Goal: Task Accomplishment & Management: Manage account settings

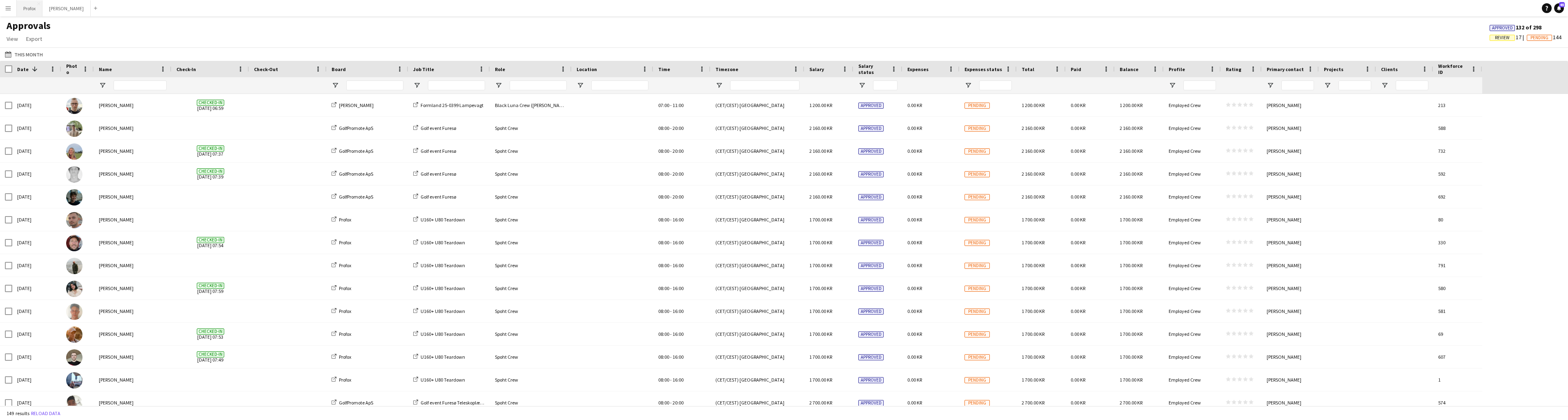
click at [29, 7] on button "Profox Close" at bounding box center [30, 9] width 26 height 16
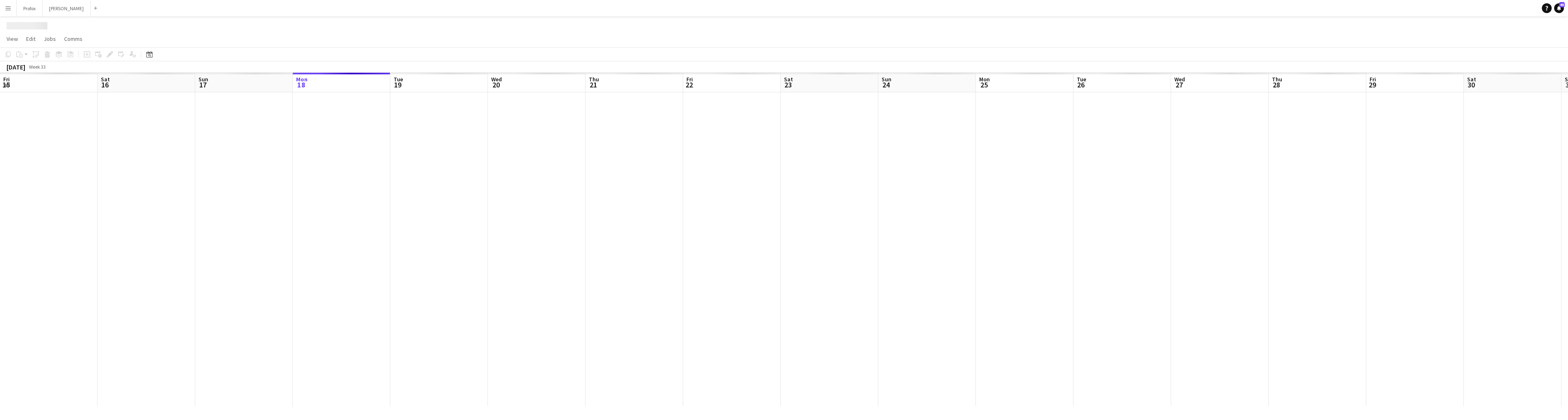
scroll to position [0, 195]
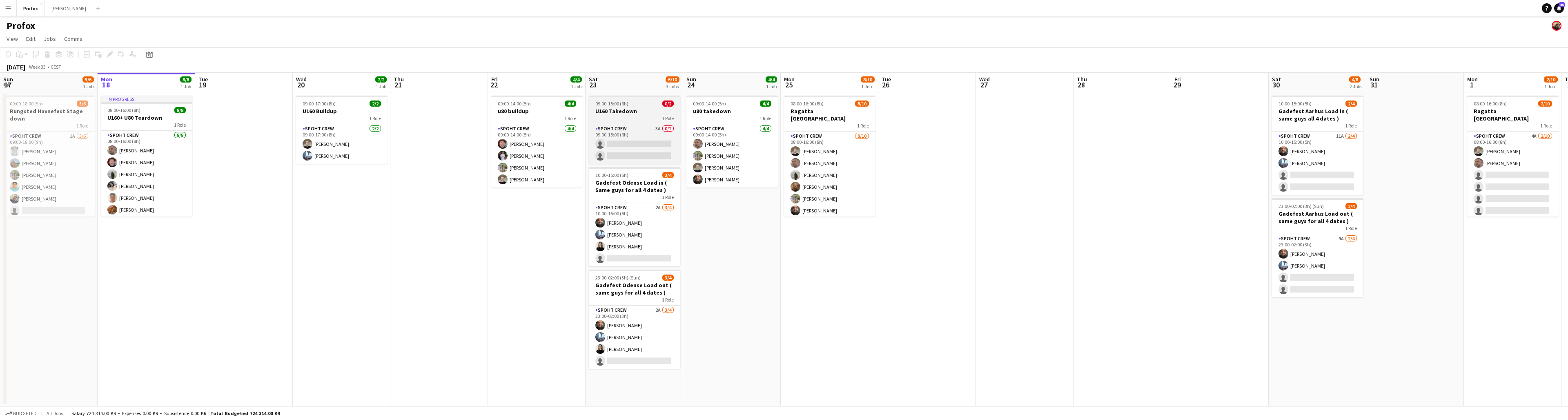
click at [646, 111] on h3 "U160 Takedown" at bounding box center [634, 111] width 91 height 7
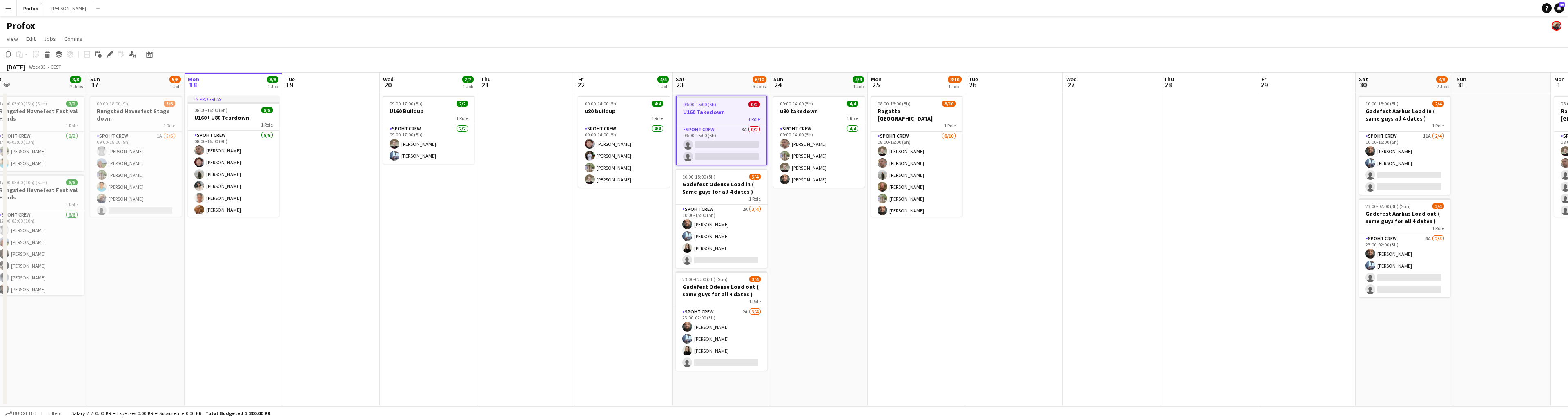
scroll to position [0, 205]
drag, startPoint x: 640, startPoint y: 107, endPoint x: 721, endPoint y: 112, distance: 81.2
click at [727, 113] on app-calendar-viewport "Thu 14 6/6 1 Job Fri 15 8/8 1 Job Sat 16 8/8 2 Jobs Sun 17 5/6 1 Job Mon 18 8/8…" at bounding box center [784, 239] width 1568 height 333
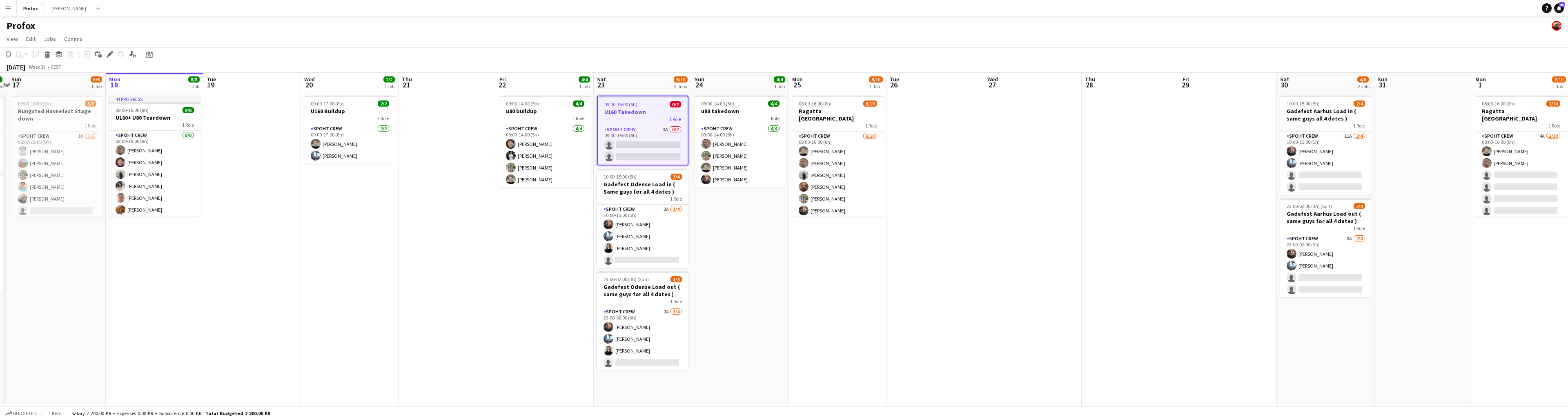
scroll to position [0, 290]
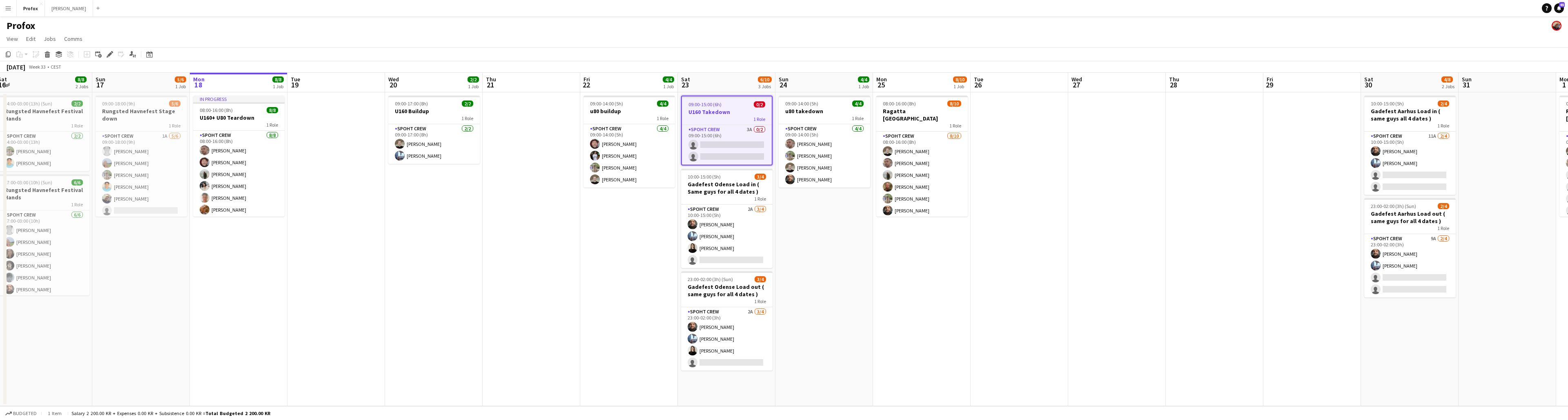
drag, startPoint x: 831, startPoint y: 250, endPoint x: 836, endPoint y: 265, distance: 15.8
click at [836, 265] on app-calendar-viewport "Thu 14 6/6 1 Job Fri 15 8/8 1 Job Sat 16 8/8 2 Jobs Sun 17 5/6 1 Job Mon 18 8/8…" at bounding box center [784, 239] width 1568 height 333
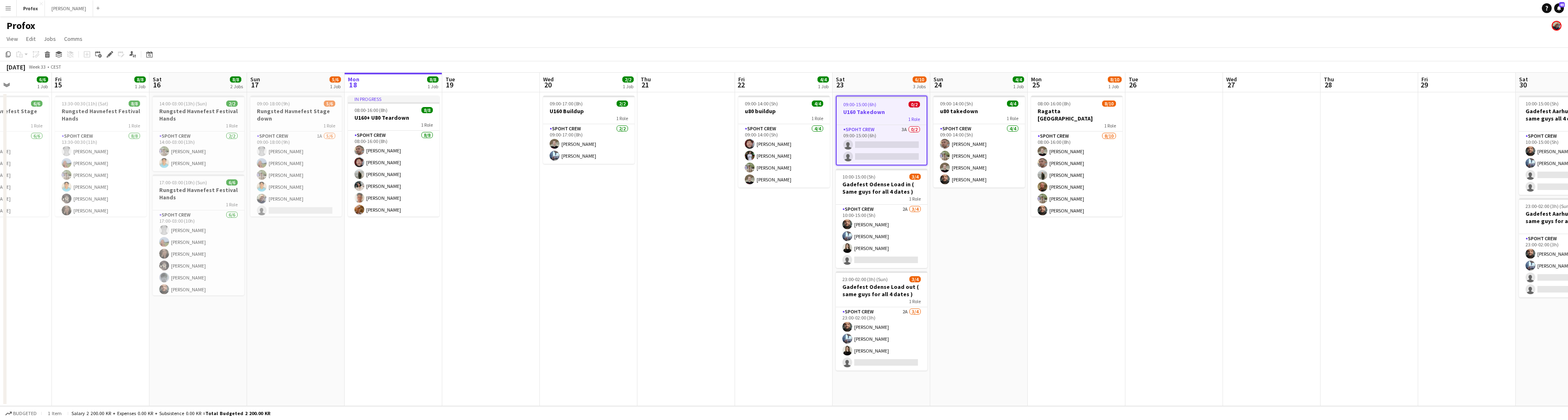
drag, startPoint x: 719, startPoint y: 81, endPoint x: 695, endPoint y: 74, distance: 25.0
click at [695, 74] on app-calendar-viewport "Tue 12 Wed 13 Thu 14 6/6 1 Job Fri 15 8/8 1 Job Sat 16 8/8 2 Jobs Sun 17 5/6 1 …" at bounding box center [784, 239] width 1568 height 333
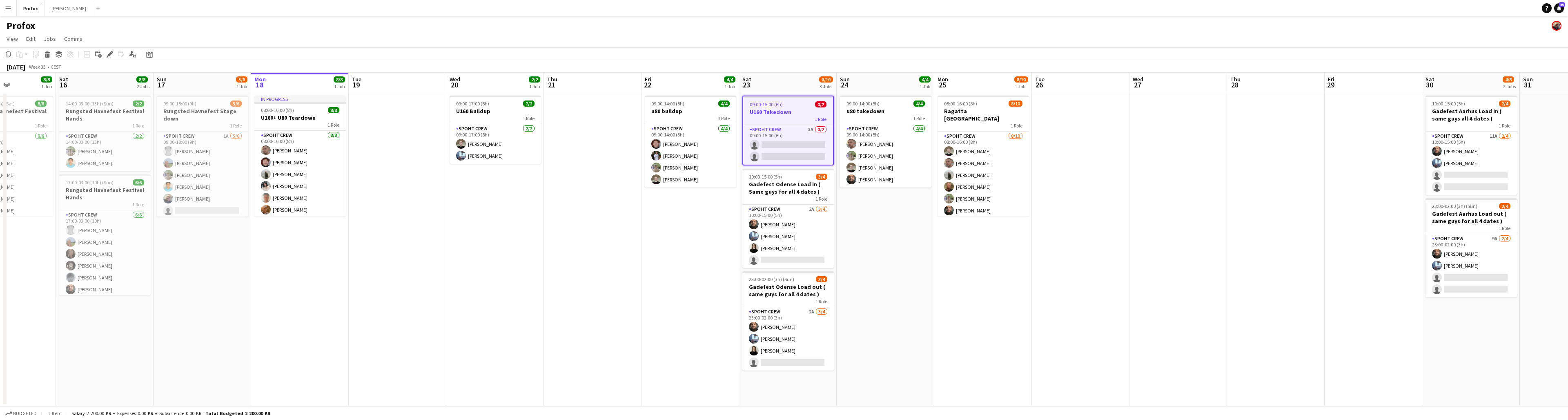
drag, startPoint x: 702, startPoint y: 85, endPoint x: 783, endPoint y: 93, distance: 81.4
click at [782, 96] on app-calendar-viewport "Wed 13 Thu 14 6/6 1 Job Fri 15 8/8 1 Job Sat 16 8/8 2 Jobs Sun 17 5/6 1 Job Mon…" at bounding box center [784, 239] width 1568 height 333
click at [99, 7] on app-icon "Add" at bounding box center [97, 8] width 3 height 3
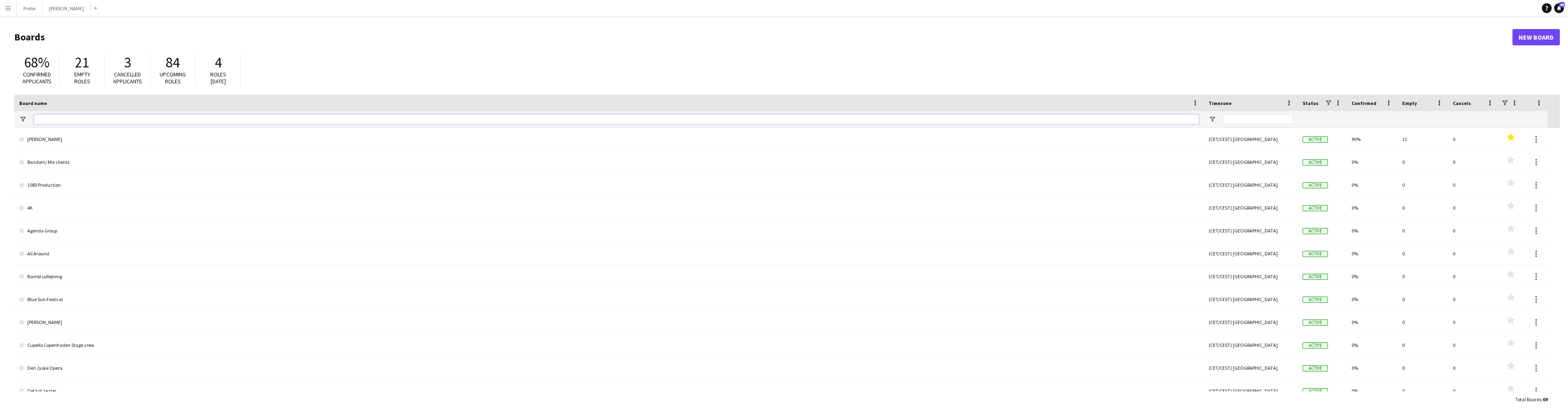
click at [333, 119] on input "Board name Filter Input" at bounding box center [617, 119] width 1165 height 10
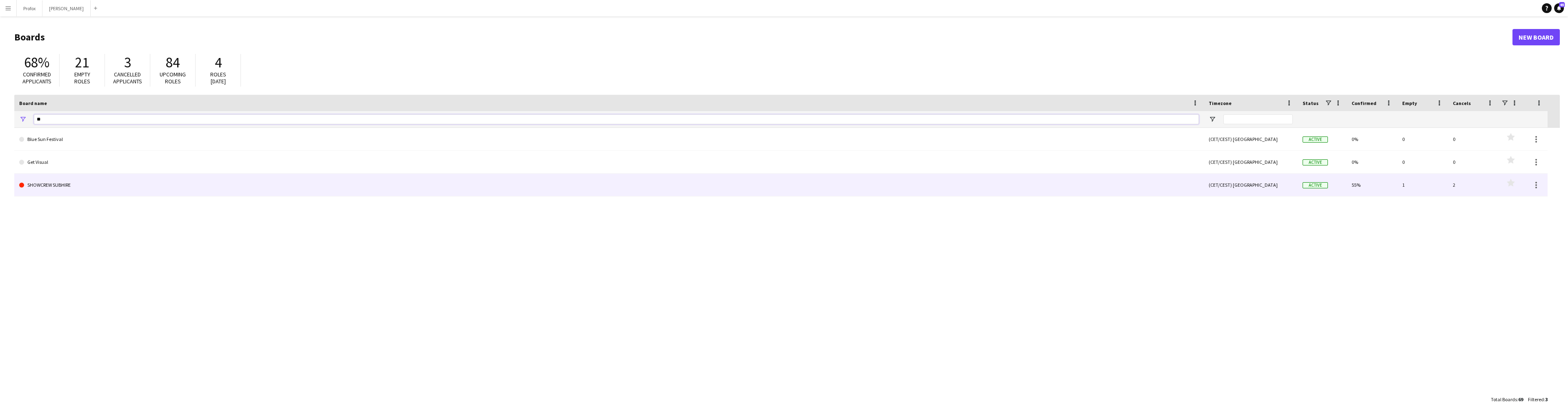
type input "**"
click at [125, 182] on link "SHOWCREW SUBHIRE" at bounding box center [609, 185] width 1180 height 23
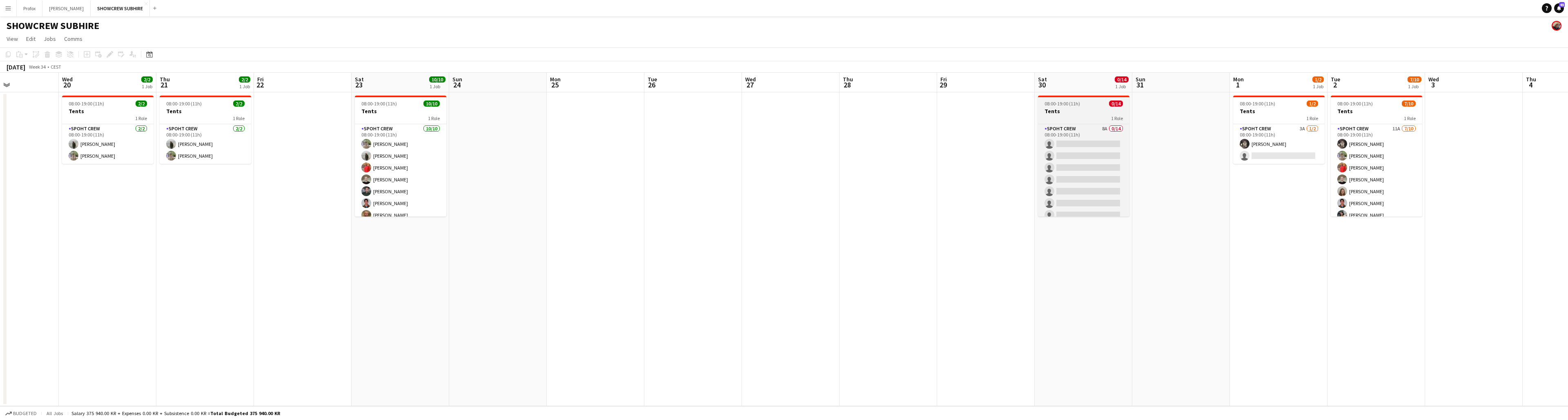
scroll to position [0, 261]
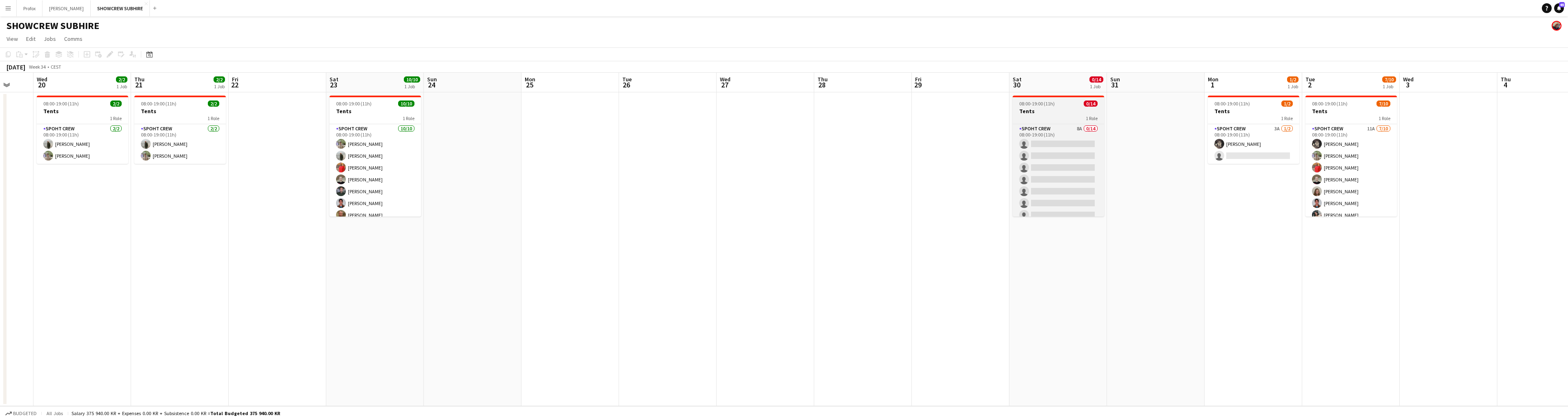
drag, startPoint x: 1317, startPoint y: 110, endPoint x: 1062, endPoint y: 110, distance: 255.0
click at [1057, 109] on app-calendar-viewport "Sun 17 Mon 18 Tue 19 Wed 20 2/2 1 Job Thu 21 2/2 1 Job Fri 22 Sat 23 10/10 1 Jo…" at bounding box center [784, 239] width 1568 height 333
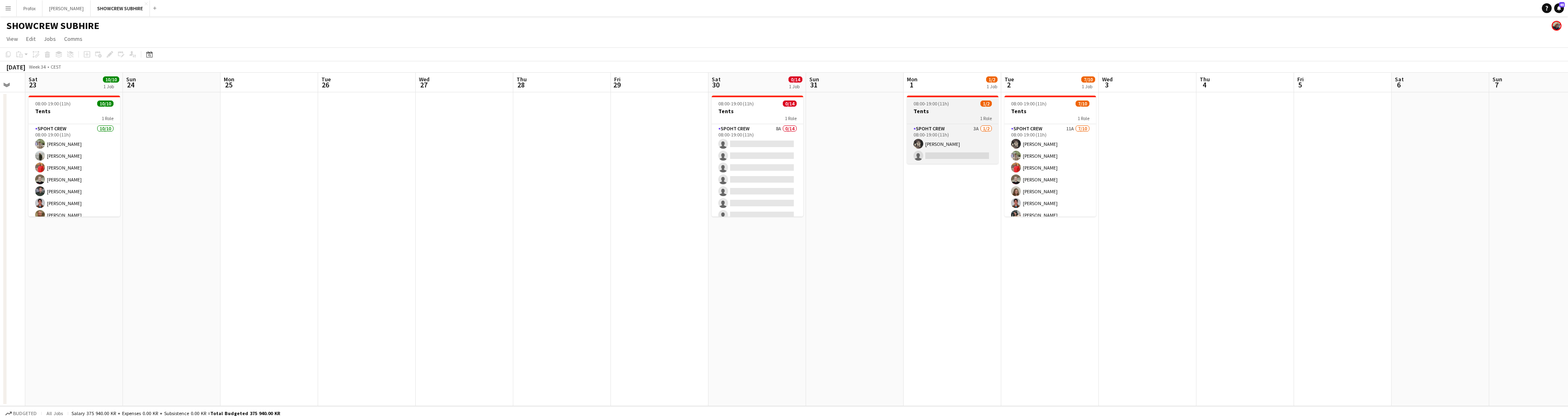
drag, startPoint x: 1262, startPoint y: 112, endPoint x: 981, endPoint y: 106, distance: 281.1
click at [963, 107] on app-calendar-viewport "Tue 19 Wed 20 2/2 1 Job Thu 21 2/2 1 Job Fri 22 Sat 23 10/10 1 Job Sun 24 Mon 2…" at bounding box center [784, 239] width 1568 height 333
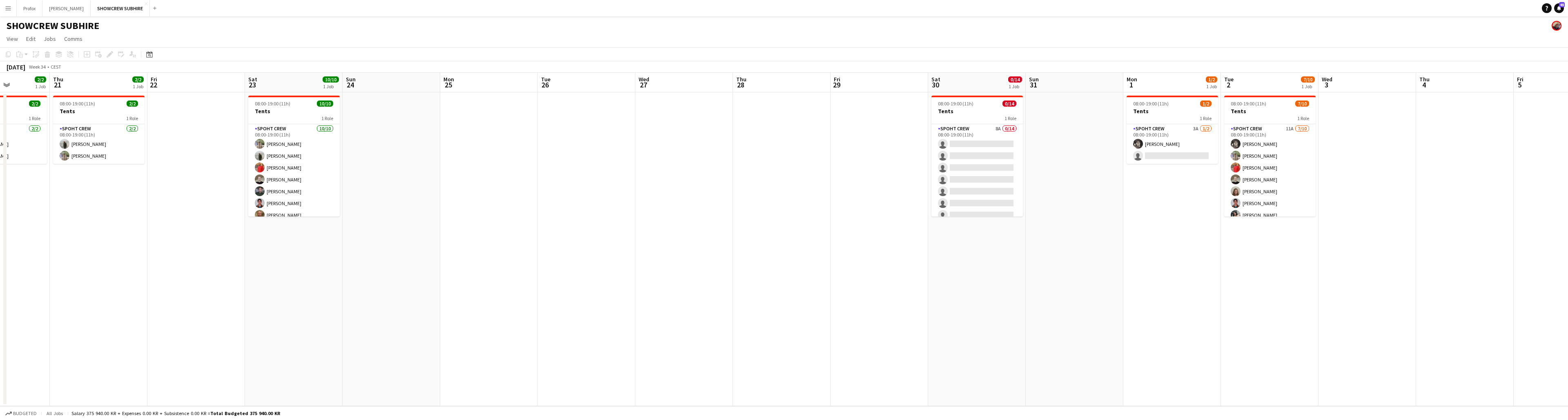
drag, startPoint x: 1104, startPoint y: 122, endPoint x: 1374, endPoint y: 124, distance: 270.0
click at [1374, 124] on app-calendar-viewport "Tue 19 Wed 20 2/2 1 Job Thu 21 2/2 1 Job Fri 22 Sat 23 10/10 1 Job Sun 24 Mon 2…" at bounding box center [784, 239] width 1568 height 333
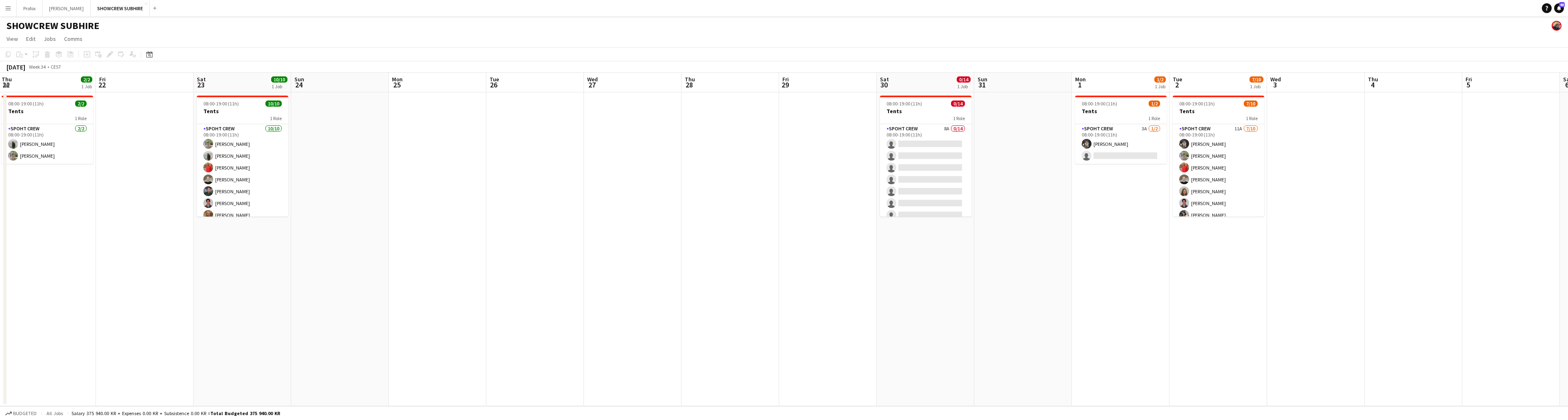
drag, startPoint x: 480, startPoint y: 125, endPoint x: 407, endPoint y: 102, distance: 76.5
click at [407, 102] on app-calendar-viewport "Mon 18 Tue 19 Wed 20 2/2 1 Job Thu 21 2/2 1 Job Fri 22 Sat 23 10/10 1 Job Sun 2…" at bounding box center [784, 239] width 1568 height 333
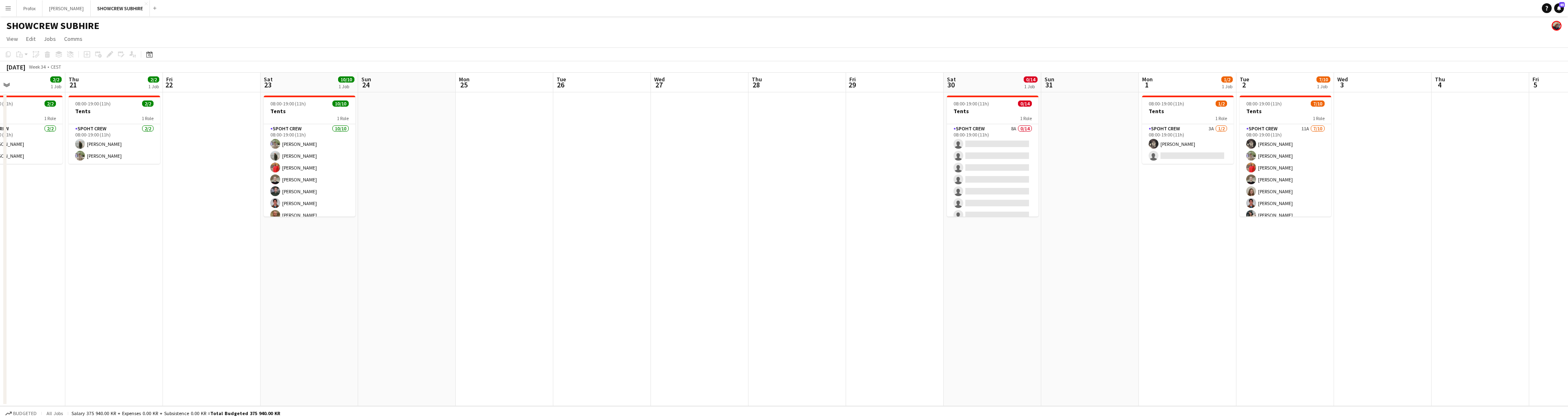
drag, startPoint x: 444, startPoint y: 102, endPoint x: 239, endPoint y: 105, distance: 205.0
click at [214, 104] on app-calendar-viewport "Mon 18 Tue 19 Wed 20 2/2 1 Job Thu 21 2/2 1 Job Fri 22 Sat 23 10/10 1 Job Sun 2…" at bounding box center [784, 239] width 1568 height 333
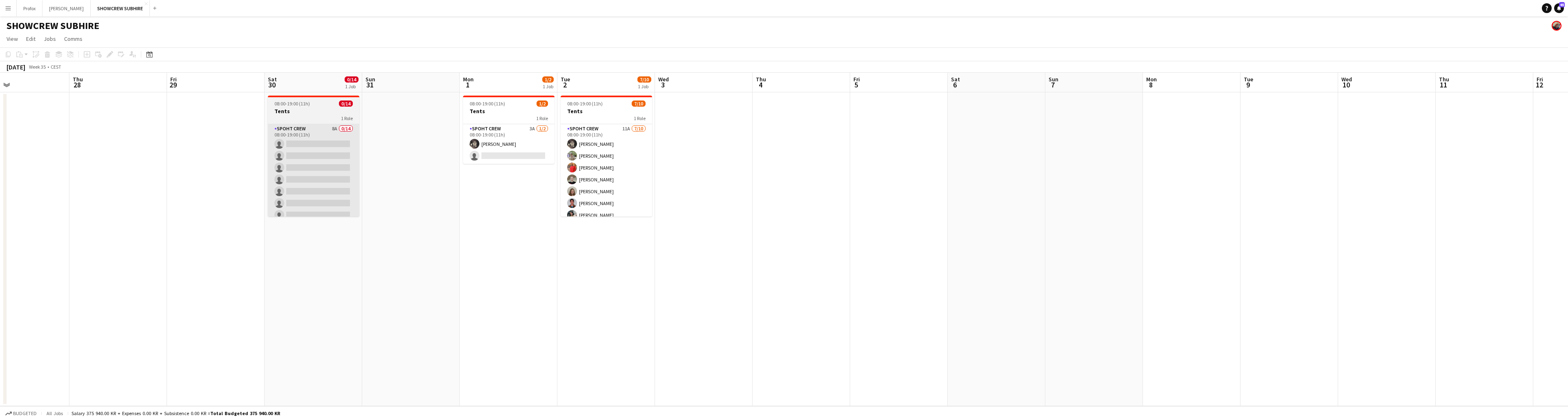
drag, startPoint x: 323, startPoint y: 125, endPoint x: 257, endPoint y: 127, distance: 66.0
click at [192, 121] on app-calendar-viewport "Mon 25 Tue 26 Wed 27 Thu 28 Fri 29 Sat 30 0/14 1 Job Sun 31 Mon 1 1/2 1 Job Tue…" at bounding box center [784, 239] width 1568 height 333
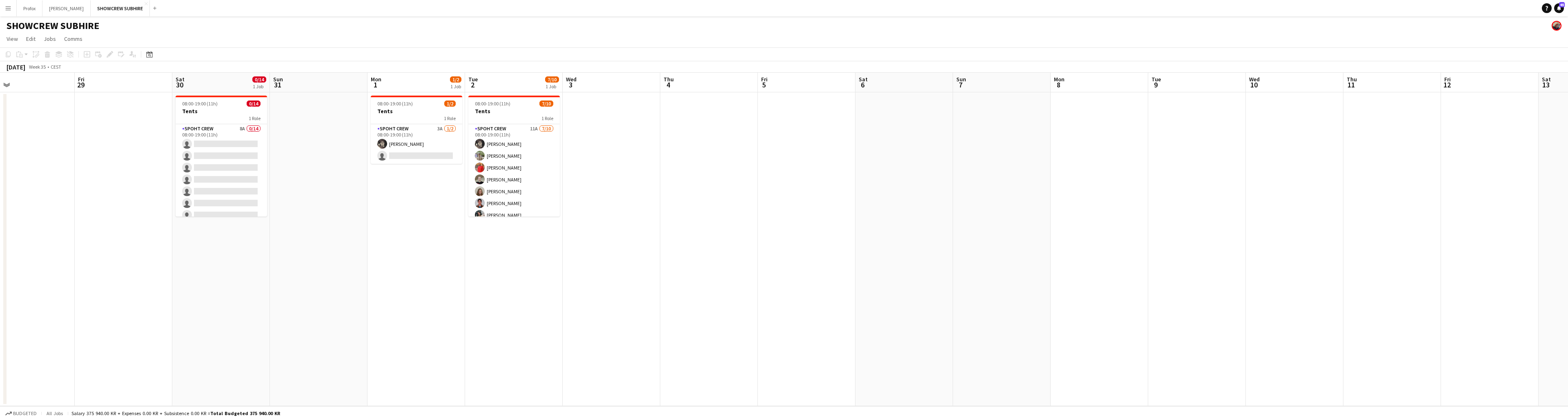
drag, startPoint x: 495, startPoint y: 161, endPoint x: 424, endPoint y: 163, distance: 71.0
click at [245, 144] on app-calendar-viewport "Mon 25 Tue 26 Wed 27 Thu 28 Fri 29 Sat 30 0/14 1 Job Sun 31 Mon 1 1/2 1 Job Tue…" at bounding box center [784, 239] width 1568 height 333
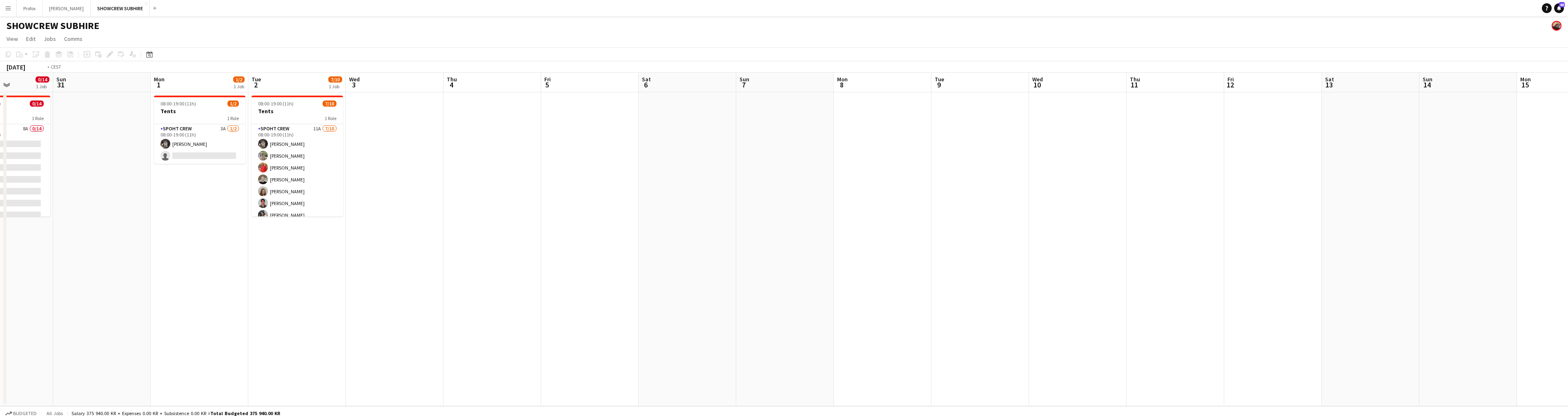
click at [231, 170] on app-calendar-viewport "Wed 27 Thu 28 Fri 29 Sat 30 0/14 1 Job Sun 31 Mon 1 1/2 1 Job Tue 2 7/10 1 Job …" at bounding box center [784, 239] width 1568 height 333
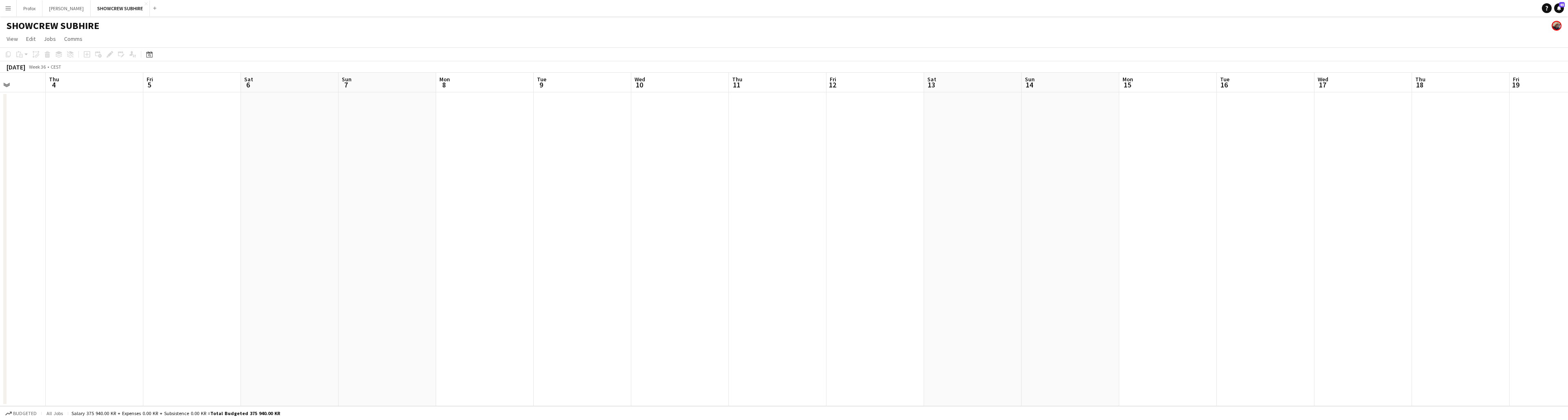
drag, startPoint x: 284, startPoint y: 187, endPoint x: 240, endPoint y: 174, distance: 45.9
click at [158, 173] on app-calendar-viewport "Sun 31 Mon 1 1/2 1 Job Tue 2 7/10 1 Job Wed 3 Thu 4 Fri 5 Sat 6 Sun 7 Mon 8 Tue…" at bounding box center [784, 239] width 1568 height 333
drag, startPoint x: 413, startPoint y: 198, endPoint x: 153, endPoint y: 178, distance: 260.8
click at [139, 178] on app-calendar-viewport "Tue 2 7/10 1 Job Wed 3 Thu 4 Fri 5 Sat 6 Sun 7 Mon 8 Tue 9 Wed 10 Thu 11 Fri 12…" at bounding box center [784, 239] width 1568 height 333
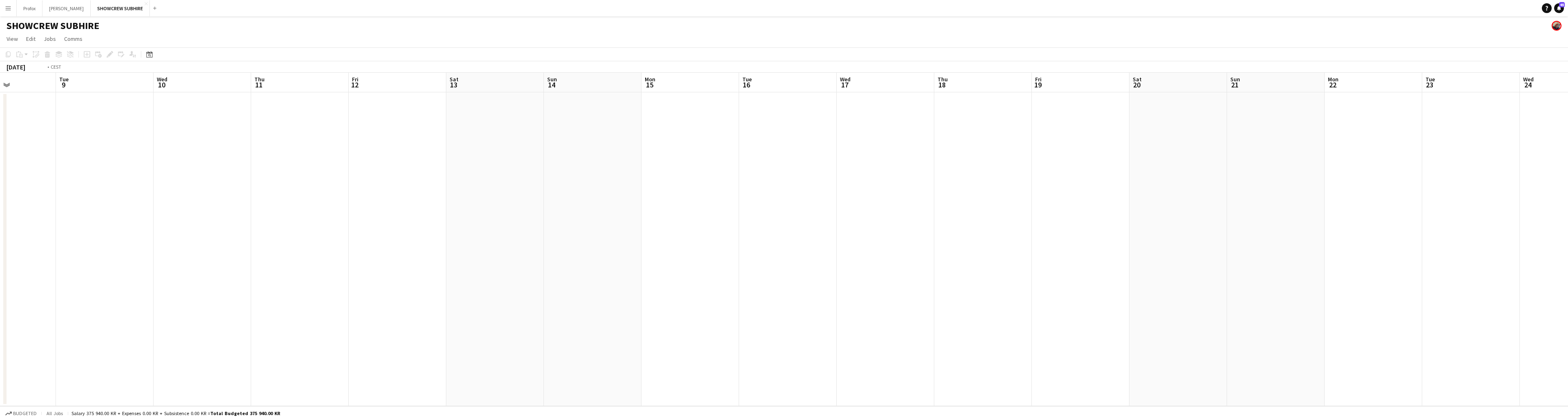
drag, startPoint x: 1056, startPoint y: 95, endPoint x: 1306, endPoint y: 99, distance: 250.0
click at [1311, 98] on app-calendar-viewport "Sat 6 Sun 7 Mon 8 Tue 9 Wed 10 Thu 11 Fri 12 Sat 13 Sun 14 Mon 15 Tue 16 Wed 17…" at bounding box center [784, 239] width 1568 height 333
drag, startPoint x: 937, startPoint y: 96, endPoint x: 1452, endPoint y: 86, distance: 515.1
click at [1456, 86] on app-calendar-viewport "Thu 4 Fri 5 Sat 6 Sun 7 Mon 8 Tue 9 Wed 10 Thu 11 Fri 12 Sat 13 Sun 14 Mon 15 T…" at bounding box center [784, 239] width 1568 height 333
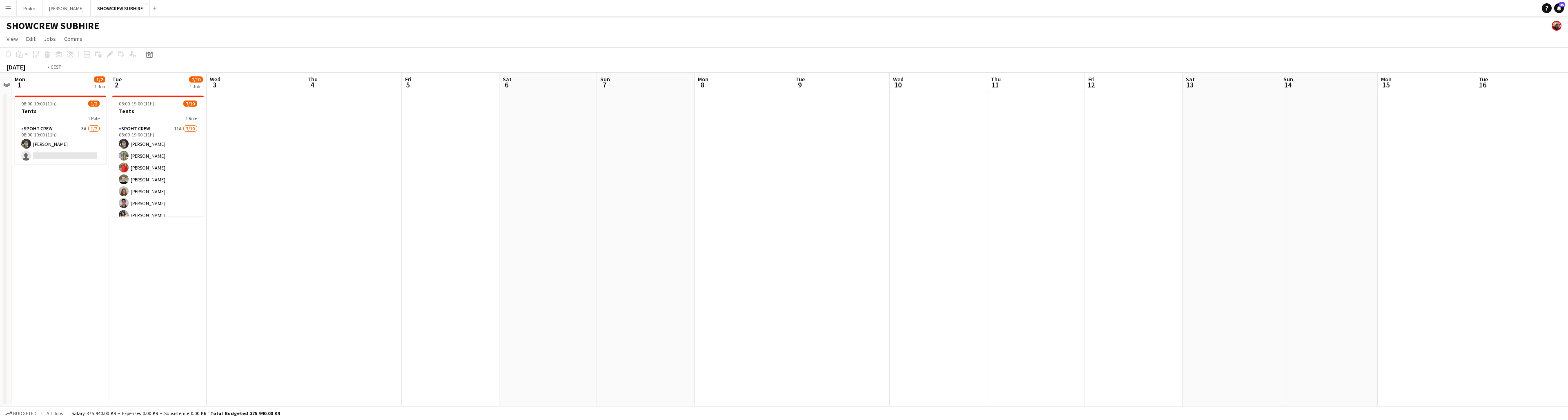
drag, startPoint x: 1161, startPoint y: 93, endPoint x: 1438, endPoint y: 103, distance: 277.2
click at [1483, 95] on app-calendar-viewport "Sat 30 0/14 1 Job Sun 31 Mon 1 1/2 1 Job Tue 2 7/10 1 Job Wed 3 Thu 4 Fri 5 Sat…" at bounding box center [784, 239] width 1568 height 333
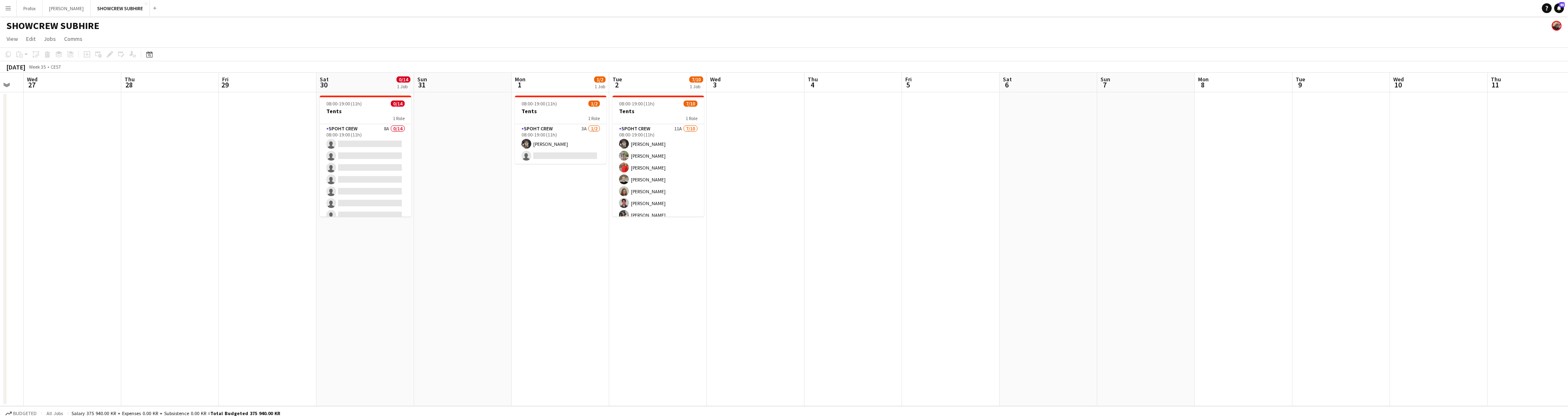
scroll to position [0, 241]
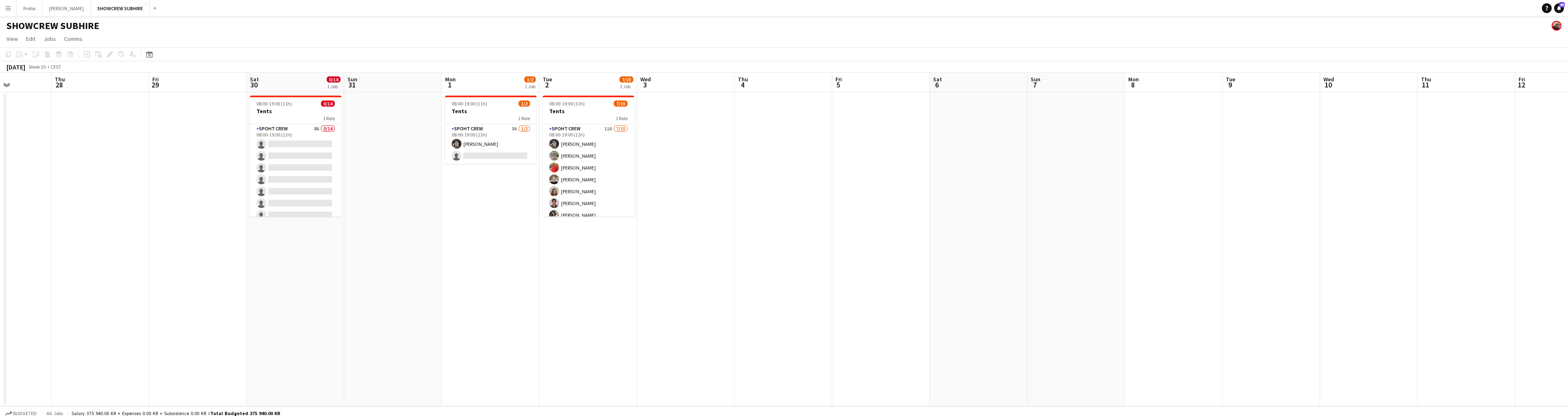
drag, startPoint x: 671, startPoint y: 186, endPoint x: 881, endPoint y: 181, distance: 210.1
click at [881, 180] on app-calendar-viewport "Mon 25 Tue 26 Wed 27 Thu 28 Fri 29 Sat 30 0/14 1 Job Sun 31 Mon 1 1/2 1 Job Tue…" at bounding box center [784, 239] width 1568 height 333
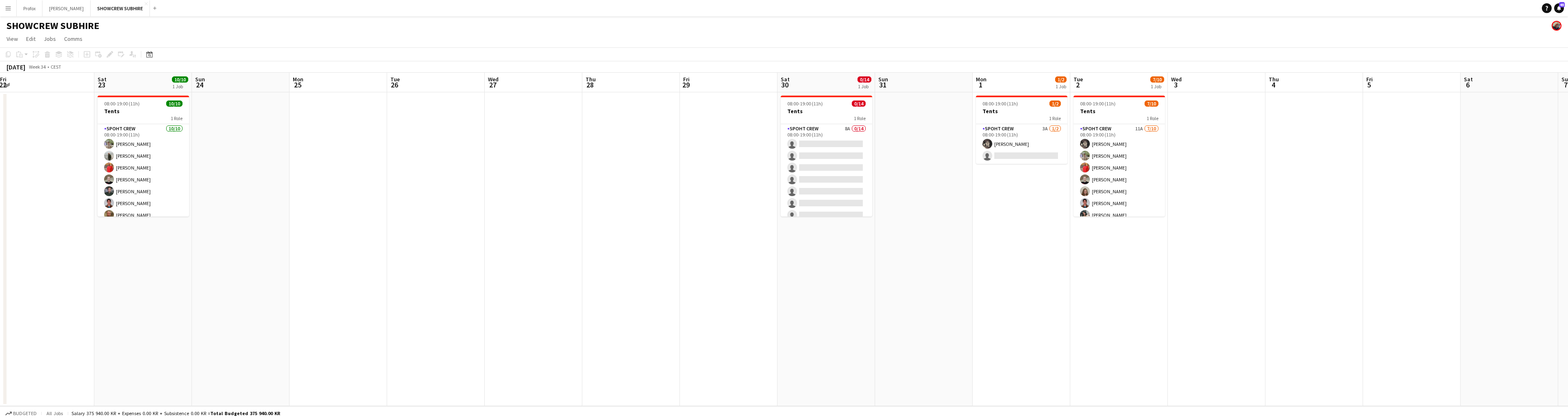
drag, startPoint x: 560, startPoint y: 225, endPoint x: 961, endPoint y: 209, distance: 401.3
click at [989, 200] on app-calendar-viewport "Wed 20 2/2 1 Job Thu 21 2/2 1 Job Fri 22 Sat 23 10/10 1 Job Sun 24 Mon 25 Tue 2…" at bounding box center [784, 239] width 1568 height 333
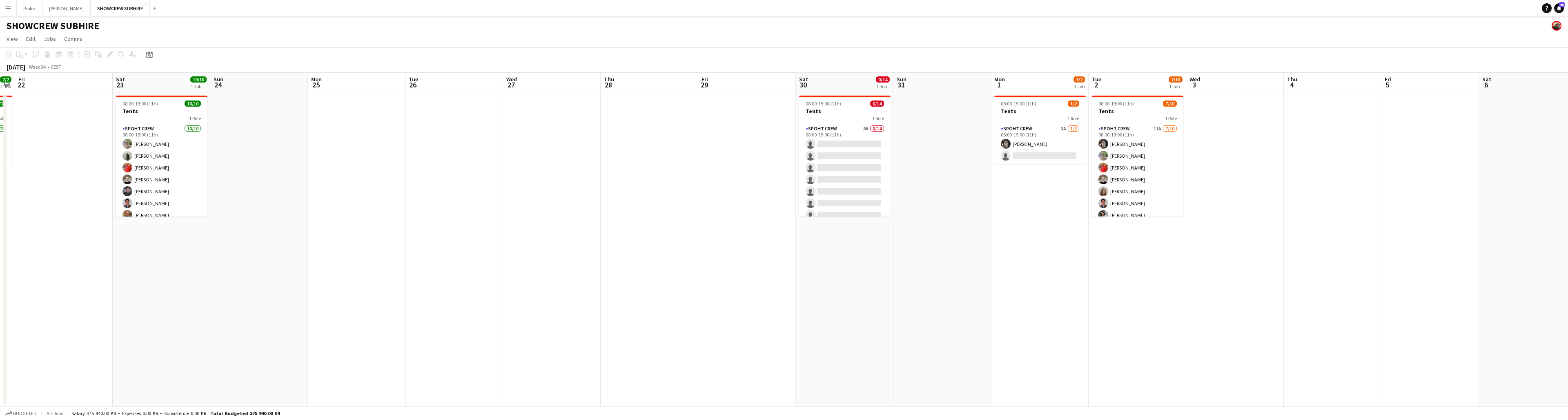
drag, startPoint x: 578, startPoint y: 220, endPoint x: 797, endPoint y: 214, distance: 219.1
click at [797, 214] on app-calendar-viewport "Wed 20 2/2 1 Job Thu 21 2/2 1 Job Fri 22 Sat 23 10/10 1 Job Sun 24 Mon 25 Tue 2…" at bounding box center [784, 239] width 1568 height 333
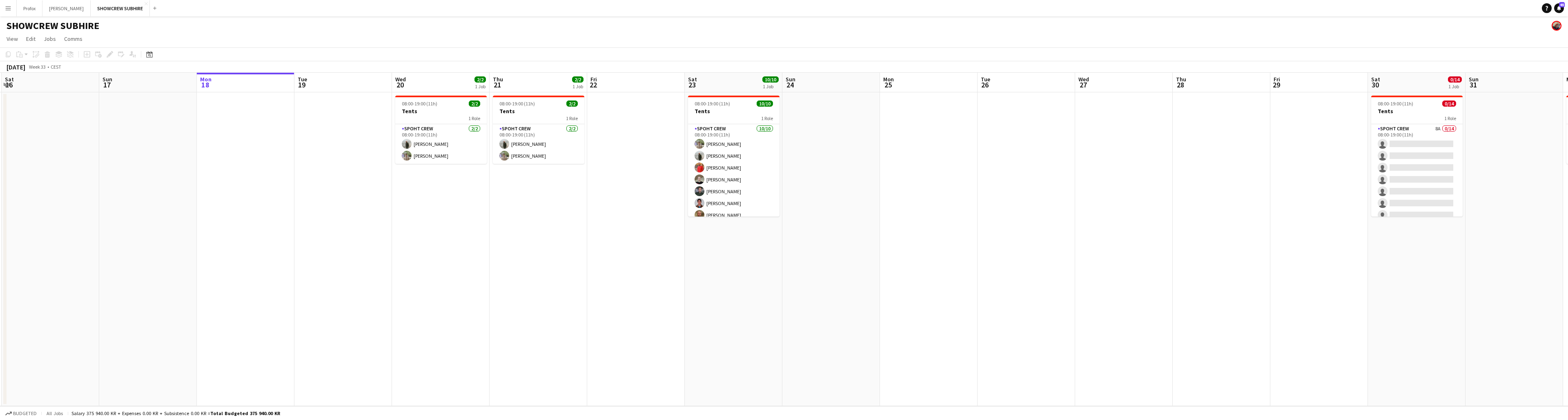
scroll to position [0, 172]
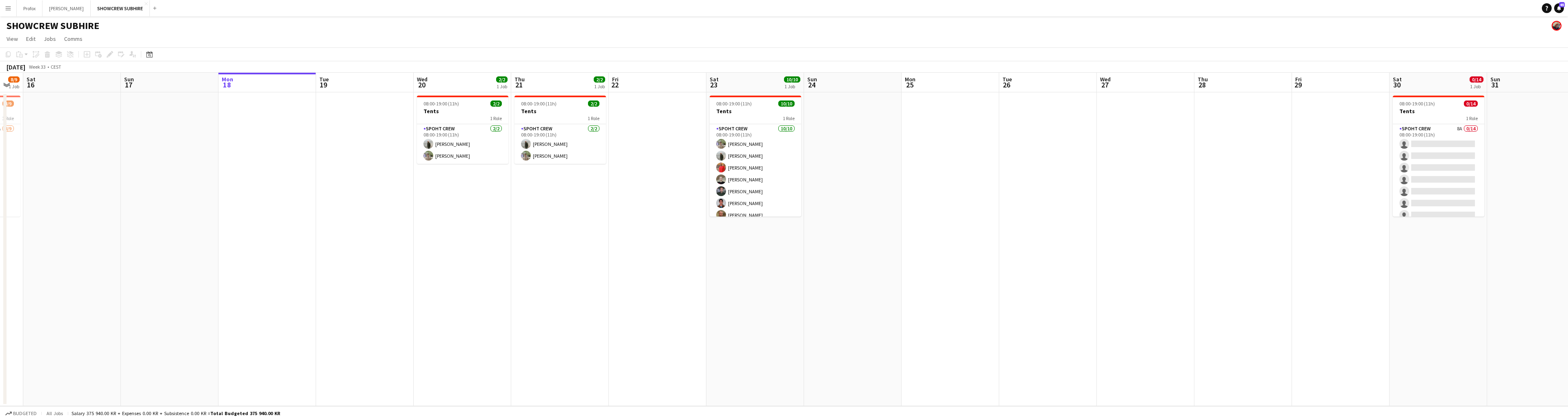
drag, startPoint x: 391, startPoint y: 264, endPoint x: 770, endPoint y: 222, distance: 381.3
click at [787, 216] on app-calendar-viewport "Thu 14 9/9 1 Job Fri 15 8/9 1 Job Sat 16 Sun 17 Mon 18 Tue 19 Wed 20 2/2 1 Job …" at bounding box center [784, 239] width 1568 height 333
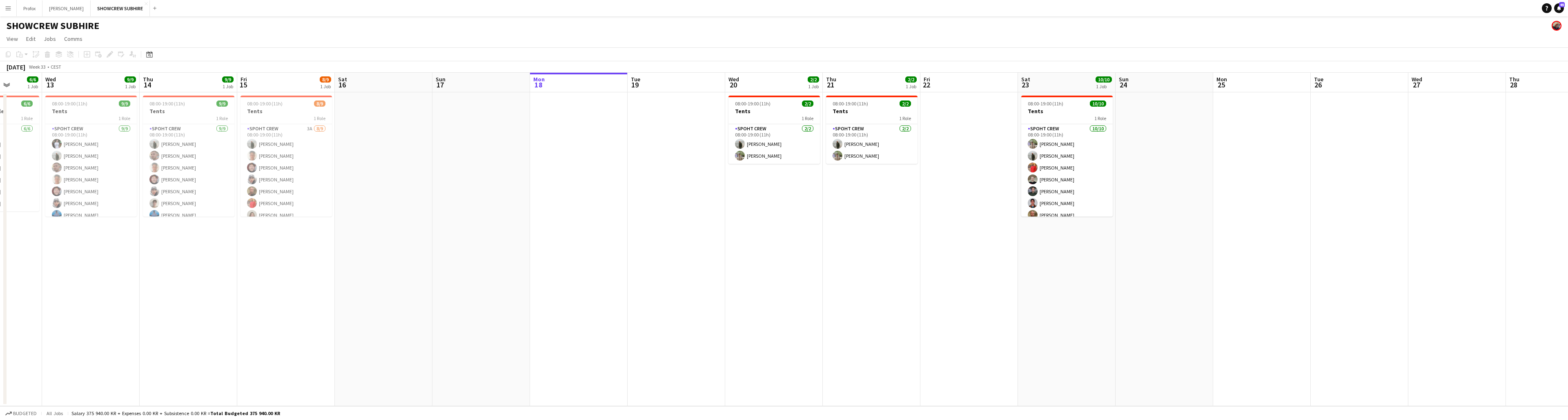
scroll to position [0, 251]
drag, startPoint x: 590, startPoint y: 214, endPoint x: 902, endPoint y: 213, distance: 312.0
click at [902, 213] on app-calendar-viewport "Sun 10 Mon 11 Tue 12 6/6 1 Job Wed 13 9/9 1 Job Thu 14 9/9 1 Job Fri 15 8/9 1 J…" at bounding box center [784, 239] width 1568 height 333
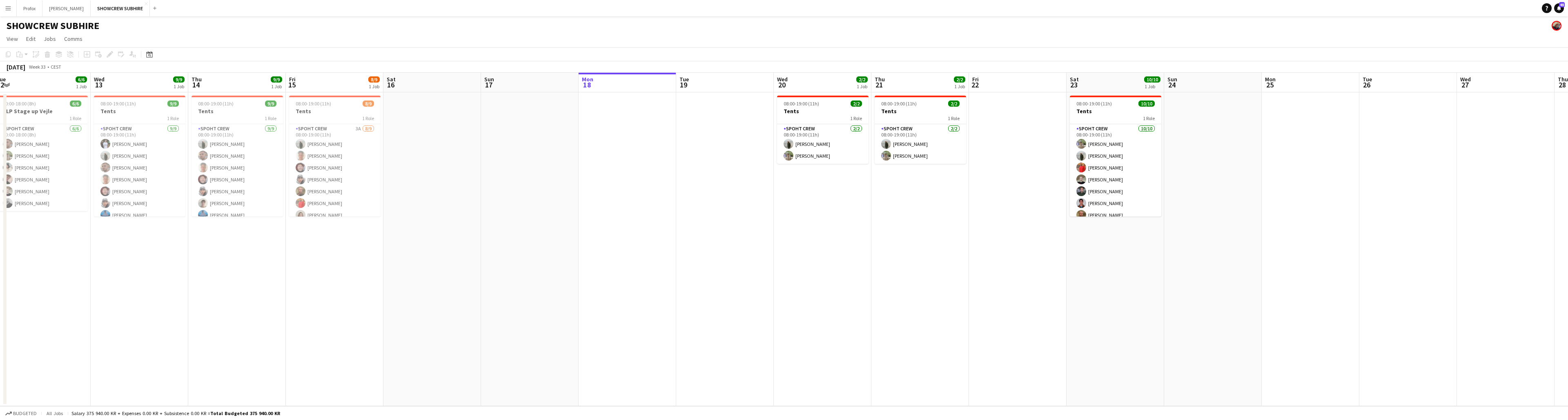
drag, startPoint x: 335, startPoint y: 365, endPoint x: 345, endPoint y: 369, distance: 10.8
click at [348, 368] on app-calendar-viewport "Sun 10 Mon 11 Tue 12 6/6 1 Job Wed 13 9/9 1 Job Thu 14 9/9 1 Job Fri 15 8/9 1 J…" at bounding box center [784, 239] width 1568 height 333
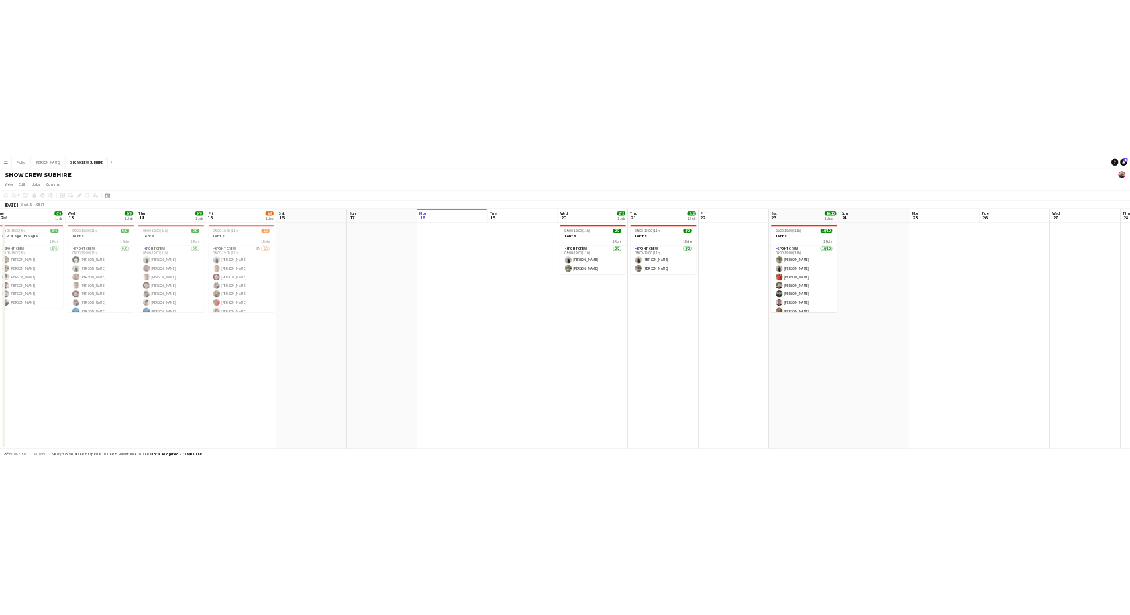
scroll to position [0, 331]
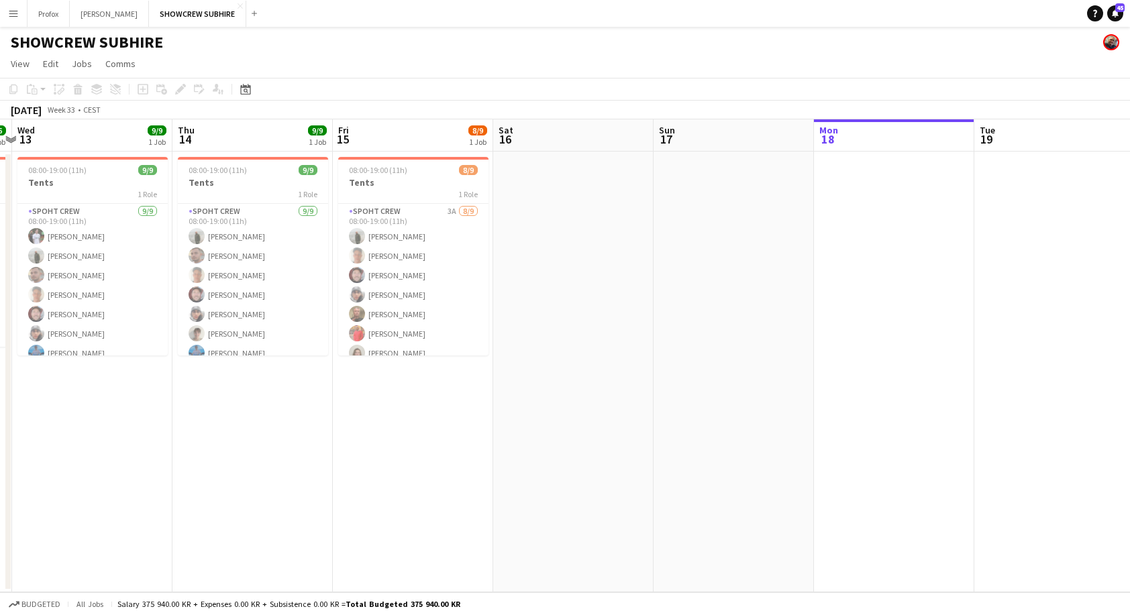
drag, startPoint x: 919, startPoint y: 134, endPoint x: 892, endPoint y: 133, distance: 27.5
click at [715, 110] on app-calendar "Copy Paste Paste Command V Paste with crew Command Shift V Paste linked Job [GE…" at bounding box center [565, 335] width 1130 height 515
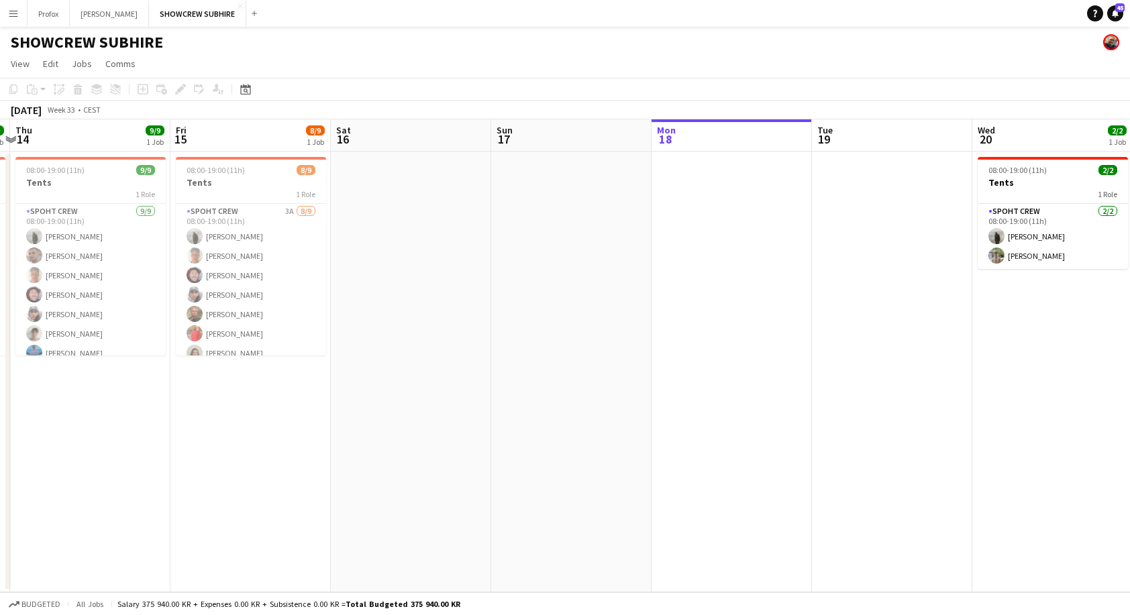
drag, startPoint x: 898, startPoint y: 142, endPoint x: 824, endPoint y: 142, distance: 73.1
click at [823, 142] on app-calendar-viewport "Sun 10 Mon 11 Tue 12 6/6 1 Job Wed 13 9/9 1 Job Thu 14 9/9 1 Job Fri 15 8/9 1 J…" at bounding box center [565, 355] width 1130 height 473
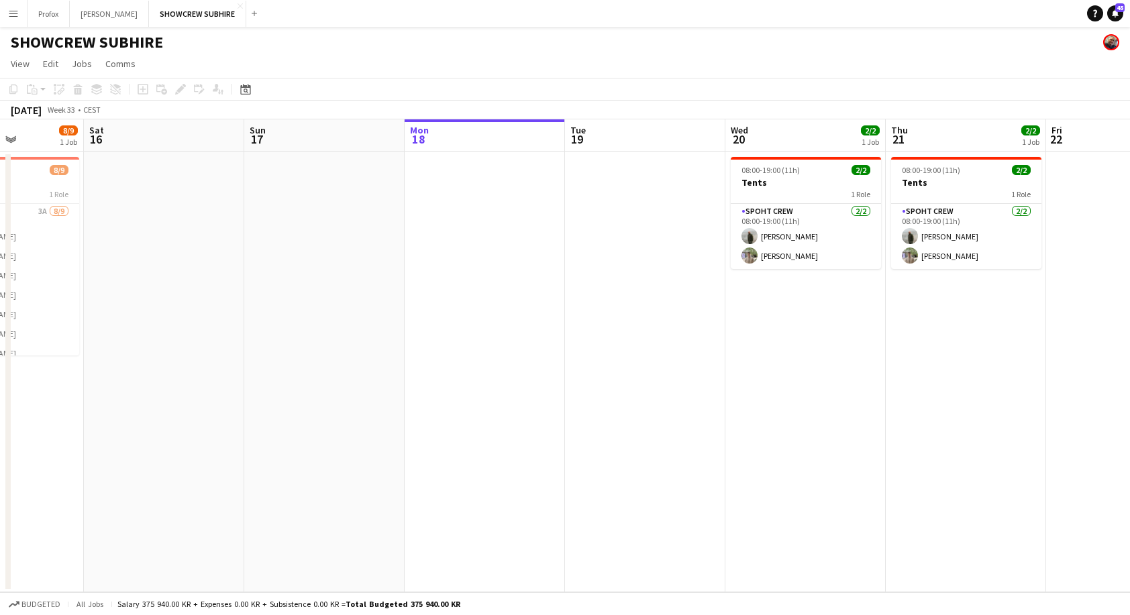
drag, startPoint x: 951, startPoint y: 137, endPoint x: 861, endPoint y: 148, distance: 90.5
click at [621, 139] on app-calendar-viewport "Tue 12 6/6 1 Job Wed 13 9/9 1 Job Thu 14 9/9 1 Job Fri 15 8/9 1 Job Sat 16 Sun …" at bounding box center [565, 355] width 1130 height 473
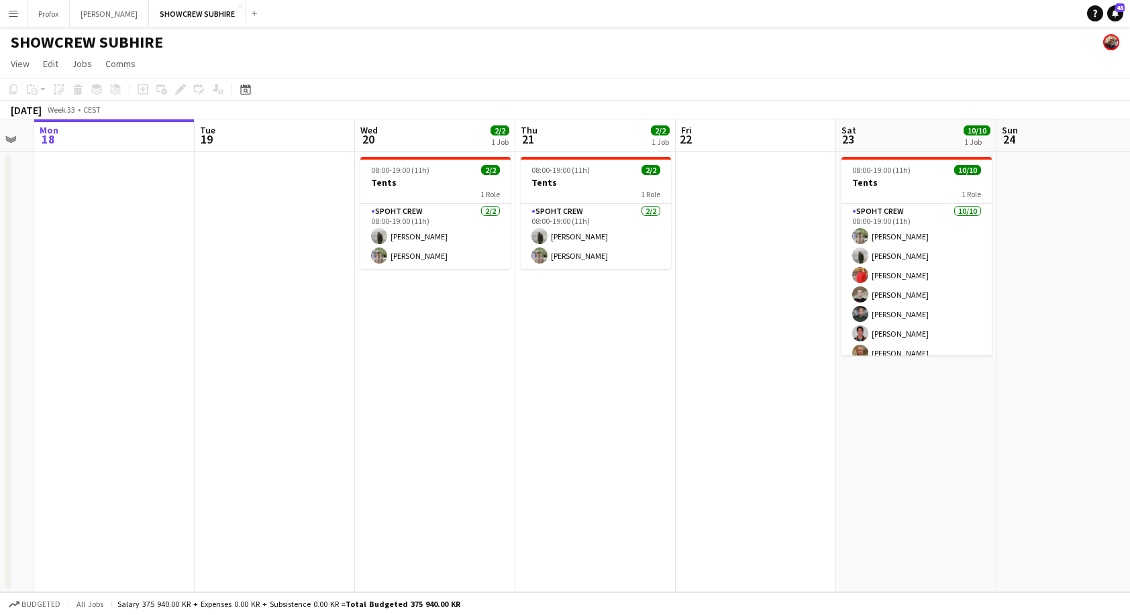
drag, startPoint x: 947, startPoint y: 143, endPoint x: 755, endPoint y: 134, distance: 192.1
click at [723, 131] on app-calendar-viewport "Thu 14 9/9 1 Job Fri 15 8/9 1 Job Sat 16 Sun 17 Mon 18 Tue 19 Wed 20 2/2 1 Job …" at bounding box center [565, 355] width 1130 height 473
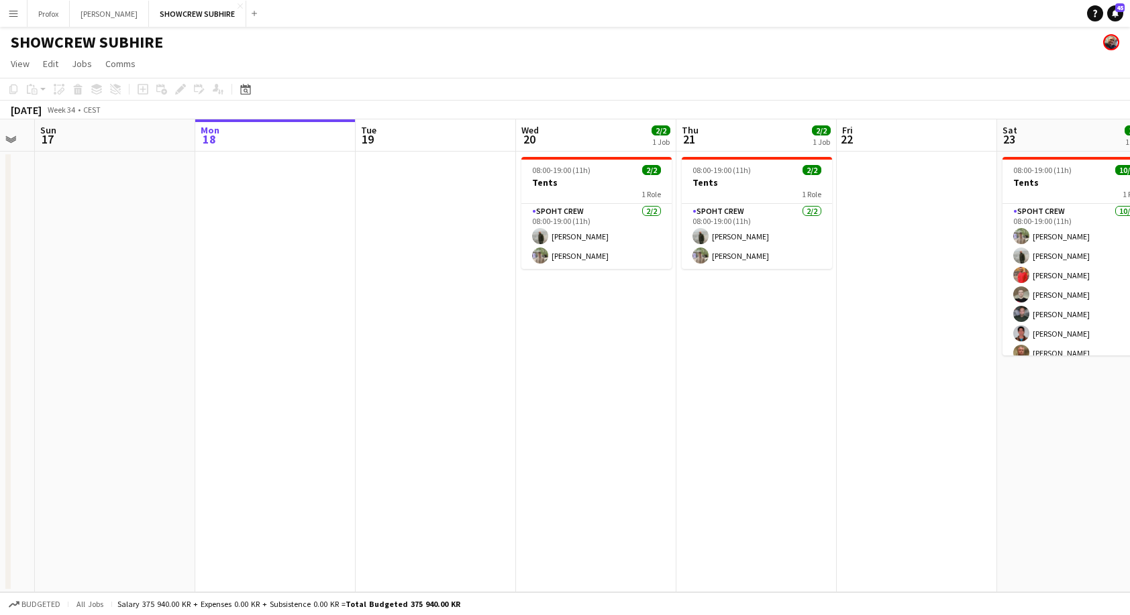
drag, startPoint x: 898, startPoint y: 126, endPoint x: 882, endPoint y: 133, distance: 17.7
click at [724, 129] on app-calendar-viewport "Thu 14 9/9 1 Job Fri 15 8/9 1 Job Sat 16 Sun 17 Mon 18 Tue 19 Wed 20 2/2 1 Job …" at bounding box center [565, 355] width 1130 height 473
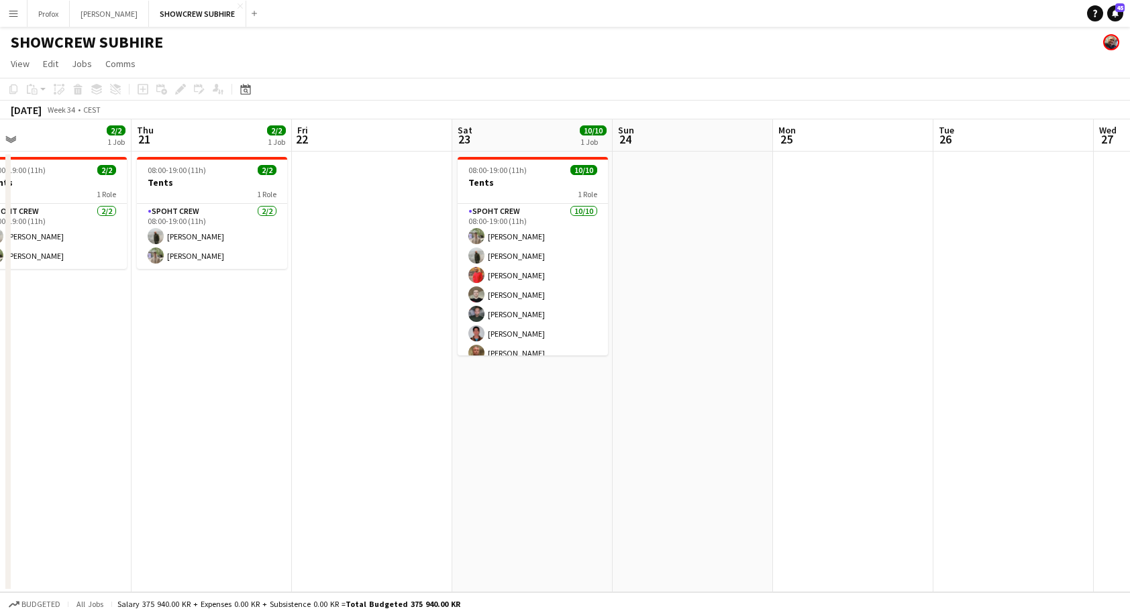
drag, startPoint x: 832, startPoint y: 141, endPoint x: 753, endPoint y: 133, distance: 78.9
click at [743, 132] on app-calendar-viewport "Sat 16 Sun 17 Mon 18 Tue 19 Wed 20 2/2 1 Job Thu 21 2/2 1 Job Fri 22 Sat 23 10/…" at bounding box center [565, 355] width 1130 height 473
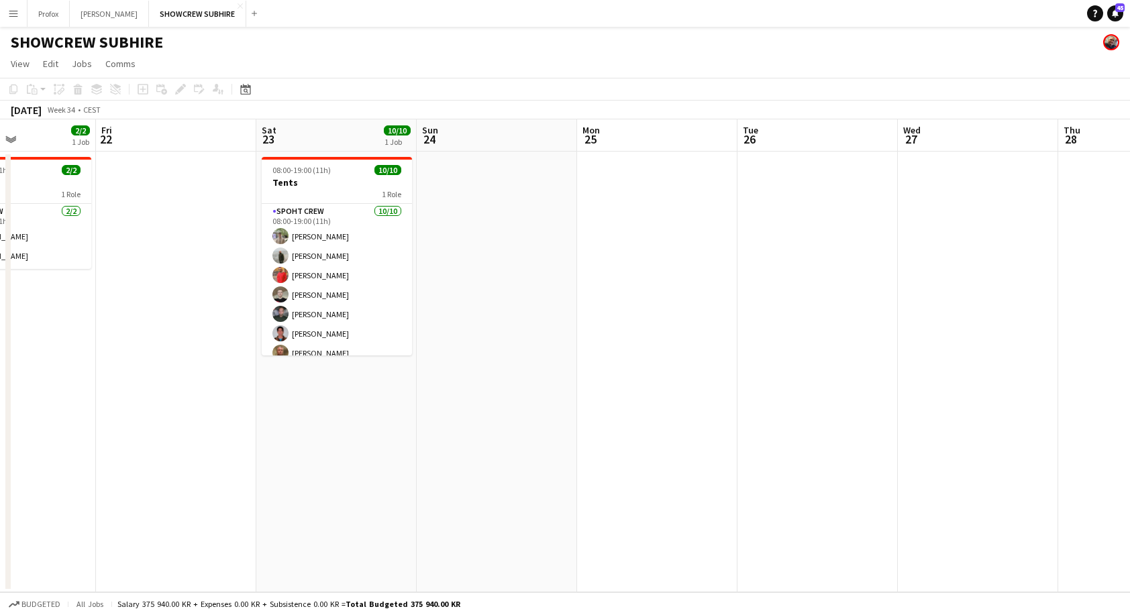
drag, startPoint x: 963, startPoint y: 142, endPoint x: 975, endPoint y: 150, distance: 14.5
click at [793, 146] on app-calendar-viewport "Mon 18 Tue 19 Wed 20 2/2 1 Job Thu 21 2/2 1 Job Fri 22 Sat 23 10/10 1 Job Sun 2…" at bounding box center [565, 355] width 1130 height 473
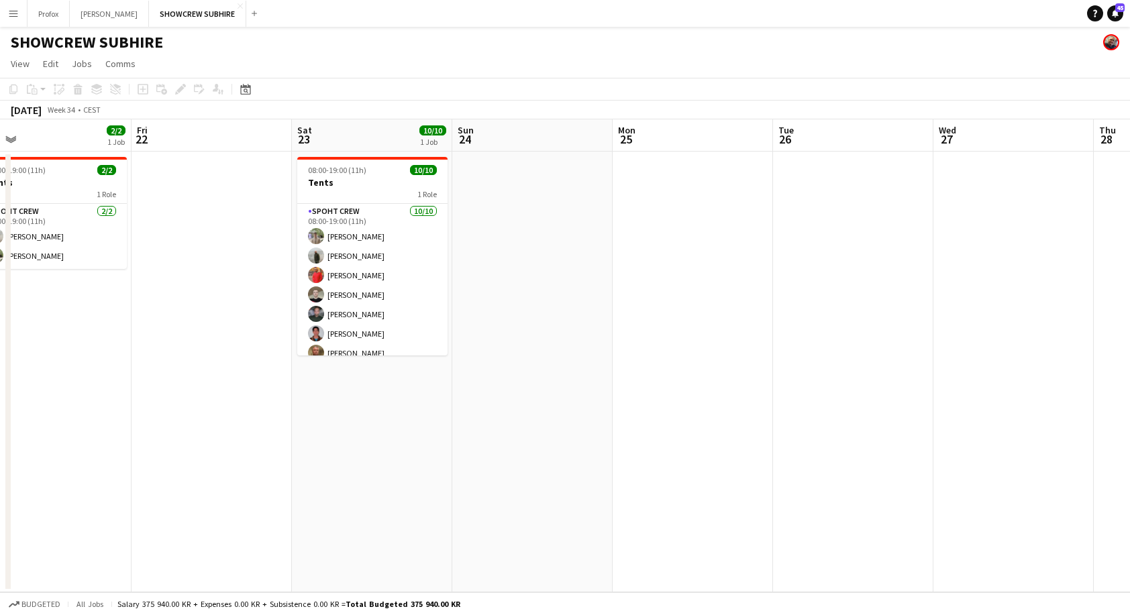
drag, startPoint x: 981, startPoint y: 151, endPoint x: 788, endPoint y: 140, distance: 192.9
click at [657, 138] on app-calendar-viewport "Mon 18 Tue 19 Wed 20 2/2 1 Job Thu 21 2/2 1 Job Fri 22 Sat 23 10/10 1 Job Sun 2…" at bounding box center [565, 355] width 1130 height 473
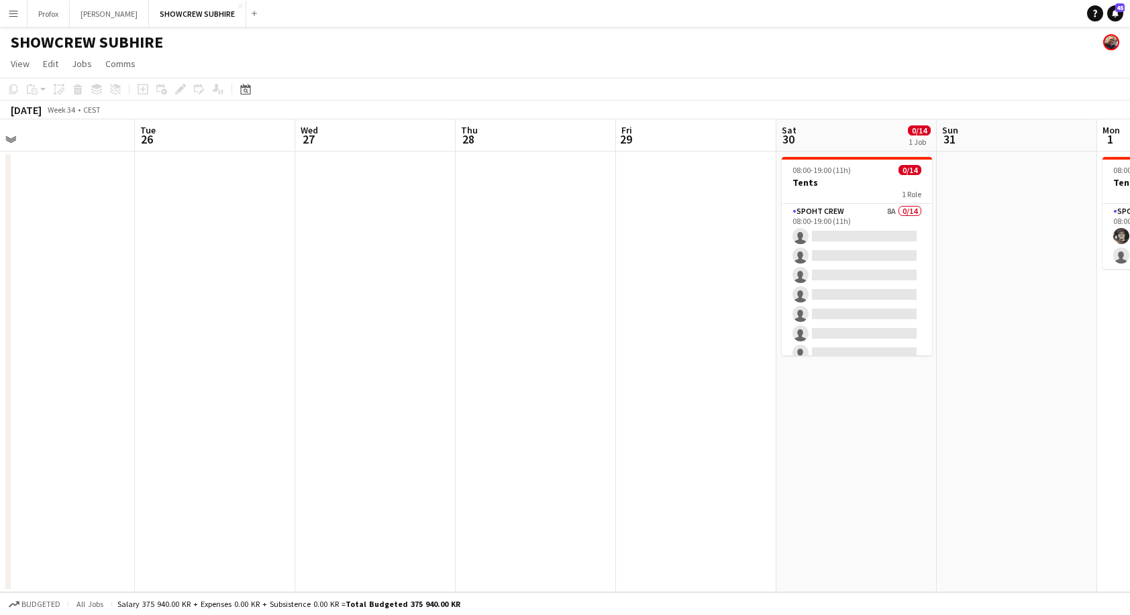
drag, startPoint x: 915, startPoint y: 140, endPoint x: 651, endPoint y: 148, distance: 264.4
click at [651, 149] on app-calendar-viewport "Fri 22 Sat 23 10/10 1 Job Sun 24 Mon 25 Tue 26 Wed 27 Thu 28 Fri 29 Sat 30 0/14…" at bounding box center [565, 355] width 1130 height 473
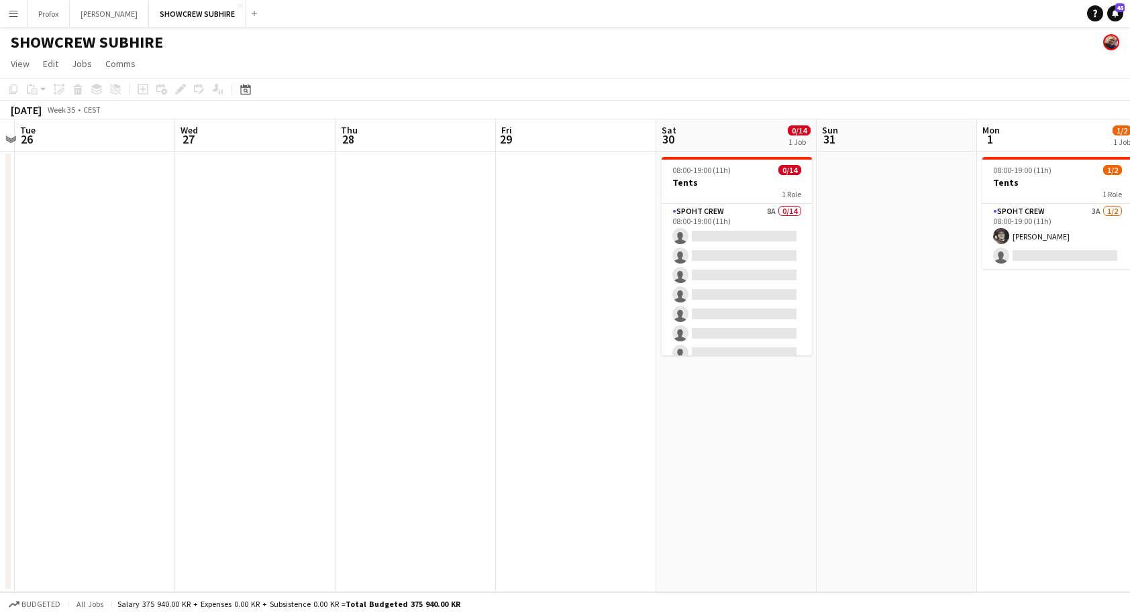
drag, startPoint x: 648, startPoint y: 148, endPoint x: 535, endPoint y: 163, distance: 114.4
click at [533, 164] on app-calendar-viewport "Fri 22 Sat 23 10/10 1 Job Sun 24 Mon 25 Tue 26 Wed 27 Thu 28 Fri 29 Sat 30 0/14…" at bounding box center [565, 355] width 1130 height 473
click at [531, 138] on app-board-header-date "Fri 29" at bounding box center [576, 135] width 160 height 32
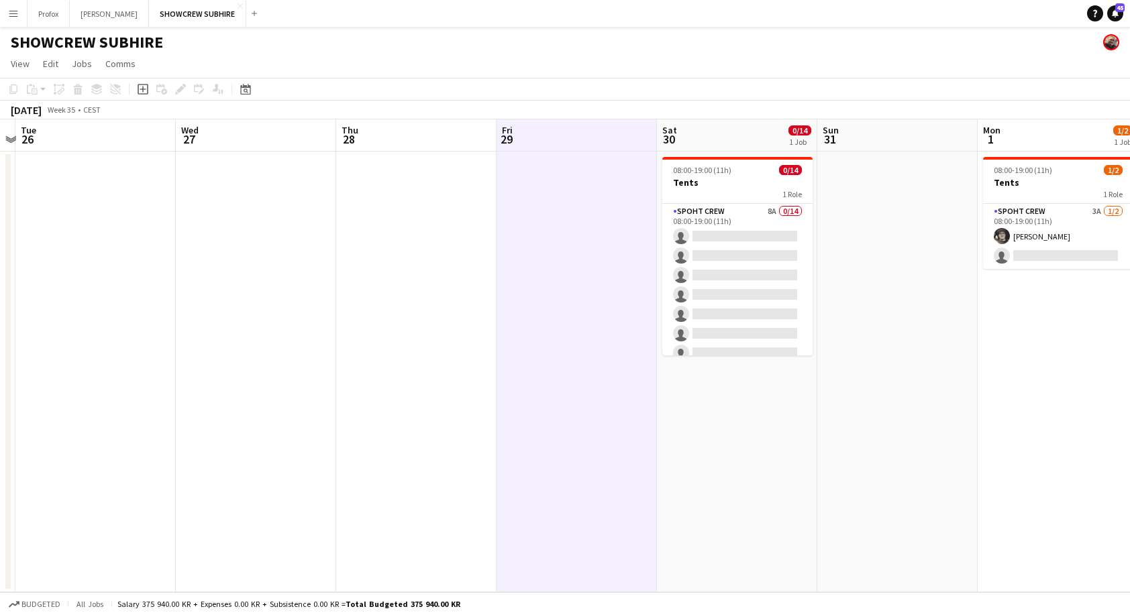
click at [551, 136] on app-board-header-date "Fri 29" at bounding box center [576, 135] width 160 height 32
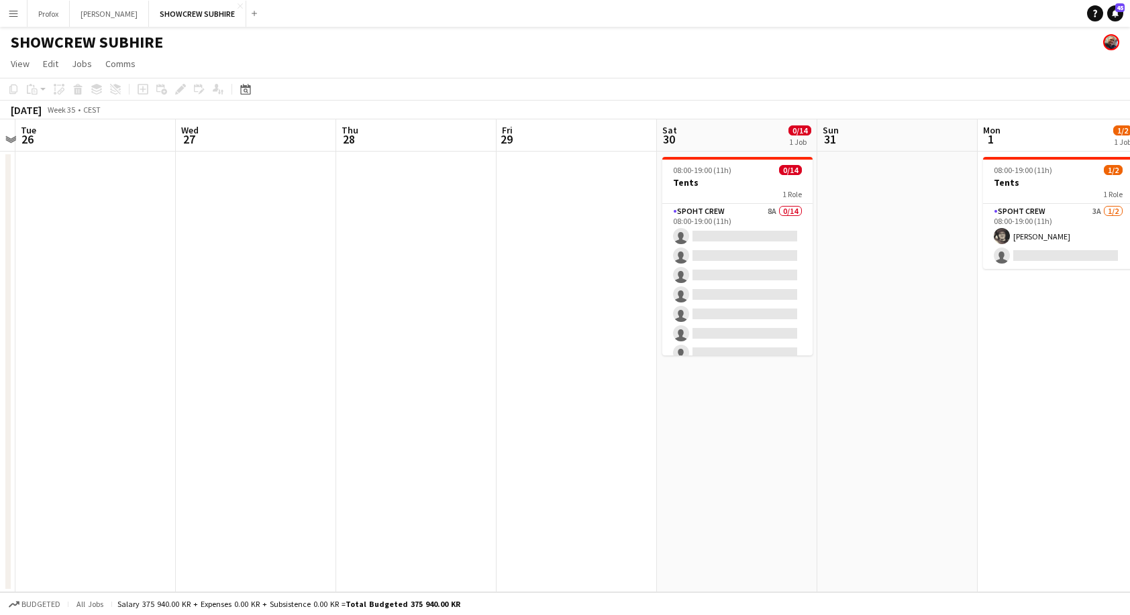
click at [551, 136] on app-board-header-date "Fri 29" at bounding box center [576, 135] width 160 height 32
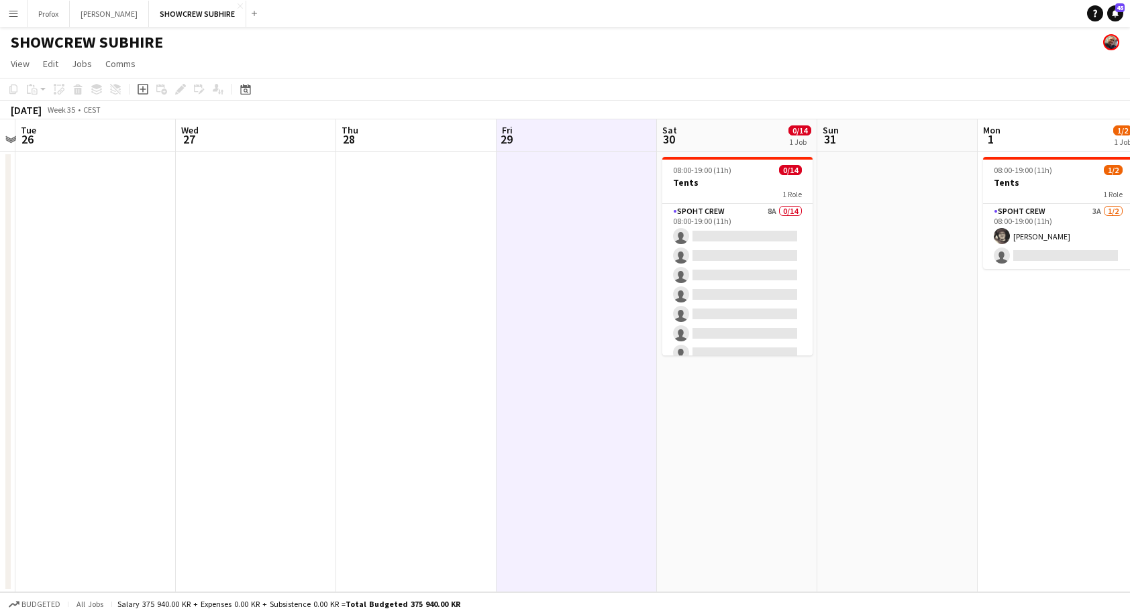
click at [547, 136] on app-board-header-date "Fri 29" at bounding box center [576, 135] width 160 height 32
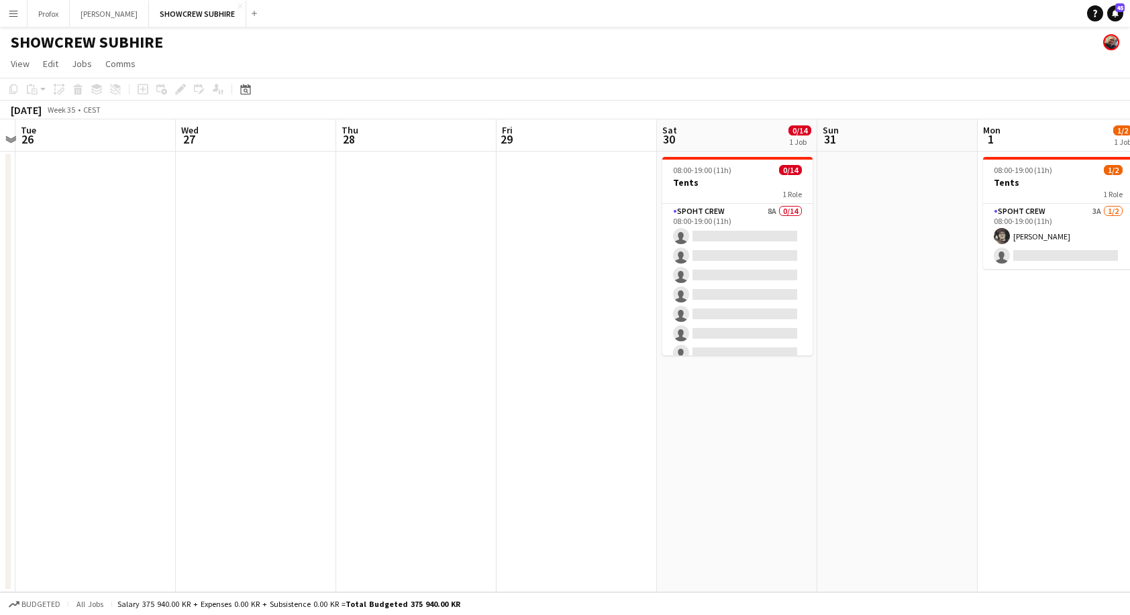
click at [549, 142] on app-board-header-date "Fri 29" at bounding box center [576, 135] width 160 height 32
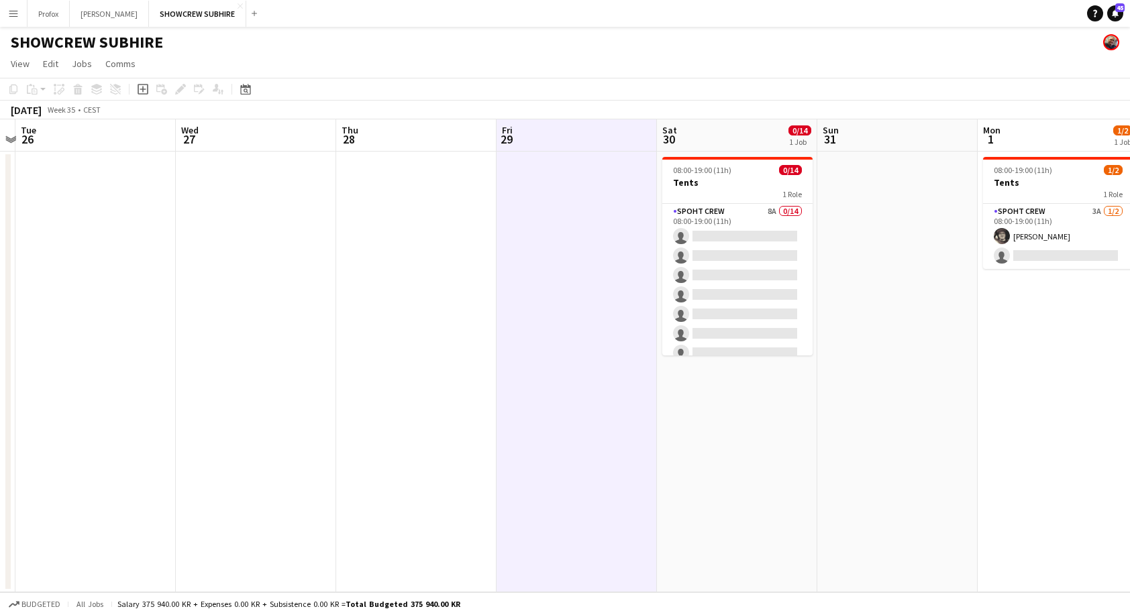
scroll to position [0, 625]
click at [144, 88] on icon "Add job" at bounding box center [143, 89] width 11 height 11
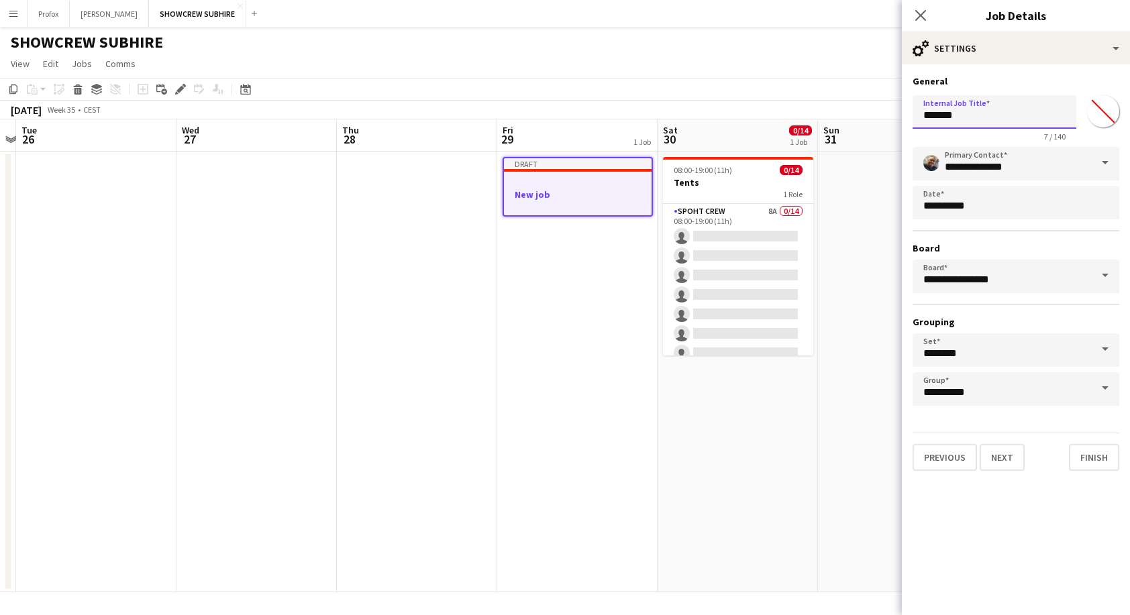
drag, startPoint x: 979, startPoint y: 118, endPoint x: 896, endPoint y: 117, distance: 83.2
click at [896, 117] on body "Menu Boards Boards Boards All jobs Status Workforce Workforce My Workforce Recr…" at bounding box center [565, 307] width 1130 height 615
click at [1013, 458] on button "Next" at bounding box center [1001, 457] width 45 height 27
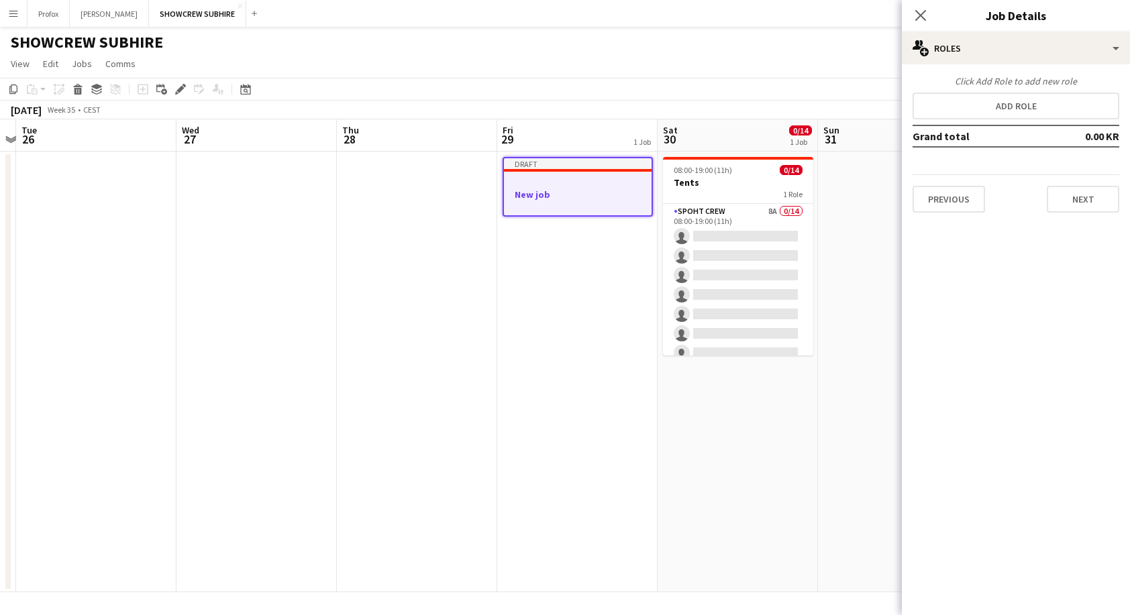
click at [1013, 458] on mat-expansion-panel "pencil3 General details Click Add Role to add new role Add role Grand total 0.0…" at bounding box center [1016, 339] width 228 height 551
click at [1092, 199] on button "Next" at bounding box center [1082, 199] width 72 height 27
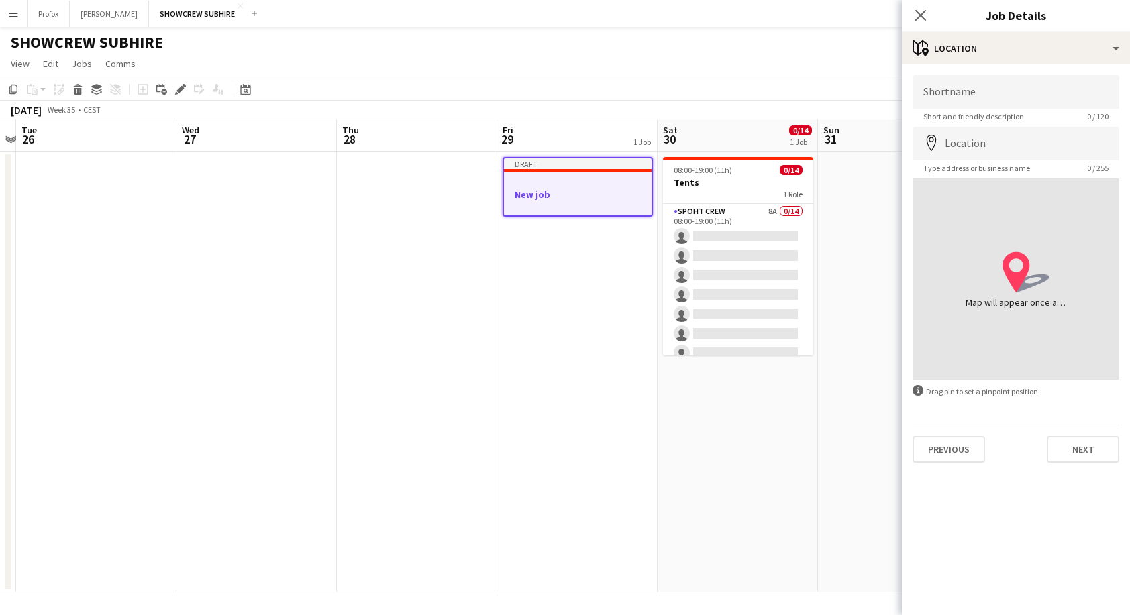
click at [1087, 451] on button "Next" at bounding box center [1082, 449] width 72 height 27
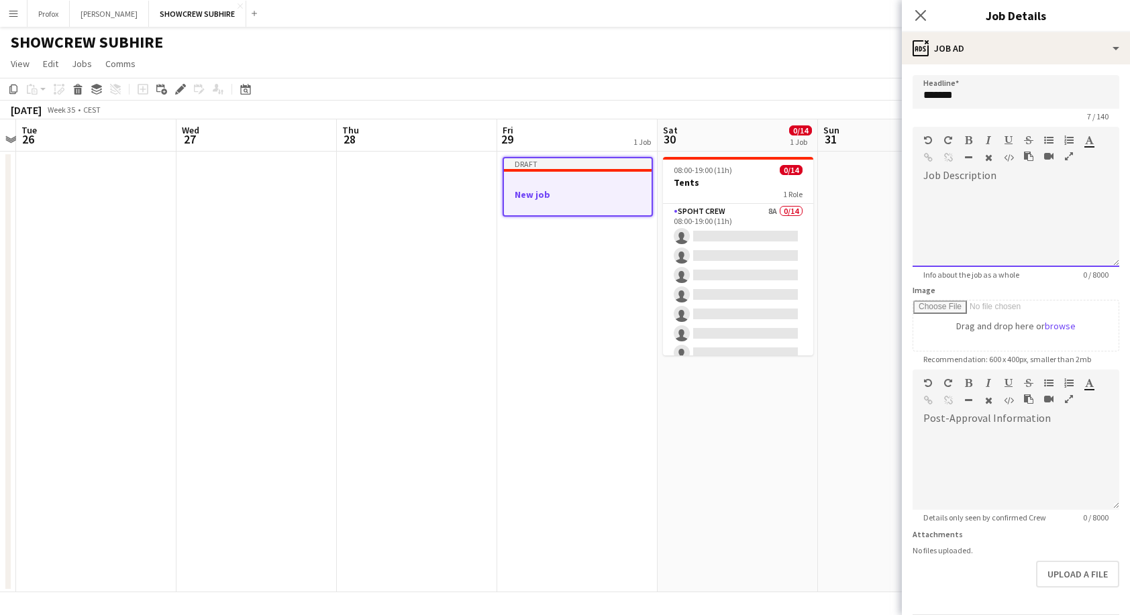
click at [973, 176] on div "default Heading 1 Heading 2 Heading 3 Heading 4 Heading 5 Heading 6 Heading 7 P…" at bounding box center [1015, 152] width 207 height 50
click at [922, 195] on div "**********" at bounding box center [1010, 226] width 197 height 80
click at [921, 15] on icon at bounding box center [920, 15] width 13 height 13
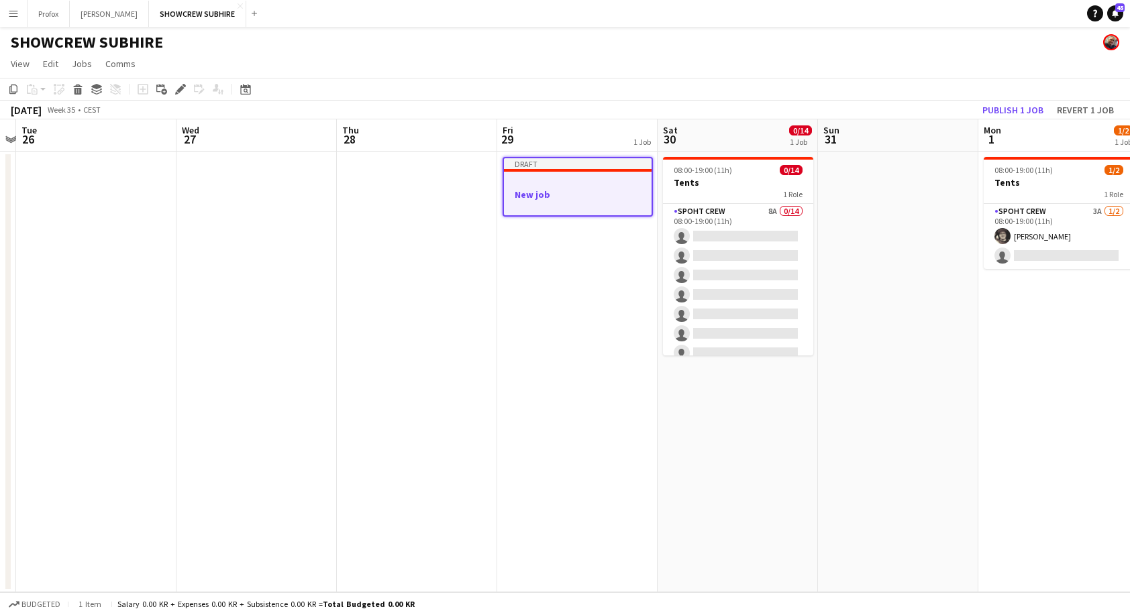
scroll to position [0, 625]
click at [560, 191] on h3 "New job" at bounding box center [578, 195] width 148 height 12
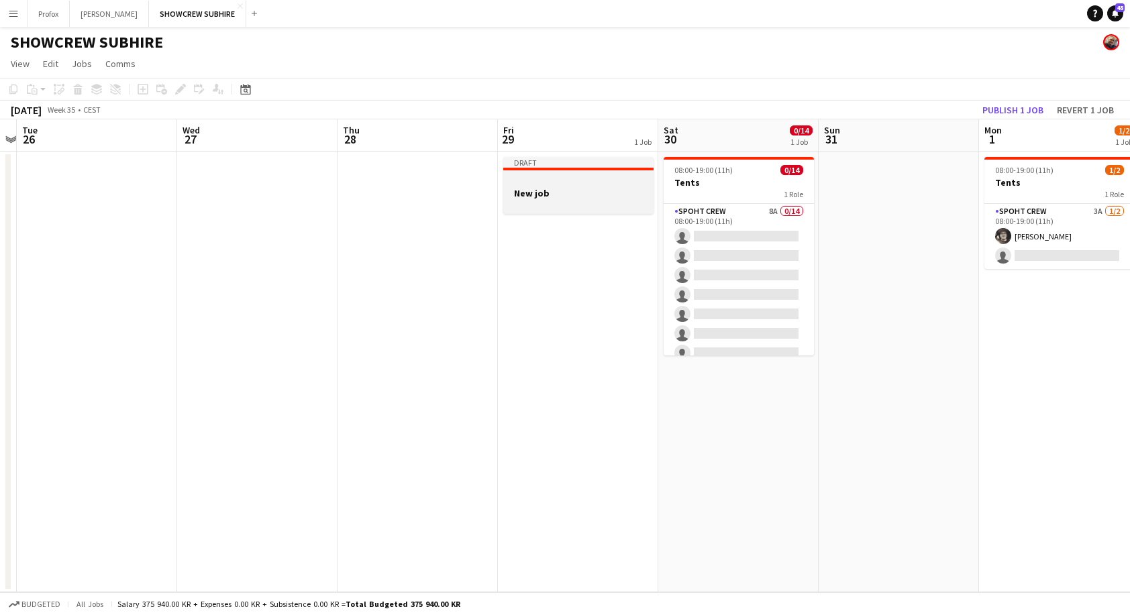
click at [555, 196] on h3 "New job" at bounding box center [578, 193] width 150 height 12
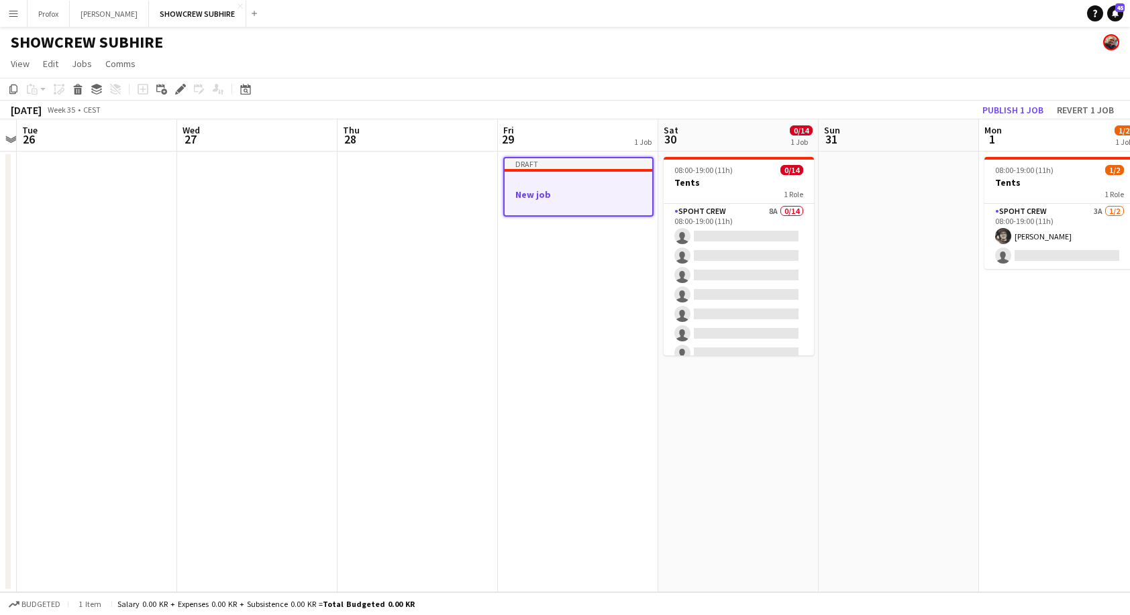
click at [555, 196] on h3 "New job" at bounding box center [578, 195] width 148 height 12
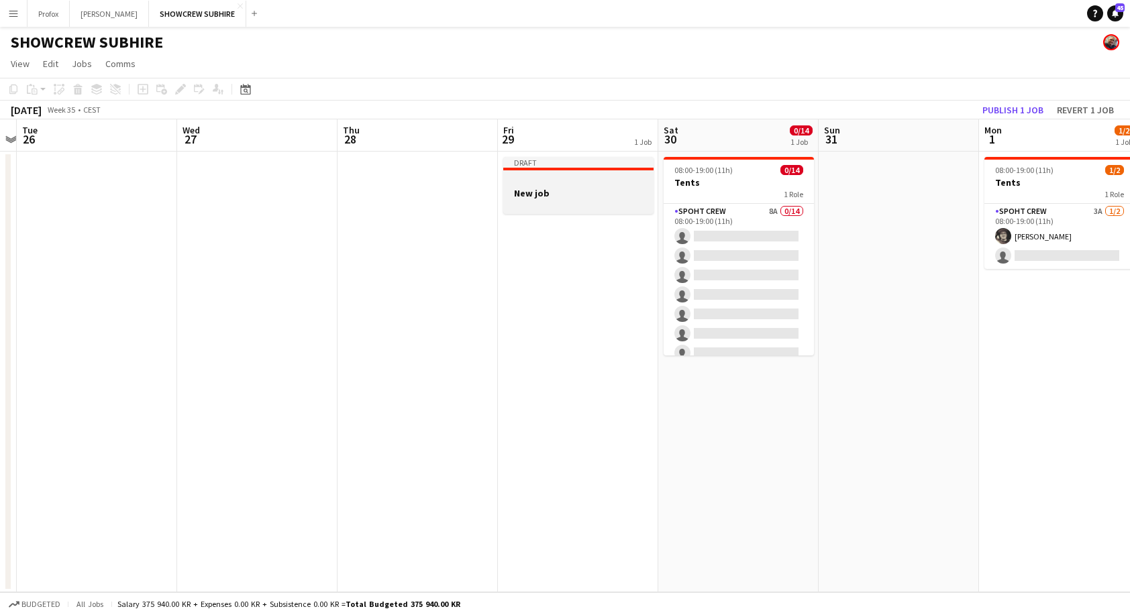
click at [555, 195] on h3 "New job" at bounding box center [578, 193] width 150 height 12
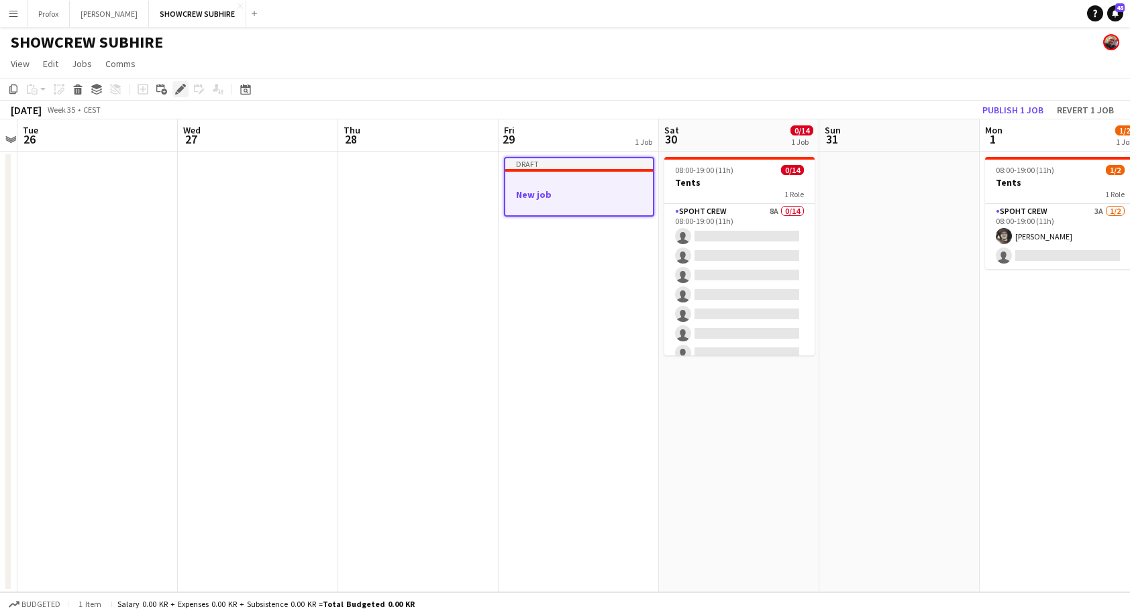
click at [184, 91] on icon "Edit" at bounding box center [180, 89] width 11 height 11
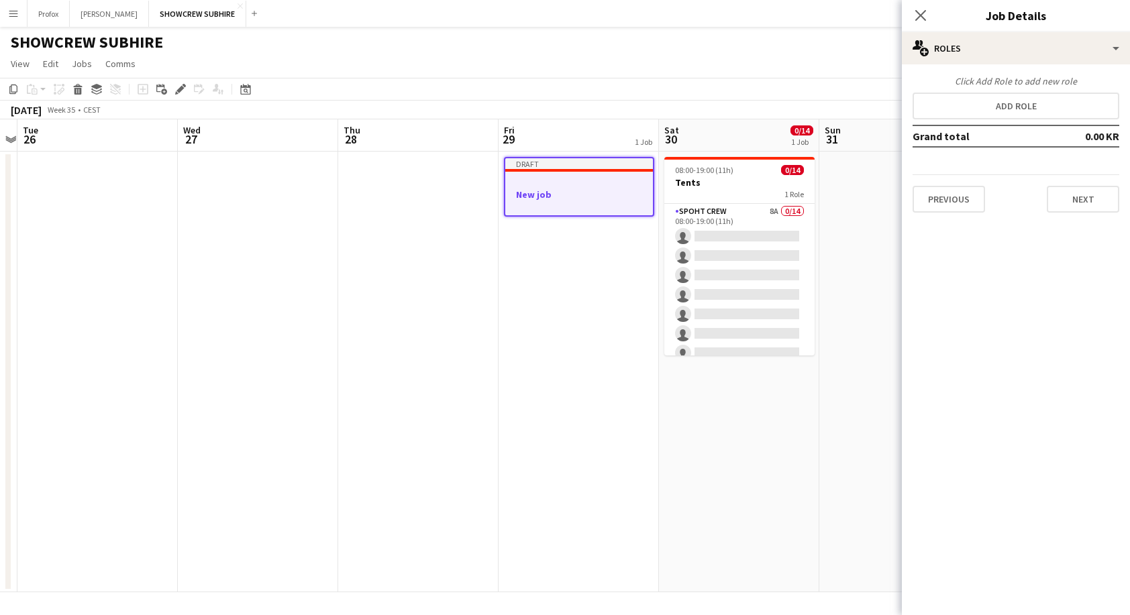
click at [959, 195] on button "Previous" at bounding box center [948, 199] width 72 height 27
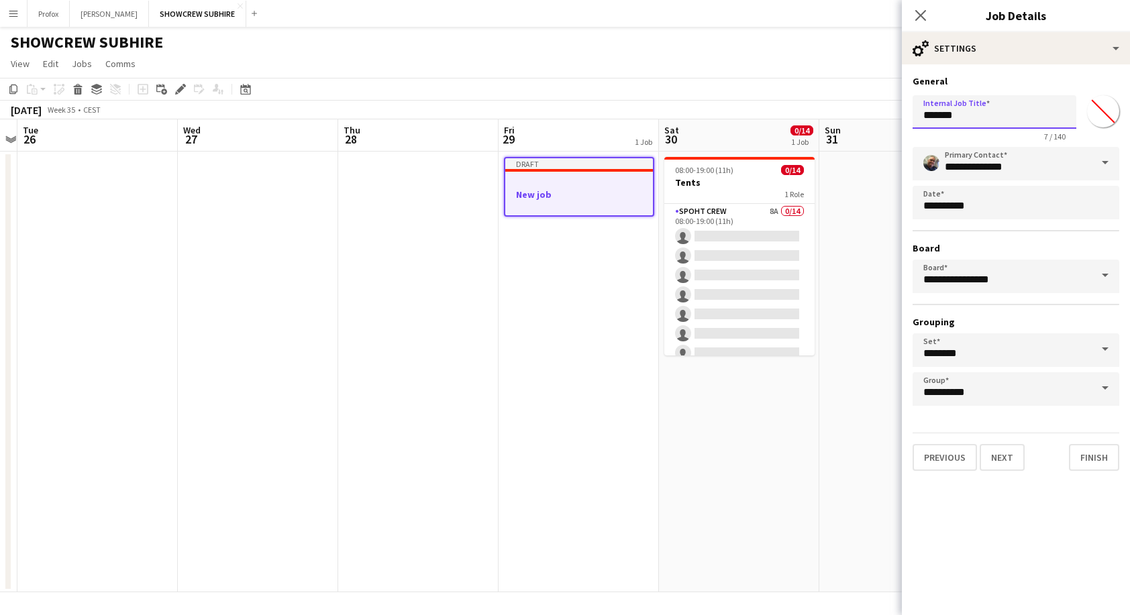
drag, startPoint x: 996, startPoint y: 119, endPoint x: 897, endPoint y: 115, distance: 99.4
click at [898, 115] on body "Menu Boards Boards Boards All jobs Status Workforce Workforce My Workforce Recr…" at bounding box center [565, 307] width 1130 height 615
type input "**********"
click at [998, 463] on button "Next" at bounding box center [1001, 457] width 45 height 27
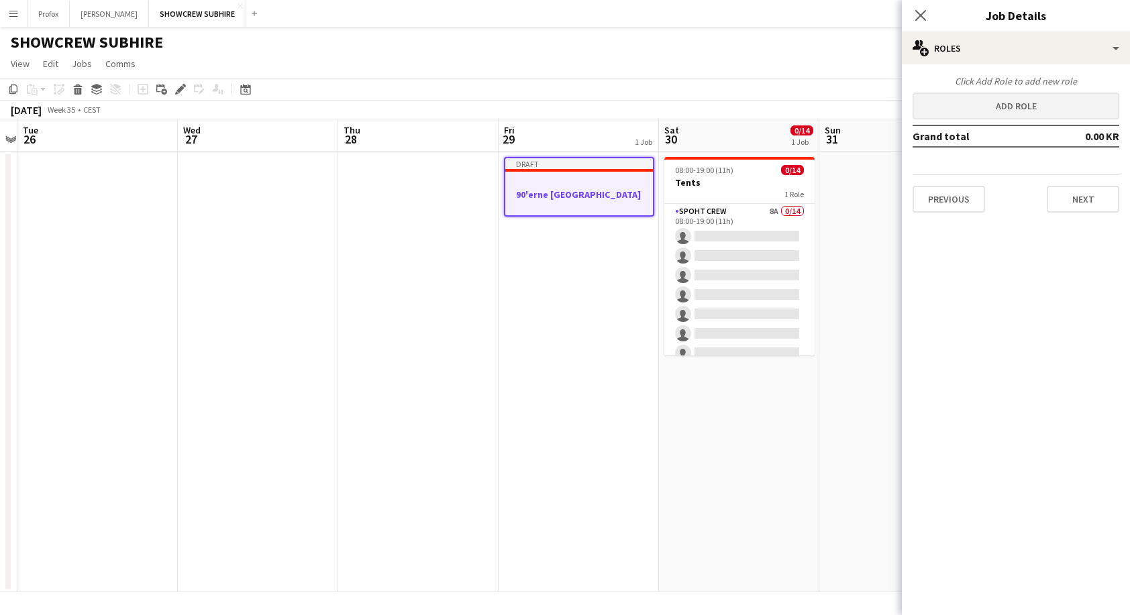
click at [1042, 104] on button "Add role" at bounding box center [1015, 106] width 207 height 27
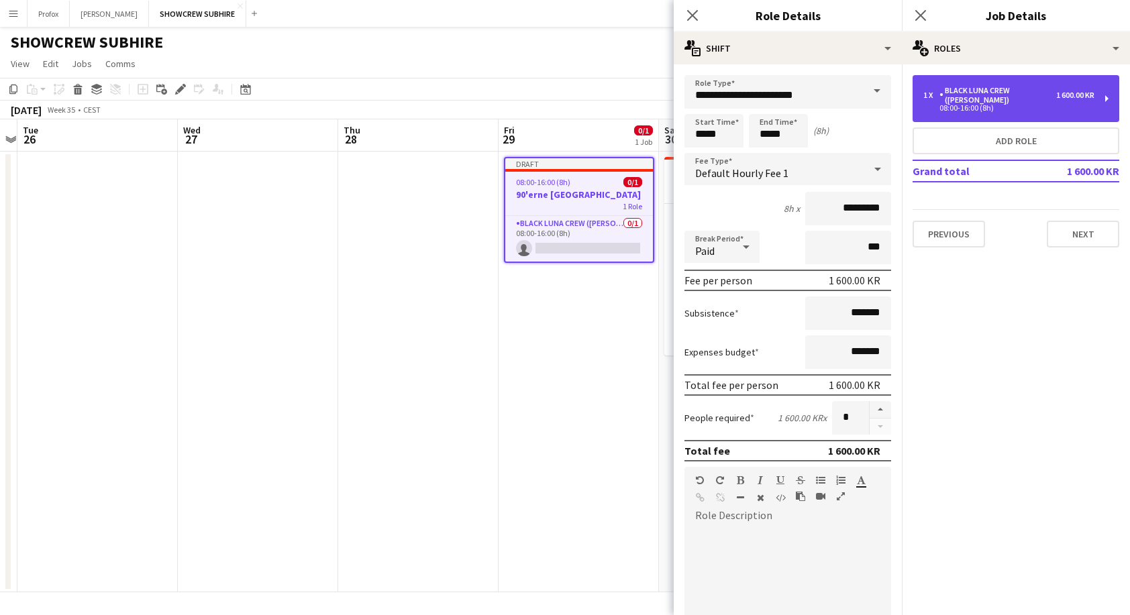
click at [1025, 105] on div "08:00-16:00 (8h)" at bounding box center [1008, 108] width 171 height 7
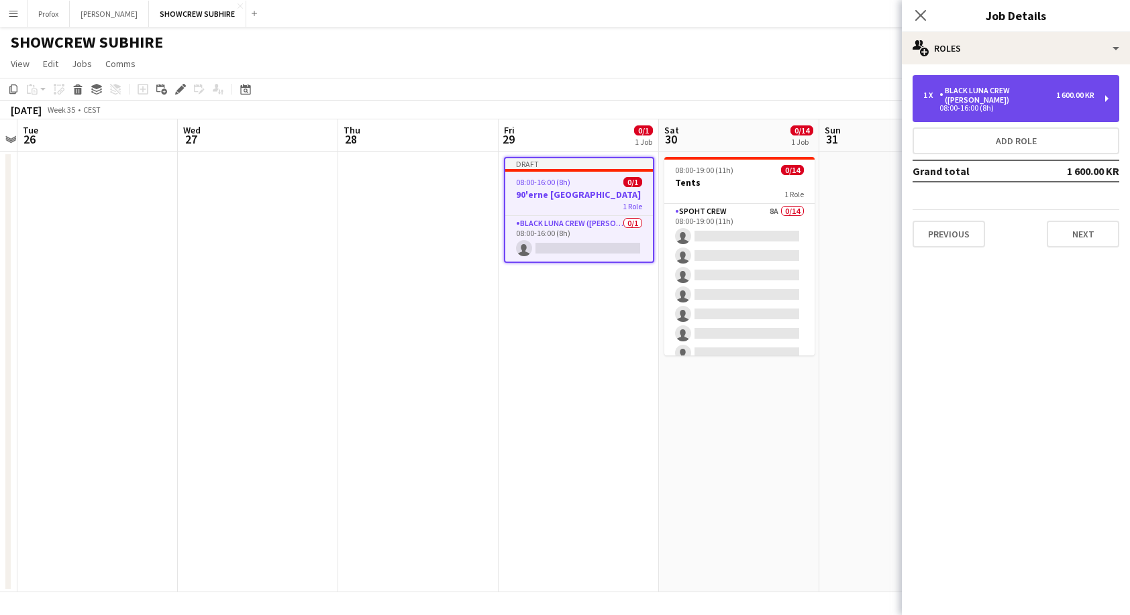
click at [981, 105] on div "08:00-16:00 (8h)" at bounding box center [1008, 108] width 171 height 7
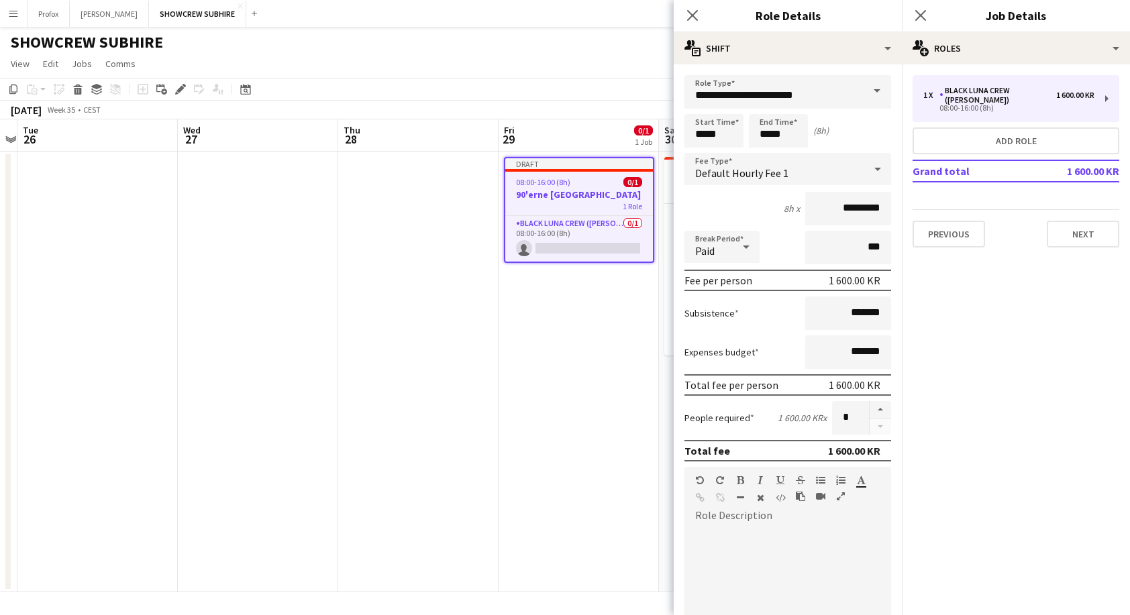
click at [863, 95] on span at bounding box center [877, 91] width 28 height 32
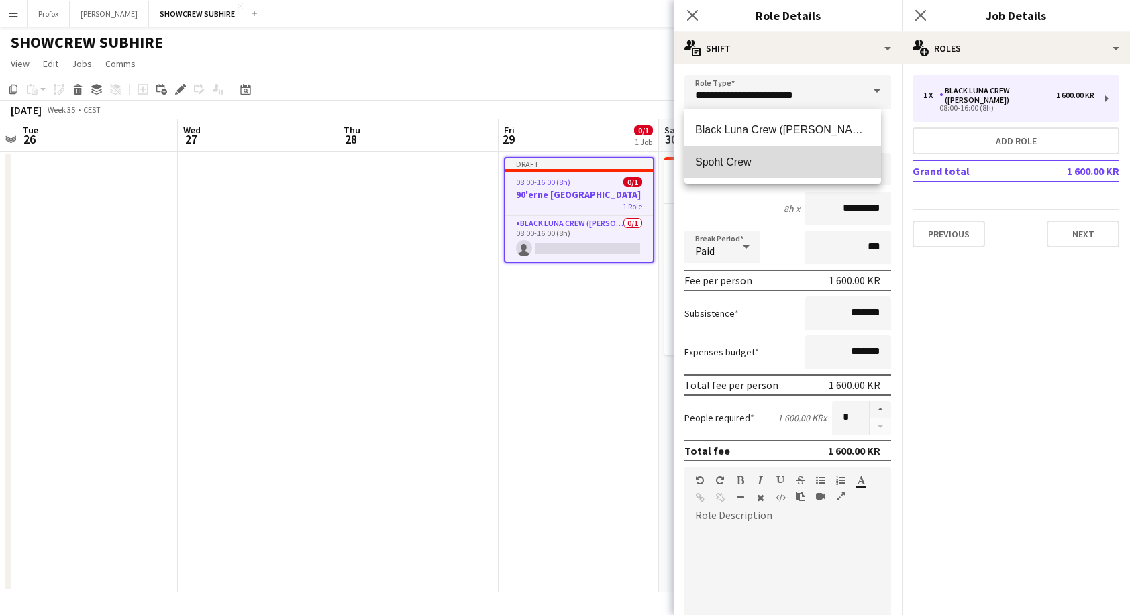
click at [791, 158] on span "Spoht Crew" at bounding box center [782, 162] width 175 height 13
type input "**********"
type input "*********"
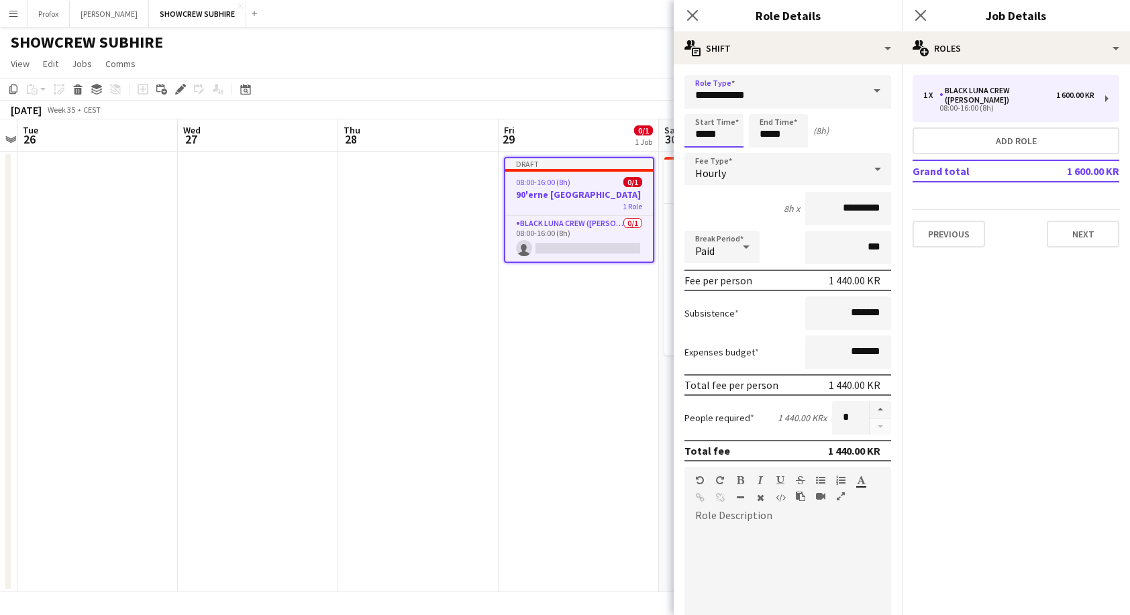
click at [712, 138] on input "*****" at bounding box center [713, 131] width 59 height 34
click at [704, 105] on div at bounding box center [700, 107] width 27 height 13
click at [703, 105] on div at bounding box center [700, 107] width 27 height 13
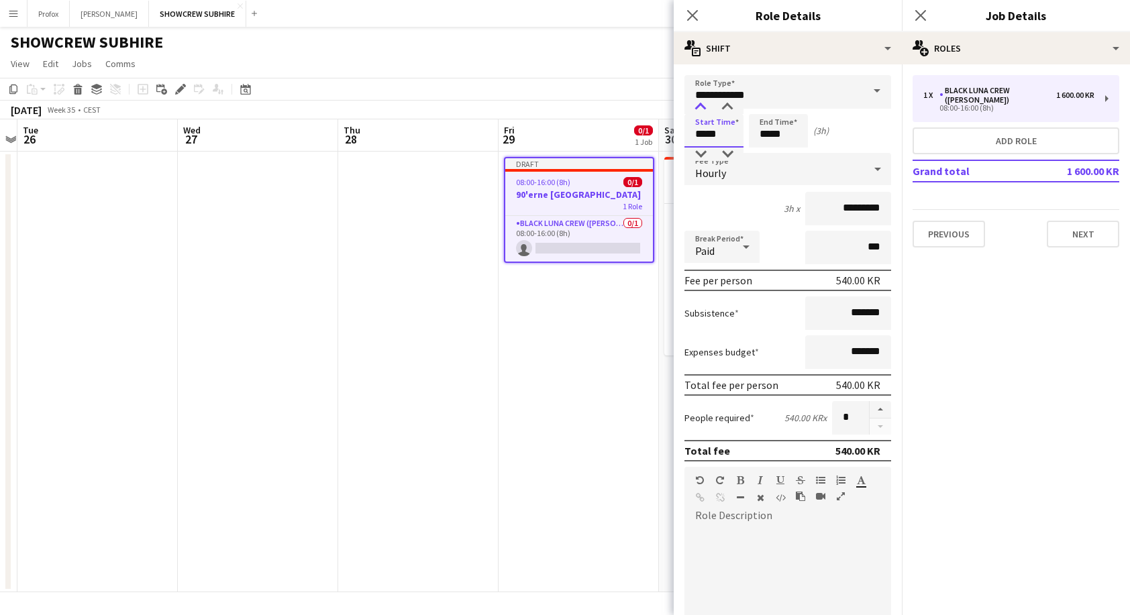
click at [703, 105] on div at bounding box center [700, 107] width 27 height 13
type input "*****"
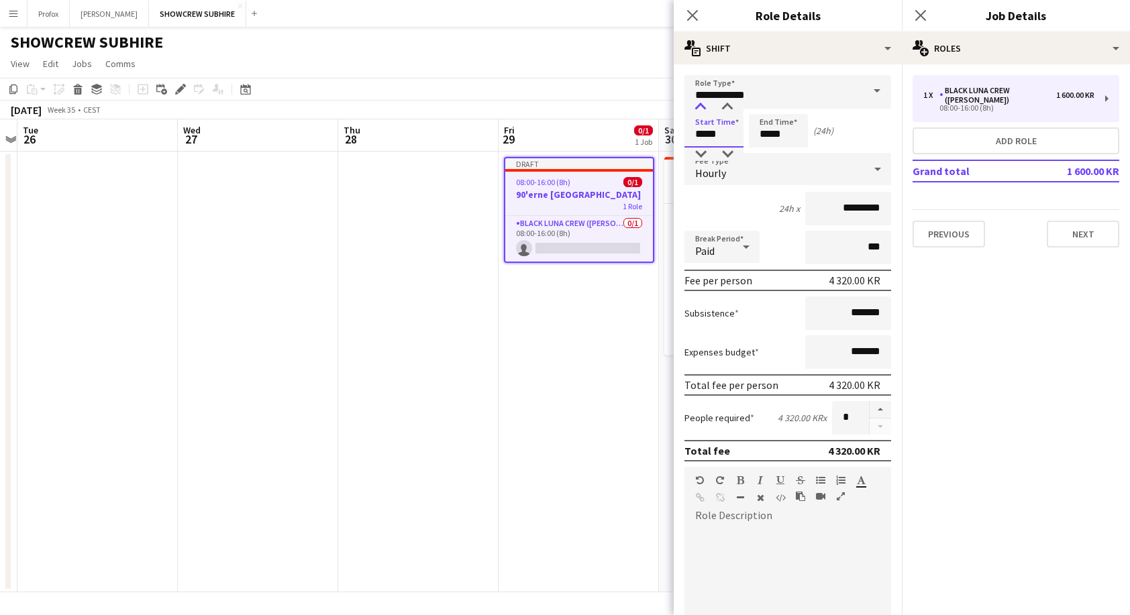
click at [703, 105] on div at bounding box center [700, 107] width 27 height 13
click at [773, 140] on input "*****" at bounding box center [778, 131] width 59 height 34
click at [763, 105] on div at bounding box center [764, 107] width 27 height 13
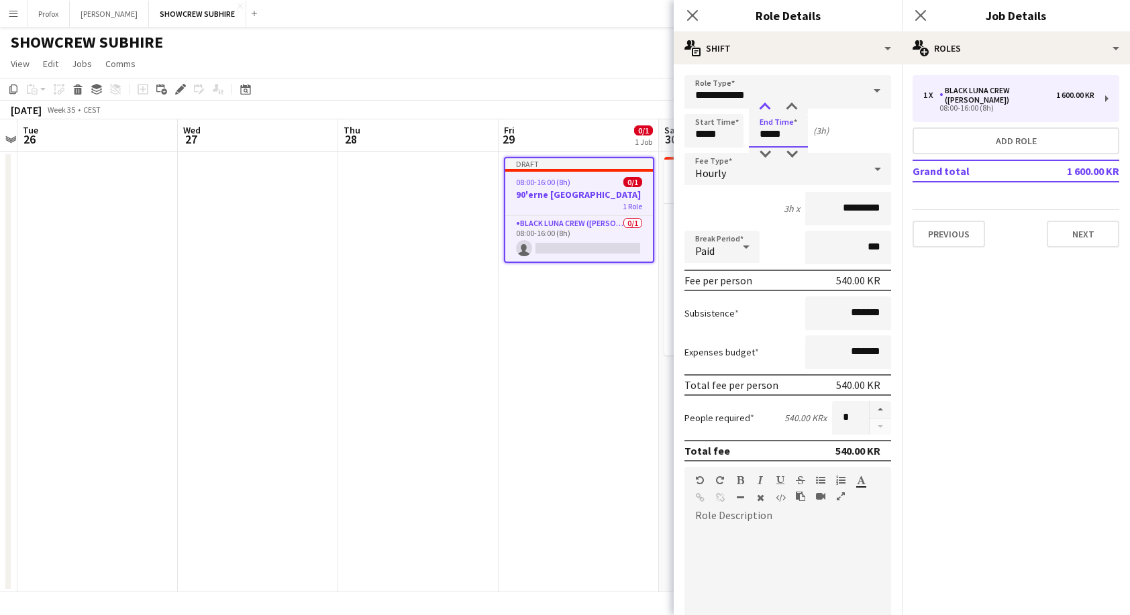
click at [763, 105] on div at bounding box center [764, 107] width 27 height 13
type input "*****"
click at [768, 152] on div at bounding box center [764, 154] width 27 height 13
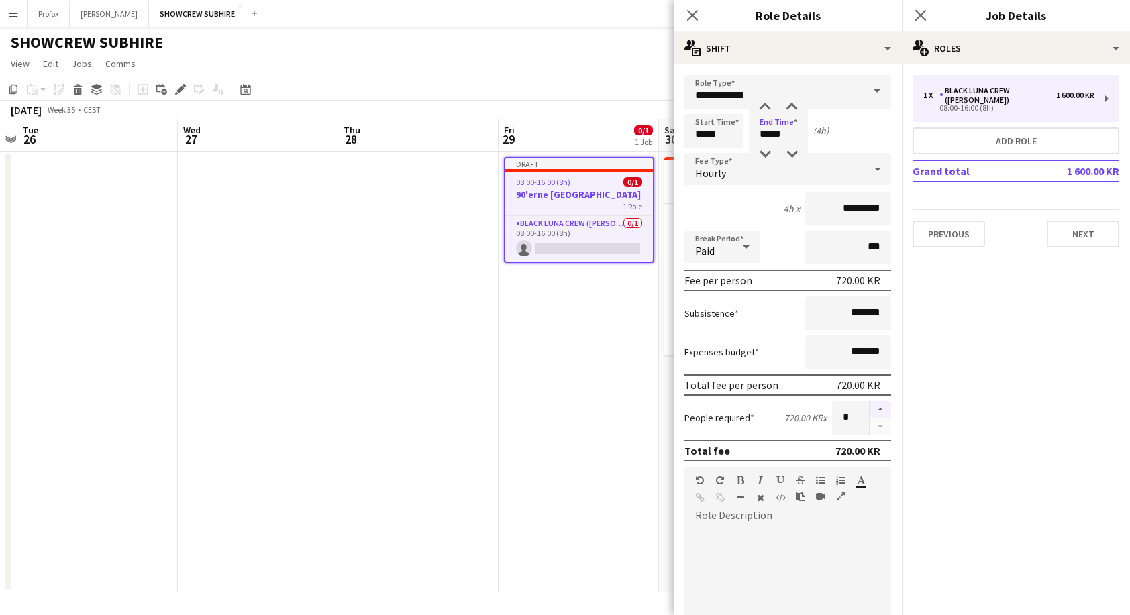
click at [873, 408] on button "button" at bounding box center [879, 409] width 21 height 17
click at [874, 407] on button "button" at bounding box center [879, 409] width 21 height 17
click at [874, 429] on button "button" at bounding box center [879, 427] width 21 height 17
type input "*"
click at [1089, 225] on button "Next" at bounding box center [1082, 234] width 72 height 27
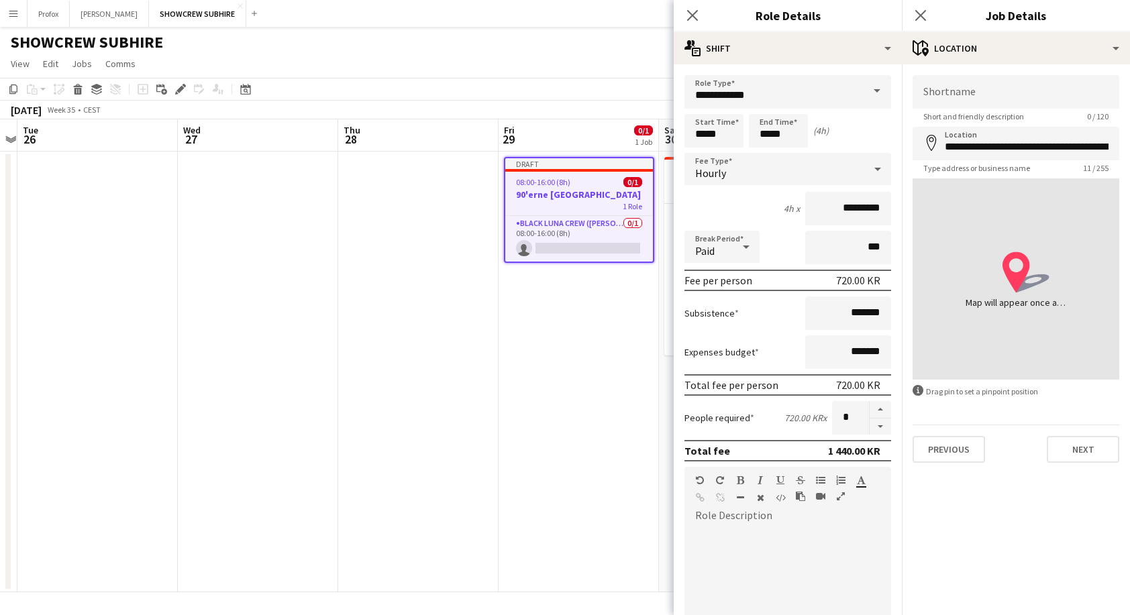
type input "**********"
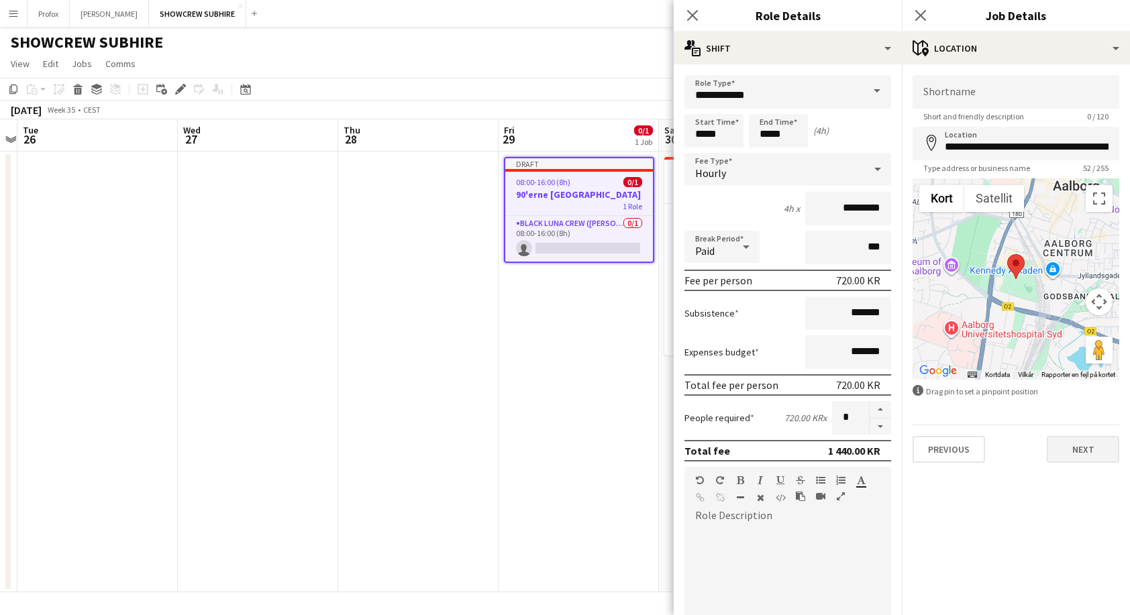
click at [1080, 448] on button "Next" at bounding box center [1082, 449] width 72 height 27
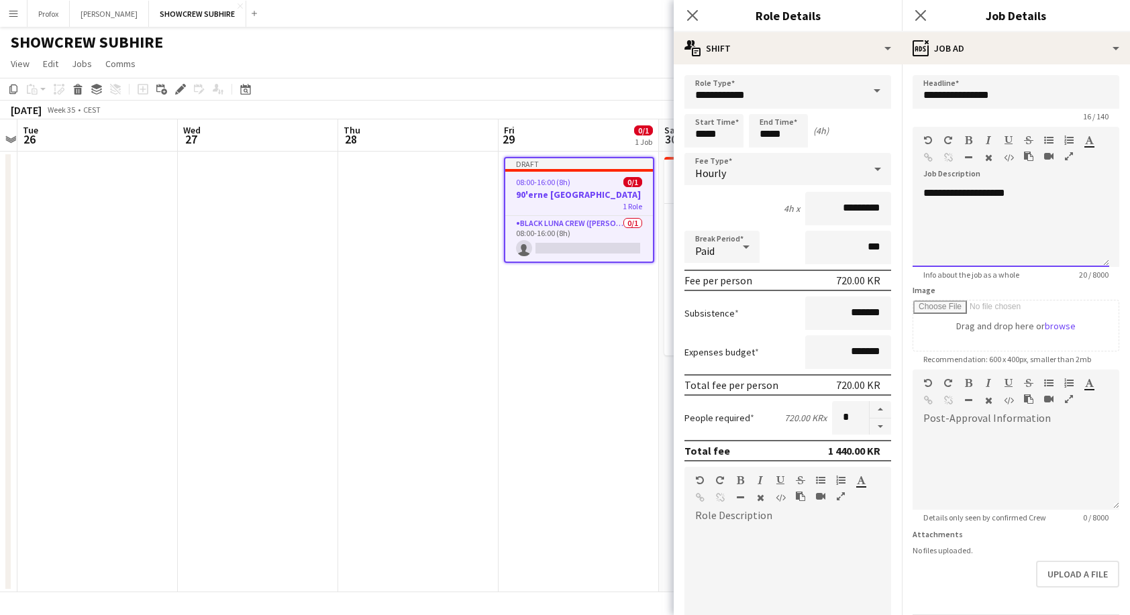
click at [920, 193] on div "**********" at bounding box center [1010, 226] width 197 height 80
click at [938, 189] on div at bounding box center [1010, 192] width 175 height 13
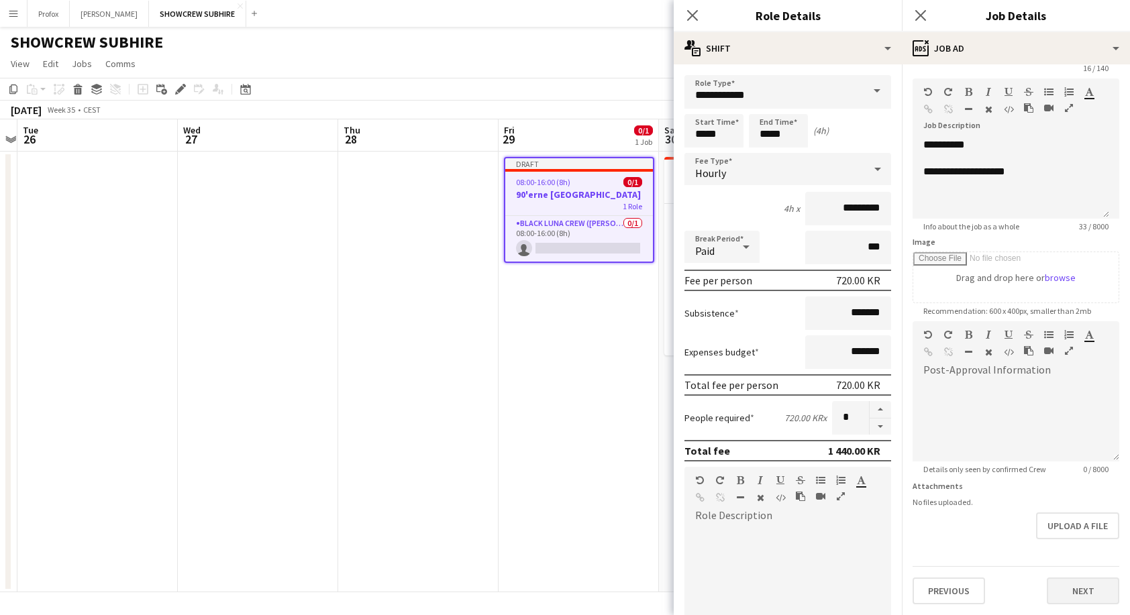
click at [1079, 586] on button "Next" at bounding box center [1082, 591] width 72 height 27
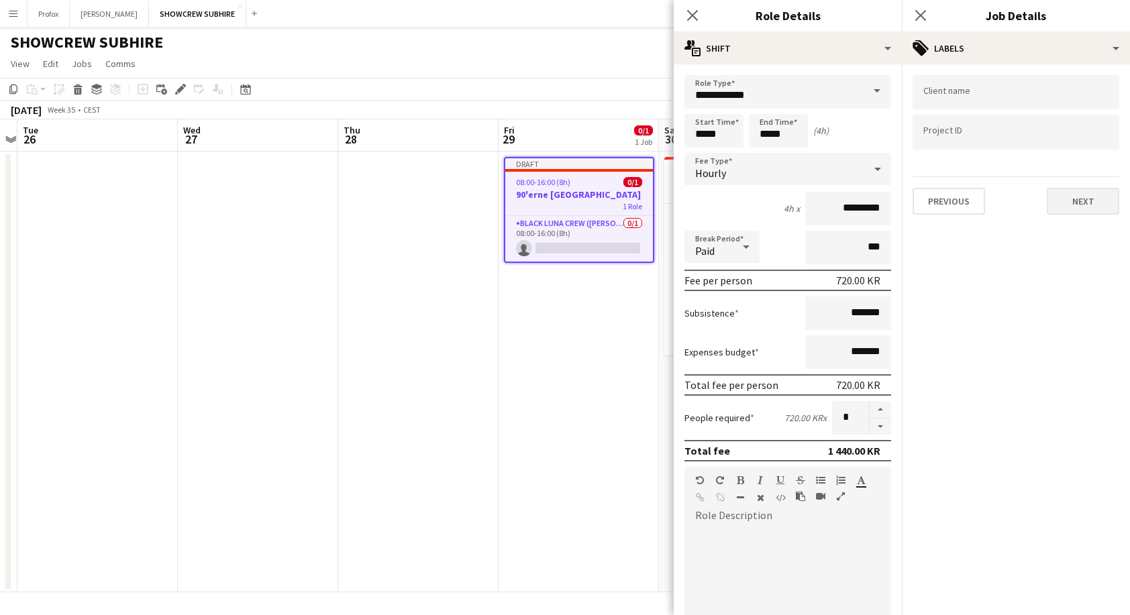
click at [1091, 207] on button "Next" at bounding box center [1082, 201] width 72 height 27
click at [1091, 141] on button "Next" at bounding box center [1082, 138] width 72 height 27
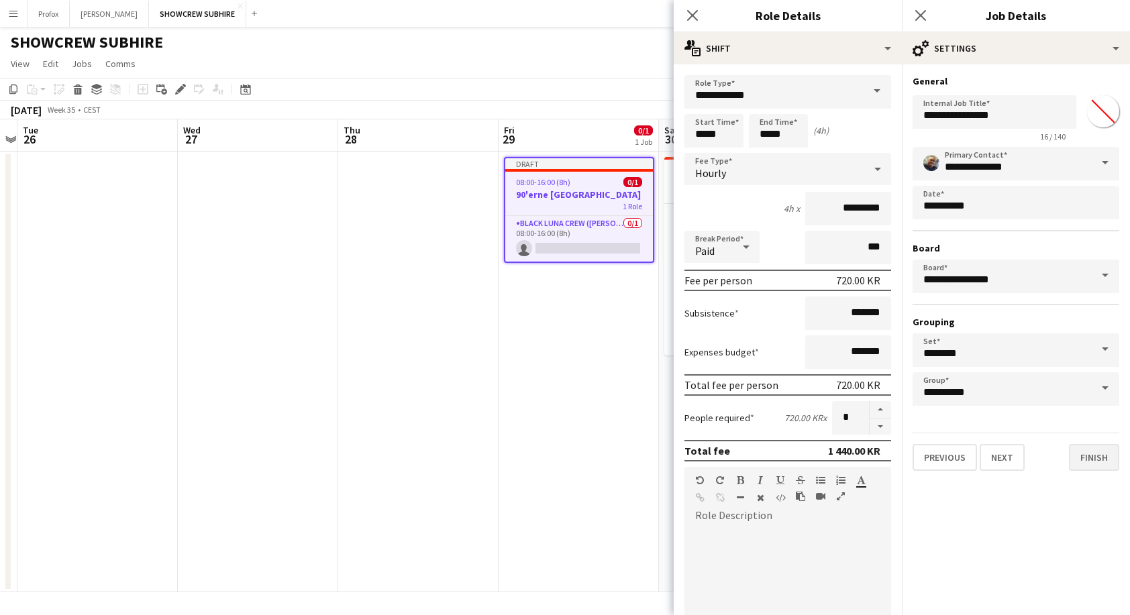
click at [1104, 456] on button "Finish" at bounding box center [1094, 457] width 50 height 27
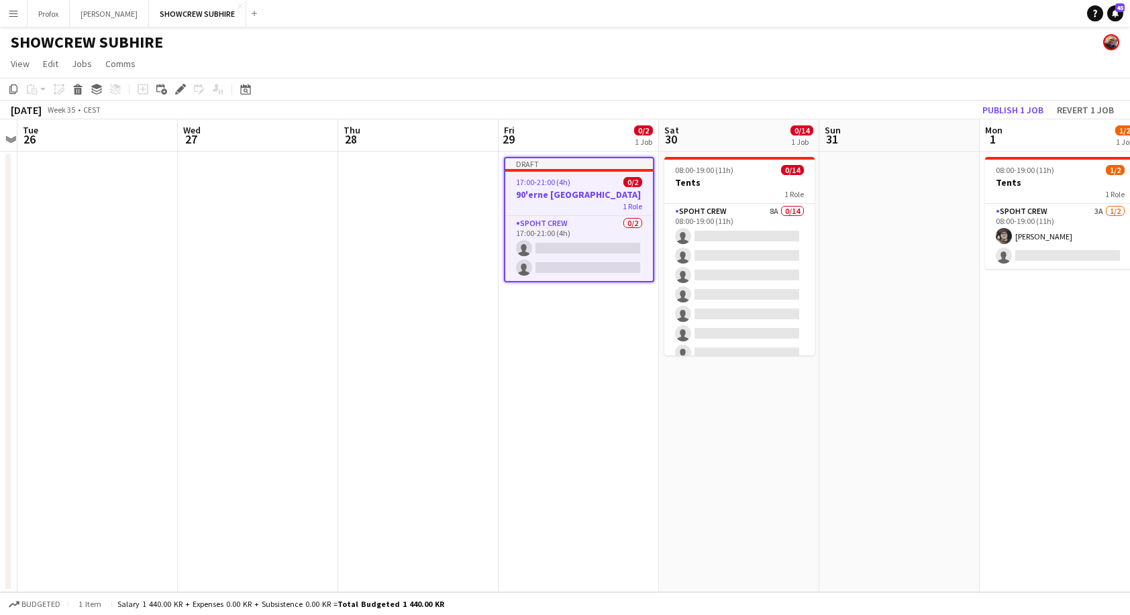
click at [610, 194] on h3 "90'erne [GEOGRAPHIC_DATA]" at bounding box center [579, 195] width 148 height 12
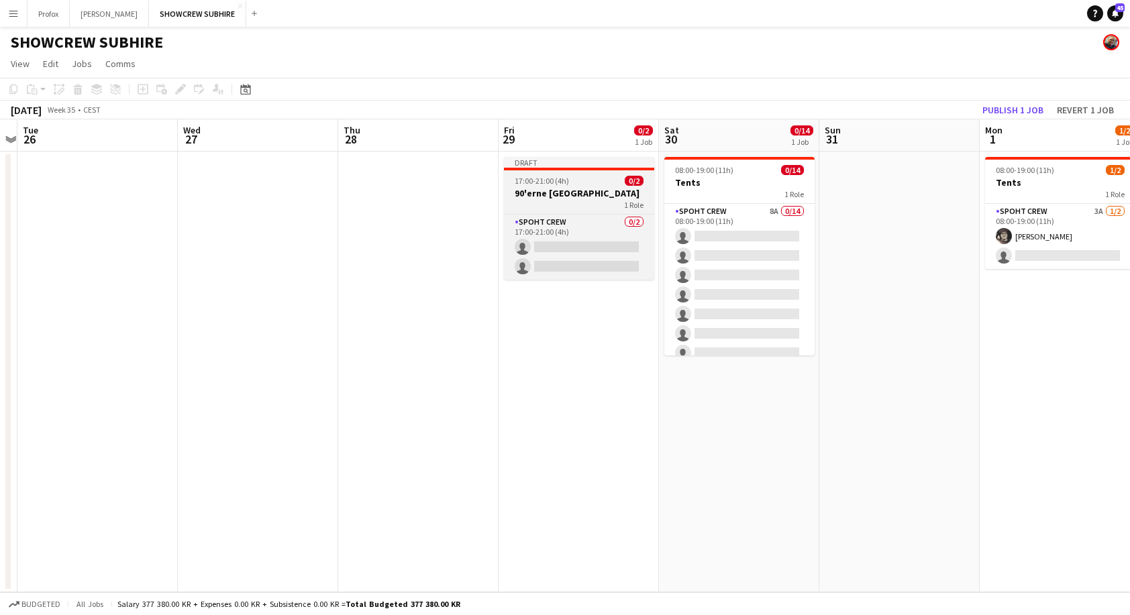
click at [578, 189] on h3 "90'erne [GEOGRAPHIC_DATA]" at bounding box center [579, 193] width 150 height 12
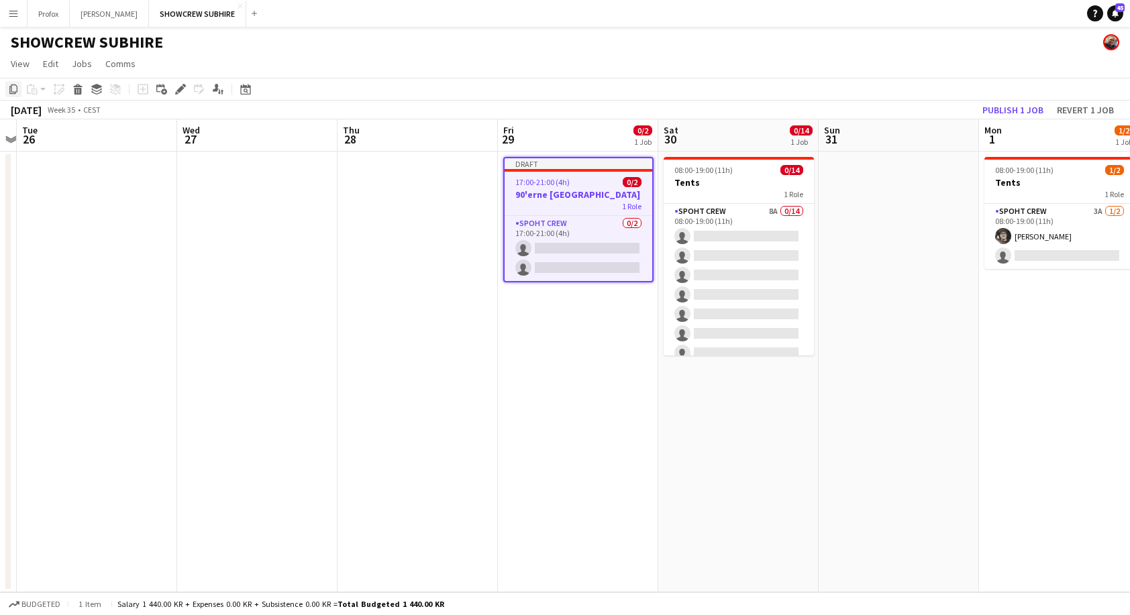
click at [12, 89] on icon "Copy" at bounding box center [13, 89] width 11 height 11
click at [722, 449] on app-date-cell "08:00-19:00 (11h) 0/14 Tents 1 Role Spoht Crew 8A 0/14 08:00-19:00 (11h) single…" at bounding box center [738, 372] width 160 height 441
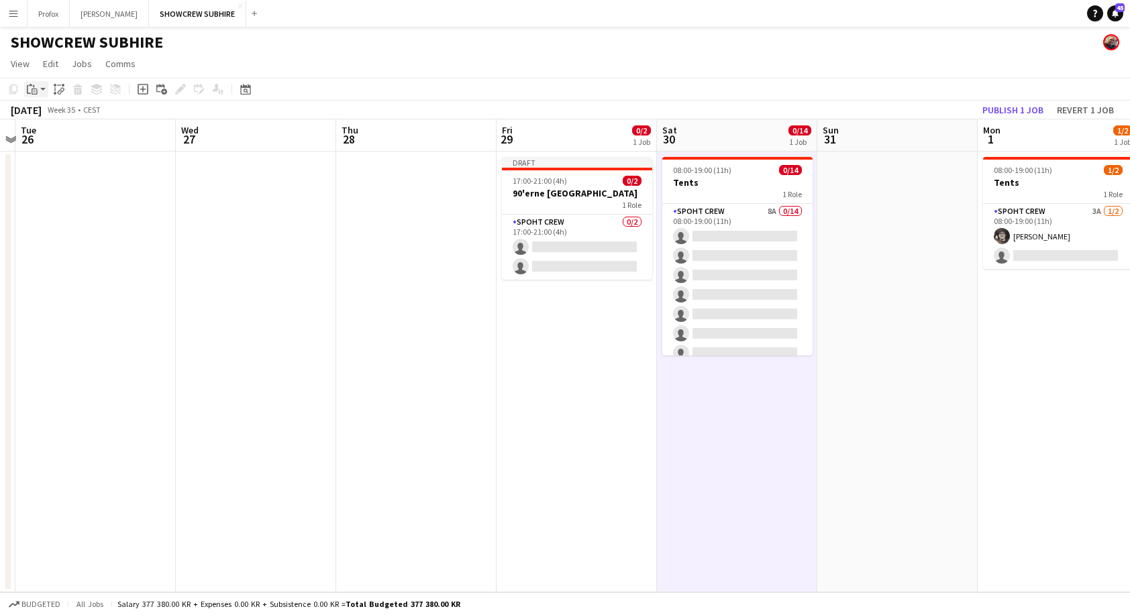
click at [37, 88] on icon "Paste" at bounding box center [32, 89] width 11 height 11
click at [66, 136] on link "Paste with crew Command Shift V" at bounding box center [89, 137] width 106 height 12
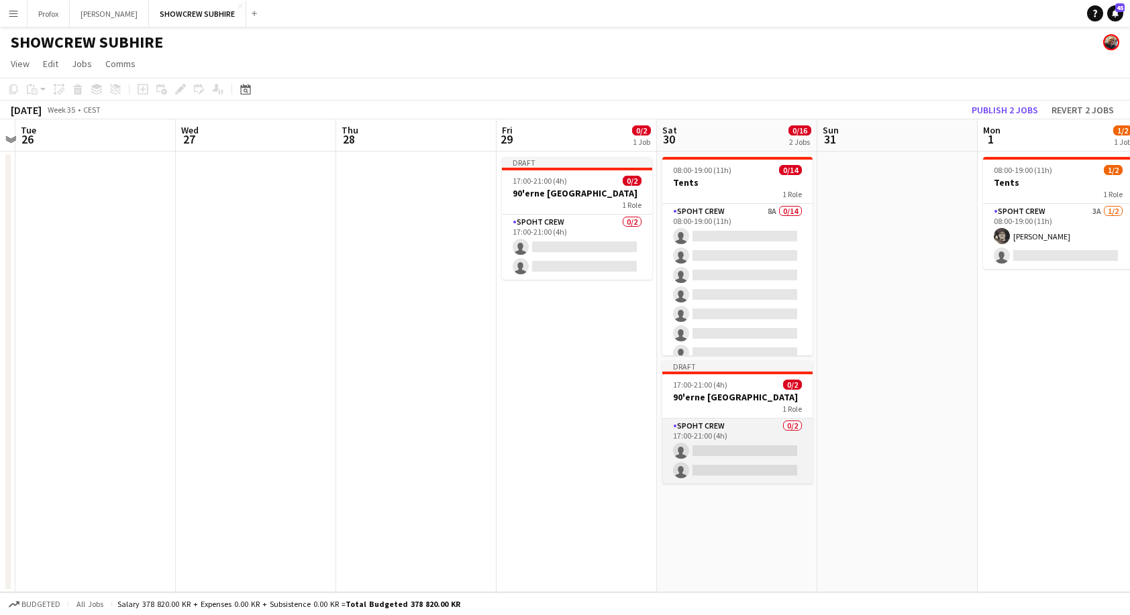
click at [734, 432] on app-card-role "Spoht Crew 0/2 17:00-21:00 (4h) single-neutral-actions single-neutral-actions" at bounding box center [737, 451] width 150 height 65
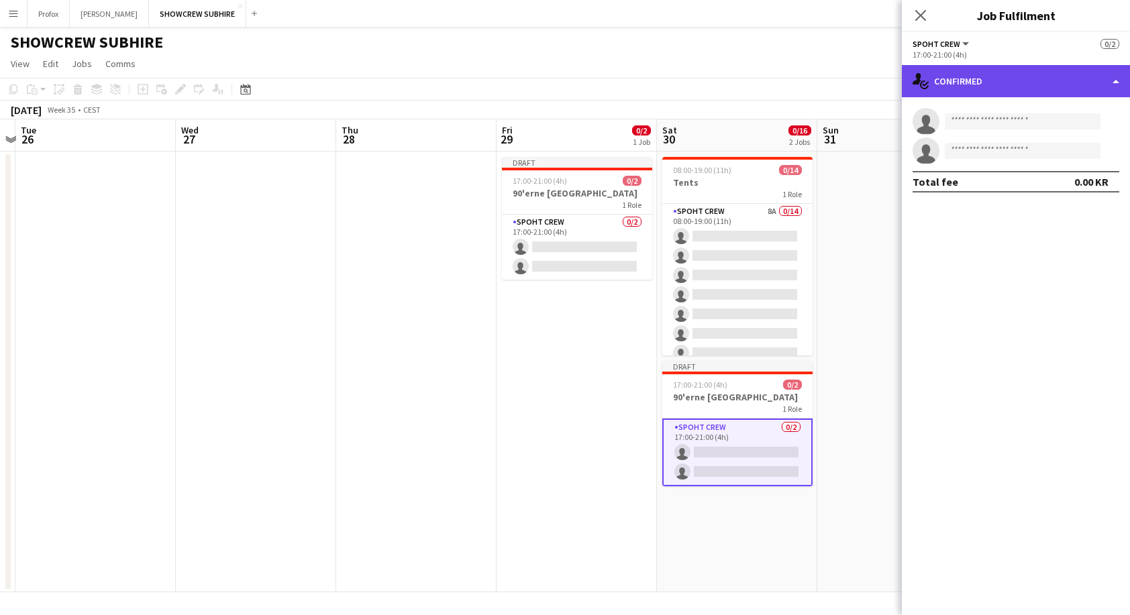
click at [1105, 83] on div "single-neutral-actions-check-2 Confirmed" at bounding box center [1016, 81] width 228 height 32
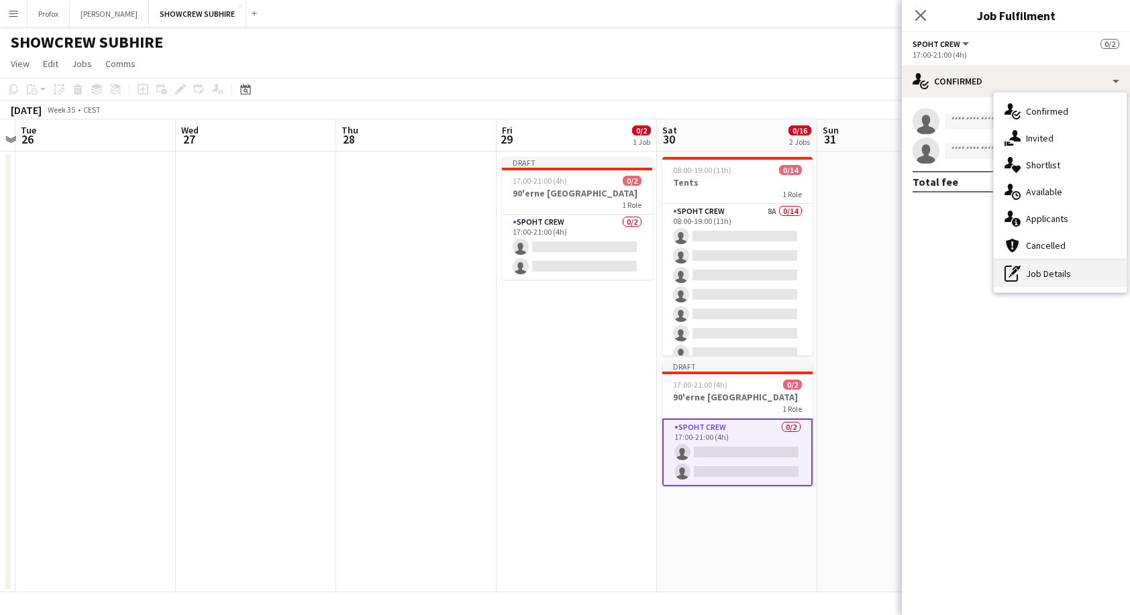
click at [1067, 274] on div "pen-write Job Details" at bounding box center [1060, 273] width 133 height 27
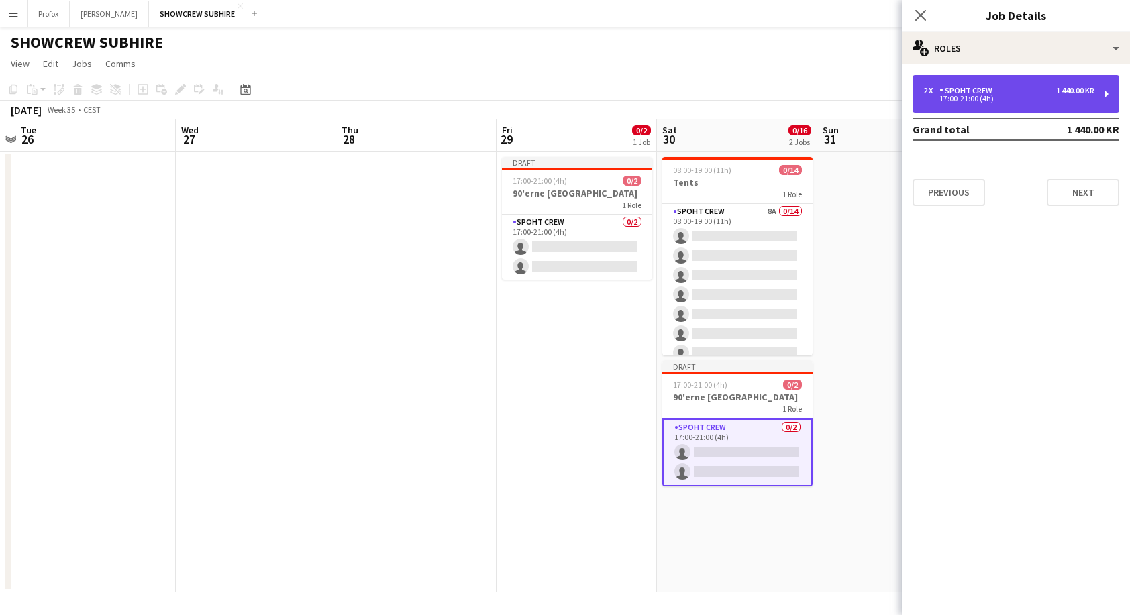
click at [1085, 91] on div "1 440.00 KR" at bounding box center [1075, 90] width 38 height 9
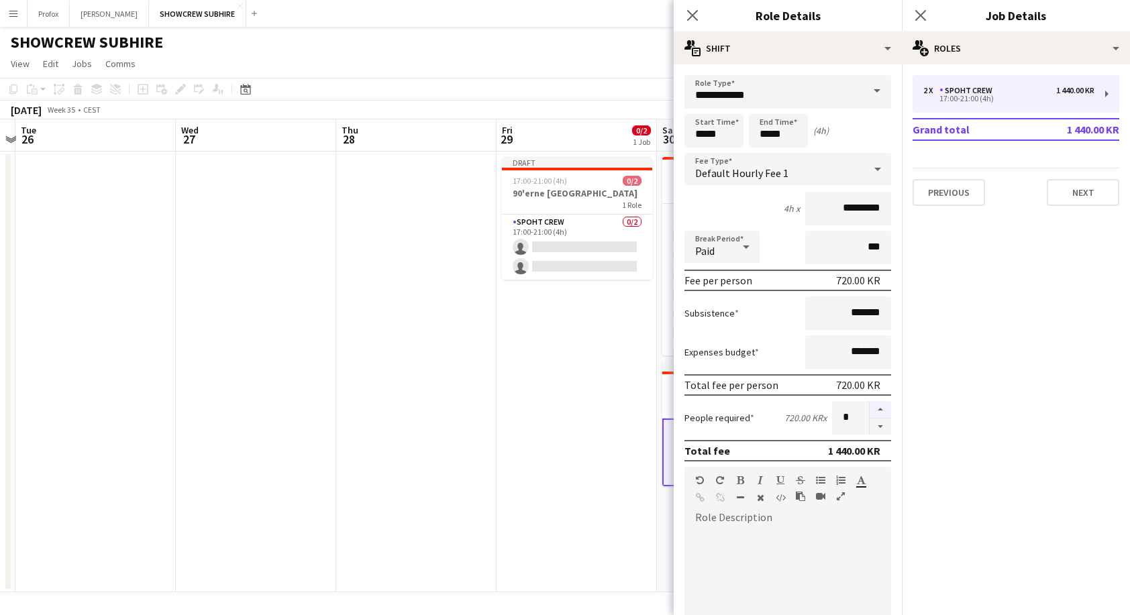
click at [871, 410] on button "button" at bounding box center [879, 409] width 21 height 17
type input "*"
click at [706, 125] on input "*****" at bounding box center [713, 131] width 59 height 34
click at [702, 111] on div at bounding box center [700, 107] width 27 height 13
click at [731, 153] on div at bounding box center [727, 154] width 27 height 13
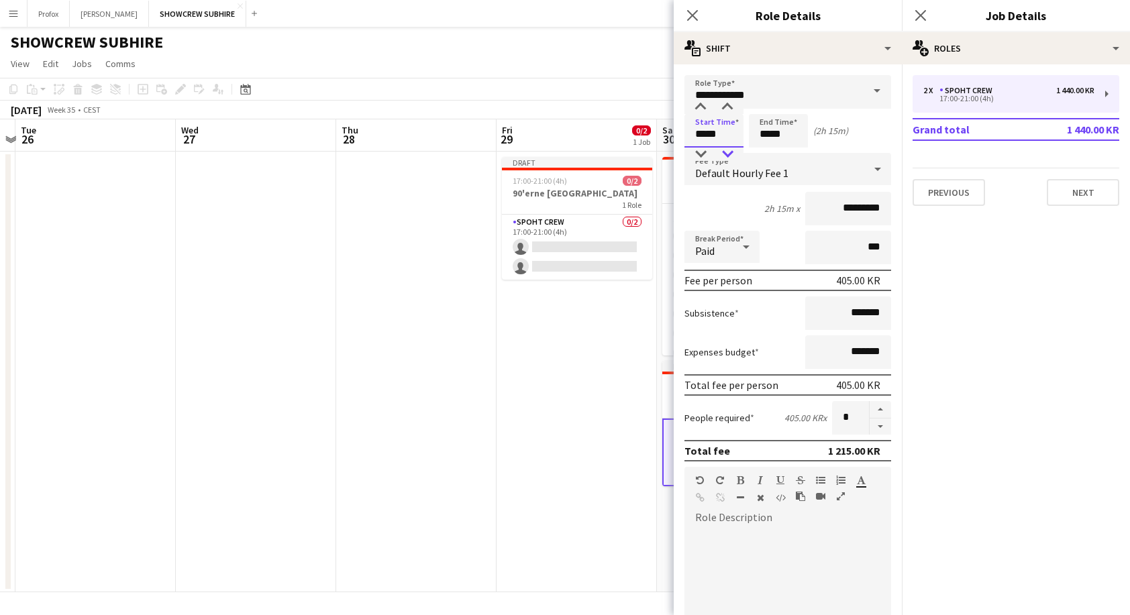
type input "*****"
click at [731, 153] on div at bounding box center [727, 154] width 27 height 13
click at [769, 139] on input "*****" at bounding box center [778, 131] width 59 height 34
click at [765, 102] on div at bounding box center [764, 107] width 27 height 13
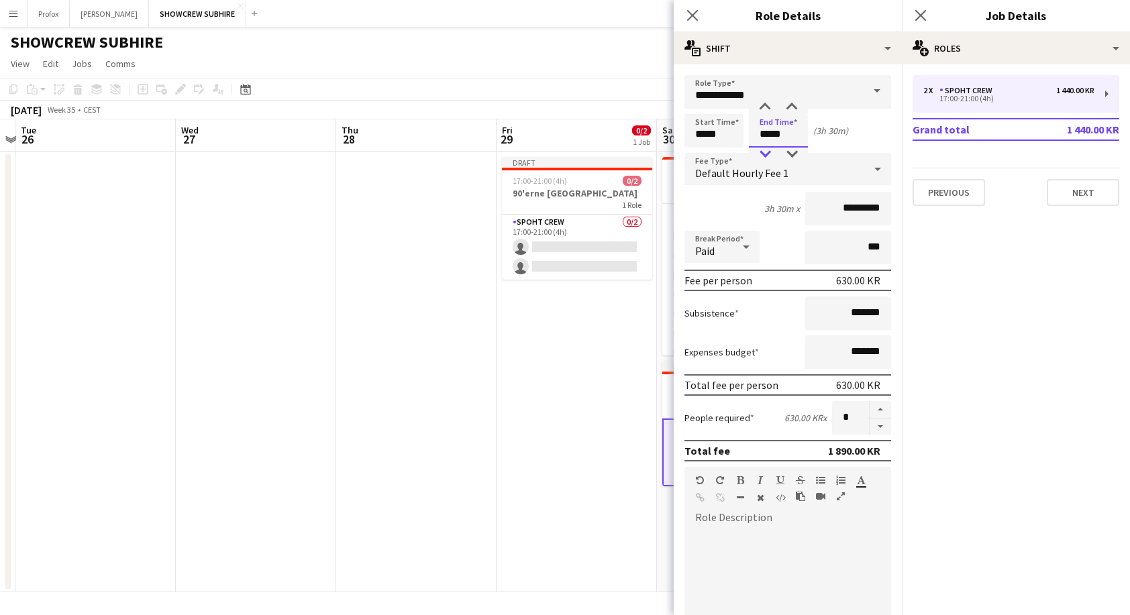
drag, startPoint x: 765, startPoint y: 150, endPoint x: 777, endPoint y: 149, distance: 12.8
click at [765, 150] on div at bounding box center [764, 154] width 27 height 13
click at [794, 150] on div at bounding box center [791, 154] width 27 height 13
type input "*****"
click at [794, 150] on div at bounding box center [791, 154] width 27 height 13
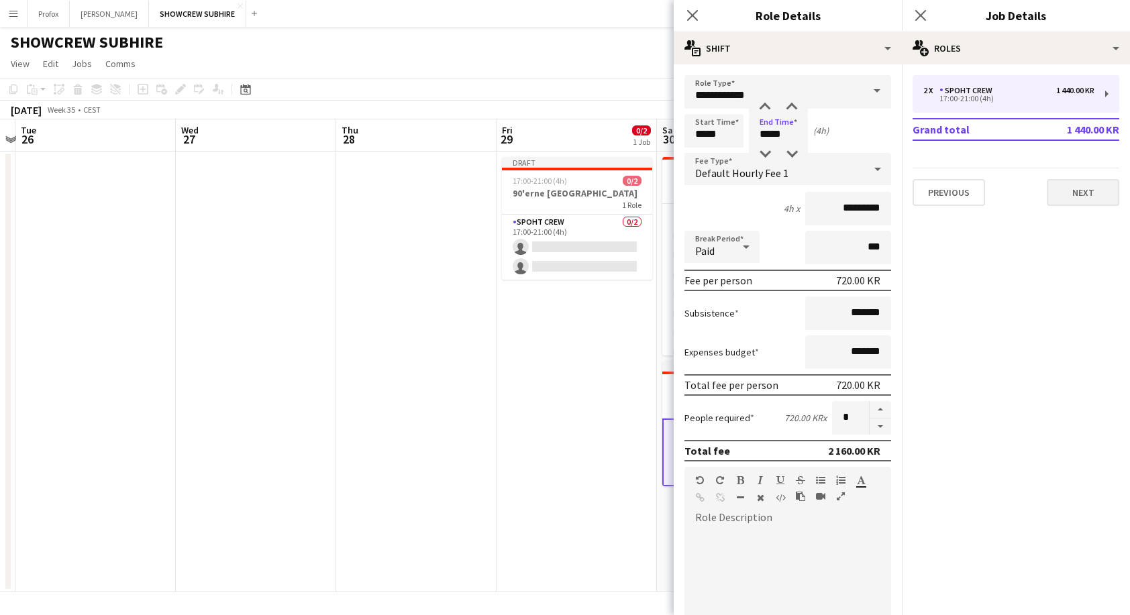
click at [1091, 195] on button "Next" at bounding box center [1082, 192] width 72 height 27
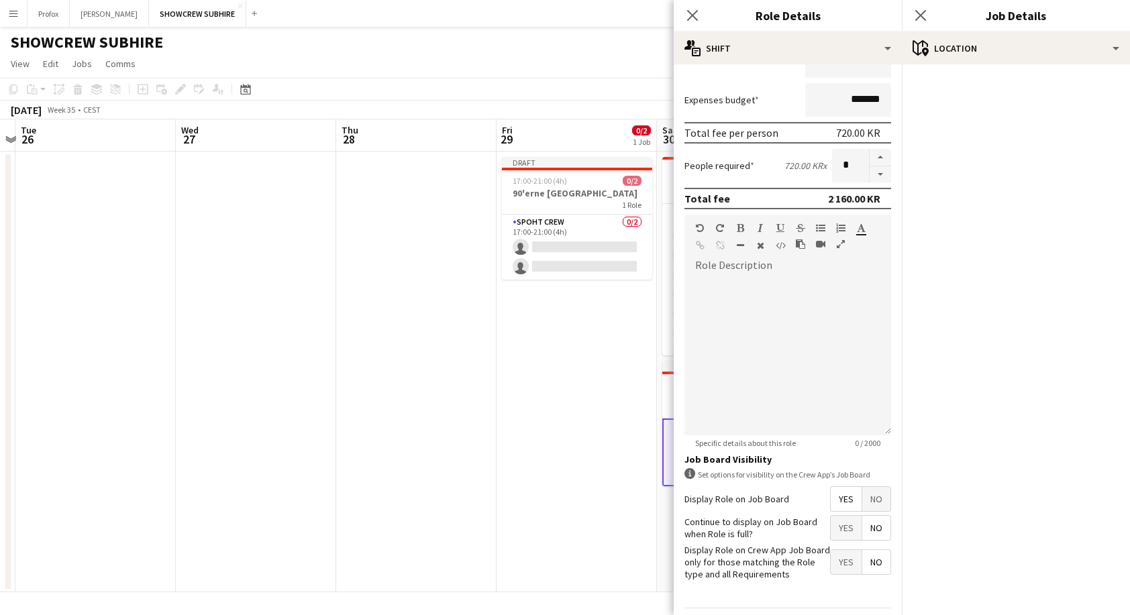
scroll to position [293, 0]
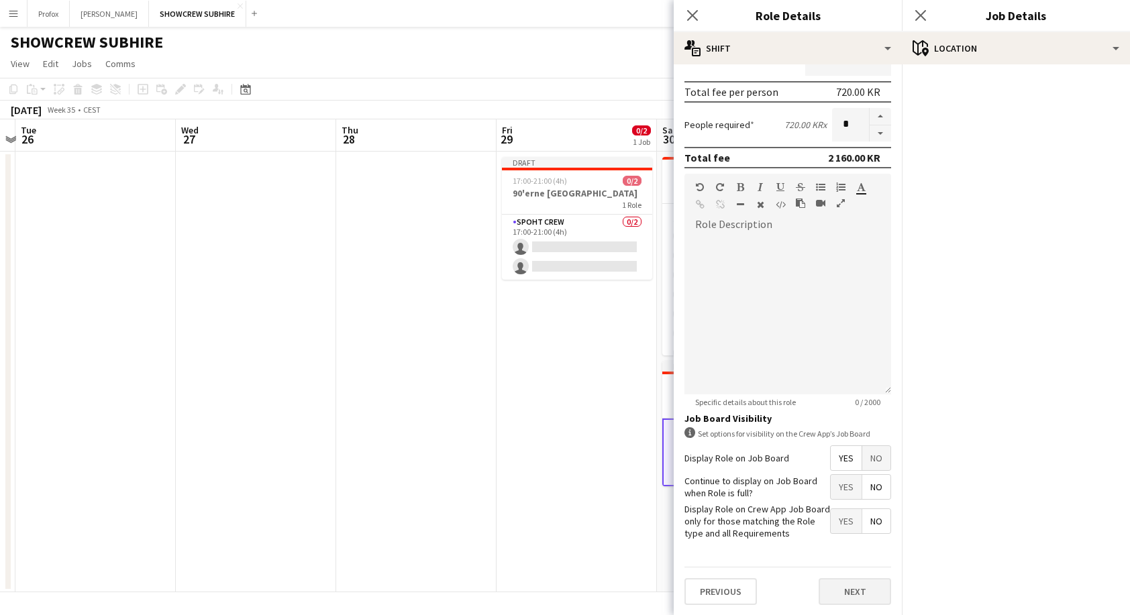
click at [857, 589] on button "Next" at bounding box center [854, 591] width 72 height 27
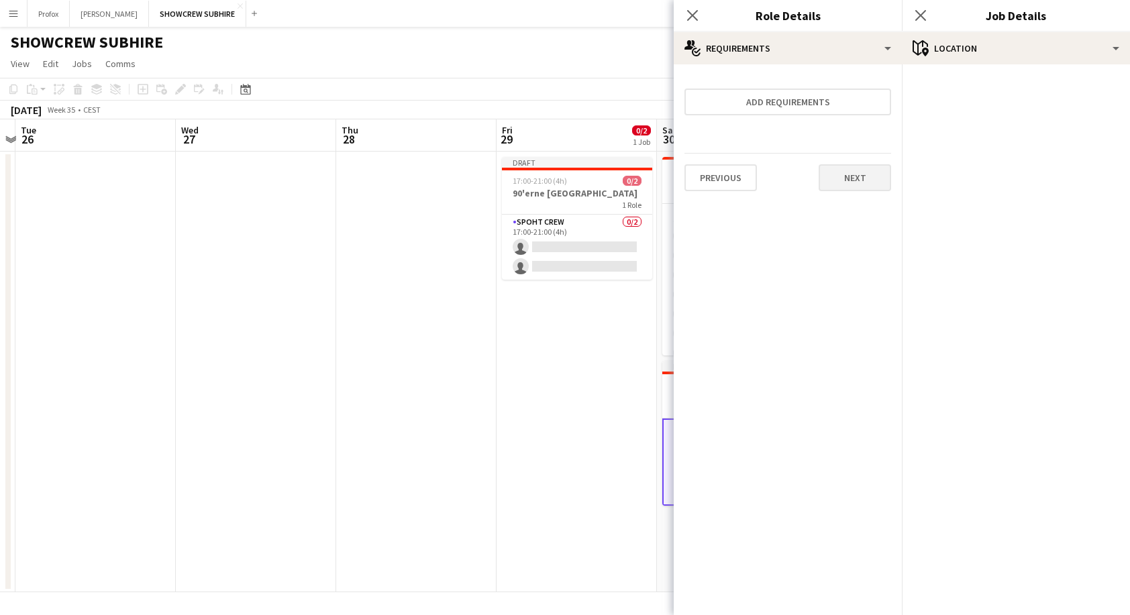
click at [874, 179] on button "Next" at bounding box center [854, 177] width 72 height 27
click at [871, 184] on button "Finish" at bounding box center [866, 179] width 50 height 27
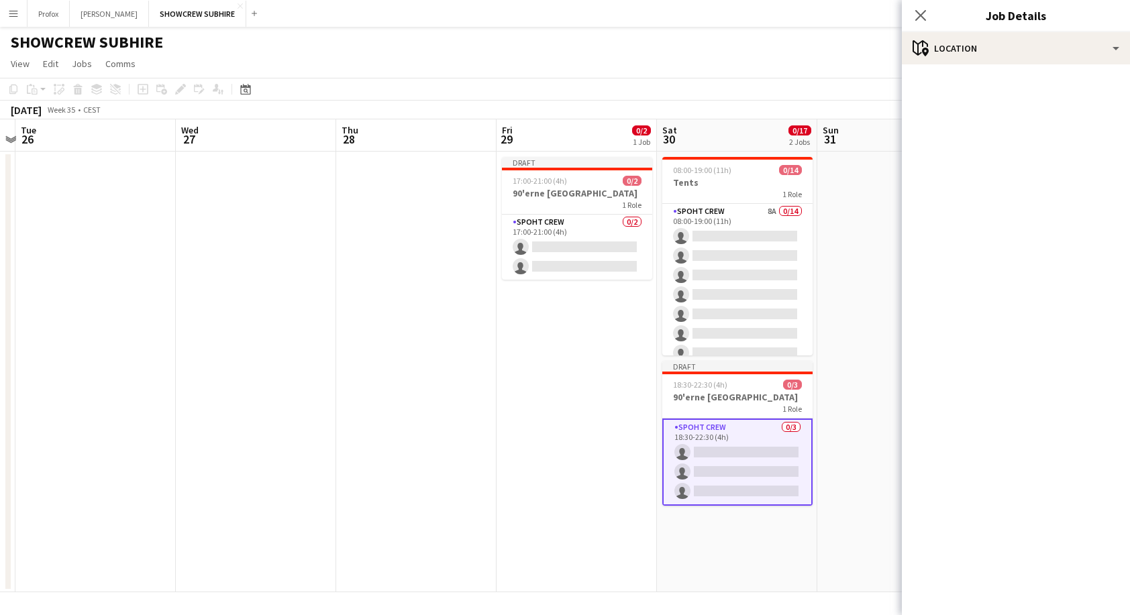
click at [864, 398] on app-date-cell at bounding box center [897, 372] width 160 height 441
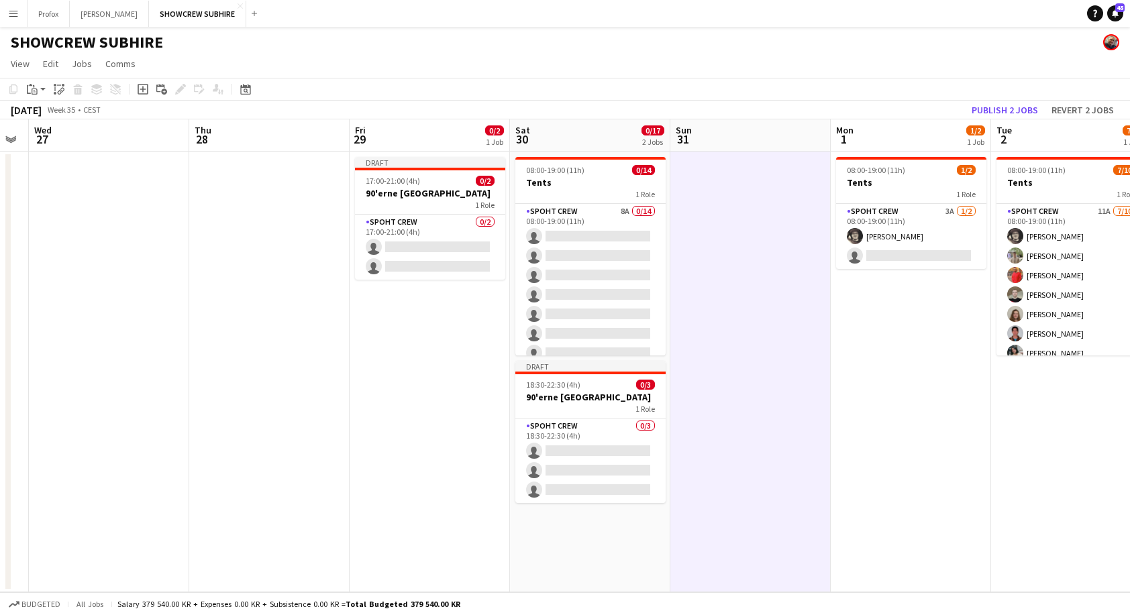
scroll to position [0, 516]
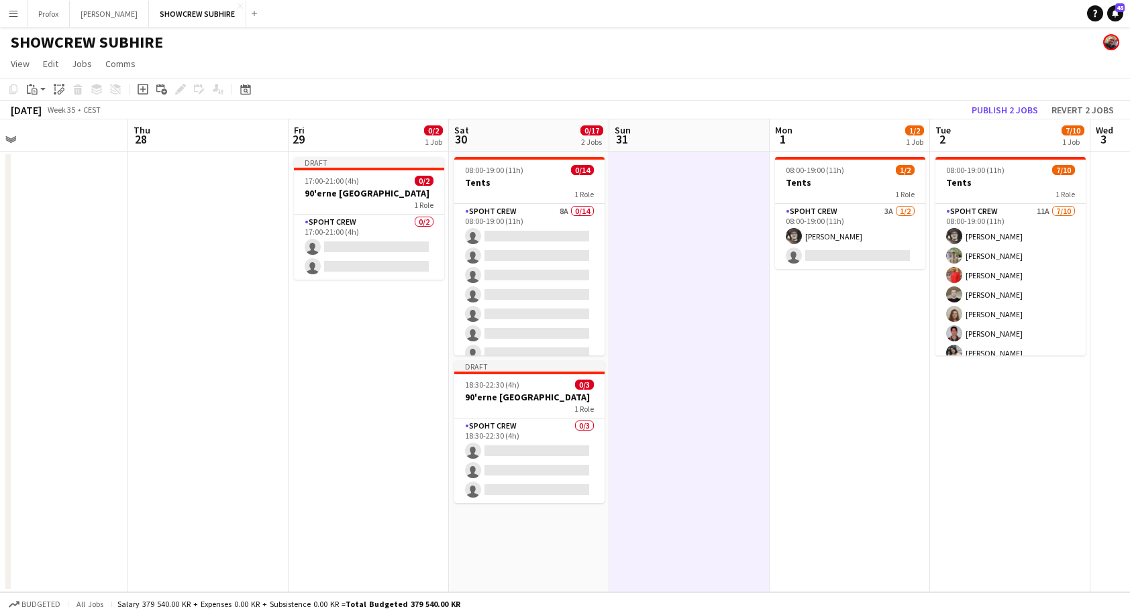
drag, startPoint x: 1018, startPoint y: 376, endPoint x: 806, endPoint y: 385, distance: 211.5
click at [807, 394] on app-calendar-viewport "Sun 24 Mon 25 Tue 26 Wed 27 Thu 28 Fri 29 0/2 1 Job Sat 30 0/17 2 Jobs Sun 31 M…" at bounding box center [565, 355] width 1130 height 473
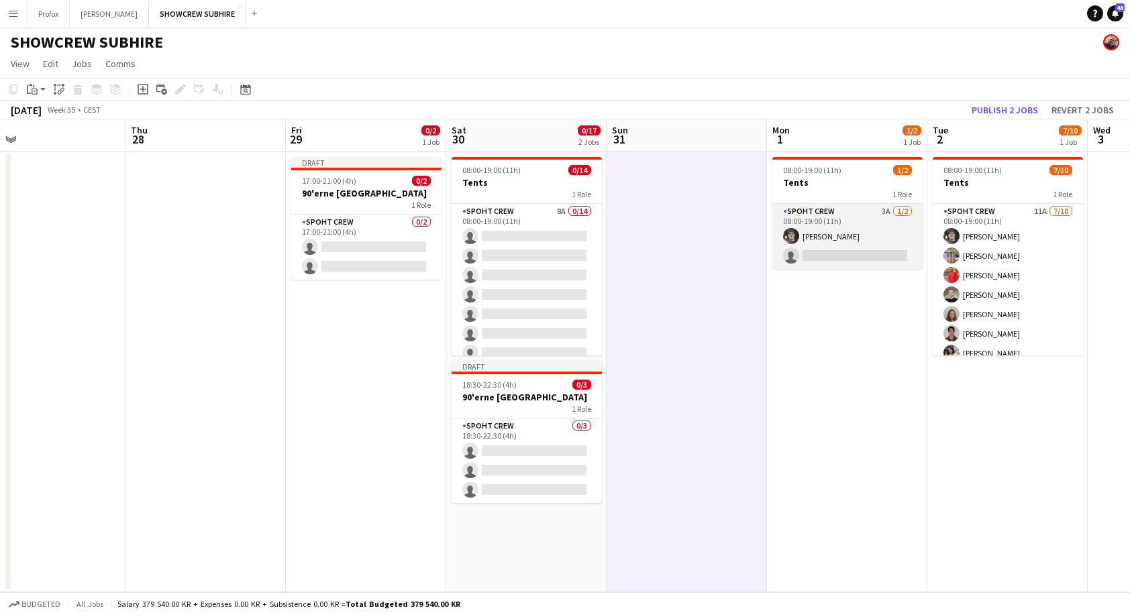
click at [869, 209] on app-card-role "Spoht Crew 3A [DATE] 08:00-19:00 (11h) [PERSON_NAME] single-neutral-actions" at bounding box center [847, 236] width 150 height 65
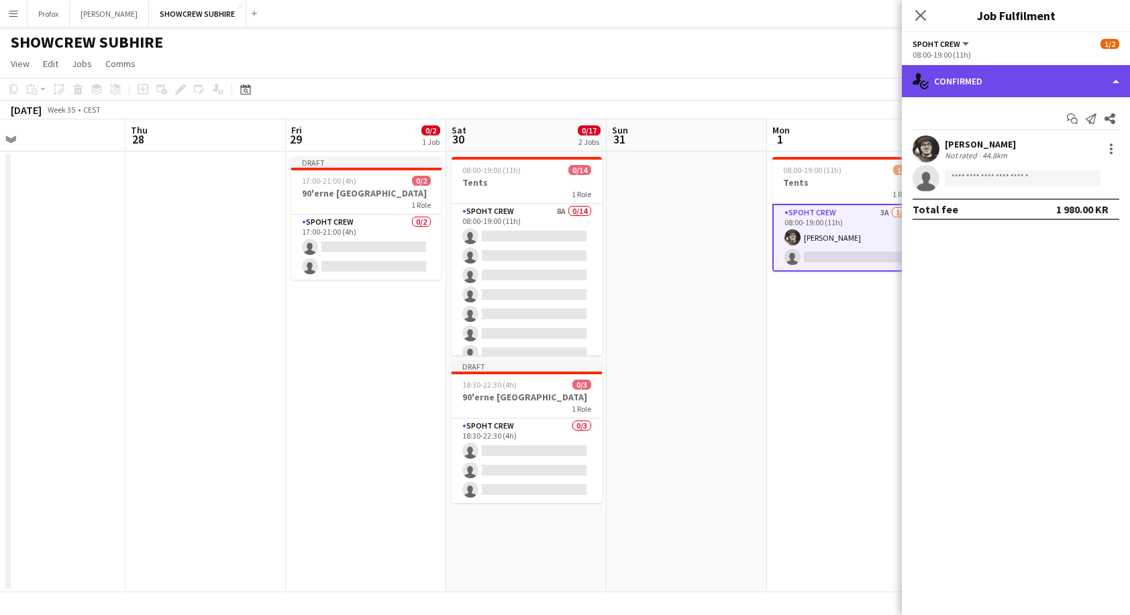
click at [1104, 82] on div "single-neutral-actions-check-2 Confirmed" at bounding box center [1016, 81] width 228 height 32
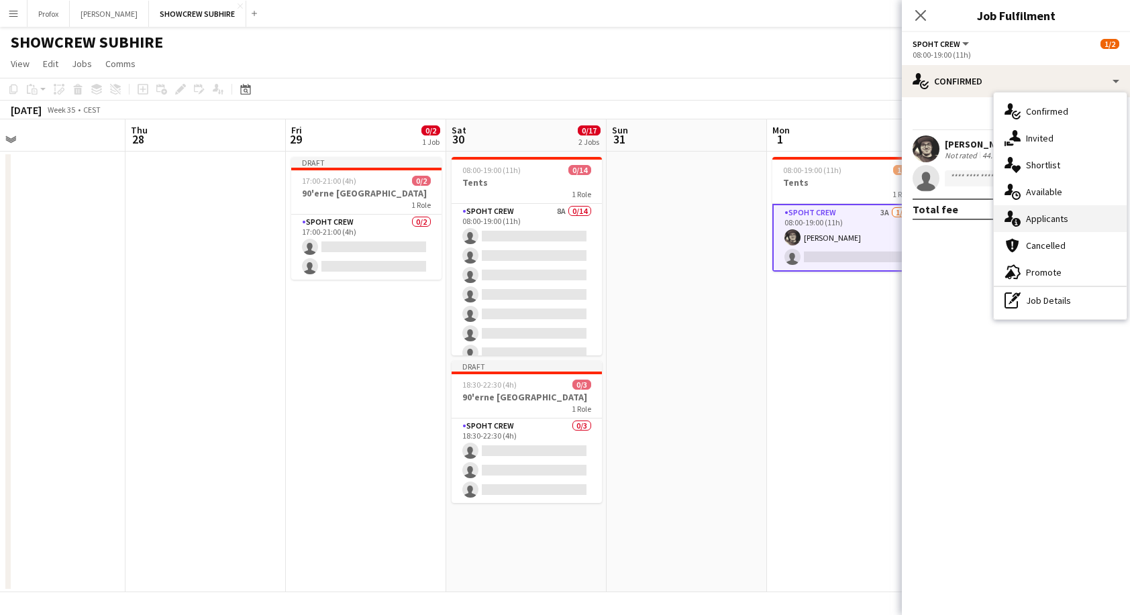
click at [1084, 222] on div "single-neutral-actions-information Applicants" at bounding box center [1060, 218] width 133 height 27
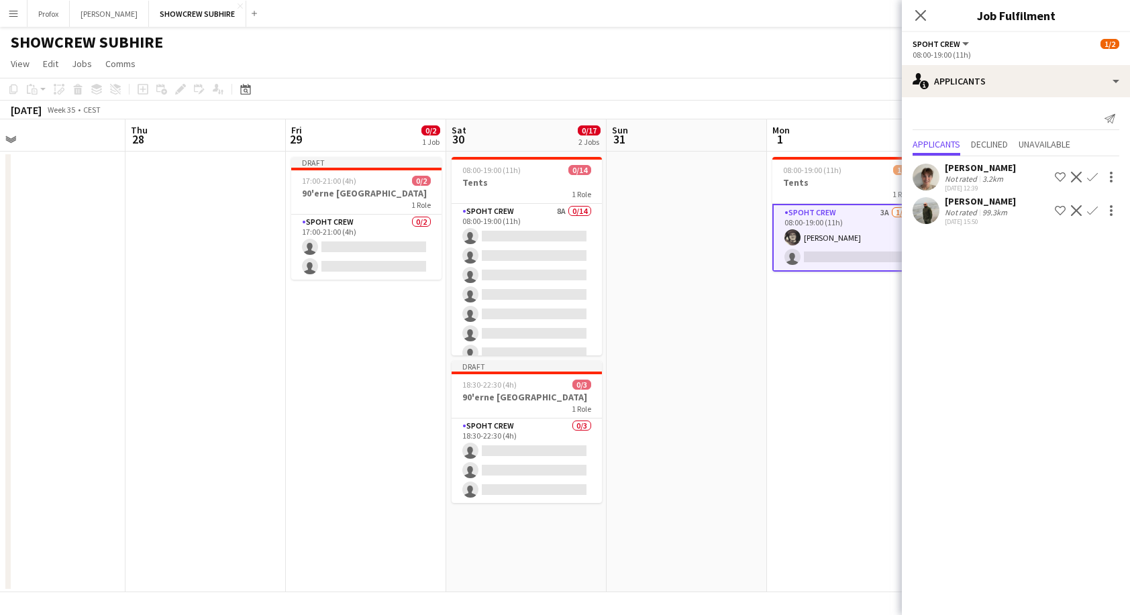
scroll to position [0, 517]
click at [812, 417] on app-date-cell "08:00-19:00 (11h) 1/2 Tents 1 Role Spoht Crew 3A [DATE] 08:00-19:00 (11h) [PERS…" at bounding box center [846, 372] width 160 height 441
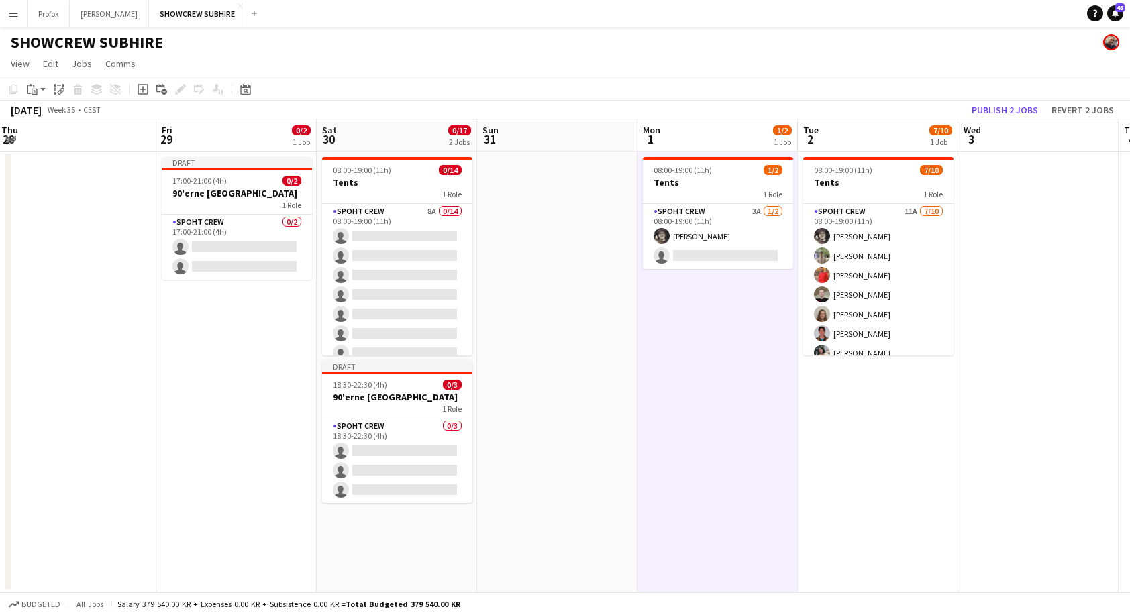
drag, startPoint x: 1020, startPoint y: 430, endPoint x: 953, endPoint y: 429, distance: 67.1
click at [879, 431] on app-calendar-viewport "Sun 24 Mon 25 Tue 26 Wed 27 Thu 28 Fri 29 0/2 1 Job Sat 30 0/17 2 Jobs Sun 31 M…" at bounding box center [565, 355] width 1130 height 473
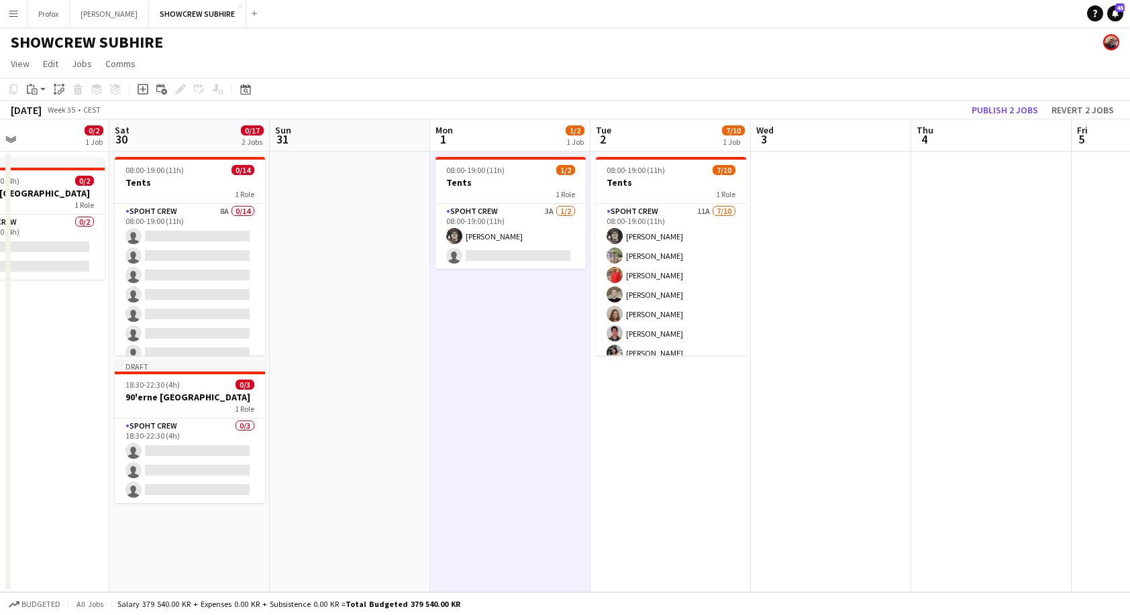
drag, startPoint x: 1017, startPoint y: 435, endPoint x: 837, endPoint y: 451, distance: 180.4
click at [826, 455] on app-calendar-viewport "Tue 26 Wed 27 Thu 28 Fri 29 0/2 1 Job Sat 30 0/17 2 Jobs Sun 31 Mon 1 1/2 1 Job…" at bounding box center [565, 355] width 1130 height 473
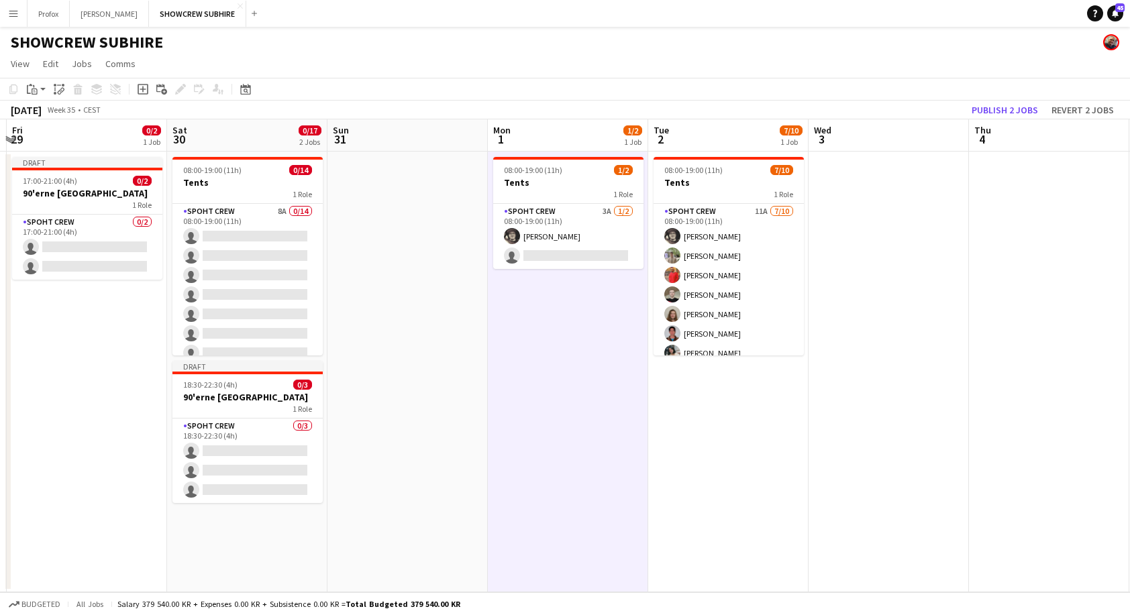
drag, startPoint x: 998, startPoint y: 428, endPoint x: 1061, endPoint y: 405, distance: 67.1
click at [1057, 409] on app-calendar-viewport "Tue 26 Wed 27 Thu 28 Fri 29 0/2 1 Job Sat 30 0/17 2 Jobs Sun 31 Mon 1 1/2 1 Job…" at bounding box center [565, 355] width 1130 height 473
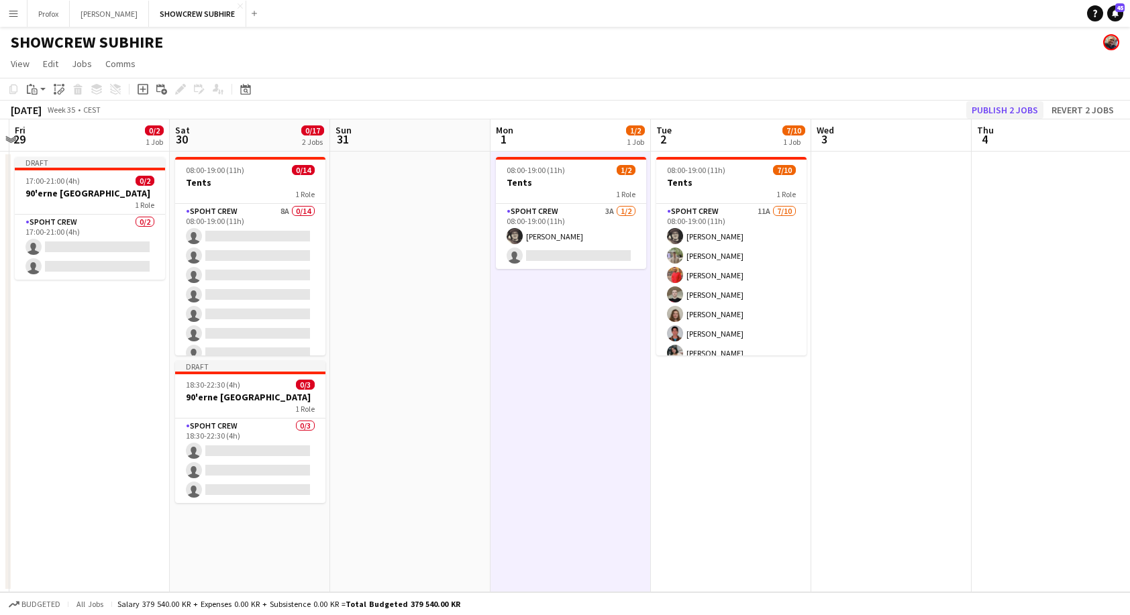
click at [1020, 105] on button "Publish 2 jobs" at bounding box center [1004, 109] width 77 height 17
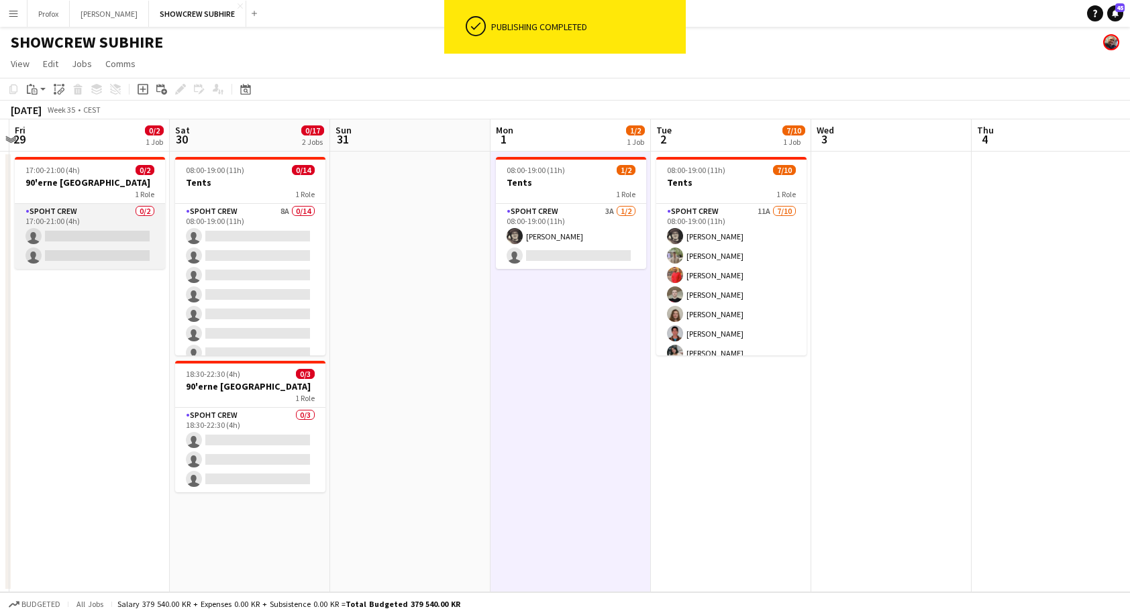
click at [115, 233] on app-card-role "Spoht Crew 0/2 17:00-21:00 (4h) single-neutral-actions single-neutral-actions" at bounding box center [90, 236] width 150 height 65
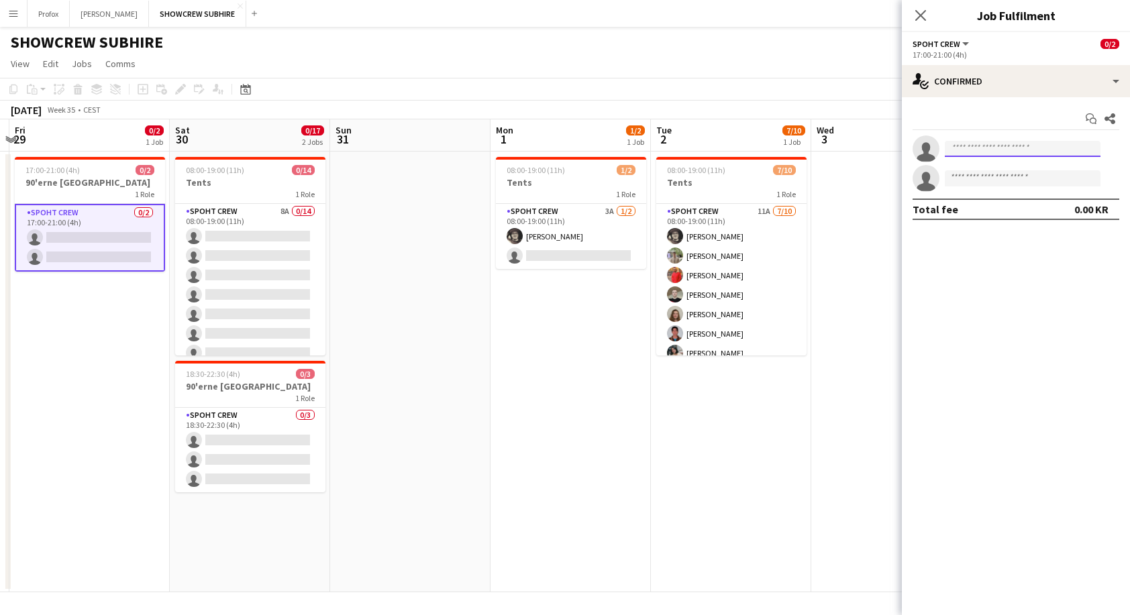
click at [971, 150] on input at bounding box center [1023, 149] width 156 height 16
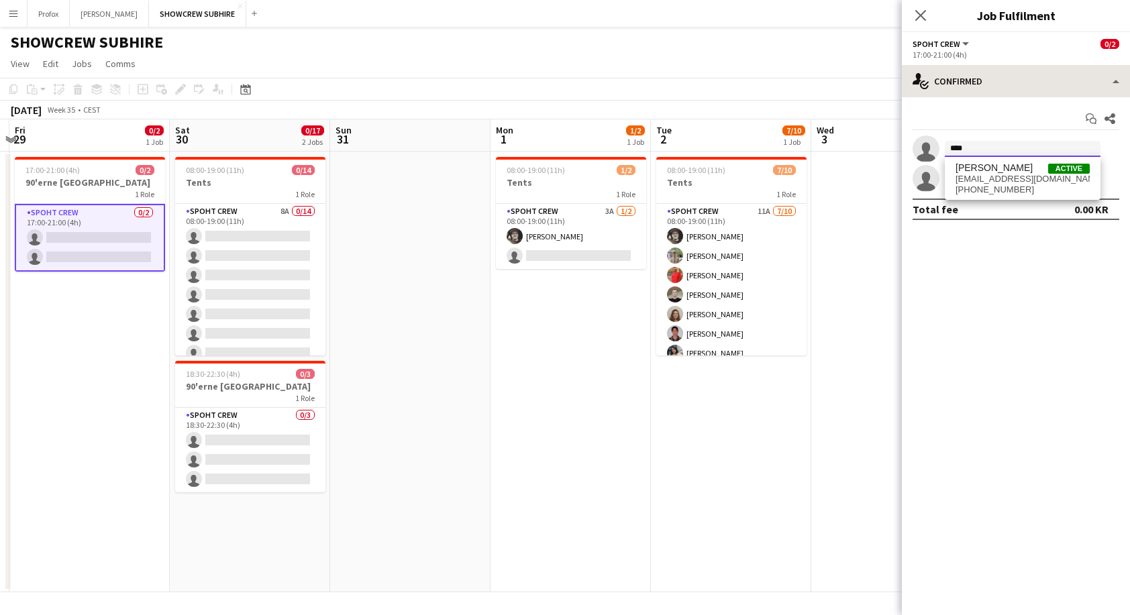
type input "****"
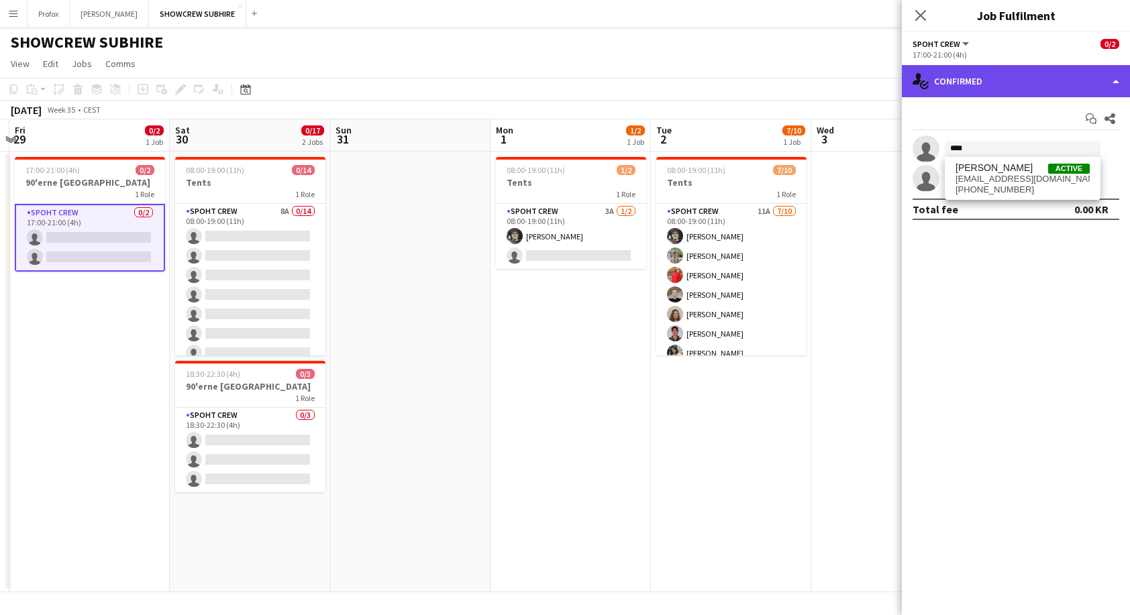
click at [1117, 81] on div "single-neutral-actions-check-2 Confirmed" at bounding box center [1016, 81] width 228 height 32
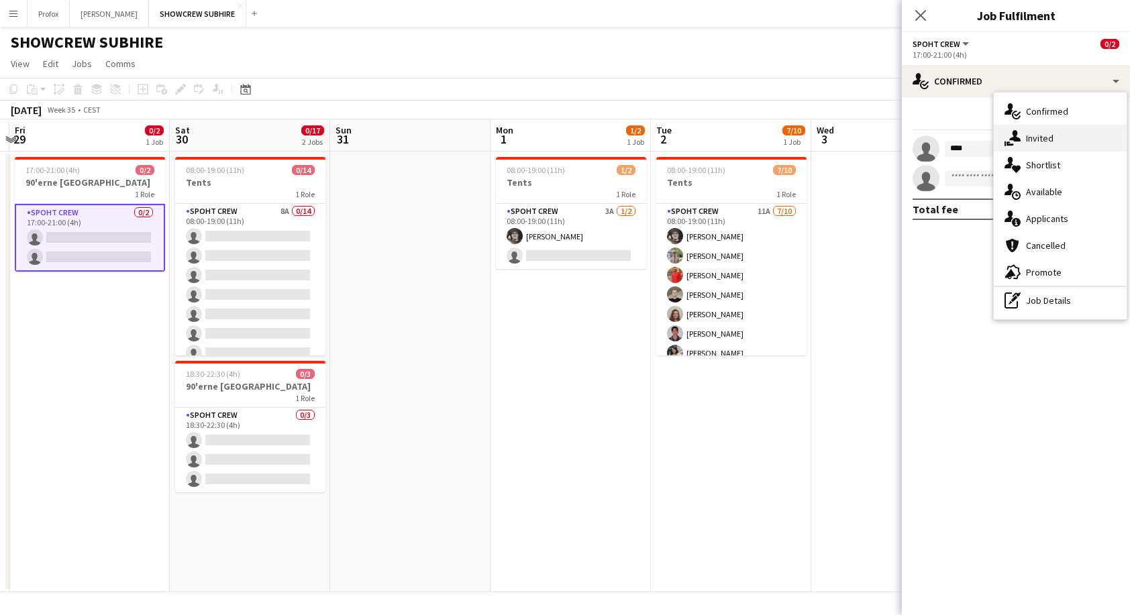
click at [1077, 136] on div "single-neutral-actions-share-1 Invited" at bounding box center [1060, 138] width 133 height 27
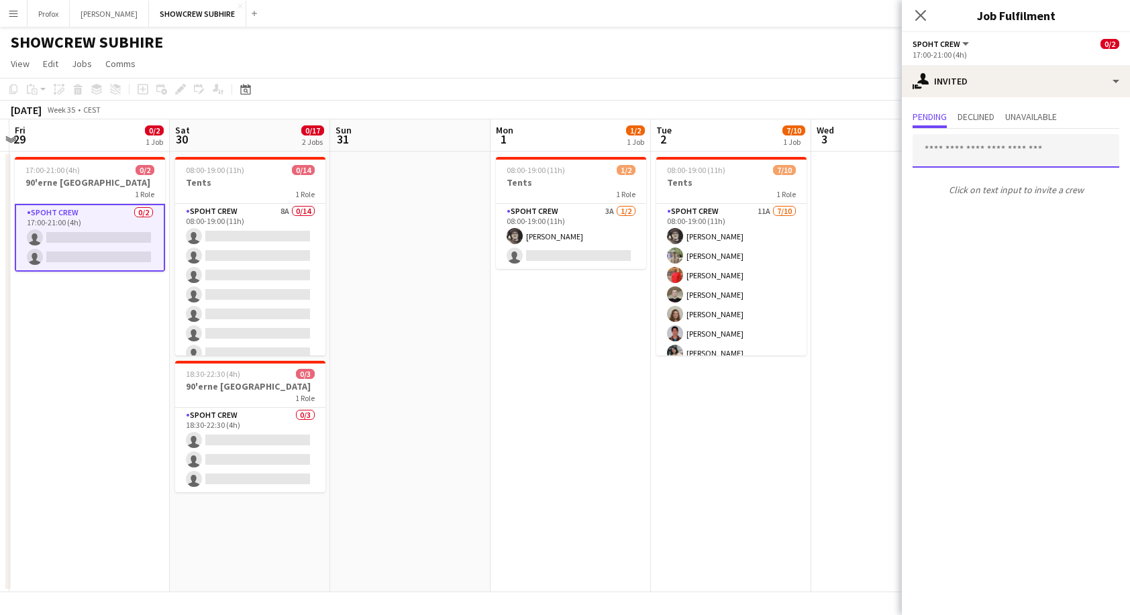
click at [986, 156] on input "text" at bounding box center [1015, 151] width 207 height 34
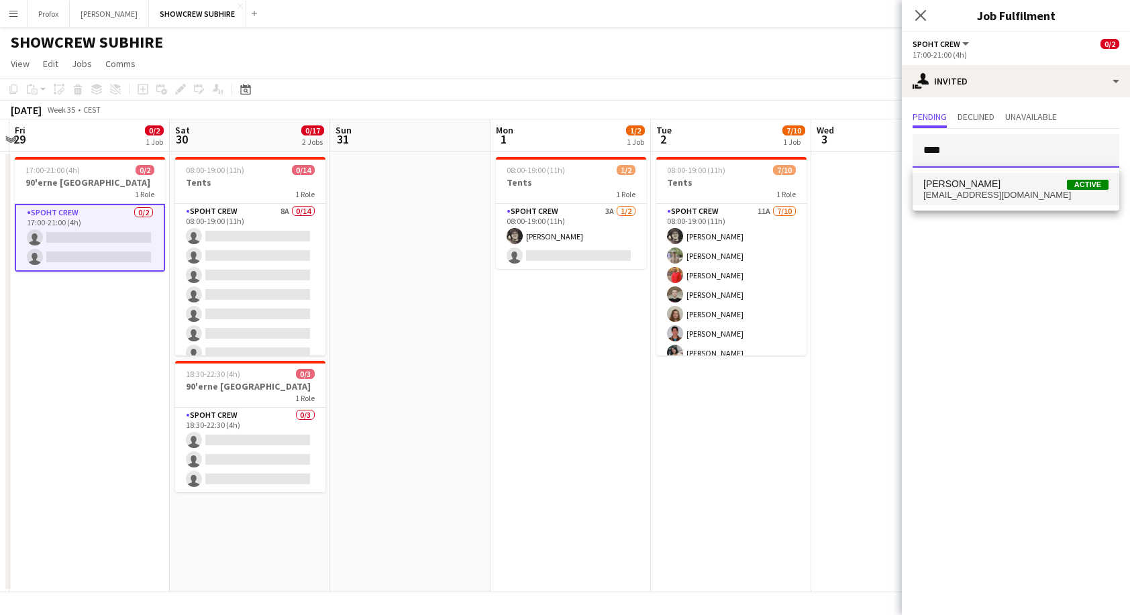
type input "****"
click at [1000, 182] on span "[PERSON_NAME]" at bounding box center [961, 183] width 77 height 11
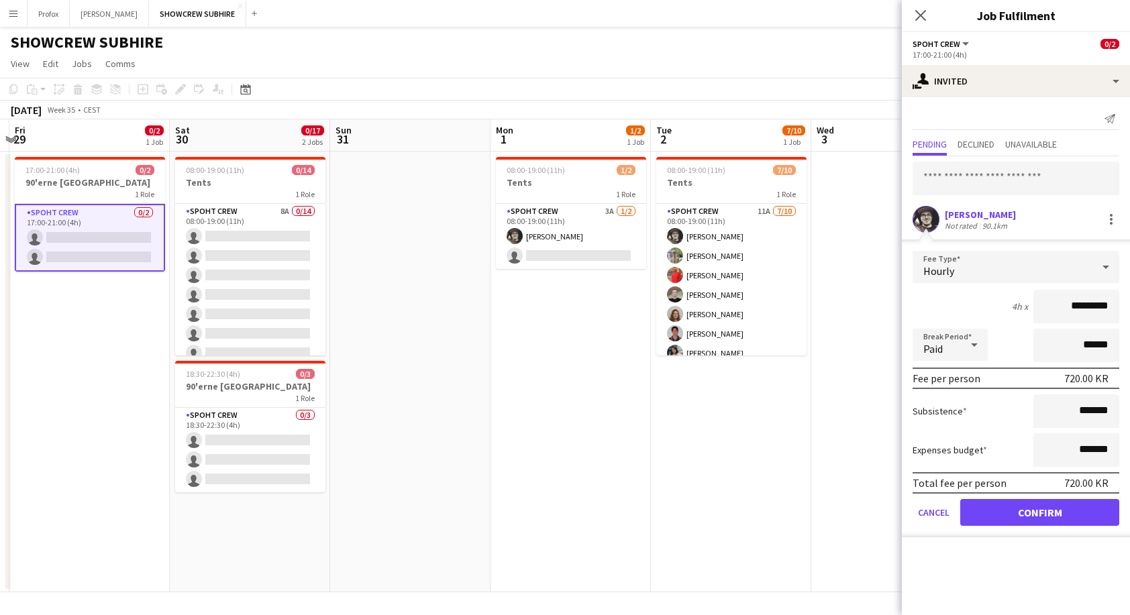
drag, startPoint x: 1055, startPoint y: 514, endPoint x: 968, endPoint y: 508, distance: 87.4
click at [1054, 513] on button "Confirm" at bounding box center [1039, 512] width 159 height 27
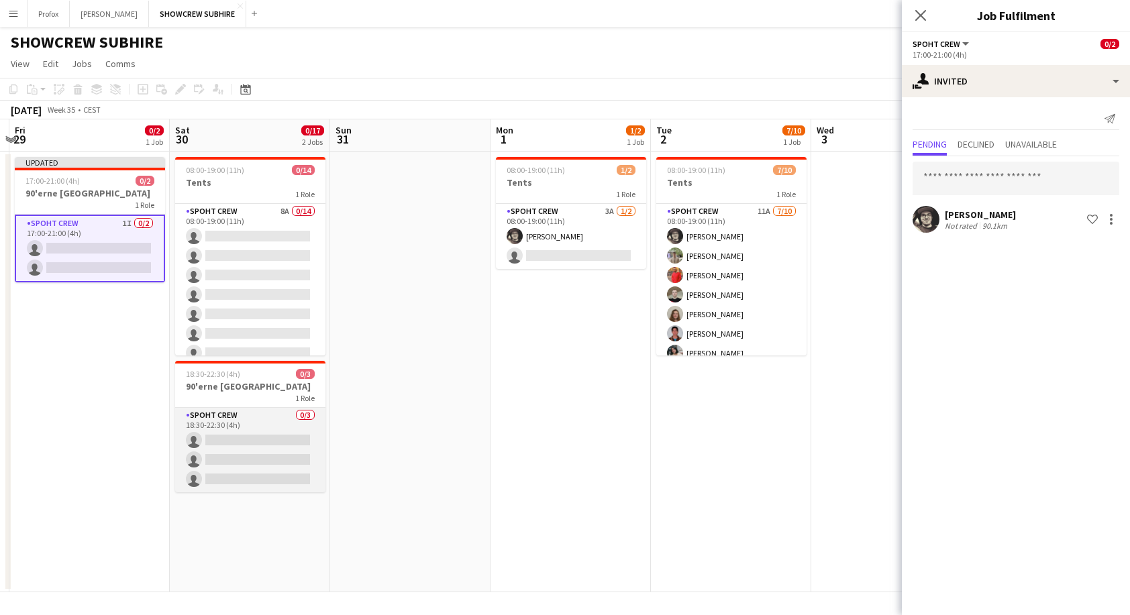
click at [254, 435] on app-card-role "Spoht Crew 0/3 18:30-22:30 (4h) single-neutral-actions single-neutral-actions s…" at bounding box center [250, 450] width 150 height 85
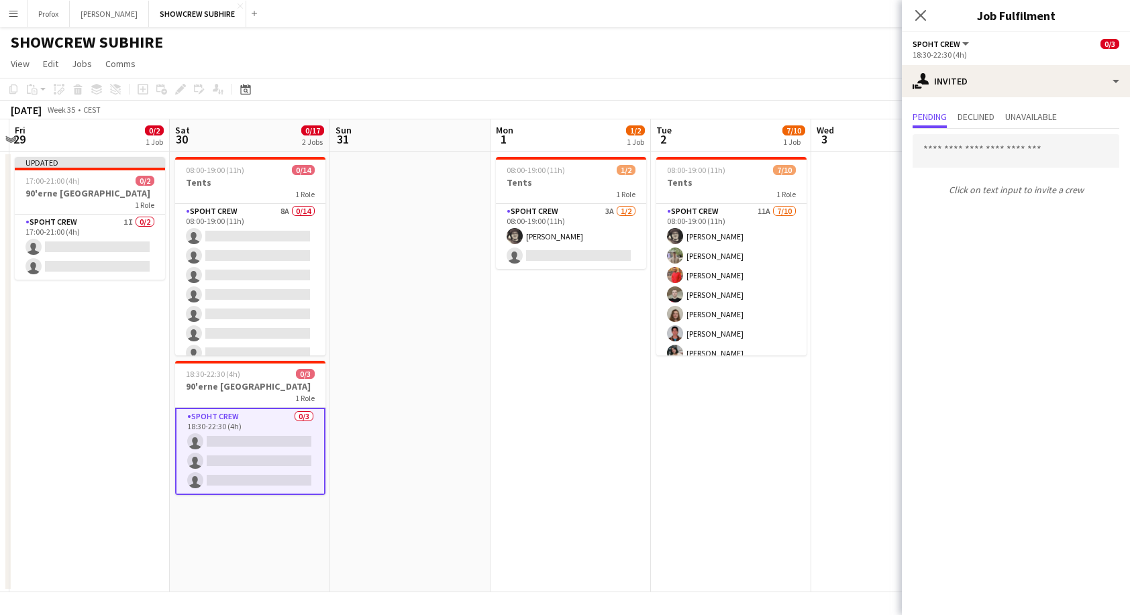
click at [262, 435] on app-card-role "Spoht Crew 0/3 18:30-22:30 (4h) single-neutral-actions single-neutral-actions s…" at bounding box center [250, 451] width 150 height 87
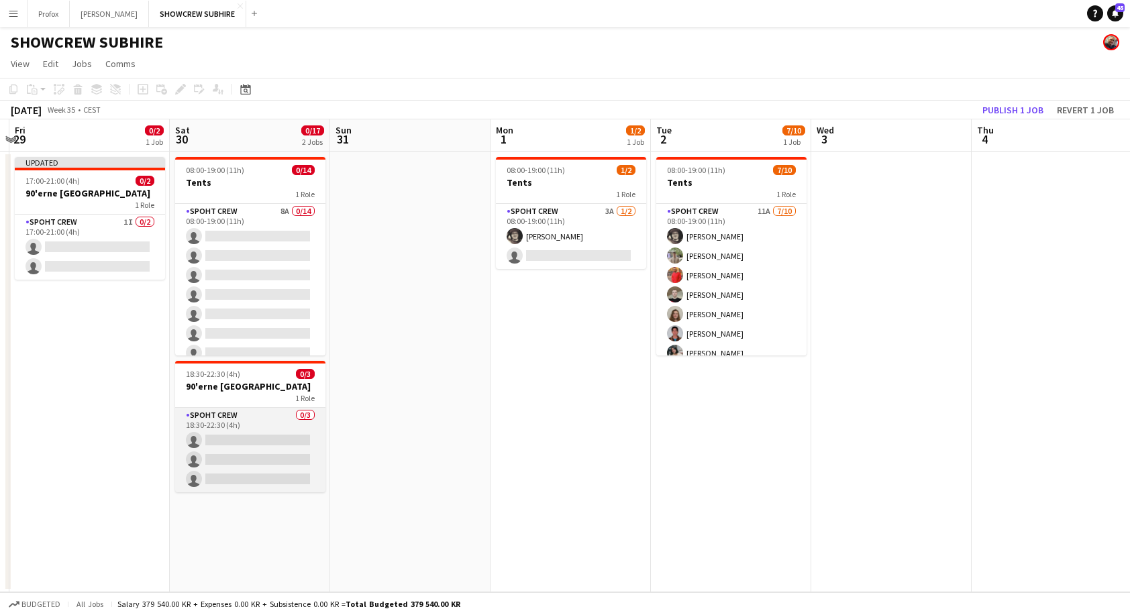
click at [248, 435] on app-card-role "Spoht Crew 0/3 18:30-22:30 (4h) single-neutral-actions single-neutral-actions s…" at bounding box center [250, 450] width 150 height 85
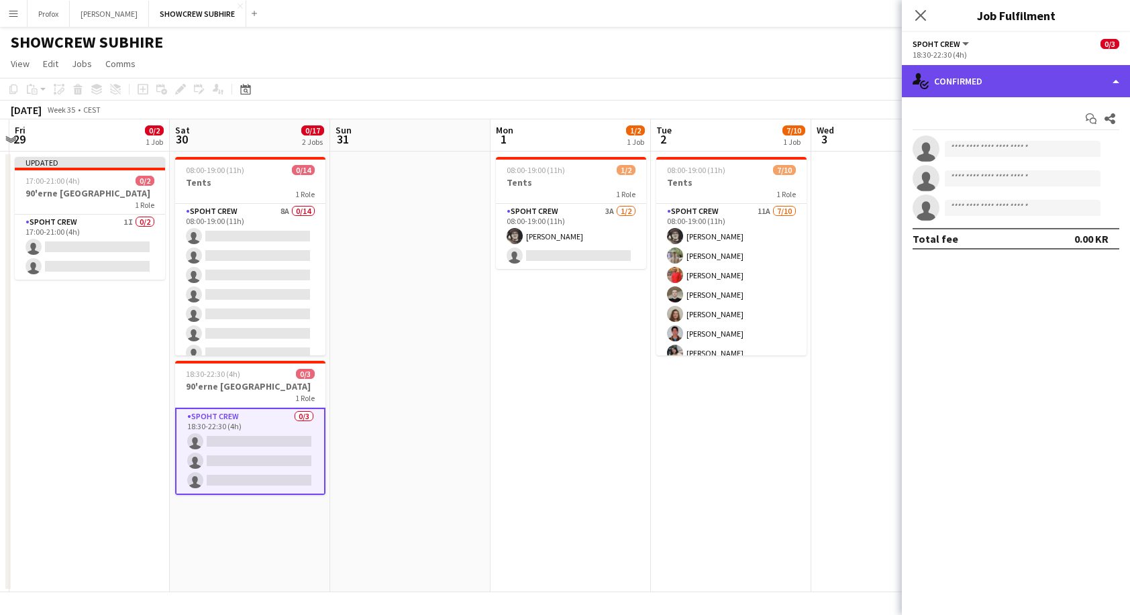
click at [1116, 81] on div "single-neutral-actions-check-2 Confirmed" at bounding box center [1016, 81] width 228 height 32
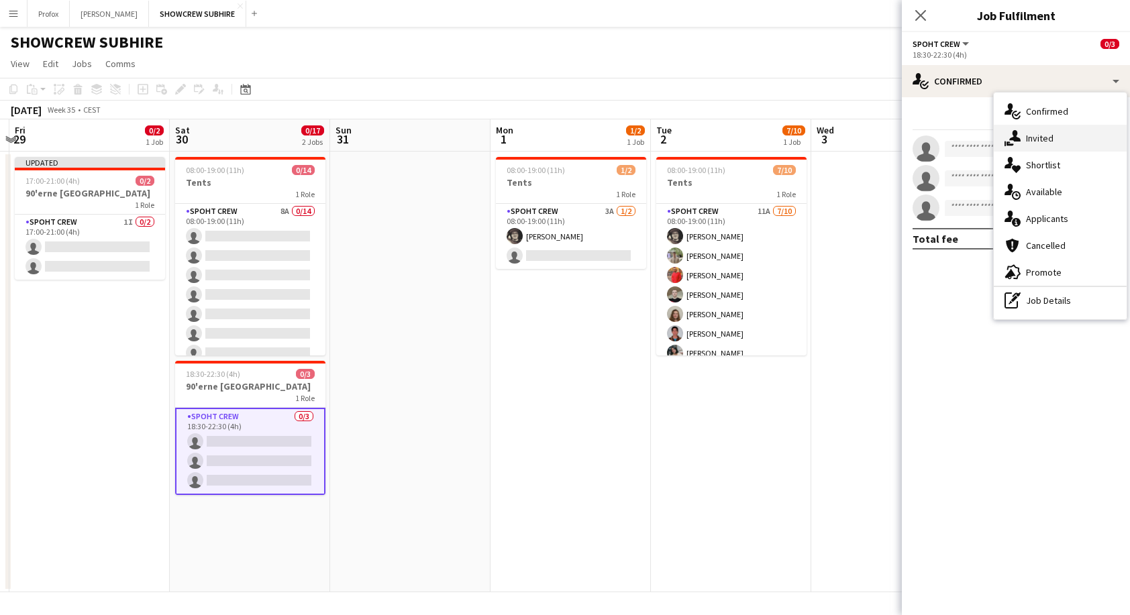
click at [1068, 136] on div "single-neutral-actions-share-1 Invited" at bounding box center [1060, 138] width 133 height 27
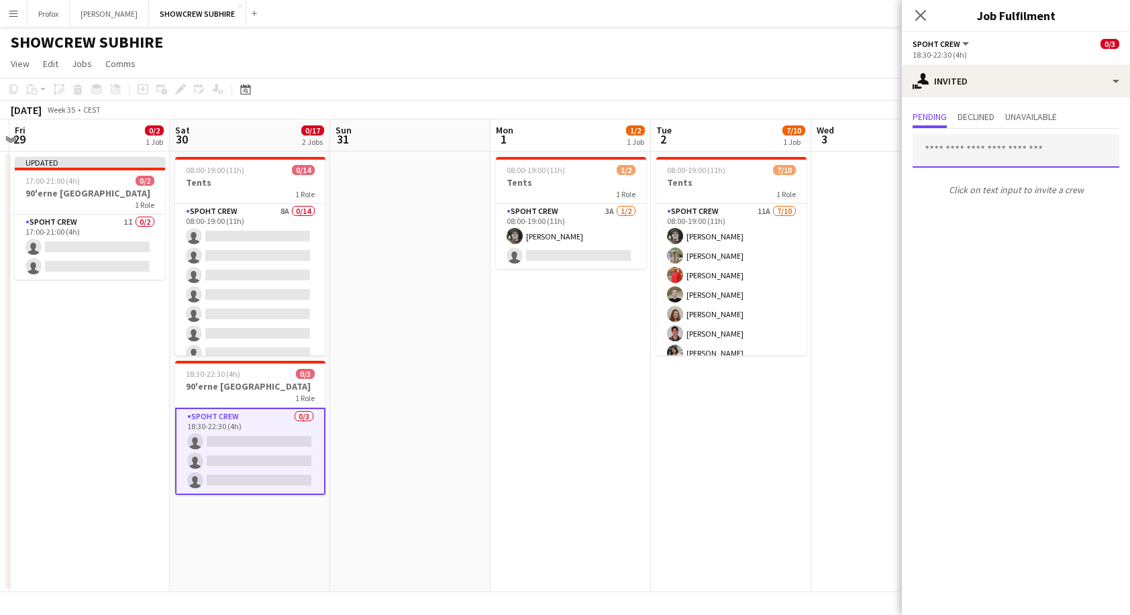
click at [1010, 156] on input "text" at bounding box center [1015, 151] width 207 height 34
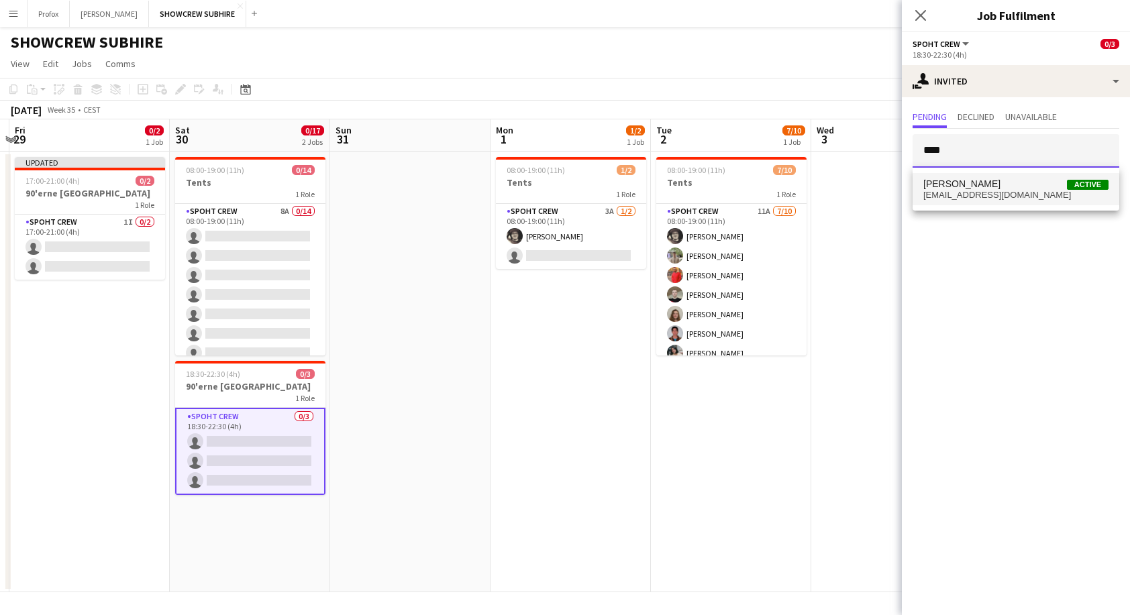
type input "****"
click at [1024, 190] on span "[EMAIL_ADDRESS][DOMAIN_NAME]" at bounding box center [1015, 195] width 185 height 11
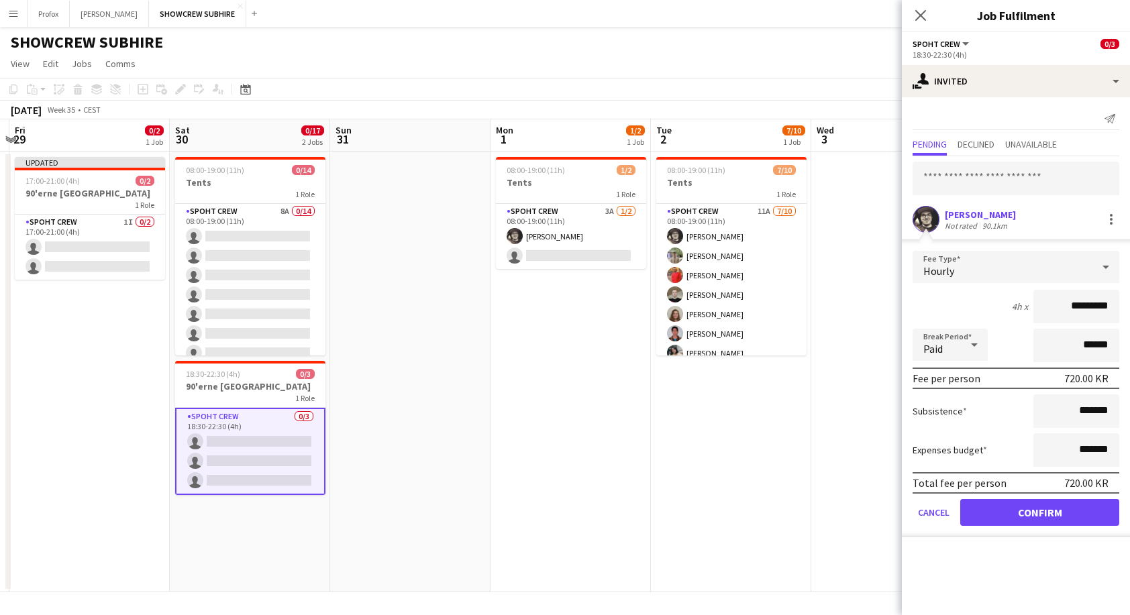
click at [1067, 512] on button "Confirm" at bounding box center [1039, 512] width 159 height 27
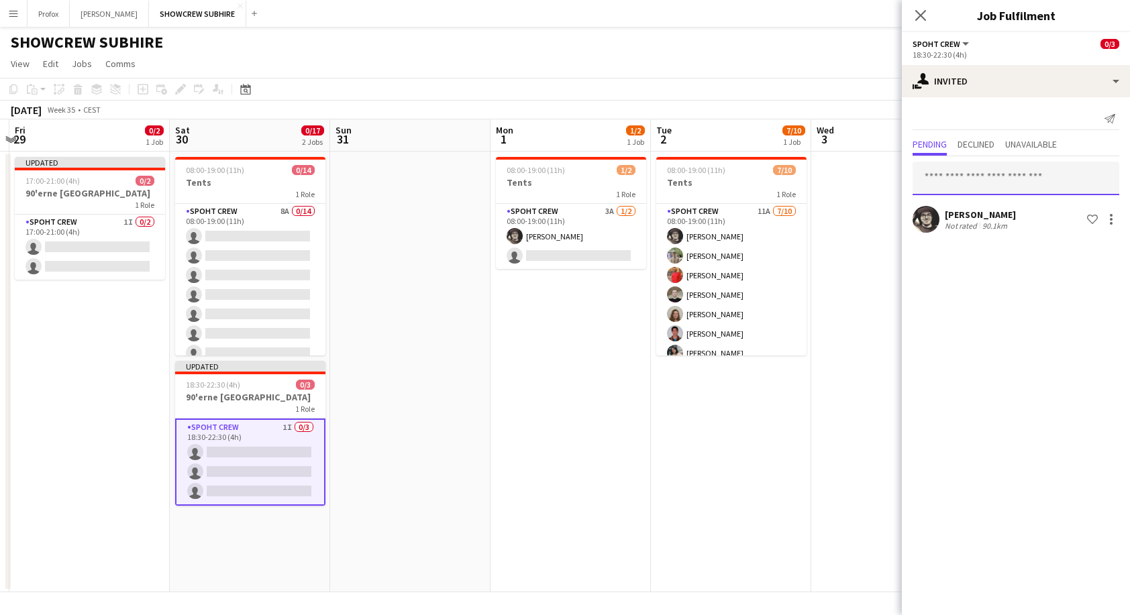
click at [971, 189] on input "text" at bounding box center [1015, 179] width 207 height 34
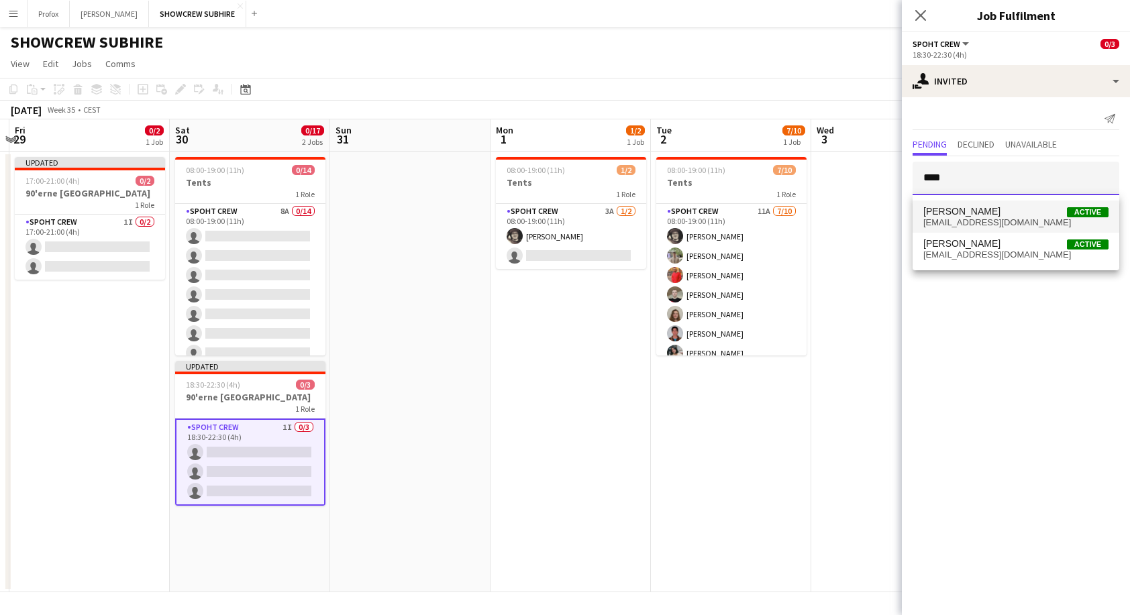
type input "****"
drag, startPoint x: 1008, startPoint y: 216, endPoint x: 983, endPoint y: 216, distance: 24.8
click at [1000, 216] on span "[PERSON_NAME]" at bounding box center [961, 211] width 77 height 11
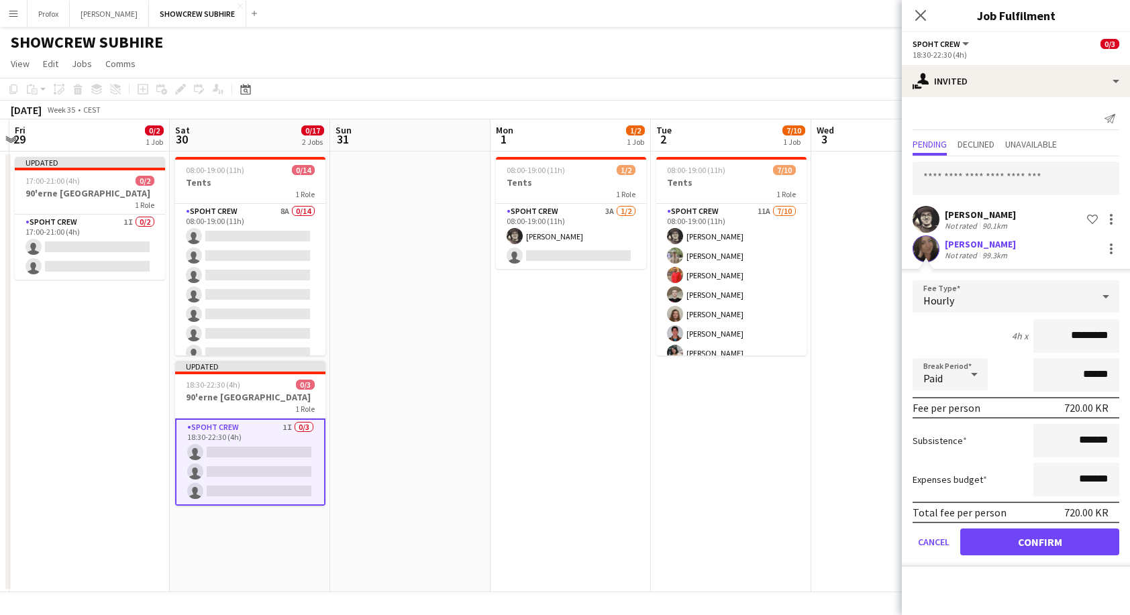
drag, startPoint x: 1081, startPoint y: 545, endPoint x: 1076, endPoint y: 539, distance: 7.6
click at [1080, 545] on button "Confirm" at bounding box center [1039, 542] width 159 height 27
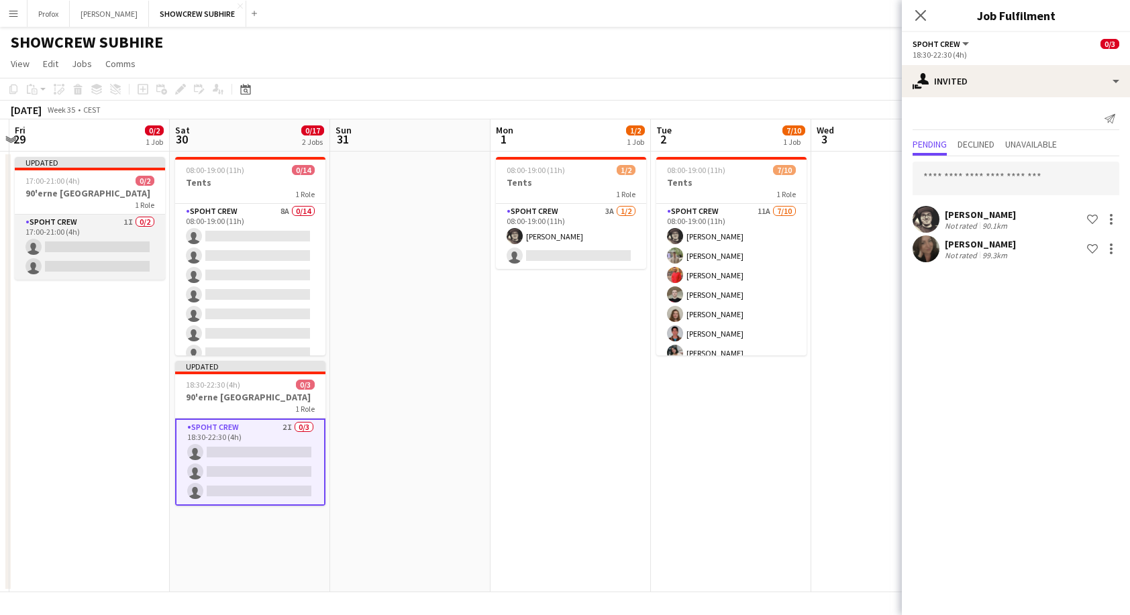
click at [109, 224] on app-card-role "Spoht Crew 1I 0/2 17:00-21:00 (4h) single-neutral-actions single-neutral-actions" at bounding box center [90, 247] width 150 height 65
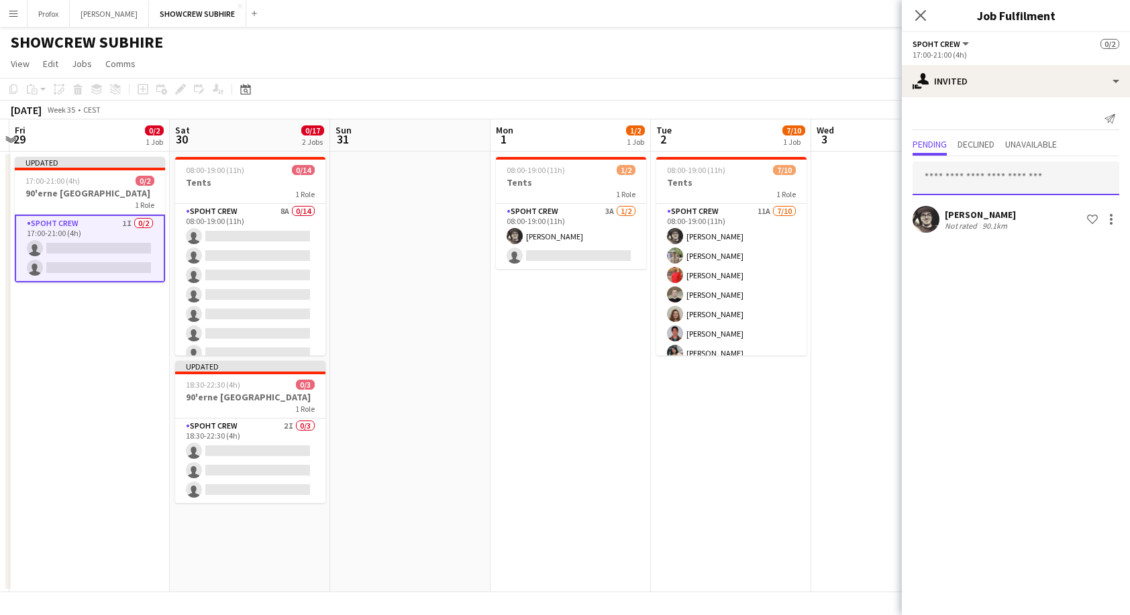
click at [1072, 178] on input "text" at bounding box center [1015, 179] width 207 height 34
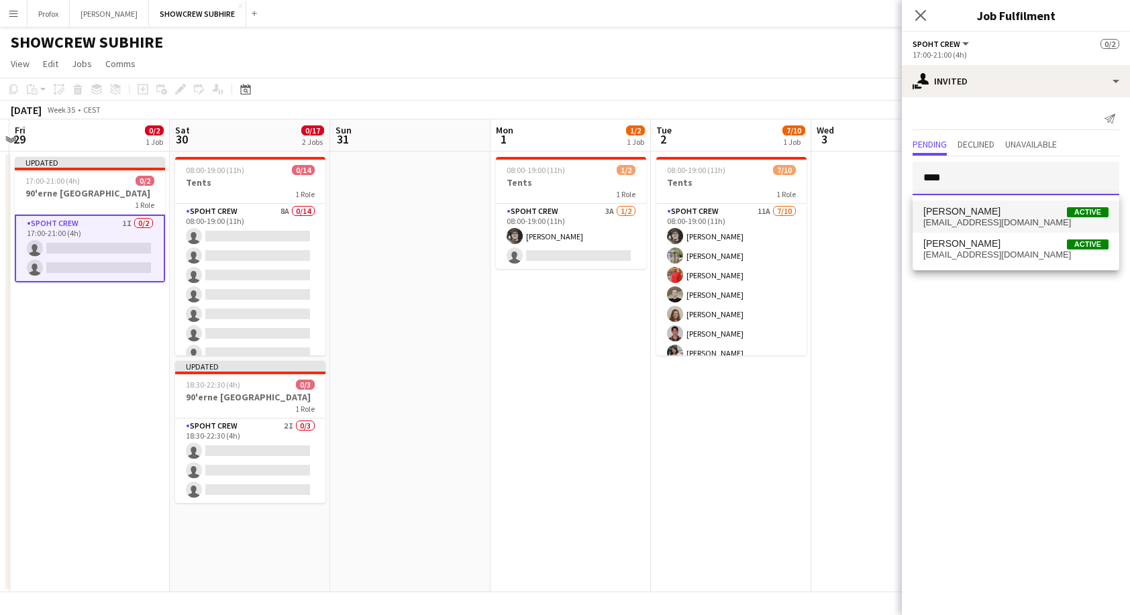
type input "****"
click at [1026, 215] on span "[PERSON_NAME] Active" at bounding box center [1015, 211] width 185 height 11
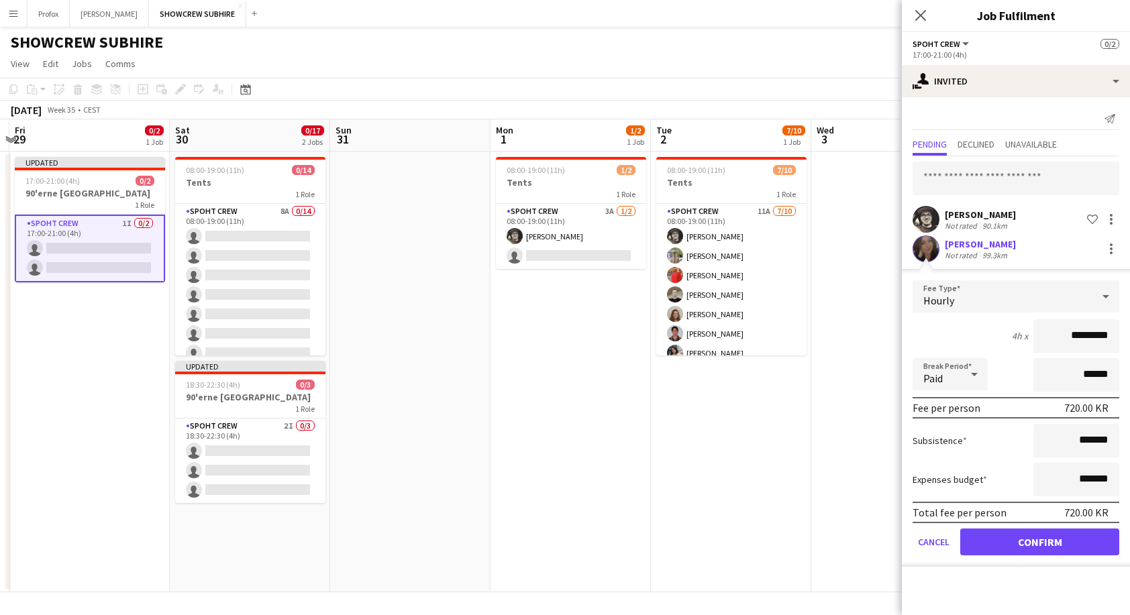
click at [1073, 541] on button "Confirm" at bounding box center [1039, 542] width 159 height 27
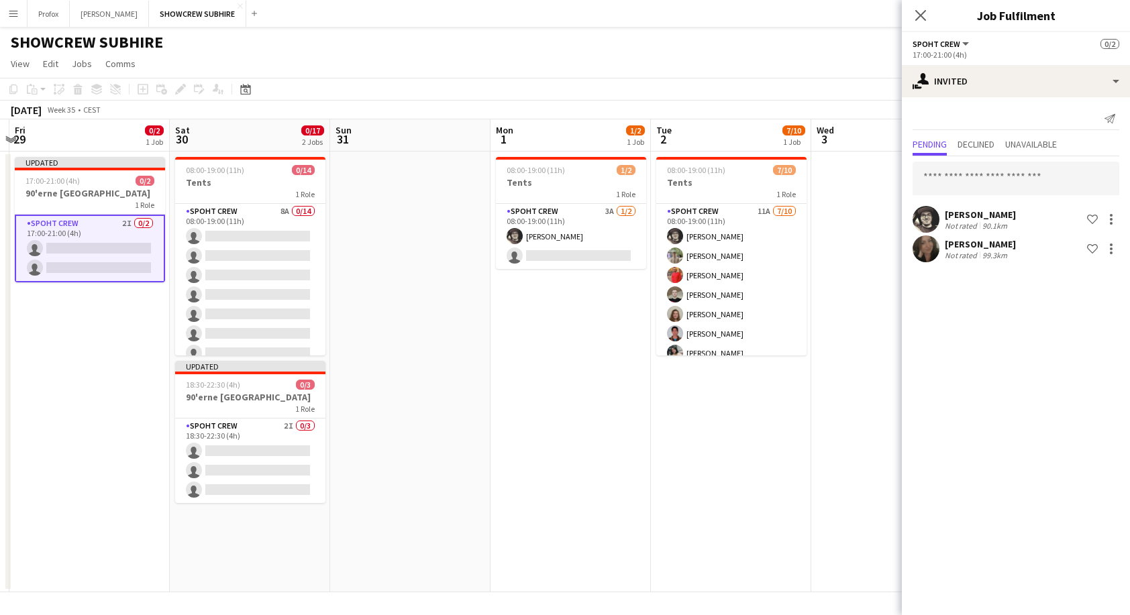
drag, startPoint x: 595, startPoint y: 490, endPoint x: 666, endPoint y: 498, distance: 71.5
click at [596, 490] on app-date-cell "08:00-19:00 (11h) 1/2 Tents 1 Role Spoht Crew 3A [DATE] 08:00-19:00 (11h) [PERS…" at bounding box center [570, 372] width 160 height 441
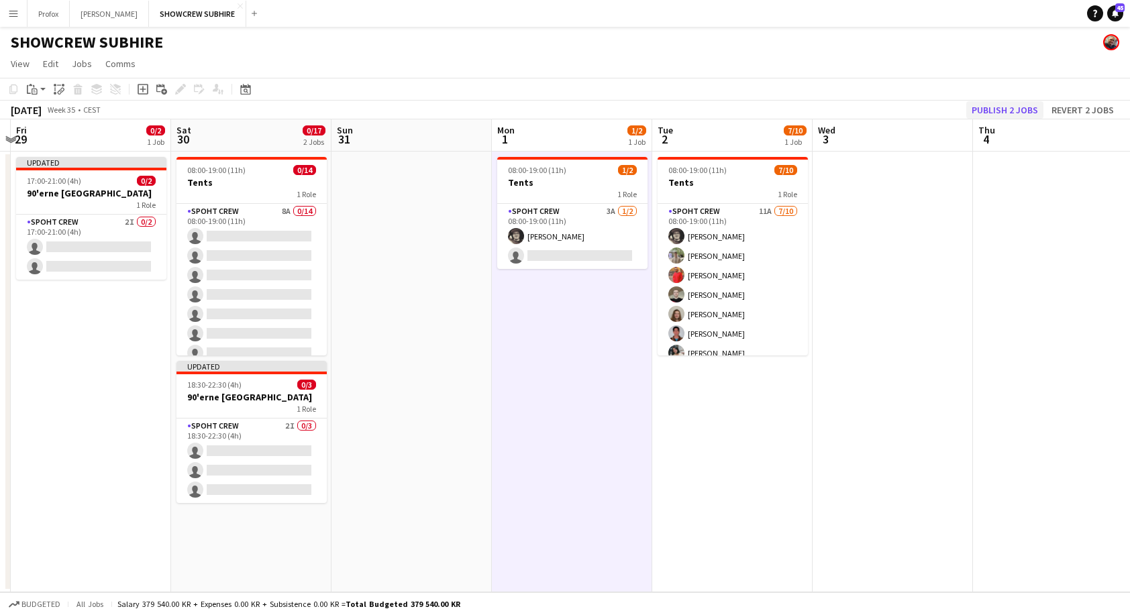
click at [1018, 104] on button "Publish 2 jobs" at bounding box center [1004, 109] width 77 height 17
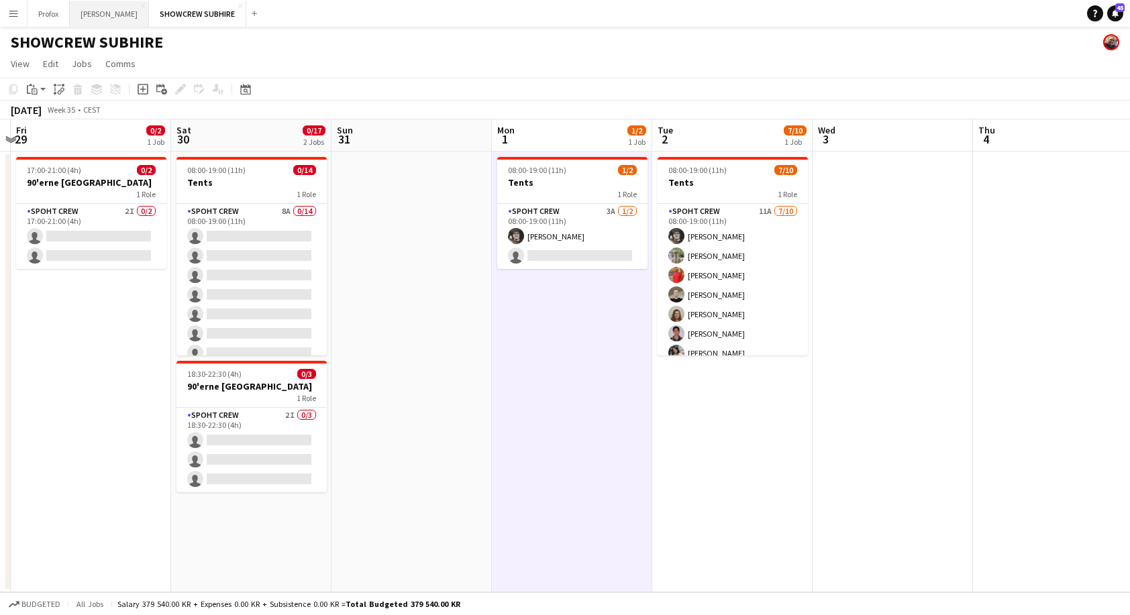
click at [127, 14] on button "[PERSON_NAME] Close" at bounding box center [109, 14] width 79 height 26
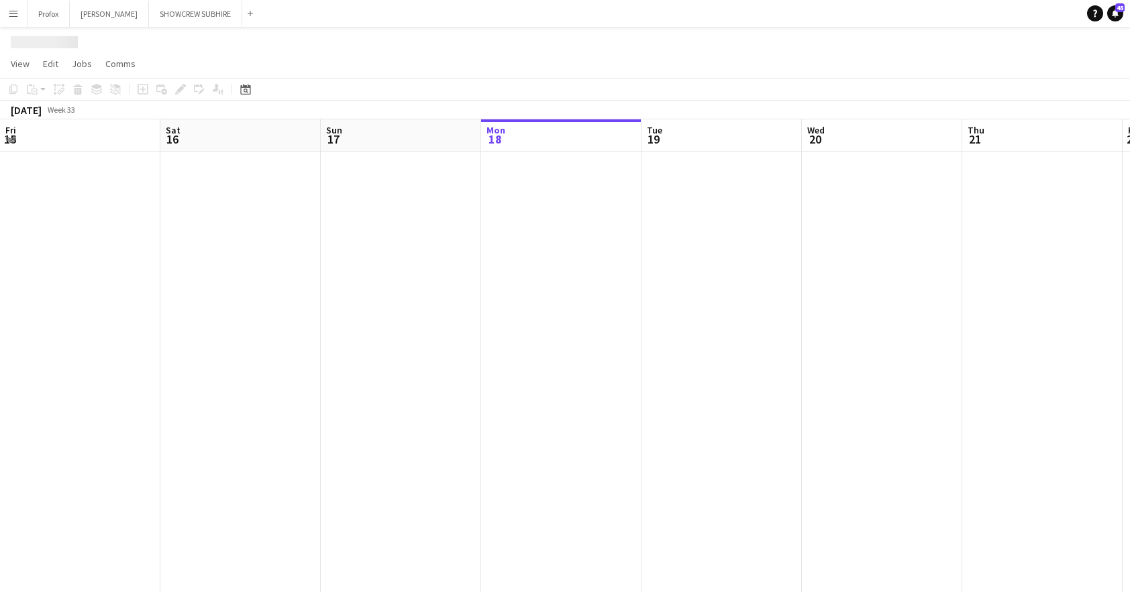
scroll to position [0, 321]
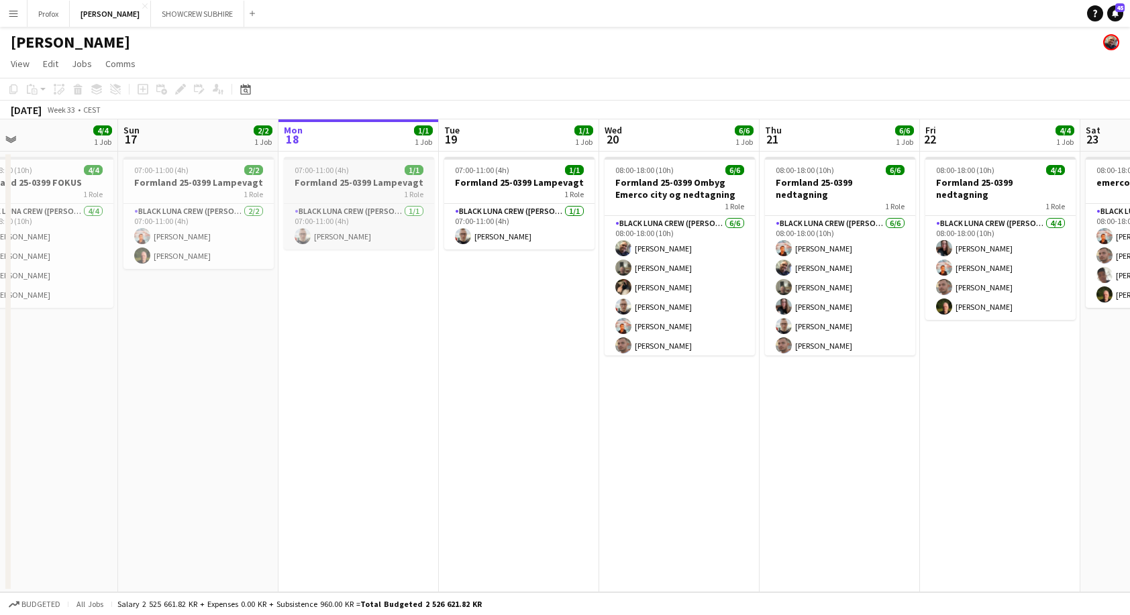
drag, startPoint x: 238, startPoint y: 186, endPoint x: 352, endPoint y: 184, distance: 113.4
click at [354, 182] on app-calendar-viewport "Thu 14 Fri 15 4/4 1 Job Sat 16 4/4 1 Job Sun 17 2/2 1 Job Mon 18 1/1 1 Job Tue …" at bounding box center [565, 355] width 1130 height 473
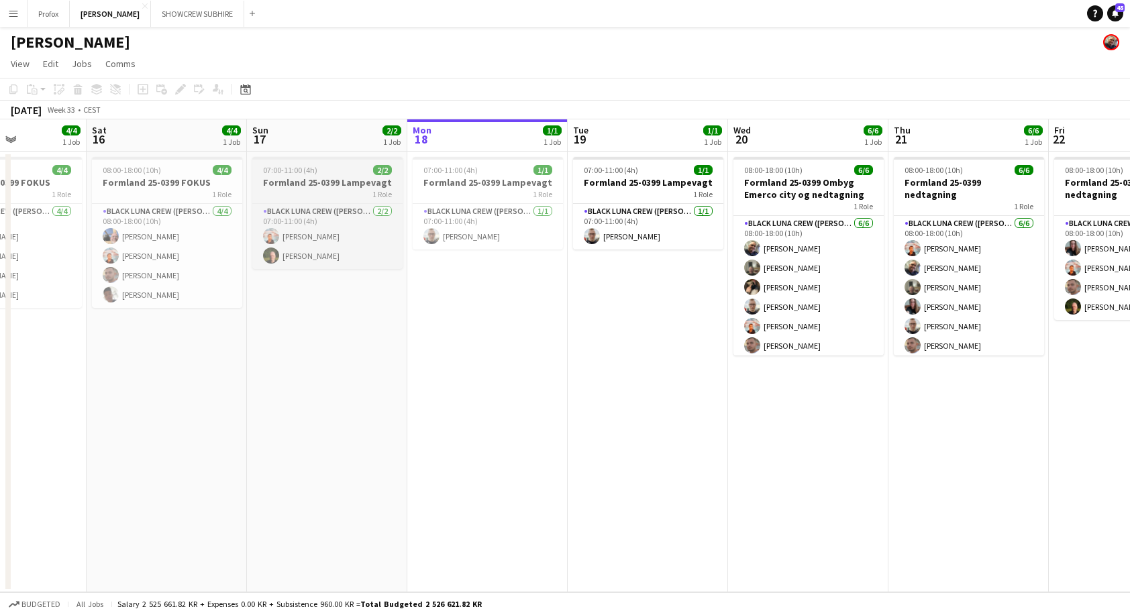
drag, startPoint x: 192, startPoint y: 195, endPoint x: 252, endPoint y: 193, distance: 60.4
click at [262, 193] on app-calendar-viewport "Wed 13 Thu 14 Fri 15 4/4 1 Job Sat 16 4/4 1 Job Sun 17 2/2 1 Job Mon 18 1/1 1 J…" at bounding box center [565, 355] width 1130 height 473
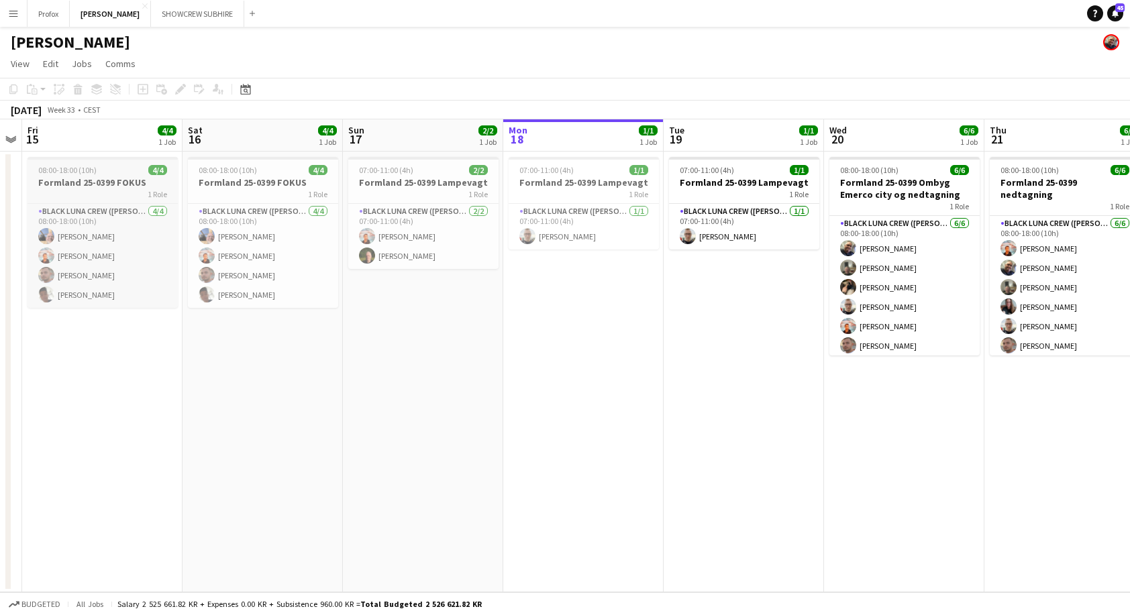
drag, startPoint x: 152, startPoint y: 198, endPoint x: 162, endPoint y: 195, distance: 9.8
click at [251, 194] on app-calendar-viewport "Wed 13 Thu 14 Fri 15 4/4 1 Job Sat 16 4/4 1 Job Sun 17 2/2 1 Job Mon 18 1/1 1 J…" at bounding box center [565, 355] width 1130 height 473
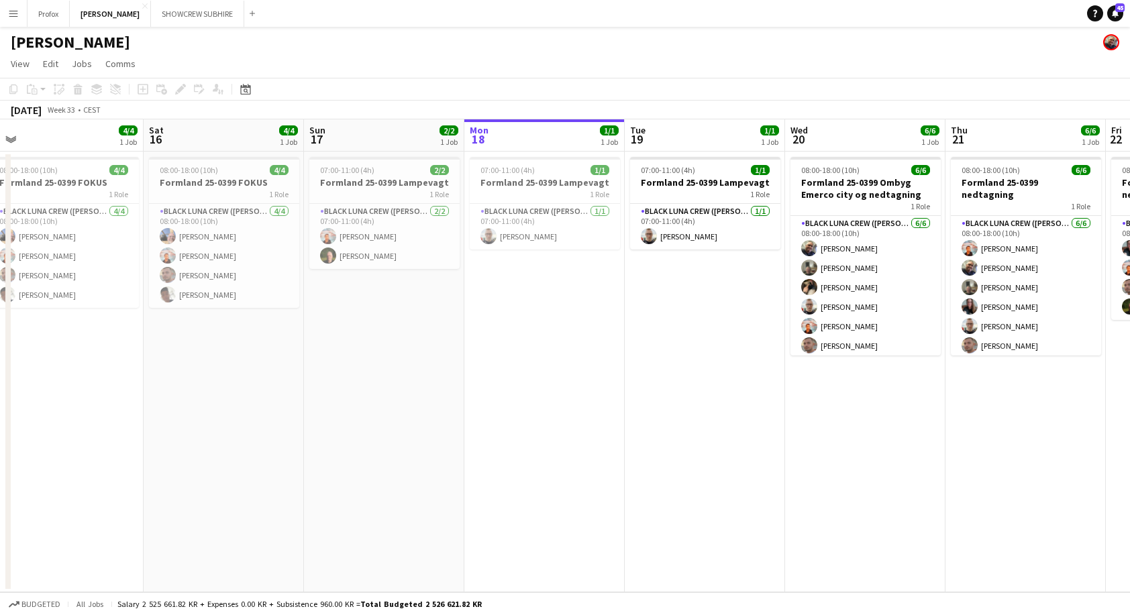
click at [249, 192] on app-calendar-viewport "Wed 13 Thu 14 Fri 15 4/4 1 Job Sat 16 4/4 1 Job Sun 17 2/2 1 Job Mon 18 1/1 1 J…" at bounding box center [565, 355] width 1130 height 473
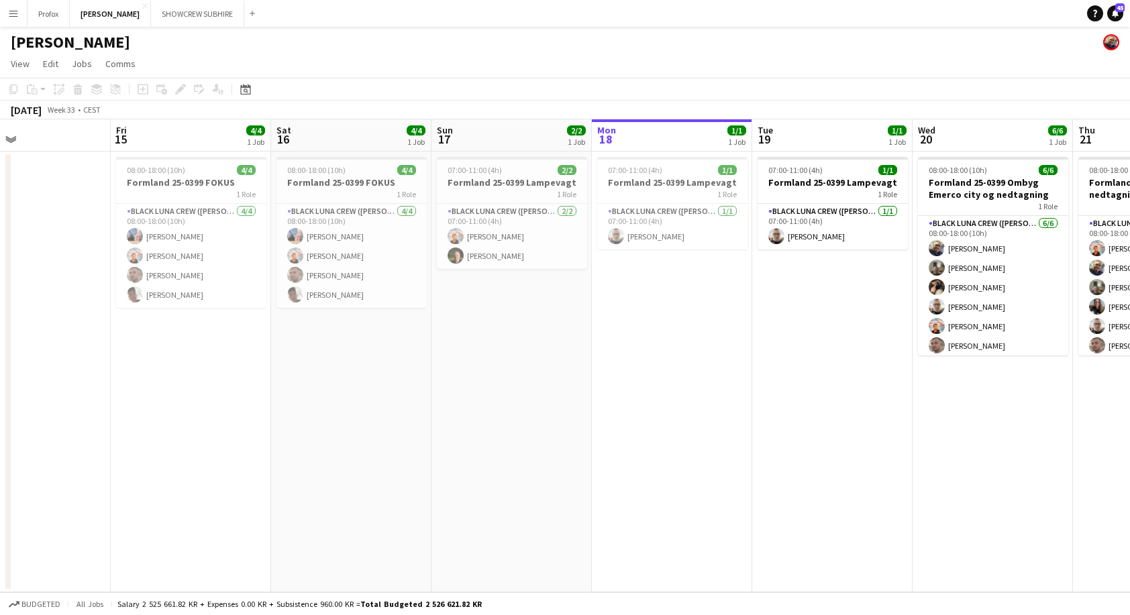
click at [252, 195] on app-calendar-viewport "Tue 12 Wed 13 Thu 14 Fri 15 4/4 1 Job Sat 16 4/4 1 Job Sun 17 2/2 1 Job Mon 18 …" at bounding box center [565, 355] width 1130 height 473
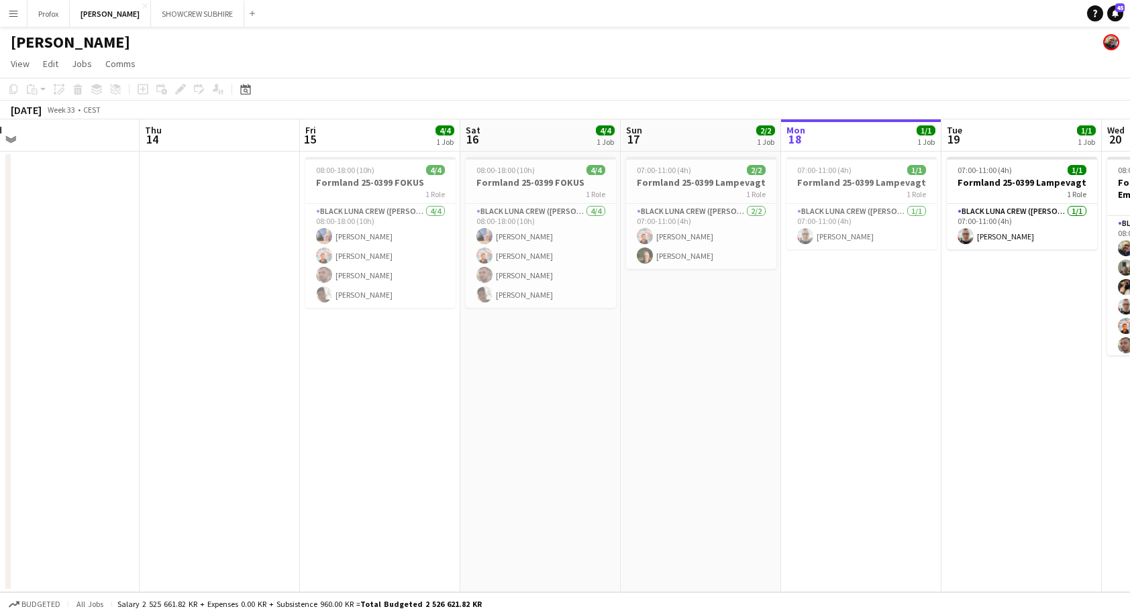
drag, startPoint x: 156, startPoint y: 206, endPoint x: 354, endPoint y: 191, distance: 198.4
click at [354, 191] on app-calendar-viewport "Mon 11 Tue 12 Wed 13 Thu 14 Fri 15 4/4 1 Job Sat 16 4/4 1 Job Sun 17 2/2 1 Job …" at bounding box center [565, 355] width 1130 height 473
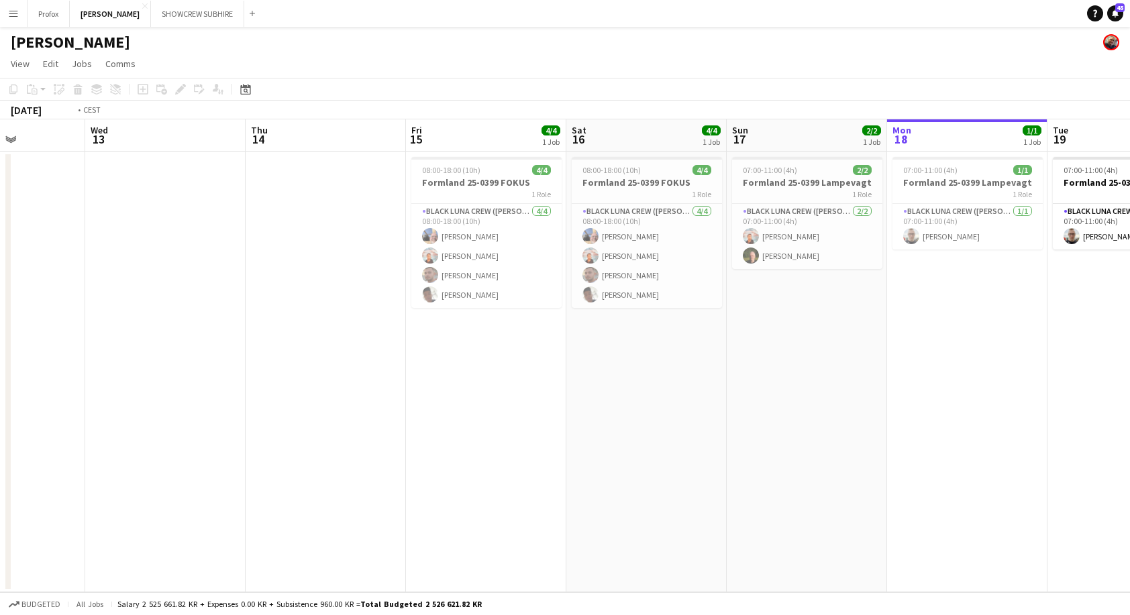
click at [370, 194] on app-calendar-viewport "Sun 10 Mon 11 Tue 12 Wed 13 Thu 14 Fri 15 4/4 1 Job Sat 16 4/4 1 Job Sun 17 2/2…" at bounding box center [565, 355] width 1130 height 473
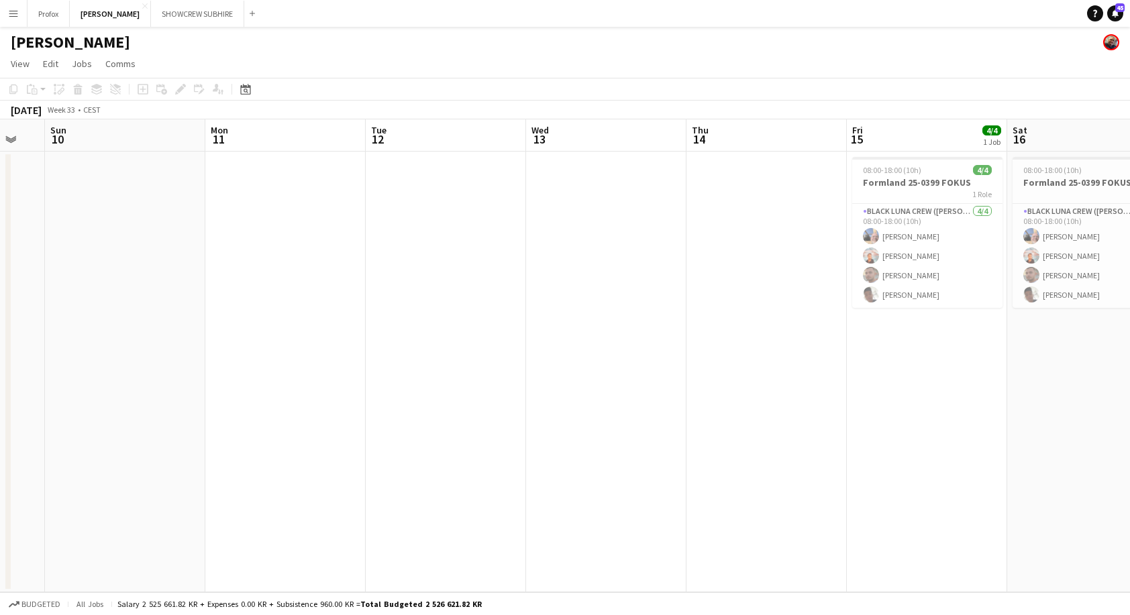
drag, startPoint x: 406, startPoint y: 194, endPoint x: 329, endPoint y: 203, distance: 77.6
click at [413, 192] on app-calendar-viewport "Fri 8 Sat 9 Sun 10 Mon 11 Tue 12 Wed 13 Thu 14 Fri 15 4/4 1 Job Sat 16 4/4 1 Jo…" at bounding box center [565, 355] width 1130 height 473
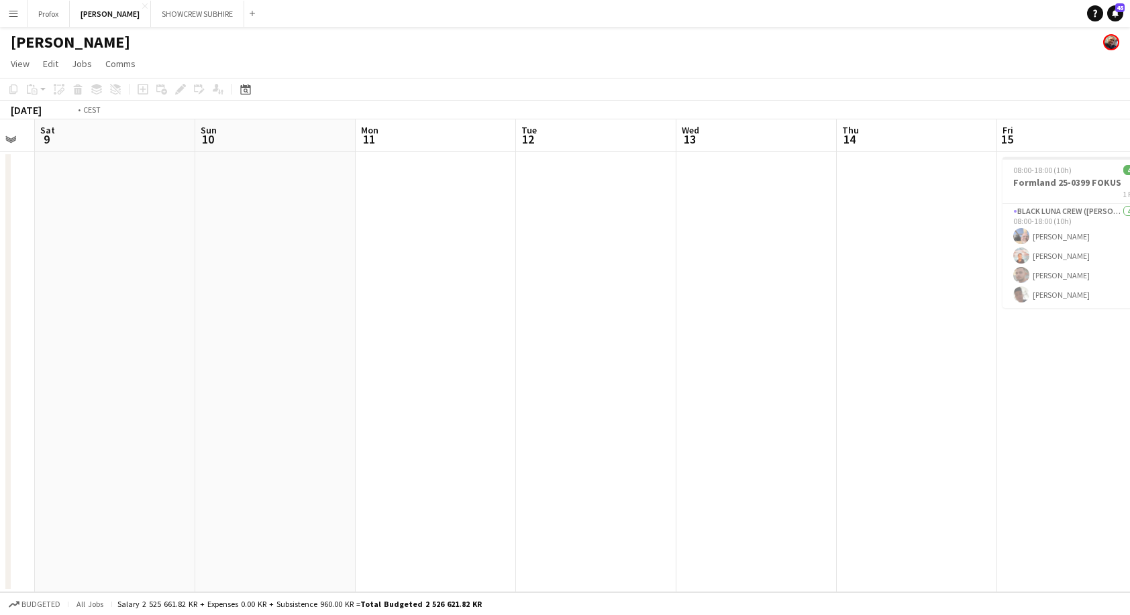
drag, startPoint x: 452, startPoint y: 190, endPoint x: -50, endPoint y: 203, distance: 502.0
click at [0, 203] on html "Menu Boards Boards Boards All jobs Status Workforce Workforce My Workforce Recr…" at bounding box center [565, 307] width 1130 height 615
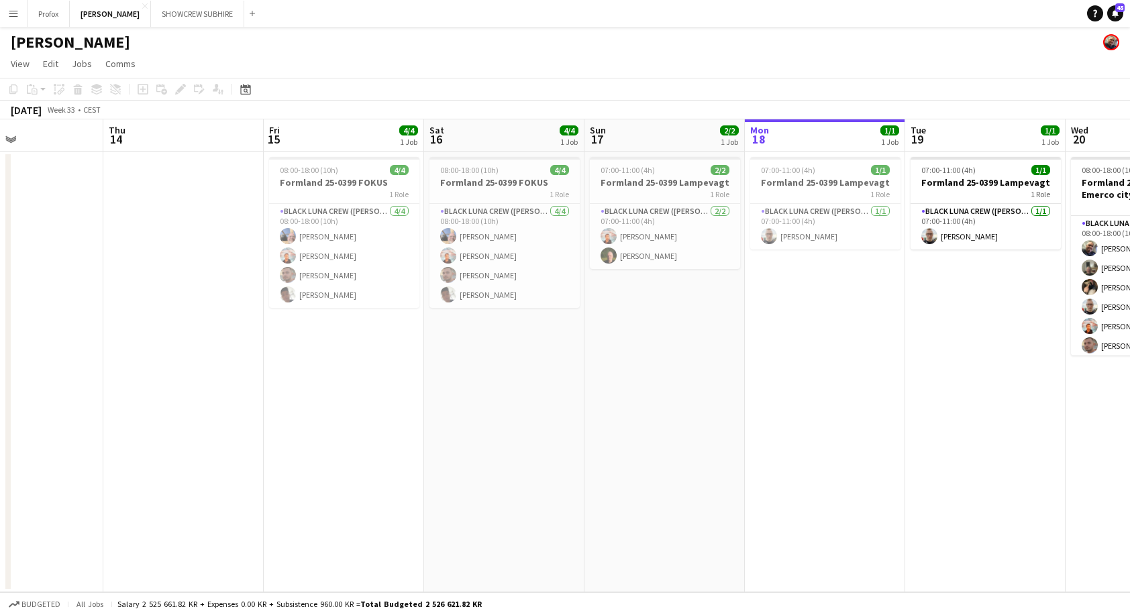
drag, startPoint x: 239, startPoint y: 199, endPoint x: -50, endPoint y: 205, distance: 289.2
click at [0, 205] on html "Menu Boards Boards Boards All jobs Status Workforce Workforce My Workforce Recr…" at bounding box center [565, 307] width 1130 height 615
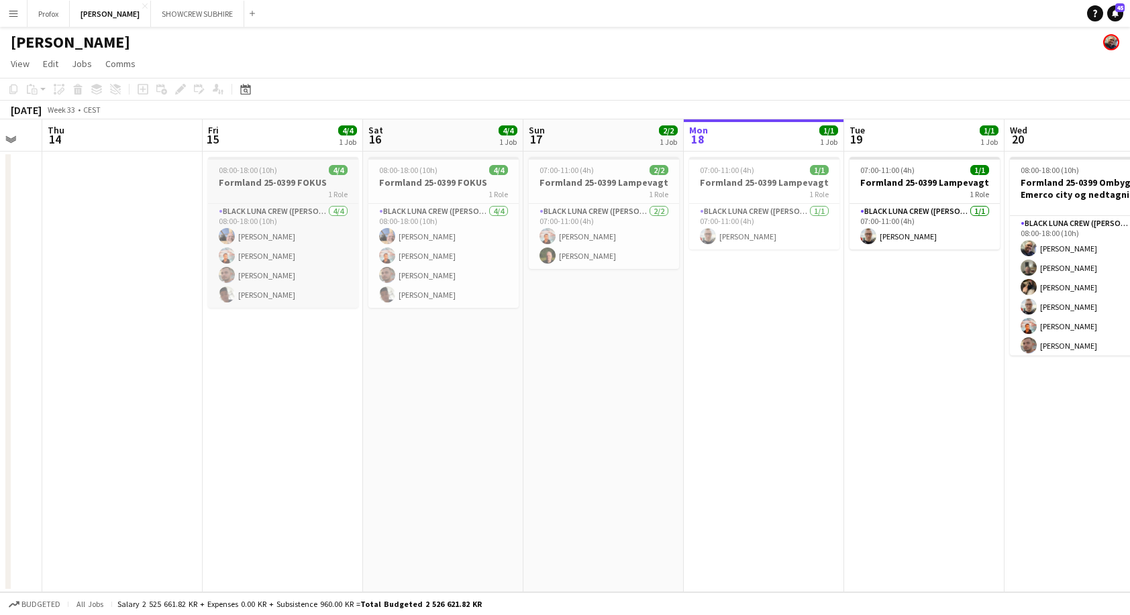
drag, startPoint x: 62, startPoint y: 199, endPoint x: 136, endPoint y: 201, distance: 74.5
click at [63, 200] on app-calendar-viewport "Mon 11 Tue 12 Wed 13 Thu 14 Fri 15 4/4 1 Job Sat 16 4/4 1 Job Sun 17 2/2 1 Job …" at bounding box center [565, 355] width 1130 height 473
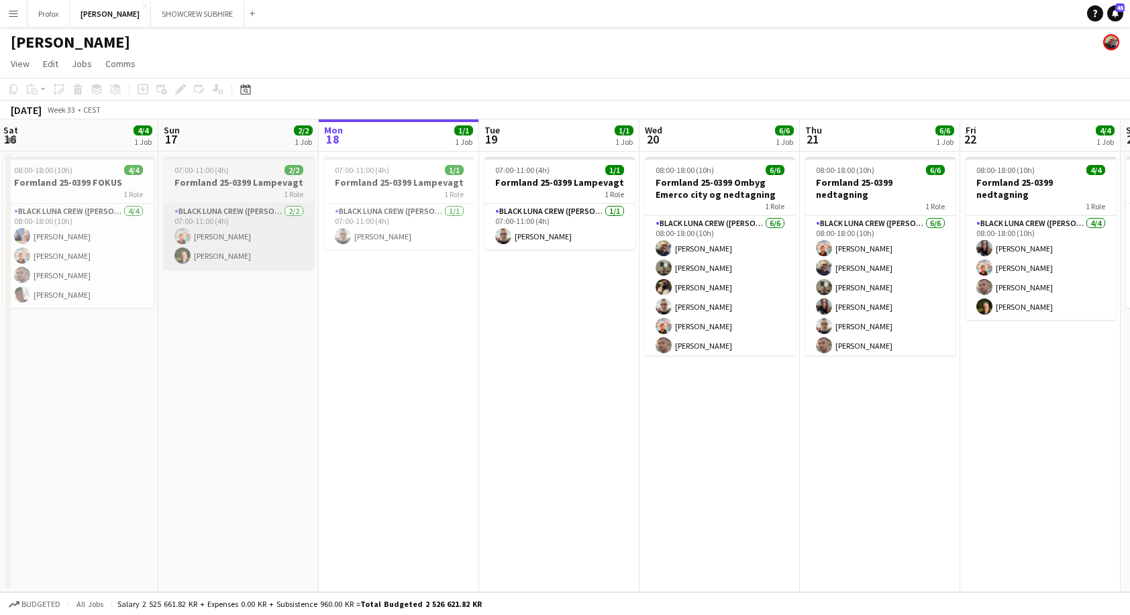
scroll to position [0, 372]
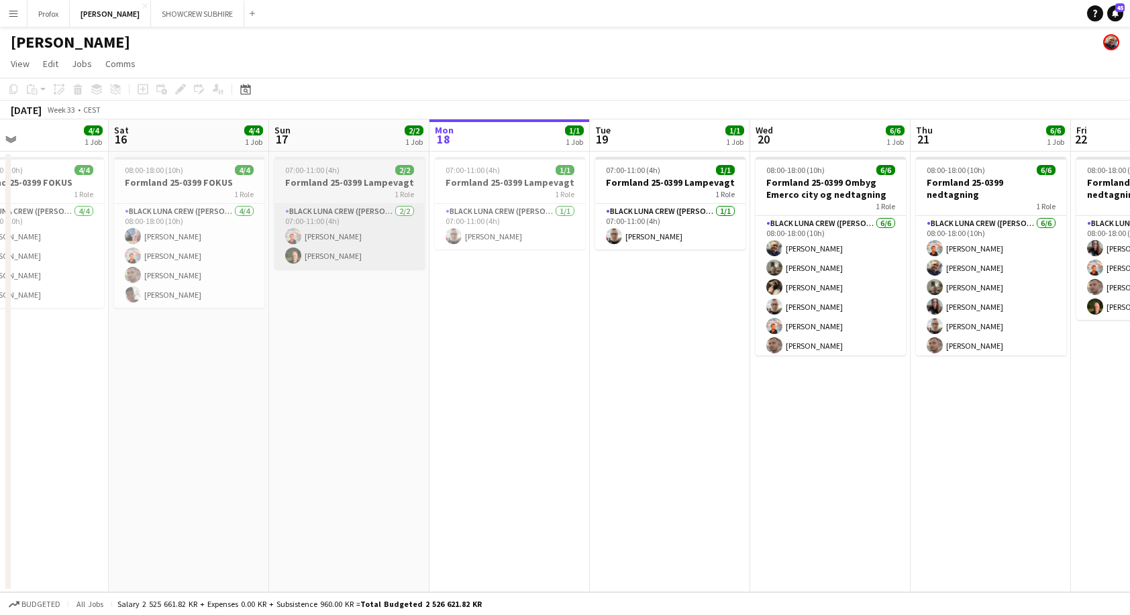
drag, startPoint x: 301, startPoint y: 203, endPoint x: 0, endPoint y: 209, distance: 300.6
click at [0, 207] on html "Menu Boards Boards Boards All jobs Status Workforce Workforce My Workforce Recr…" at bounding box center [565, 307] width 1130 height 615
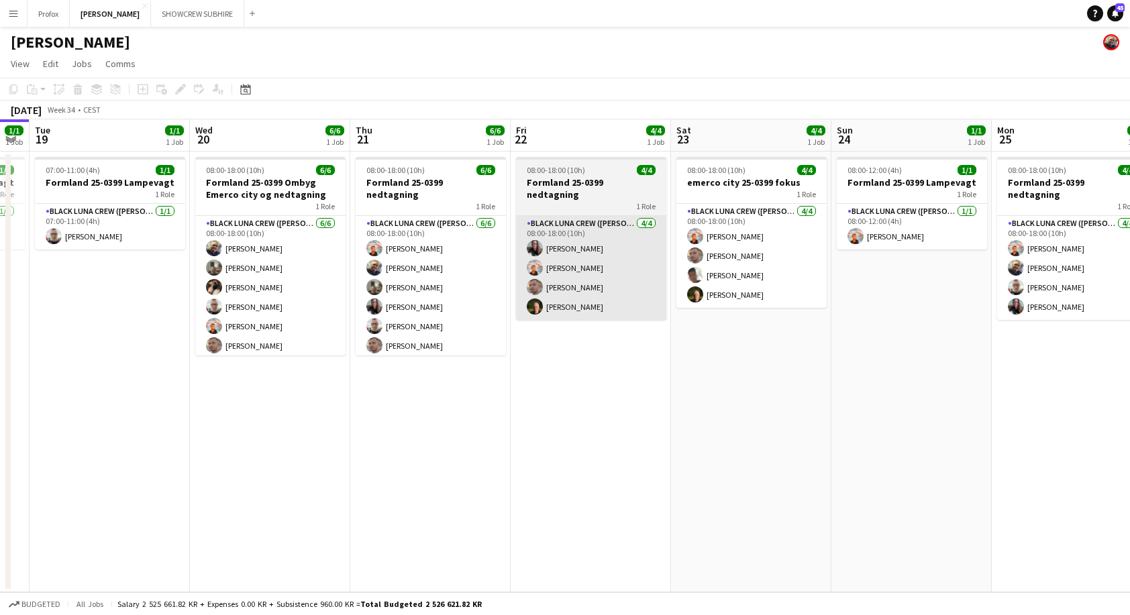
drag, startPoint x: 746, startPoint y: 239, endPoint x: 631, endPoint y: 262, distance: 117.5
click at [512, 256] on app-calendar-viewport "Sat 16 4/4 1 Job Sun 17 2/2 1 Job Mon 18 1/1 1 Job Tue 19 1/1 1 Job Wed 20 6/6 …" at bounding box center [565, 355] width 1130 height 473
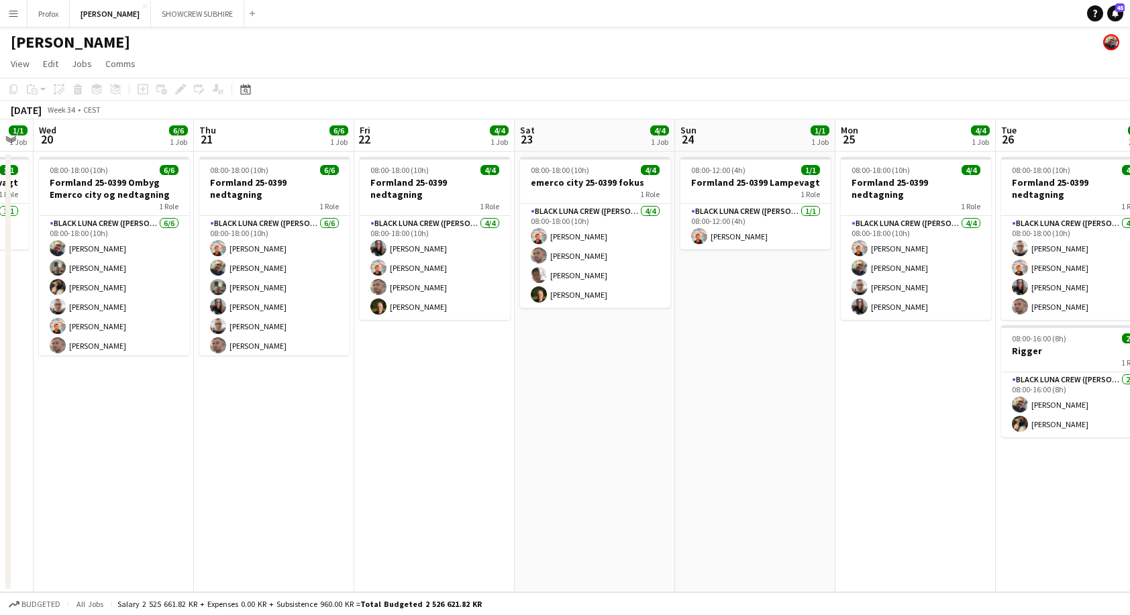
drag, startPoint x: 856, startPoint y: 275, endPoint x: 564, endPoint y: 280, distance: 292.5
click at [537, 284] on app-calendar-viewport "Sun 17 2/2 1 Job Mon 18 1/1 1 Job Tue 19 1/1 1 Job Wed 20 6/6 1 Job Thu 21 6/6 …" at bounding box center [565, 355] width 1130 height 473
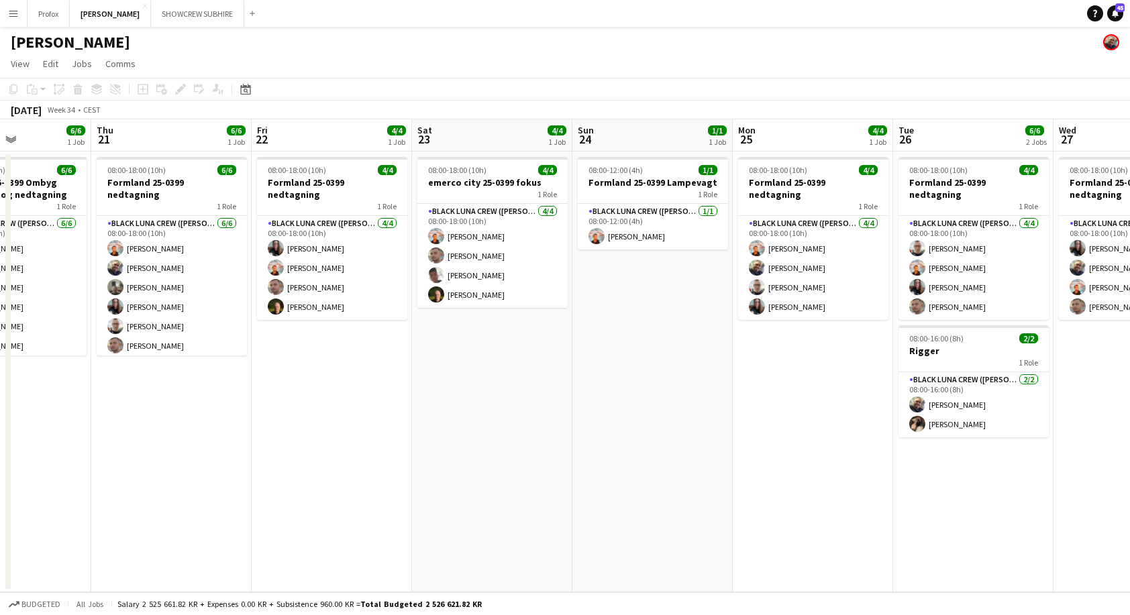
drag, startPoint x: 773, startPoint y: 278, endPoint x: 625, endPoint y: 270, distance: 149.2
click at [626, 270] on app-calendar-viewport "Mon 18 1/1 1 Job Tue 19 1/1 1 Job Wed 20 6/6 1 Job Thu 21 6/6 1 Job Fri 22 4/4 …" at bounding box center [565, 355] width 1130 height 473
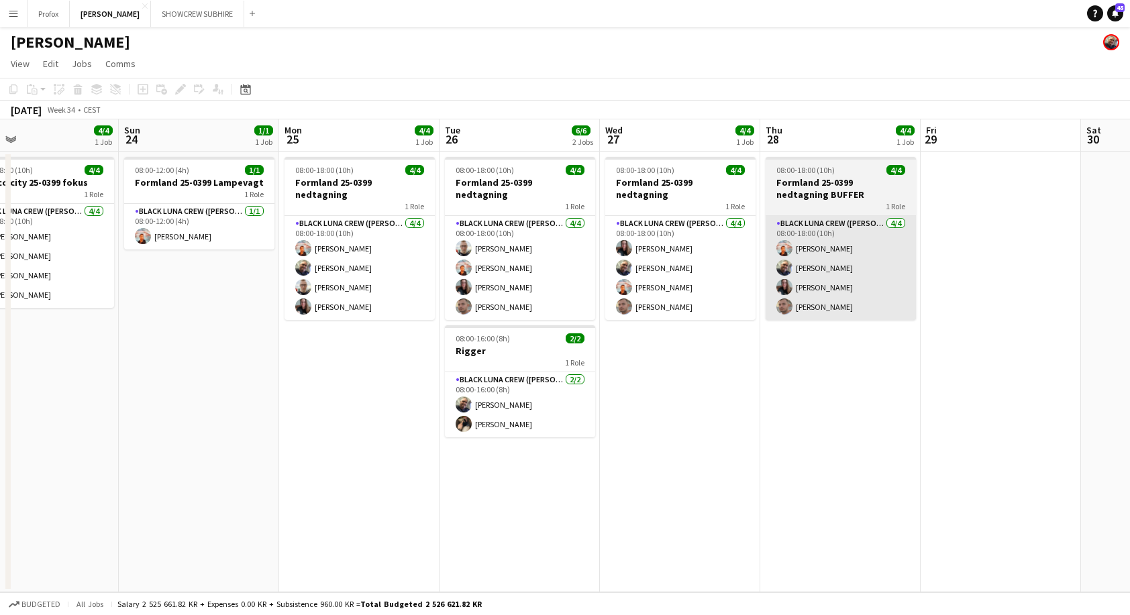
scroll to position [0, 496]
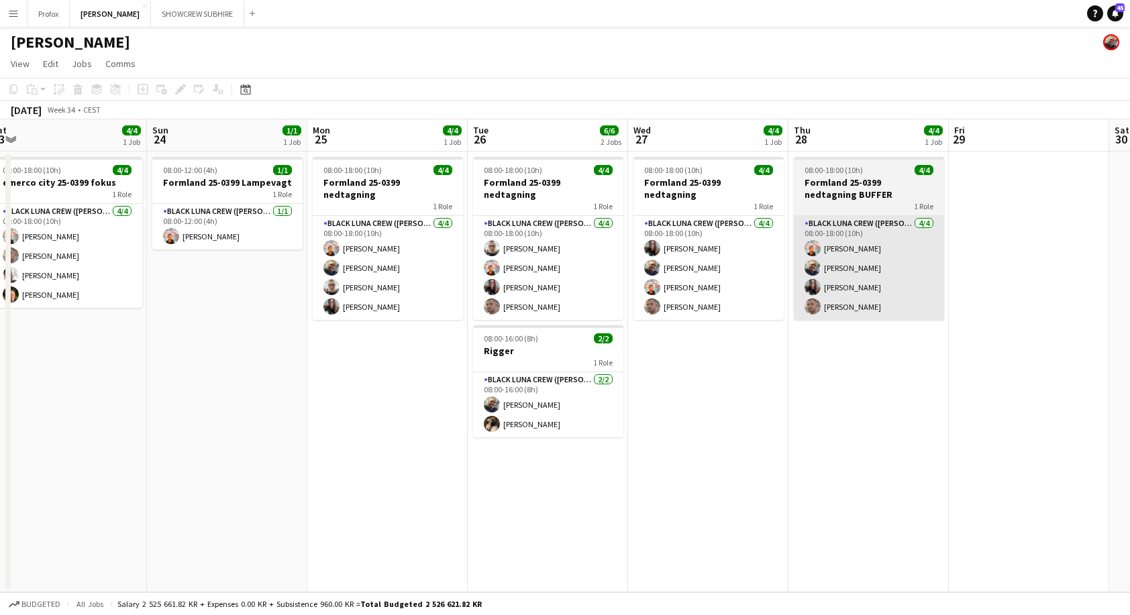
drag, startPoint x: 995, startPoint y: 278, endPoint x: 682, endPoint y: 274, distance: 313.3
click at [647, 276] on app-calendar-viewport "Wed 20 6/6 1 Job Thu 21 6/6 1 Job Fri 22 4/4 1 Job Sat 23 4/4 1 Job Sun 24 1/1 …" at bounding box center [565, 355] width 1130 height 473
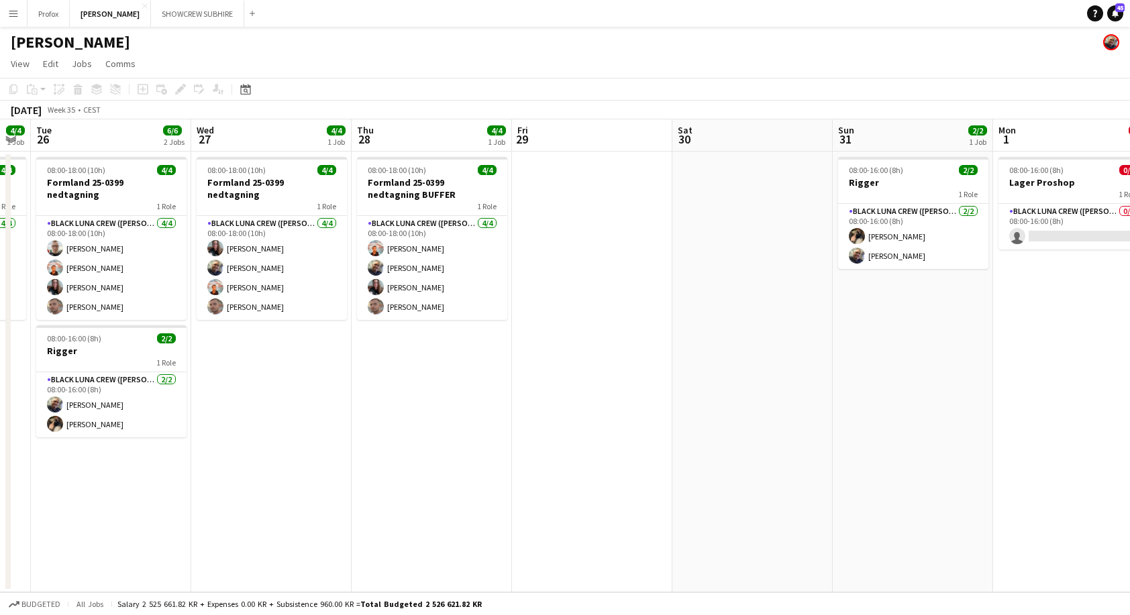
drag, startPoint x: 1013, startPoint y: 265, endPoint x: 745, endPoint y: 256, distance: 267.8
click at [725, 258] on app-calendar-viewport "Sat 23 4/4 1 Job Sun 24 1/1 1 Job Mon 25 4/4 1 Job Tue 26 6/6 2 Jobs Wed 27 4/4…" at bounding box center [565, 355] width 1130 height 473
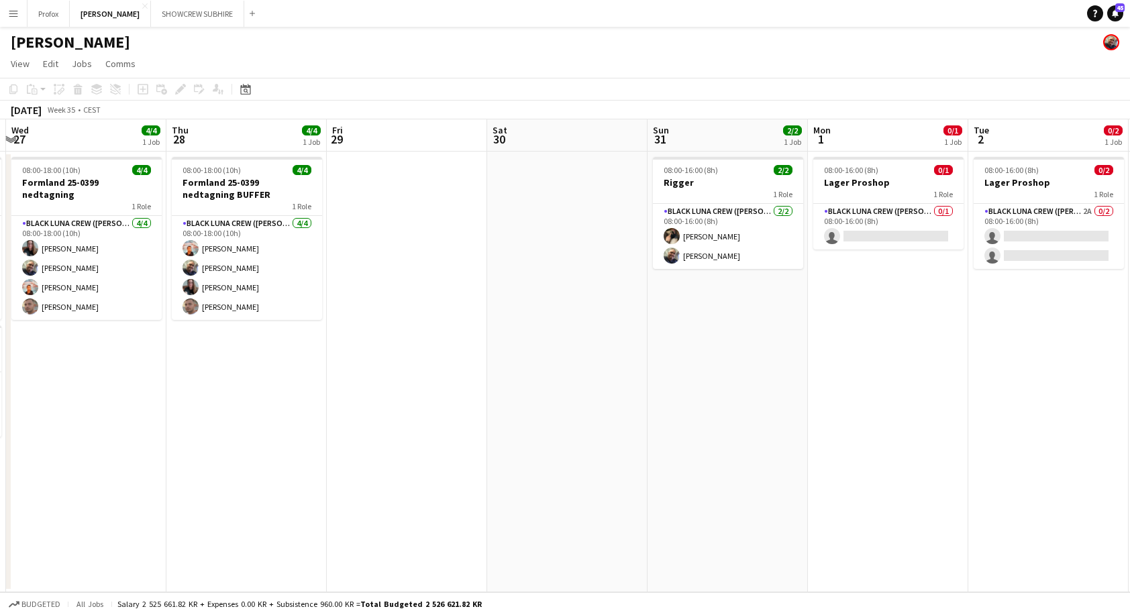
drag, startPoint x: 876, startPoint y: 294, endPoint x: 602, endPoint y: 309, distance: 274.1
click at [602, 311] on app-calendar-viewport "Sun 24 1/1 1 Job Mon 25 4/4 1 Job Tue 26 6/6 2 Jobs Wed 27 4/4 1 Job Thu 28 4/4…" at bounding box center [565, 355] width 1130 height 473
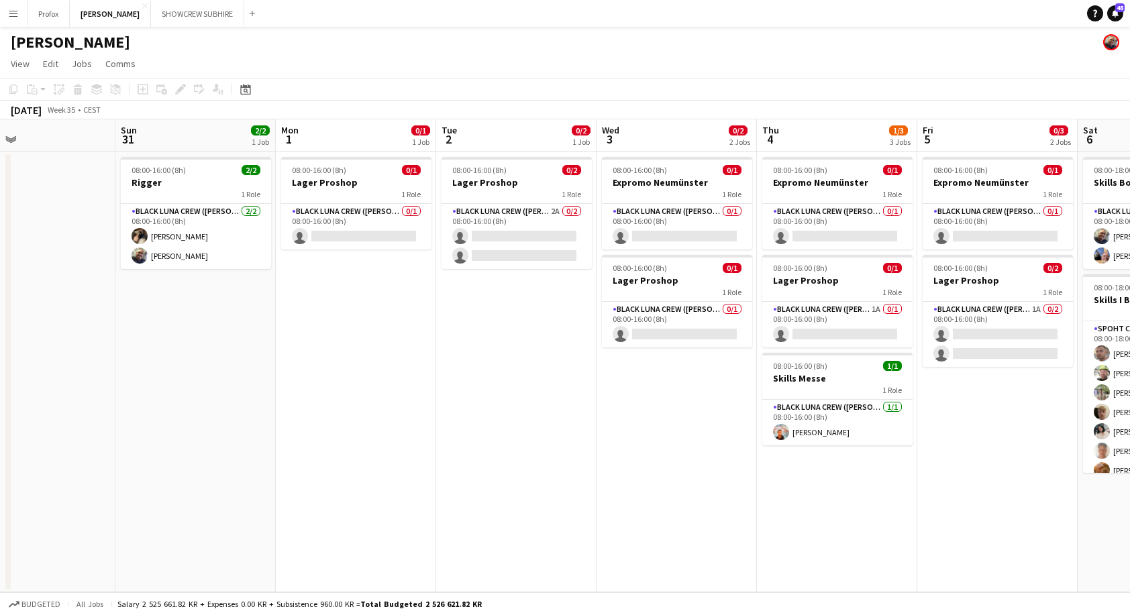
scroll to position [0, 396]
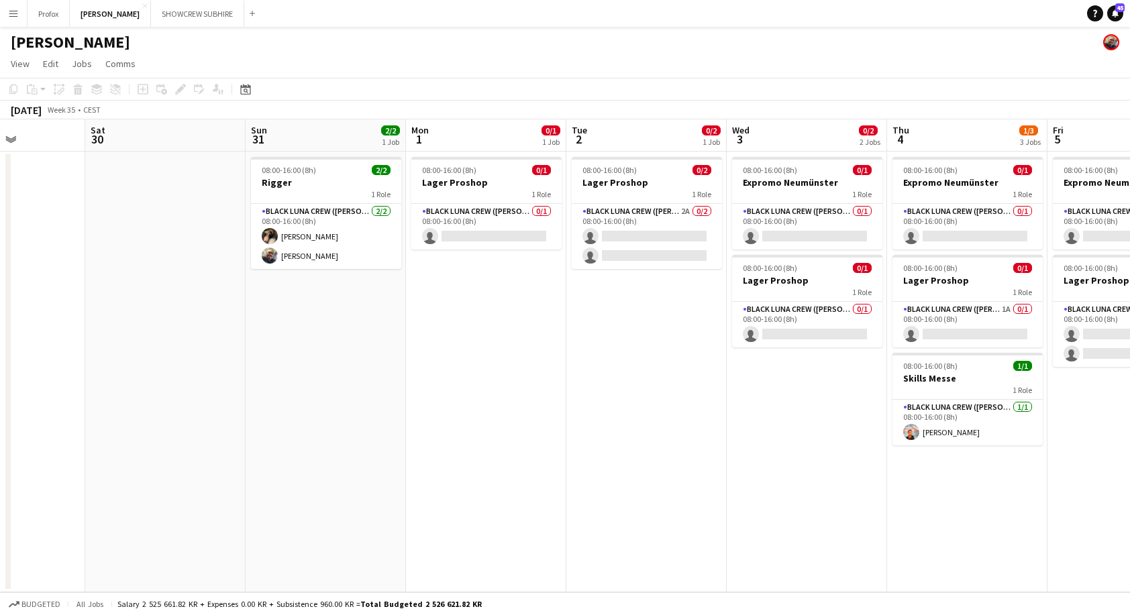
drag, startPoint x: 773, startPoint y: 288, endPoint x: 549, endPoint y: 284, distance: 224.8
click at [549, 284] on app-calendar-viewport "Wed 27 4/4 1 Job Thu 28 4/4 1 Job Fri 29 Sat 30 Sun 31 2/2 1 Job Mon 1 0/1 1 Jo…" at bounding box center [565, 355] width 1130 height 473
click at [792, 233] on app-card-role "Black Luna Crew ([PERSON_NAME]) 0/1 08:00-16:00 (8h) single-neutral-actions" at bounding box center [807, 227] width 150 height 46
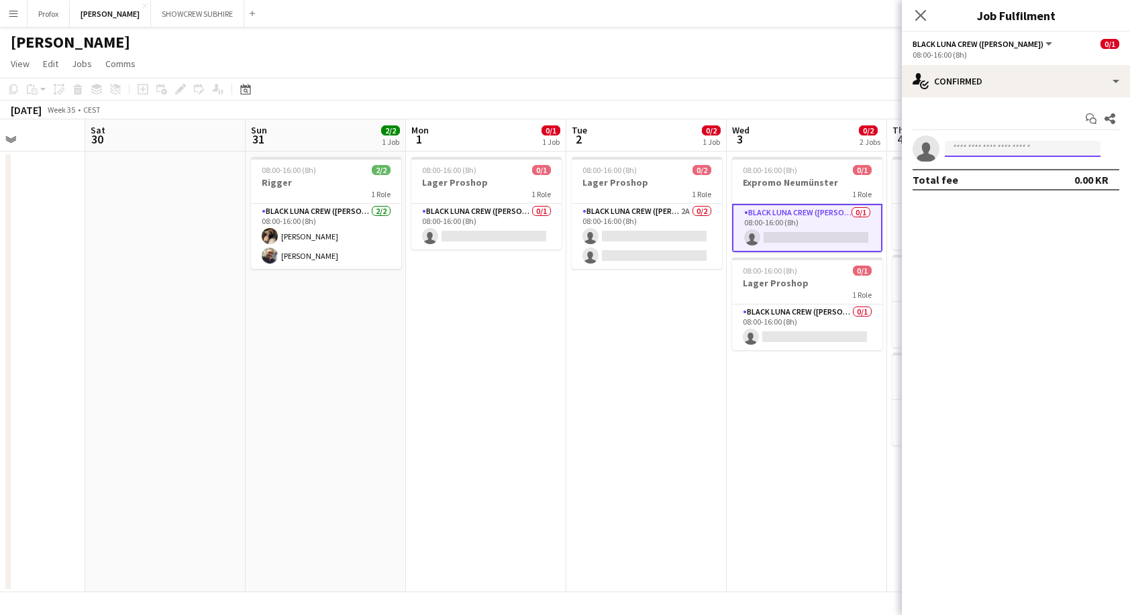
click at [987, 148] on input at bounding box center [1023, 149] width 156 height 16
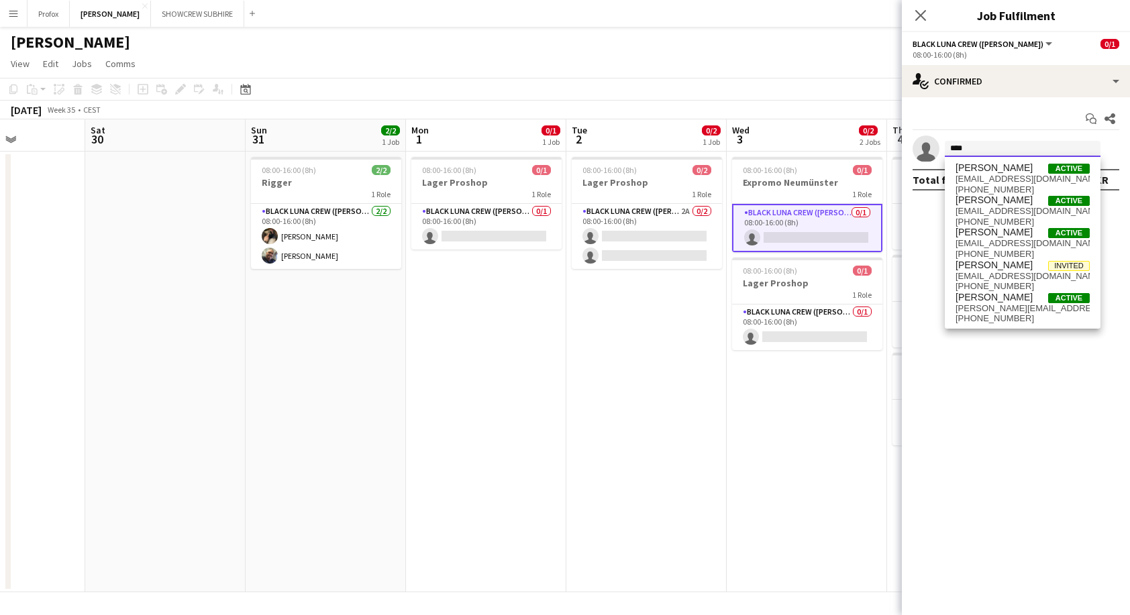
type input "****"
drag, startPoint x: 983, startPoint y: 150, endPoint x: 1018, endPoint y: 303, distance: 156.7
click at [1018, 303] on span "[PERSON_NAME][EMAIL_ADDRESS][DOMAIN_NAME]" at bounding box center [1022, 308] width 134 height 11
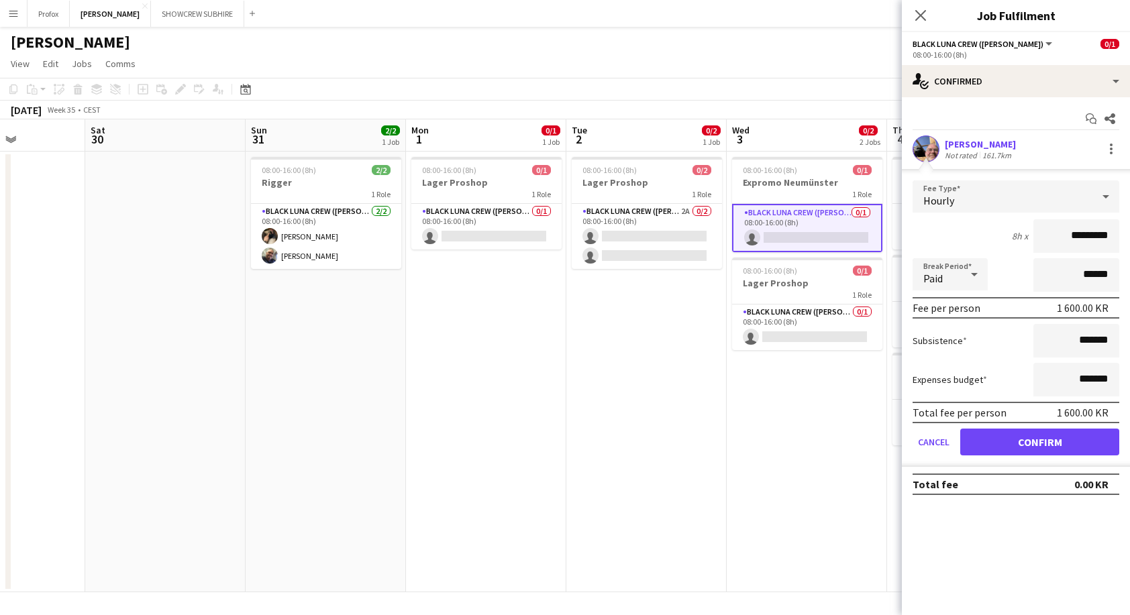
drag, startPoint x: 1069, startPoint y: 236, endPoint x: 1045, endPoint y: 234, distance: 23.6
click at [1045, 234] on input "*********" at bounding box center [1076, 236] width 86 height 34
type input "*********"
click at [1075, 439] on button "Confirm" at bounding box center [1039, 442] width 159 height 27
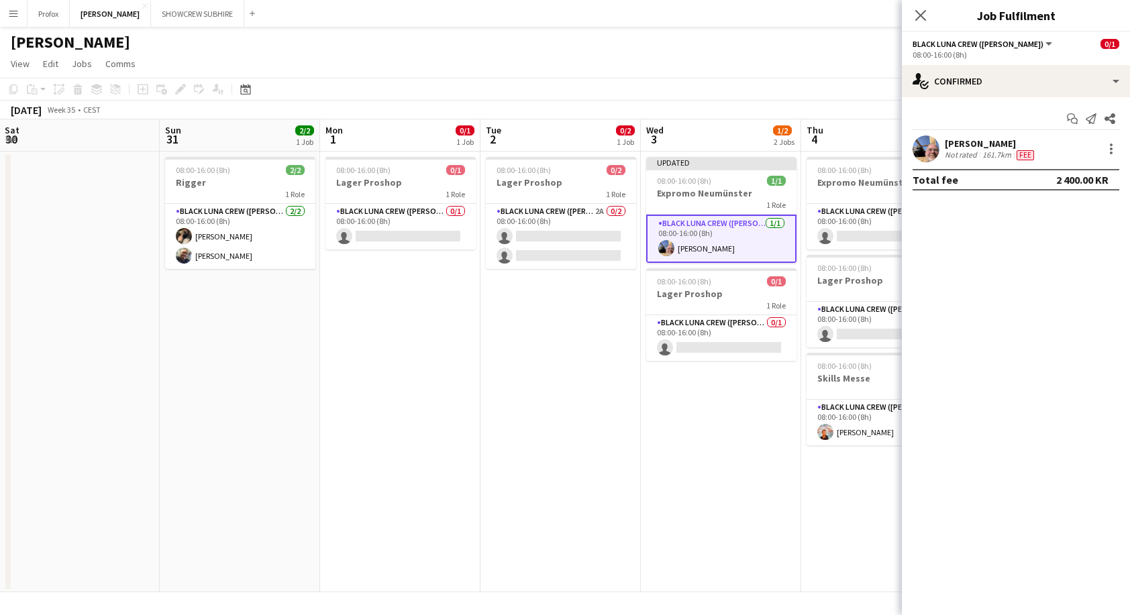
drag, startPoint x: 864, startPoint y: 396, endPoint x: 782, endPoint y: 386, distance: 82.5
click at [779, 389] on app-calendar-viewport "Wed 27 4/4 1 Job Thu 28 4/4 1 Job Fri 29 Sat 30 Sun 31 2/2 1 Job Mon 1 0/1 1 Jo…" at bounding box center [565, 355] width 1130 height 473
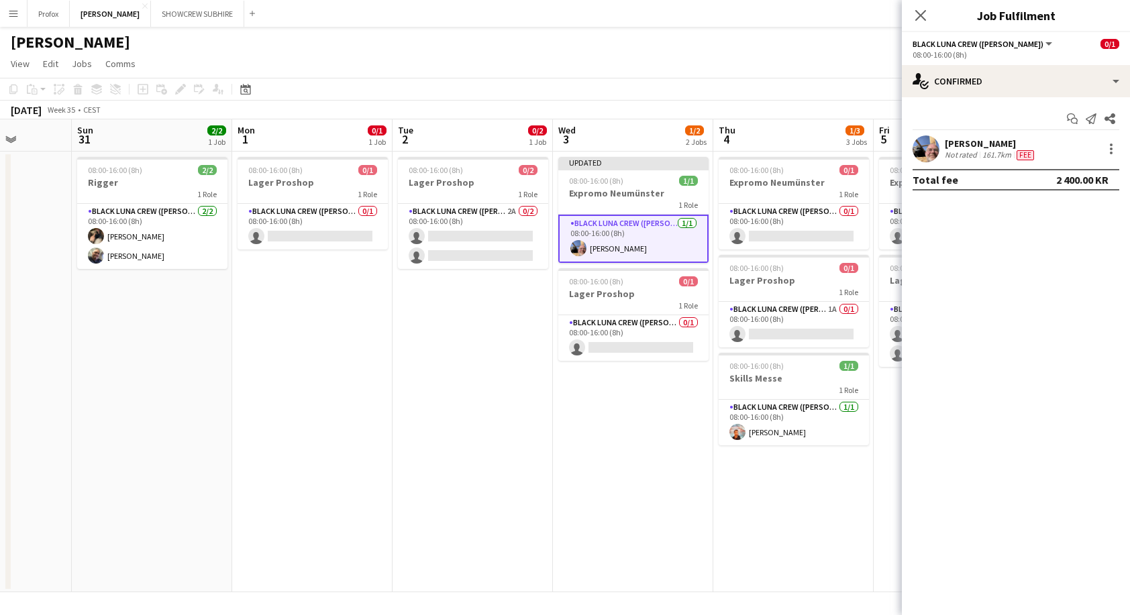
drag, startPoint x: 720, startPoint y: 381, endPoint x: 670, endPoint y: 377, distance: 49.8
click at [670, 377] on app-calendar-viewport "Thu 28 4/4 1 Job Fri 29 Sat 30 Sun 31 2/2 1 Job Mon 1 0/1 1 Job Tue 2 0/2 1 Job…" at bounding box center [565, 355] width 1130 height 473
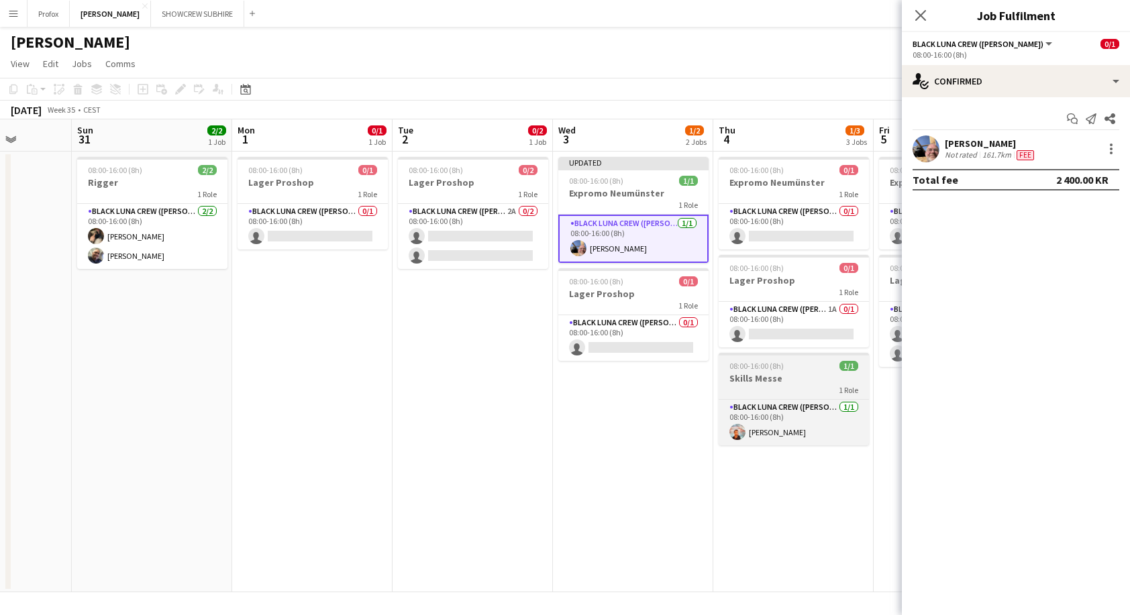
scroll to position [0, 435]
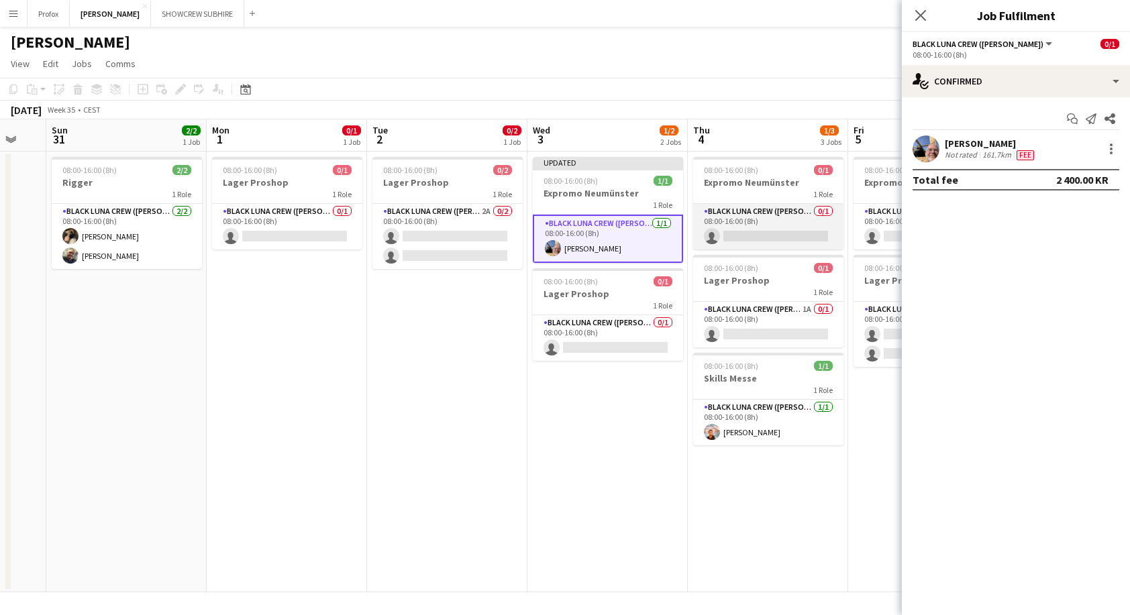
click at [804, 244] on app-card-role "Black Luna Crew ([PERSON_NAME]) 0/1 08:00-16:00 (8h) single-neutral-actions" at bounding box center [768, 227] width 150 height 46
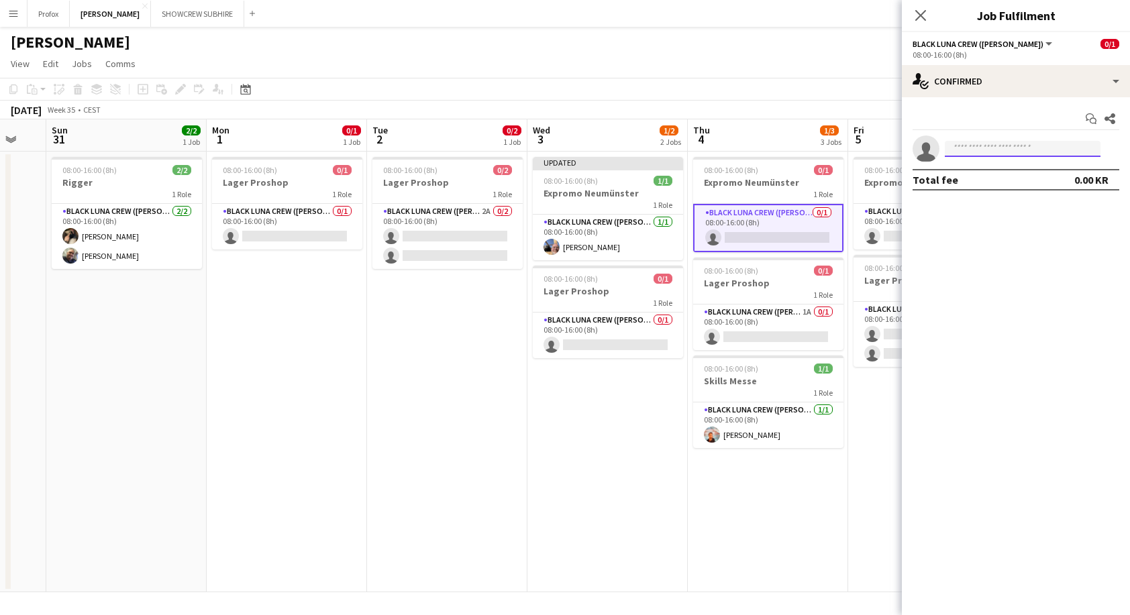
click at [964, 156] on input at bounding box center [1023, 149] width 156 height 16
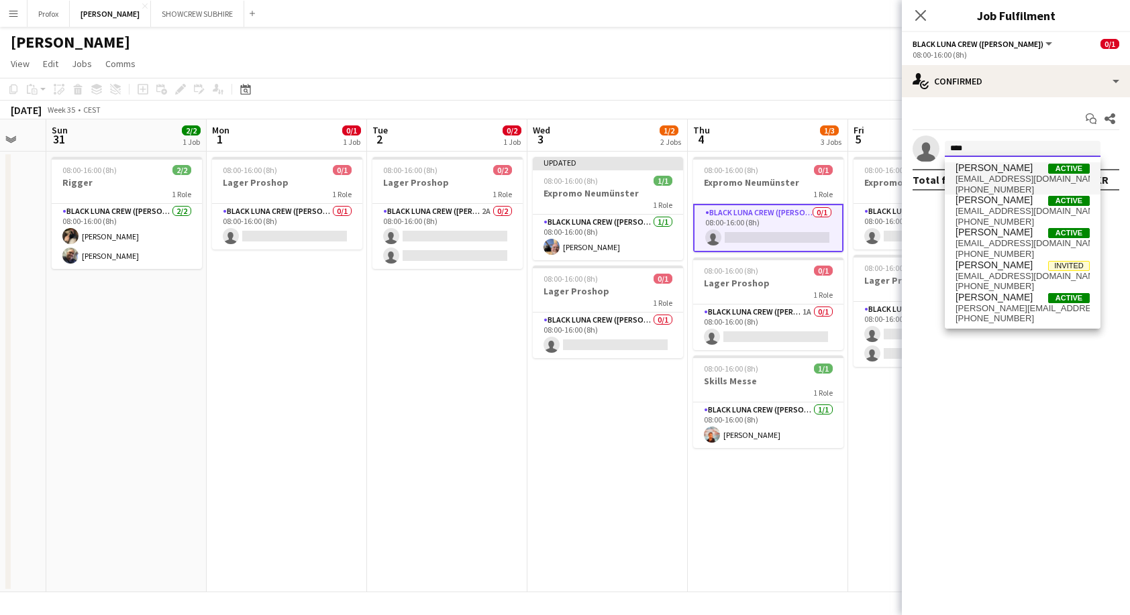
type input "****"
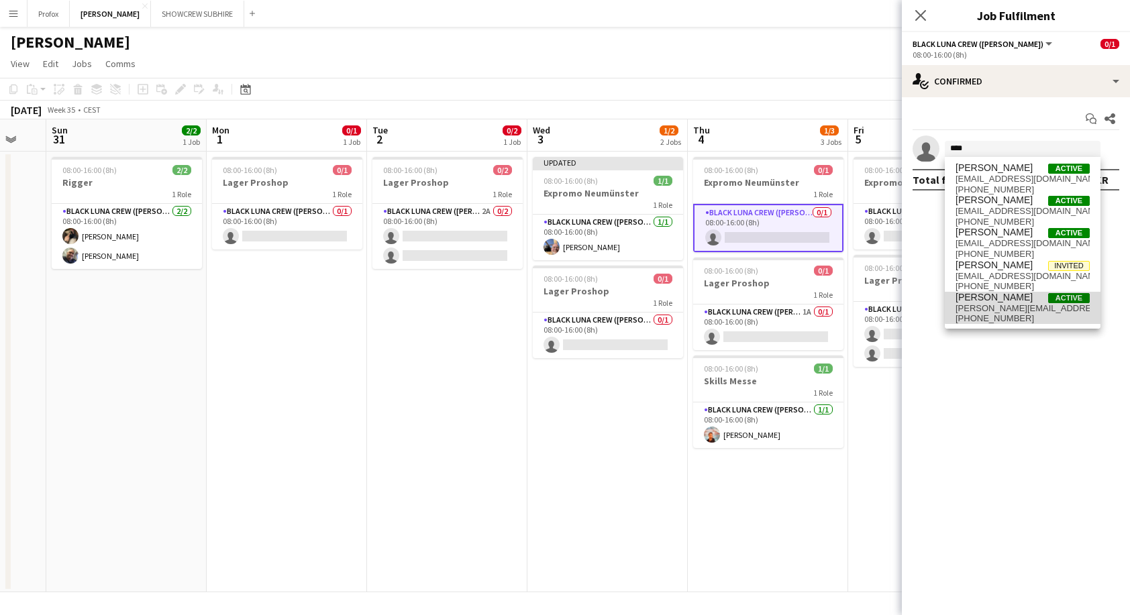
drag, startPoint x: 987, startPoint y: 166, endPoint x: 1024, endPoint y: 305, distance: 143.0
click at [1024, 305] on span "[PERSON_NAME][EMAIL_ADDRESS][DOMAIN_NAME]" at bounding box center [1022, 308] width 134 height 11
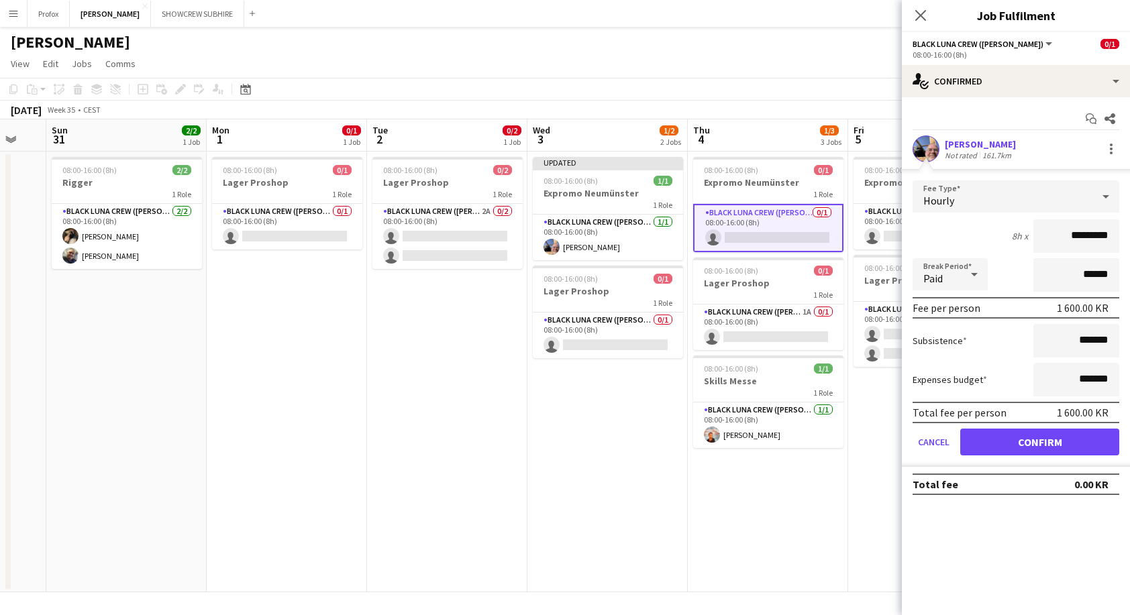
click at [1060, 239] on input "*********" at bounding box center [1076, 236] width 86 height 34
type input "*********"
click at [1065, 441] on button "Confirm" at bounding box center [1039, 442] width 159 height 27
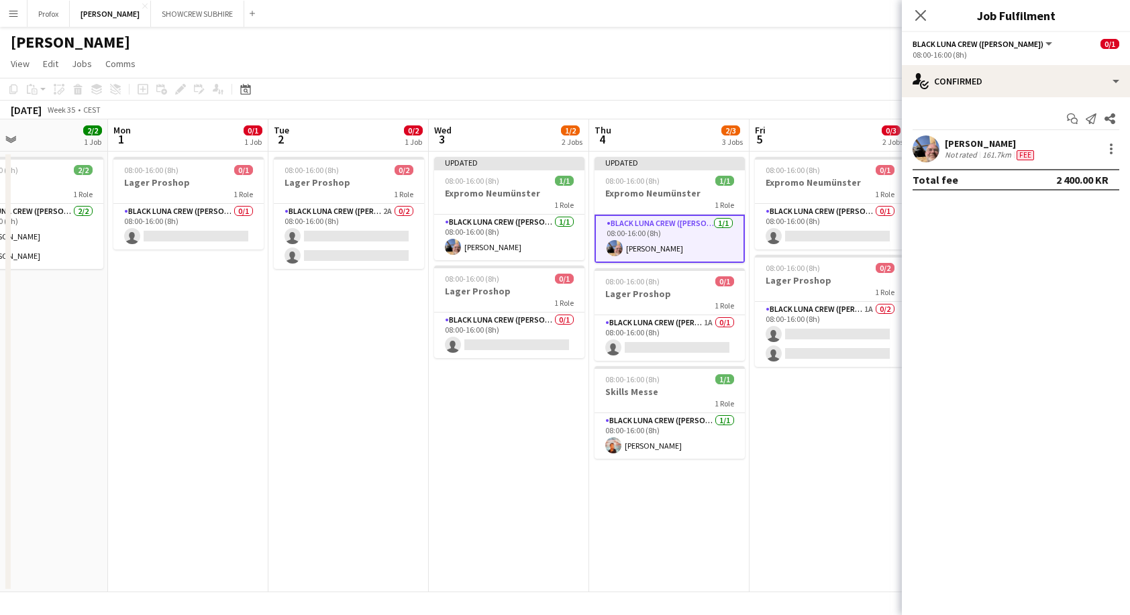
drag, startPoint x: 859, startPoint y: 498, endPoint x: 727, endPoint y: 484, distance: 132.2
click at [727, 486] on app-calendar-viewport "Thu 28 4/4 1 Job Fri 29 Sat 30 Sun 31 2/2 1 Job Mon 1 0/1 1 Job Tue 2 0/2 1 Job…" at bounding box center [565, 355] width 1130 height 473
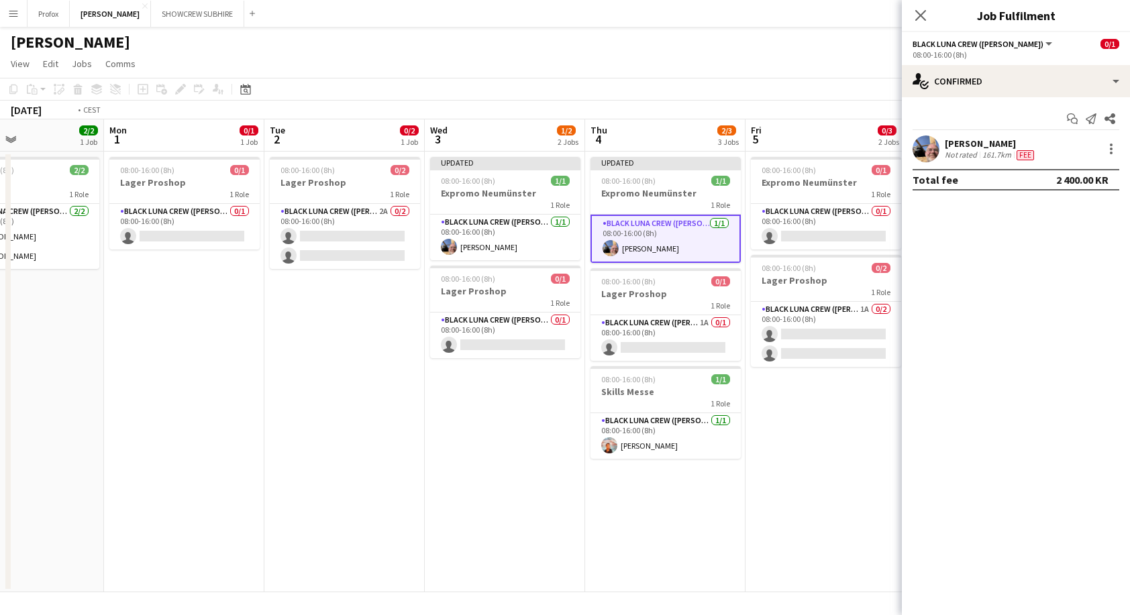
drag, startPoint x: 741, startPoint y: 479, endPoint x: 616, endPoint y: 479, distance: 125.4
click at [612, 479] on app-calendar-viewport "Fri 29 Sat 30 Sun 31 2/2 1 Job Mon 1 0/1 1 Job Tue 2 0/2 1 Job Wed 3 1/2 2 Jobs…" at bounding box center [565, 355] width 1130 height 473
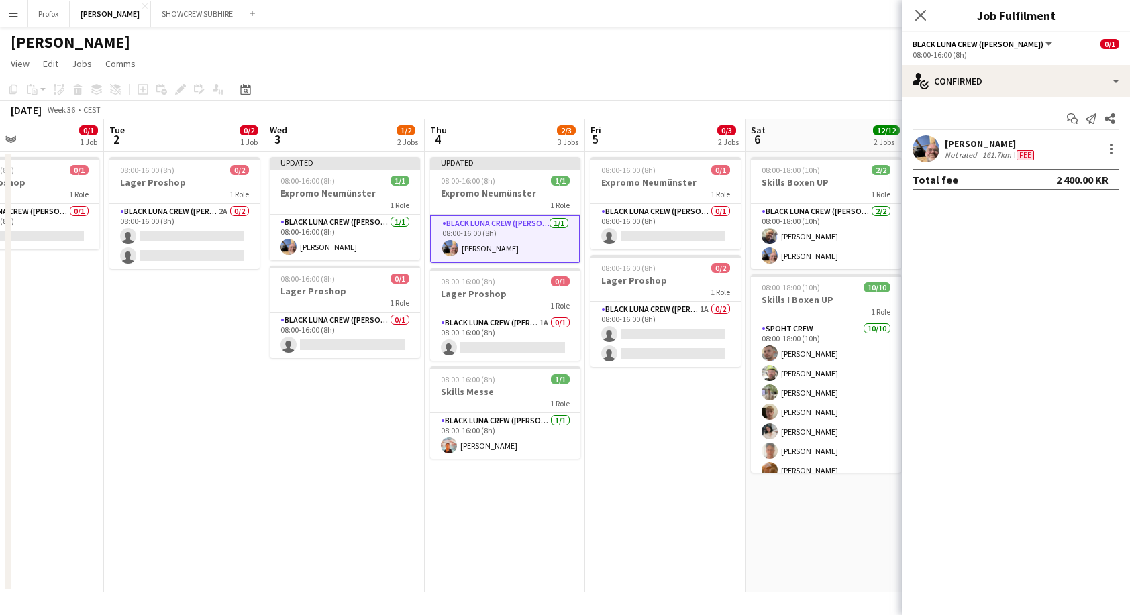
scroll to position [0, 376]
click at [683, 233] on app-card-role "Black Luna Crew ([PERSON_NAME]) 0/1 08:00-16:00 (8h) single-neutral-actions" at bounding box center [667, 227] width 150 height 46
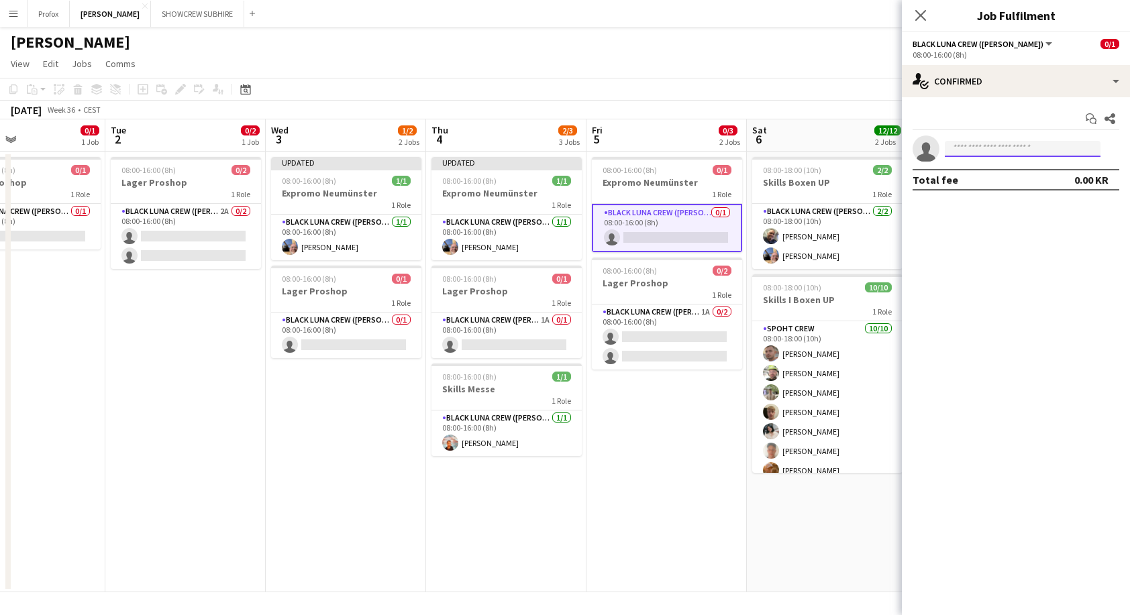
click at [968, 153] on input at bounding box center [1023, 149] width 156 height 16
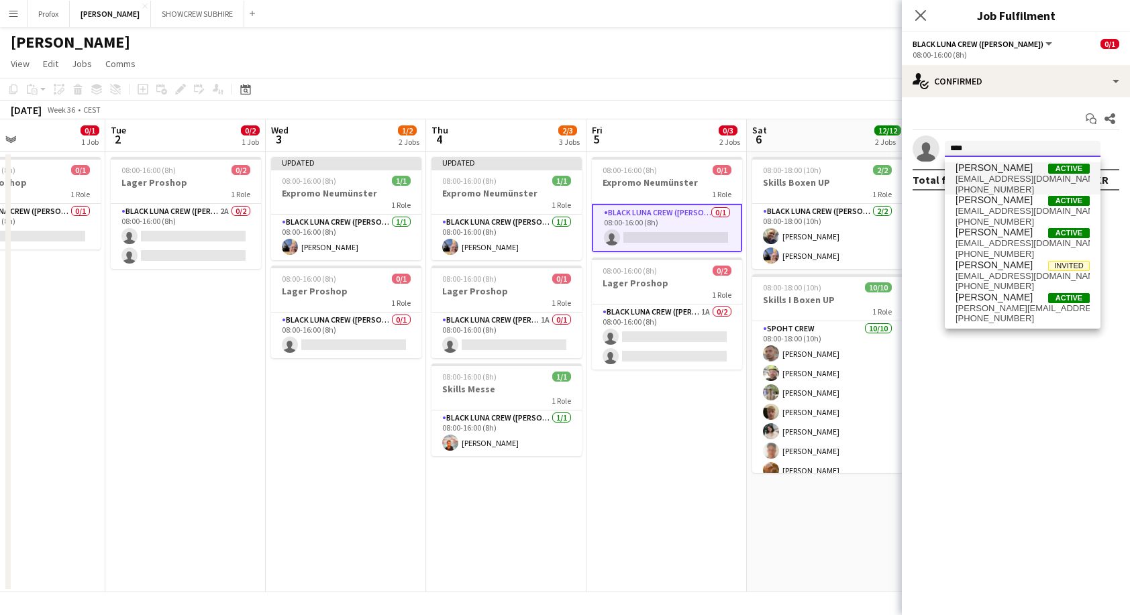
type input "****"
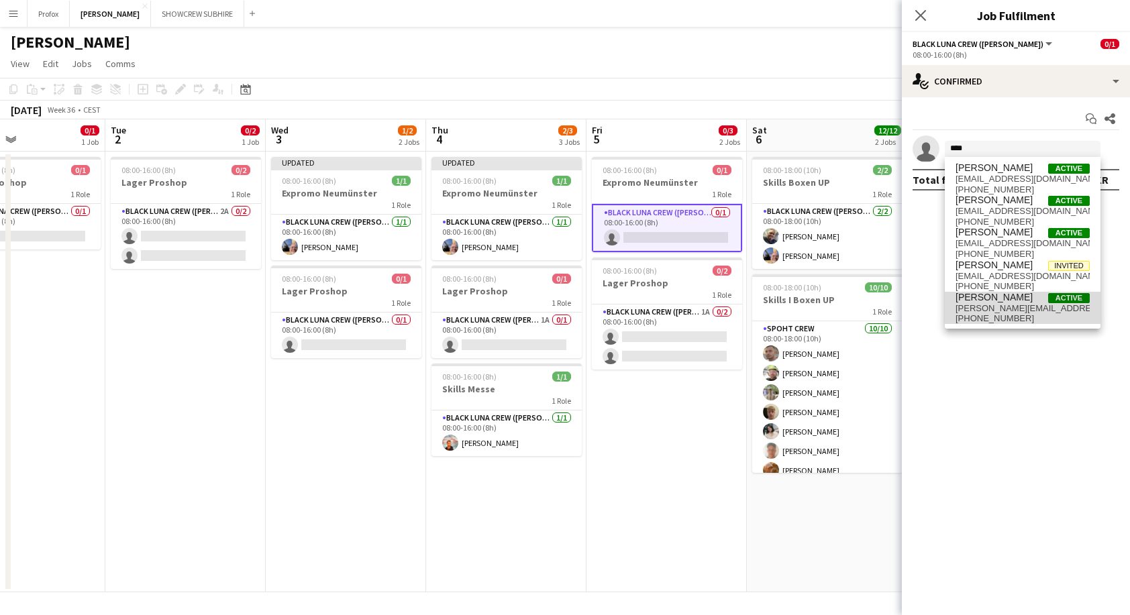
drag, startPoint x: 973, startPoint y: 170, endPoint x: 1022, endPoint y: 309, distance: 147.0
click at [1022, 309] on span "[PERSON_NAME][EMAIL_ADDRESS][DOMAIN_NAME]" at bounding box center [1022, 308] width 134 height 11
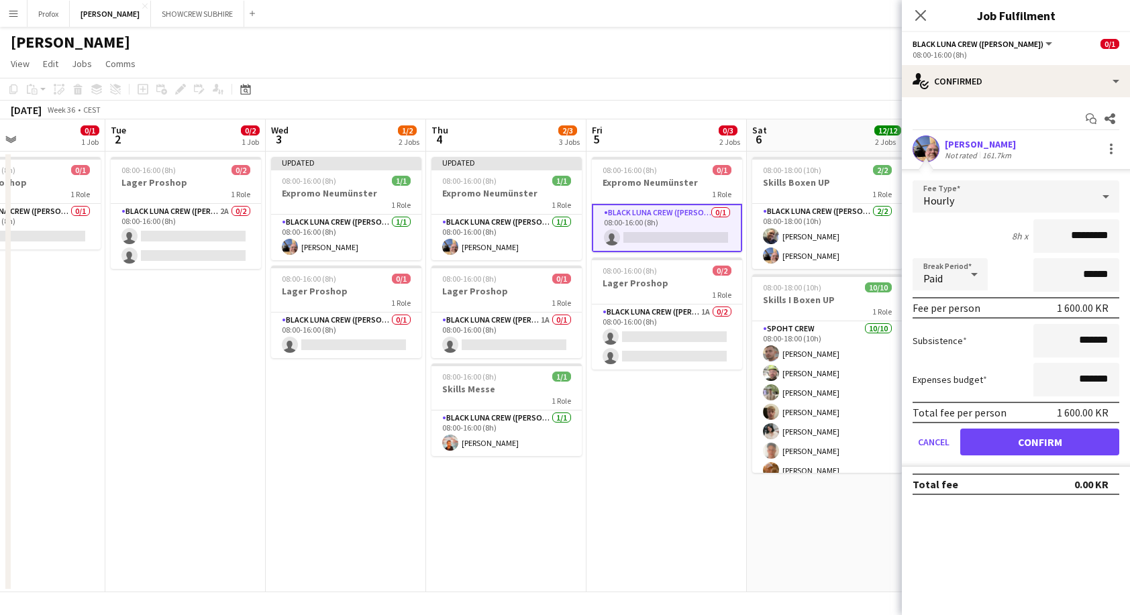
drag, startPoint x: 1071, startPoint y: 232, endPoint x: 1045, endPoint y: 235, distance: 26.3
click at [1044, 234] on input "*********" at bounding box center [1076, 236] width 86 height 34
type input "*********"
click at [1077, 443] on button "Confirm" at bounding box center [1039, 442] width 159 height 27
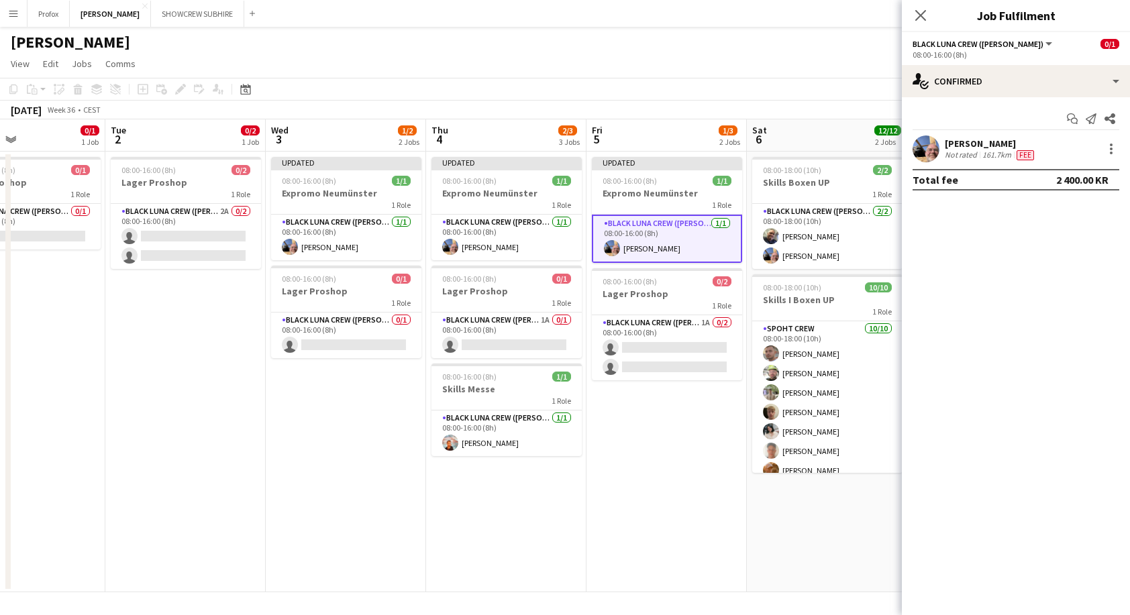
click at [677, 488] on app-date-cell "Updated 08:00-16:00 (8h) 1/1 Expromo Neumünster 1 Role Black Luna Crew ([PERSON…" at bounding box center [666, 372] width 160 height 441
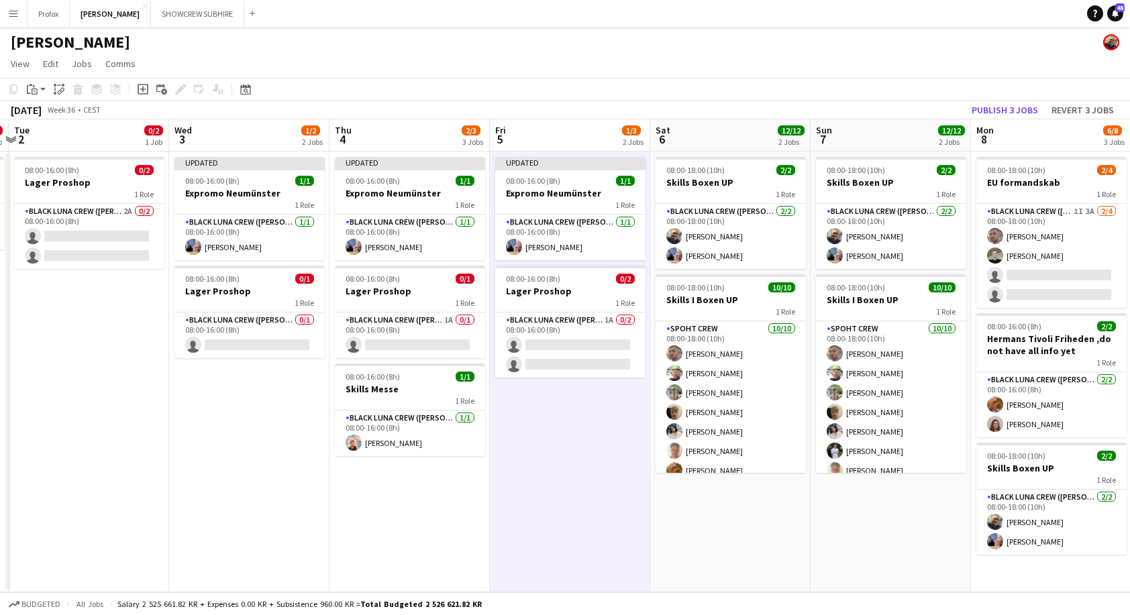
scroll to position [0, 484]
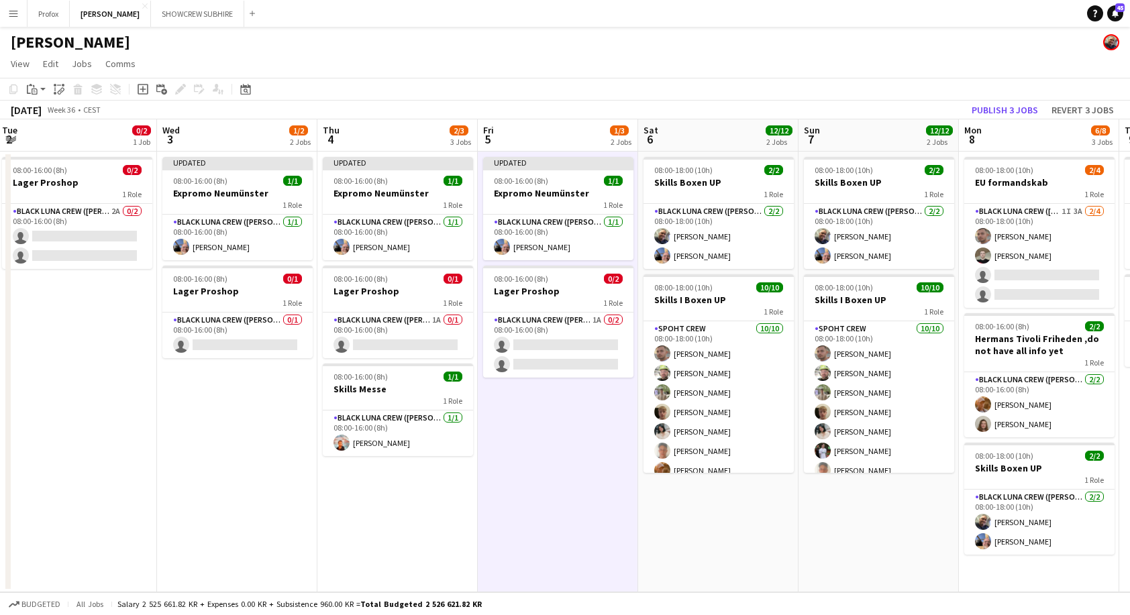
drag, startPoint x: 992, startPoint y: 547, endPoint x: 813, endPoint y: 506, distance: 183.6
click at [883, 543] on app-calendar-viewport "Sat 30 Sun 31 2/2 1 Job Mon 1 0/1 1 Job Tue 2 0/2 1 Job Wed 3 1/2 2 Jobs Thu 4 …" at bounding box center [565, 355] width 1130 height 473
click at [597, 319] on app-card-role "Black Luna Crew ([PERSON_NAME]) 1A 0/2 08:00-16:00 (8h) single-neutral-actions …" at bounding box center [558, 345] width 150 height 65
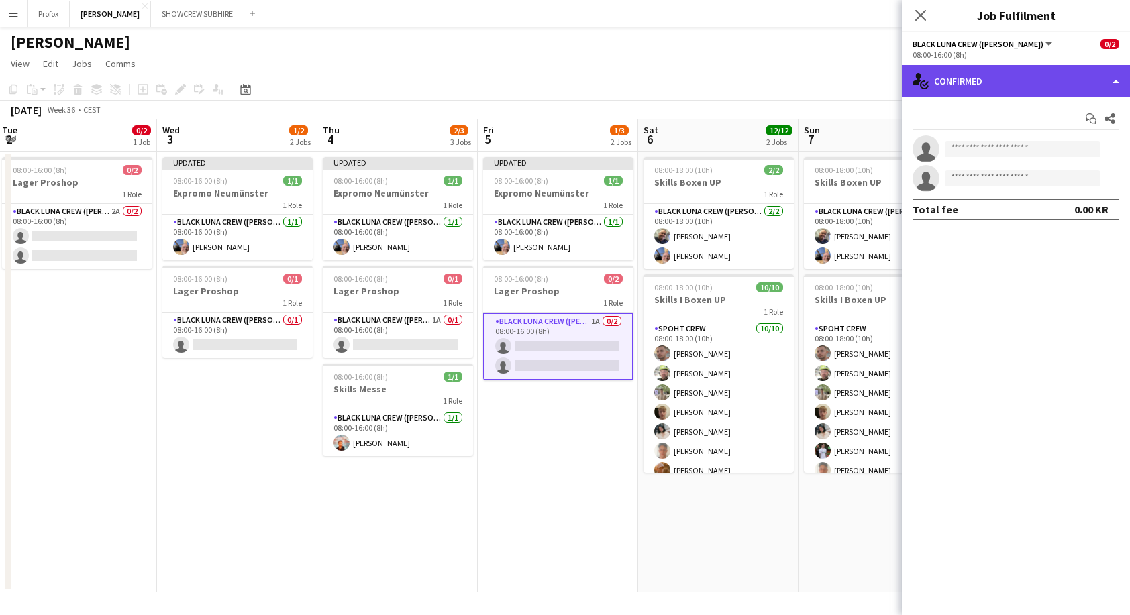
click at [1110, 77] on div "single-neutral-actions-check-2 Confirmed" at bounding box center [1016, 81] width 228 height 32
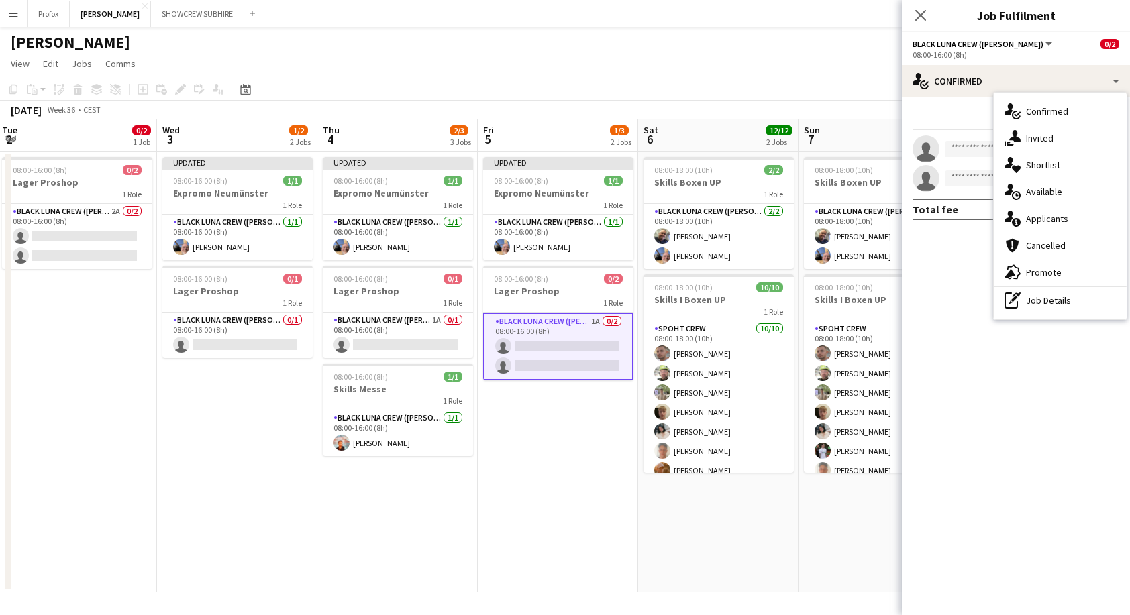
click at [1075, 215] on div "single-neutral-actions-information Applicants" at bounding box center [1060, 218] width 133 height 27
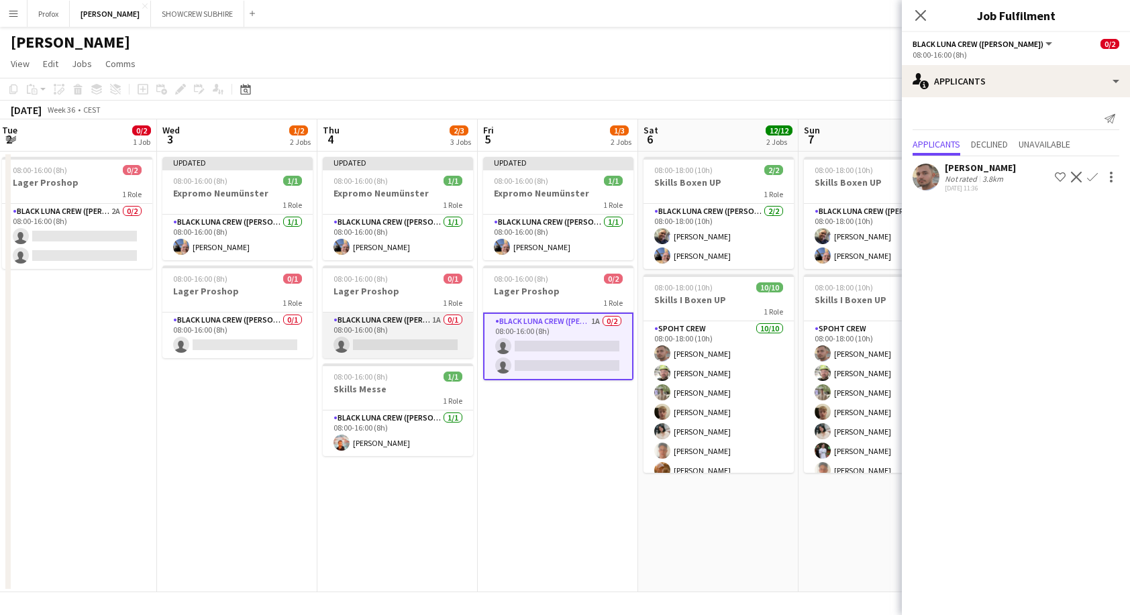
click at [430, 319] on app-card-role "Black Luna Crew ([PERSON_NAME]) 1A 0/1 08:00-16:00 (8h) single-neutral-actions" at bounding box center [398, 336] width 150 height 46
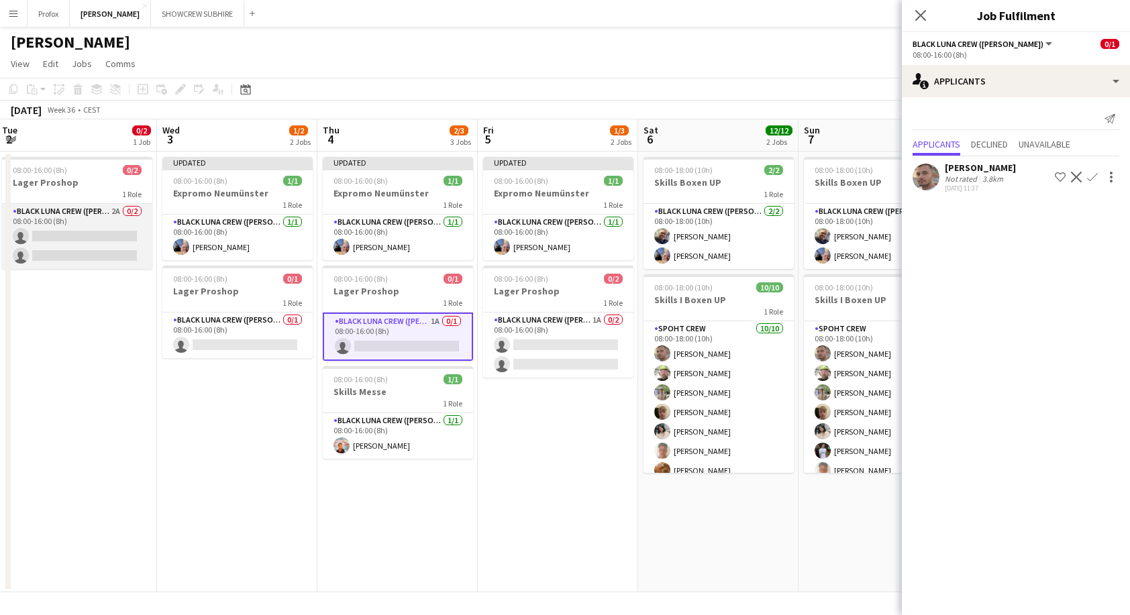
click at [110, 213] on app-card-role "Black Luna Crew ([PERSON_NAME]) 2A 0/2 08:00-16:00 (8h) single-neutral-actions …" at bounding box center [77, 236] width 150 height 65
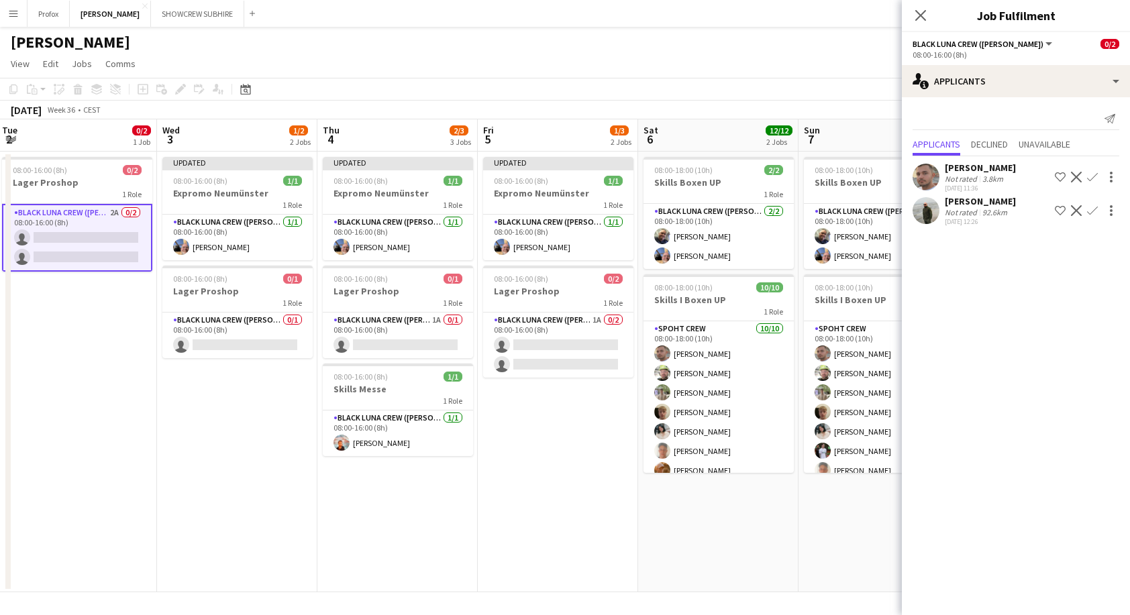
click at [1095, 175] on app-icon "Confirm" at bounding box center [1092, 177] width 11 height 11
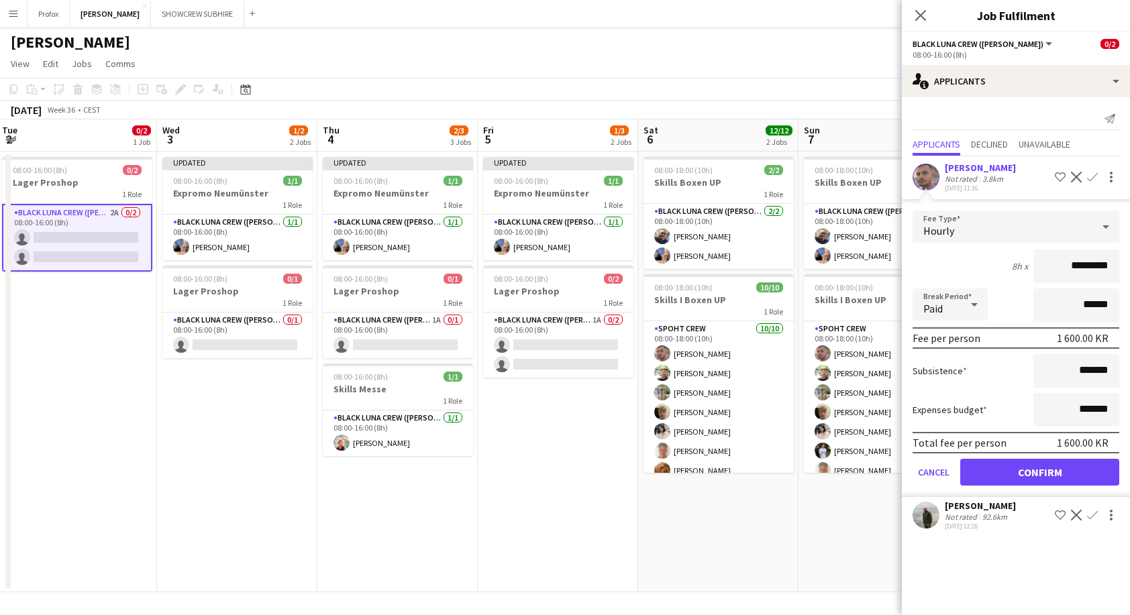
click at [1046, 472] on button "Confirm" at bounding box center [1039, 472] width 159 height 27
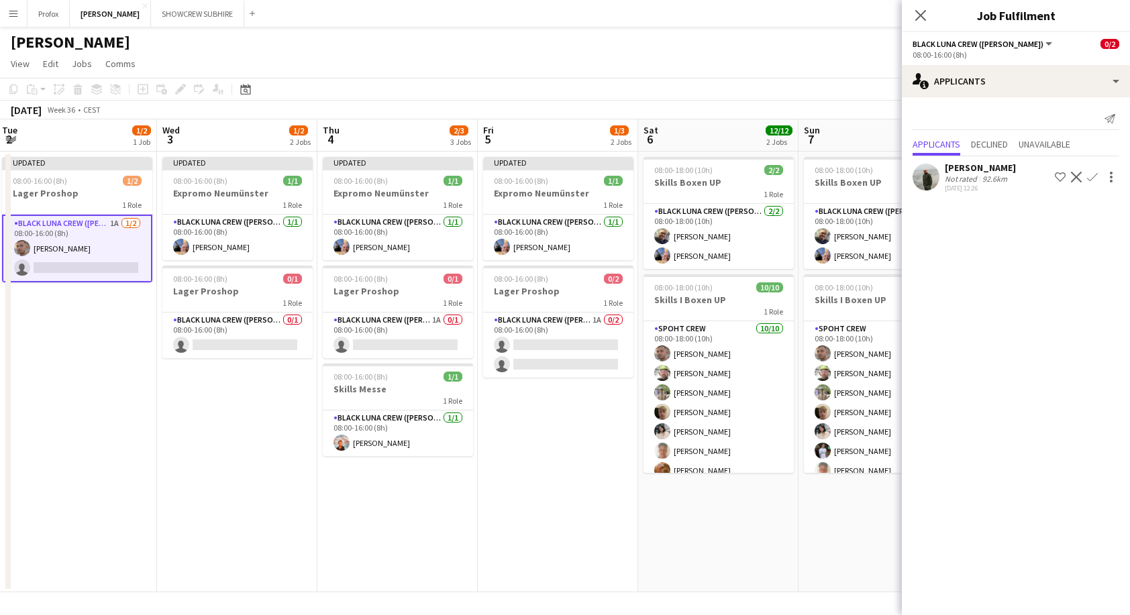
click at [84, 266] on app-card-role "Black Luna Crew ([PERSON_NAME]) 1A [DATE] 08:00-16:00 (8h) [PERSON_NAME] single…" at bounding box center [77, 249] width 150 height 68
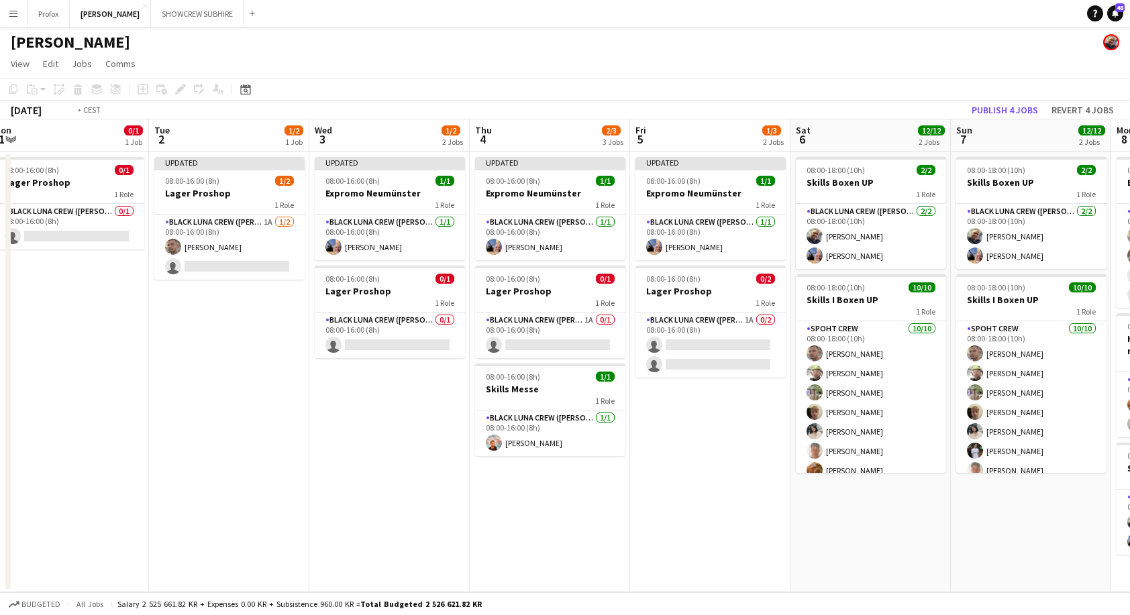
scroll to position [0, 282]
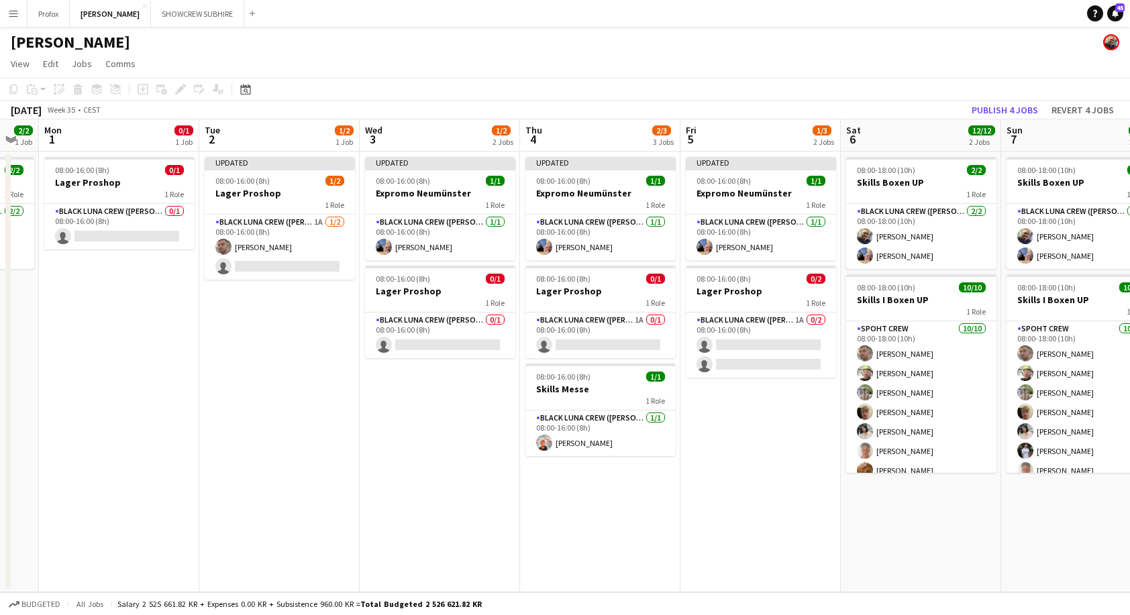
drag, startPoint x: 79, startPoint y: 134, endPoint x: 282, endPoint y: 145, distance: 202.9
click at [282, 145] on app-calendar-viewport "Sat 30 Sun 31 2/2 1 Job Mon 1 0/1 1 Job Tue 2 1/2 1 Job Wed 3 1/2 2 Jobs Thu 4 …" at bounding box center [565, 355] width 1130 height 473
click at [292, 261] on app-card-role "Black Luna Crew ([PERSON_NAME]) 1A [DATE] 08:00-16:00 (8h) [PERSON_NAME] single…" at bounding box center [280, 247] width 150 height 65
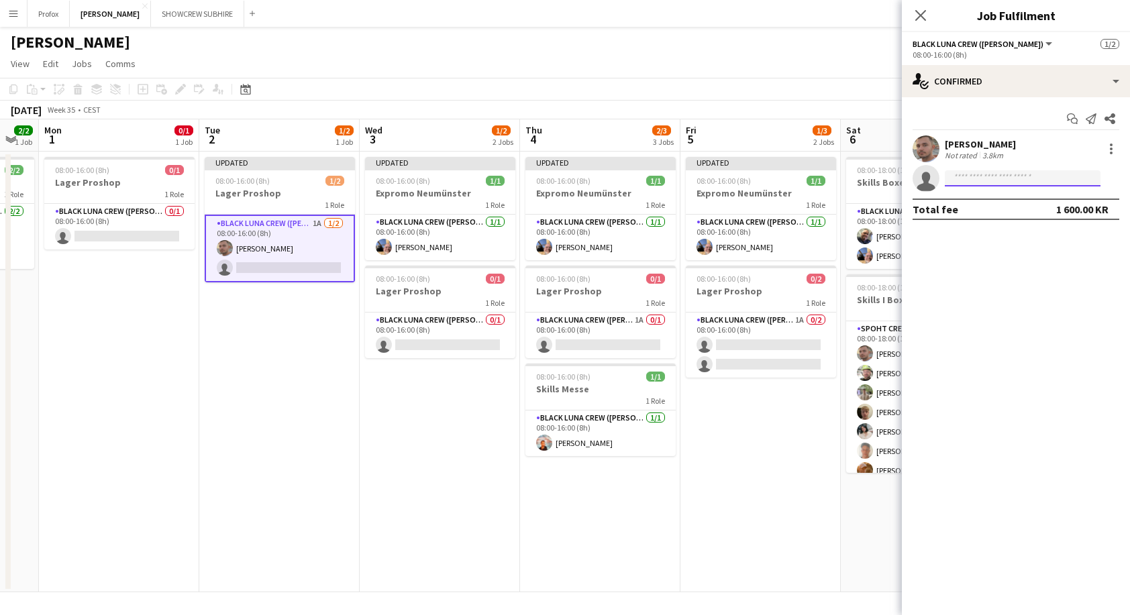
click at [1010, 180] on input at bounding box center [1023, 178] width 156 height 16
type input "*****"
click at [1016, 221] on span "[PHONE_NUMBER]" at bounding box center [1022, 219] width 134 height 11
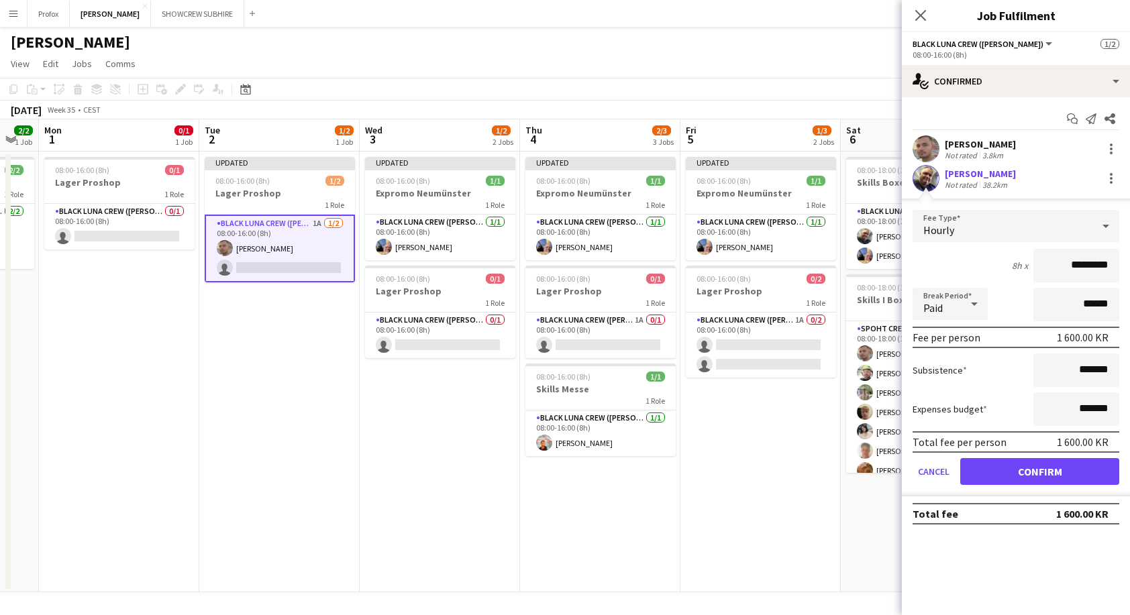
drag, startPoint x: 1072, startPoint y: 268, endPoint x: 1043, endPoint y: 266, distance: 28.9
click at [1043, 266] on input "*********" at bounding box center [1076, 266] width 86 height 34
click at [1065, 466] on button "Confirm" at bounding box center [1039, 471] width 159 height 27
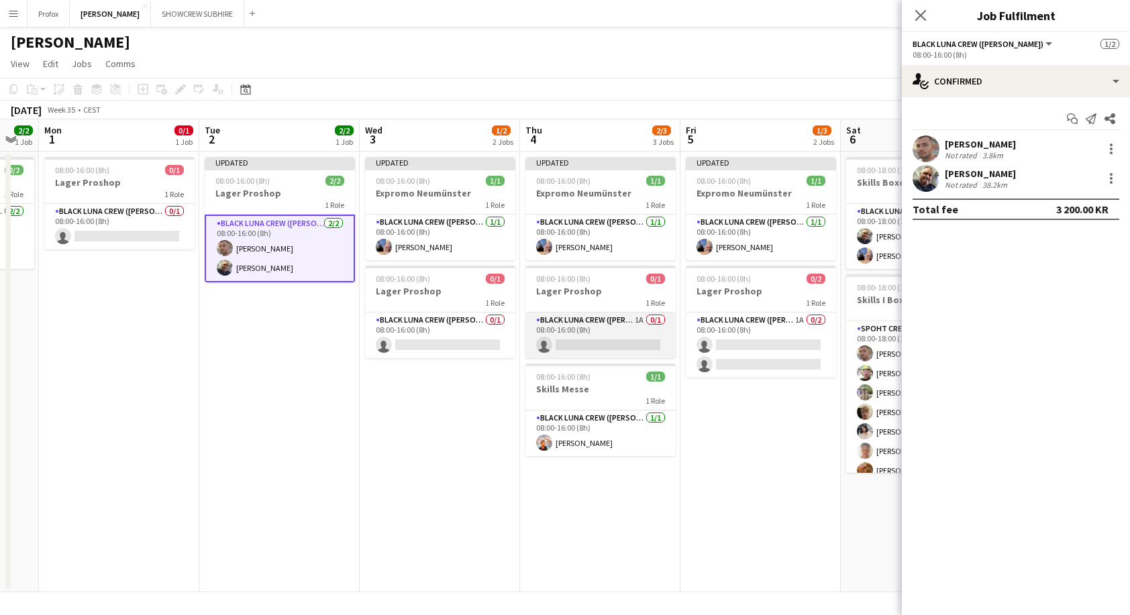
click at [587, 347] on app-card-role "Black Luna Crew ([PERSON_NAME]) 1A 0/1 08:00-16:00 (8h) single-neutral-actions" at bounding box center [600, 336] width 150 height 46
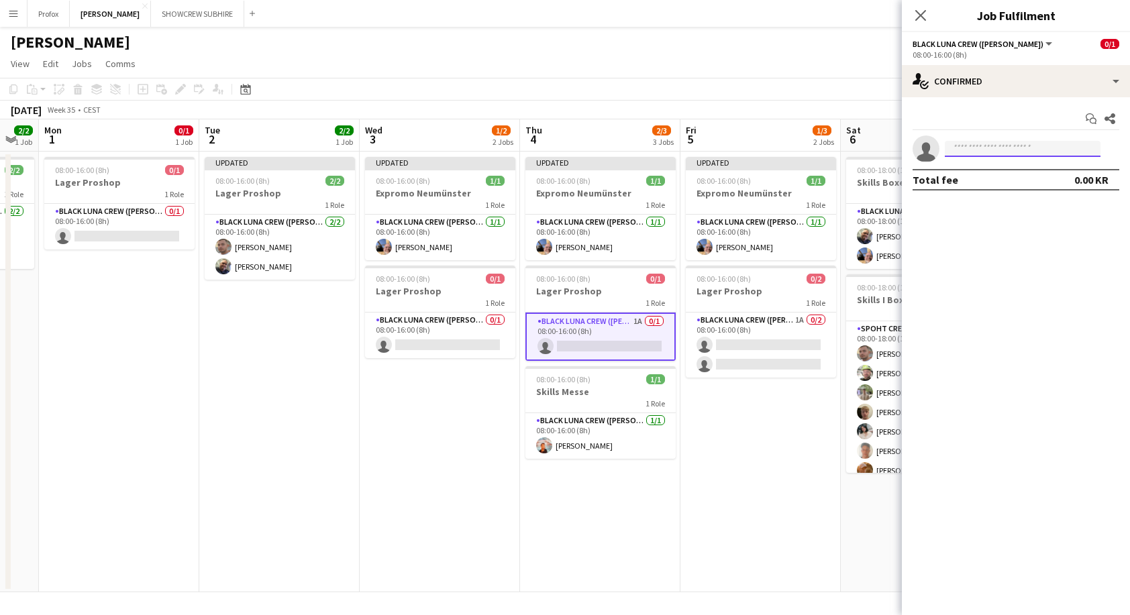
click at [1049, 148] on input at bounding box center [1023, 149] width 156 height 16
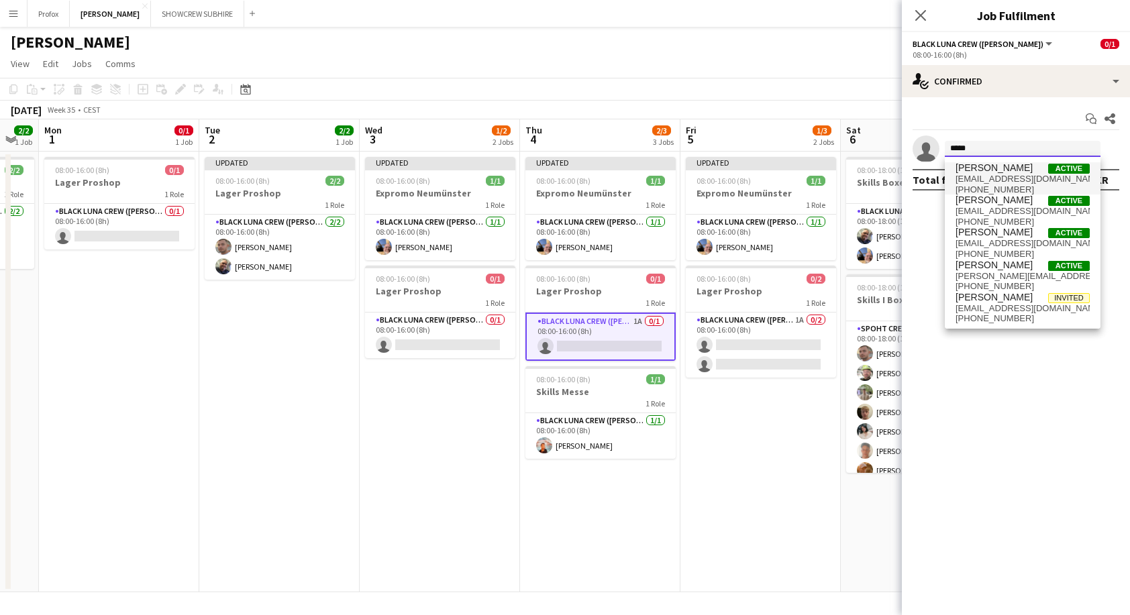
type input "*****"
click at [1032, 171] on span "[PERSON_NAME]" at bounding box center [993, 167] width 77 height 11
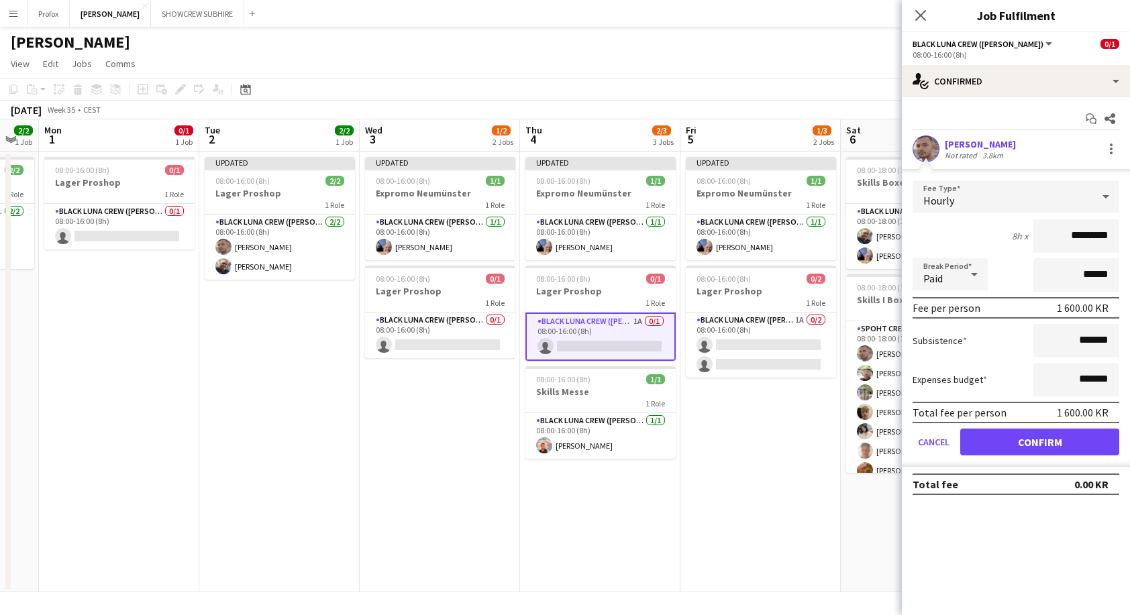
click at [1033, 439] on button "Confirm" at bounding box center [1039, 442] width 159 height 27
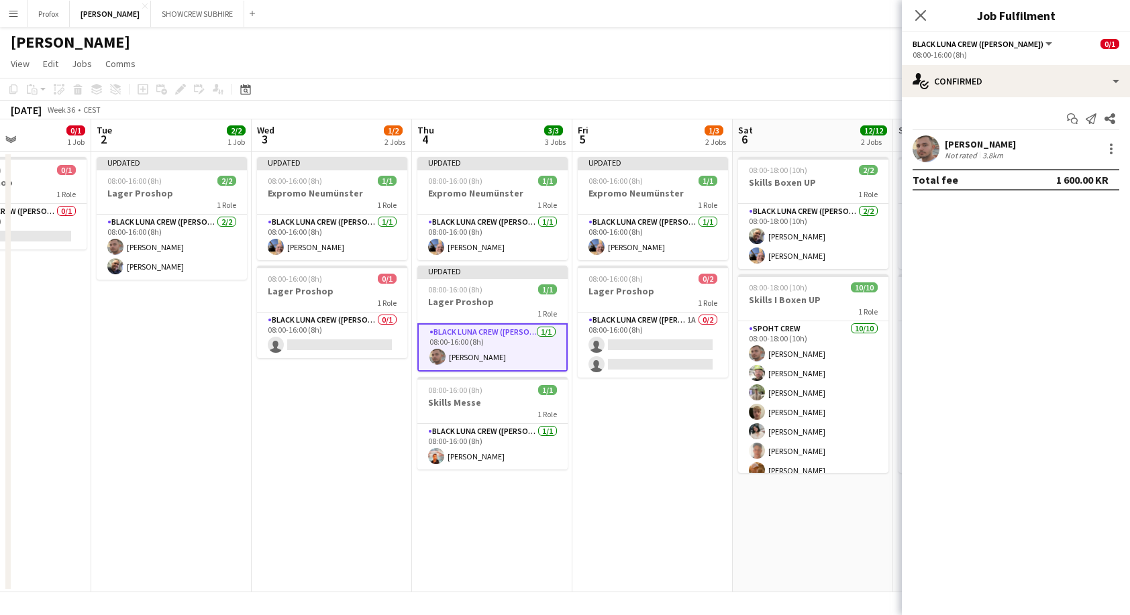
scroll to position [0, 411]
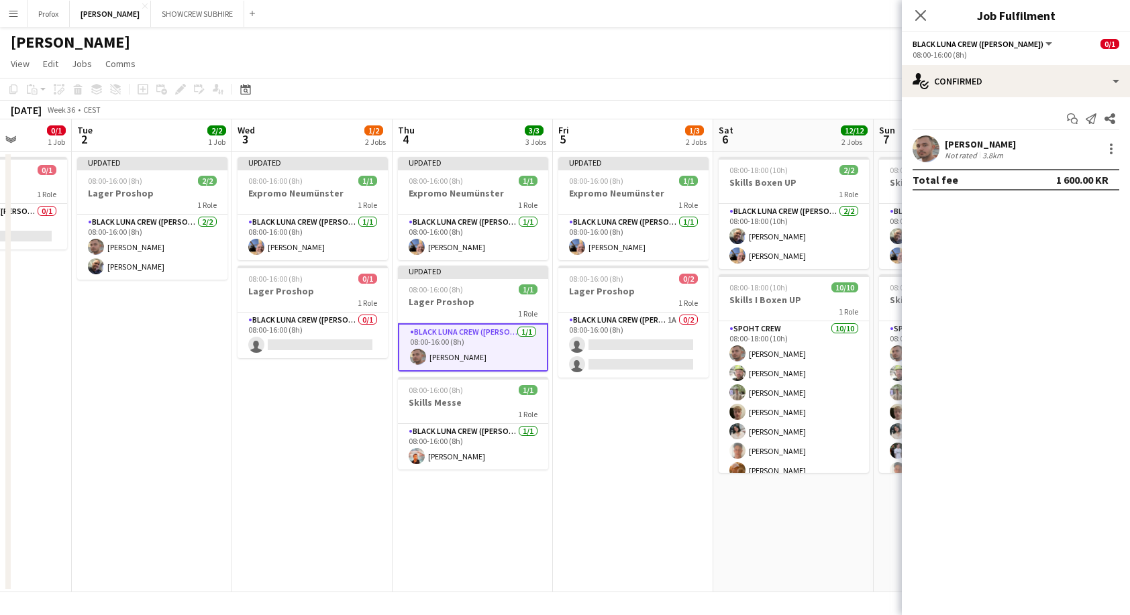
drag, startPoint x: 777, startPoint y: 441, endPoint x: 651, endPoint y: 423, distance: 127.3
click at [649, 426] on app-calendar-viewport "Sat 30 Sun 31 2/2 1 Job Mon 1 0/1 1 Job Tue 2 2/2 1 Job Wed 3 1/2 2 Jobs Thu 4 …" at bounding box center [565, 355] width 1130 height 473
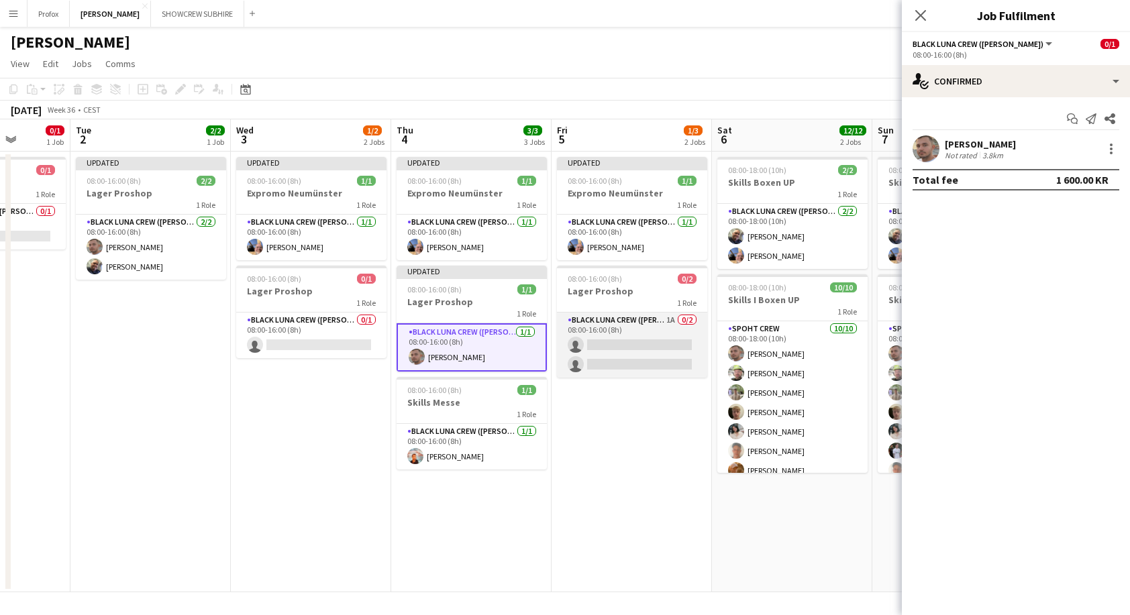
click at [627, 341] on app-card-role "Black Luna Crew ([PERSON_NAME]) 1A 0/2 08:00-16:00 (8h) single-neutral-actions …" at bounding box center [632, 345] width 150 height 65
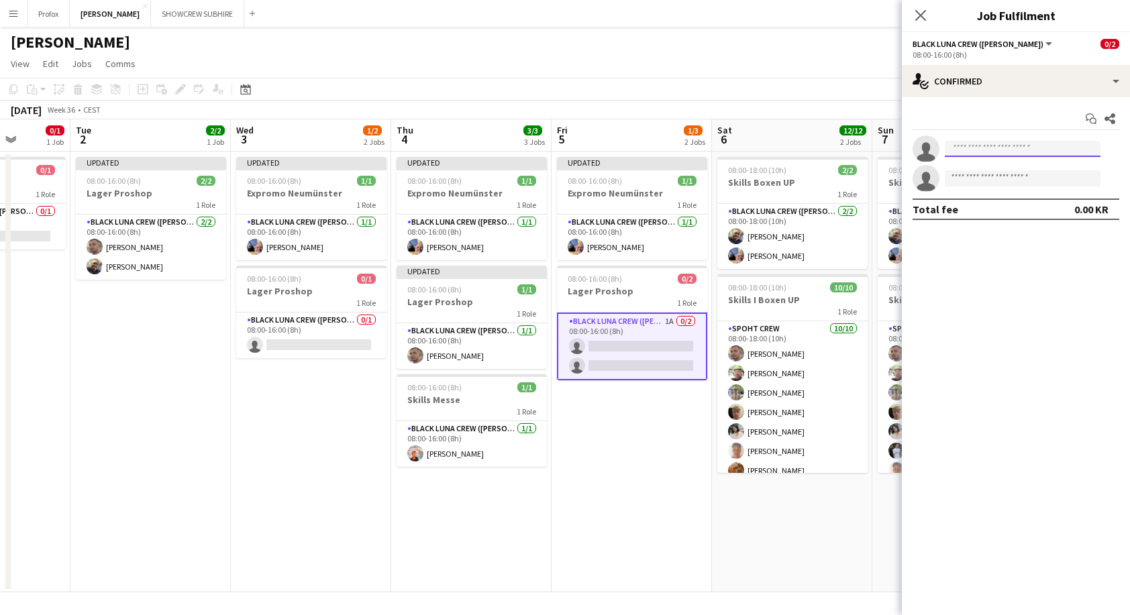
click at [1008, 152] on input at bounding box center [1023, 149] width 156 height 16
type input "*****"
click at [1018, 186] on span "[PHONE_NUMBER]" at bounding box center [1022, 189] width 134 height 11
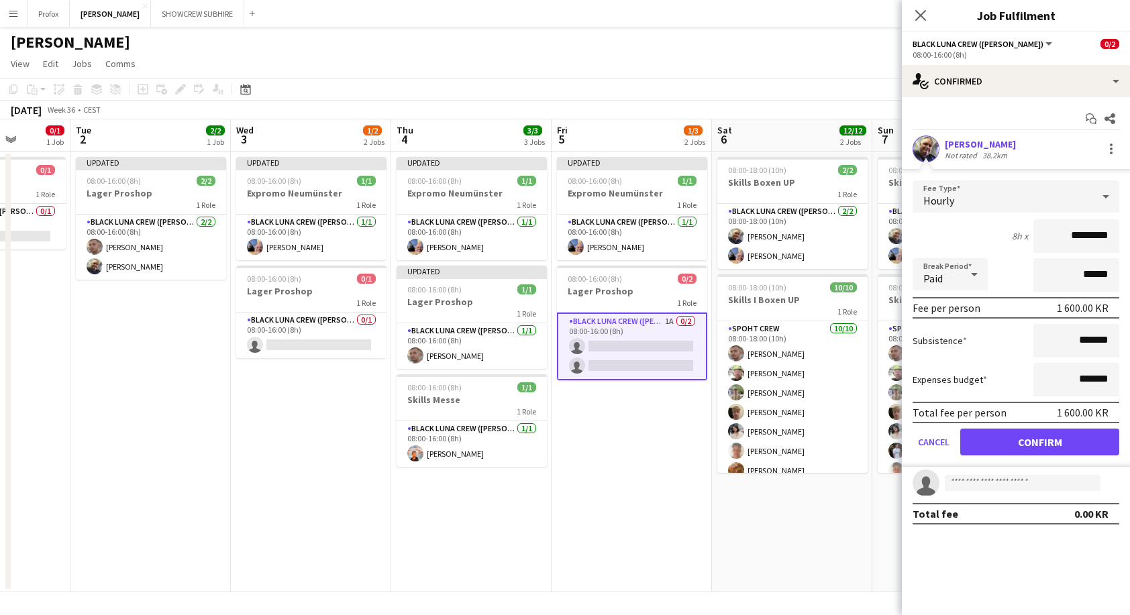
click at [1046, 440] on button "Confirm" at bounding box center [1039, 442] width 159 height 27
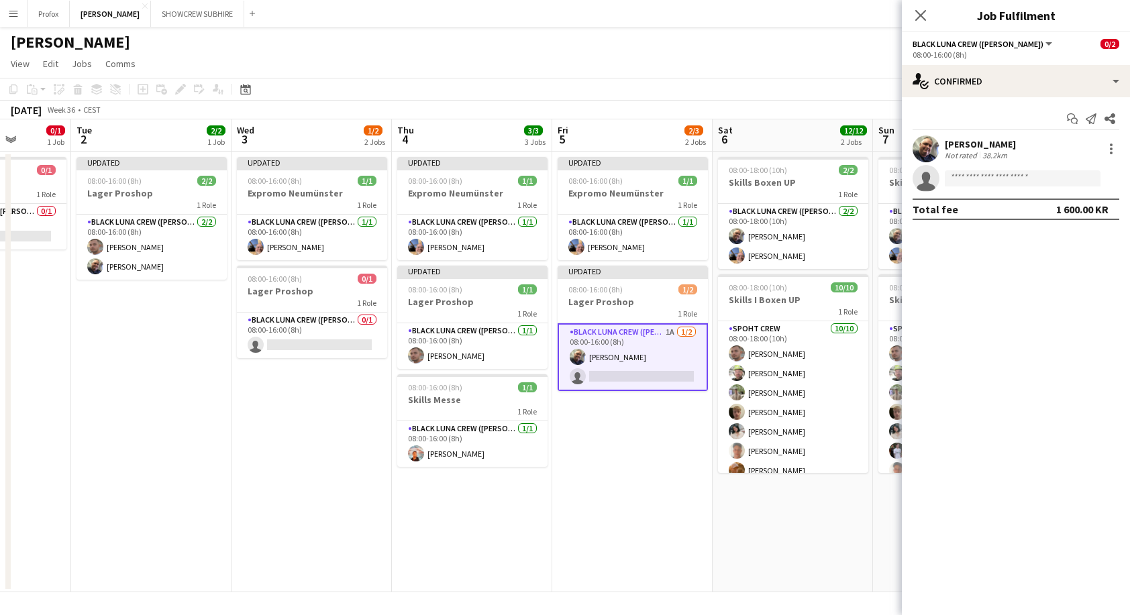
click at [630, 369] on app-card-role "Black Luna Crew ([PERSON_NAME]) 1A [DATE] 08:00-16:00 (8h) [PERSON_NAME] single…" at bounding box center [632, 357] width 150 height 68
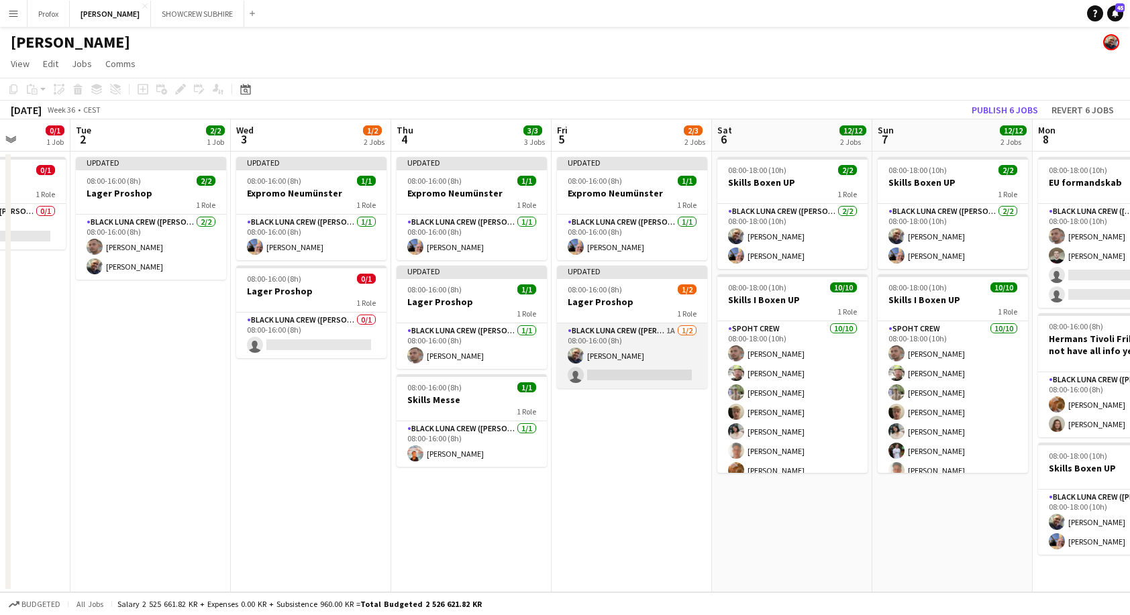
click at [648, 371] on app-card-role "Black Luna Crew ([PERSON_NAME]) 1A [DATE] 08:00-16:00 (8h) [PERSON_NAME] single…" at bounding box center [632, 355] width 150 height 65
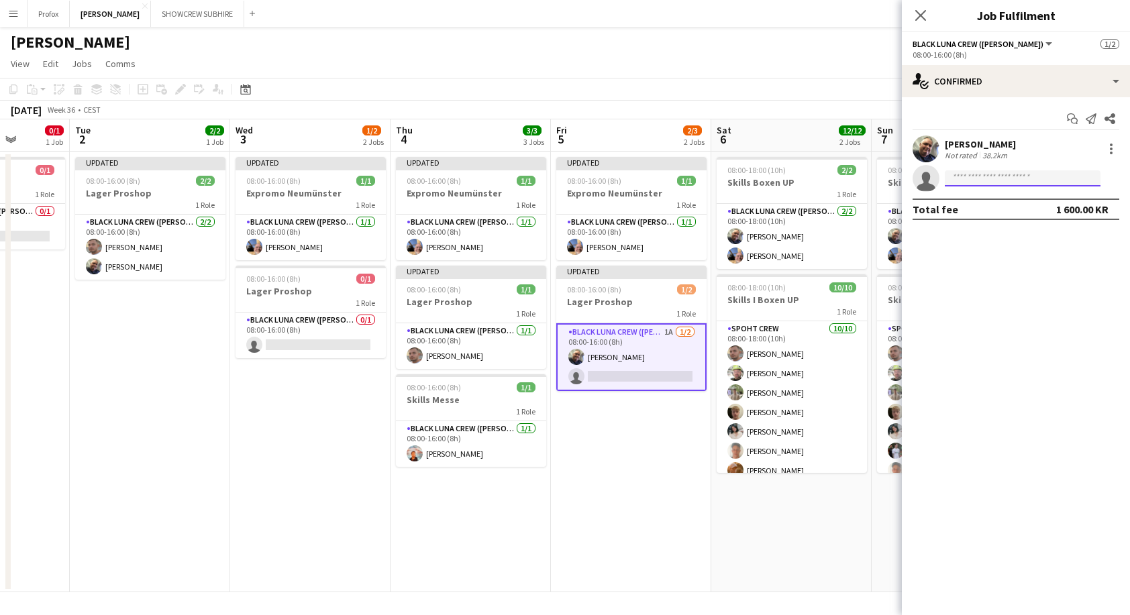
click at [1011, 175] on input at bounding box center [1023, 178] width 156 height 16
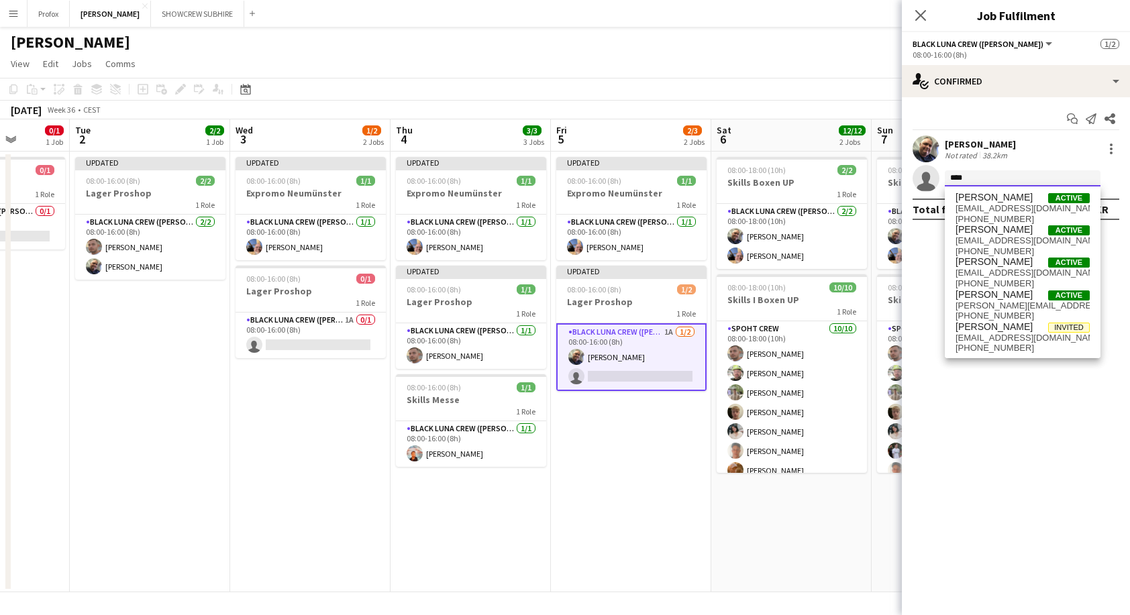
type input "****"
drag, startPoint x: 662, startPoint y: 347, endPoint x: 655, endPoint y: 347, distance: 6.7
click at [661, 347] on app-card-role "Black Luna Crew ([PERSON_NAME]) 1A [DATE] 08:00-16:00 (8h) [PERSON_NAME] single…" at bounding box center [630, 357] width 150 height 68
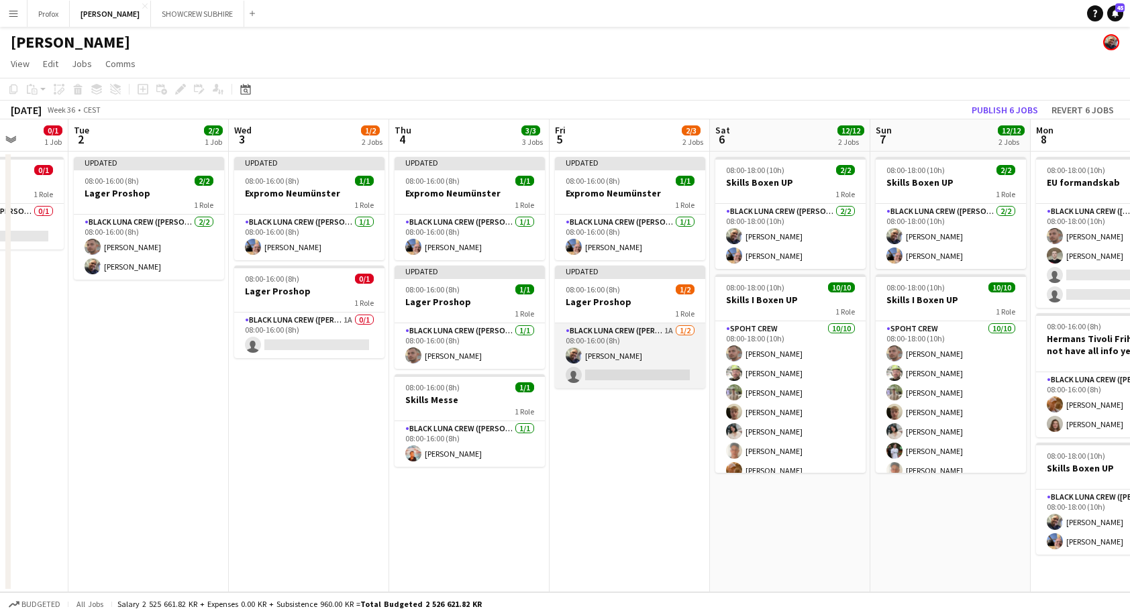
click at [665, 338] on app-card-role "Black Luna Crew ([PERSON_NAME]) 1A [DATE] 08:00-16:00 (8h) [PERSON_NAME] single…" at bounding box center [630, 355] width 150 height 65
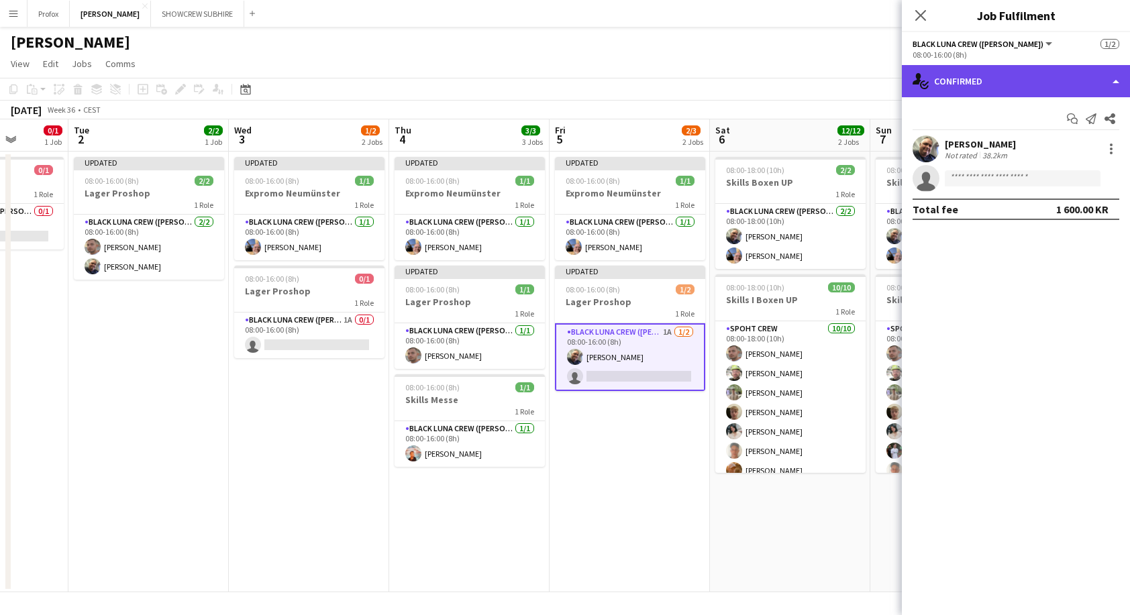
click at [1120, 81] on div "single-neutral-actions-check-2 Confirmed" at bounding box center [1016, 81] width 228 height 32
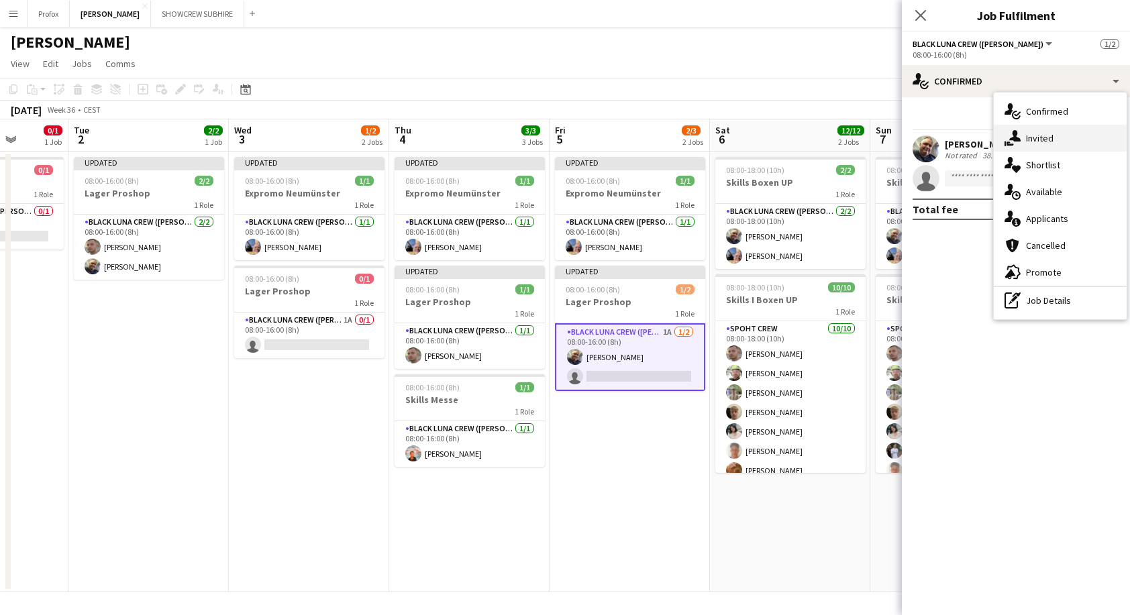
click at [1079, 133] on div "single-neutral-actions-share-1 Invited" at bounding box center [1060, 138] width 133 height 27
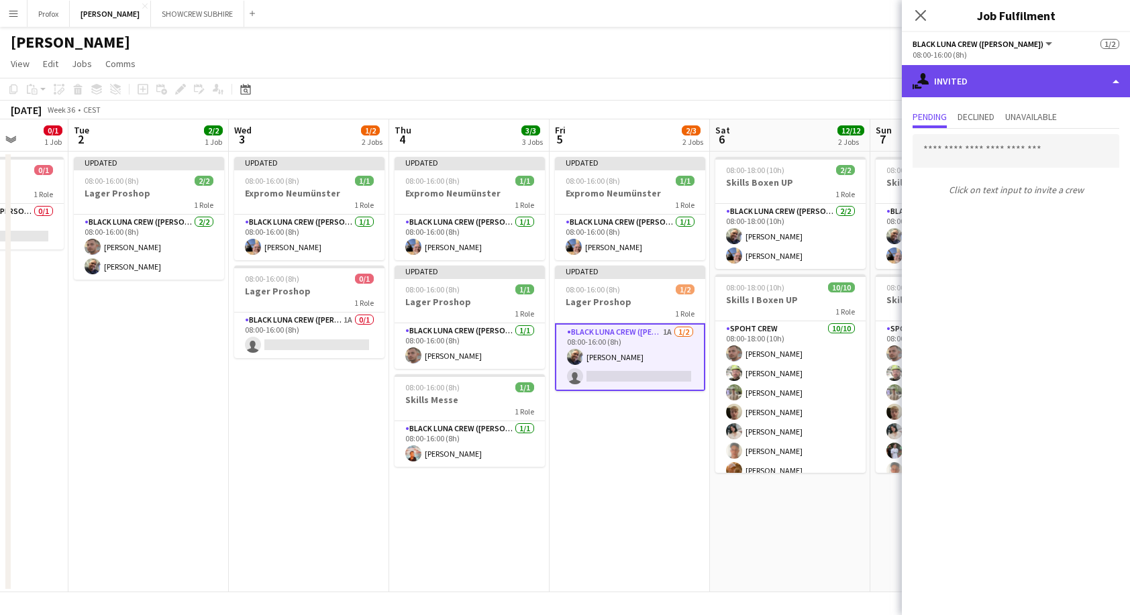
click at [1105, 93] on div "single-neutral-actions-share-1 Invited" at bounding box center [1016, 81] width 228 height 32
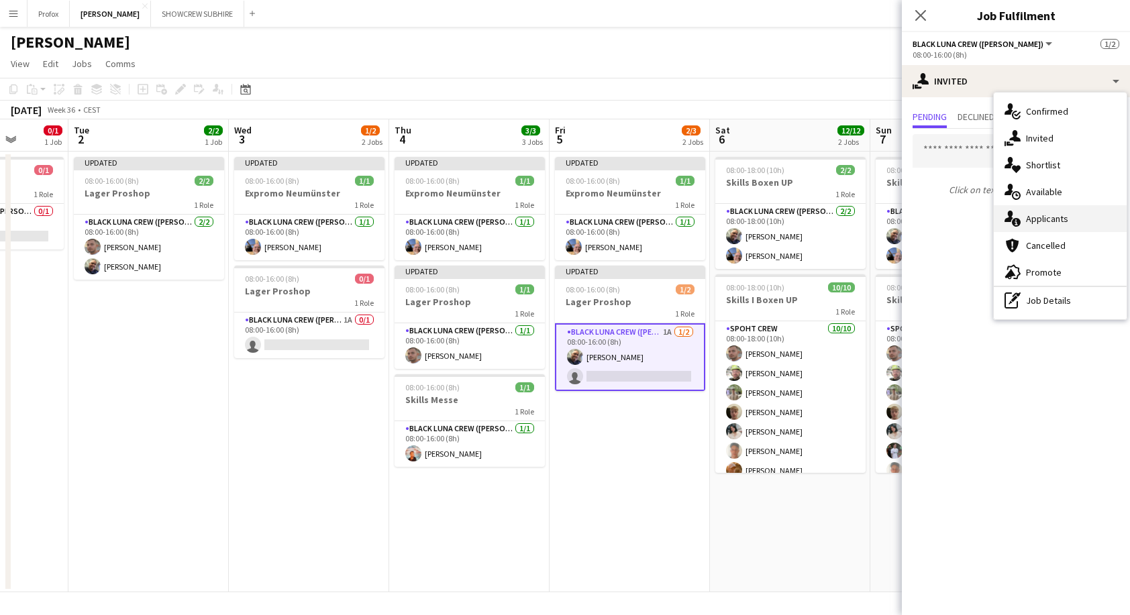
click at [1077, 223] on div "single-neutral-actions-information Applicants" at bounding box center [1060, 218] width 133 height 27
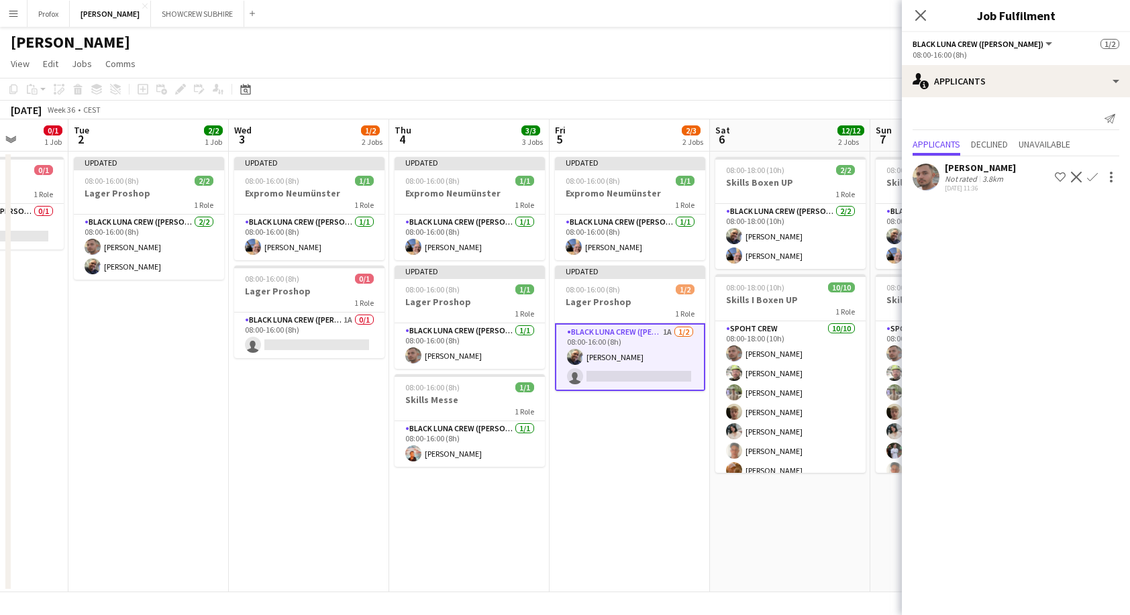
click at [1094, 174] on app-icon "Confirm" at bounding box center [1092, 177] width 11 height 11
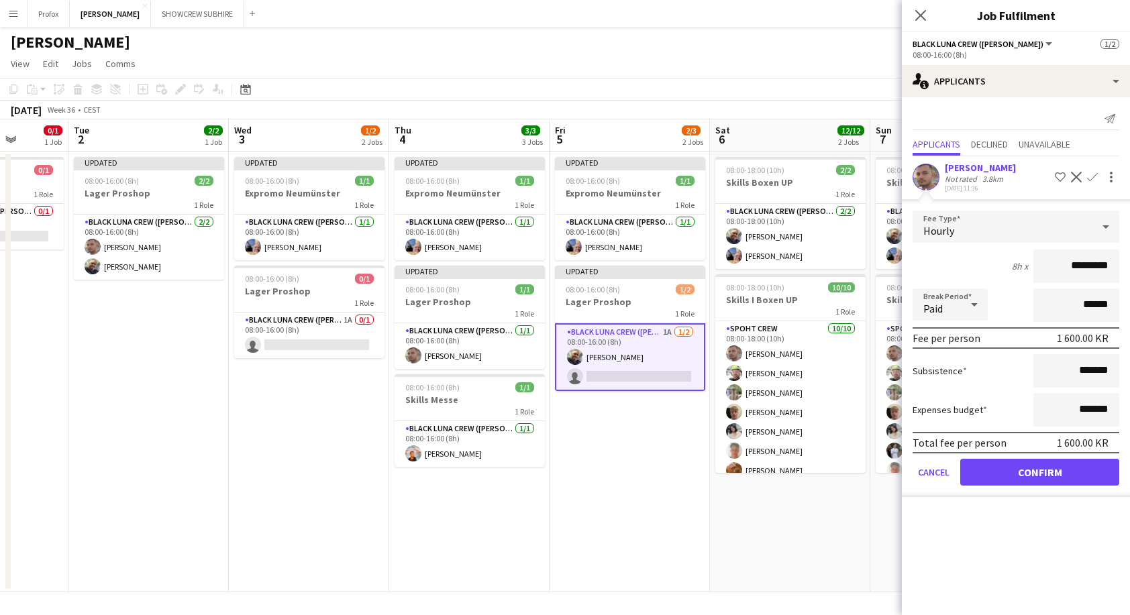
click at [1032, 466] on button "Confirm" at bounding box center [1039, 472] width 159 height 27
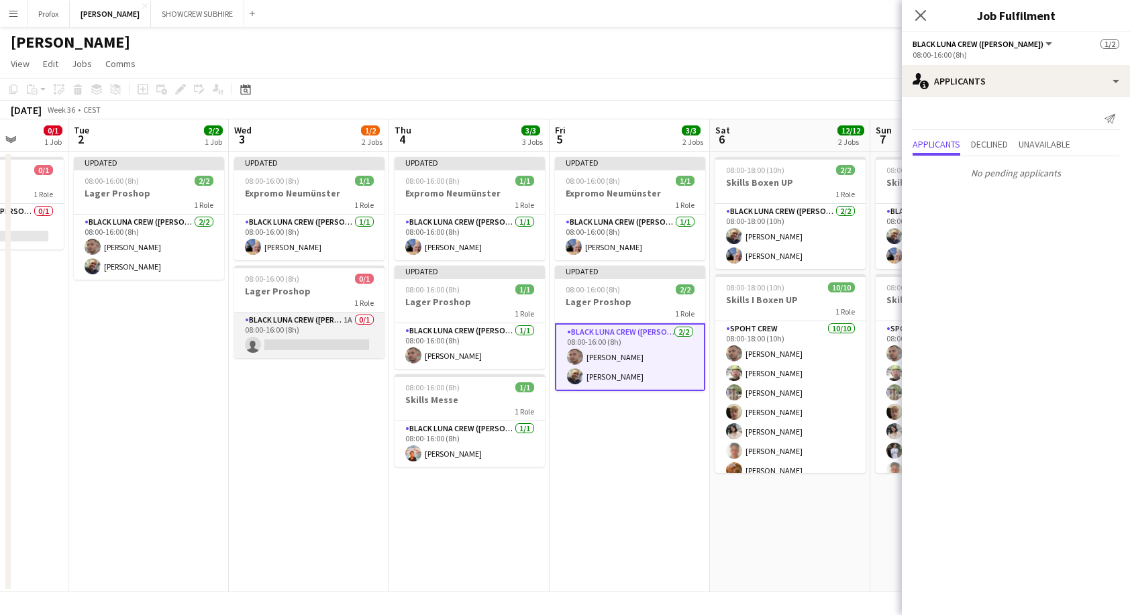
click at [346, 339] on app-card-role "Black Luna Crew ([PERSON_NAME]) 1A 0/1 08:00-16:00 (8h) single-neutral-actions" at bounding box center [309, 336] width 150 height 46
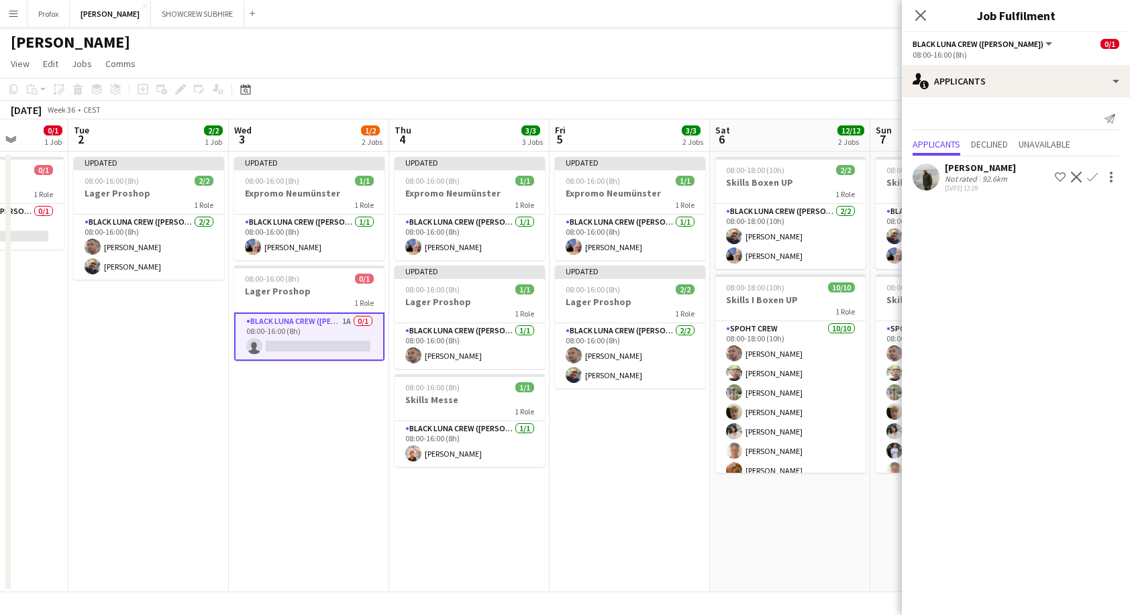
click at [339, 318] on app-card-role "Black Luna Crew ([PERSON_NAME]) 1A 0/1 08:00-16:00 (8h) single-neutral-actions" at bounding box center [309, 337] width 150 height 48
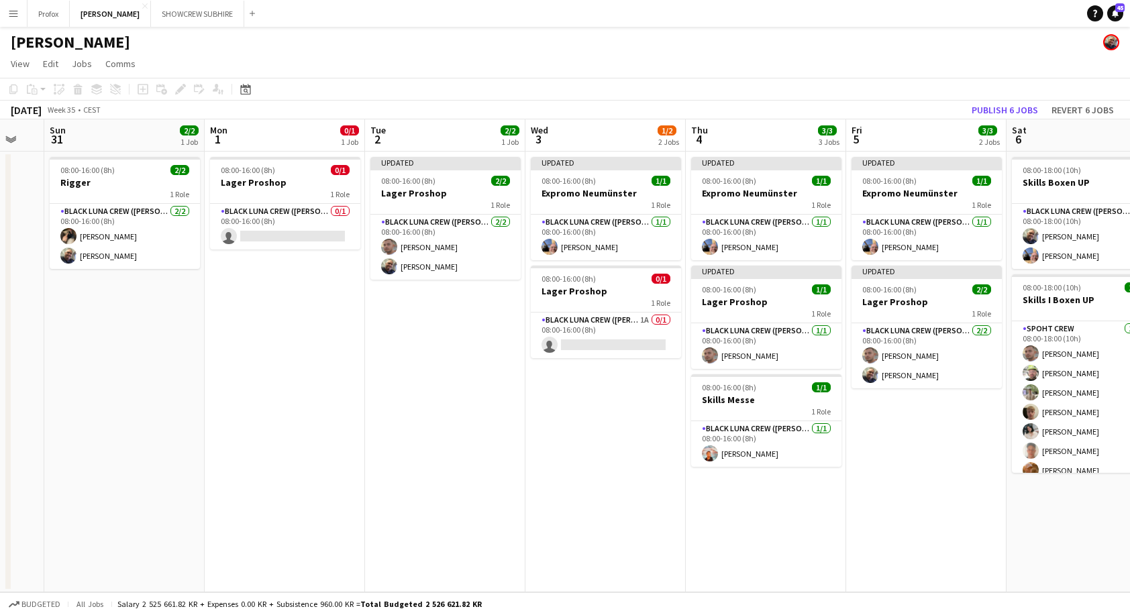
scroll to position [0, 277]
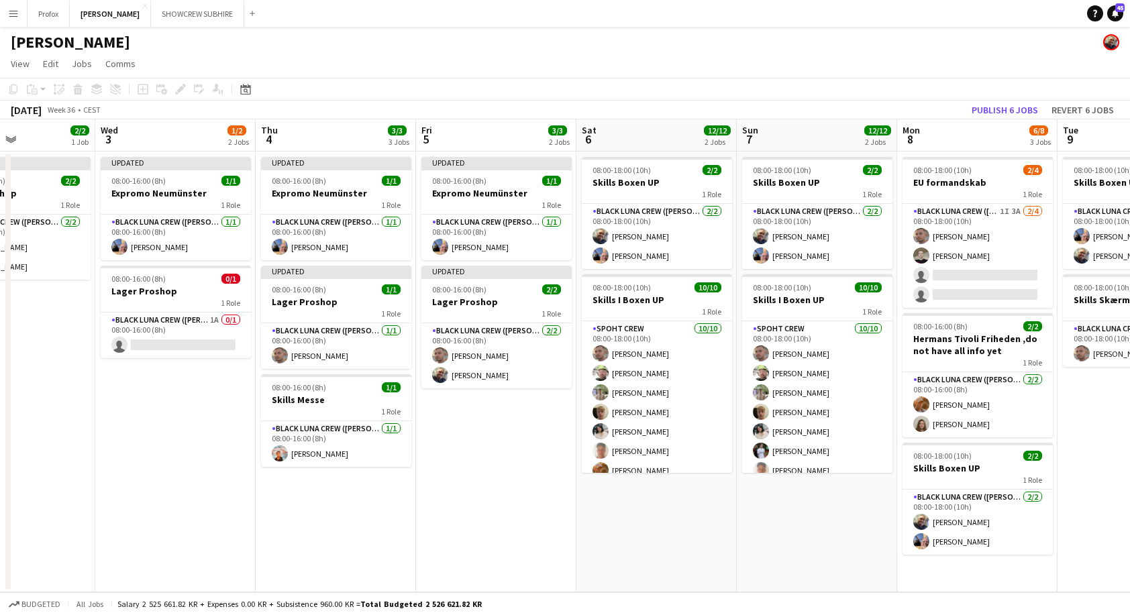
drag, startPoint x: 144, startPoint y: 347, endPoint x: 24, endPoint y: 382, distance: 124.9
click at [0, 381] on html "Menu Boards Boards Boards All jobs Status Workforce Workforce My Workforce Recr…" at bounding box center [565, 307] width 1130 height 615
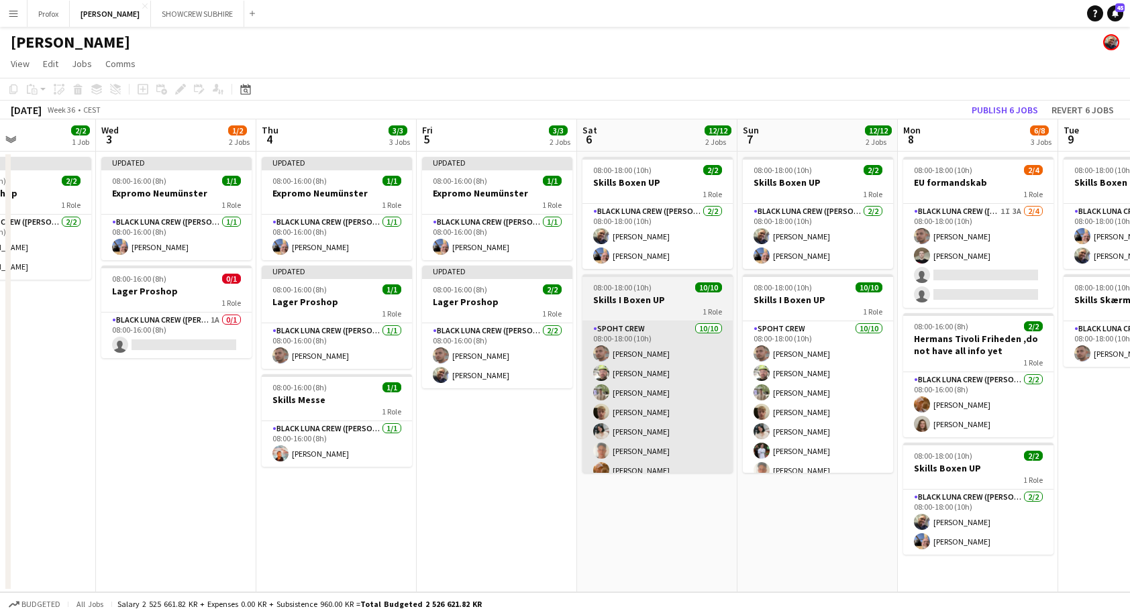
scroll to position [0, 386]
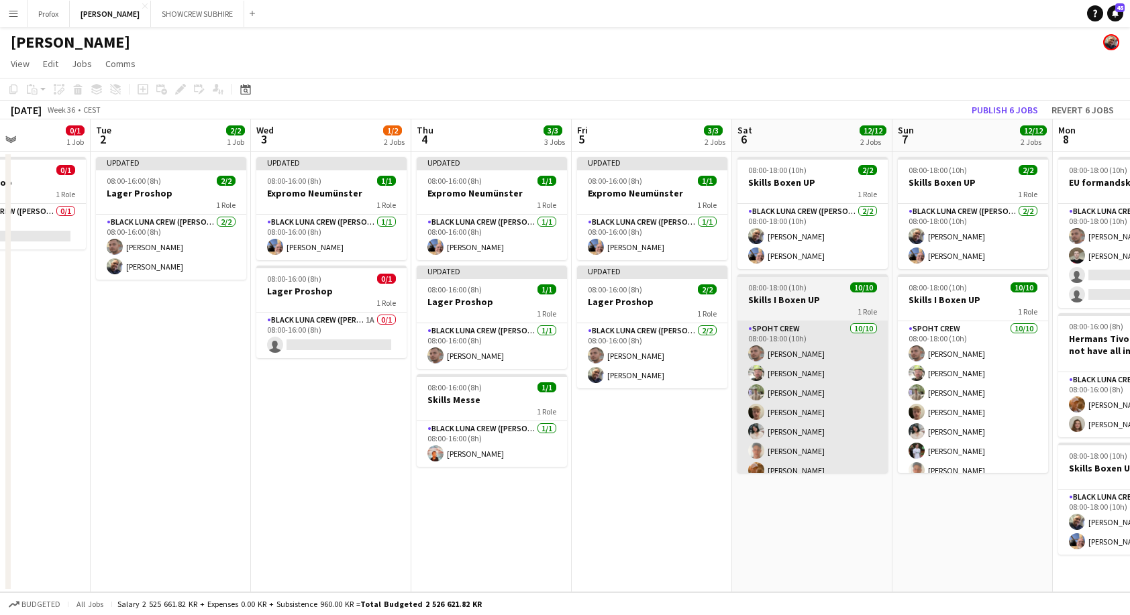
drag, startPoint x: 843, startPoint y: 394, endPoint x: 515, endPoint y: 399, distance: 327.4
click at [502, 399] on app-calendar-viewport "Sat 30 Sun 31 2/2 1 Job Mon 1 0/1 1 Job Tue 2 2/2 1 Job Wed 3 1/2 2 Jobs Thu 4 …" at bounding box center [565, 355] width 1130 height 473
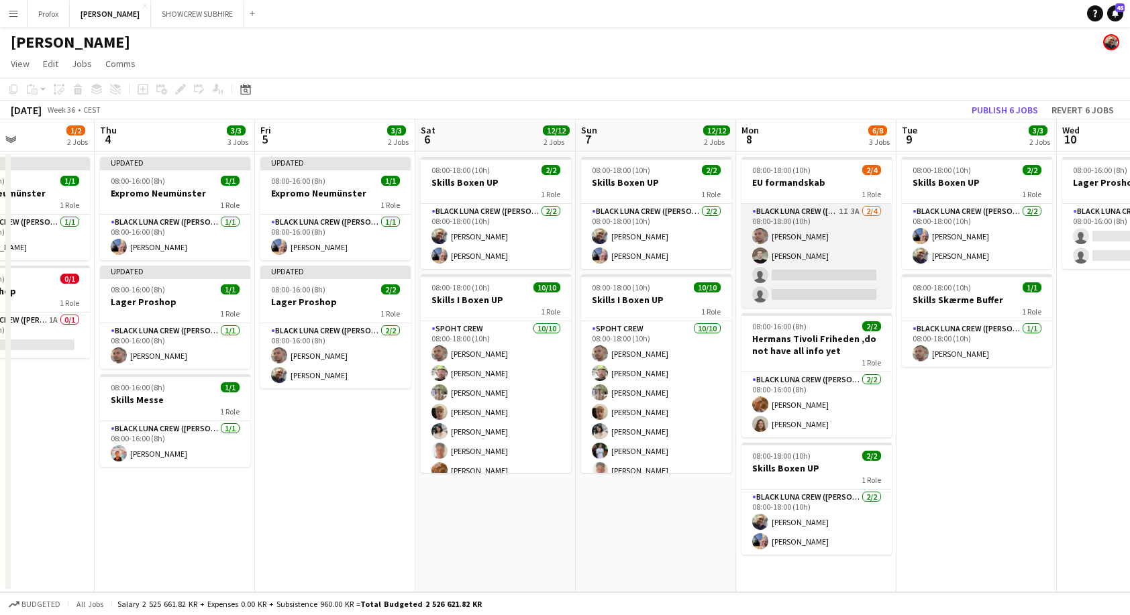
scroll to position [0, 386]
click at [859, 211] on app-card-role "Black Luna Crew ([PERSON_NAME]) 1I 3A [DATE] 08:00-18:00 (10h) [PERSON_NAME] [P…" at bounding box center [817, 256] width 150 height 104
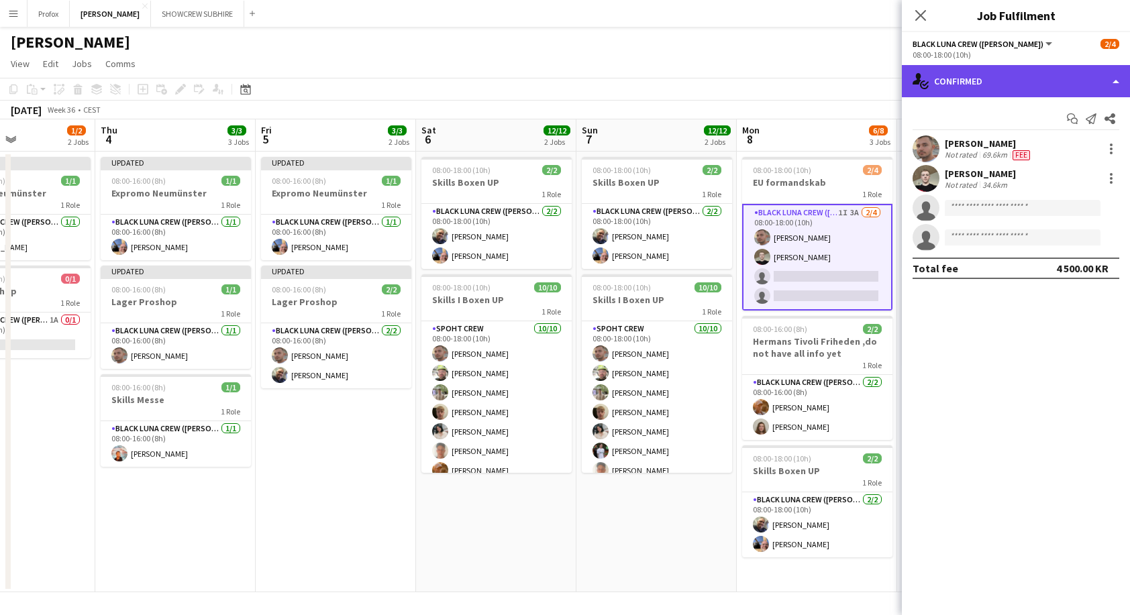
click at [1094, 76] on div "single-neutral-actions-check-2 Confirmed" at bounding box center [1016, 81] width 228 height 32
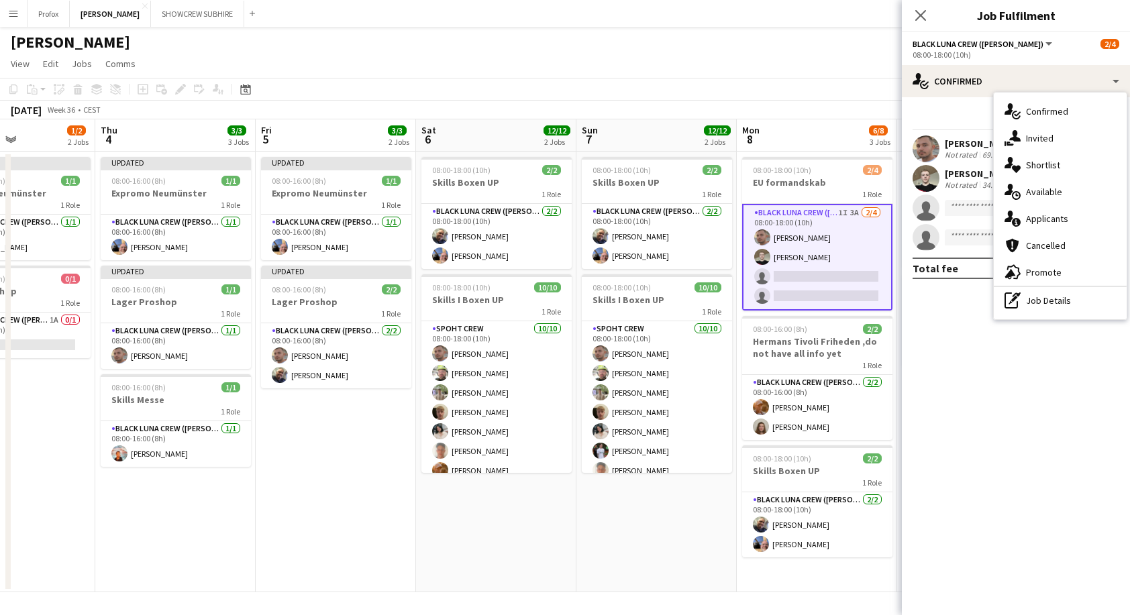
click at [1061, 219] on div "single-neutral-actions-information Applicants" at bounding box center [1060, 218] width 133 height 27
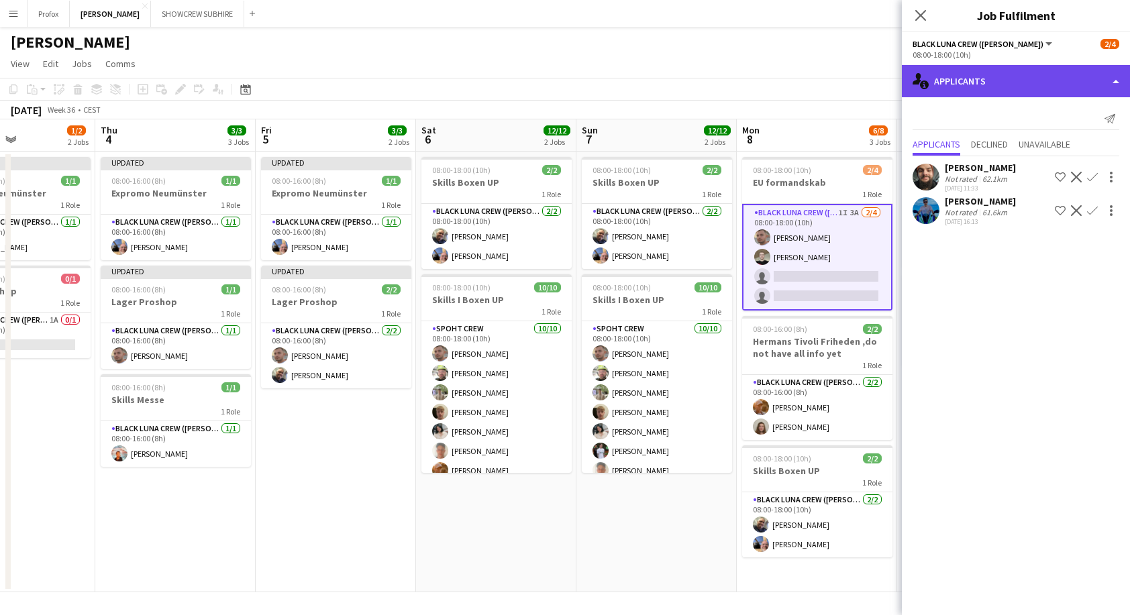
click at [1092, 83] on div "single-neutral-actions-information Applicants" at bounding box center [1016, 81] width 228 height 32
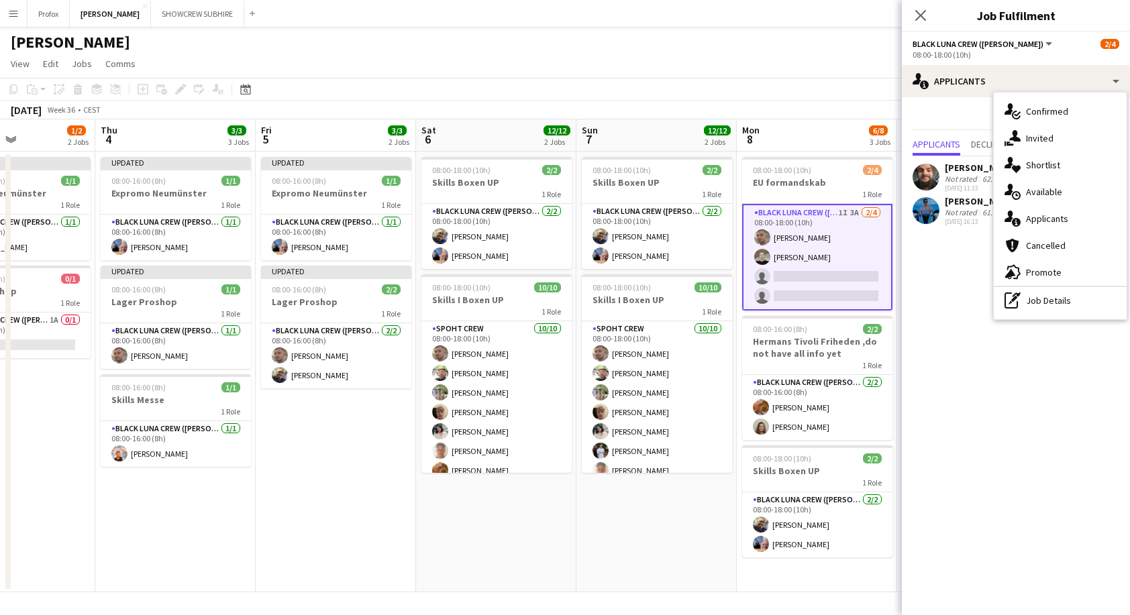
click at [1064, 142] on div "single-neutral-actions-share-1 Invited" at bounding box center [1060, 138] width 133 height 27
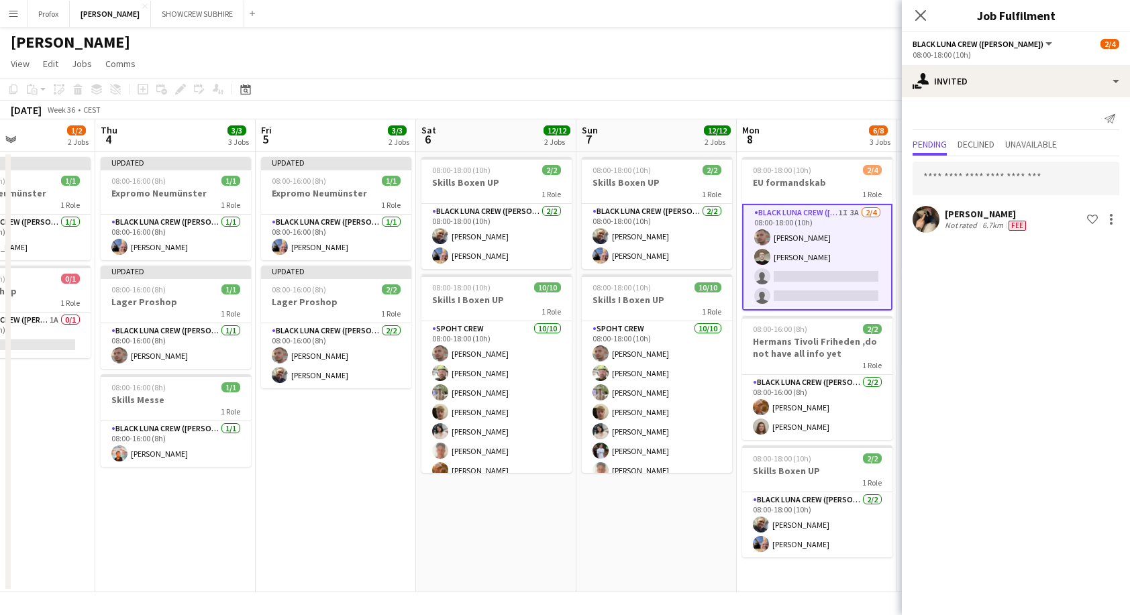
click at [832, 79] on app-toolbar "Copy Paste Paste Command V Paste with crew Command Shift V Paste linked Job [GE…" at bounding box center [565, 89] width 1130 height 23
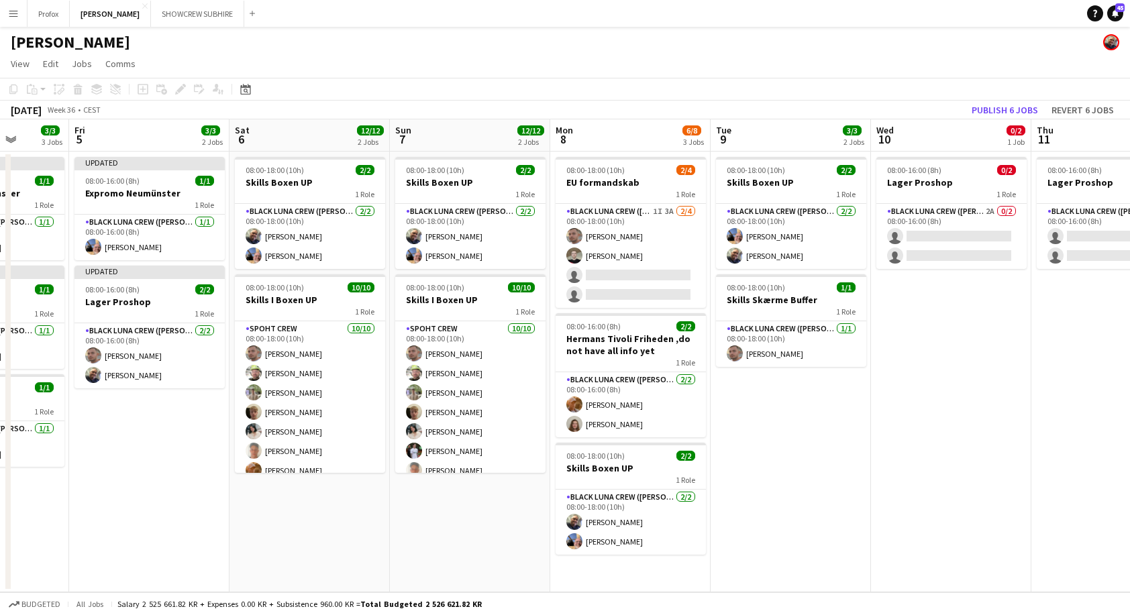
drag, startPoint x: 998, startPoint y: 481, endPoint x: 827, endPoint y: 475, distance: 170.5
click at [824, 476] on app-calendar-viewport "Tue 2 2/2 1 Job Wed 3 1/2 2 Jobs Thu 4 3/3 3 Jobs Fri 5 3/3 2 Jobs Sat 6 12/12 …" at bounding box center [565, 355] width 1130 height 473
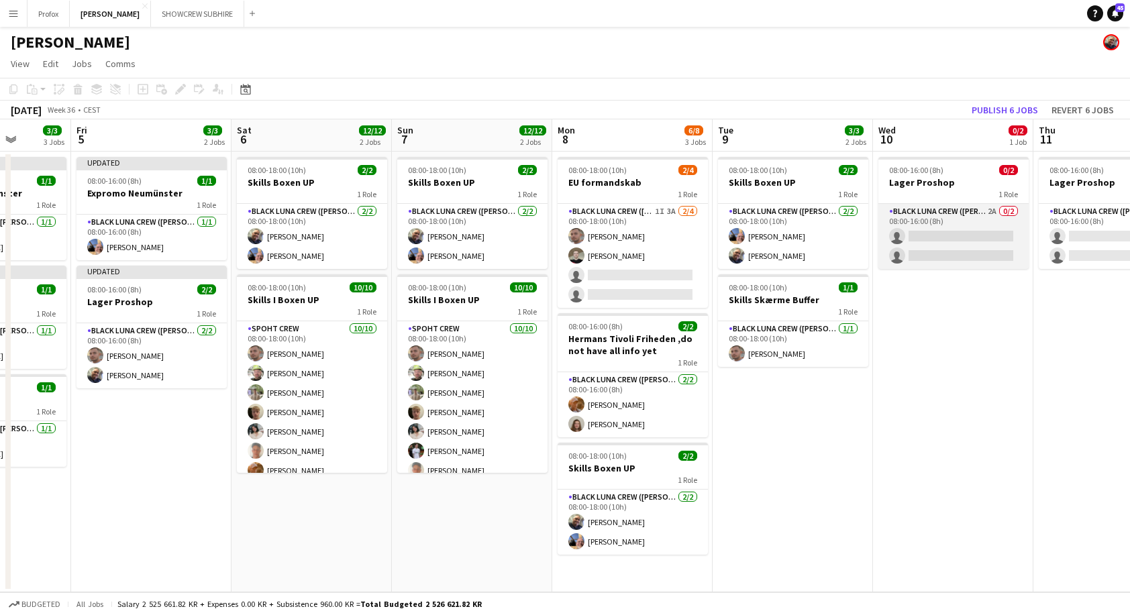
click at [980, 209] on app-card-role "Black Luna Crew ([PERSON_NAME]) 2A 0/2 08:00-16:00 (8h) single-neutral-actions …" at bounding box center [953, 236] width 150 height 65
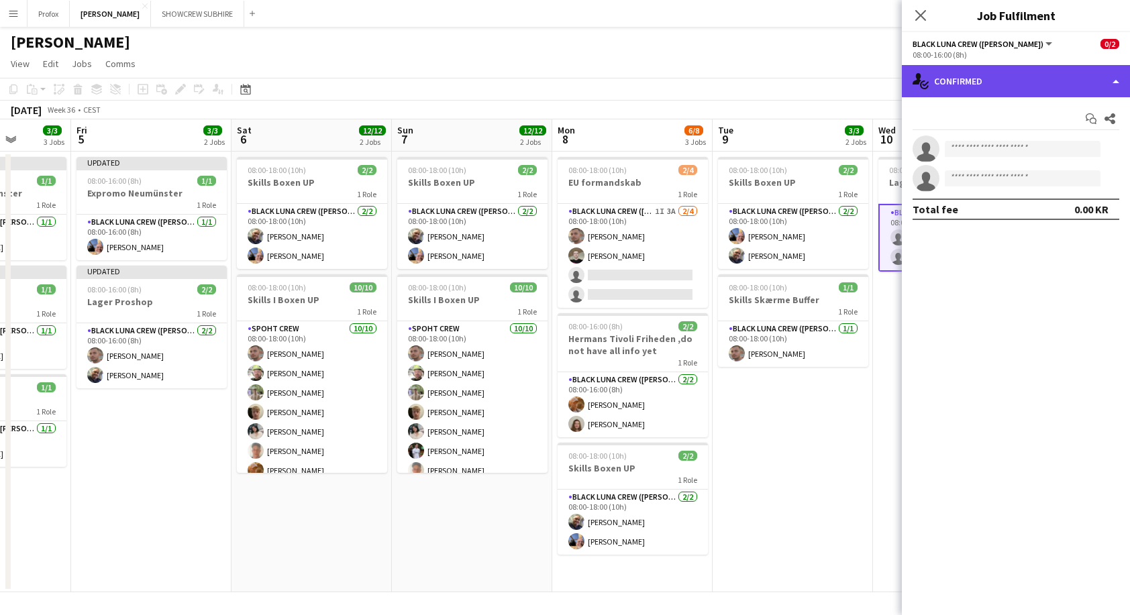
click at [1107, 82] on div "single-neutral-actions-check-2 Confirmed" at bounding box center [1016, 81] width 228 height 32
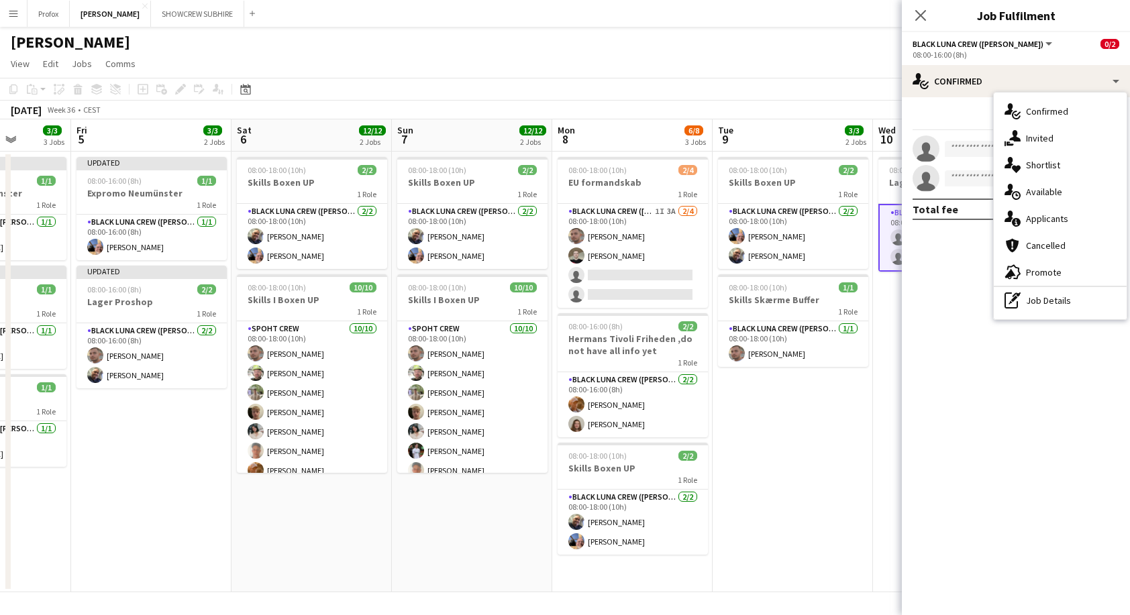
click at [1061, 219] on div "single-neutral-actions-information Applicants" at bounding box center [1060, 218] width 133 height 27
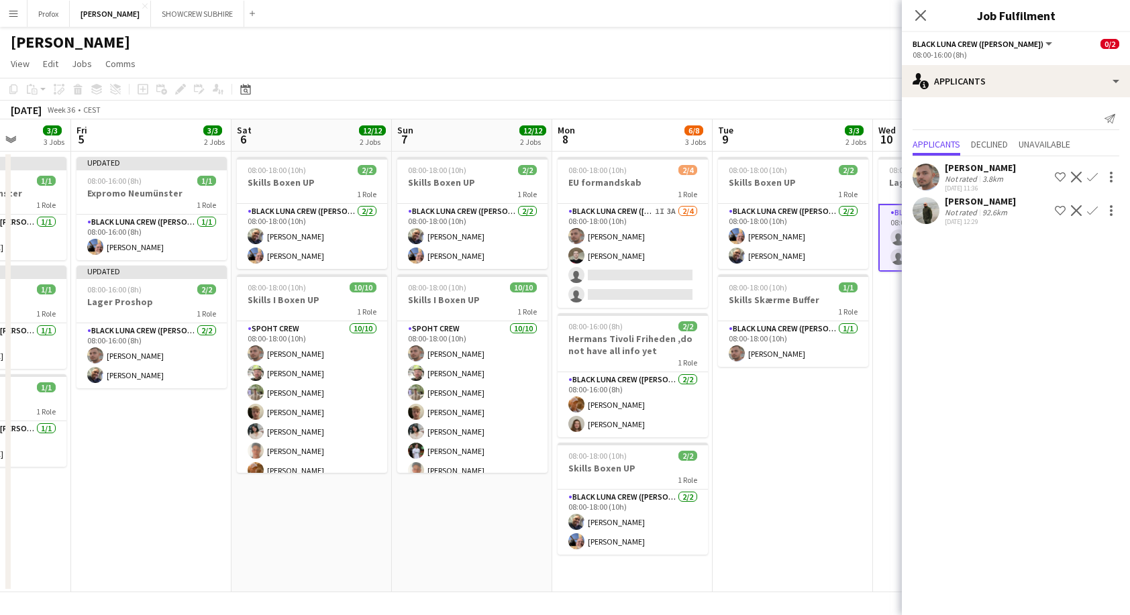
click at [1095, 175] on app-icon "Confirm" at bounding box center [1092, 177] width 11 height 11
click at [1096, 176] on app-icon "Confirm" at bounding box center [1092, 177] width 11 height 11
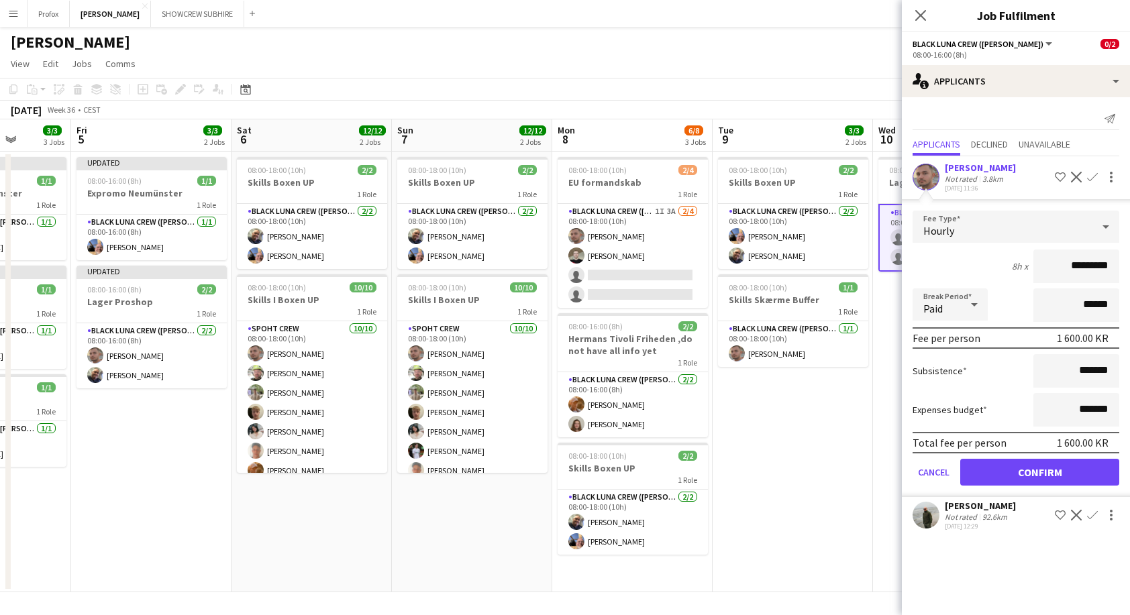
click at [1061, 464] on button "Confirm" at bounding box center [1039, 472] width 159 height 27
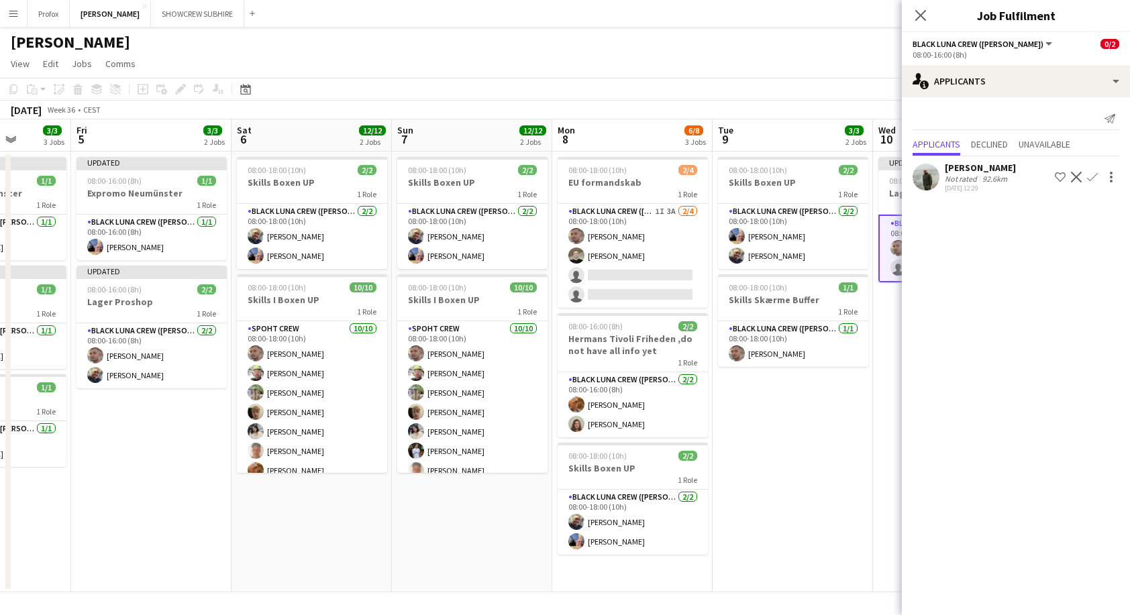
click at [879, 435] on app-date-cell "Updated 08:00-16:00 (8h) 1/2 Lager Proshop 1 Role Black Luna Crew ([PERSON_NAME…" at bounding box center [953, 372] width 160 height 441
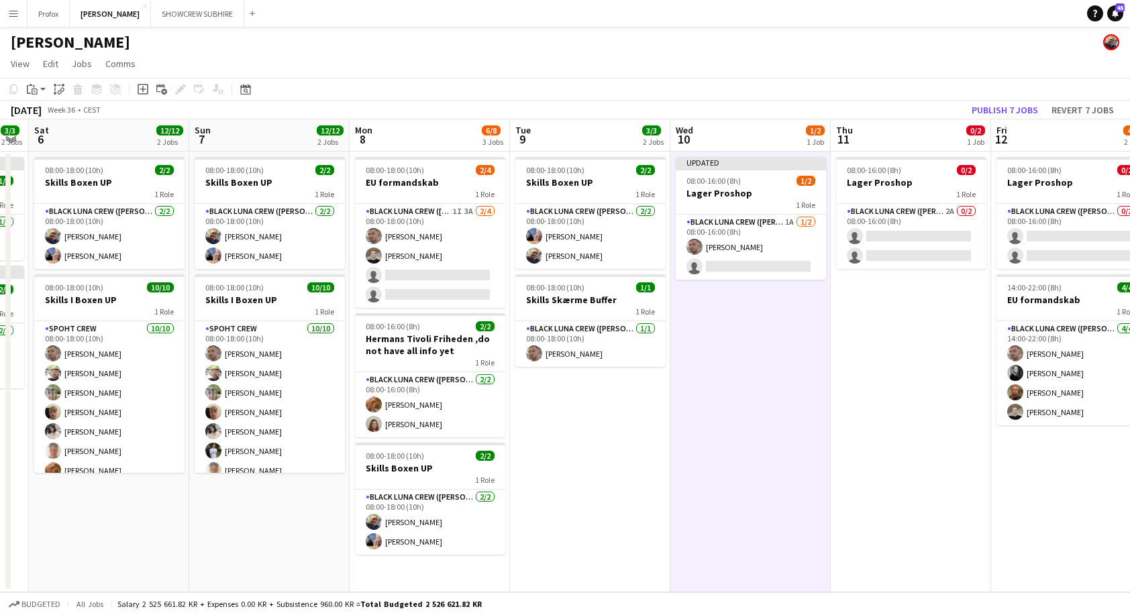
drag, startPoint x: 1002, startPoint y: 368, endPoint x: 804, endPoint y: 374, distance: 198.0
click at [798, 377] on app-calendar-viewport "Wed 3 1/2 2 Jobs Thu 4 3/3 3 Jobs Fri 5 3/3 2 Jobs Sat 6 12/12 2 Jobs Sun 7 12/…" at bounding box center [565, 355] width 1130 height 473
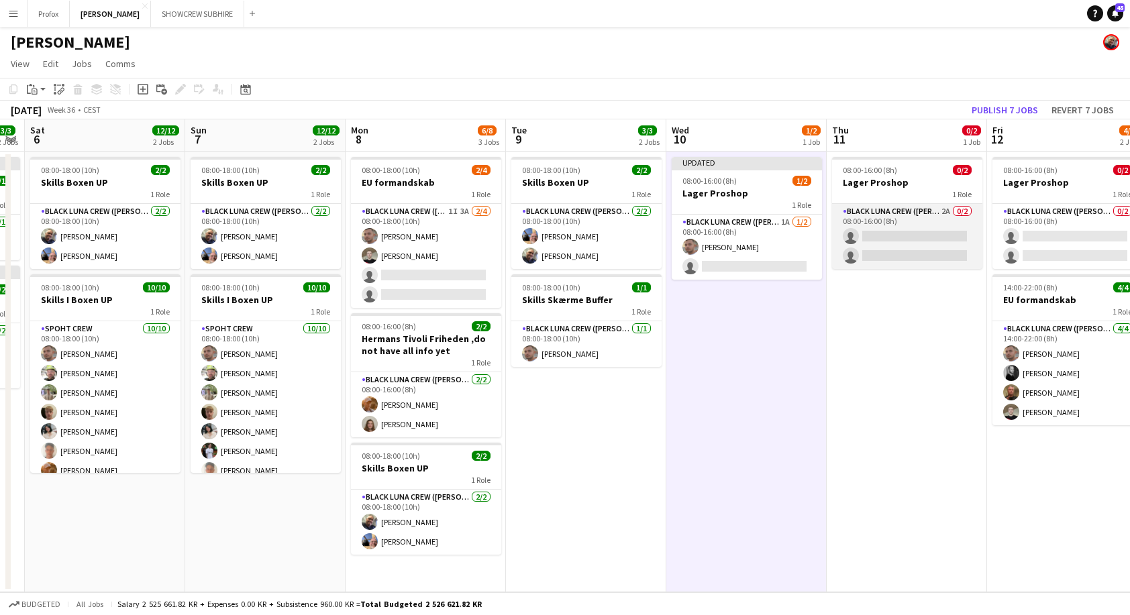
click at [940, 208] on app-card-role "Black Luna Crew ([PERSON_NAME]) 2A 0/2 08:00-16:00 (8h) single-neutral-actions …" at bounding box center [907, 236] width 150 height 65
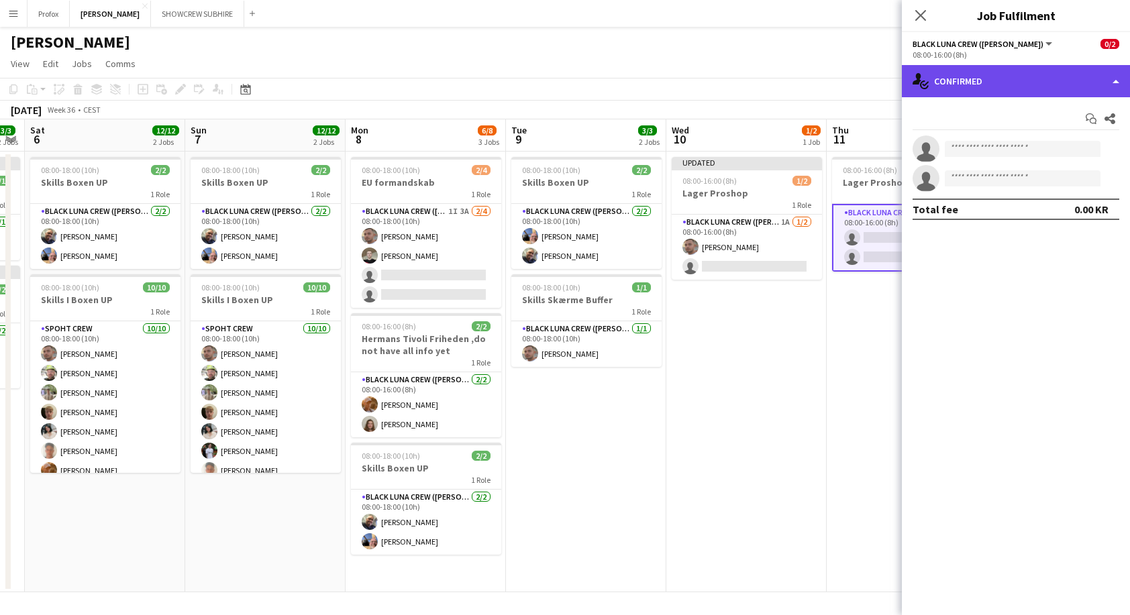
click at [1116, 84] on div "single-neutral-actions-check-2 Confirmed" at bounding box center [1016, 81] width 228 height 32
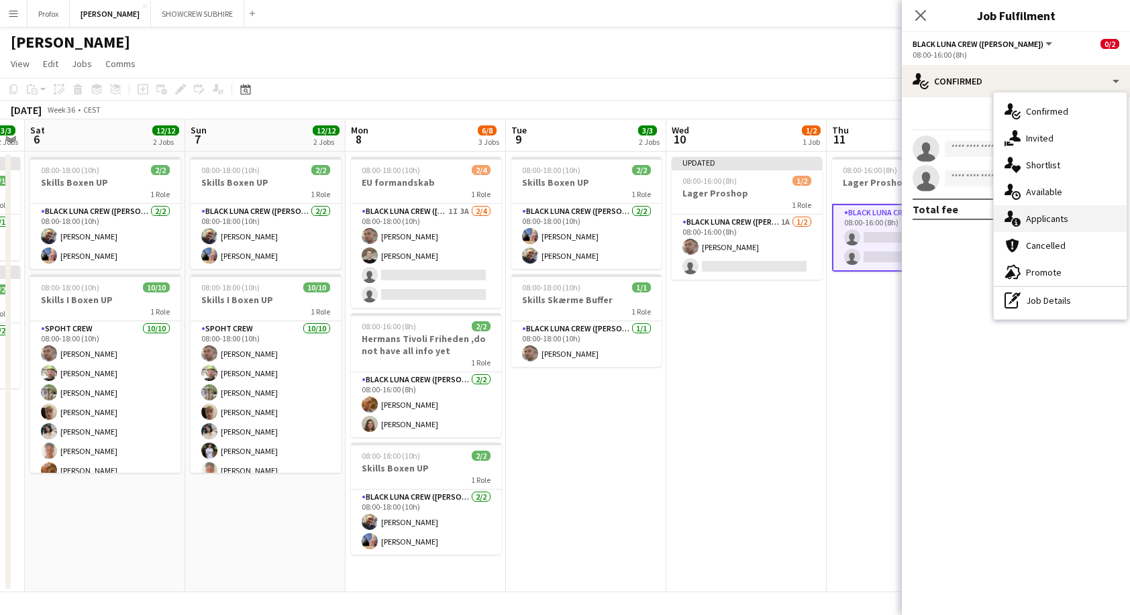
click at [1075, 217] on div "single-neutral-actions-information Applicants" at bounding box center [1060, 218] width 133 height 27
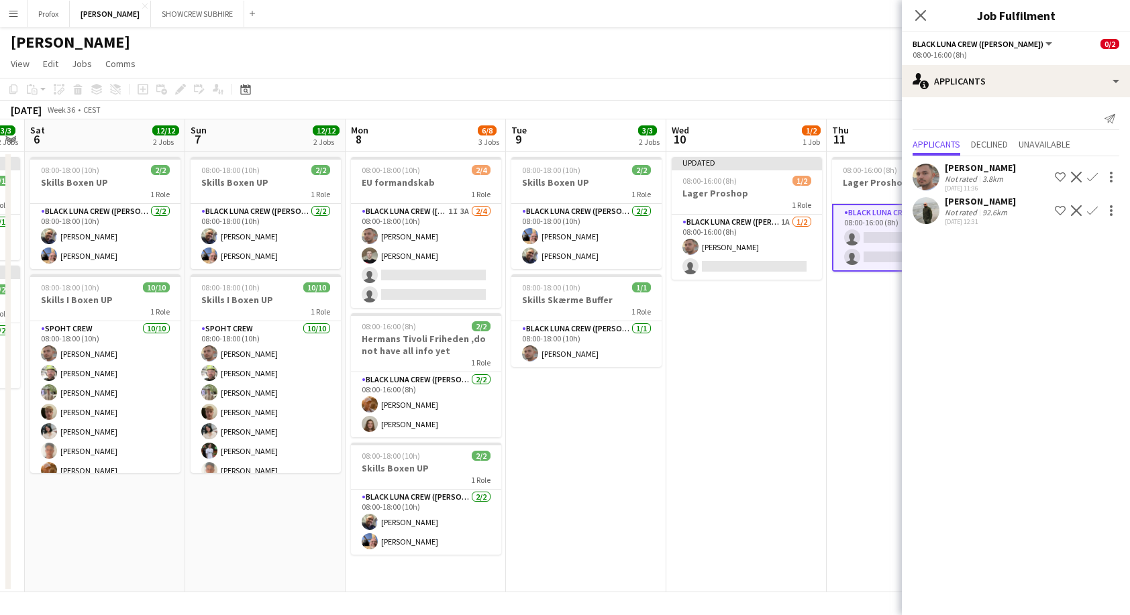
click at [1095, 176] on app-icon "Confirm" at bounding box center [1092, 177] width 11 height 11
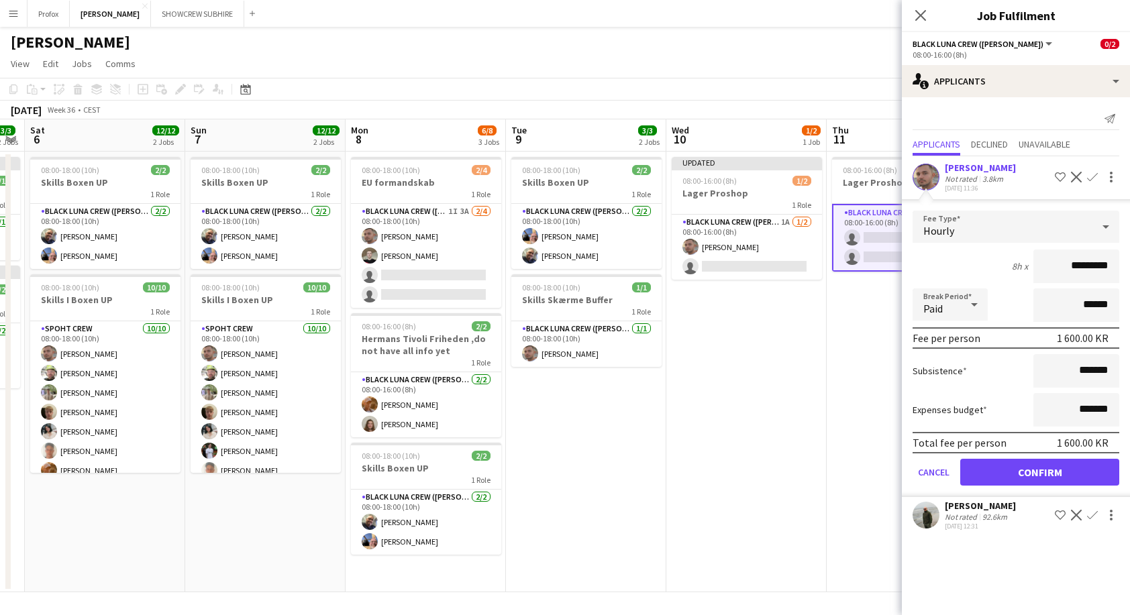
click at [1077, 470] on button "Confirm" at bounding box center [1039, 472] width 159 height 27
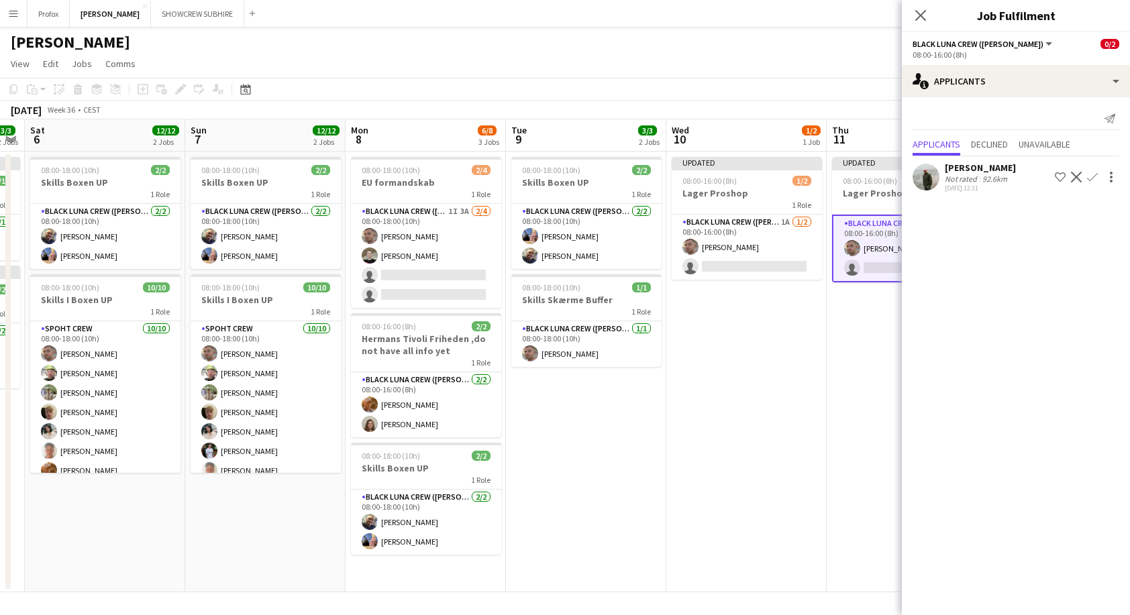
scroll to position [0, 455]
click at [799, 364] on app-date-cell "Updated 08:00-16:00 (8h) 1/2 Lager Proshop 1 Role Black Luna Crew ([PERSON_NAME…" at bounding box center [747, 372] width 160 height 441
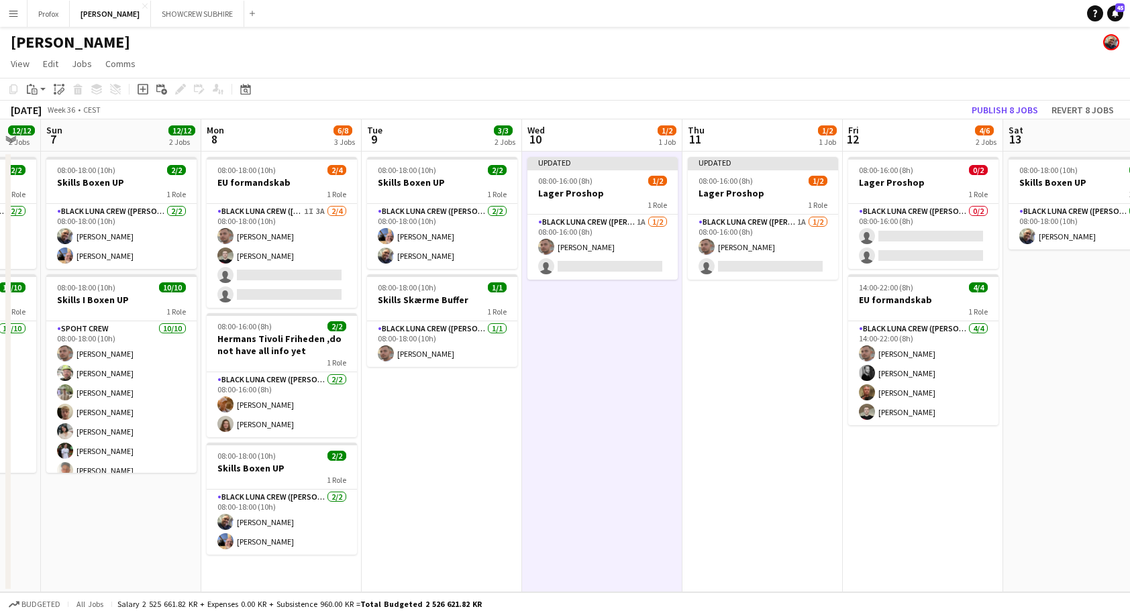
scroll to position [0, 441]
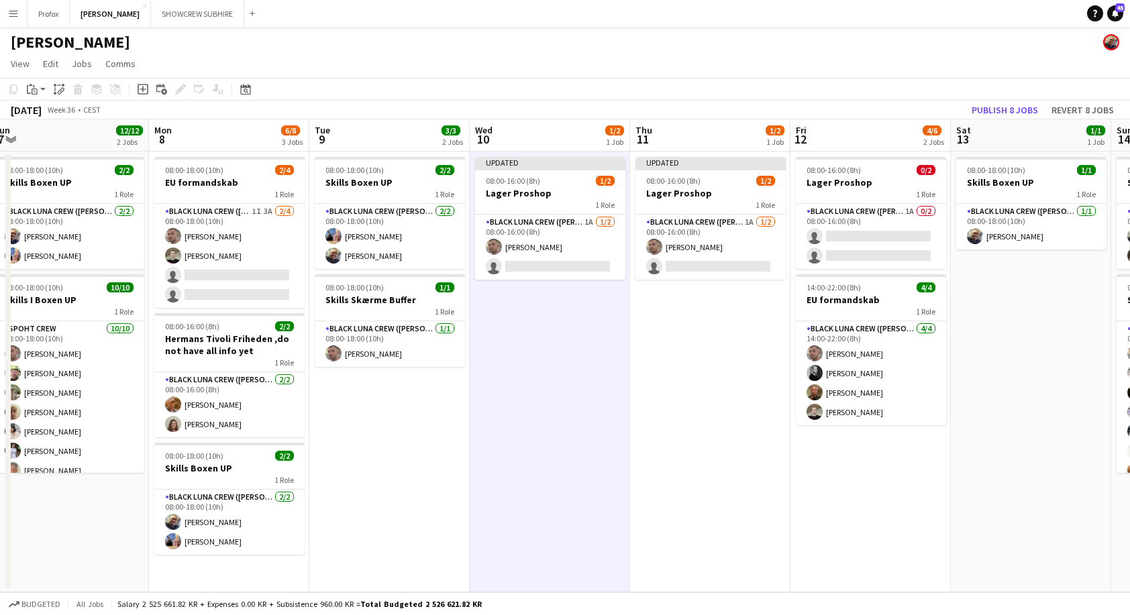
drag, startPoint x: 949, startPoint y: 496, endPoint x: 763, endPoint y: 468, distance: 187.9
click at [782, 490] on app-calendar-viewport "Thu 4 3/3 3 Jobs Fri 5 3/3 2 Jobs Sat 6 12/12 2 Jobs Sun 7 12/12 2 Jobs Mon 8 6…" at bounding box center [565, 355] width 1130 height 473
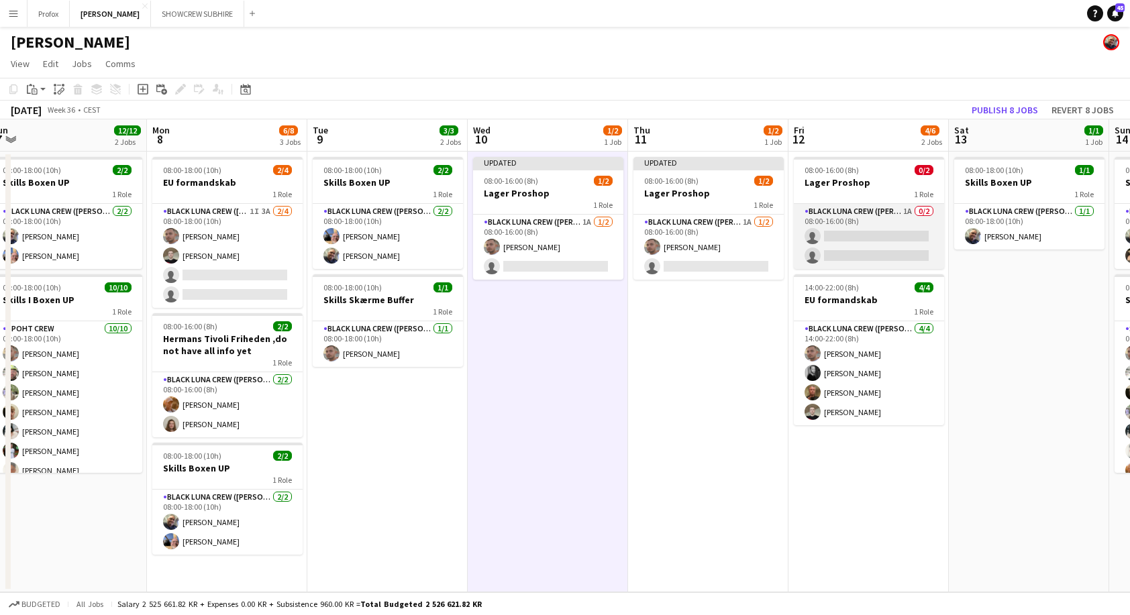
click at [901, 209] on app-card-role "Black Luna Crew ([PERSON_NAME]) 1A 0/2 08:00-16:00 (8h) single-neutral-actions …" at bounding box center [869, 236] width 150 height 65
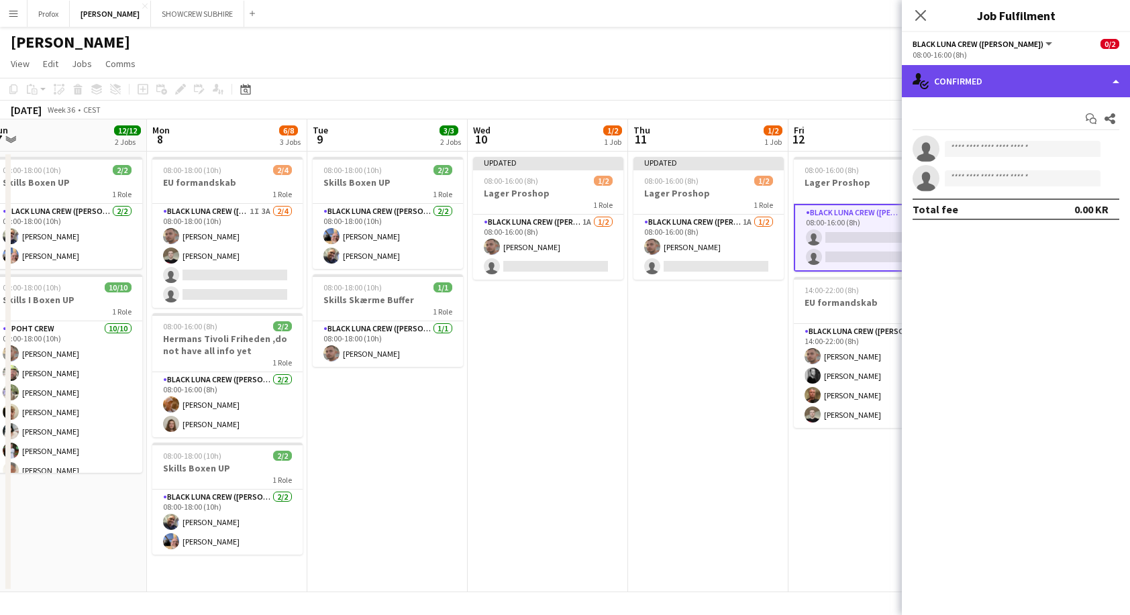
click at [1110, 86] on div "single-neutral-actions-check-2 Confirmed" at bounding box center [1016, 81] width 228 height 32
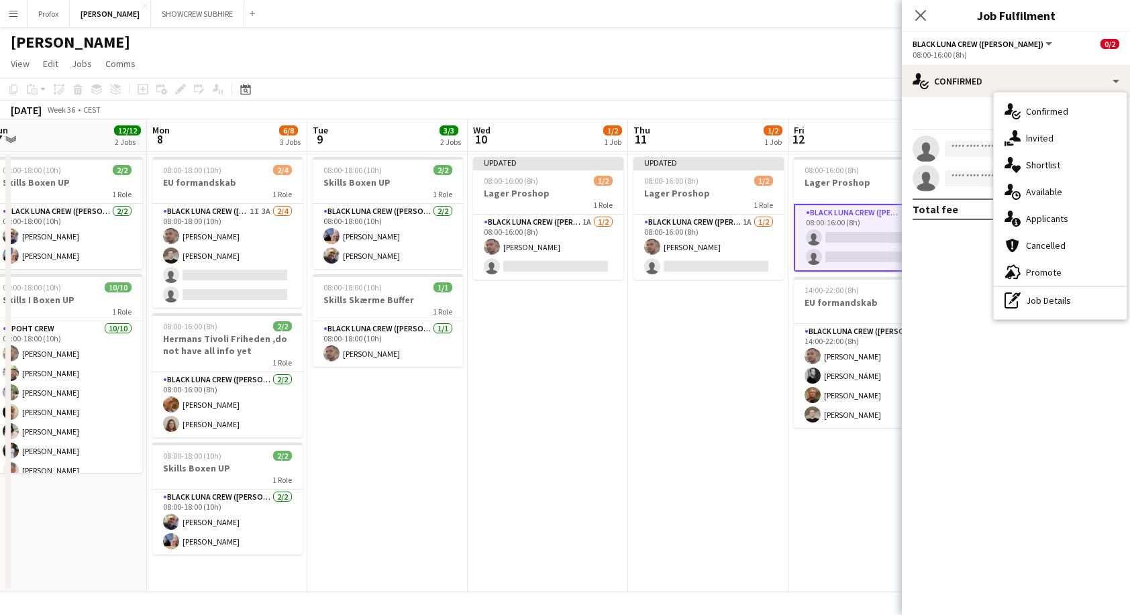
click at [1062, 221] on div "single-neutral-actions-information Applicants" at bounding box center [1060, 218] width 133 height 27
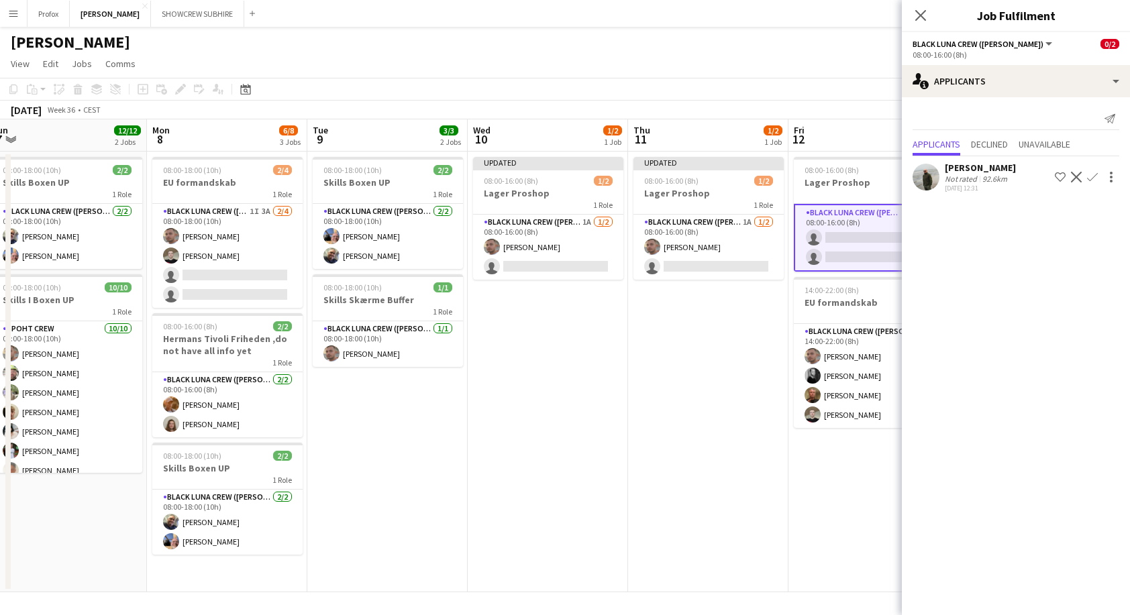
click at [930, 172] on app-user-avatar at bounding box center [925, 177] width 27 height 27
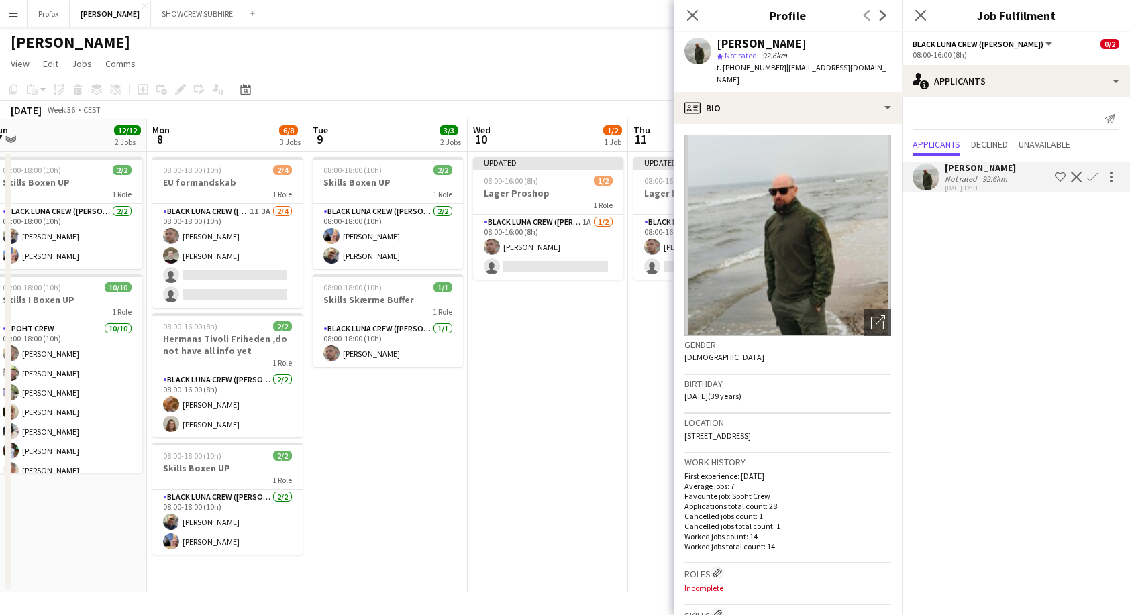
click at [569, 400] on app-date-cell "Updated 08:00-16:00 (8h) 1/2 Lager Proshop 1 Role Black Luna Crew ([PERSON_NAME…" at bounding box center [548, 372] width 160 height 441
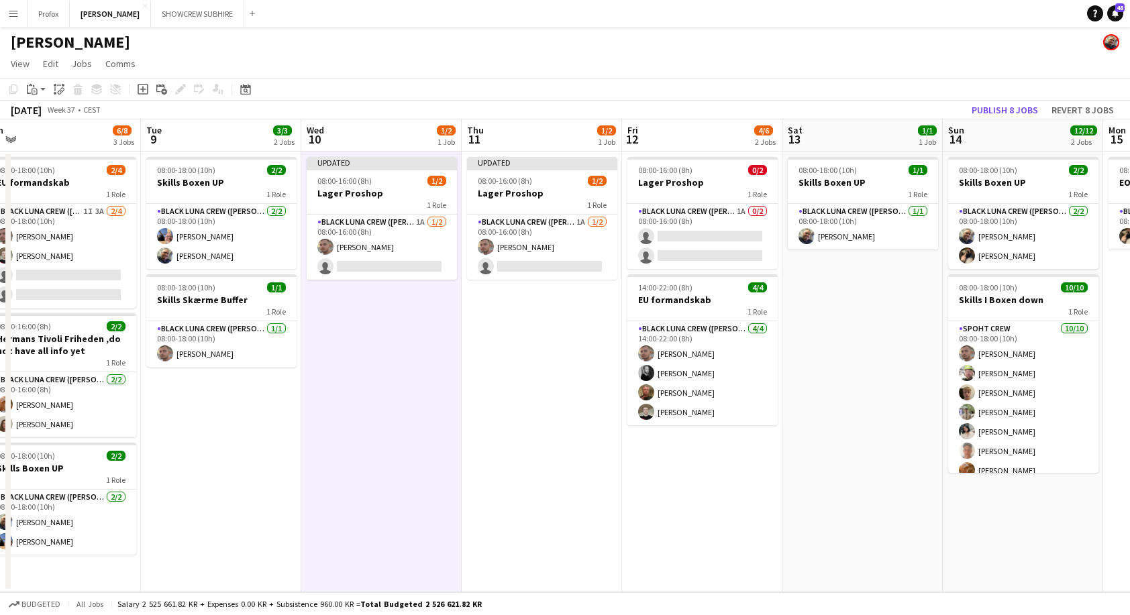
scroll to position [0, 501]
drag, startPoint x: 1016, startPoint y: 407, endPoint x: 849, endPoint y: 435, distance: 169.4
click at [849, 435] on app-calendar-viewport "Fri 5 3/3 2 Jobs Sat 6 12/12 2 Jobs Sun 7 12/12 2 Jobs Mon 8 6/8 3 Jobs Tue 9 3…" at bounding box center [565, 355] width 1130 height 473
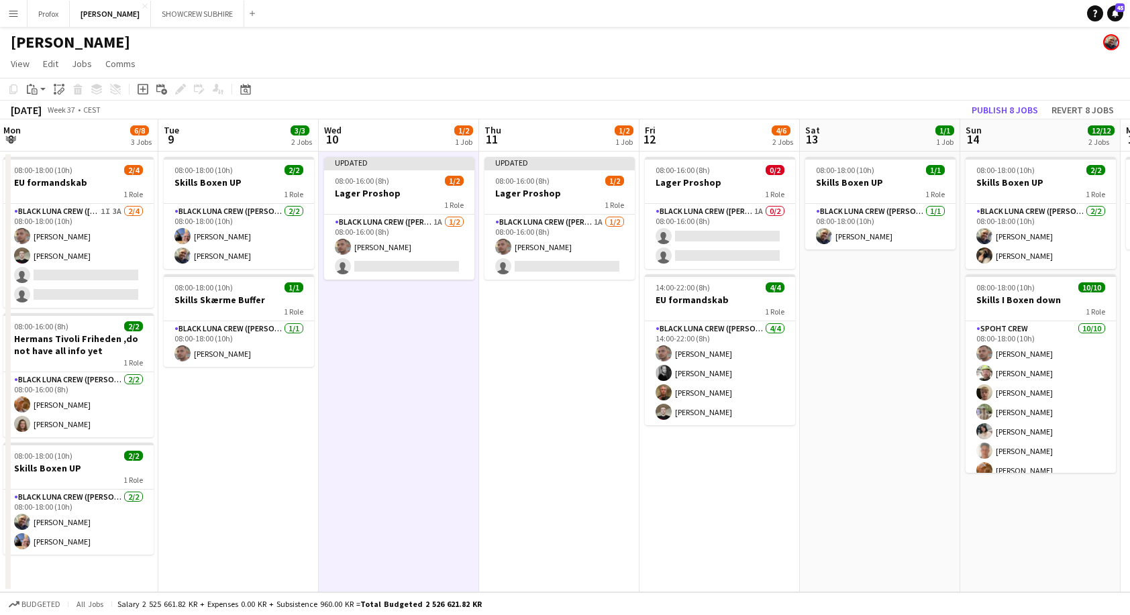
scroll to position [0, 323]
drag, startPoint x: 853, startPoint y: 393, endPoint x: 849, endPoint y: 349, distance: 44.5
click at [899, 424] on app-calendar-viewport "Sat 6 12/12 2 Jobs Sun 7 12/12 2 Jobs Mon 8 6/8 3 Jobs Tue 9 3/3 2 Jobs Wed 10 …" at bounding box center [565, 355] width 1130 height 473
click at [719, 233] on app-card-role "Black Luna Crew ([PERSON_NAME]) 1A 0/2 08:00-16:00 (8h) single-neutral-actions …" at bounding box center [719, 236] width 150 height 65
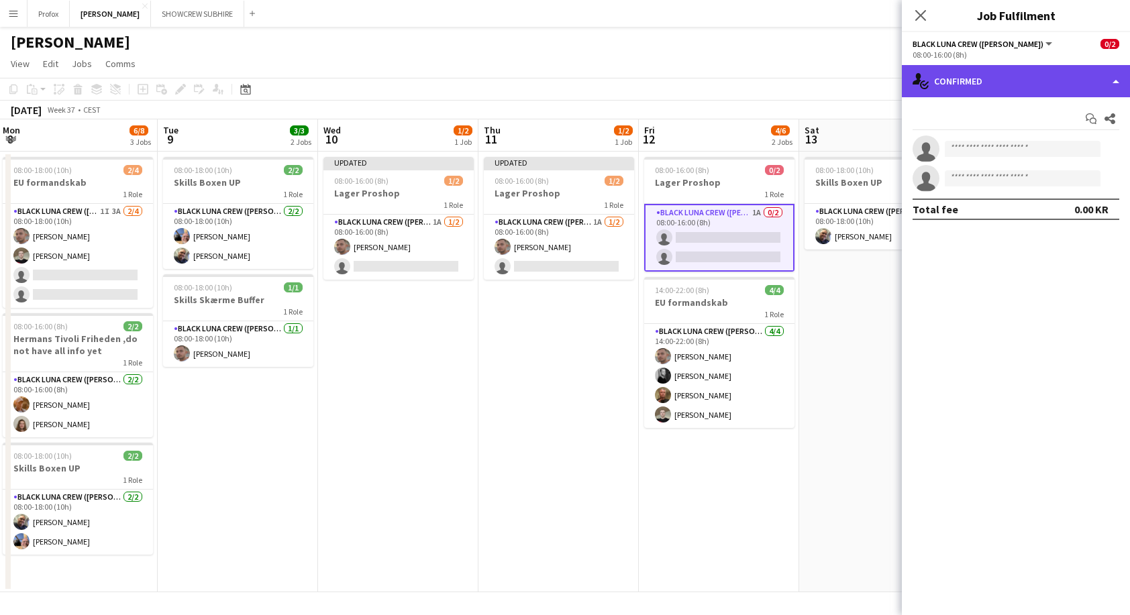
click at [1071, 80] on div "single-neutral-actions-check-2 Confirmed" at bounding box center [1016, 81] width 228 height 32
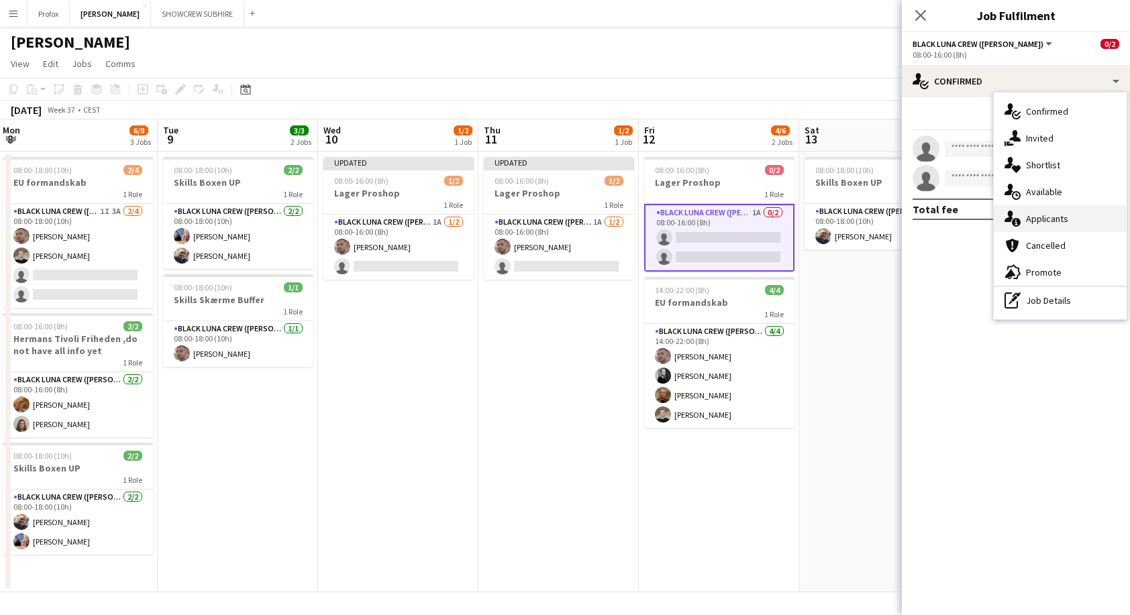
click at [1067, 220] on div "single-neutral-actions-information Applicants" at bounding box center [1060, 218] width 133 height 27
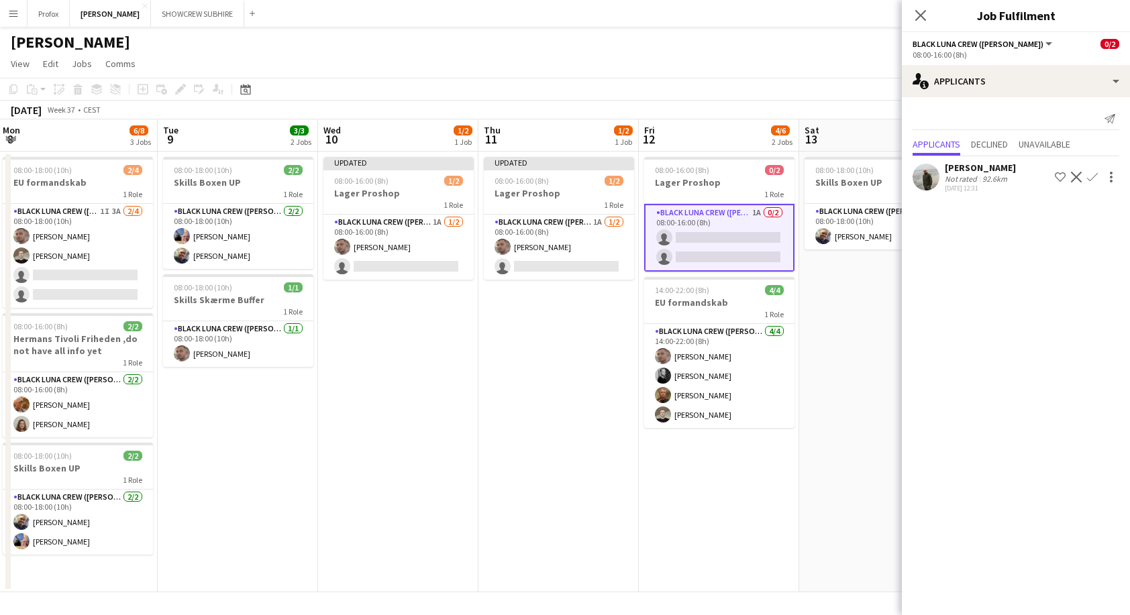
click at [1014, 307] on mat-expansion-panel "users2 Applicants Send notification Applicants Declined Unavailable [PERSON_NAM…" at bounding box center [1016, 356] width 228 height 518
click at [719, 233] on app-card-role "Black Luna Crew ([PERSON_NAME]) 1A 0/2 08:00-16:00 (8h) single-neutral-actions …" at bounding box center [720, 238] width 150 height 68
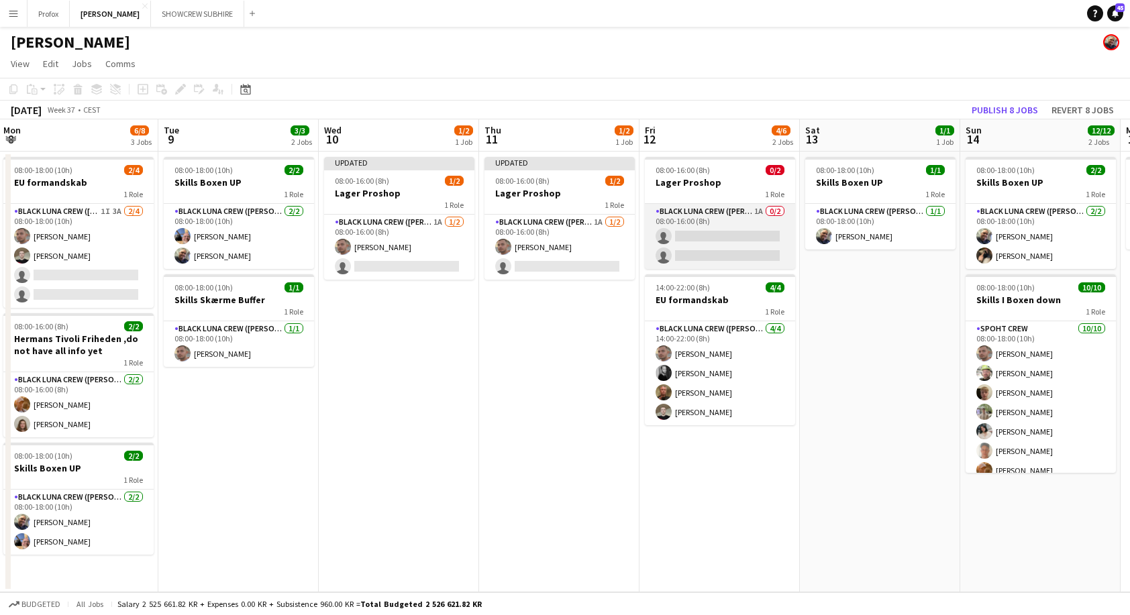
click at [699, 233] on app-card-role "Black Luna Crew ([PERSON_NAME]) 1A 0/2 08:00-16:00 (8h) single-neutral-actions …" at bounding box center [720, 236] width 150 height 65
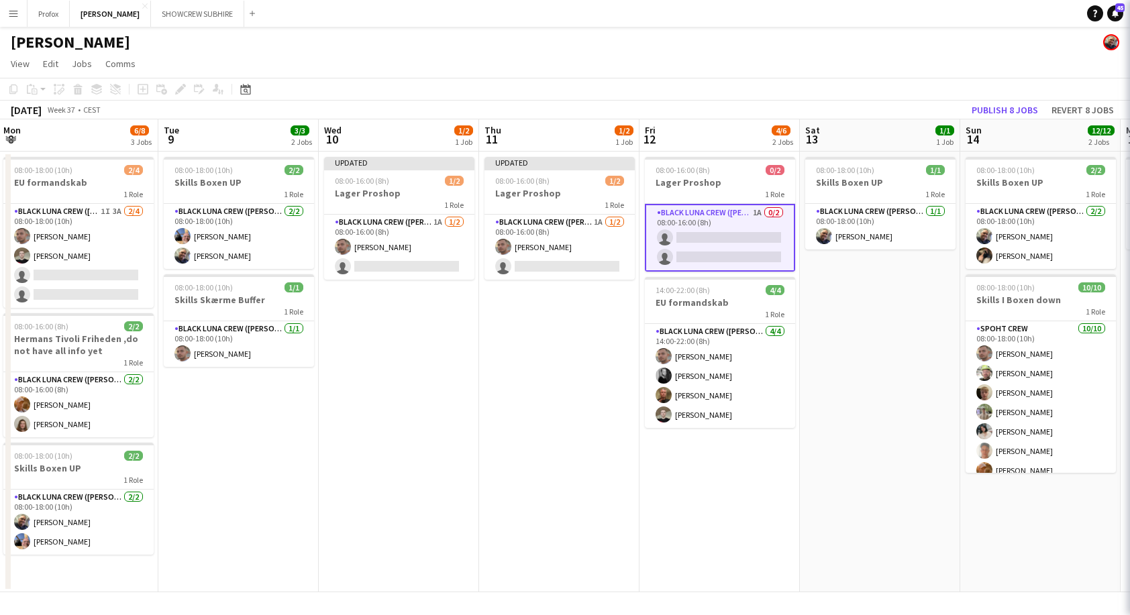
scroll to position [0, 323]
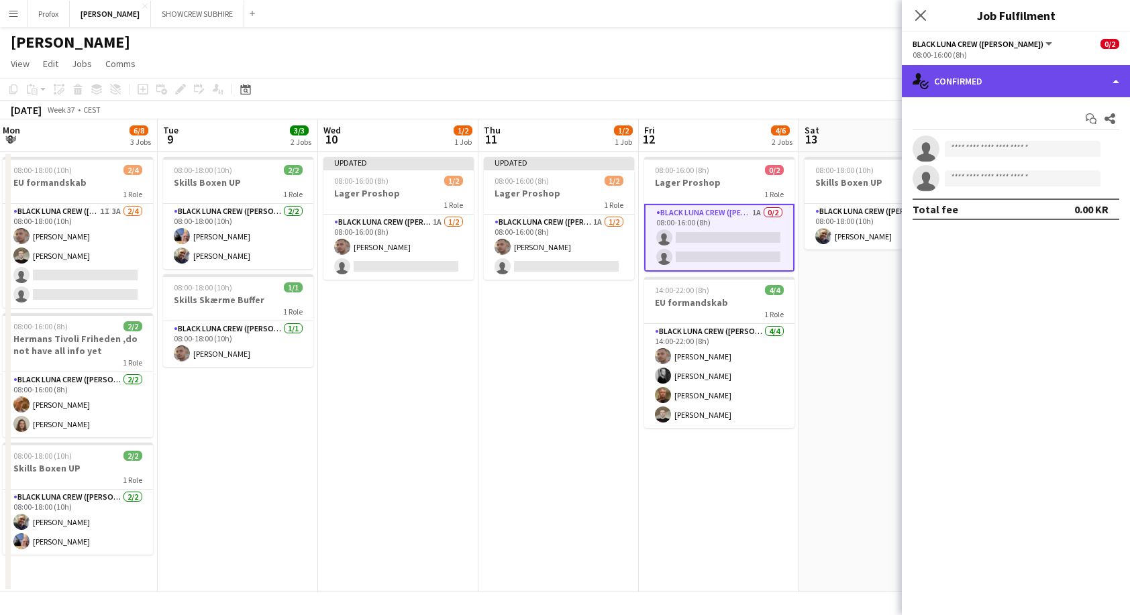
click at [1091, 77] on div "single-neutral-actions-check-2 Confirmed" at bounding box center [1016, 81] width 228 height 32
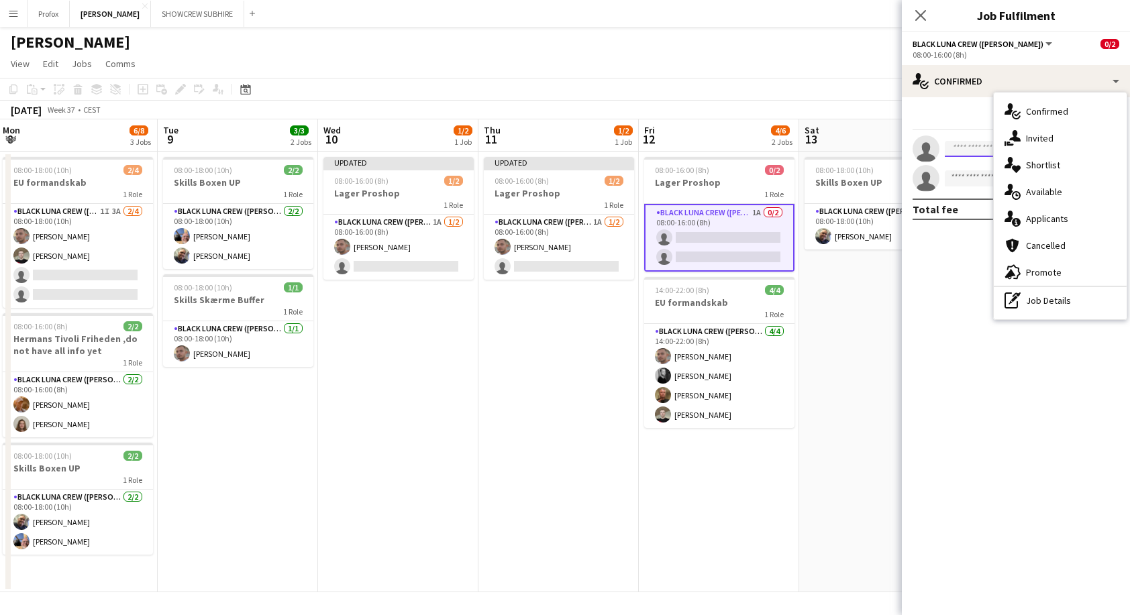
click at [967, 149] on input at bounding box center [1023, 149] width 156 height 16
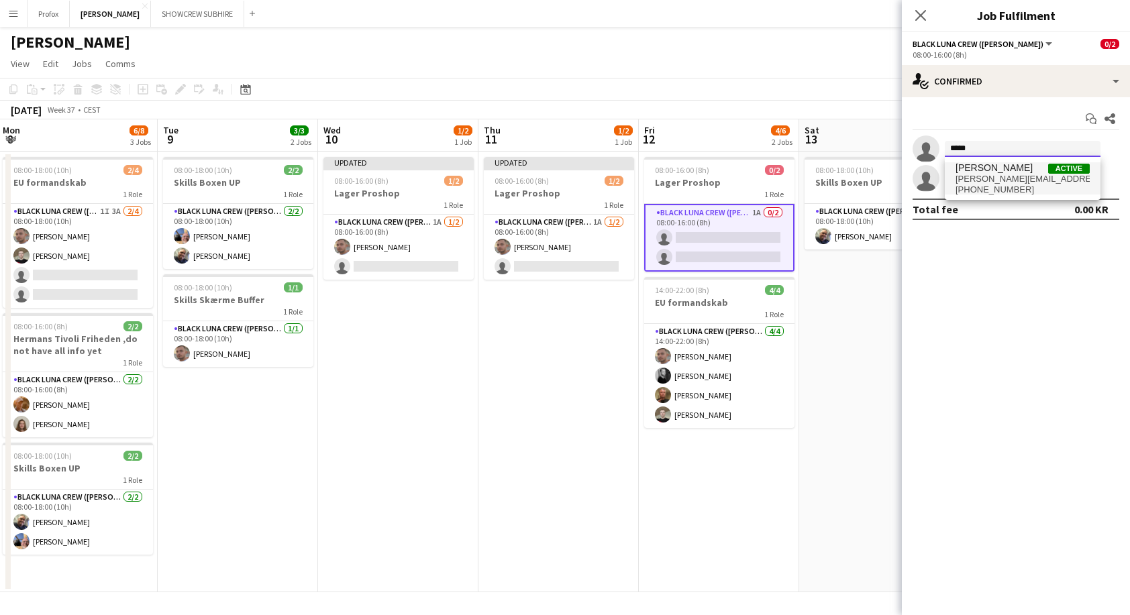
type input "*****"
click at [998, 188] on span "[PHONE_NUMBER]" at bounding box center [1022, 189] width 134 height 11
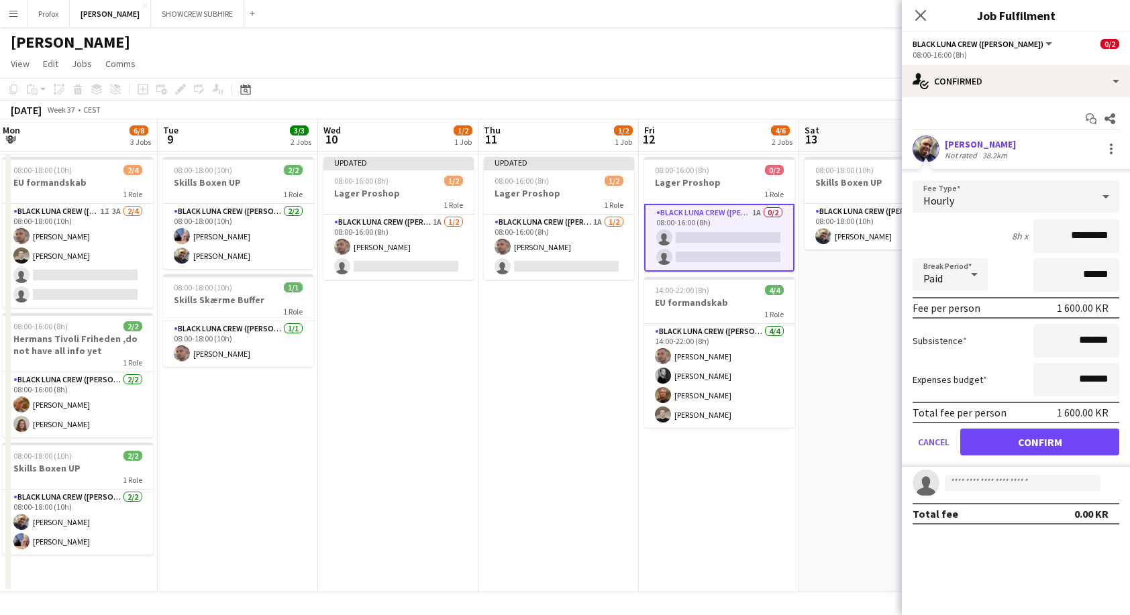
click at [1029, 441] on button "Confirm" at bounding box center [1039, 442] width 159 height 27
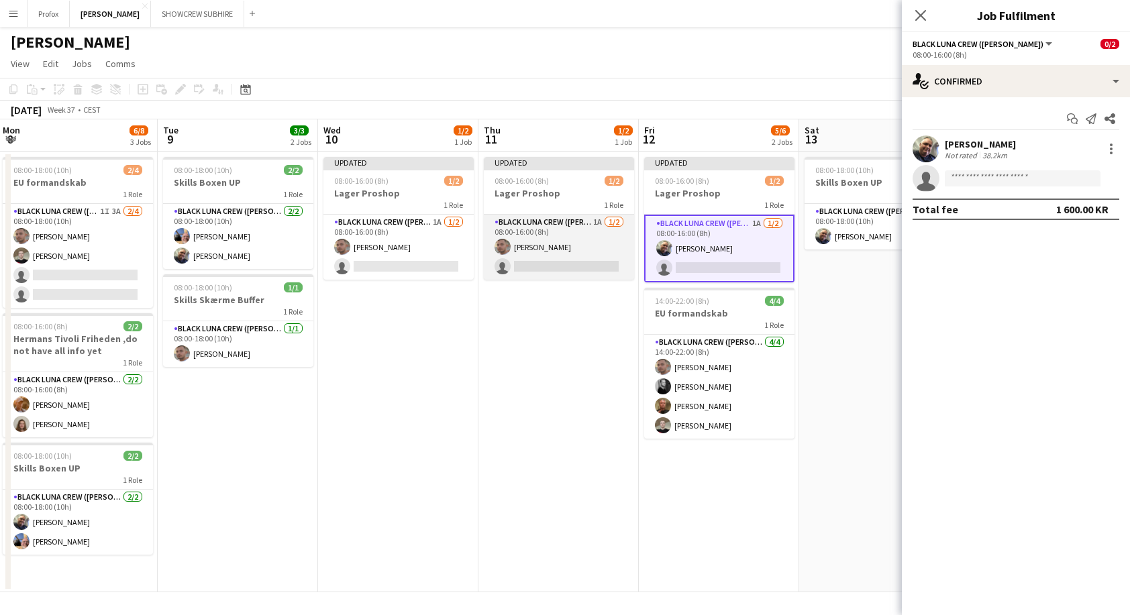
click at [596, 264] on app-card-role "Black Luna Crew ([PERSON_NAME]) 1A [DATE] 08:00-16:00 (8h) [PERSON_NAME] single…" at bounding box center [559, 247] width 150 height 65
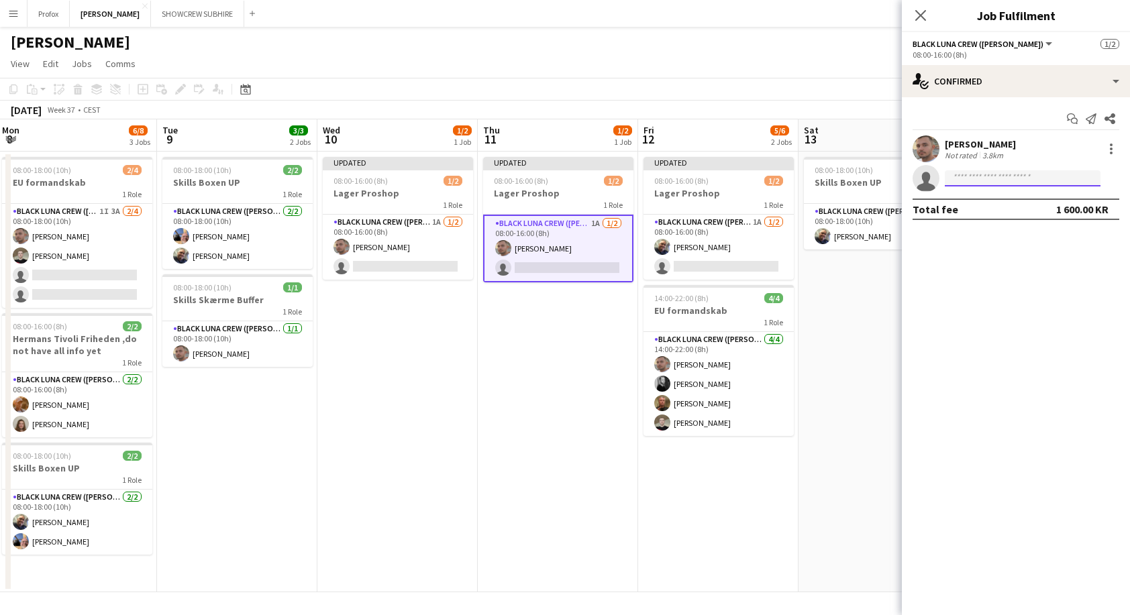
click at [1014, 178] on input at bounding box center [1023, 178] width 156 height 16
type input "*****"
click at [1018, 217] on span "[PHONE_NUMBER]" at bounding box center [1022, 219] width 134 height 11
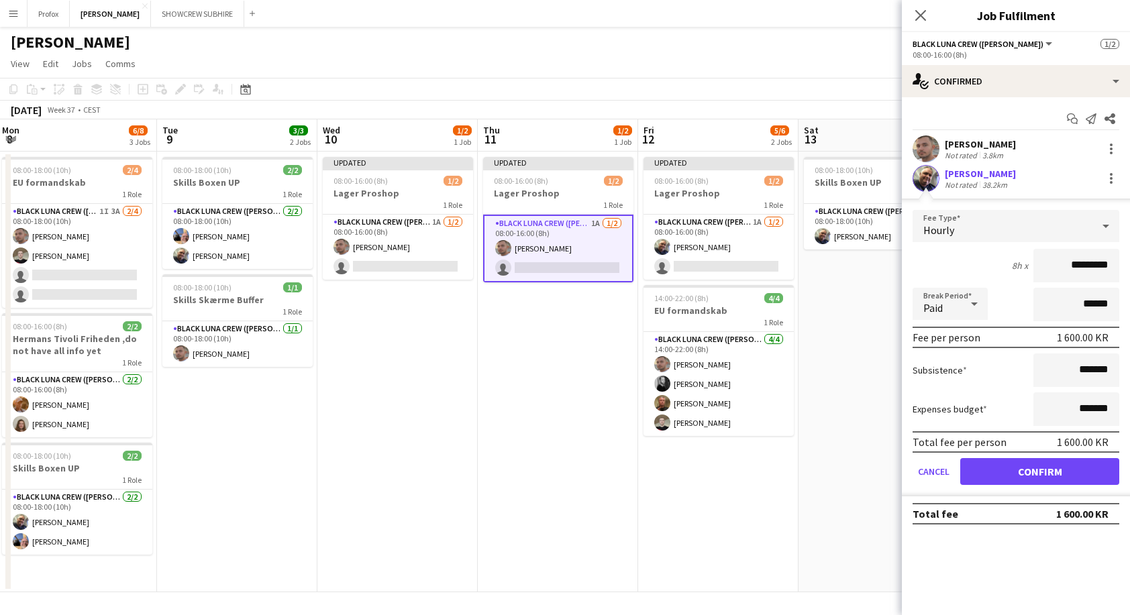
click at [1043, 472] on button "Confirm" at bounding box center [1039, 471] width 159 height 27
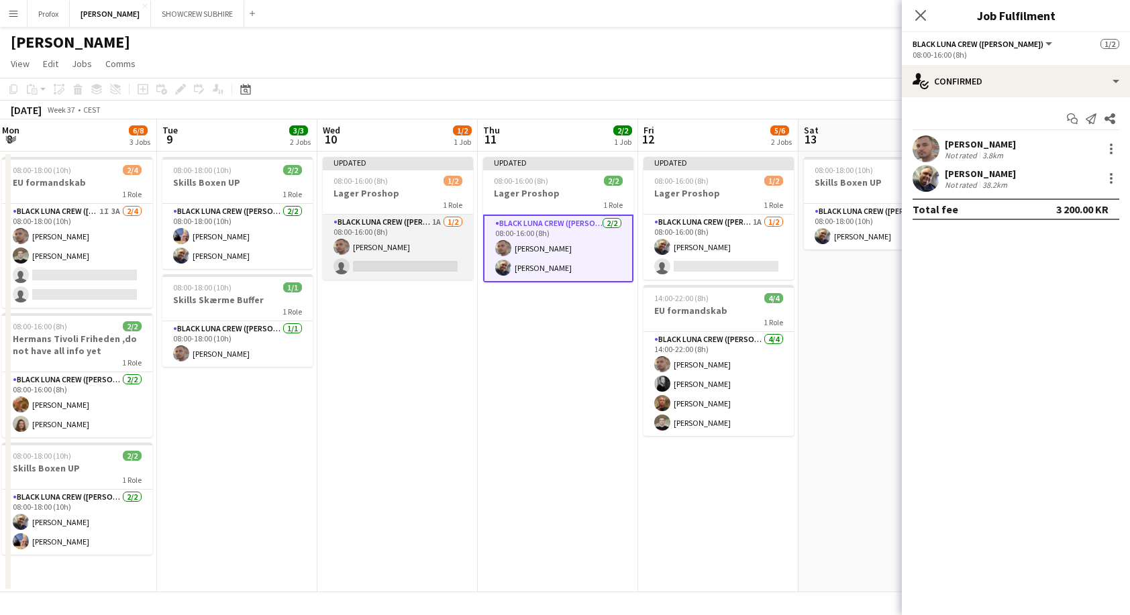
click at [419, 261] on app-card-role "Black Luna Crew ([PERSON_NAME]) 1A [DATE] 08:00-16:00 (8h) [PERSON_NAME] single…" at bounding box center [398, 247] width 150 height 65
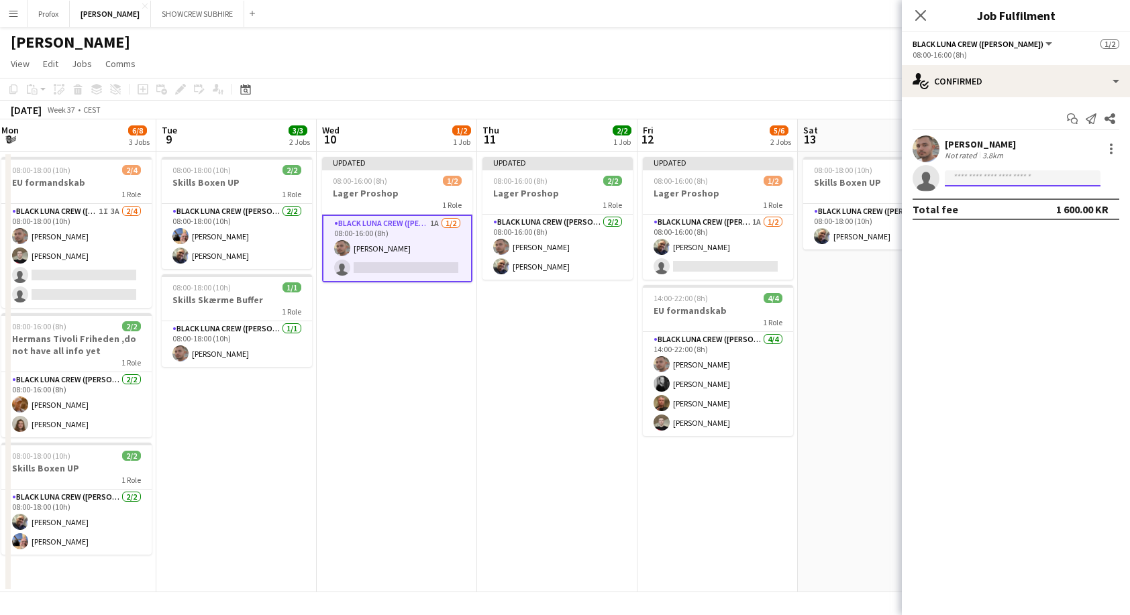
click at [1042, 176] on input at bounding box center [1023, 178] width 156 height 16
type input "*****"
click at [1016, 219] on span "[PHONE_NUMBER]" at bounding box center [1022, 219] width 134 height 11
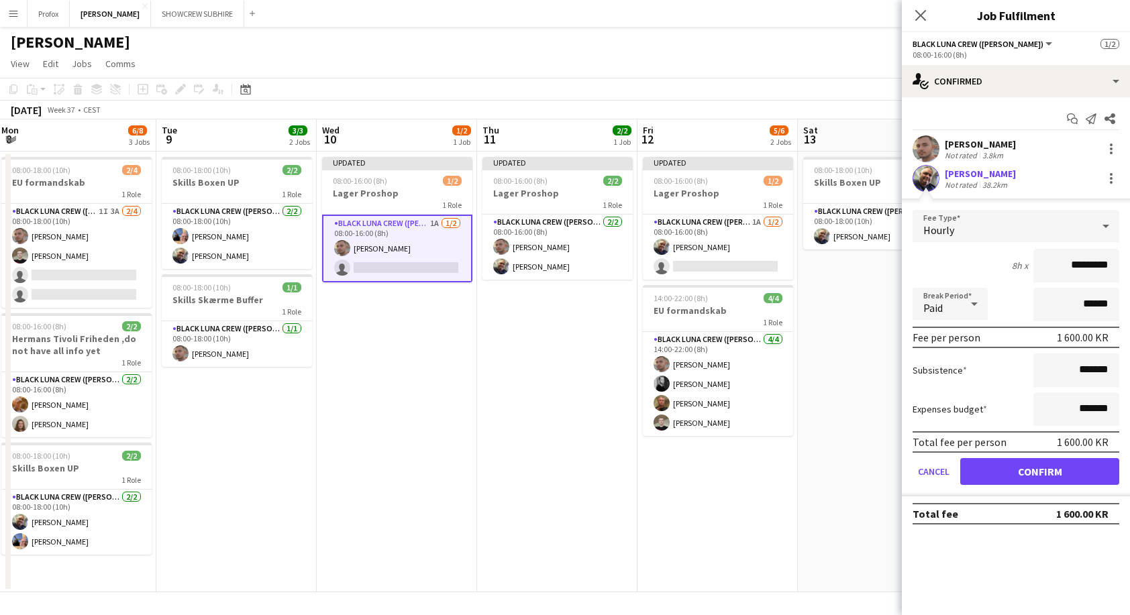
click at [1052, 471] on button "Confirm" at bounding box center [1039, 471] width 159 height 27
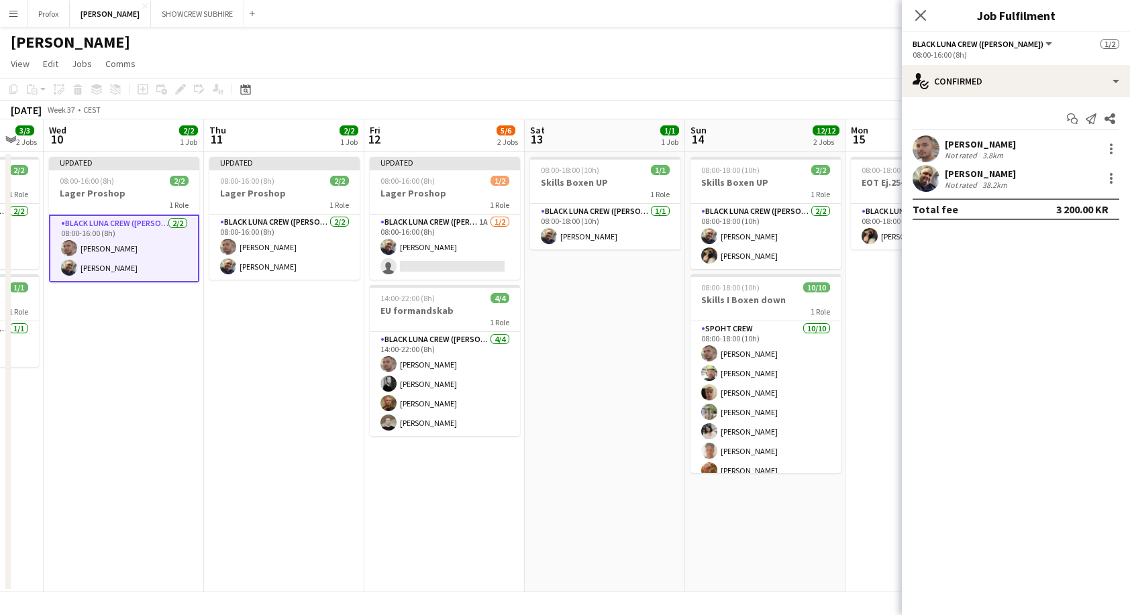
drag, startPoint x: 857, startPoint y: 415, endPoint x: 644, endPoint y: 394, distance: 214.3
click at [586, 405] on app-calendar-viewport "Sun 7 12/12 2 Jobs Mon 8 6/8 3 Jobs Tue 9 3/3 2 Jobs Wed 10 2/2 1 Job Thu 11 2/…" at bounding box center [565, 355] width 1130 height 473
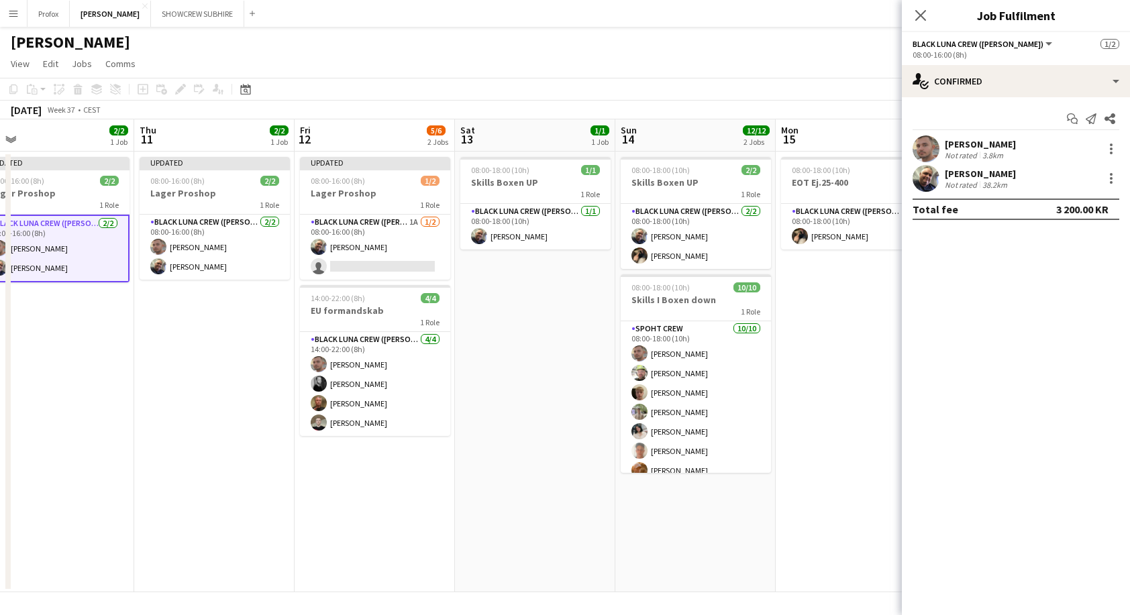
drag, startPoint x: 796, startPoint y: 396, endPoint x: 587, endPoint y: 373, distance: 210.5
click at [572, 379] on app-calendar-viewport "Sun 7 12/12 2 Jobs Mon 8 6/8 3 Jobs Tue 9 3/3 2 Jobs Wed 10 2/2 1 Job Thu 11 2/…" at bounding box center [565, 355] width 1130 height 473
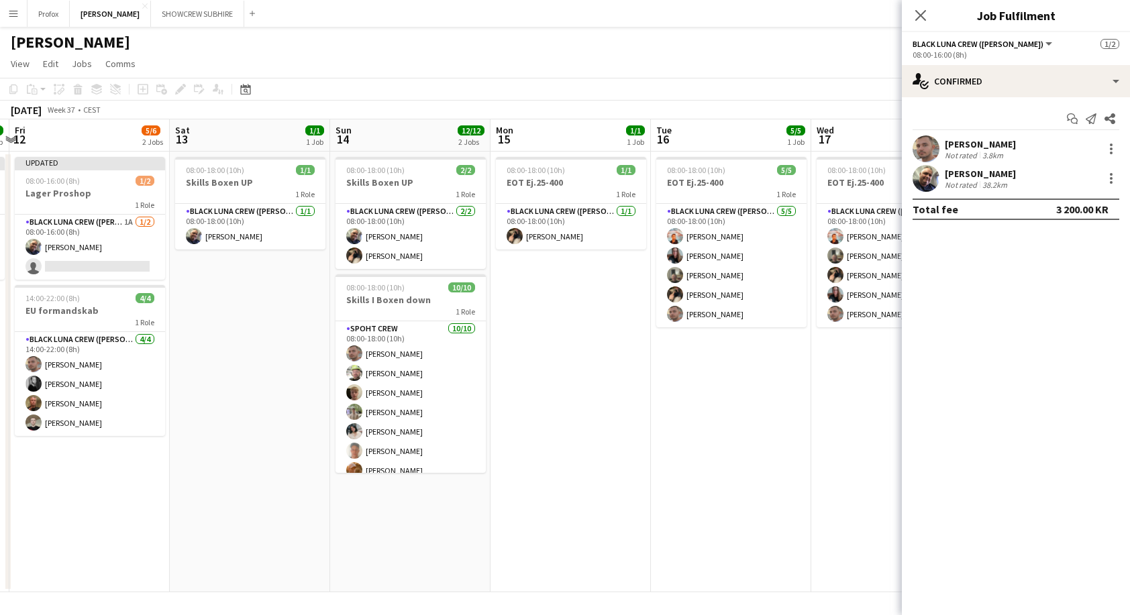
drag, startPoint x: 818, startPoint y: 403, endPoint x: 663, endPoint y: 396, distance: 154.4
click at [667, 397] on app-calendar-viewport "Tue 9 3/3 2 Jobs Wed 10 2/2 1 Job Thu 11 2/2 1 Job Fri 12 5/6 2 Jobs Sat 13 1/1…" at bounding box center [565, 355] width 1130 height 473
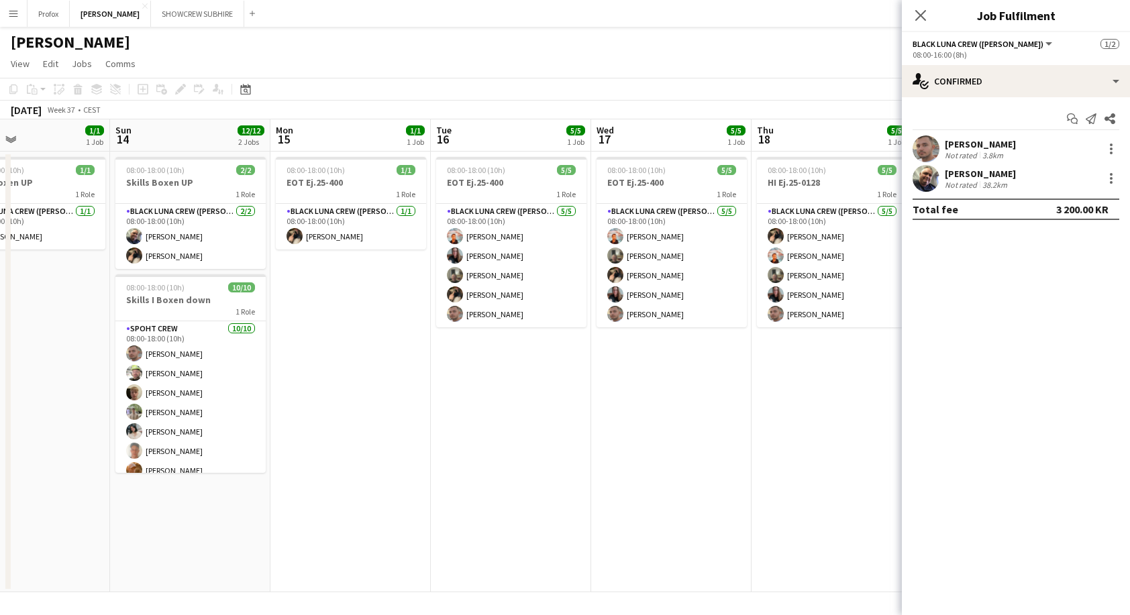
drag, startPoint x: 827, startPoint y: 410, endPoint x: 636, endPoint y: 398, distance: 191.6
click at [636, 398] on app-calendar-viewport "Wed 10 2/2 1 Job Thu 11 2/2 1 Job Fri 12 5/6 2 Jobs Sat 13 1/1 1 Job Sun 14 12/…" at bounding box center [565, 355] width 1130 height 473
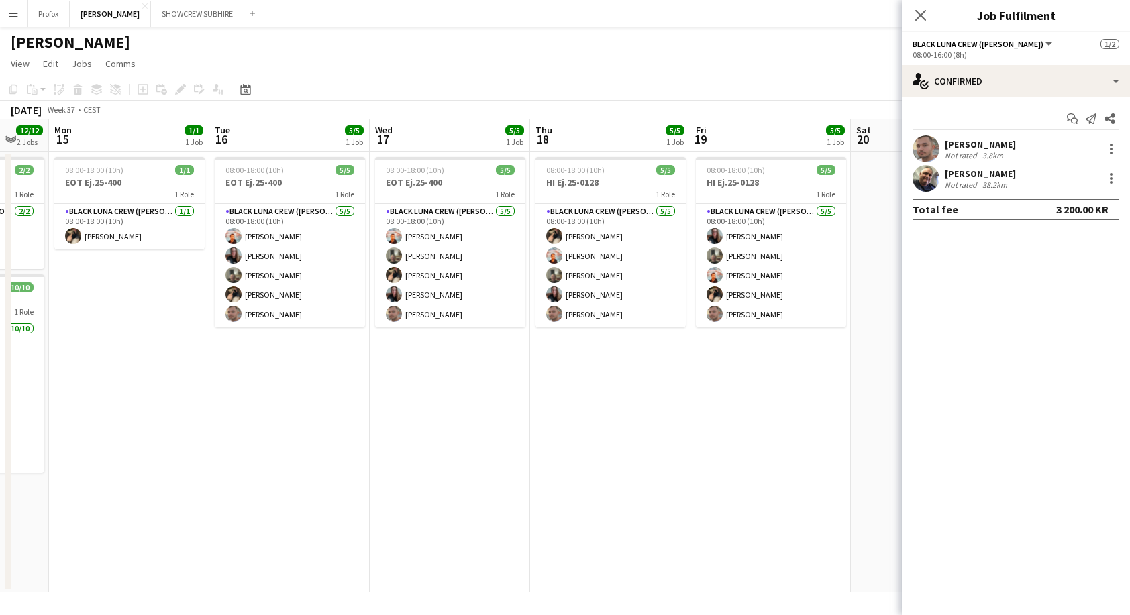
drag, startPoint x: 761, startPoint y: 402, endPoint x: 584, endPoint y: 402, distance: 177.8
click at [571, 407] on app-calendar-viewport "Fri 12 5/6 2 Jobs Sat 13 1/1 1 Job Sun 14 12/12 2 Jobs Mon 15 1/1 1 Job Tue 16 …" at bounding box center [565, 355] width 1130 height 473
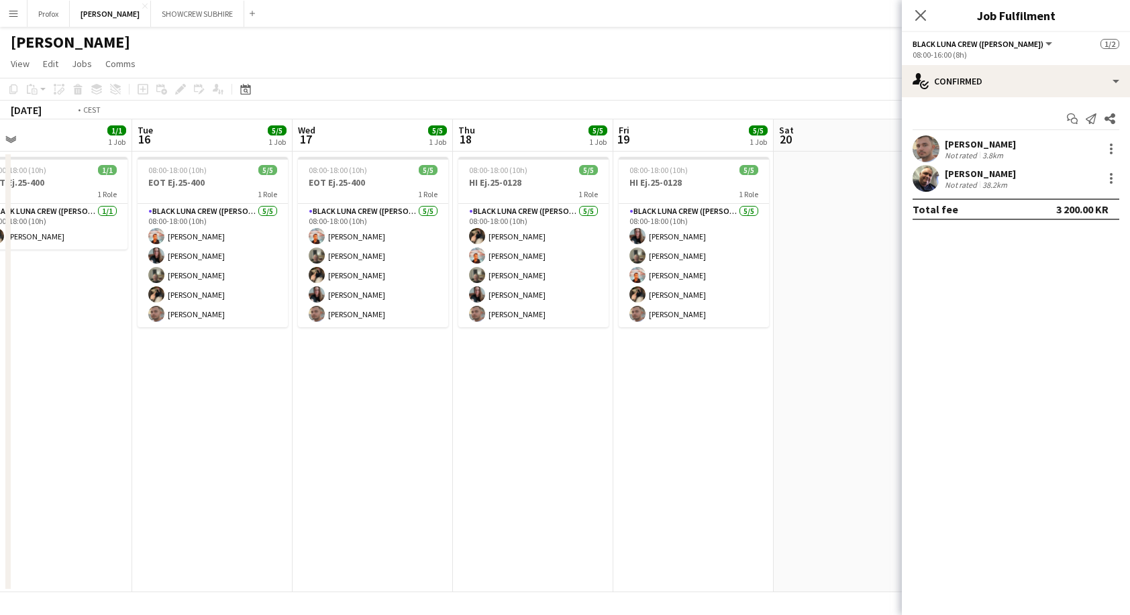
drag, startPoint x: 703, startPoint y: 376, endPoint x: 499, endPoint y: 364, distance: 204.3
click at [502, 364] on app-calendar-viewport "Fri 12 5/6 2 Jobs Sat 13 1/1 1 Job Sun 14 12/12 2 Jobs Mon 15 1/1 1 Job Tue 16 …" at bounding box center [565, 355] width 1130 height 473
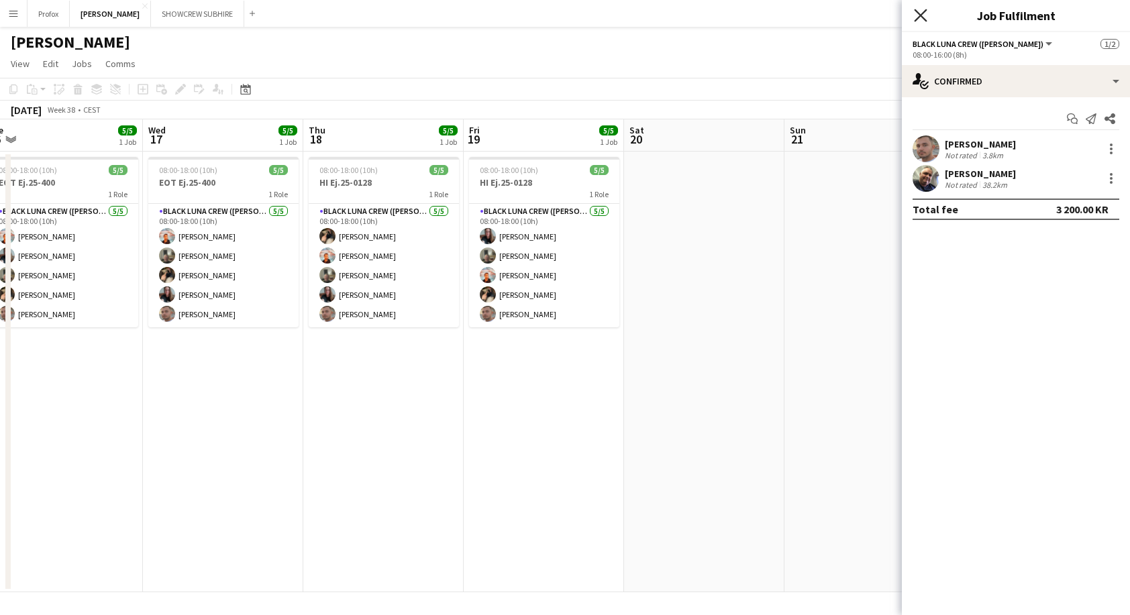
click at [920, 13] on icon "Close pop-in" at bounding box center [920, 15] width 13 height 13
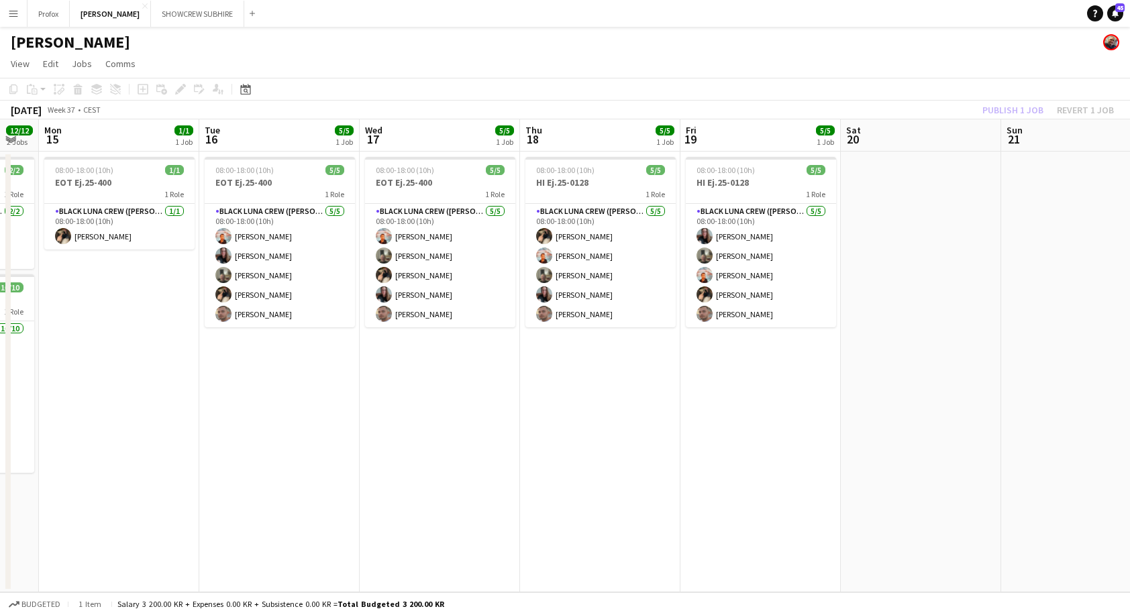
drag, startPoint x: 661, startPoint y: 224, endPoint x: 876, endPoint y: 230, distance: 215.4
click at [877, 230] on app-calendar-viewport "Sat 13 1/1 1 Job Sun 14 12/12 2 Jobs Mon 15 1/1 1 Job Tue 16 5/5 1 Job Wed 17 5…" at bounding box center [565, 355] width 1130 height 473
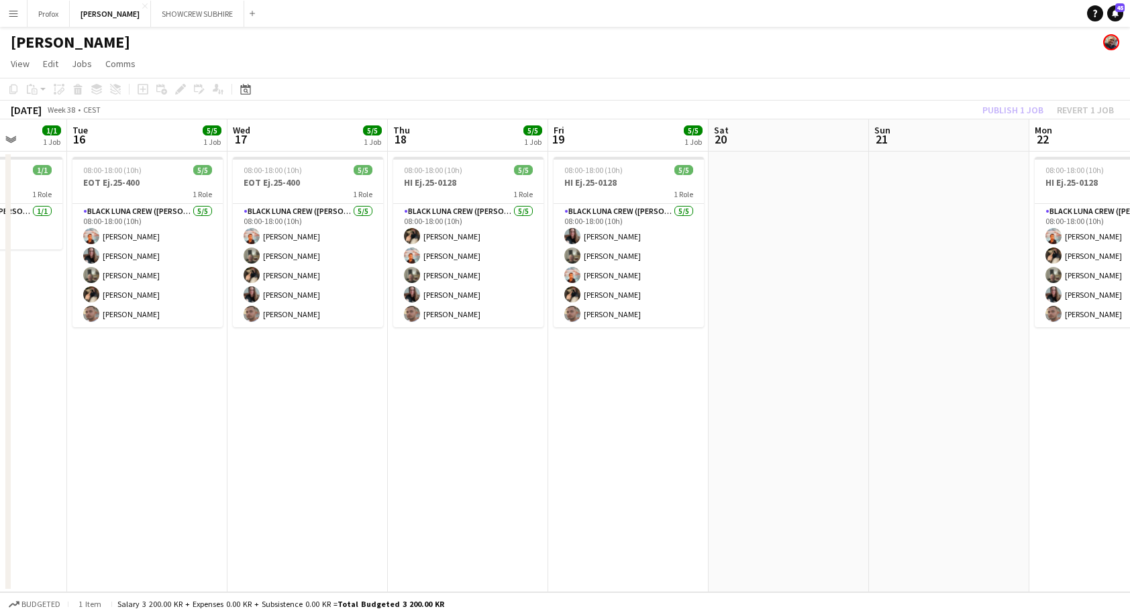
scroll to position [0, 396]
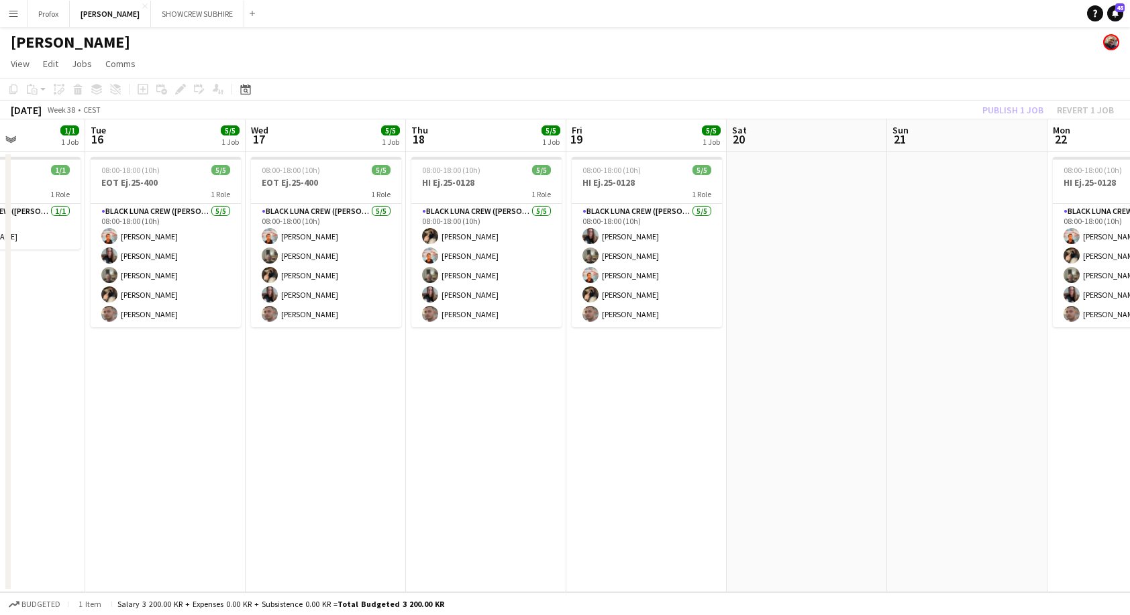
drag, startPoint x: 447, startPoint y: 274, endPoint x: 327, endPoint y: 286, distance: 120.0
click at [327, 286] on app-calendar-viewport "Sat 13 1/1 1 Job Sun 14 12/12 2 Jobs Mon 15 1/1 1 Job Tue 16 5/5 1 Job Wed 17 5…" at bounding box center [565, 355] width 1130 height 473
drag, startPoint x: 947, startPoint y: 186, endPoint x: 965, endPoint y: 165, distance: 28.1
click at [953, 180] on app-calendar-viewport "Sat 13 1/1 1 Job Sun 14 12/12 2 Jobs Mon 15 1/1 1 Job Tue 16 5/5 1 Job Wed 17 5…" at bounding box center [565, 355] width 1130 height 473
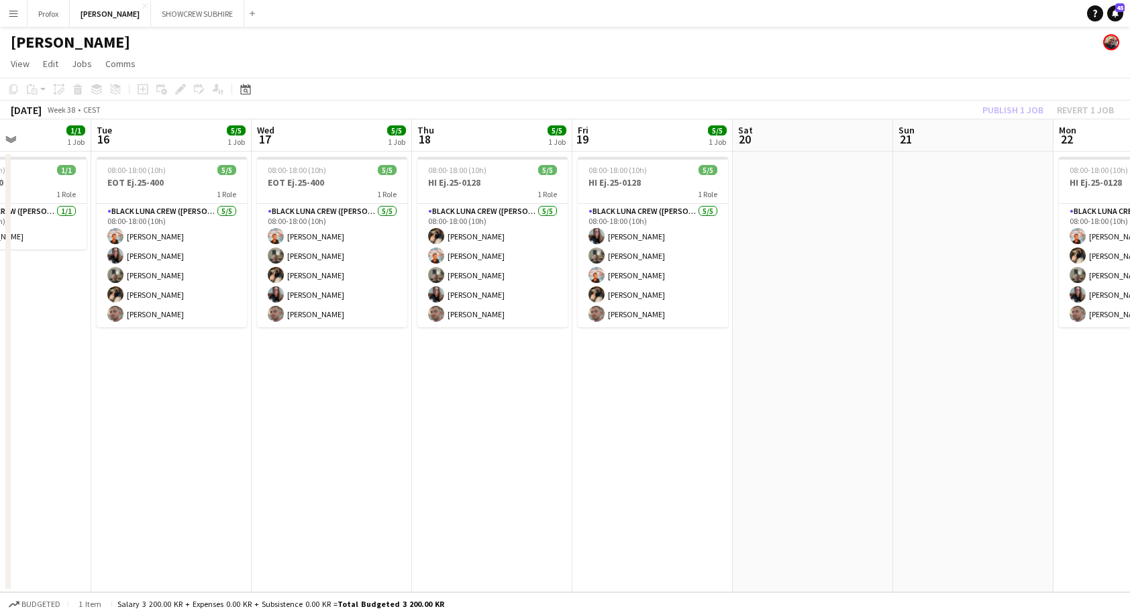
click at [1019, 108] on div "Publish 1 job Revert 1 job" at bounding box center [1048, 109] width 164 height 17
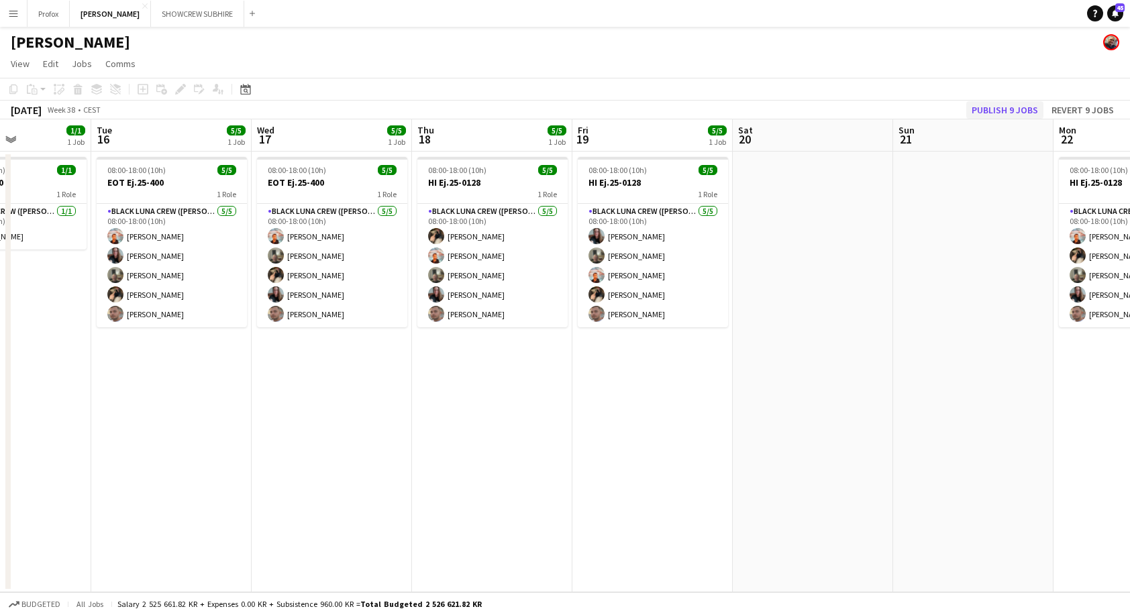
click at [1007, 109] on button "Publish 9 jobs" at bounding box center [1004, 109] width 77 height 17
drag, startPoint x: 608, startPoint y: 347, endPoint x: 916, endPoint y: 392, distance: 311.2
click at [1130, 380] on html "Menu Boards Boards Boards All jobs Status Workforce Workforce My Workforce Recr…" at bounding box center [565, 307] width 1130 height 615
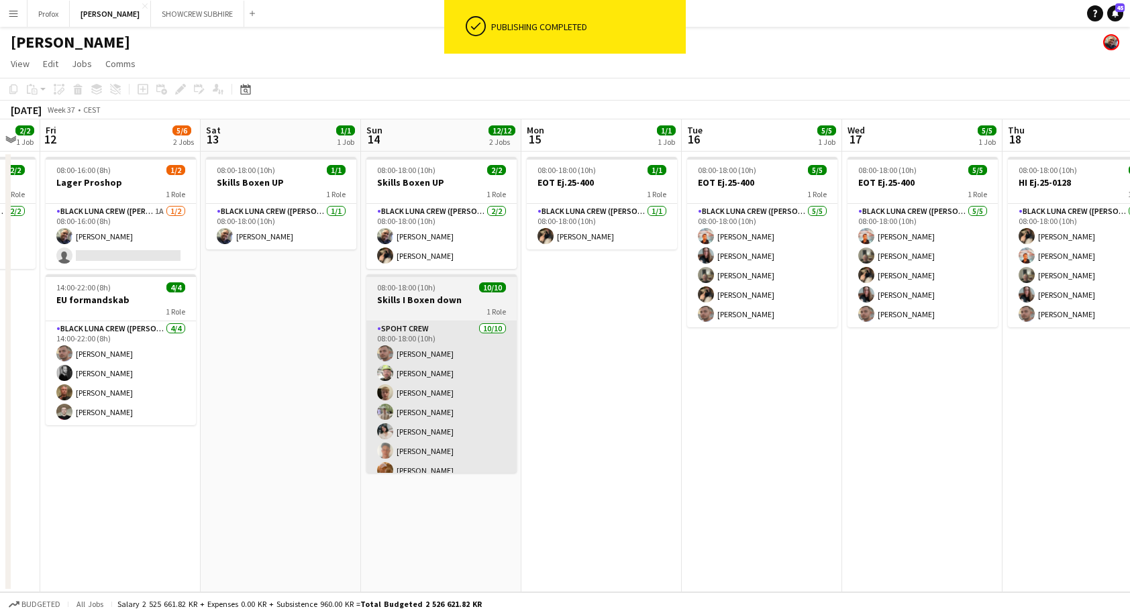
drag, startPoint x: 390, startPoint y: 404, endPoint x: 826, endPoint y: 399, distance: 436.7
click at [830, 400] on app-calendar-viewport "Wed 10 2/2 1 Job Thu 11 2/2 1 Job Fri 12 5/6 2 Jobs Sat 13 1/1 1 Job Sun 14 12/…" at bounding box center [565, 355] width 1130 height 473
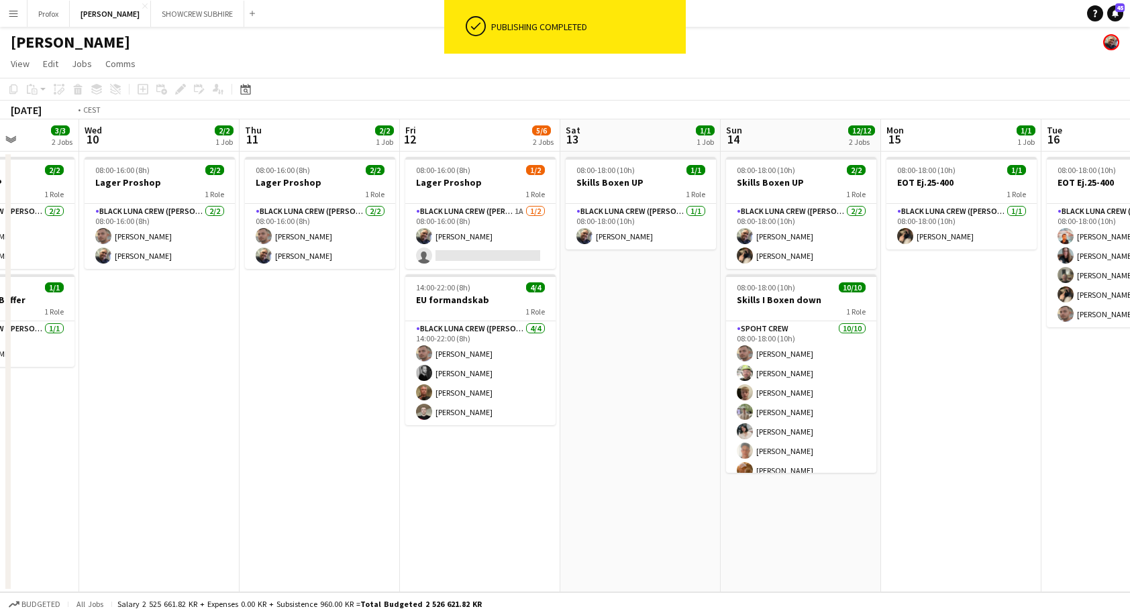
drag, startPoint x: 668, startPoint y: 407, endPoint x: 898, endPoint y: 388, distance: 230.9
click at [898, 388] on app-calendar-viewport "Sun 7 12/12 2 Jobs Mon 8 6/8 3 Jobs Tue 9 3/3 2 Jobs Wed 10 2/2 1 Job Thu 11 2/…" at bounding box center [565, 355] width 1130 height 473
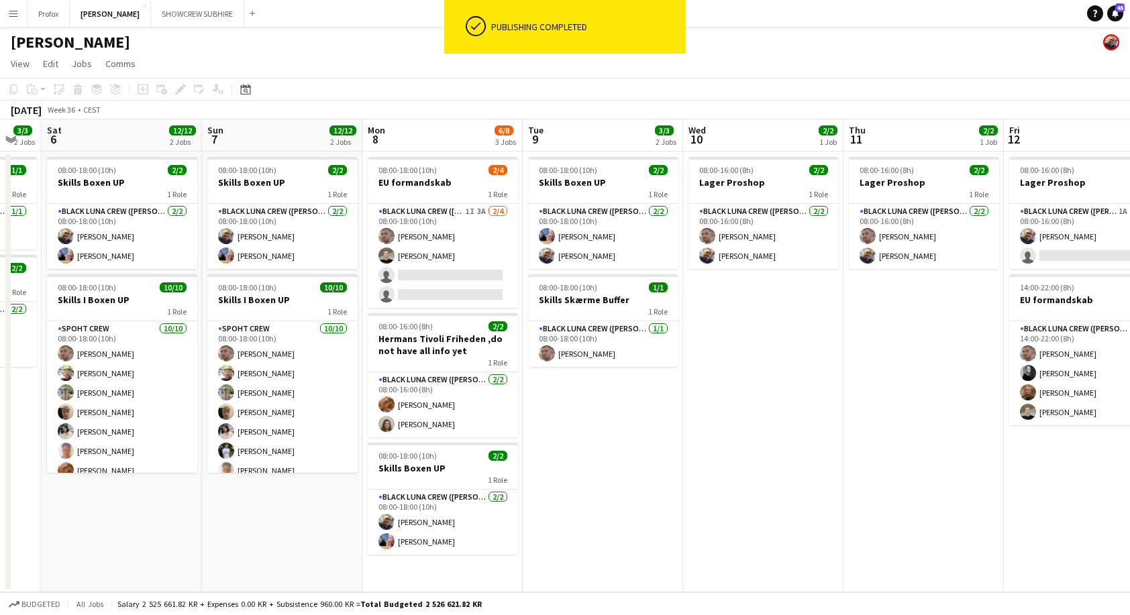
drag, startPoint x: 547, startPoint y: 418, endPoint x: 751, endPoint y: 394, distance: 204.7
click at [749, 394] on app-calendar-viewport "Thu 4 3/3 3 Jobs Fri 5 3/3 2 Jobs Sat 6 12/12 2 Jobs Sun 7 12/12 2 Jobs Mon 8 6…" at bounding box center [565, 355] width 1130 height 473
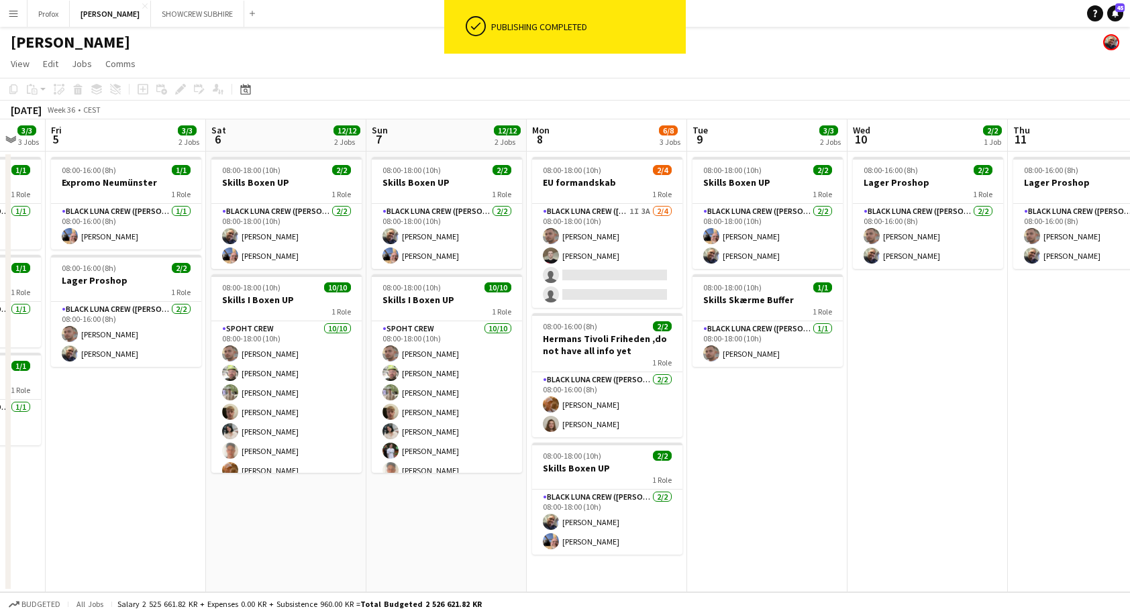
drag, startPoint x: 609, startPoint y: 416, endPoint x: 794, endPoint y: 402, distance: 185.6
click at [860, 408] on app-calendar-viewport "Wed 3 1/2 2 Jobs Thu 4 3/3 3 Jobs Fri 5 3/3 2 Jobs Sat 6 12/12 2 Jobs Sun 7 12/…" at bounding box center [565, 355] width 1130 height 473
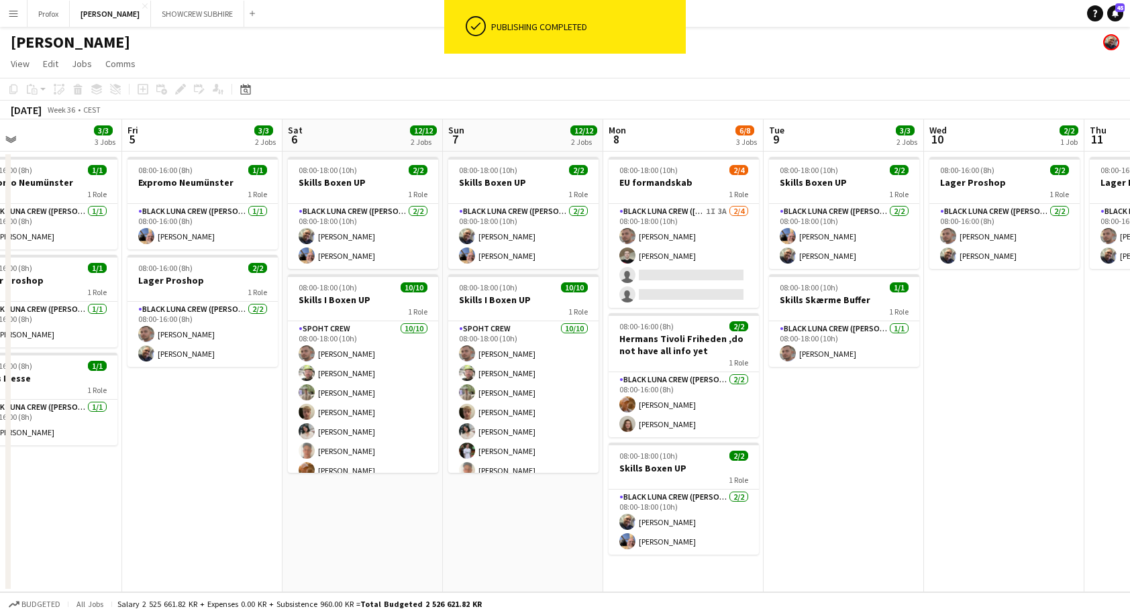
scroll to position [0, 378]
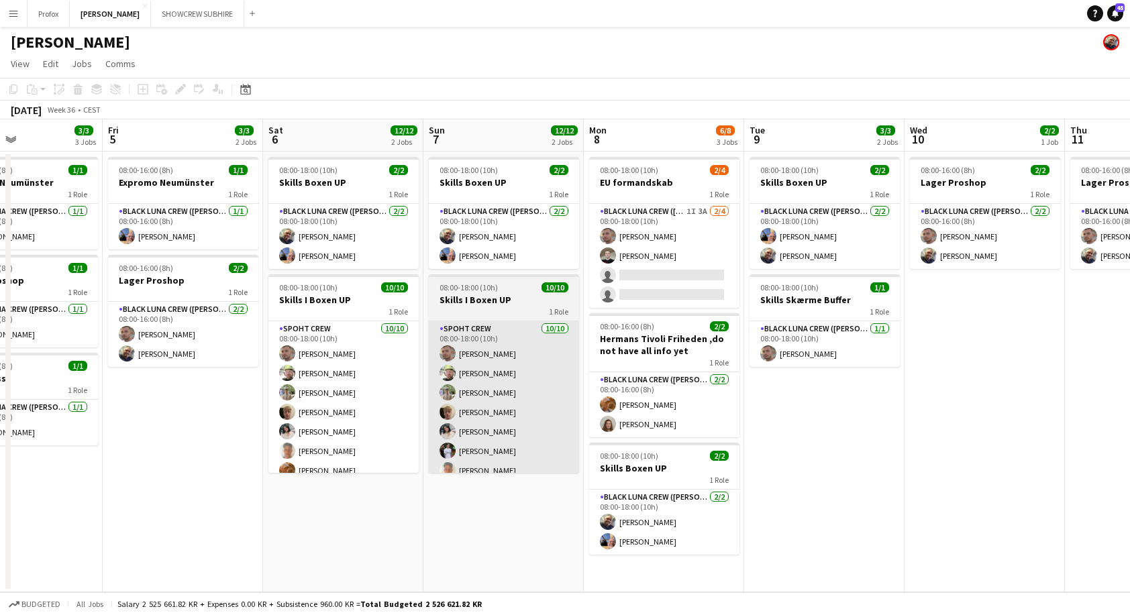
drag, startPoint x: 468, startPoint y: 429, endPoint x: 443, endPoint y: 431, distance: 24.2
click at [443, 432] on app-calendar-viewport "Tue 2 2/2 1 Job Wed 3 1/2 2 Jobs Thu 4 3/3 3 Jobs Fri 5 3/3 2 Jobs Sat 6 12/12 …" at bounding box center [565, 355] width 1130 height 473
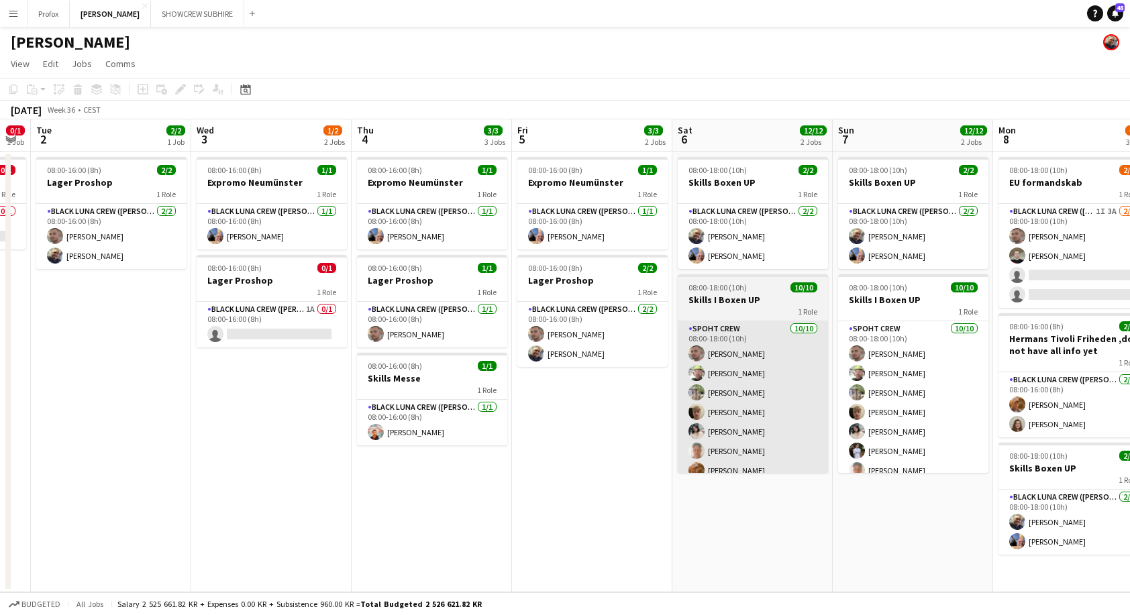
drag, startPoint x: 378, startPoint y: 443, endPoint x: 776, endPoint y: 449, distance: 397.9
click at [779, 449] on app-calendar-viewport "Sun 31 2/2 1 Job Mon 1 0/1 1 Job Tue 2 2/2 1 Job Wed 3 1/2 2 Jobs Thu 4 3/3 3 J…" at bounding box center [565, 355] width 1130 height 473
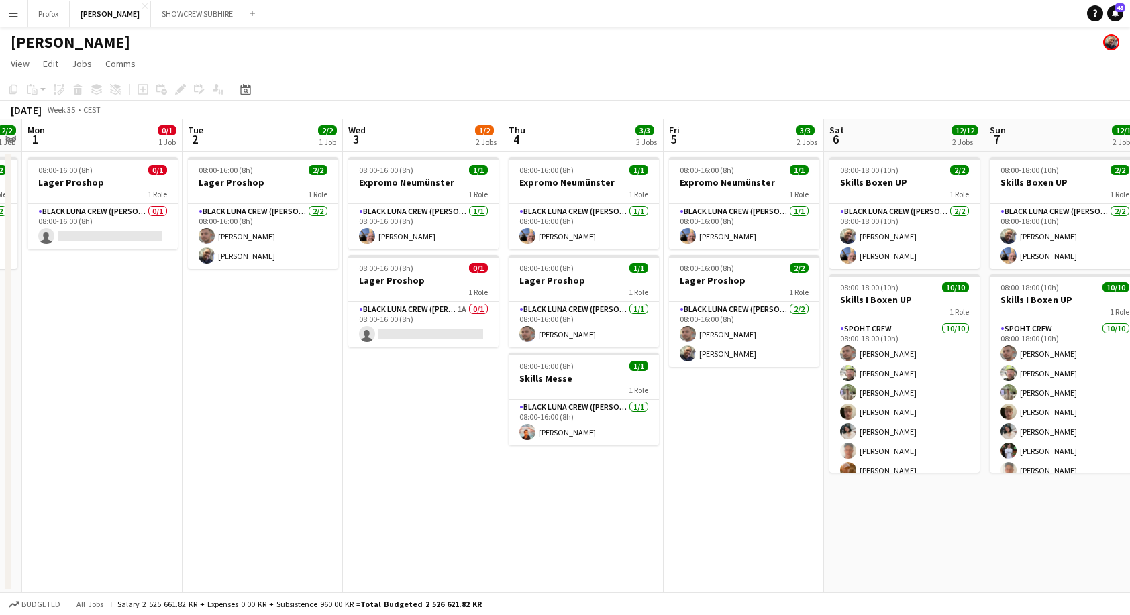
scroll to position [0, 270]
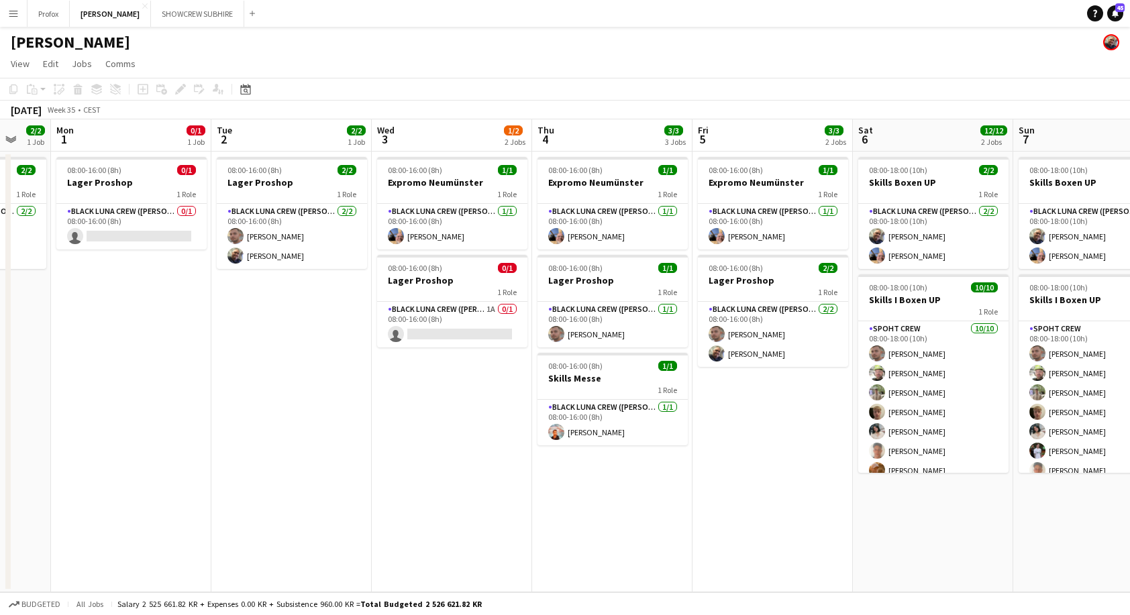
drag, startPoint x: 253, startPoint y: 370, endPoint x: 430, endPoint y: 403, distance: 180.2
click at [430, 403] on app-calendar-viewport "Sat 30 Sun 31 2/2 1 Job Mon 1 0/1 1 Job Tue 2 2/2 1 Job Wed 3 1/2 2 Jobs Thu 4 …" at bounding box center [565, 355] width 1130 height 473
click at [124, 233] on app-card-role "Black Luna Crew ([PERSON_NAME]) 0/1 08:00-16:00 (8h) single-neutral-actions" at bounding box center [131, 227] width 150 height 46
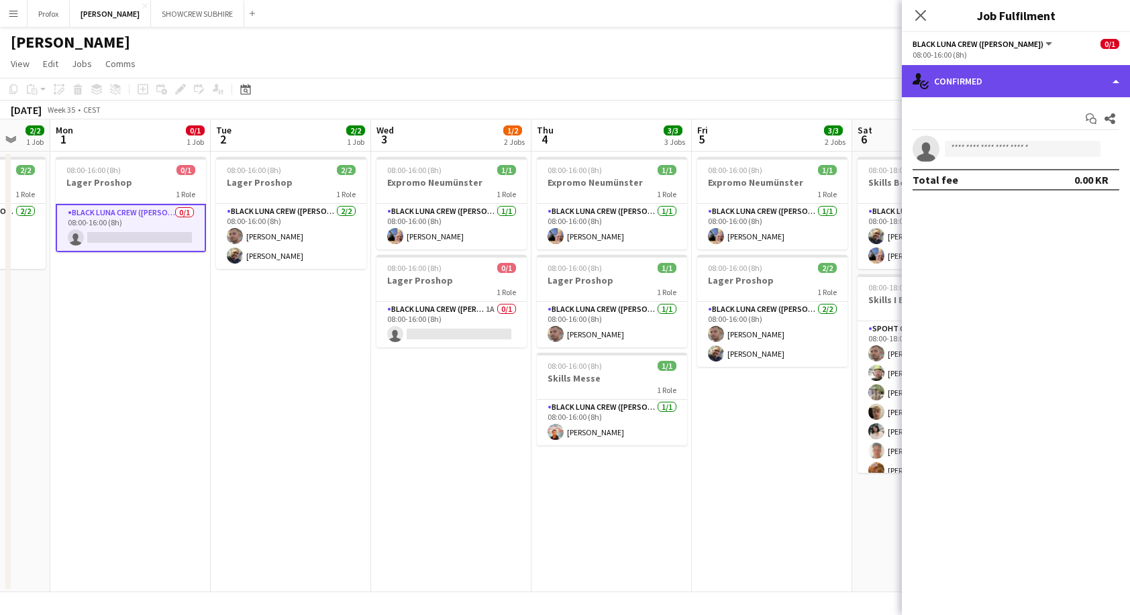
click at [1111, 80] on div "single-neutral-actions-check-2 Confirmed" at bounding box center [1016, 81] width 228 height 32
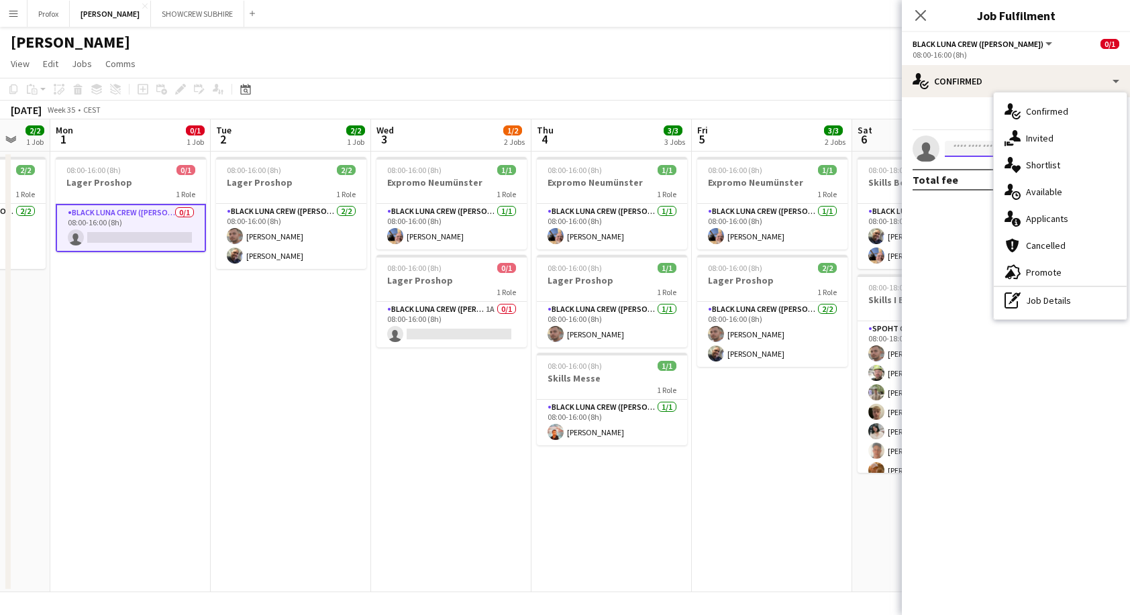
click at [988, 148] on input at bounding box center [1023, 149] width 156 height 16
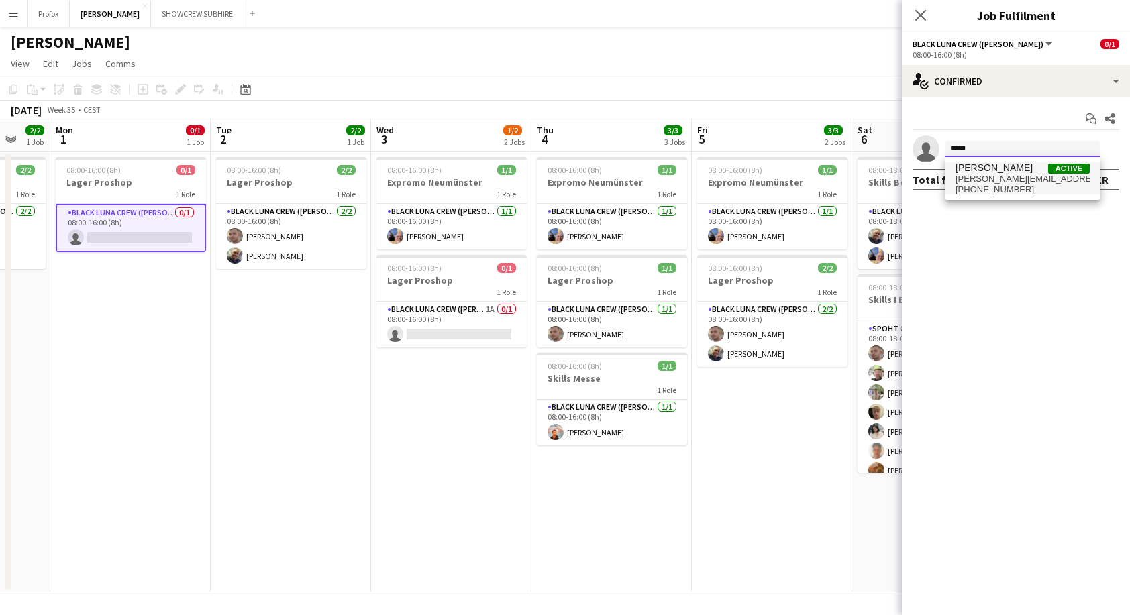
type input "*****"
click at [1002, 189] on span "[PHONE_NUMBER]" at bounding box center [1022, 189] width 134 height 11
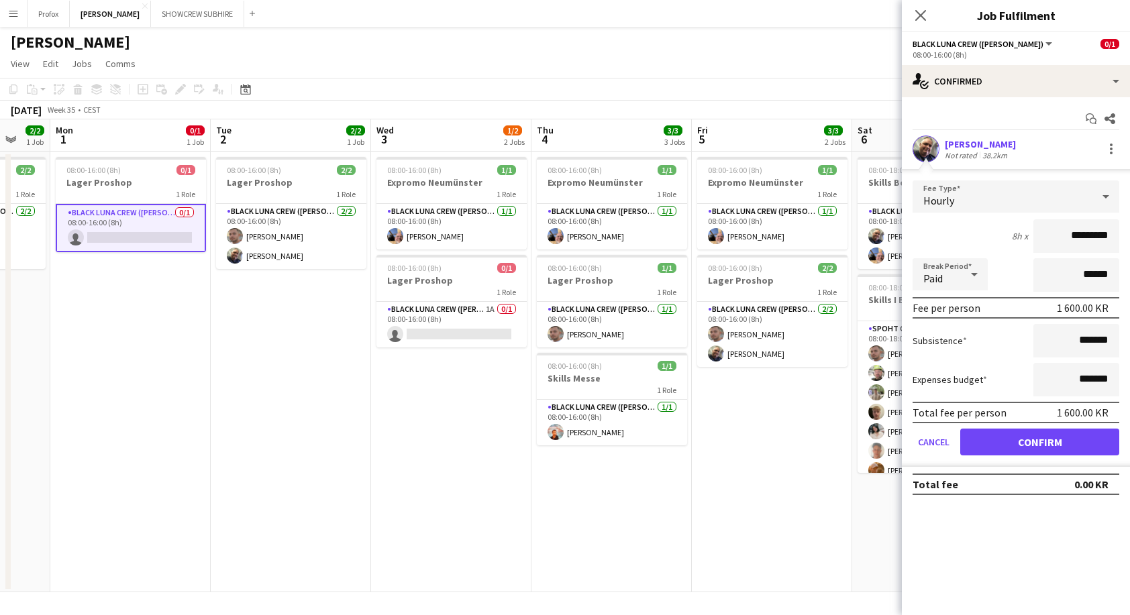
click at [1061, 445] on button "Confirm" at bounding box center [1039, 442] width 159 height 27
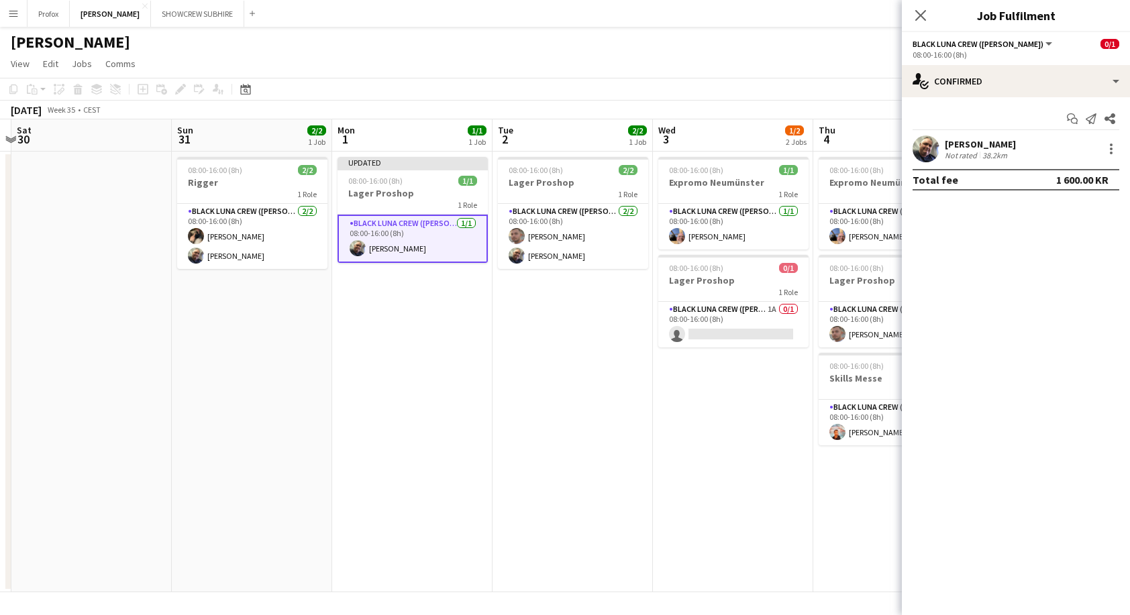
drag, startPoint x: 302, startPoint y: 470, endPoint x: 545, endPoint y: 477, distance: 243.6
click at [571, 474] on app-calendar-viewport "Thu 28 4/4 1 Job Fri 29 Sat 30 Sun 31 2/2 1 Job Mon 1 1/1 1 Job Tue 2 2/2 1 Job…" at bounding box center [565, 355] width 1130 height 473
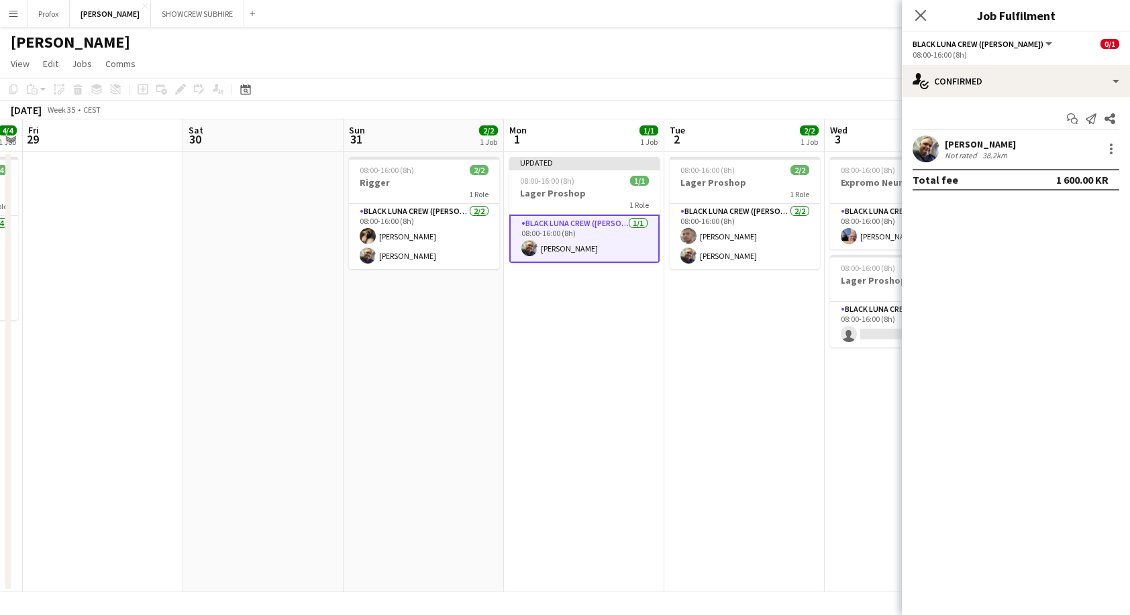
drag, startPoint x: 433, startPoint y: 462, endPoint x: 525, endPoint y: 469, distance: 91.5
click at [608, 466] on app-calendar-viewport "Wed 27 4/4 1 Job Thu 28 4/4 1 Job Fri 29 Sat 30 Sun 31 2/2 1 Job Mon 1 1/1 1 Jo…" at bounding box center [565, 355] width 1130 height 473
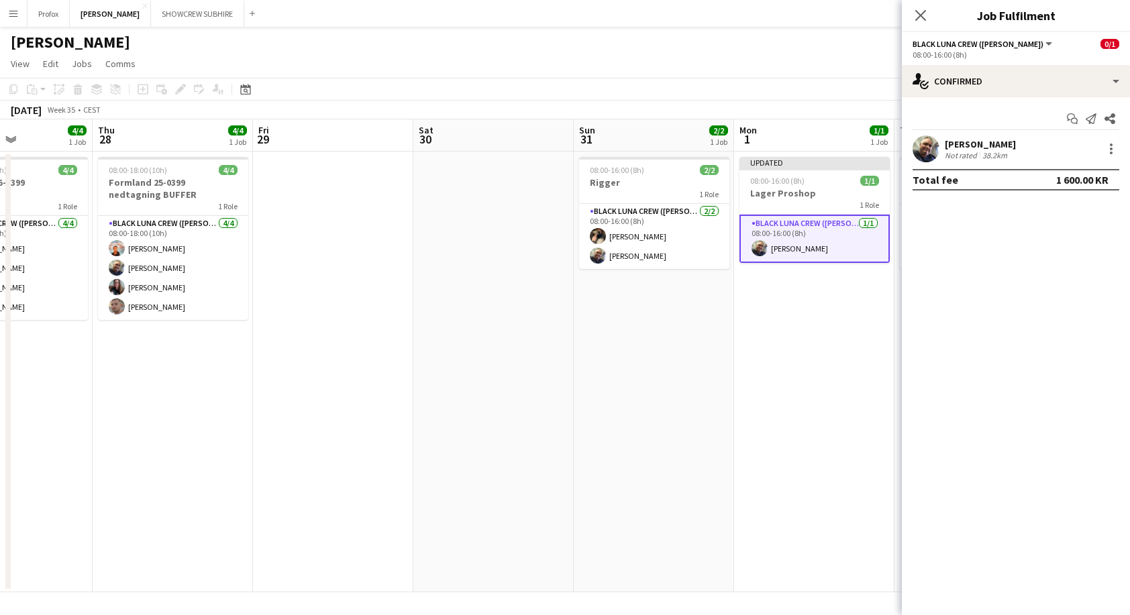
drag, startPoint x: 391, startPoint y: 472, endPoint x: 599, endPoint y: 468, distance: 208.0
click at [599, 468] on app-calendar-viewport "Mon 25 4/4 1 Job Tue 26 6/6 2 Jobs Wed 27 4/4 1 Job Thu 28 4/4 1 Job Fri 29 Sat…" at bounding box center [565, 355] width 1130 height 473
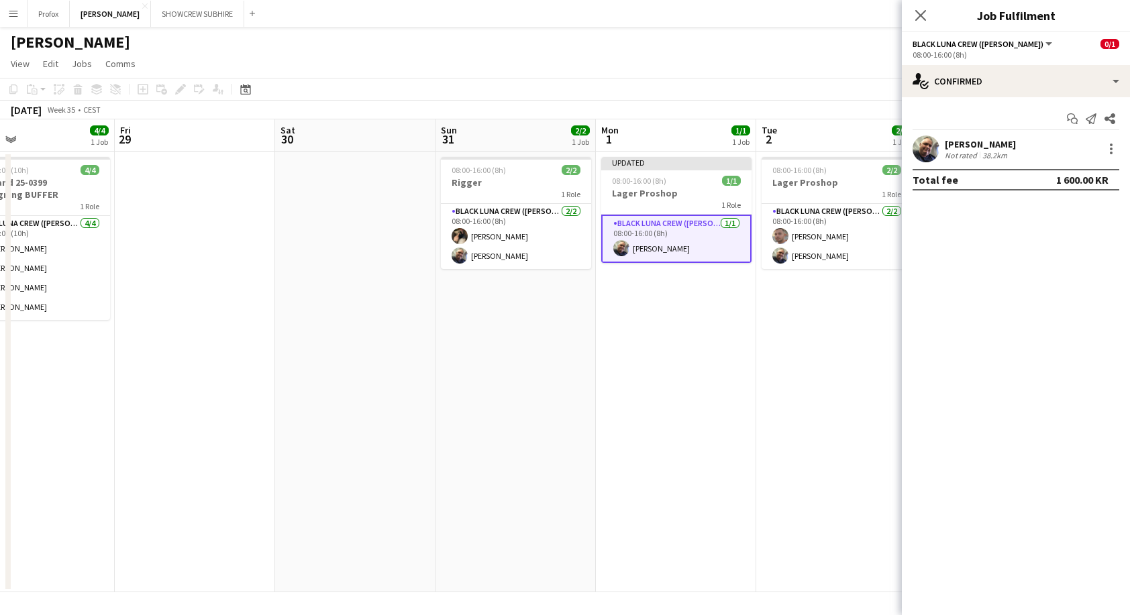
drag, startPoint x: 560, startPoint y: 471, endPoint x: 156, endPoint y: 470, distance: 403.8
click at [136, 472] on app-calendar-viewport "Mon 25 4/4 1 Job Tue 26 6/6 2 Jobs Wed 27 4/4 1 Job Thu 28 4/4 1 Job Fri 29 Sat…" at bounding box center [565, 355] width 1130 height 473
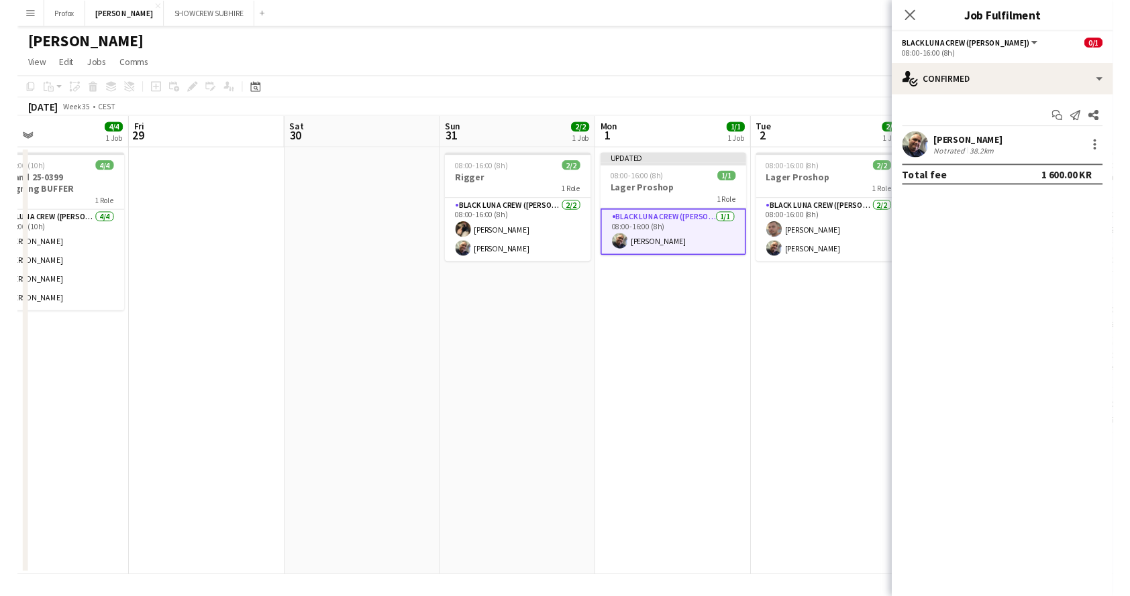
scroll to position [0, 516]
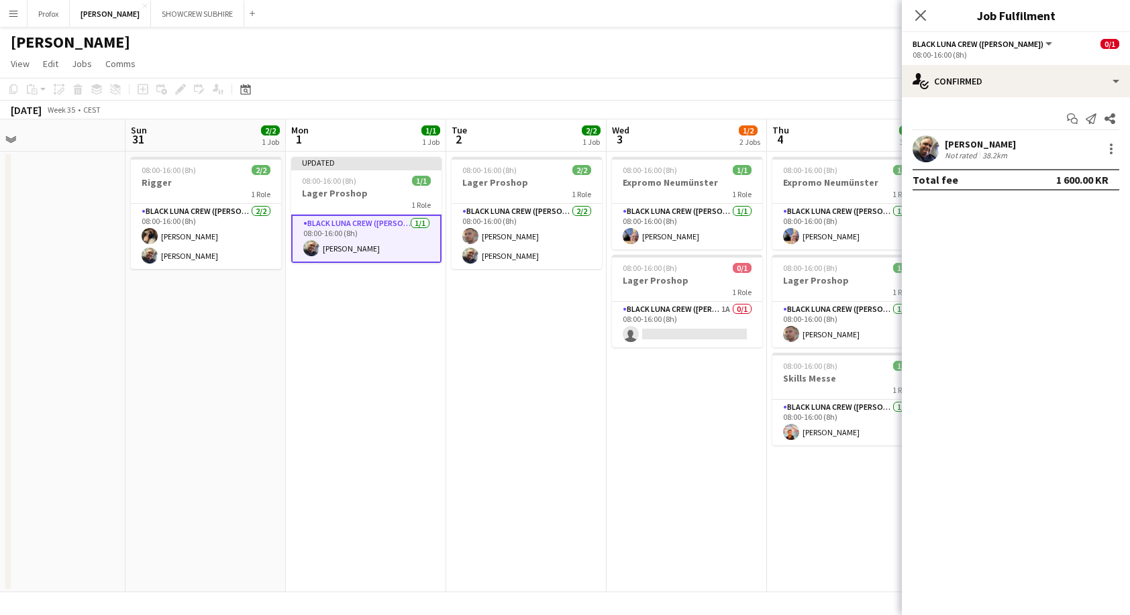
click at [924, 13] on icon at bounding box center [920, 15] width 11 height 11
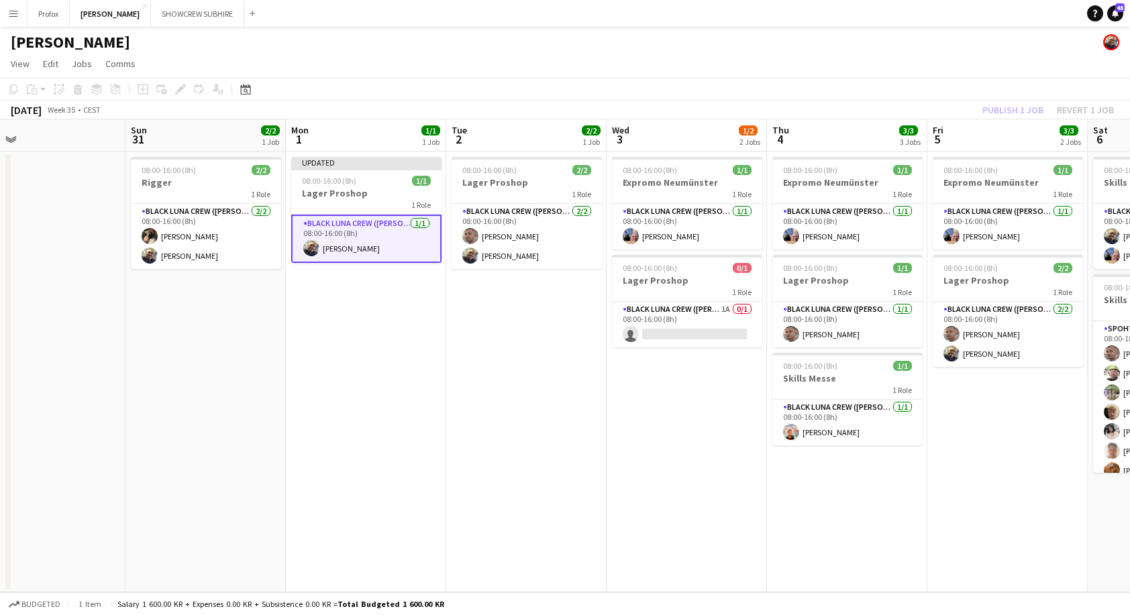
click at [1026, 108] on div "Publish 1 job Revert 1 job" at bounding box center [1048, 109] width 164 height 17
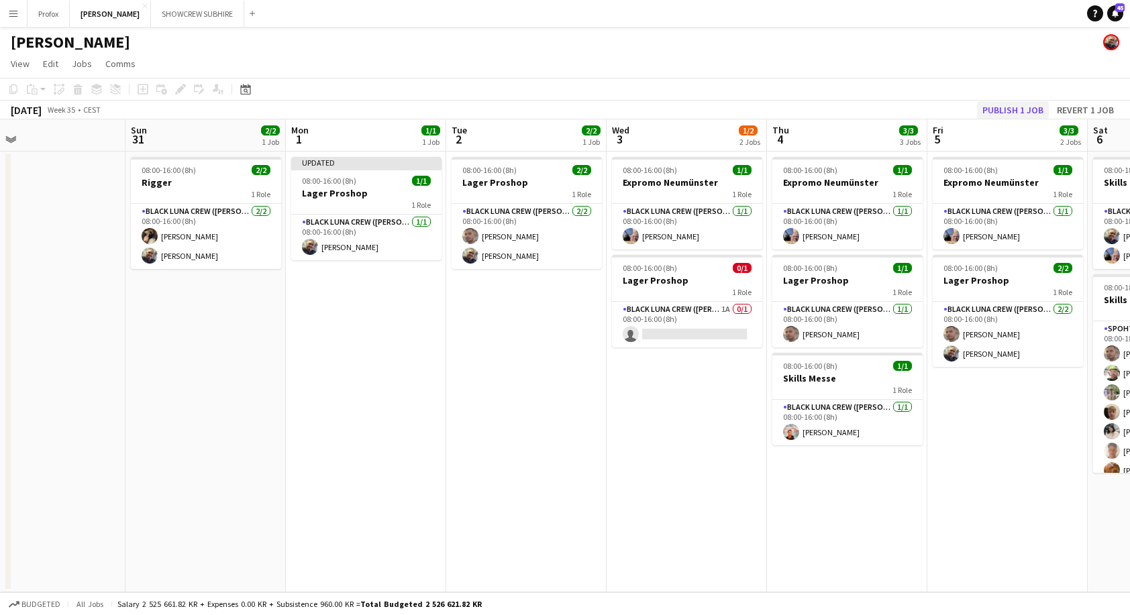
click at [1007, 109] on button "Publish 1 job" at bounding box center [1013, 109] width 72 height 17
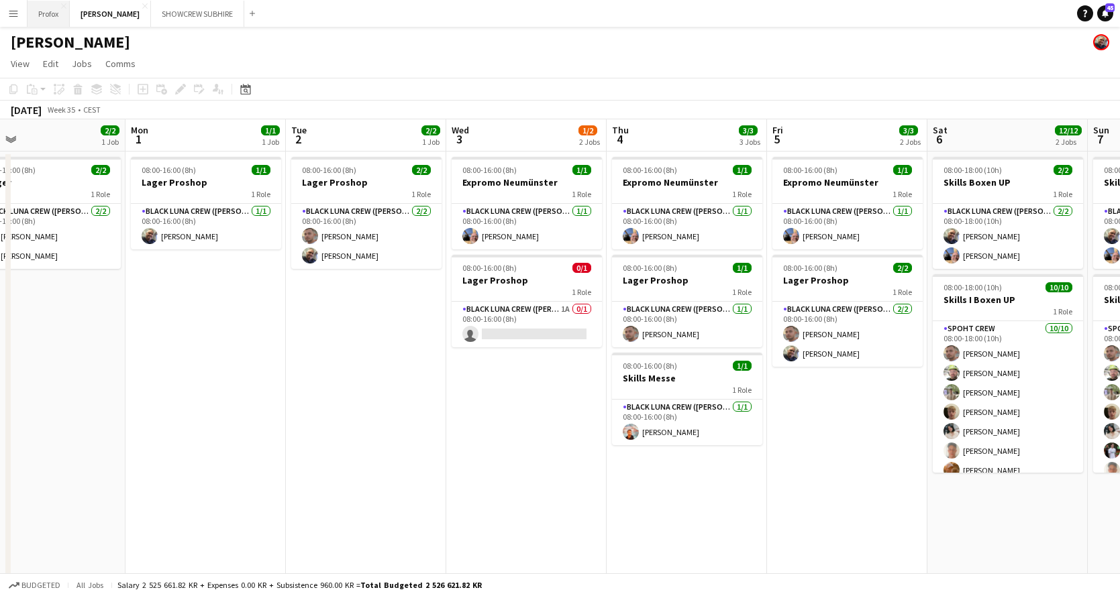
click at [52, 11] on button "Profox Close" at bounding box center [49, 14] width 42 height 26
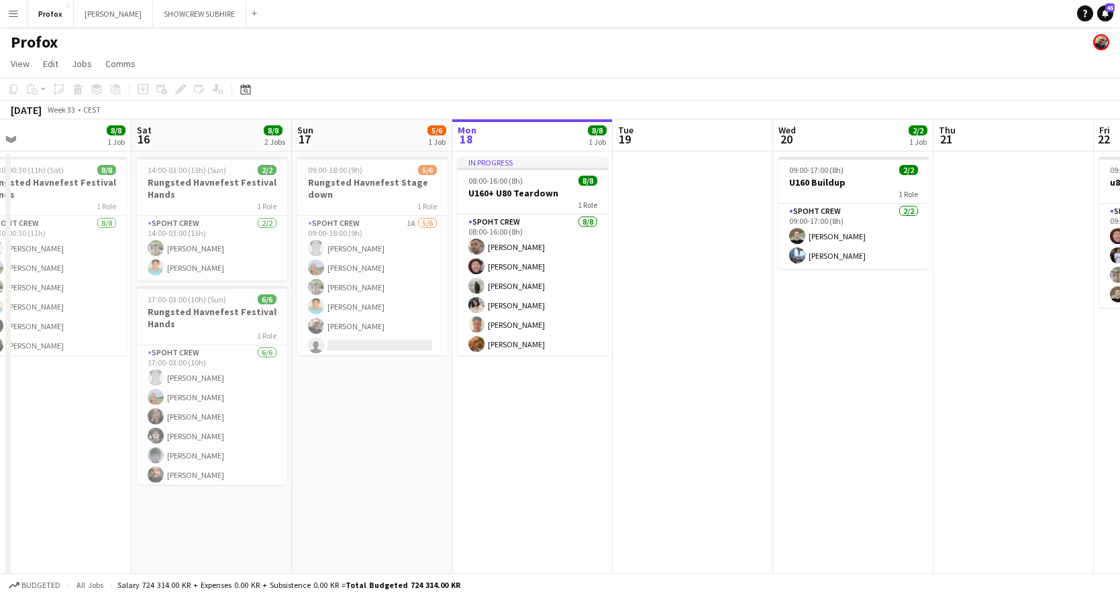
scroll to position [0, 338]
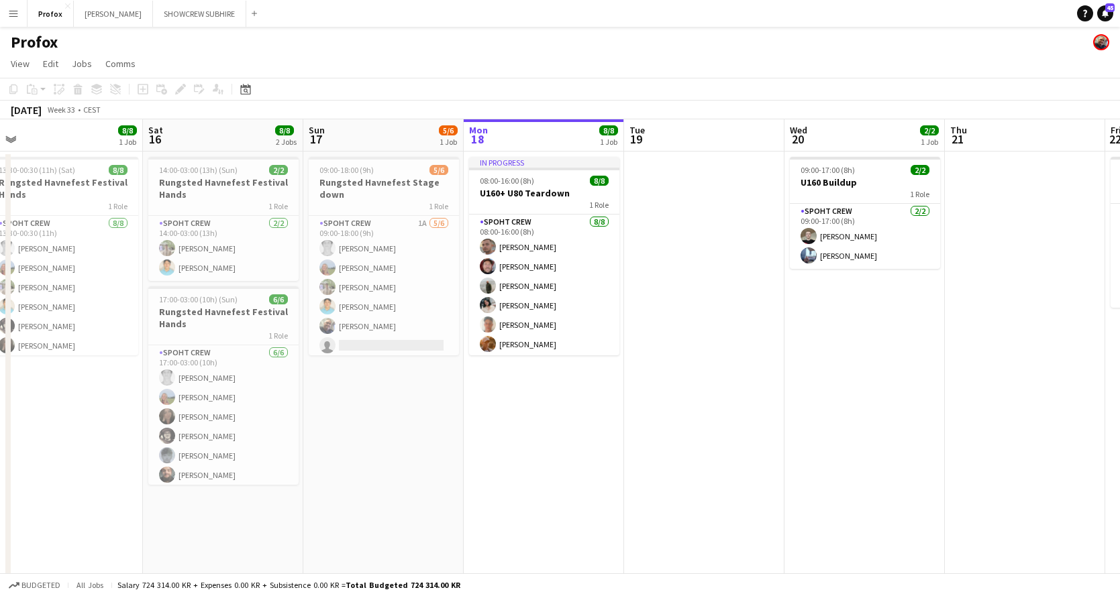
drag, startPoint x: 274, startPoint y: 195, endPoint x: 574, endPoint y: 206, distance: 300.7
click at [574, 206] on app-calendar-viewport "Wed 13 Thu 14 6/6 1 Job Fri 15 8/8 1 Job Sat 16 8/8 2 Jobs Sun 17 5/6 1 Job Mon…" at bounding box center [560, 377] width 1120 height 517
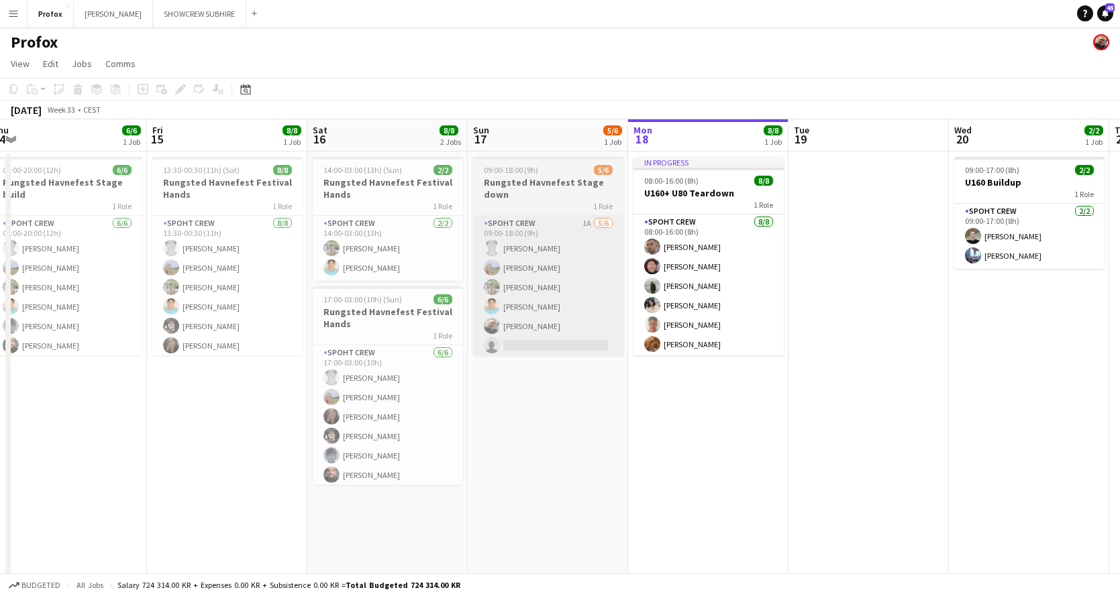
drag, startPoint x: 409, startPoint y: 244, endPoint x: 561, endPoint y: 246, distance: 153.0
click at [573, 241] on app-calendar-viewport "Tue 12 Wed 13 Thu 14 6/6 1 Job Fri 15 8/8 1 Job Sat 16 8/8 2 Jobs Sun 17 5/6 1 …" at bounding box center [560, 377] width 1120 height 517
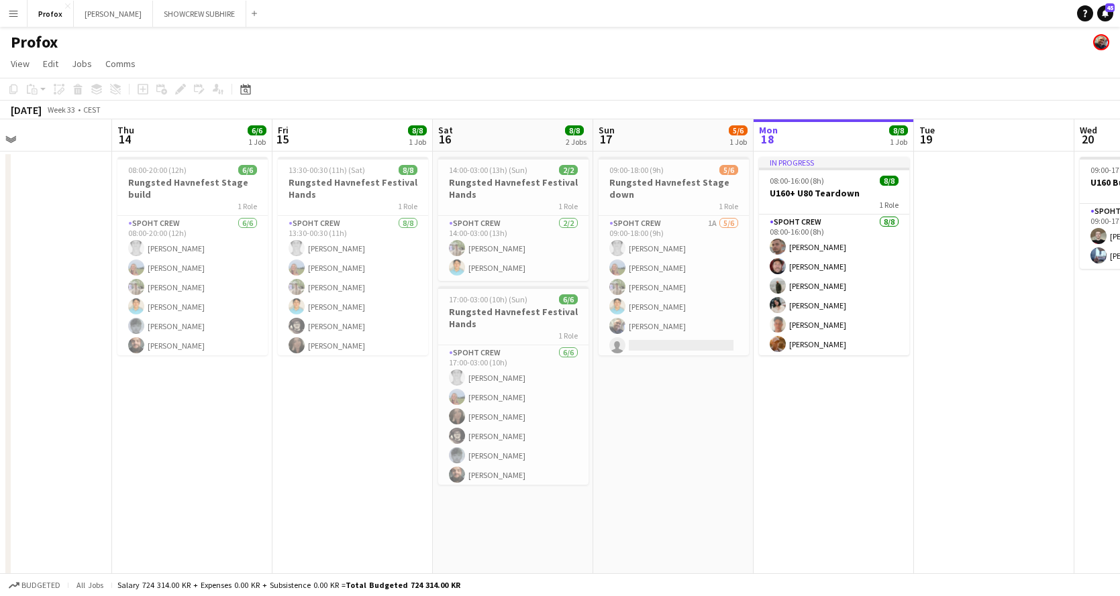
scroll to position [0, 370]
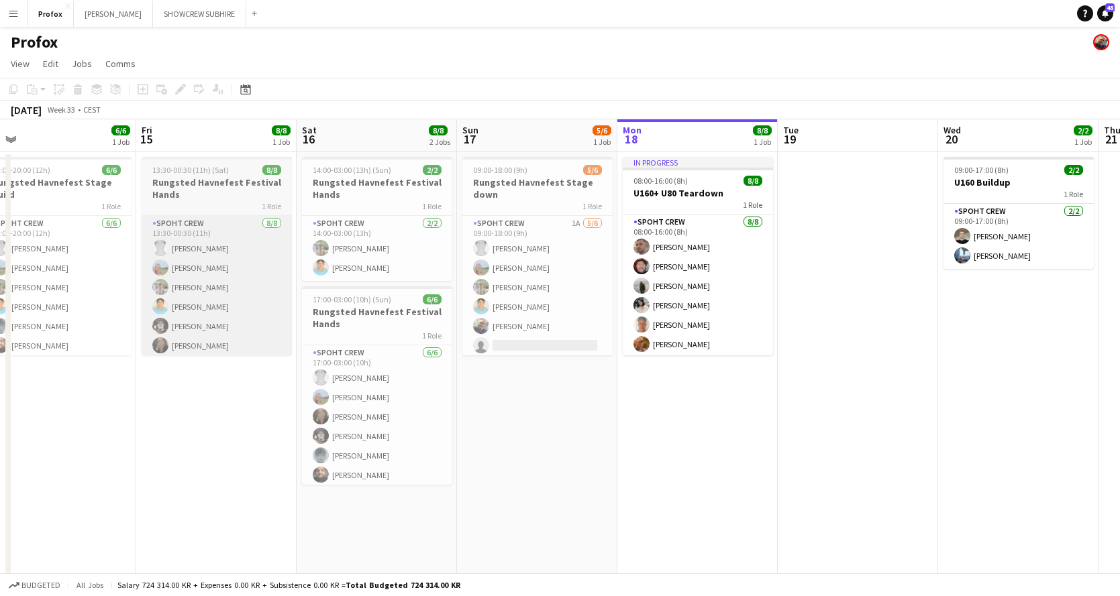
drag, startPoint x: 256, startPoint y: 305, endPoint x: 244, endPoint y: 303, distance: 12.1
click at [245, 303] on app-calendar-viewport "Mon 11 Tue 12 Wed 13 Thu 14 6/6 1 Job Fri 15 8/8 1 Job Sat 16 8/8 2 Jobs Sun 17…" at bounding box center [560, 377] width 1120 height 517
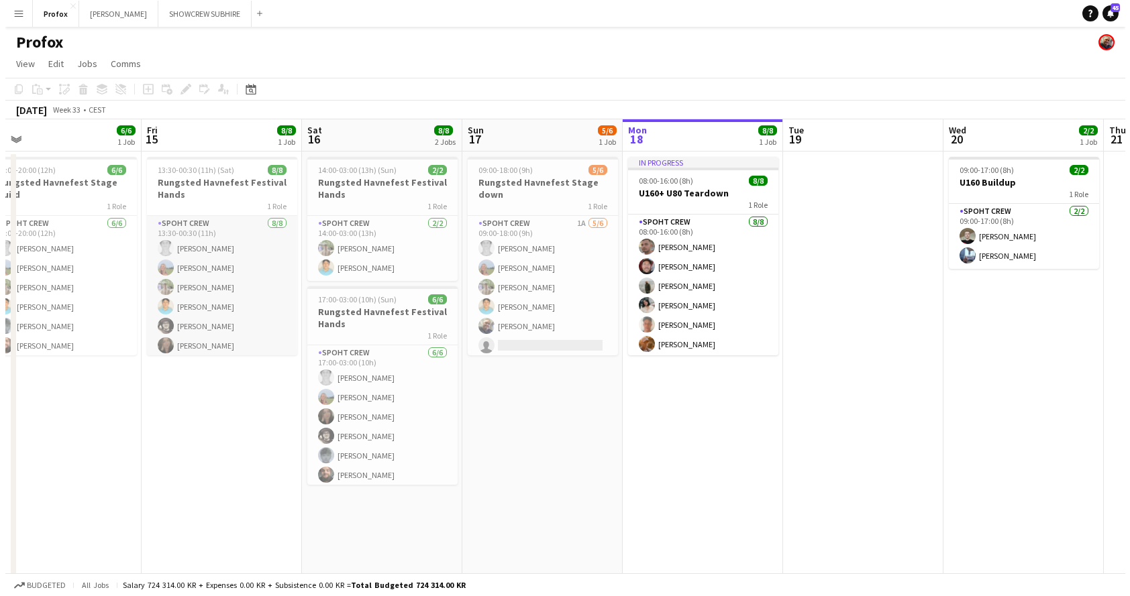
scroll to position [0, 506]
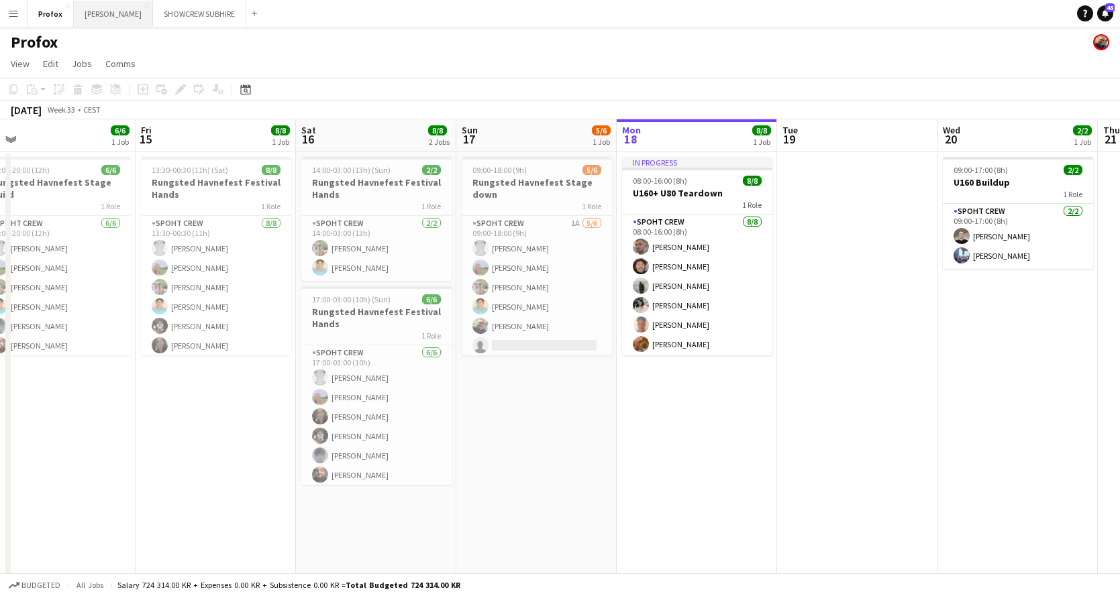
click at [123, 16] on button "[PERSON_NAME] Close" at bounding box center [113, 14] width 79 height 26
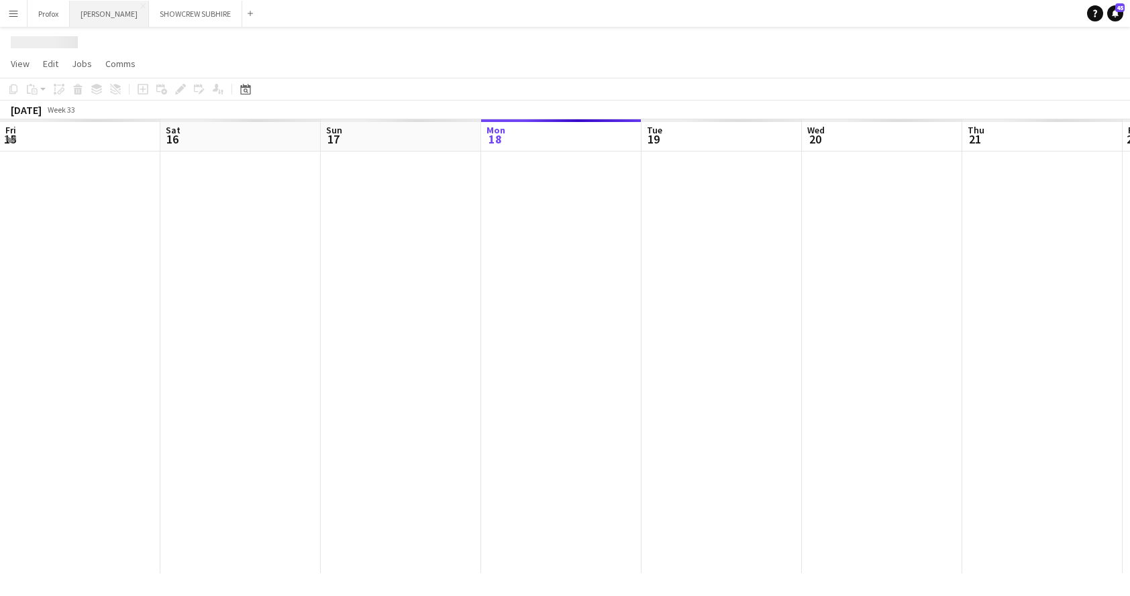
scroll to position [0, 321]
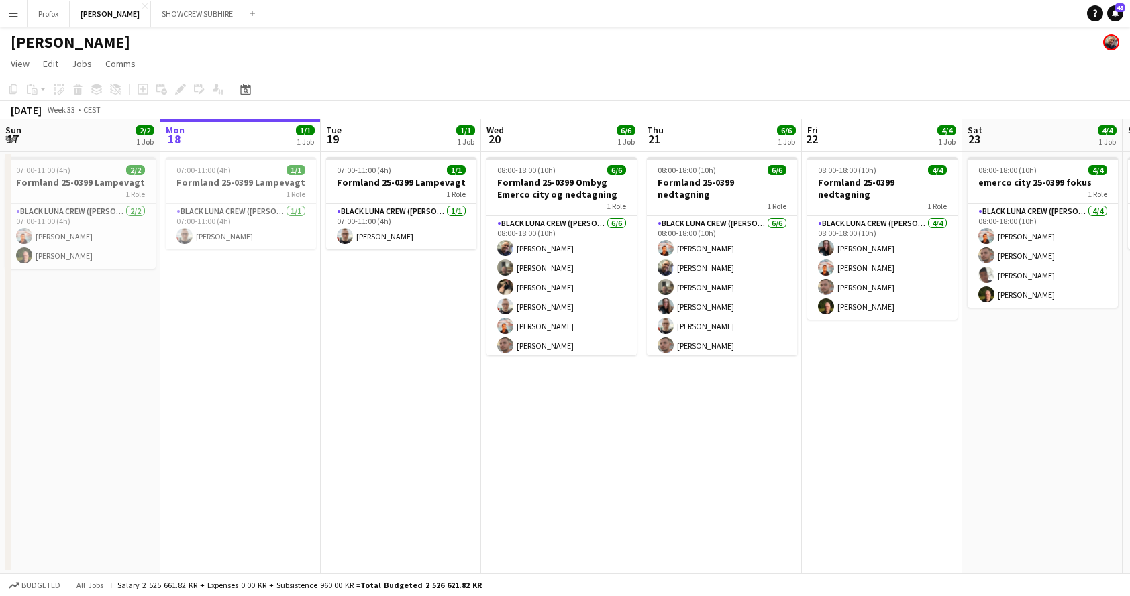
click at [11, 10] on app-icon "Menu" at bounding box center [13, 13] width 11 height 11
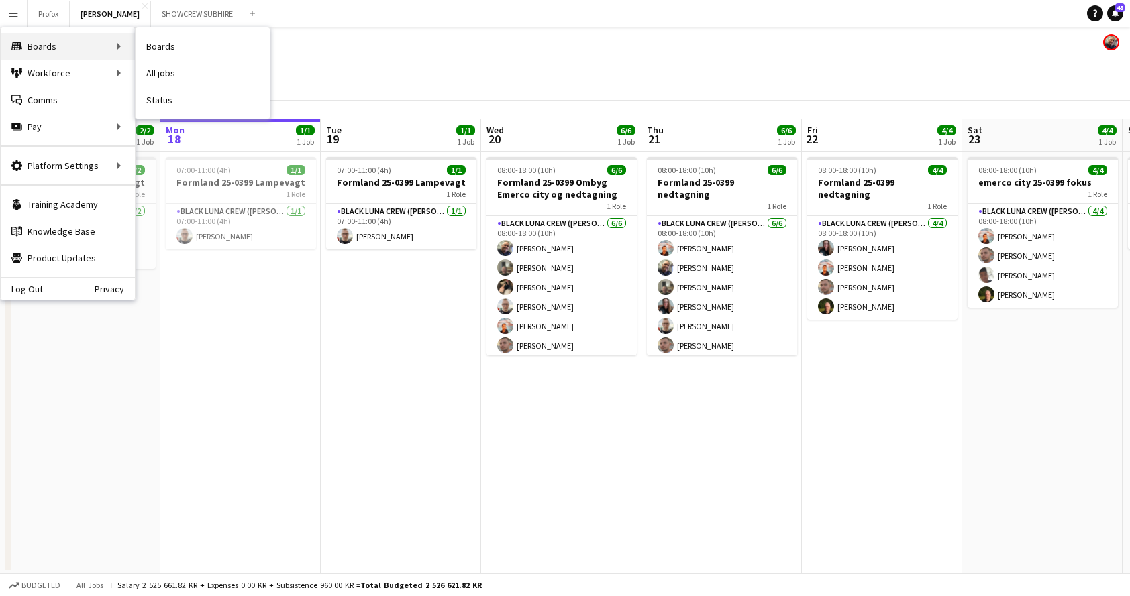
click at [58, 46] on div "Boards Boards" at bounding box center [68, 46] width 134 height 27
click at [112, 43] on div "Boards Boards" at bounding box center [68, 46] width 134 height 27
click at [174, 54] on link "Boards" at bounding box center [203, 46] width 134 height 27
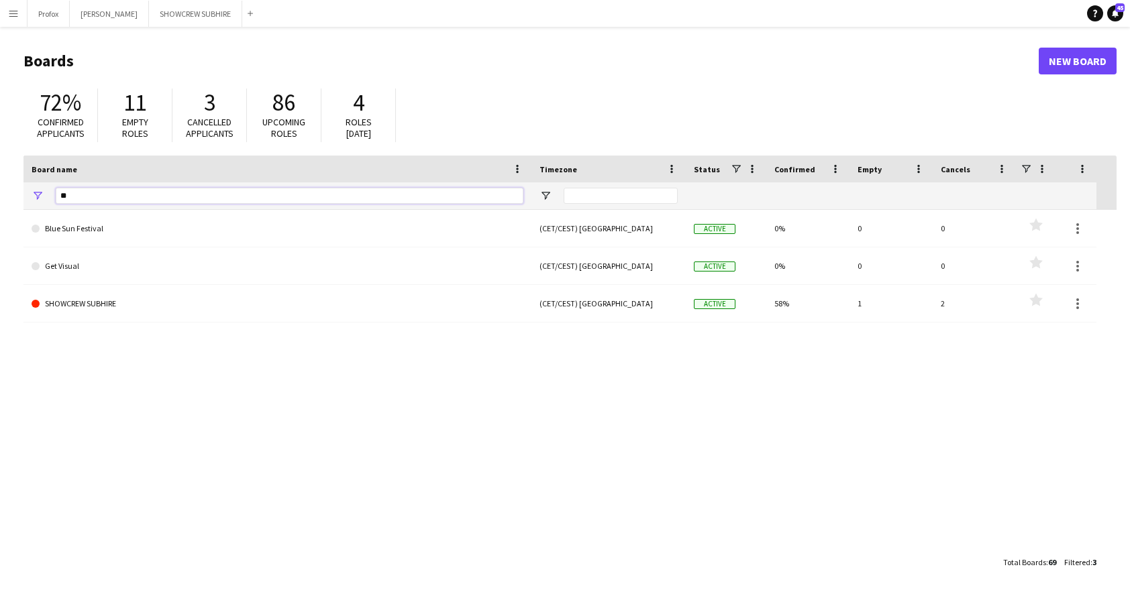
click at [142, 193] on input "**" at bounding box center [290, 196] width 468 height 16
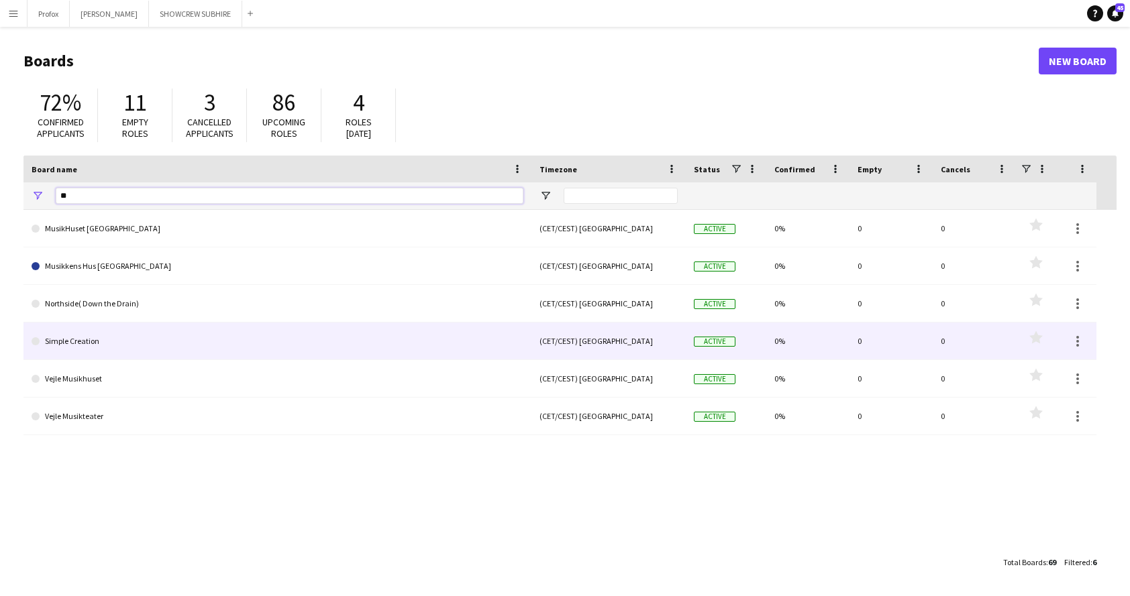
type input "**"
click at [128, 340] on link "Simple Creation" at bounding box center [278, 342] width 492 height 38
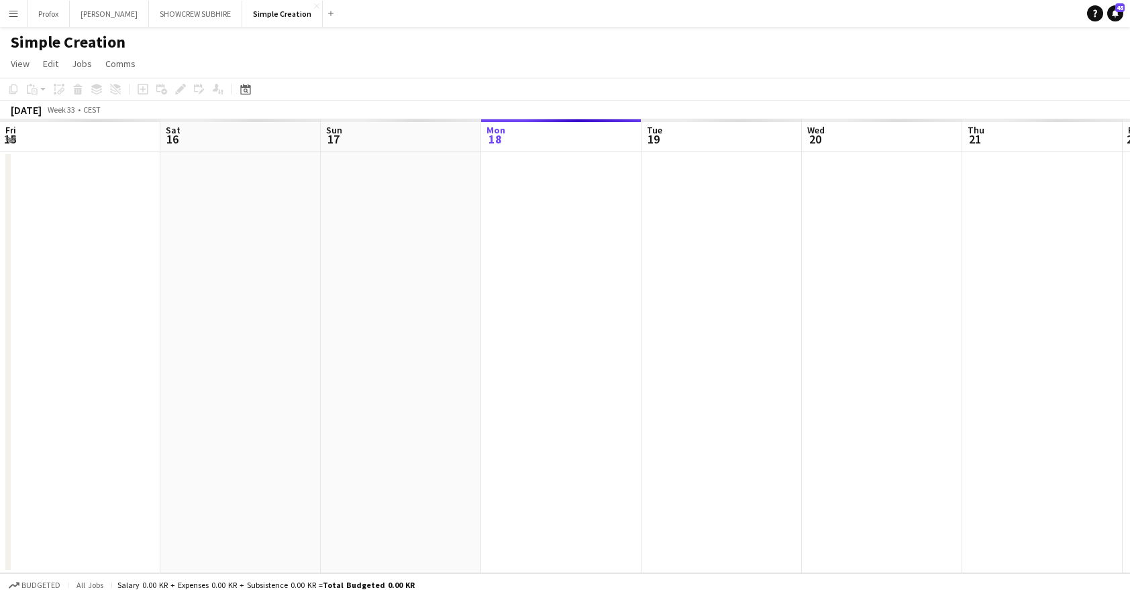
scroll to position [0, 321]
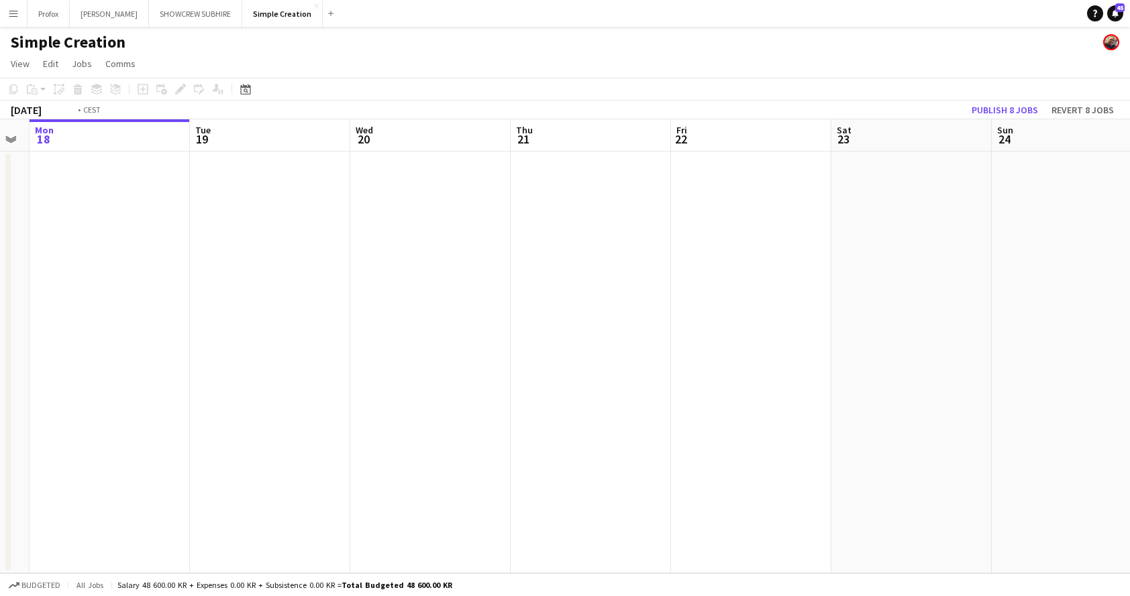
drag, startPoint x: 949, startPoint y: 156, endPoint x: 609, endPoint y: 152, distance: 339.5
click at [606, 152] on app-calendar-viewport "Fri 15 Sat 16 Sun 17 Mon 18 Tue 19 Wed 20 Thu 21 Fri 22 Sat 23 Sun 24 Mon 25 Tu…" at bounding box center [565, 346] width 1130 height 454
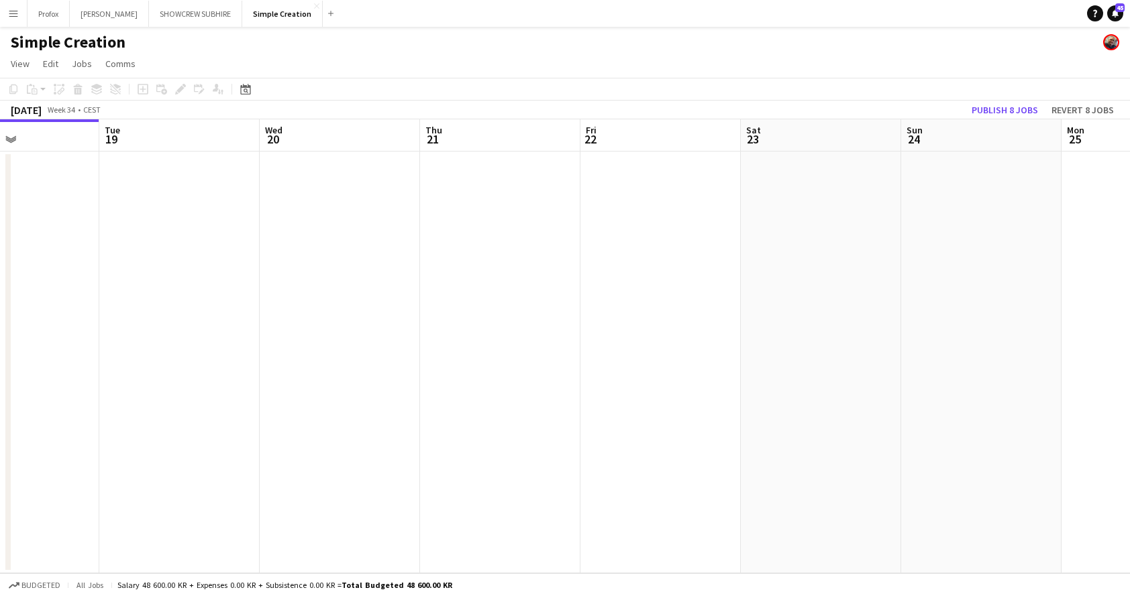
drag, startPoint x: 932, startPoint y: 168, endPoint x: 612, endPoint y: 159, distance: 320.8
click at [597, 158] on app-calendar-viewport "Sat 16 Sun 17 Mon 18 Tue 19 Wed 20 Thu 21 Fri 22 Sat 23 Sun 24 Mon 25 Tue 26 We…" at bounding box center [565, 346] width 1130 height 454
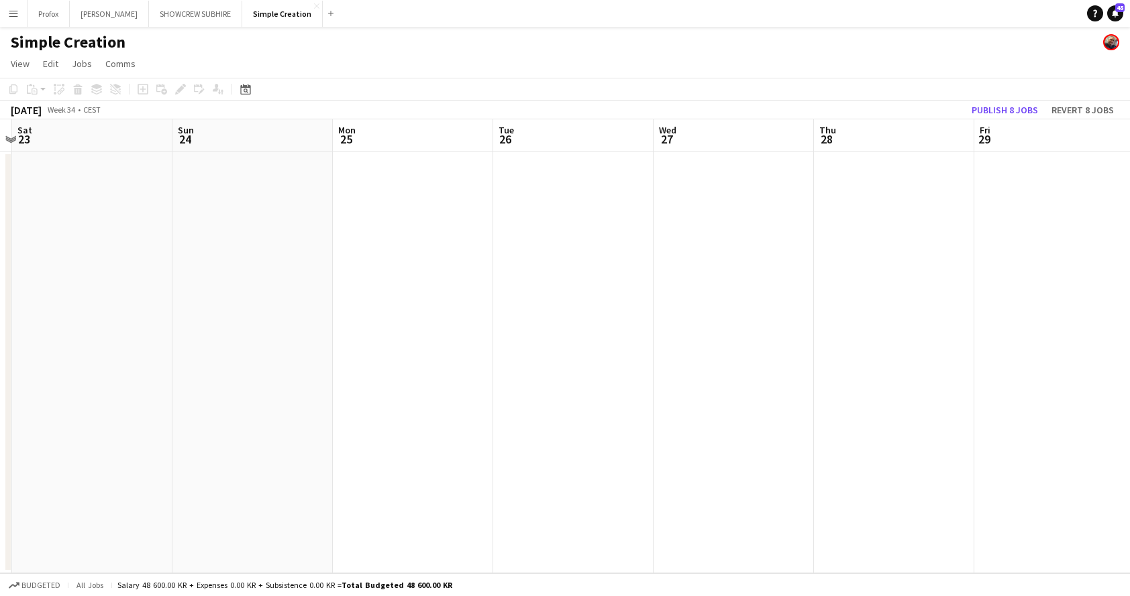
drag, startPoint x: 895, startPoint y: 158, endPoint x: 602, endPoint y: 156, distance: 293.2
click at [425, 157] on app-calendar-viewport "Wed 20 Thu 21 Fri 22 Sat 23 Sun 24 Mon 25 Tue 26 Wed 27 Thu 28 Fri 29 Sat 30 Su…" at bounding box center [565, 346] width 1130 height 454
drag, startPoint x: 700, startPoint y: 157, endPoint x: 339, endPoint y: 148, distance: 361.0
click at [309, 144] on app-calendar-viewport "Thu 21 Fri 22 Sat 23 Sun 24 Mon 25 Tue 26 Wed 27 Thu 28 Fri 29 Sat 30 Sun 31 Mo…" at bounding box center [565, 346] width 1130 height 454
drag, startPoint x: 796, startPoint y: 159, endPoint x: 841, endPoint y: 167, distance: 45.7
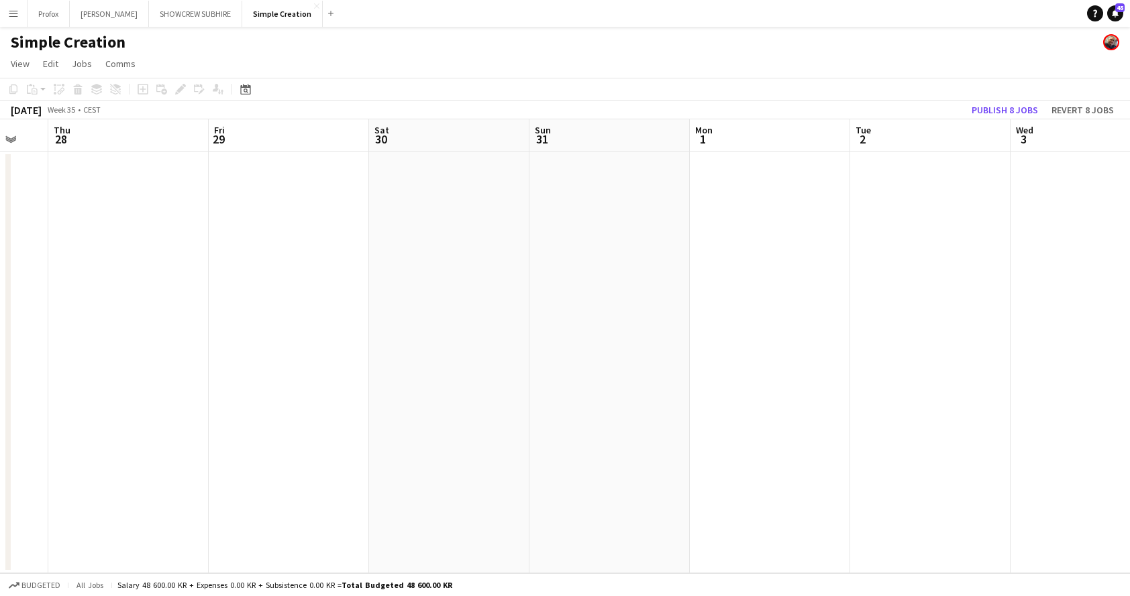
click at [480, 162] on app-calendar-viewport "Mon 25 Tue 26 Wed 27 Thu 28 Fri 29 Sat 30 Sun 31 Mon 1 Tue 2 Wed 3 Thu 4 Fri 5" at bounding box center [565, 346] width 1130 height 454
drag, startPoint x: 895, startPoint y: 169, endPoint x: 763, endPoint y: 172, distance: 132.2
click at [612, 167] on app-calendar-viewport "Tue 26 Wed 27 Thu 28 Fri 29 Sat 30 Sun 31 Mon 1 Tue 2 Wed 3 Thu 4 Fri 5 Sat 6" at bounding box center [565, 346] width 1130 height 454
drag, startPoint x: 792, startPoint y: 177, endPoint x: 521, endPoint y: 168, distance: 271.2
click at [521, 166] on app-calendar-viewport "Thu 28 Fri 29 Sat 30 Sun 31 Mon 1 Tue 2 Wed 3 Thu 4 Fri 5 Sat 6 Sun 7 Mon 8" at bounding box center [565, 346] width 1130 height 454
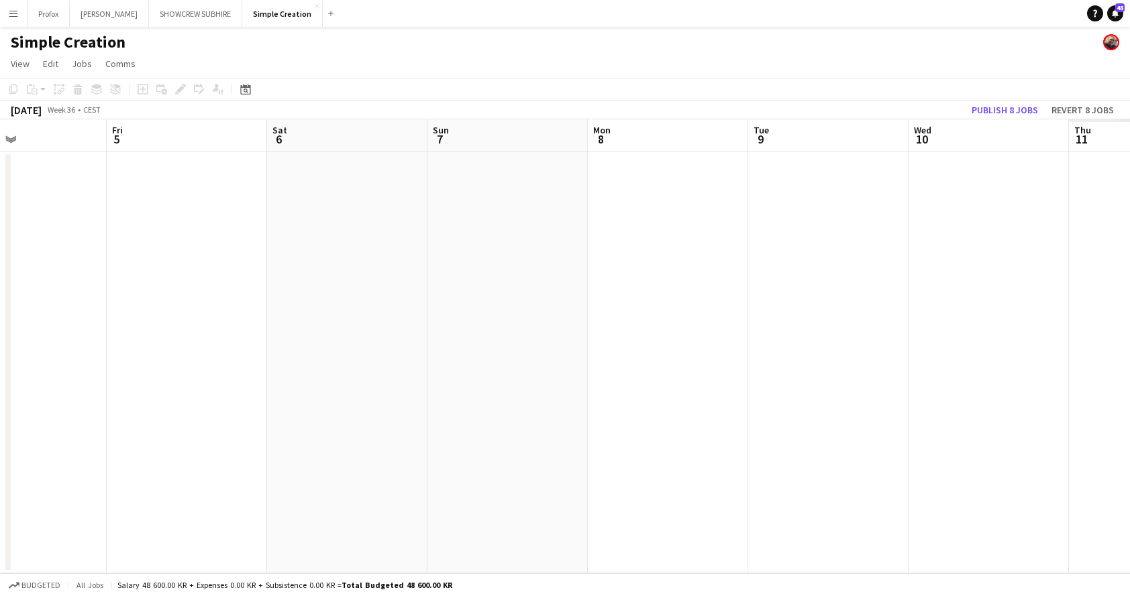
drag, startPoint x: 963, startPoint y: 183, endPoint x: 945, endPoint y: 178, distance: 19.4
click at [537, 167] on app-calendar-viewport "Mon 1 Tue 2 Wed 3 Thu 4 Fri 5 Sat 6 Sun 7 Mon 8 Tue 9 Wed 10 Thu 11 Fri 12" at bounding box center [565, 346] width 1130 height 454
drag, startPoint x: 989, startPoint y: 179, endPoint x: 766, endPoint y: 180, distance: 222.7
click at [601, 172] on app-calendar-viewport "Tue 2 Wed 3 Thu 4 Fri 5 Sat 6 Sun 7 Mon 8 Tue 9 Wed 10 Thu 11 Fri 12 Sat 13" at bounding box center [565, 346] width 1130 height 454
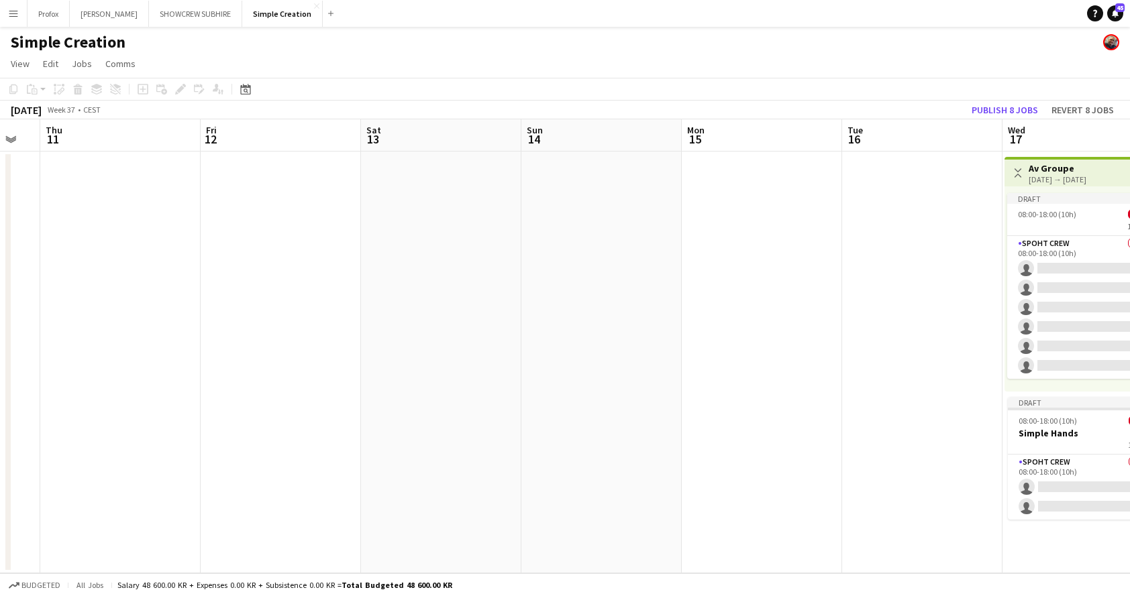
drag, startPoint x: 845, startPoint y: 182, endPoint x: 464, endPoint y: 169, distance: 380.6
click at [454, 167] on app-calendar-viewport "Mon 8 Tue 9 Wed 10 Thu 11 Fri 12 Sat 13 Sun 14 Mon 15 Tue 16 Wed 17 0/8 2 Jobs …" at bounding box center [565, 346] width 1130 height 454
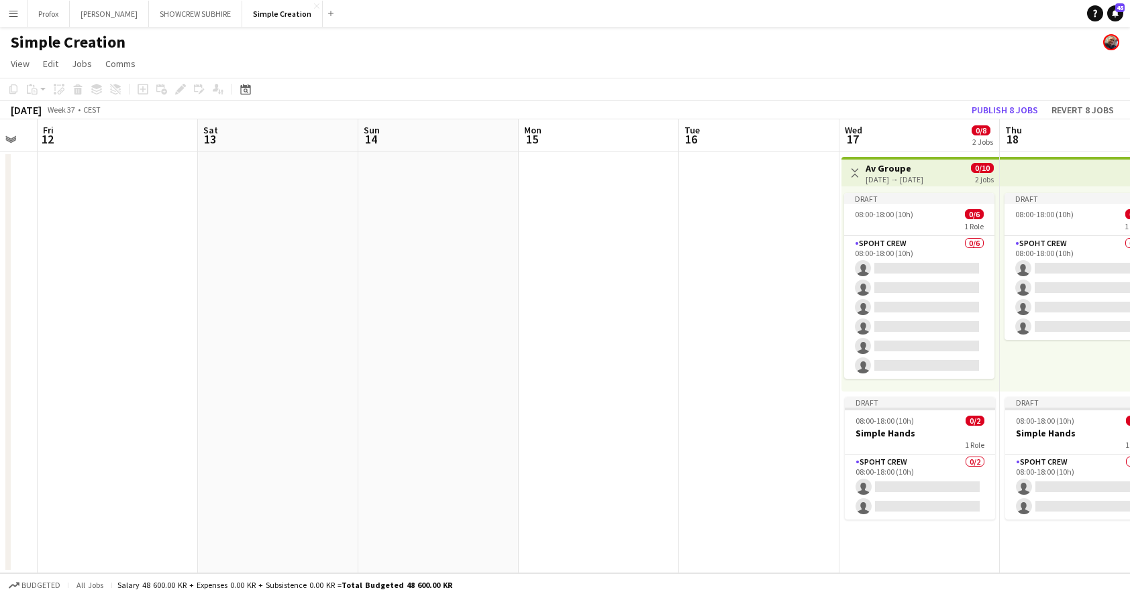
drag, startPoint x: 1022, startPoint y: 186, endPoint x: 646, endPoint y: 178, distance: 376.4
click at [515, 175] on app-calendar-viewport "Tue 9 Wed 10 Thu 11 Fri 12 Sat 13 Sun 14 Mon 15 Tue 16 Wed 17 0/8 2 Jobs Thu 18…" at bounding box center [565, 346] width 1130 height 454
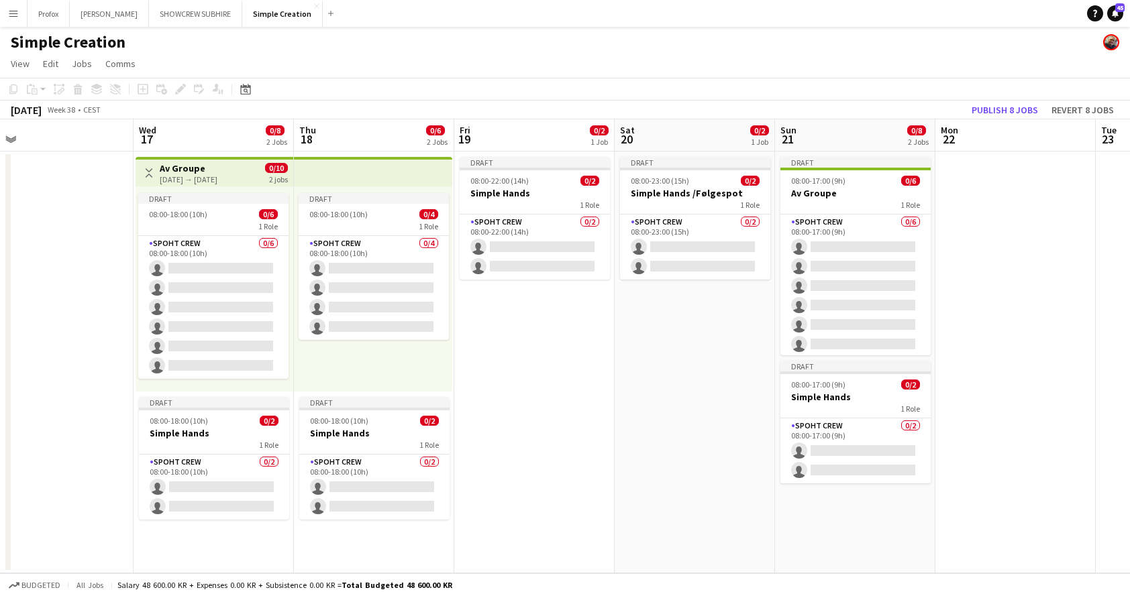
scroll to position [0, 508]
drag, startPoint x: 959, startPoint y: 382, endPoint x: 594, endPoint y: 368, distance: 365.9
click at [594, 368] on app-calendar-viewport "Sat 13 Sun 14 Mon 15 Tue 16 Wed 17 0/8 2 Jobs Thu 18 0/6 2 Jobs Fri 19 0/2 1 Jo…" at bounding box center [565, 346] width 1130 height 454
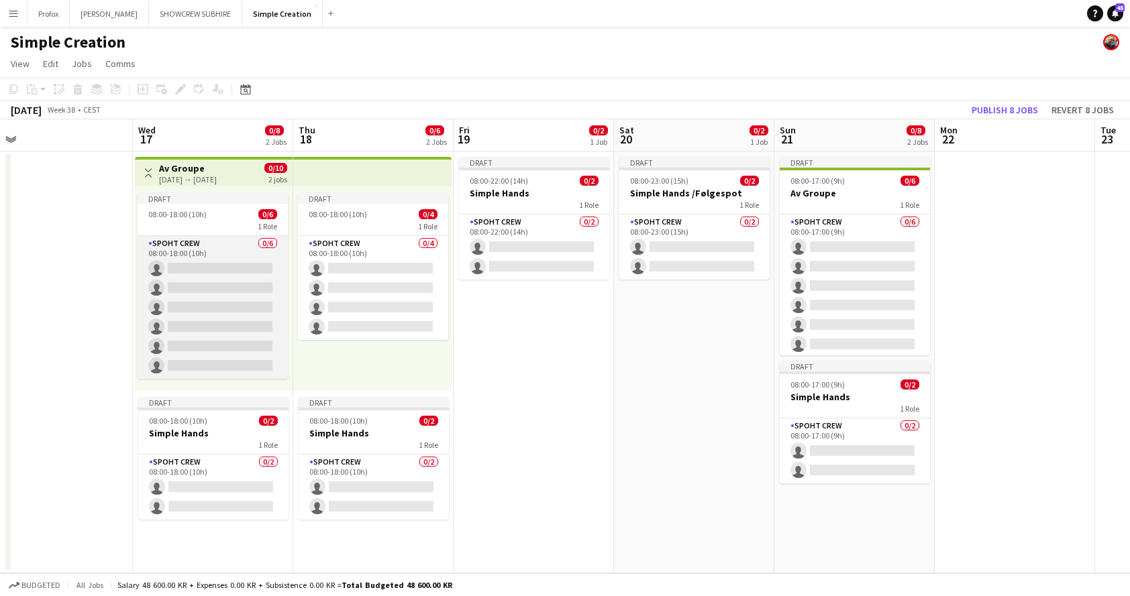
click at [251, 247] on app-card-role "Spoht Crew 0/6 08:00-18:00 (10h) single-neutral-actions single-neutral-actions …" at bounding box center [213, 307] width 150 height 143
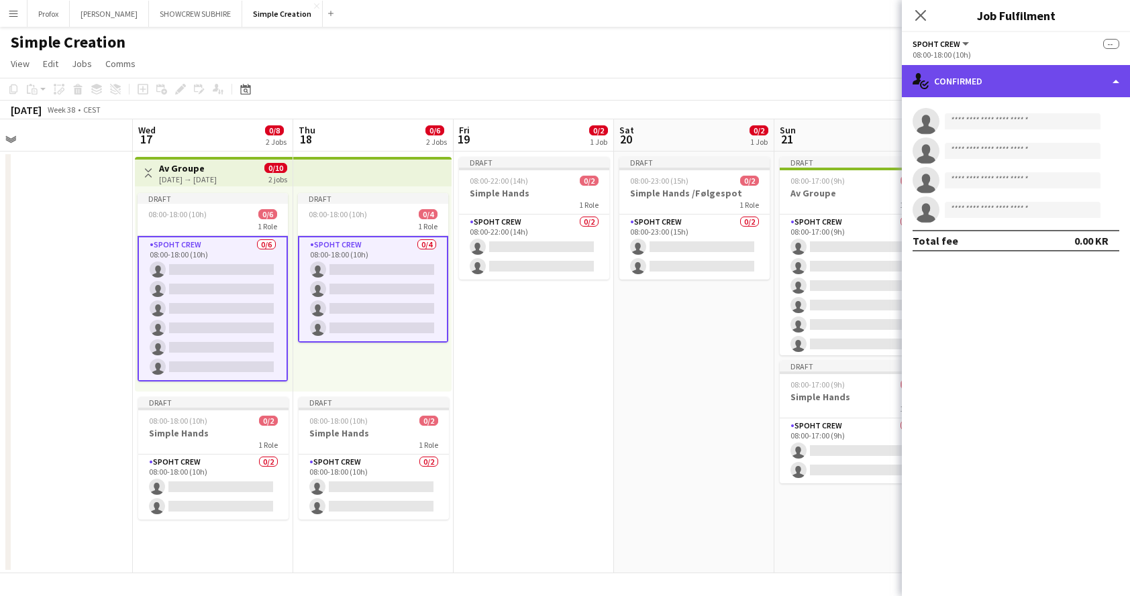
click at [1108, 83] on div "single-neutral-actions-check-2 Confirmed" at bounding box center [1016, 81] width 228 height 32
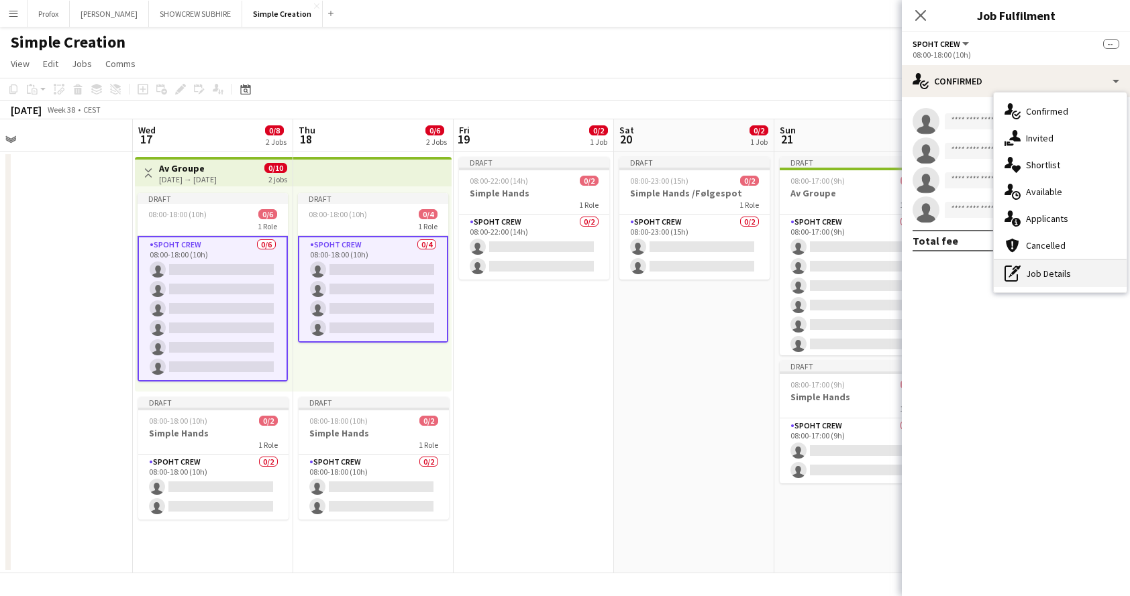
click at [1079, 276] on div "pen-write Job Details" at bounding box center [1060, 273] width 133 height 27
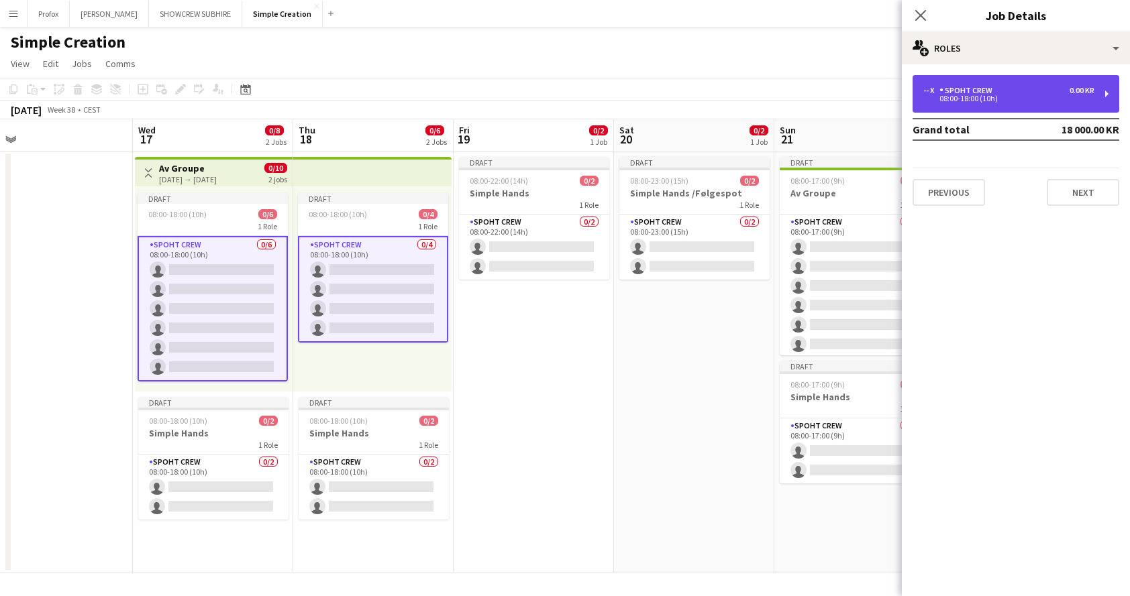
click at [1083, 99] on div "08:00-18:00 (10h)" at bounding box center [1008, 98] width 171 height 7
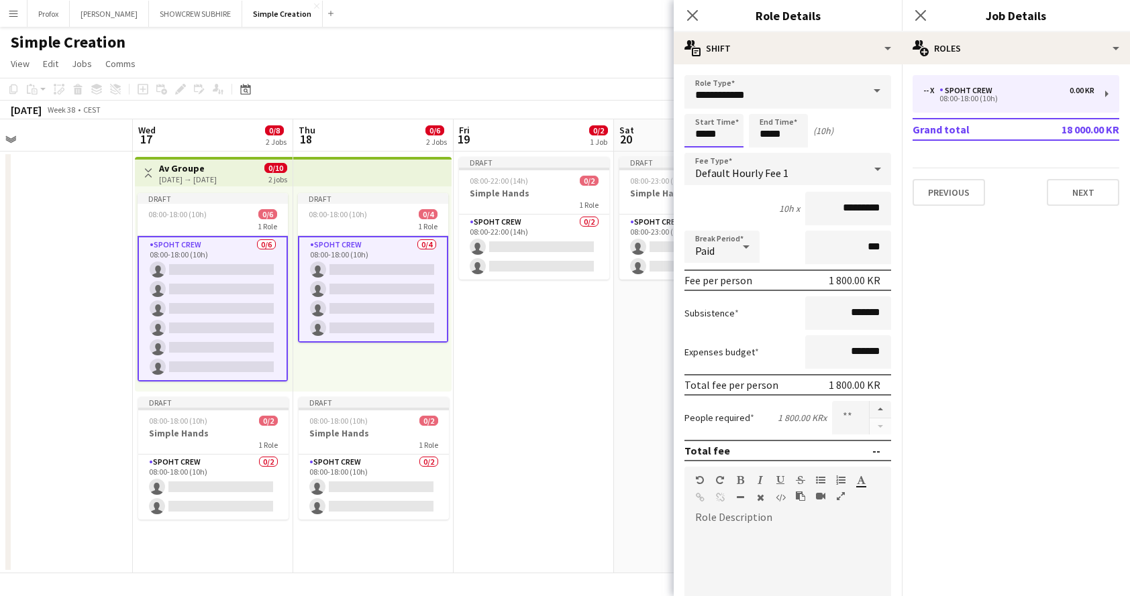
click at [706, 136] on input "*****" at bounding box center [713, 131] width 59 height 34
type input "*****"
click at [703, 152] on div at bounding box center [700, 154] width 27 height 13
click at [766, 132] on input "*****" at bounding box center [778, 131] width 59 height 34
click at [767, 105] on div at bounding box center [764, 107] width 27 height 13
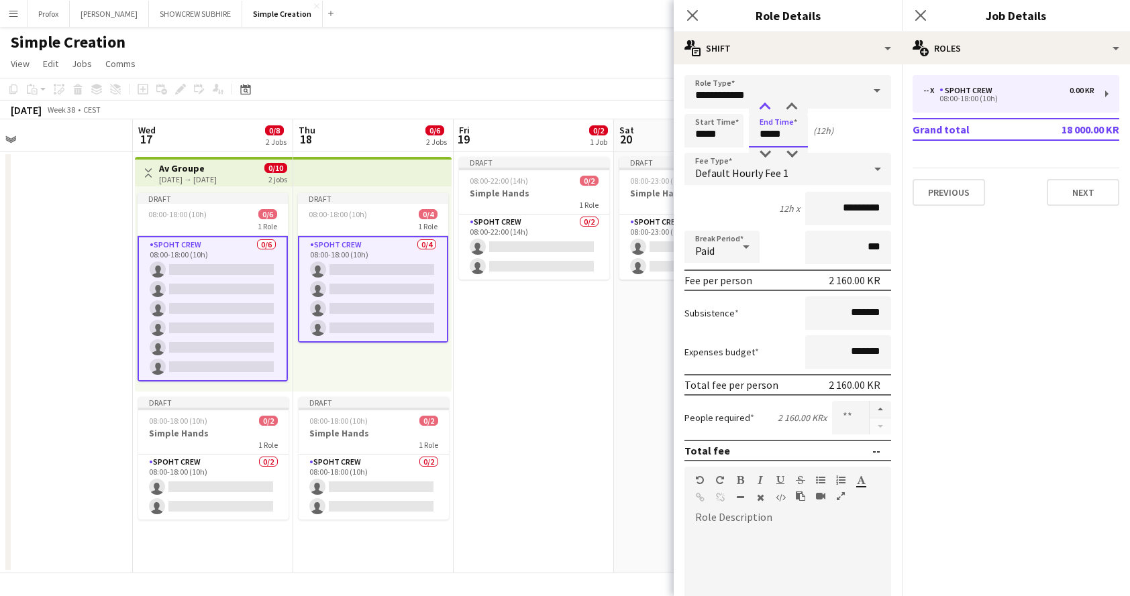
click at [767, 105] on div at bounding box center [764, 107] width 27 height 13
click at [766, 105] on div at bounding box center [764, 107] width 27 height 13
type input "*****"
click at [766, 105] on div at bounding box center [764, 107] width 27 height 13
click at [1083, 193] on button "Next" at bounding box center [1082, 192] width 72 height 27
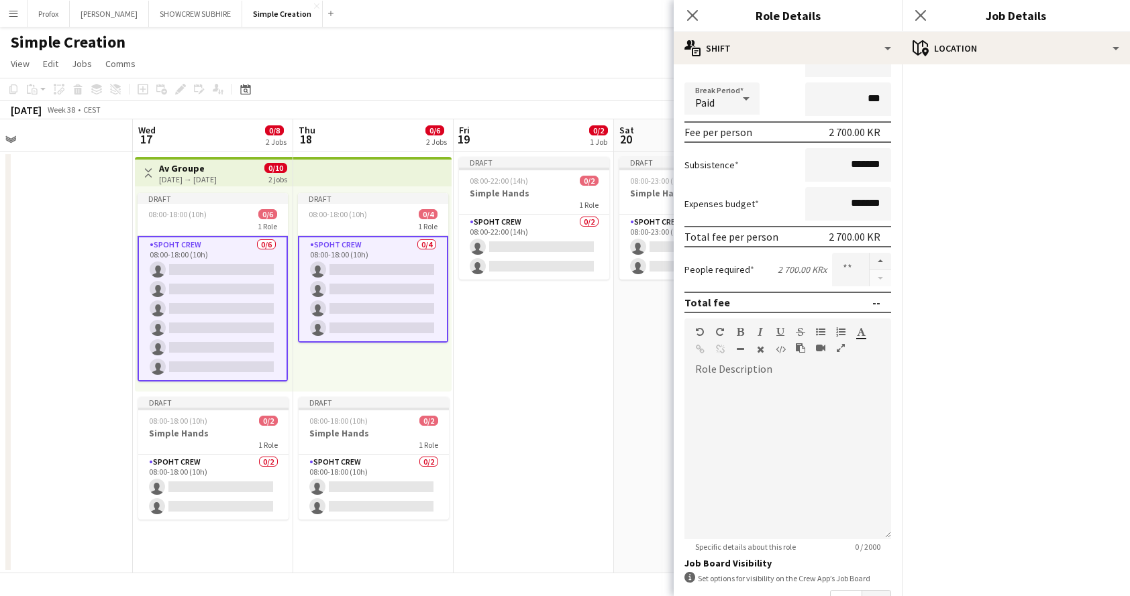
scroll to position [65, 0]
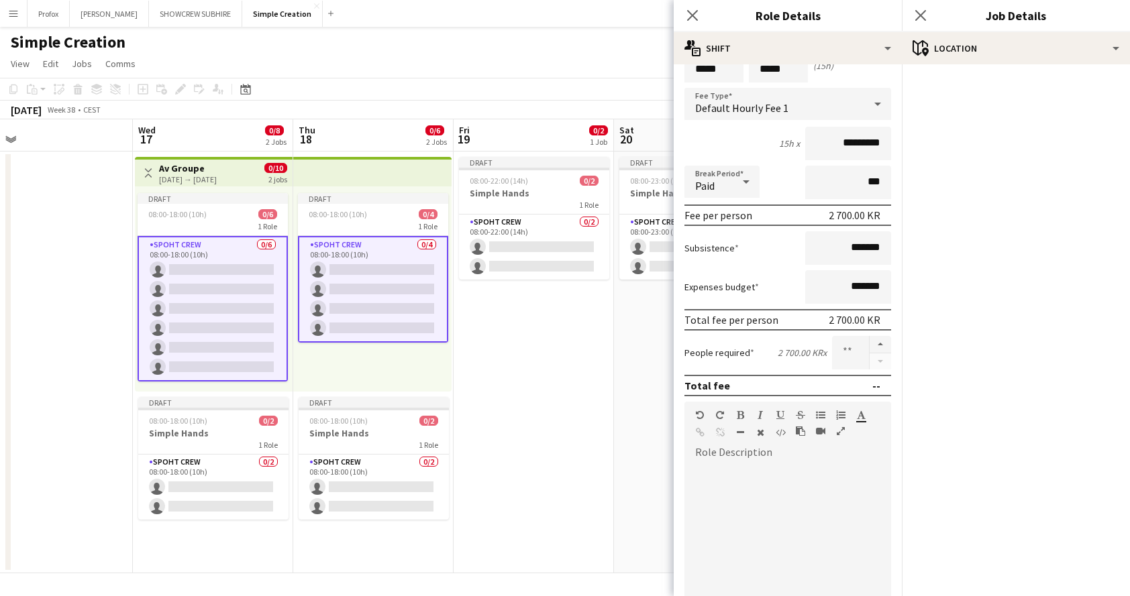
click at [869, 360] on div at bounding box center [880, 353] width 22 height 34
click at [872, 344] on button "button" at bounding box center [879, 344] width 21 height 17
click at [871, 346] on button "button" at bounding box center [879, 344] width 21 height 17
click at [872, 345] on button "button" at bounding box center [879, 344] width 21 height 17
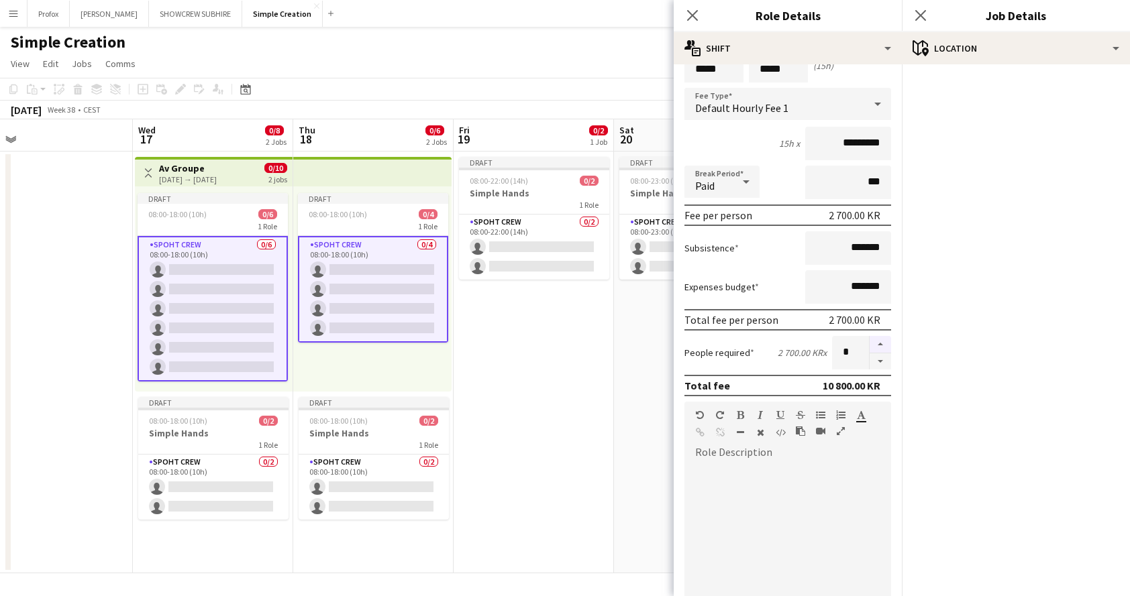
click at [872, 345] on button "button" at bounding box center [879, 344] width 21 height 17
type input "*"
click at [979, 414] on mat-accordion "pencil3 General details -- x Spoht Crew 0.00 KR 08:00-18:00 (10h) Grand total 1…" at bounding box center [1016, 330] width 228 height 532
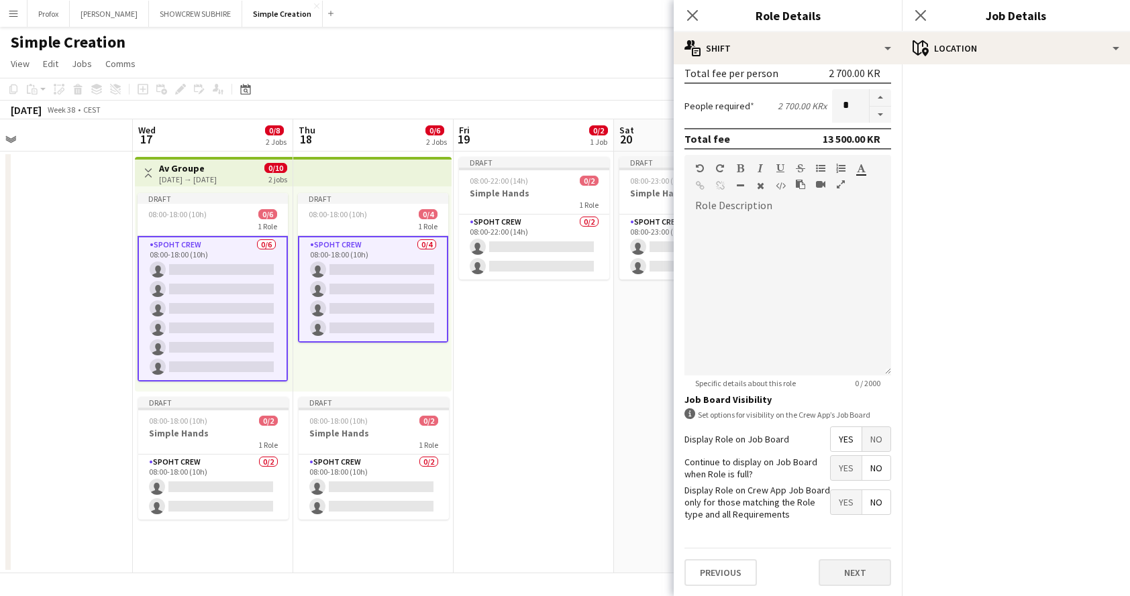
click at [855, 574] on button "Next" at bounding box center [854, 572] width 72 height 27
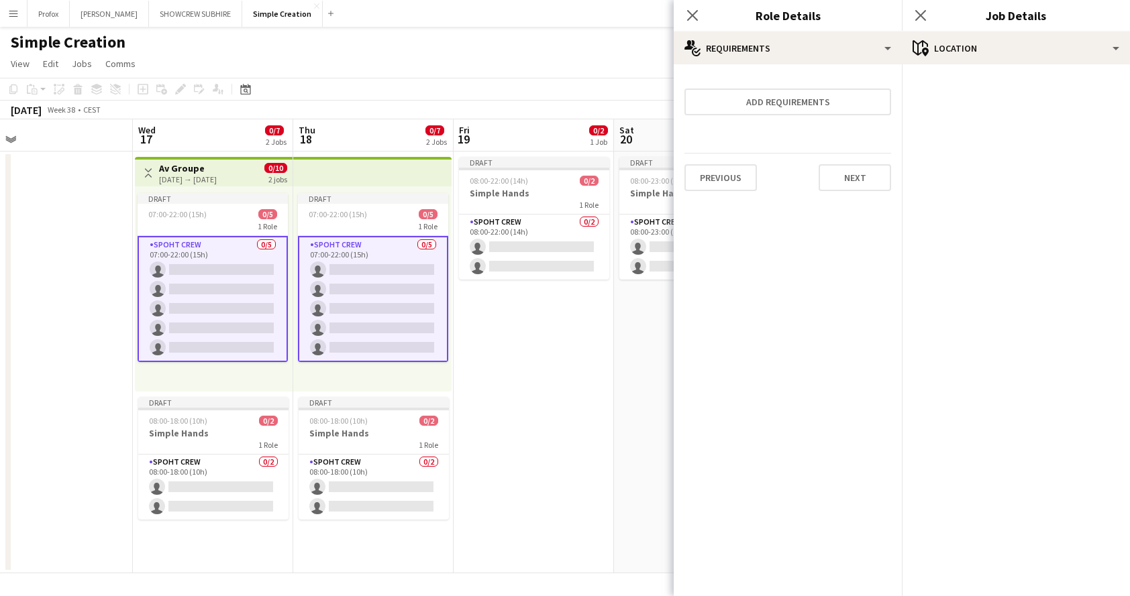
scroll to position [0, 508]
click at [398, 253] on app-card-role "Spoht Crew 0/5 07:00-22:00 (15h) single-neutral-actions single-neutral-actions …" at bounding box center [374, 299] width 150 height 126
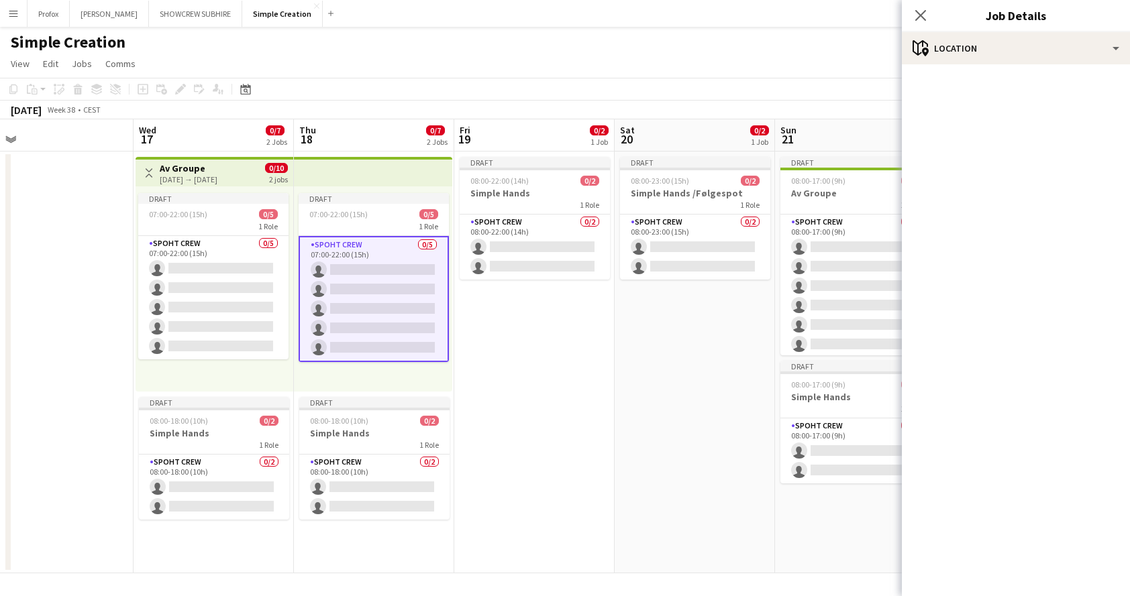
click at [380, 252] on app-card-role "Spoht Crew 0/5 07:00-22:00 (15h) single-neutral-actions single-neutral-actions …" at bounding box center [374, 299] width 150 height 126
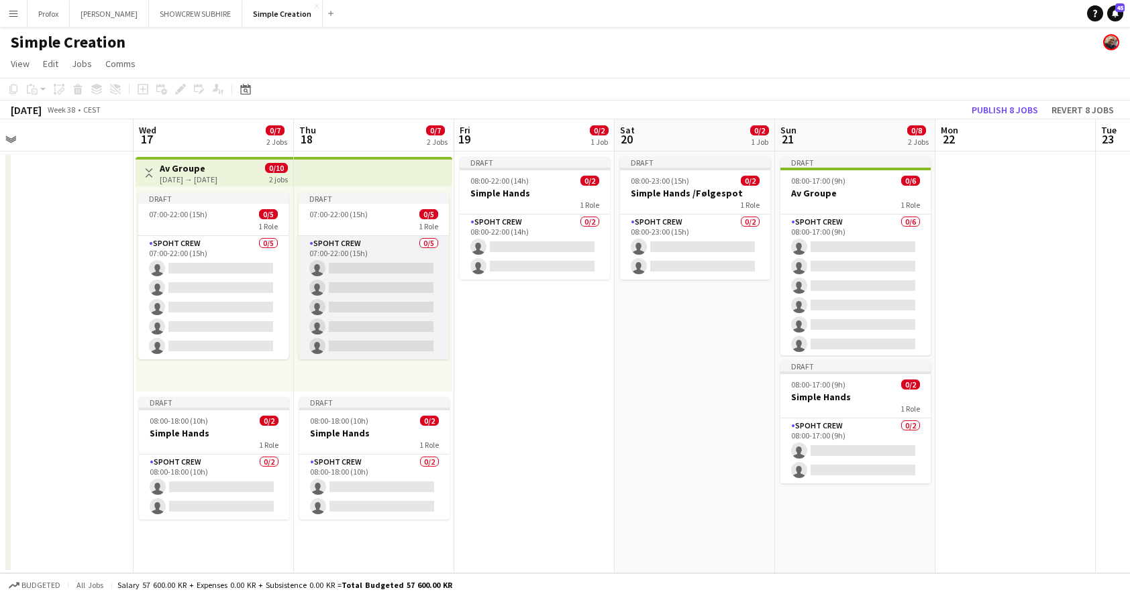
click at [392, 256] on app-card-role "Spoht Crew 0/5 07:00-22:00 (15h) single-neutral-actions single-neutral-actions …" at bounding box center [374, 297] width 150 height 123
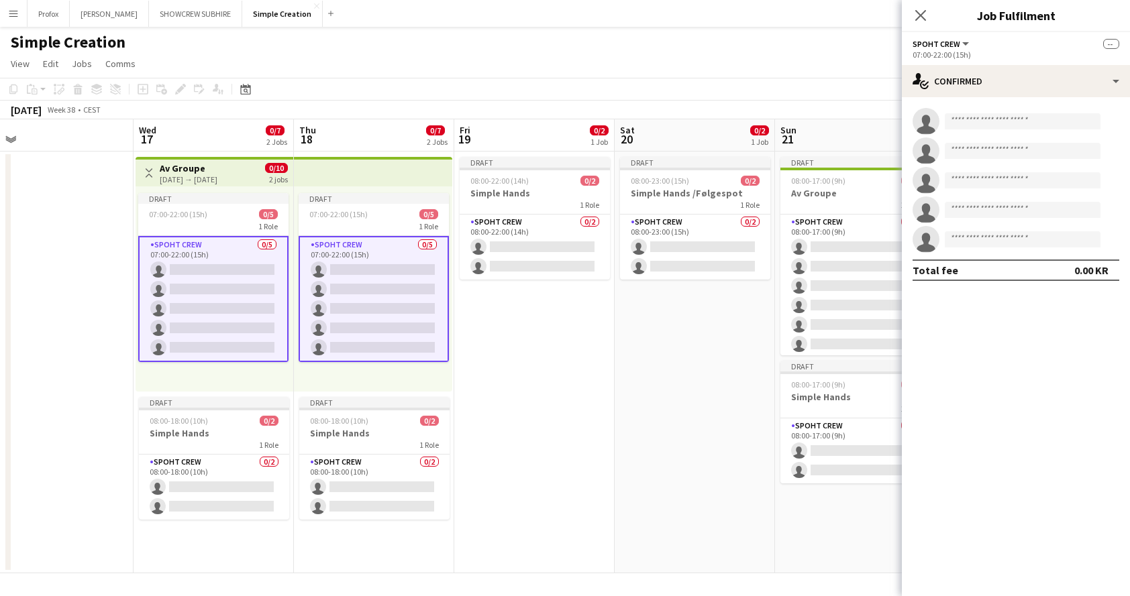
click at [373, 175] on app-top-bar at bounding box center [373, 172] width 158 height 30
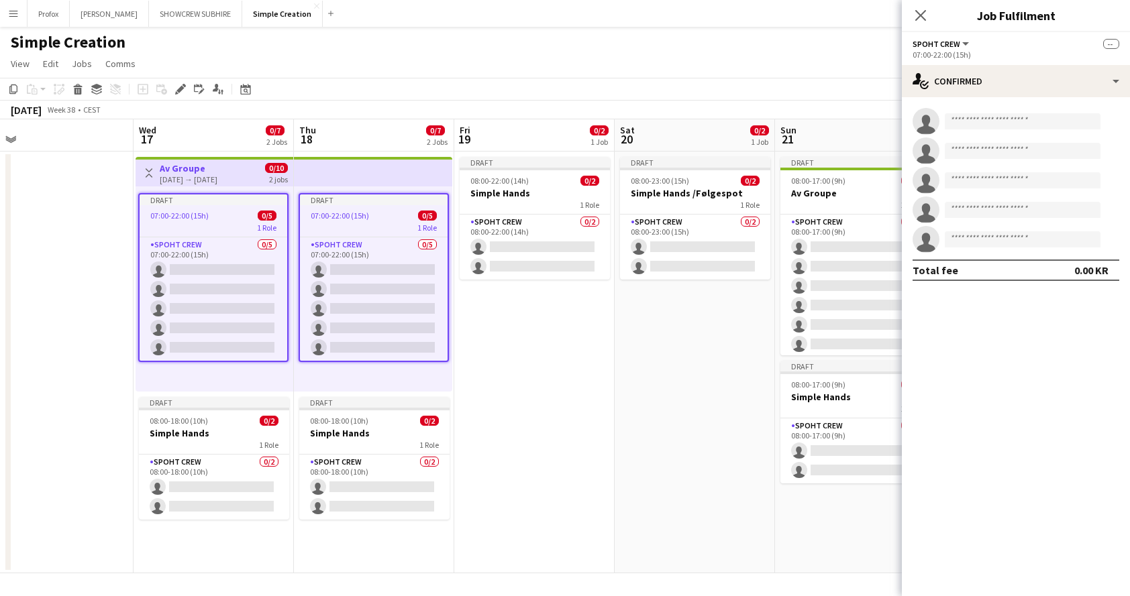
click at [522, 333] on app-date-cell "Draft 08:00-22:00 (14h) 0/2 Simple Hands 1 Role Spoht Crew 0/2 08:00-22:00 (14h…" at bounding box center [534, 363] width 160 height 422
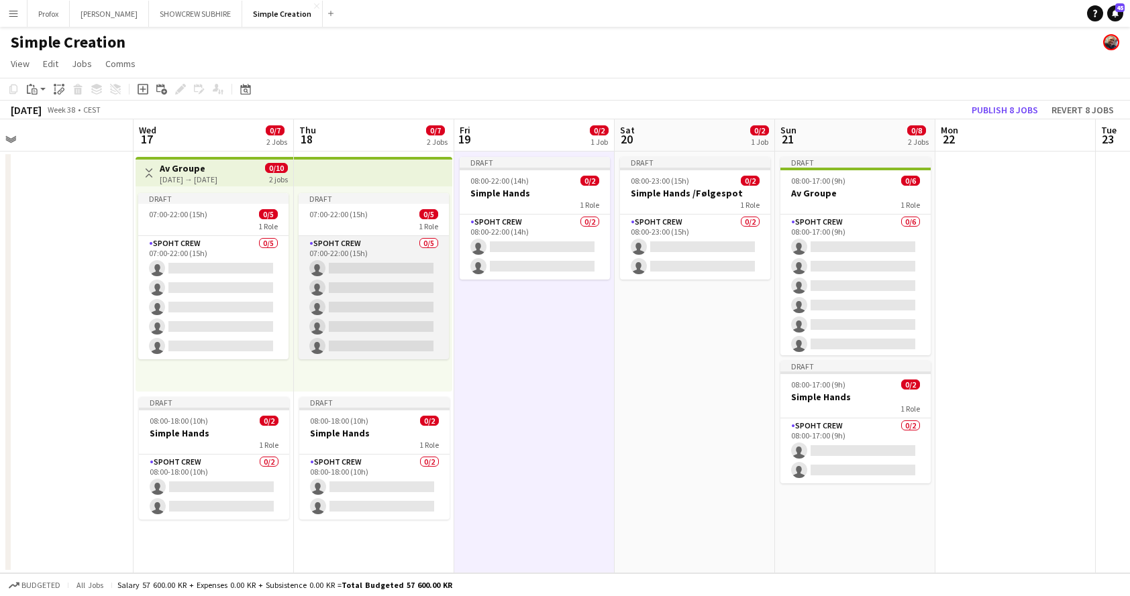
click at [368, 248] on app-card-role "Spoht Crew 0/5 07:00-22:00 (15h) single-neutral-actions single-neutral-actions …" at bounding box center [374, 297] width 150 height 123
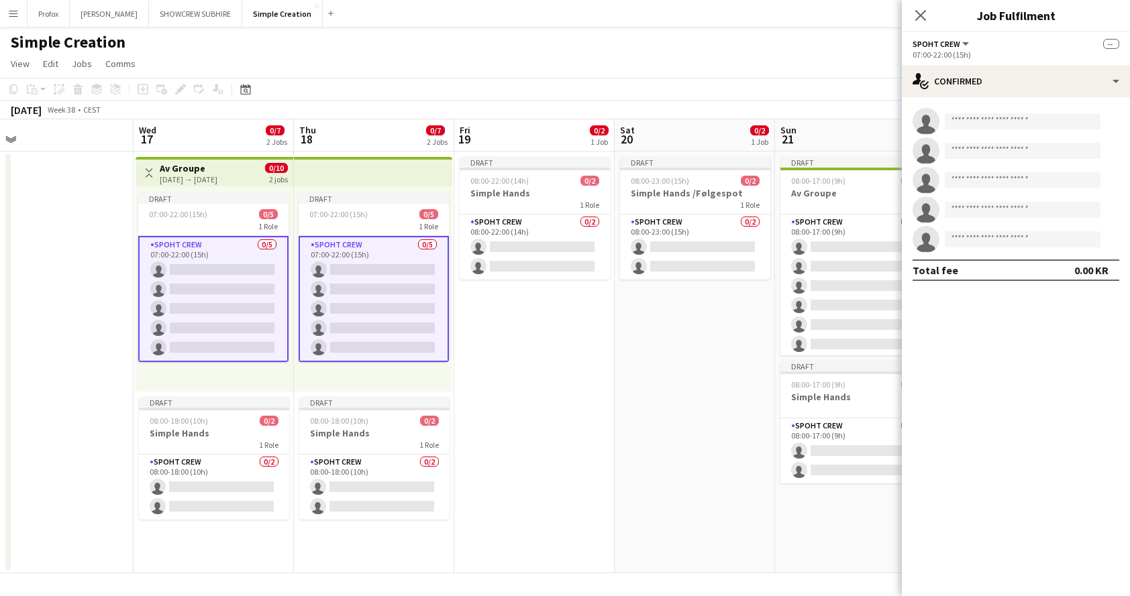
scroll to position [0, 508]
click at [367, 249] on app-card-role "Spoht Crew 0/5 07:00-22:00 (15h) single-neutral-actions single-neutral-actions …" at bounding box center [373, 299] width 150 height 126
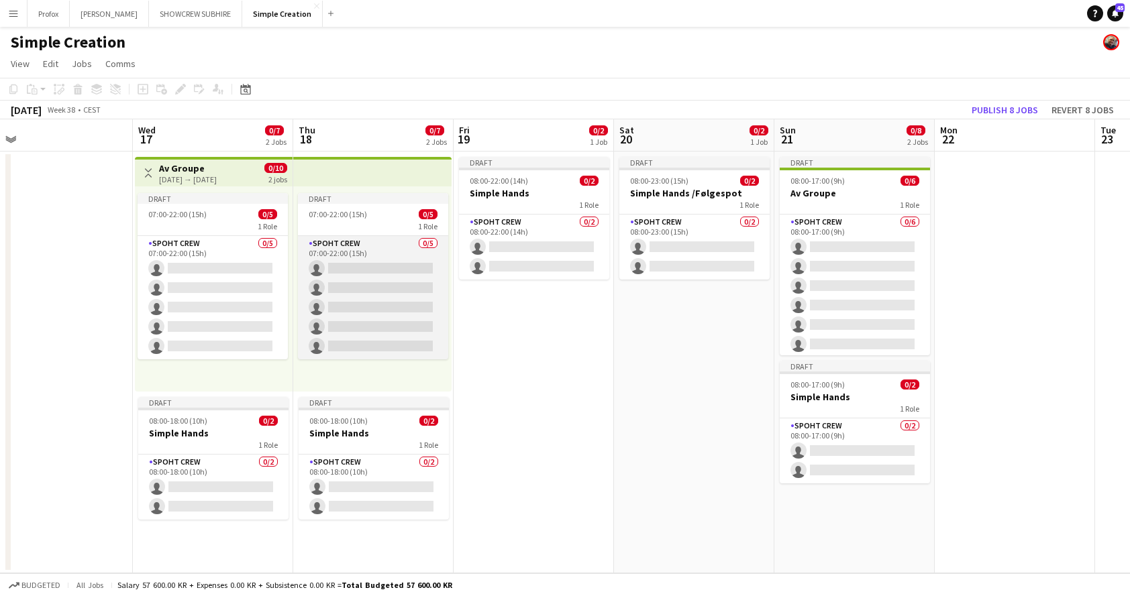
click at [367, 249] on app-card-role "Spoht Crew 0/5 07:00-22:00 (15h) single-neutral-actions single-neutral-actions …" at bounding box center [373, 297] width 150 height 123
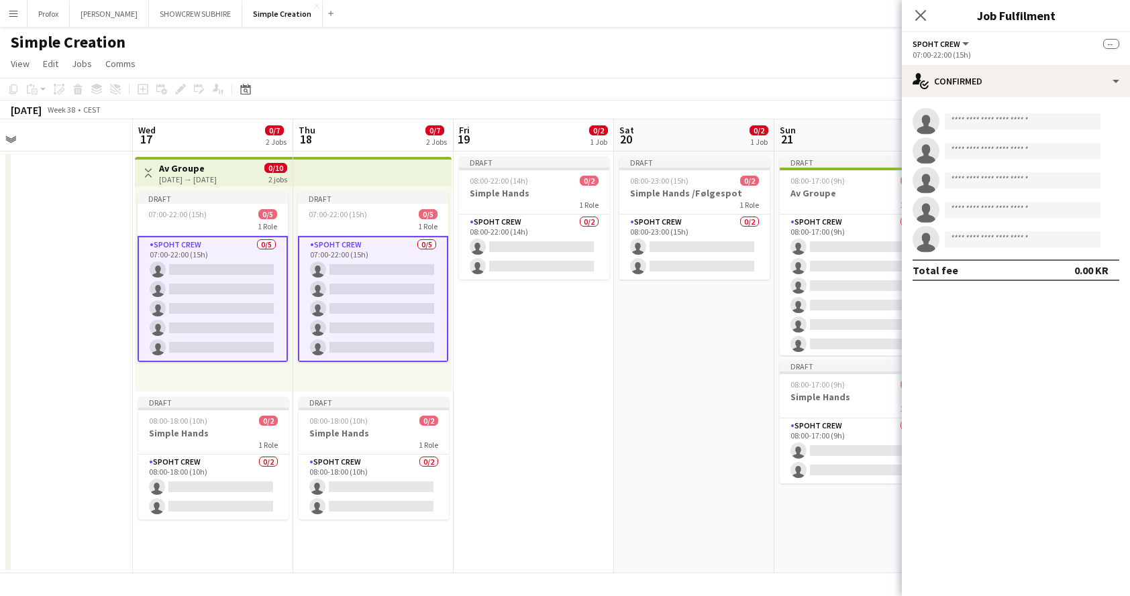
click at [367, 250] on app-card-role "Spoht Crew 0/5 07:00-22:00 (15h) single-neutral-actions single-neutral-actions …" at bounding box center [373, 299] width 150 height 126
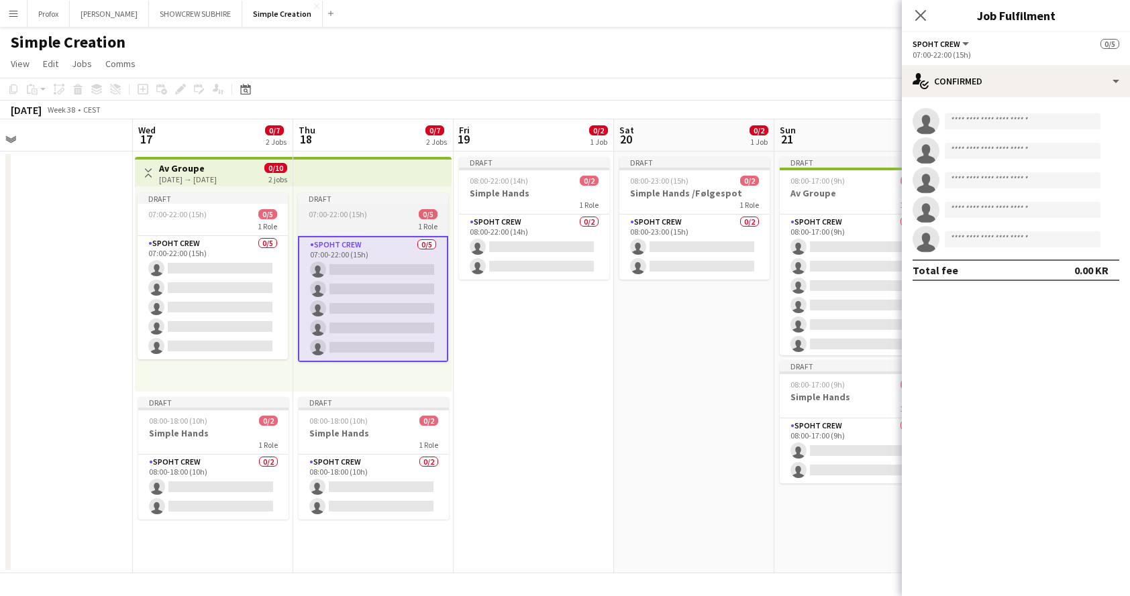
click at [375, 221] on div "1 Role" at bounding box center [373, 226] width 150 height 11
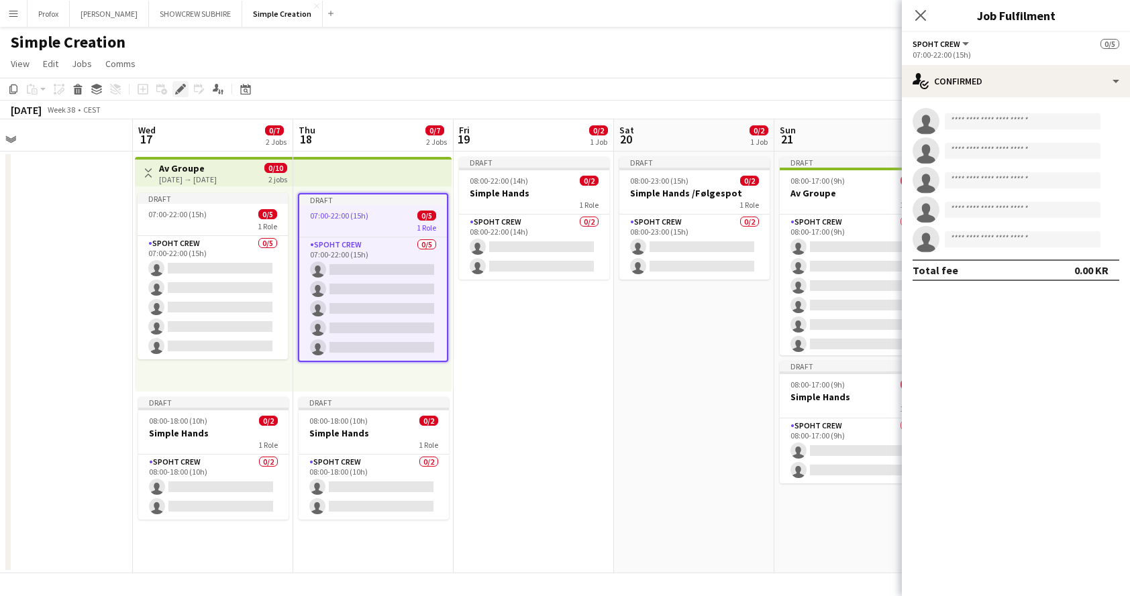
click at [181, 90] on icon at bounding box center [179, 89] width 7 height 7
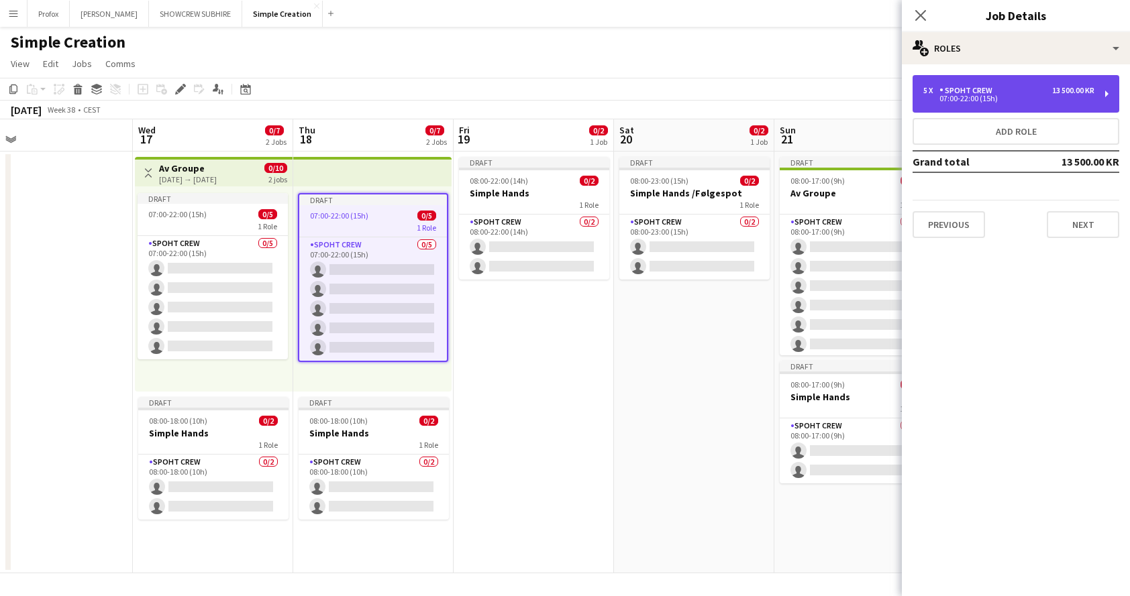
click at [996, 99] on div "07:00-22:00 (15h)" at bounding box center [1008, 98] width 171 height 7
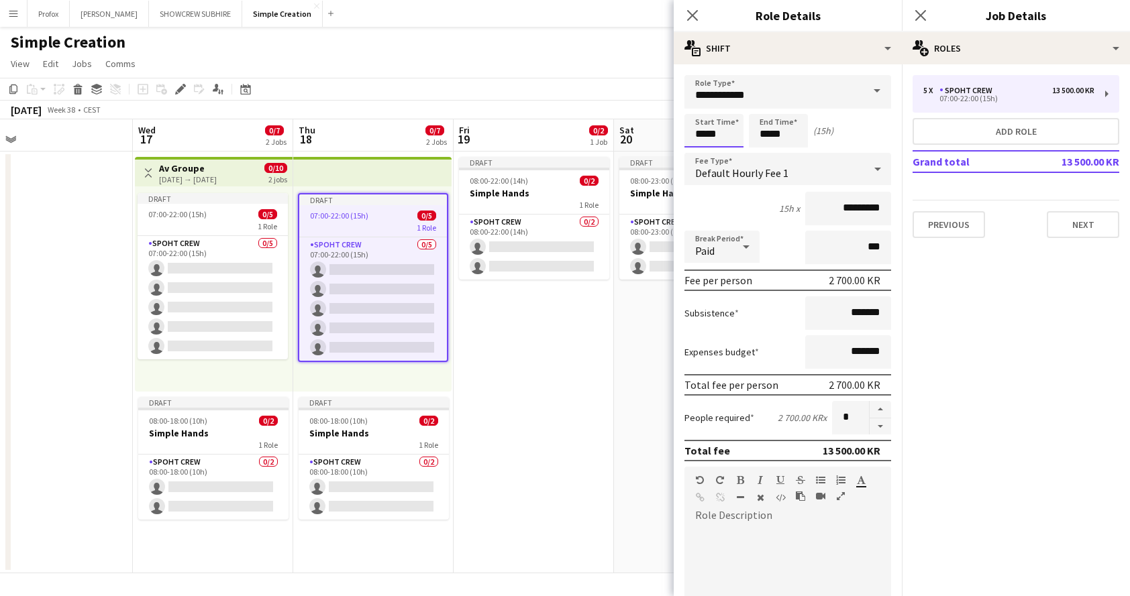
click at [704, 131] on input "*****" at bounding box center [713, 131] width 59 height 34
drag, startPoint x: 705, startPoint y: 105, endPoint x: 726, endPoint y: 115, distance: 23.1
click at [705, 105] on div at bounding box center [700, 107] width 27 height 13
click at [727, 150] on div at bounding box center [727, 154] width 27 height 13
click at [728, 150] on div at bounding box center [727, 154] width 27 height 13
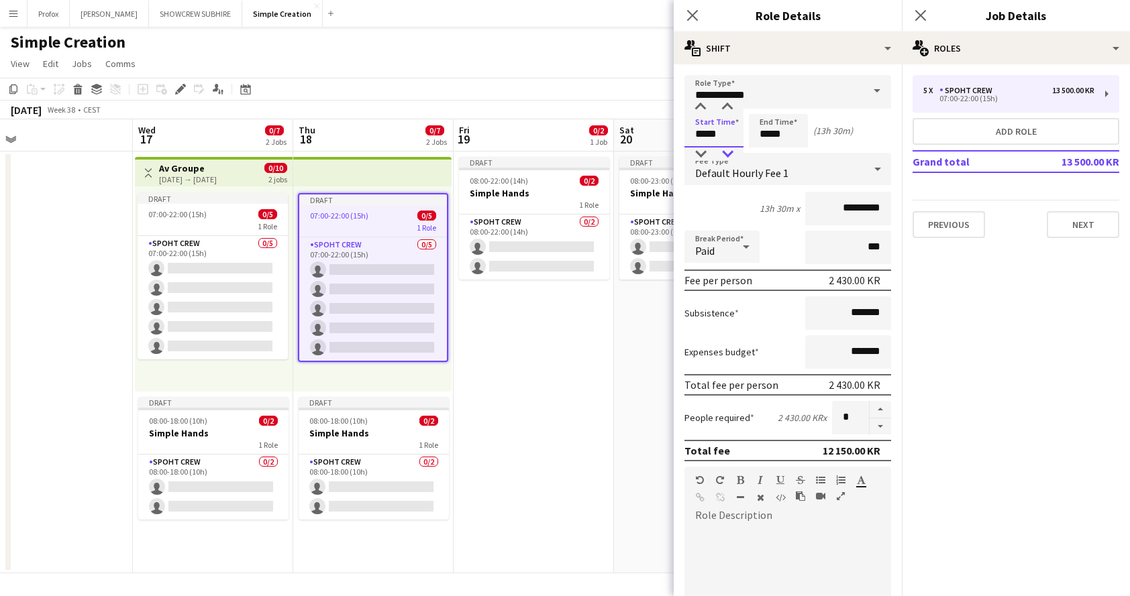
click at [728, 150] on div at bounding box center [727, 154] width 27 height 13
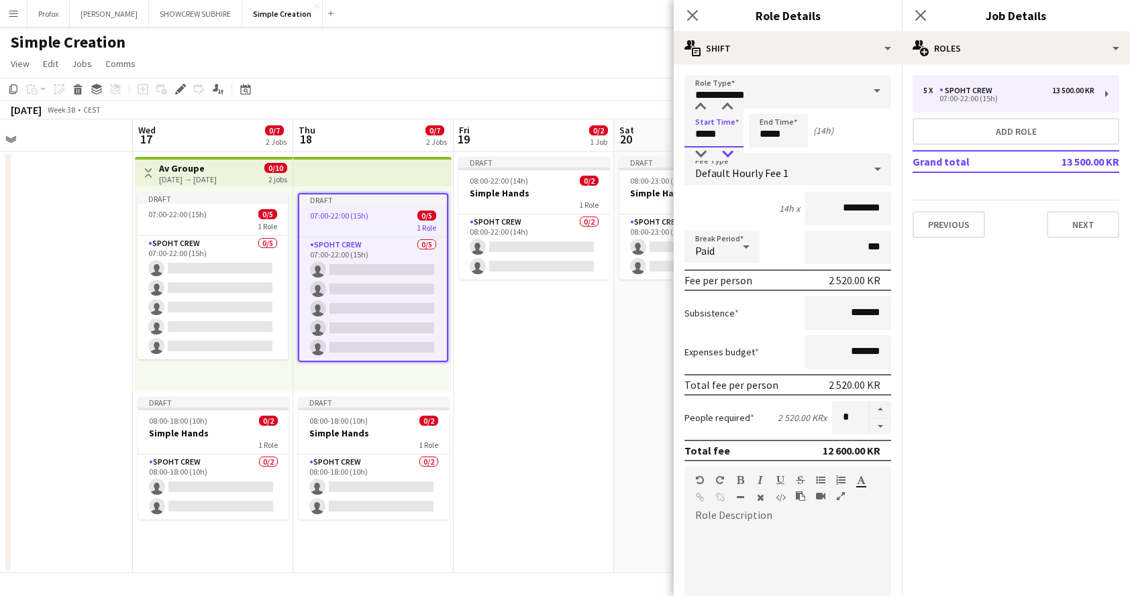
click at [728, 150] on div at bounding box center [727, 154] width 27 height 13
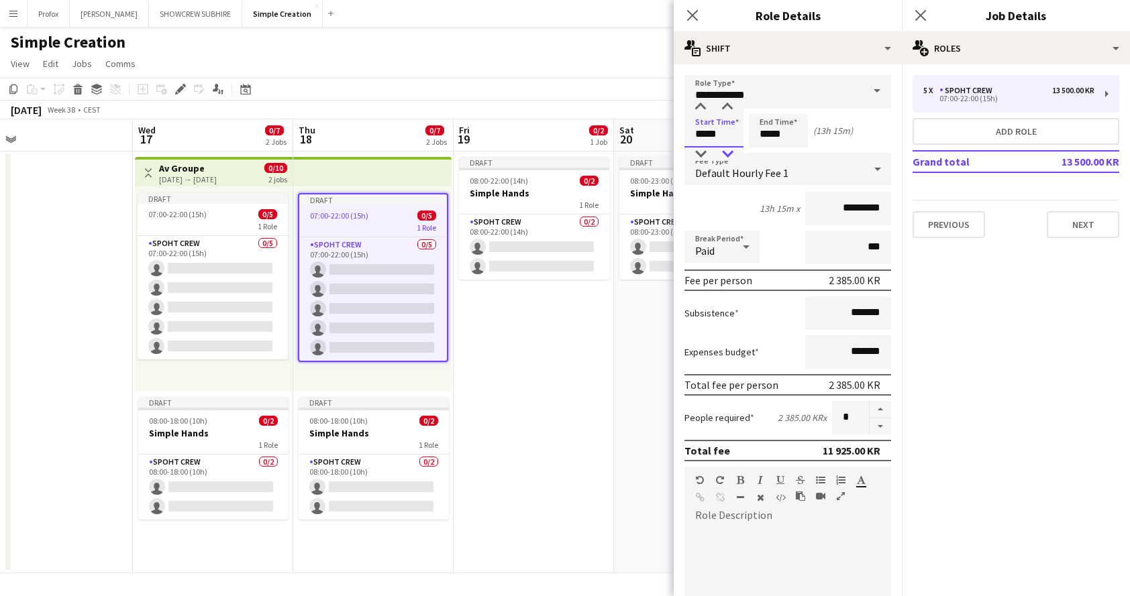
click at [728, 150] on div at bounding box center [727, 154] width 27 height 13
type input "*****"
click at [728, 150] on div at bounding box center [727, 154] width 27 height 13
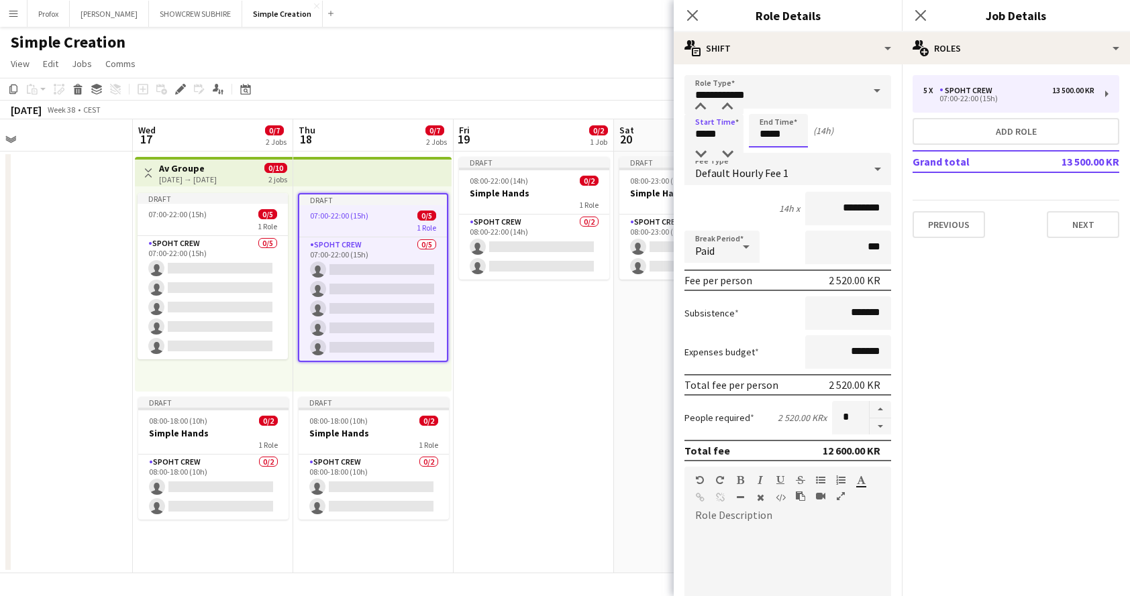
click at [769, 138] on input "*****" at bounding box center [778, 131] width 59 height 34
click at [765, 154] on div at bounding box center [764, 154] width 27 height 13
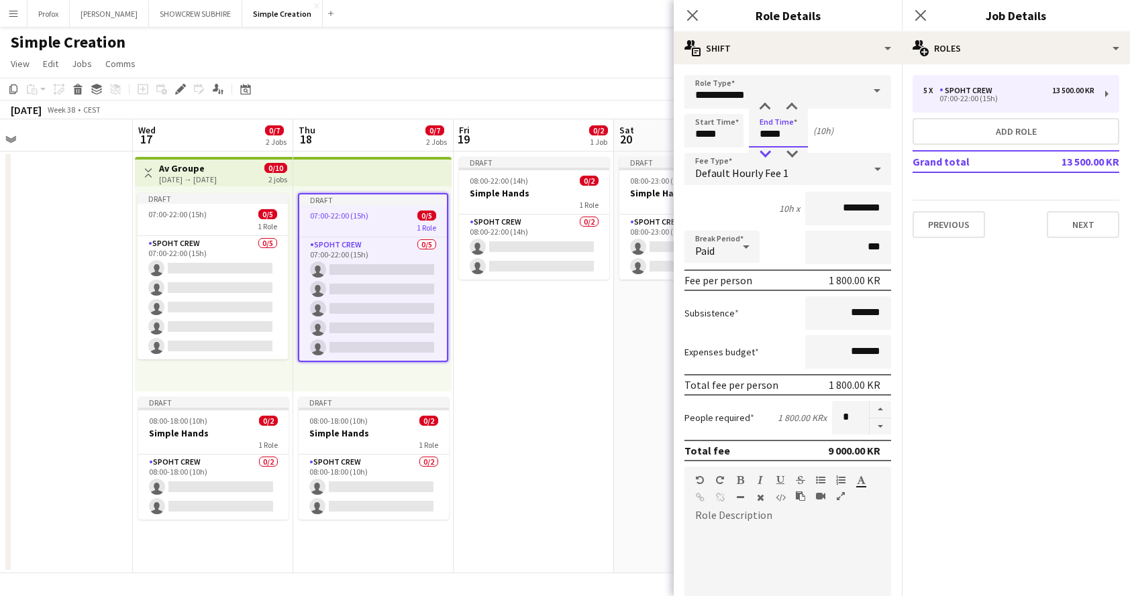
click at [765, 154] on div at bounding box center [764, 154] width 27 height 13
type input "*****"
drag, startPoint x: 767, startPoint y: 103, endPoint x: 782, endPoint y: 134, distance: 34.2
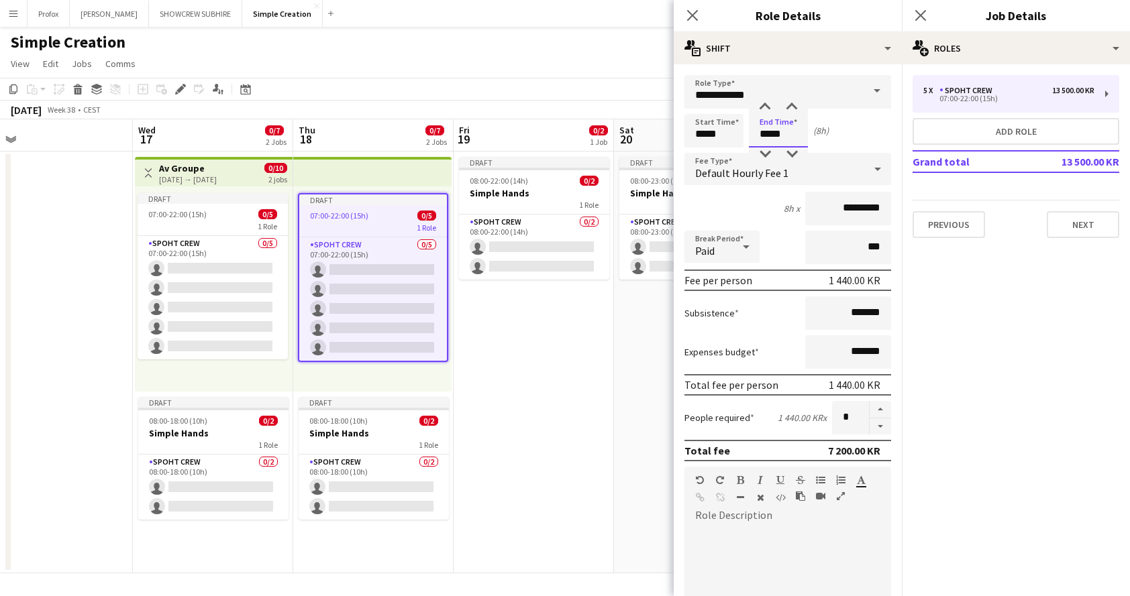
click at [767, 104] on div at bounding box center [764, 107] width 27 height 13
click at [875, 413] on button "button" at bounding box center [879, 409] width 21 height 17
click at [874, 429] on button "button" at bounding box center [879, 427] width 21 height 17
type input "*"
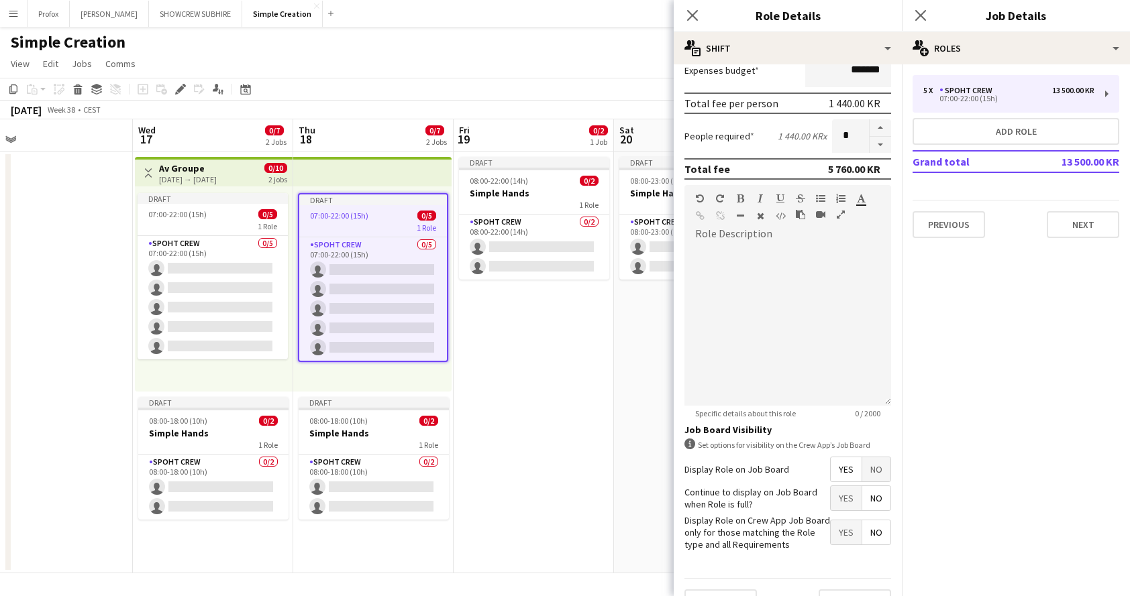
scroll to position [312, 0]
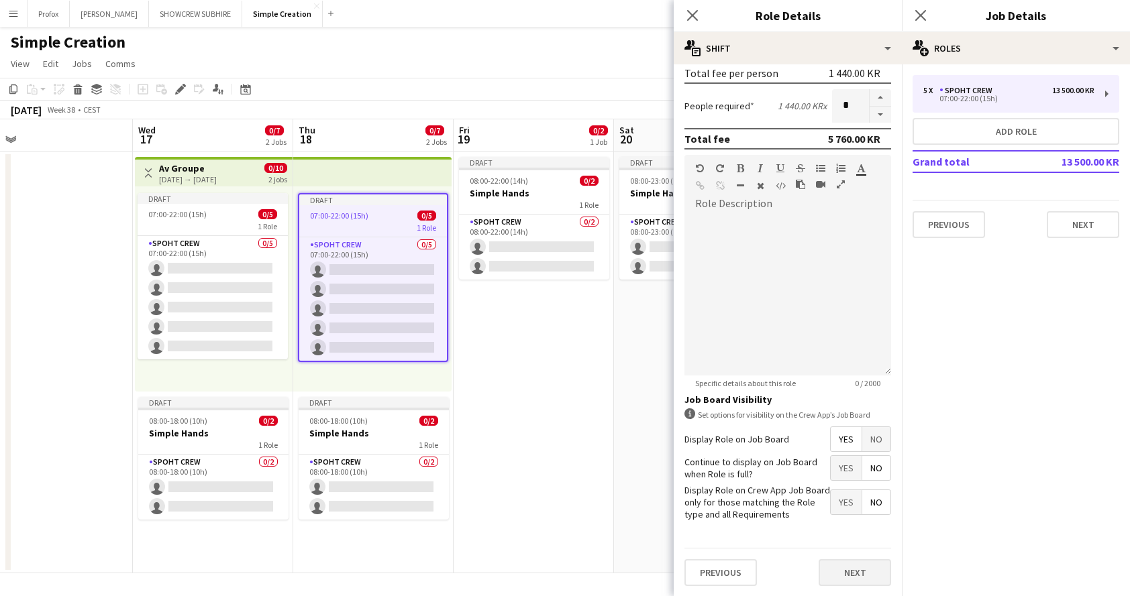
click at [855, 572] on button "Next" at bounding box center [854, 572] width 72 height 27
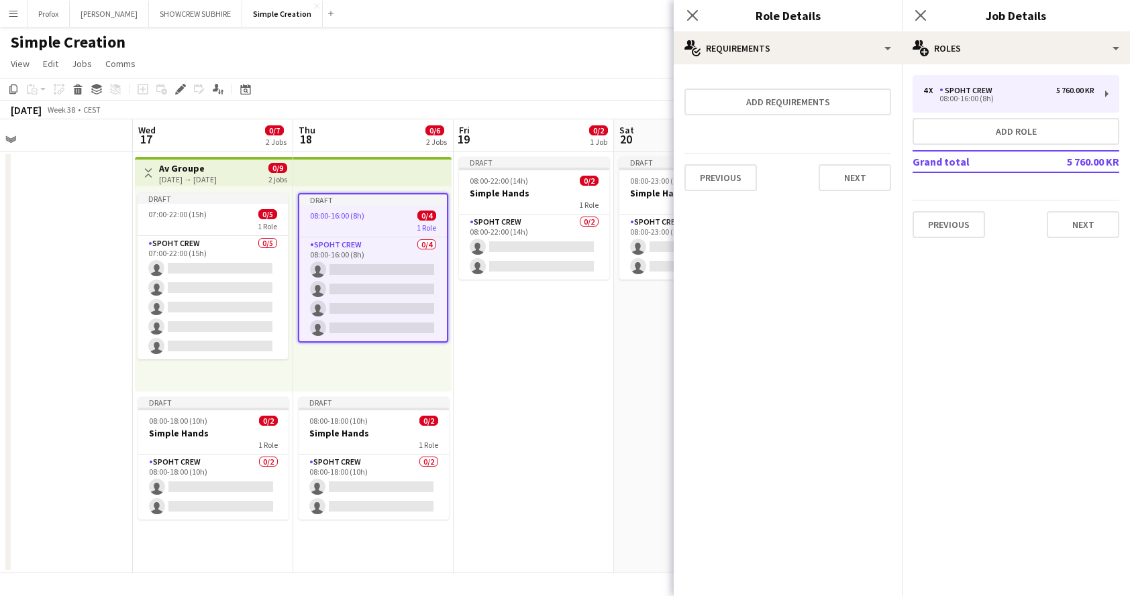
scroll to position [0, 0]
click at [184, 473] on app-card-role "Spoht Crew 0/2 08:00-18:00 (10h) single-neutral-actions single-neutral-actions" at bounding box center [213, 487] width 150 height 65
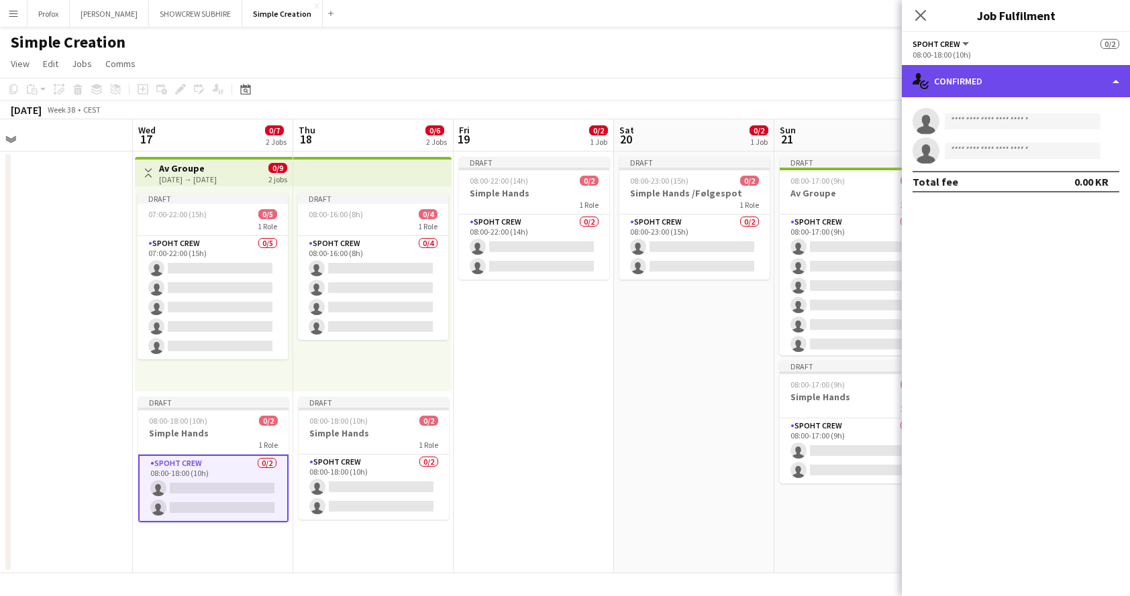
click at [1104, 80] on div "single-neutral-actions-check-2 Confirmed" at bounding box center [1016, 81] width 228 height 32
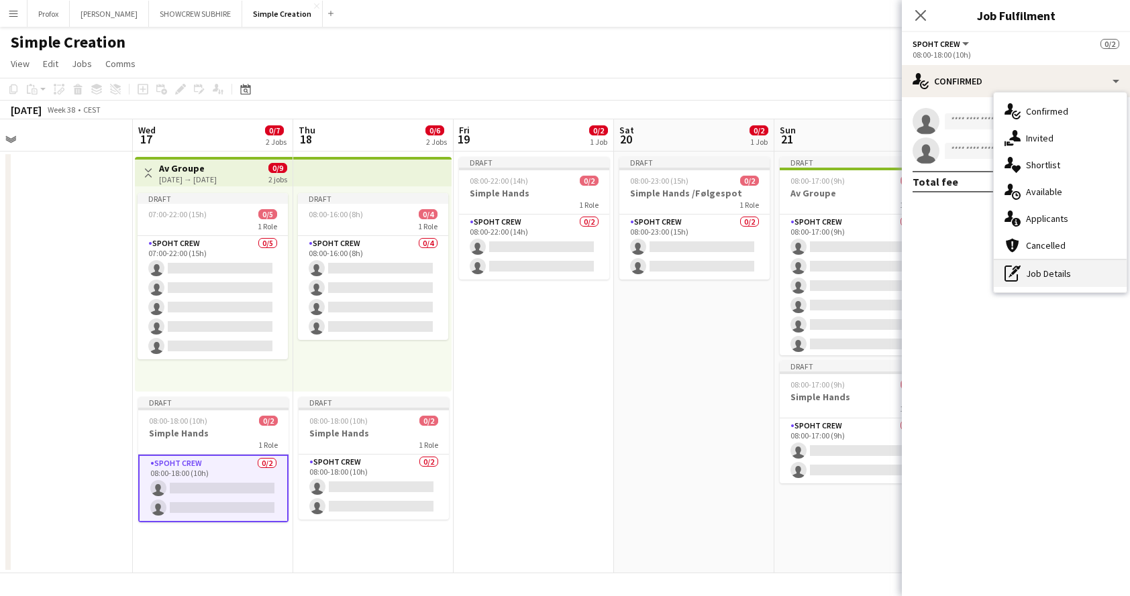
click at [1051, 270] on div "pen-write Job Details" at bounding box center [1060, 273] width 133 height 27
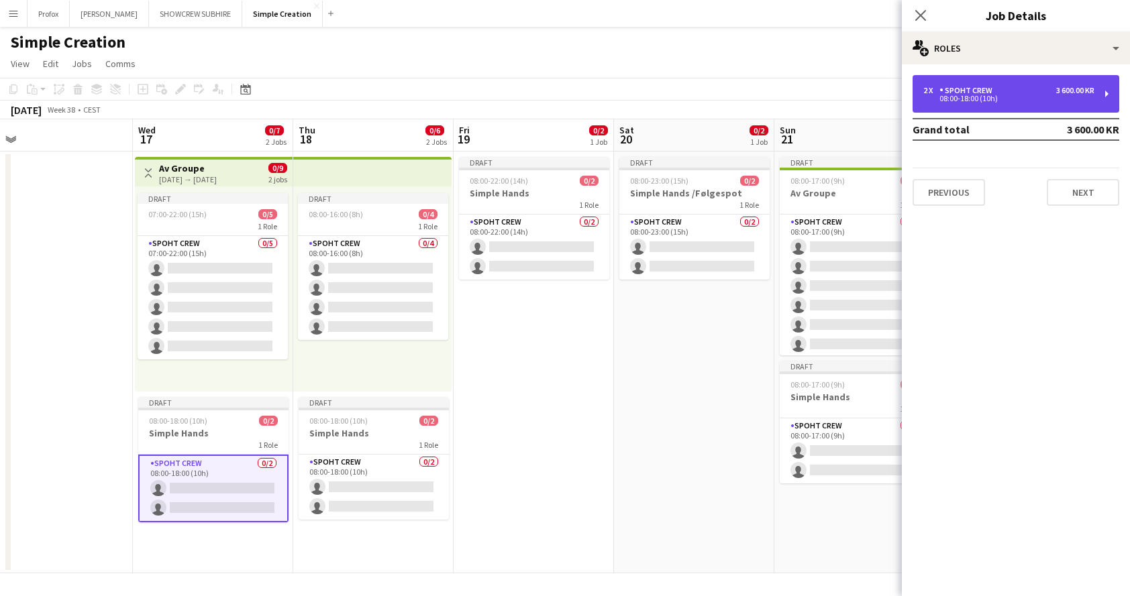
click at [1006, 101] on div "08:00-18:00 (10h)" at bounding box center [1008, 98] width 171 height 7
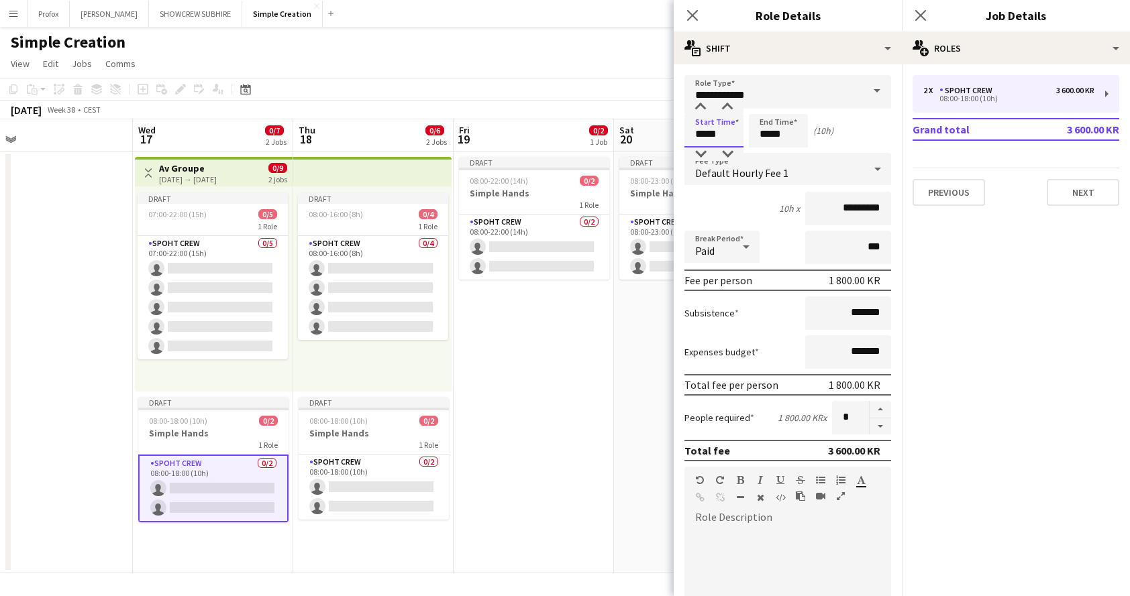
drag, startPoint x: 702, startPoint y: 125, endPoint x: 710, endPoint y: 125, distance: 8.7
click at [702, 125] on input "*****" at bounding box center [713, 131] width 59 height 34
type input "*****"
click at [705, 111] on div at bounding box center [700, 107] width 27 height 13
drag, startPoint x: 760, startPoint y: 138, endPoint x: 773, endPoint y: 122, distance: 21.0
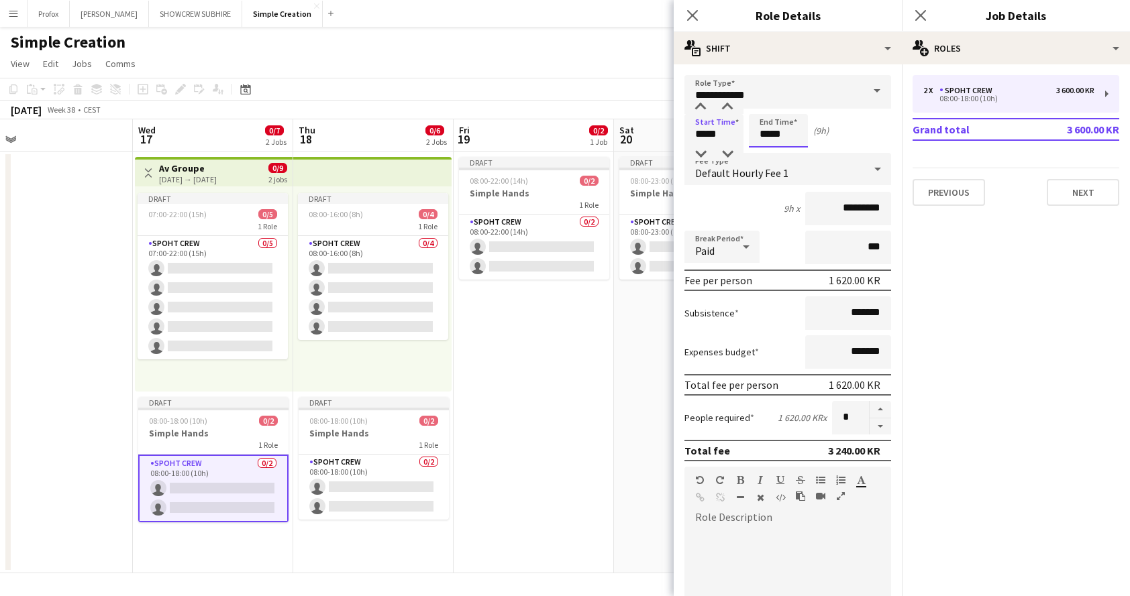
click at [760, 138] on input "*****" at bounding box center [778, 131] width 59 height 34
click at [767, 103] on div at bounding box center [764, 107] width 27 height 13
type input "*****"
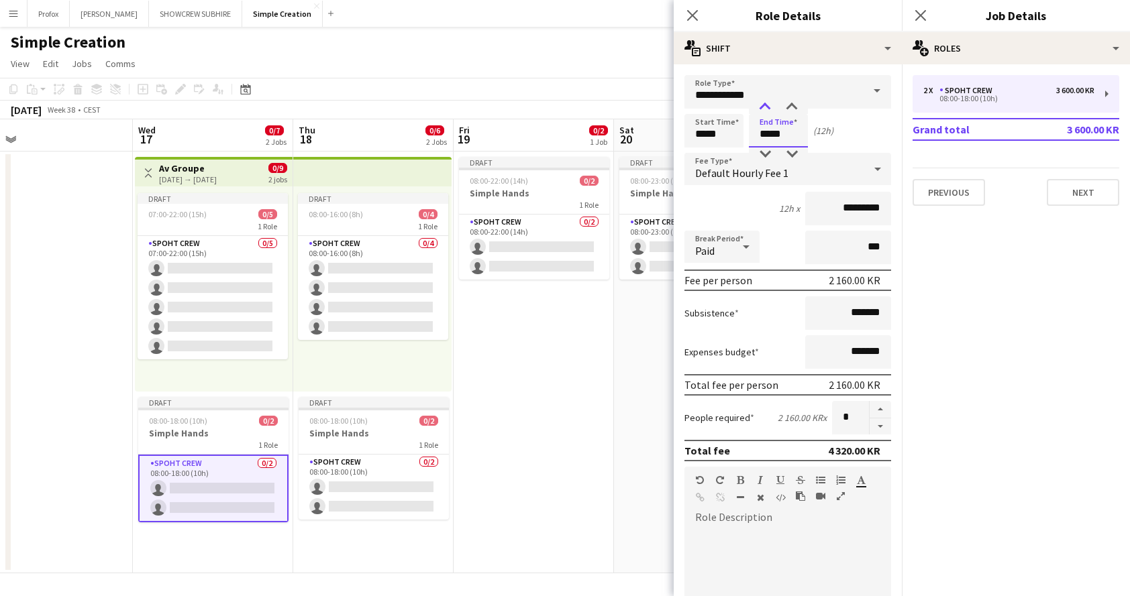
click at [767, 103] on div at bounding box center [764, 107] width 27 height 13
click at [1089, 191] on button "Next" at bounding box center [1082, 192] width 72 height 27
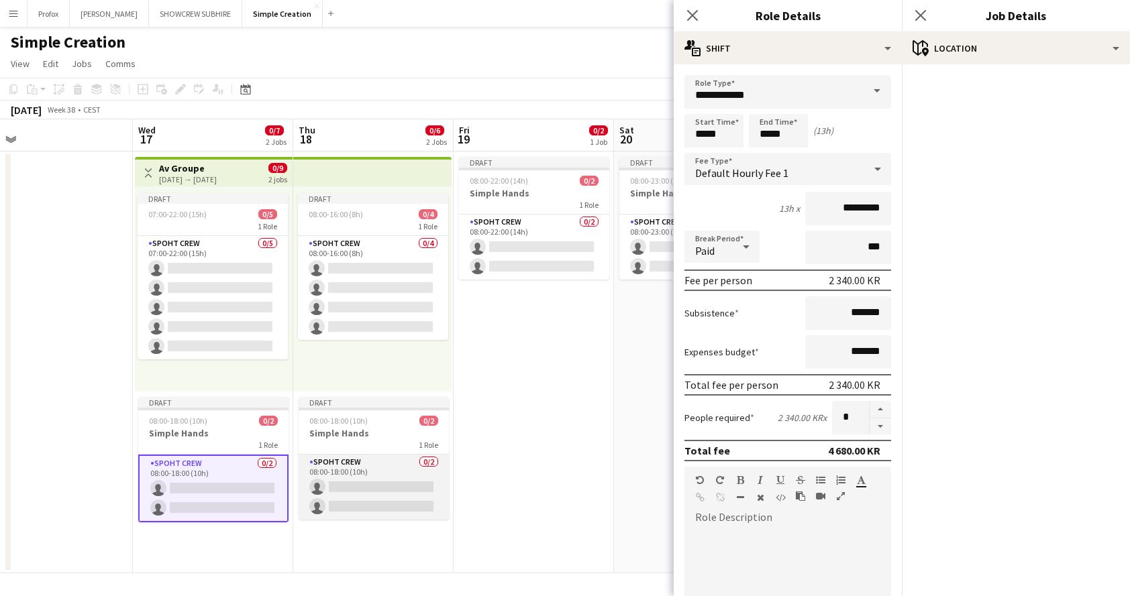
click at [327, 462] on app-card-role "Spoht Crew 0/2 08:00-18:00 (10h) single-neutral-actions single-neutral-actions" at bounding box center [374, 487] width 150 height 65
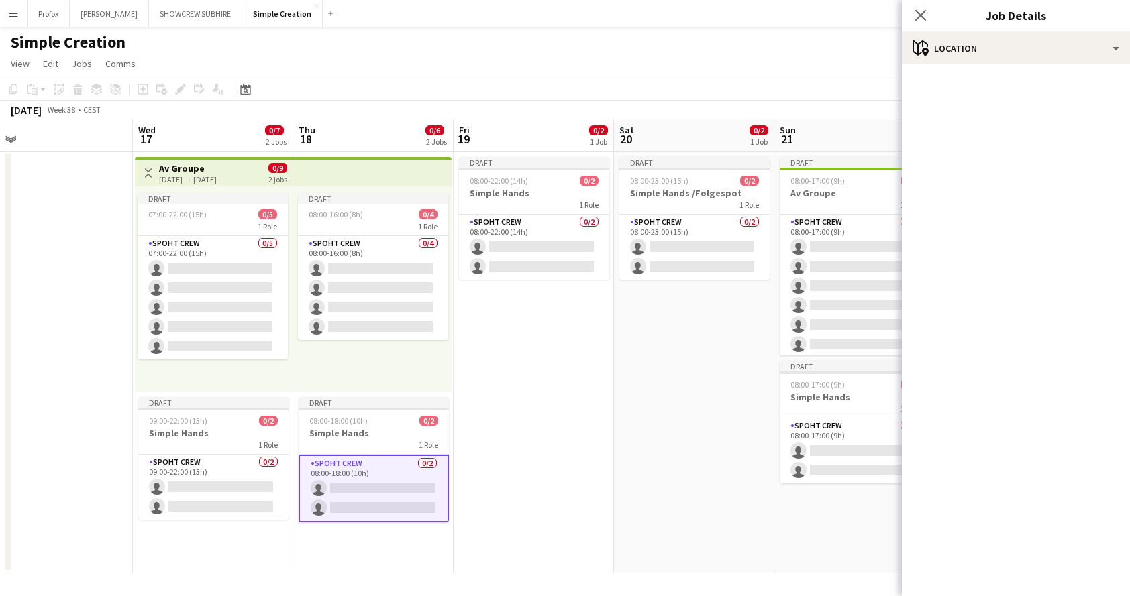
click at [347, 471] on app-card-role "Spoht Crew 0/2 08:00-18:00 (10h) single-neutral-actions single-neutral-actions" at bounding box center [374, 489] width 150 height 68
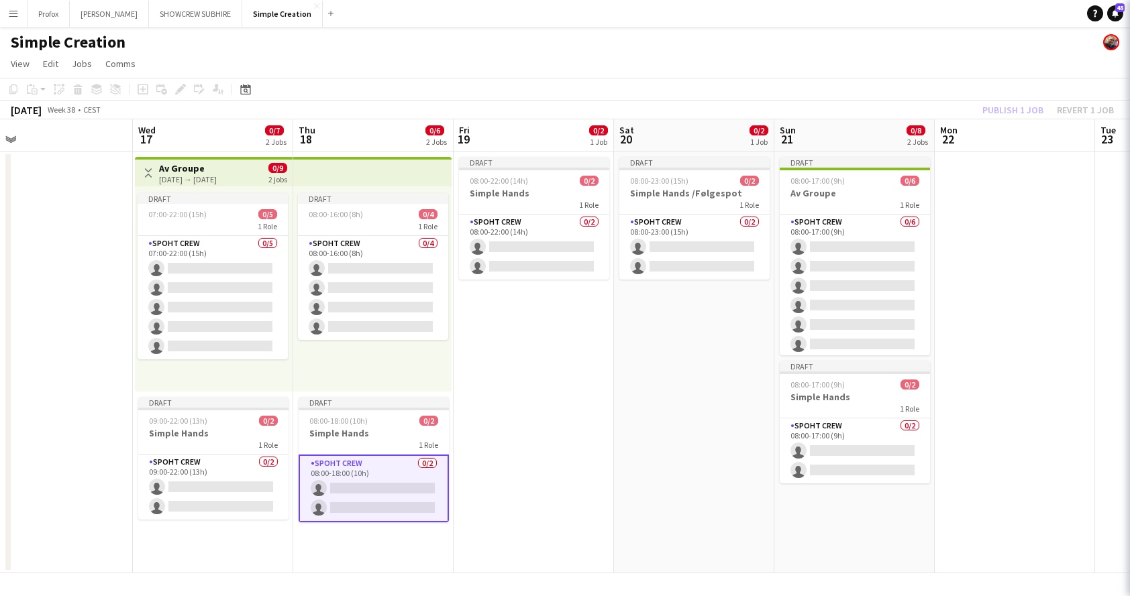
scroll to position [0, 509]
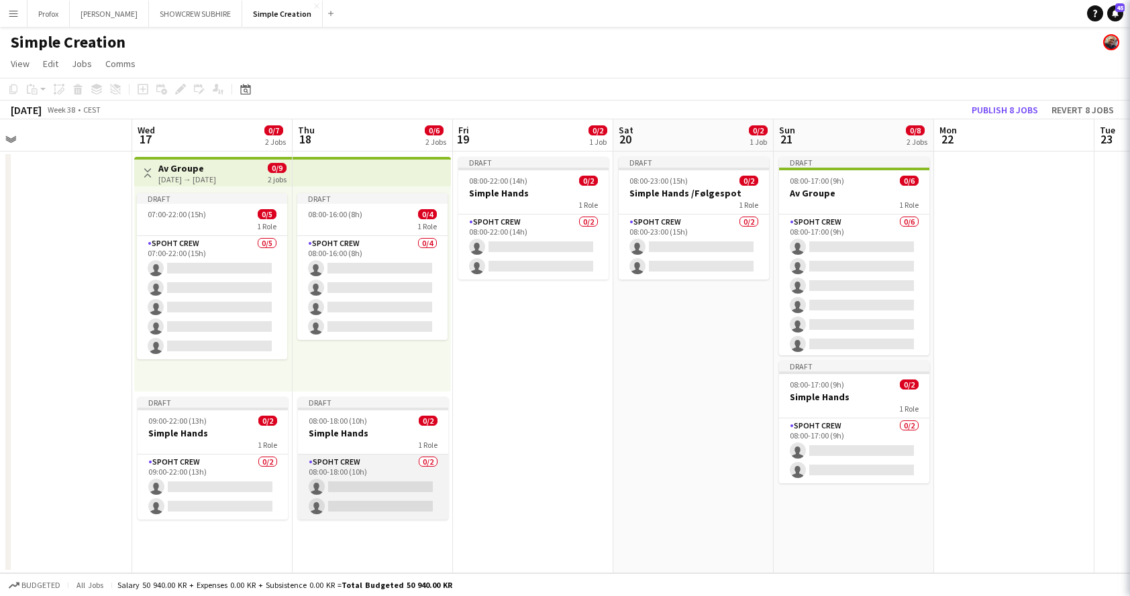
click at [347, 471] on app-card-role "Spoht Crew 0/2 08:00-18:00 (10h) single-neutral-actions single-neutral-actions" at bounding box center [373, 487] width 150 height 65
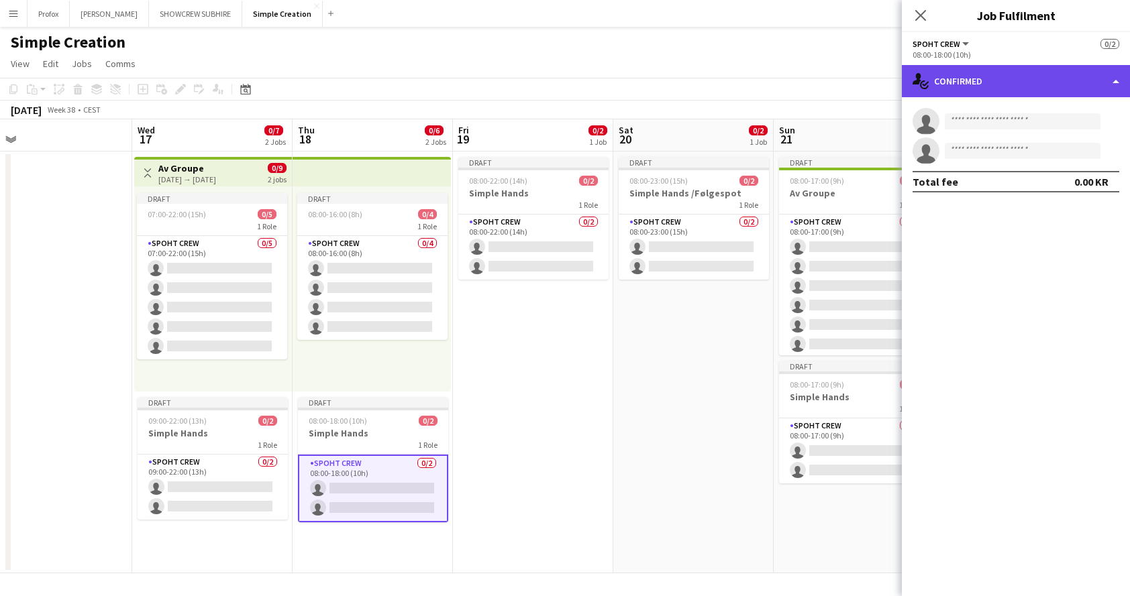
click at [1114, 80] on div "single-neutral-actions-check-2 Confirmed" at bounding box center [1016, 81] width 228 height 32
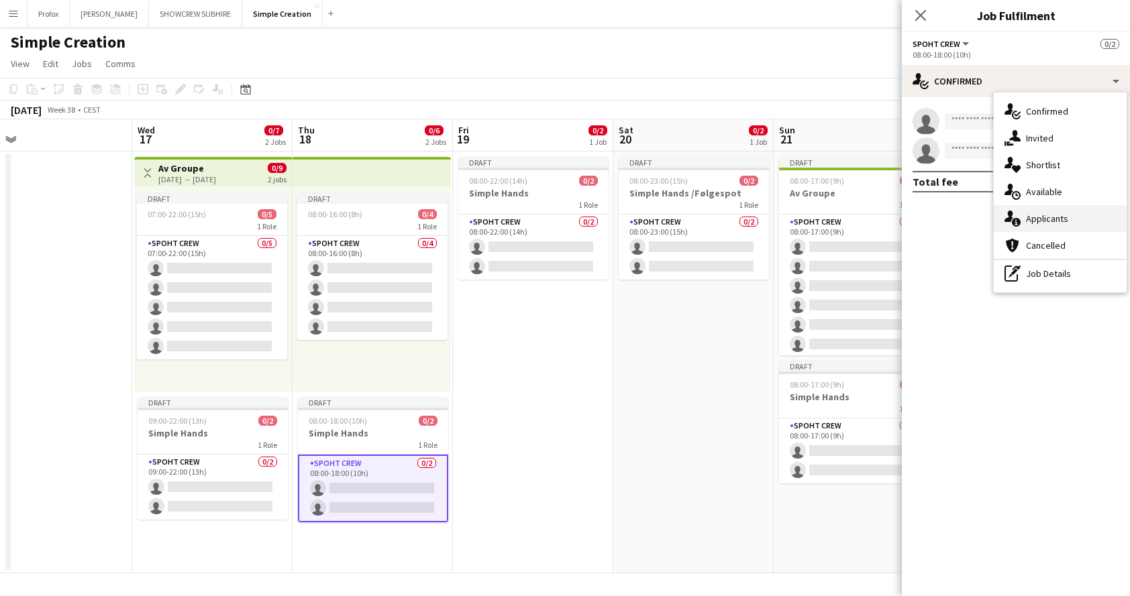
click at [1061, 221] on div "single-neutral-actions-information Applicants" at bounding box center [1060, 218] width 133 height 27
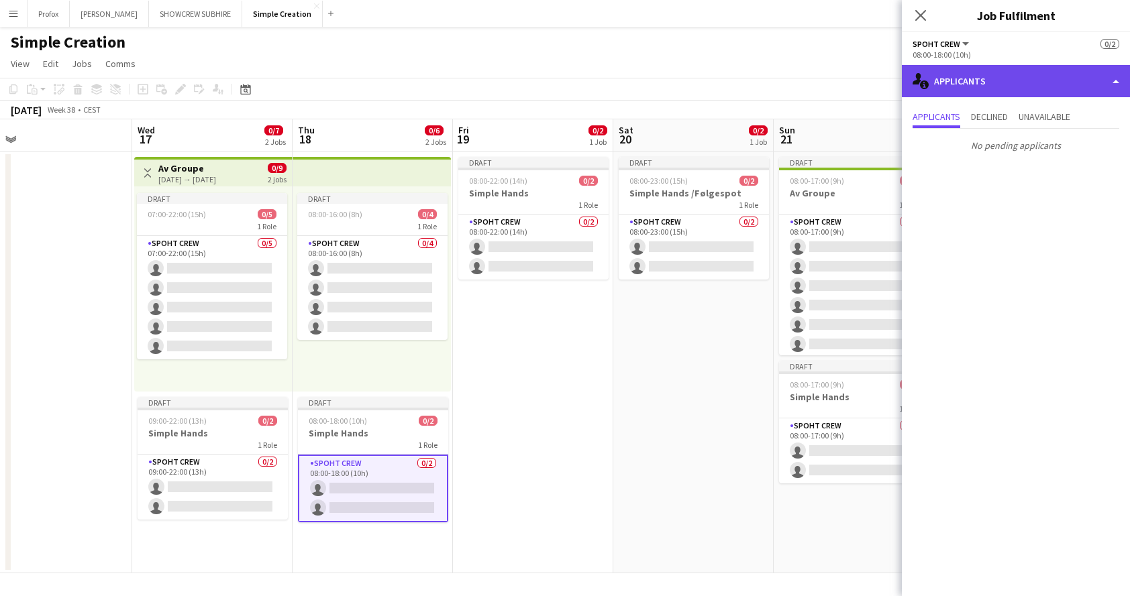
click at [1099, 80] on div "single-neutral-actions-information Applicants" at bounding box center [1016, 81] width 228 height 32
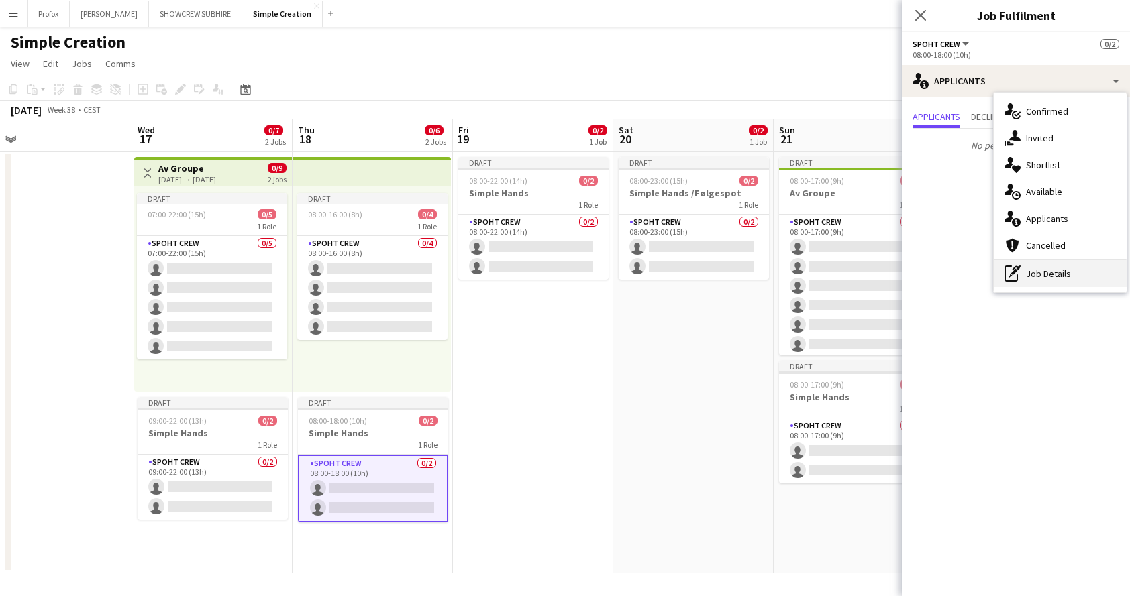
click at [1034, 276] on div "pen-write Job Details" at bounding box center [1060, 273] width 133 height 27
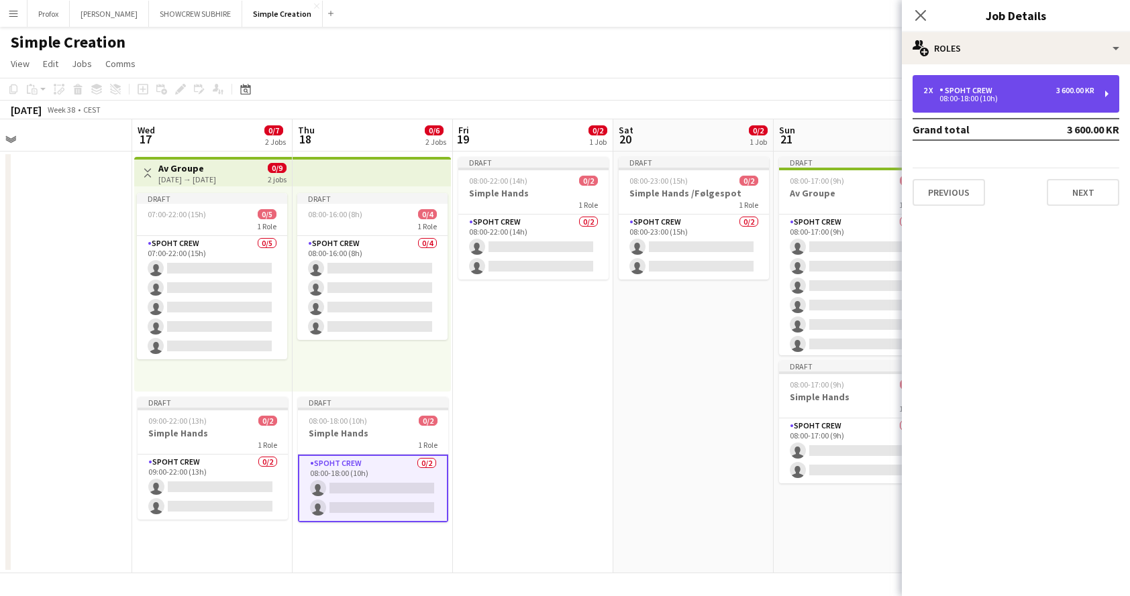
click at [1083, 92] on div "3 600.00 KR" at bounding box center [1075, 90] width 38 height 9
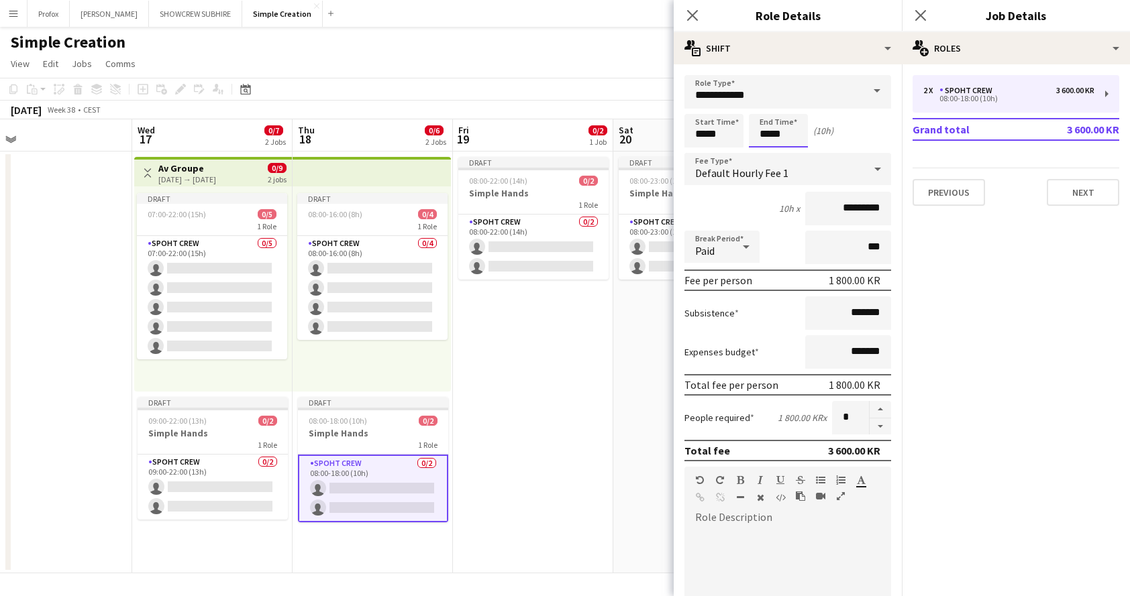
drag, startPoint x: 768, startPoint y: 127, endPoint x: 769, endPoint y: 116, distance: 10.8
click at [767, 126] on input "*****" at bounding box center [778, 131] width 59 height 34
click at [770, 107] on div at bounding box center [764, 107] width 27 height 13
click at [769, 107] on div at bounding box center [764, 107] width 27 height 13
click at [769, 106] on div at bounding box center [764, 107] width 27 height 13
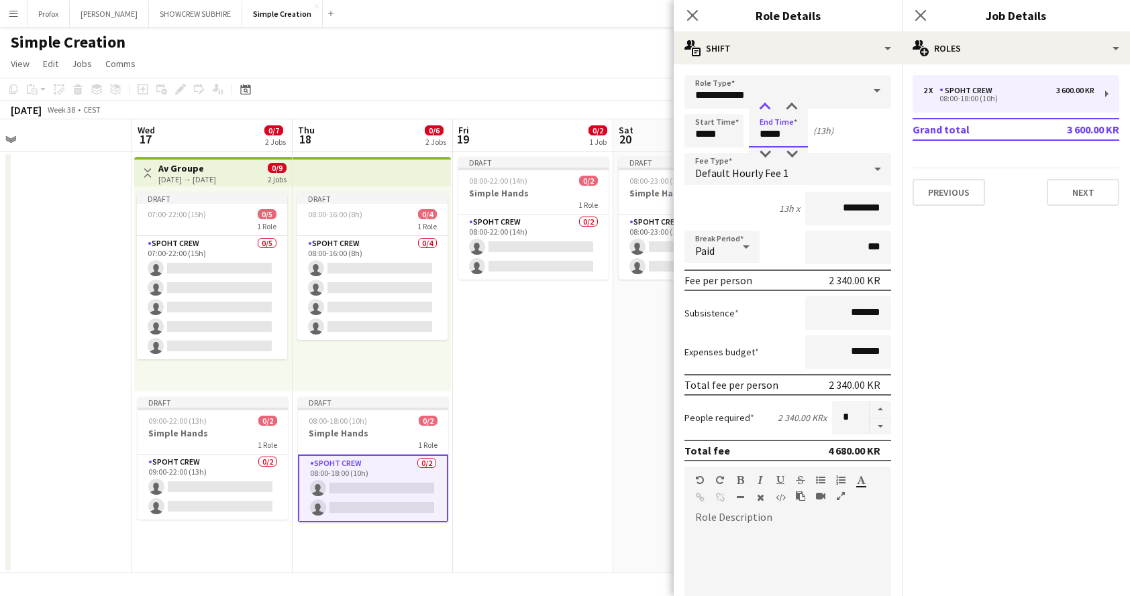
type input "*****"
click at [769, 106] on div at bounding box center [764, 107] width 27 height 13
click at [1085, 190] on button "Next" at bounding box center [1082, 192] width 72 height 27
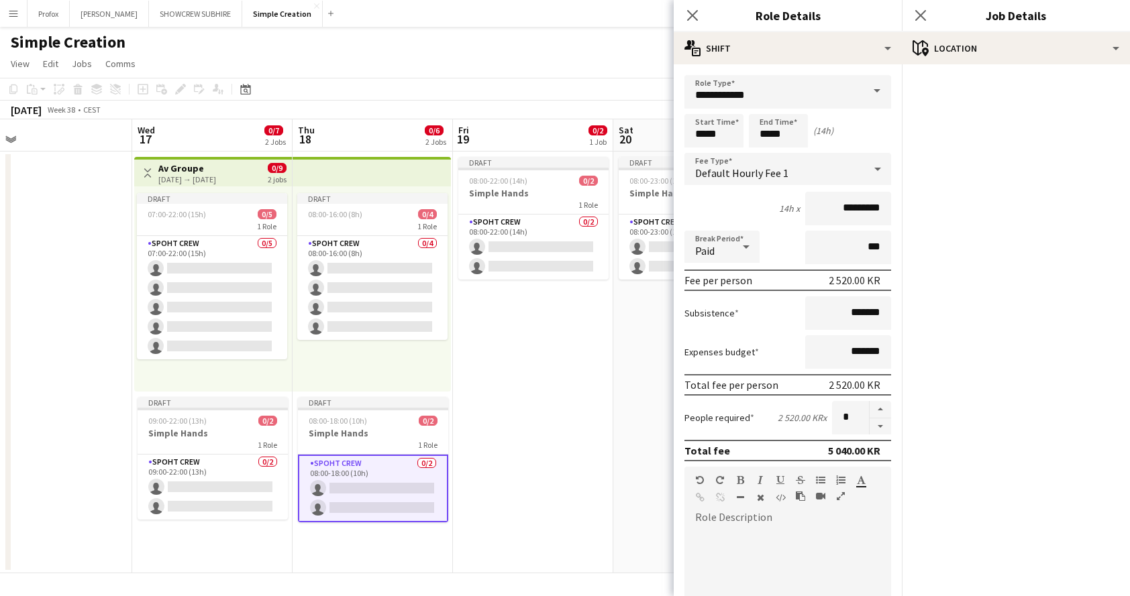
click at [557, 454] on app-date-cell "Draft 08:00-22:00 (14h) 0/2 Simple Hands 1 Role Spoht Crew 0/2 08:00-22:00 (14h…" at bounding box center [533, 363] width 160 height 422
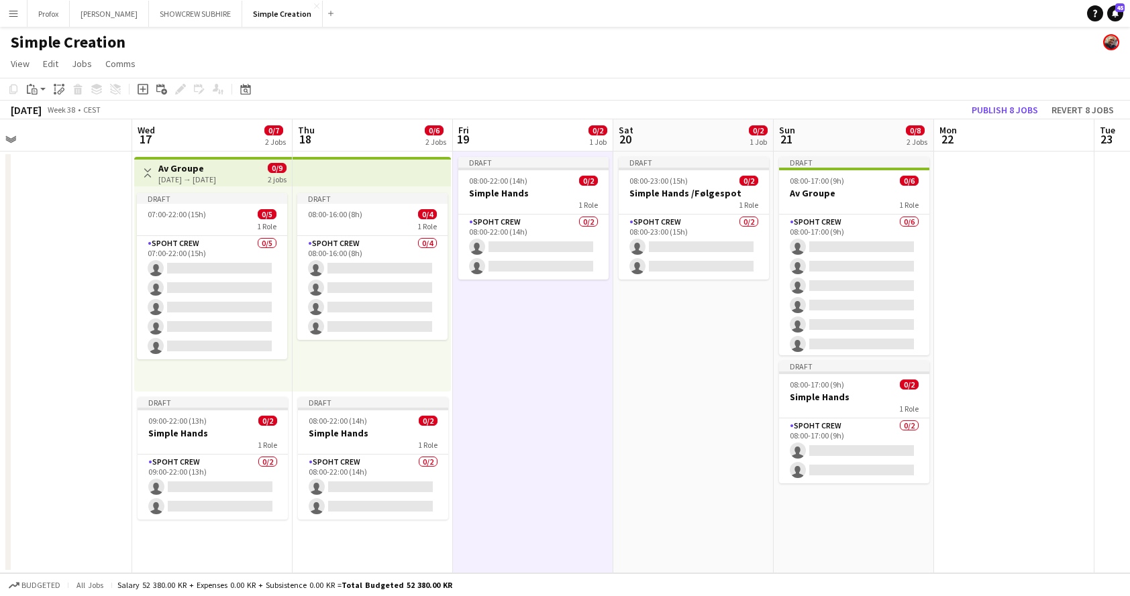
click at [697, 390] on app-date-cell "Draft 08:00-23:00 (15h) 0/2 Simple Hands /Følgespot 1 Role Spoht Crew 0/2 08:00…" at bounding box center [693, 363] width 160 height 422
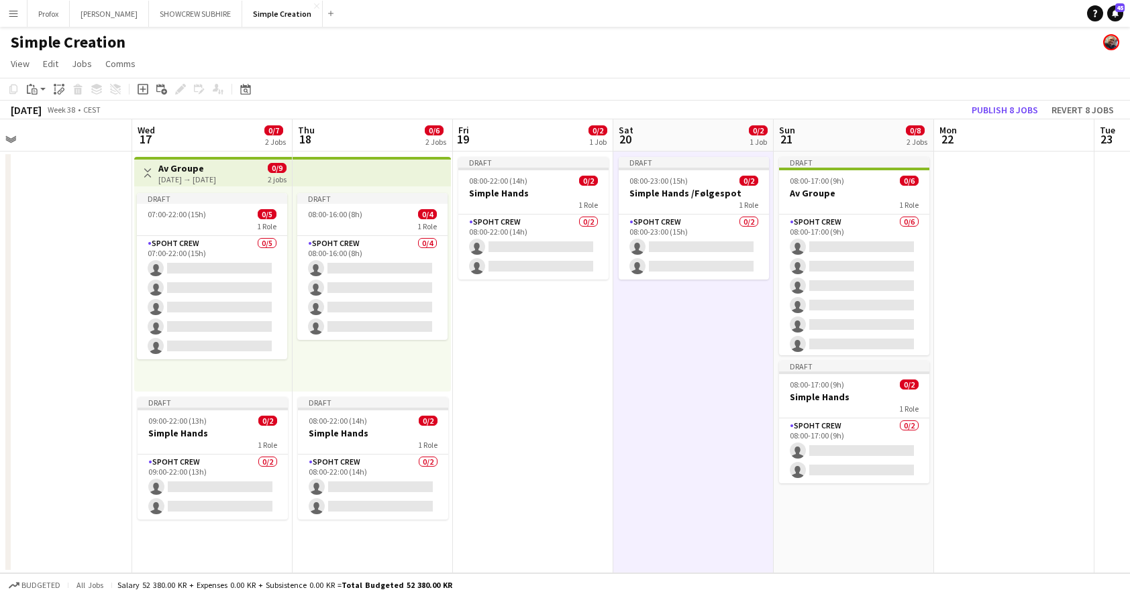
click at [13, 13] on app-icon "Menu" at bounding box center [13, 13] width 11 height 11
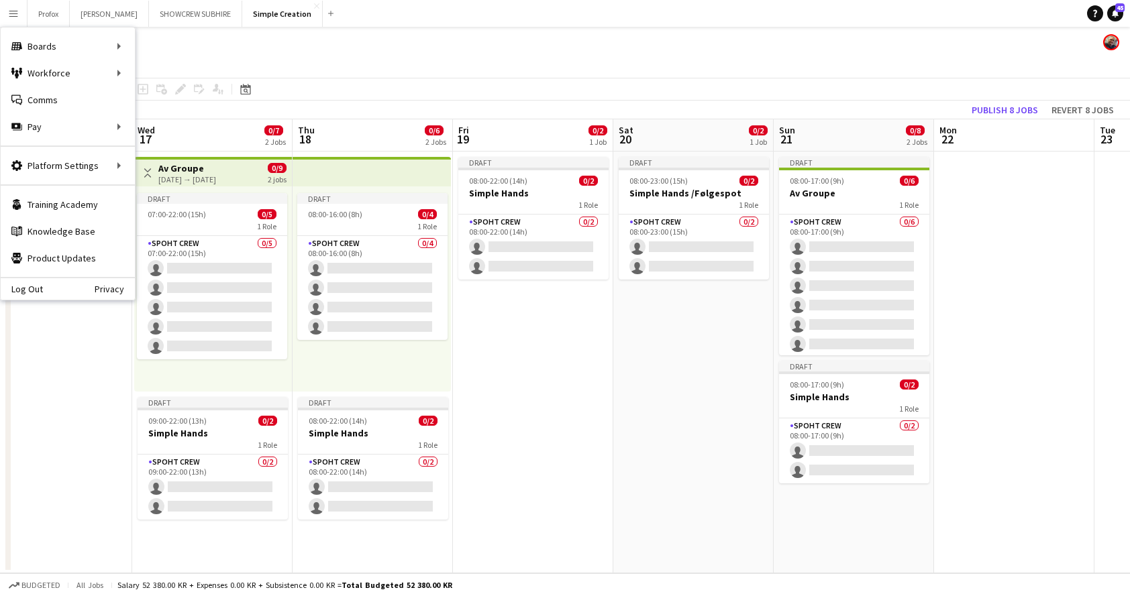
drag, startPoint x: 423, startPoint y: 13, endPoint x: 437, endPoint y: 13, distance: 13.4
click at [425, 13] on app-navbar "Menu Boards Boards Boards All jobs Status Workforce Workforce My Workforce Recr…" at bounding box center [565, 13] width 1130 height 27
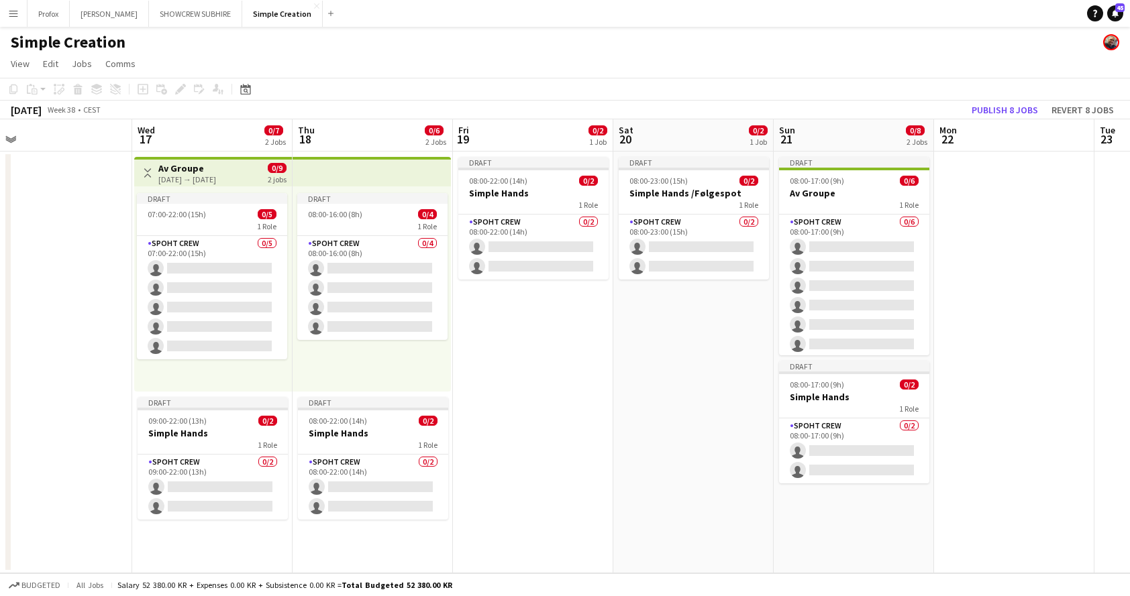
click at [17, 16] on app-icon "Menu" at bounding box center [13, 13] width 11 height 11
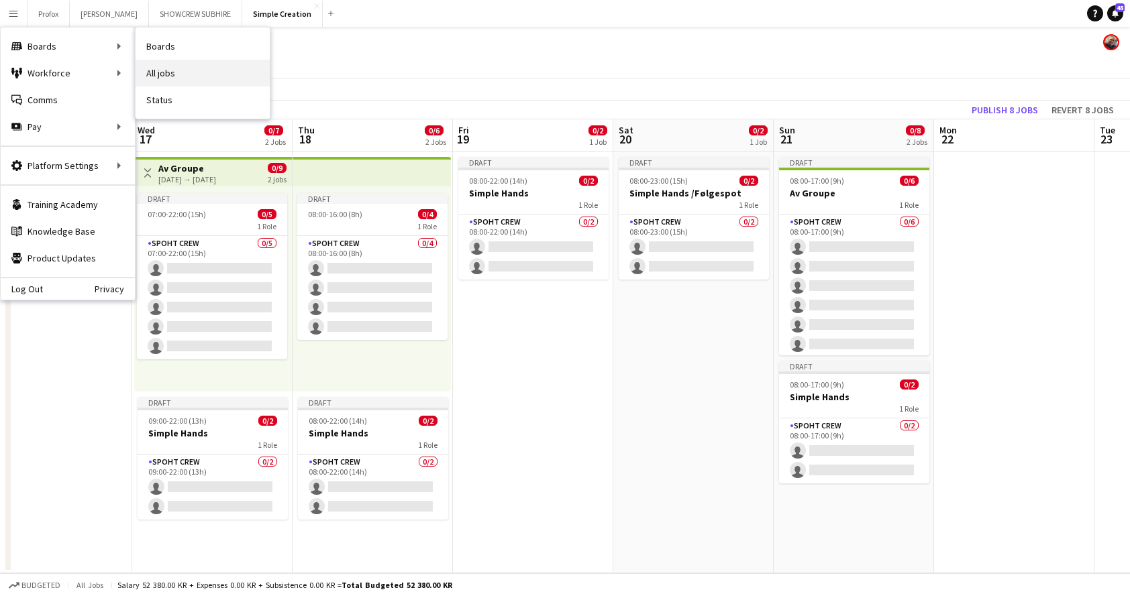
click at [168, 75] on link "All jobs" at bounding box center [203, 73] width 134 height 27
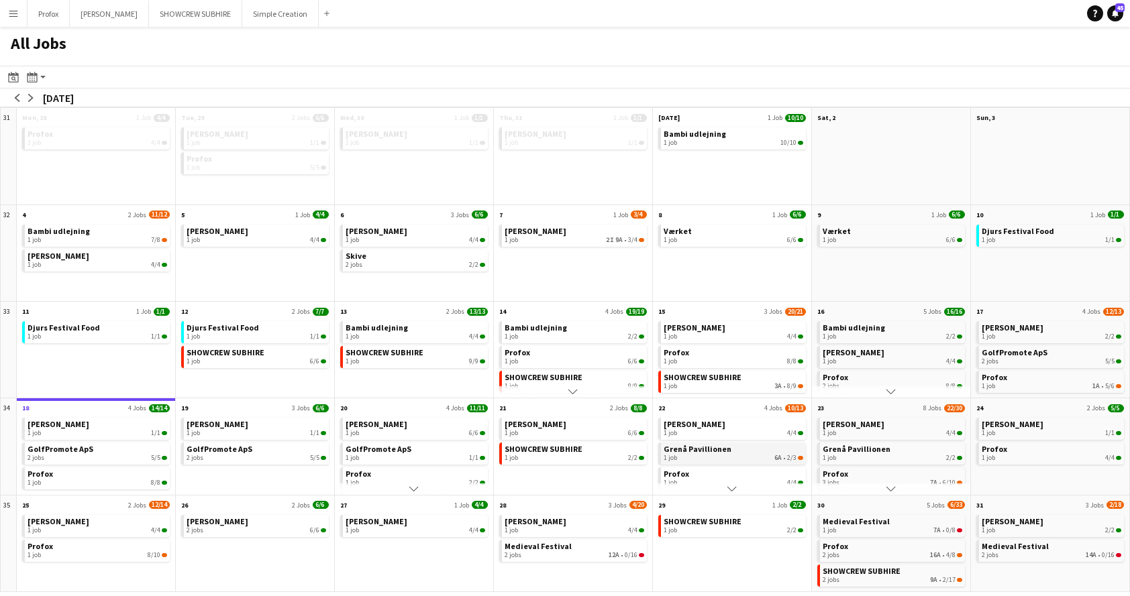
click at [748, 455] on div "1 job 6A • 2/3" at bounding box center [733, 458] width 140 height 8
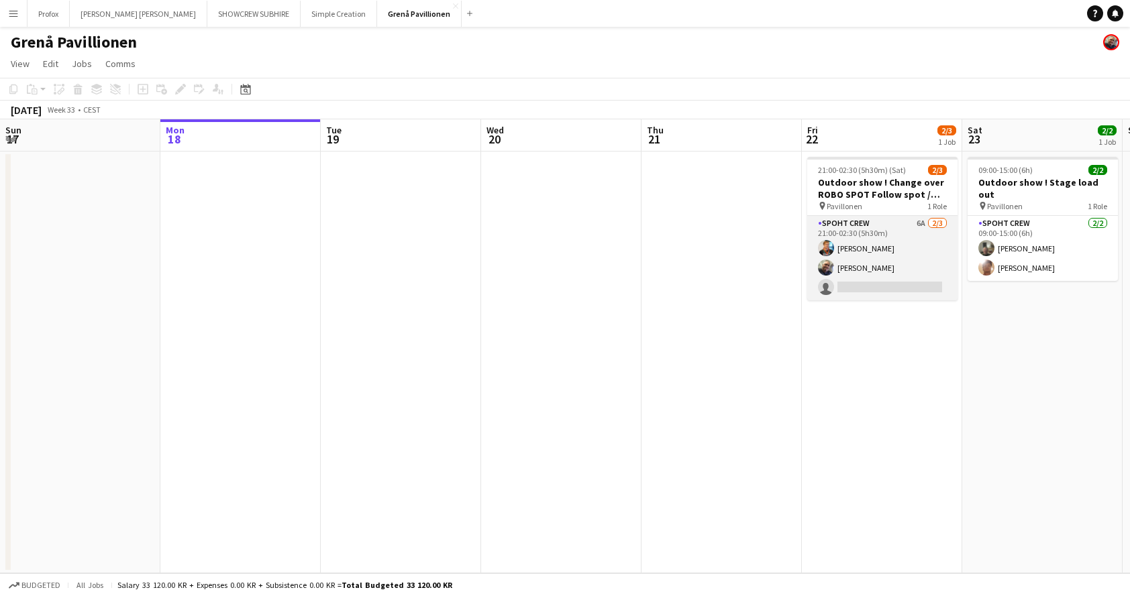
click at [900, 222] on app-card-role "Spoht Crew 6A 2/3 21:00-02:30 (5h30m) Gustav Fly Danny Tranekær single-neutral-…" at bounding box center [882, 258] width 150 height 85
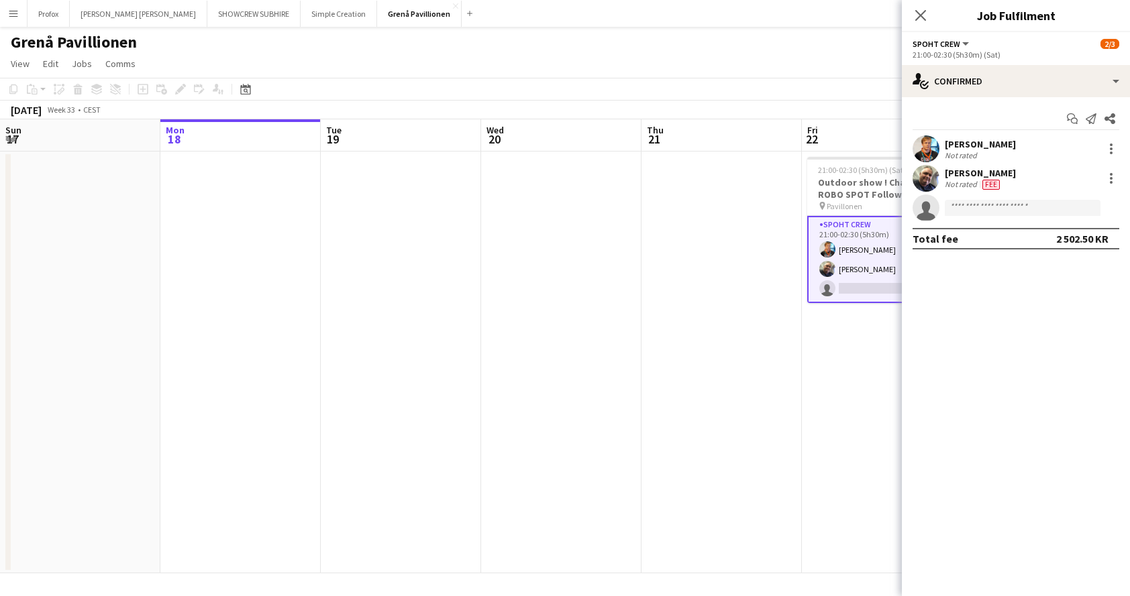
scroll to position [0, 320]
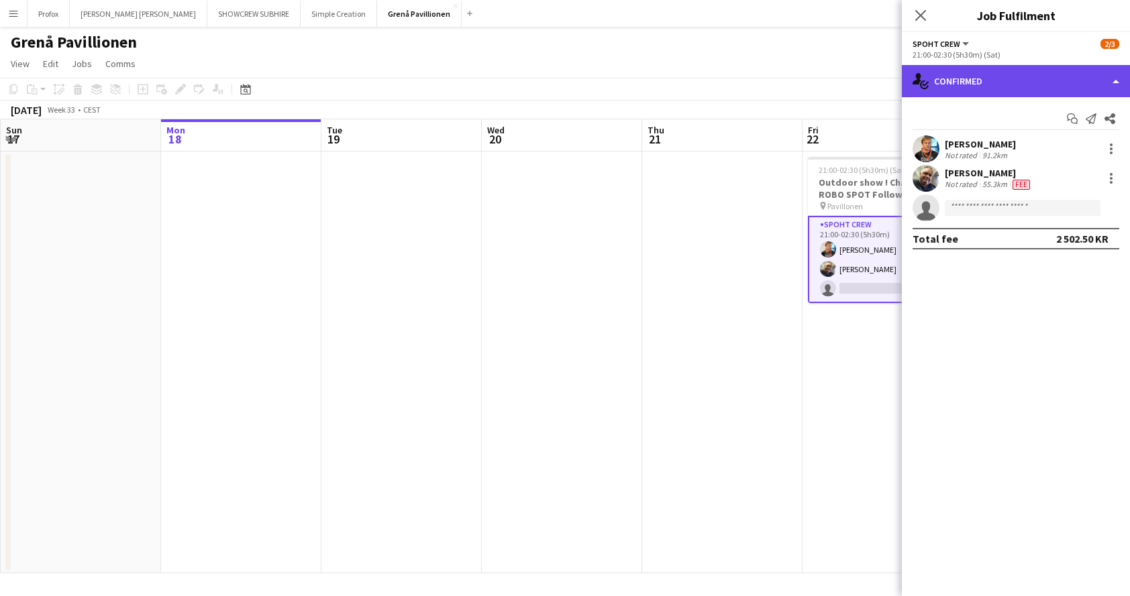
click at [1101, 84] on div "single-neutral-actions-check-2 Confirmed" at bounding box center [1016, 81] width 228 height 32
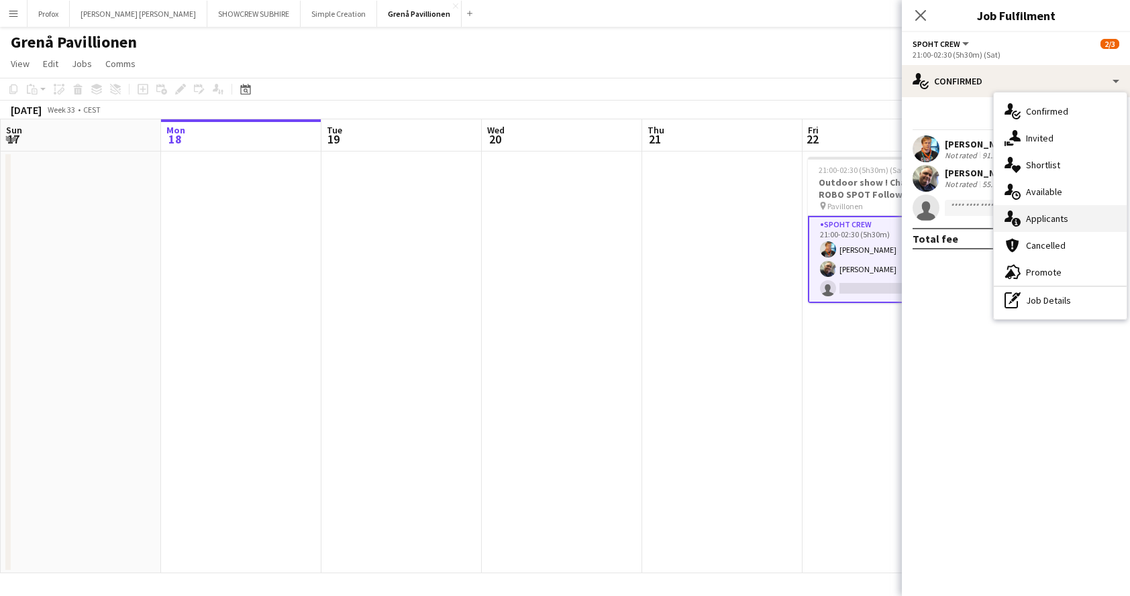
click at [1059, 221] on div "single-neutral-actions-information Applicants" at bounding box center [1060, 218] width 133 height 27
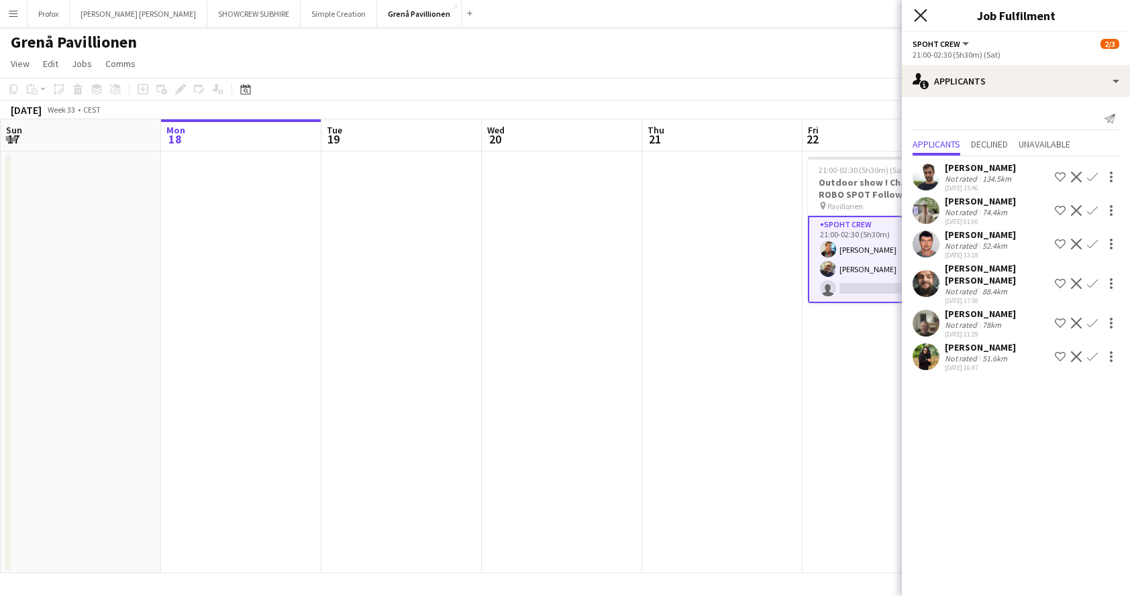
click at [918, 16] on icon "Close pop-in" at bounding box center [920, 15] width 13 height 13
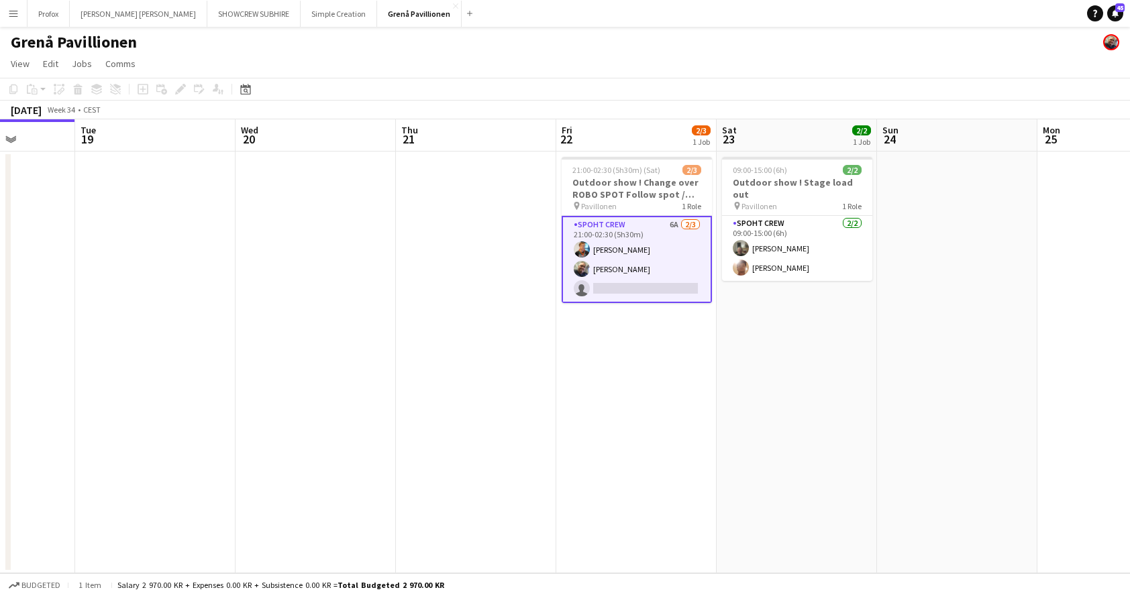
scroll to position [0, 624]
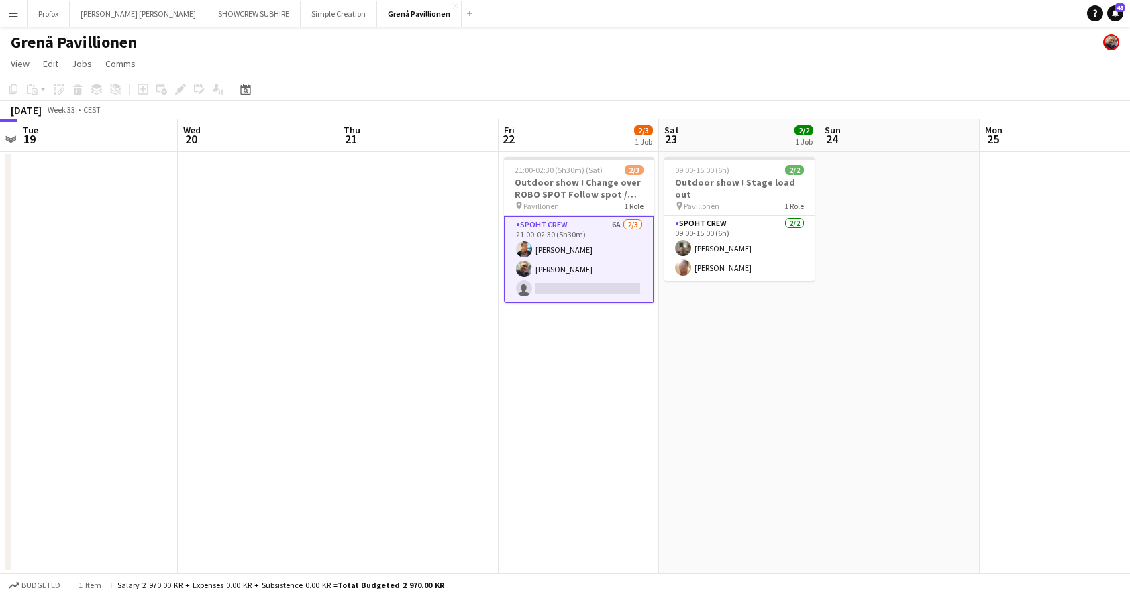
drag, startPoint x: 872, startPoint y: 133, endPoint x: 700, endPoint y: 140, distance: 171.9
click at [586, 142] on app-calendar-viewport "Fri 15 Sat 16 Sun 17 Mon 18 Tue 19 Wed 20 Thu 21 Fri 22 2/3 1 Job Sat 23 2/2 1 …" at bounding box center [565, 346] width 1130 height 454
click at [207, 17] on button "SHOWCREW SUBHIRE Close" at bounding box center [253, 14] width 93 height 26
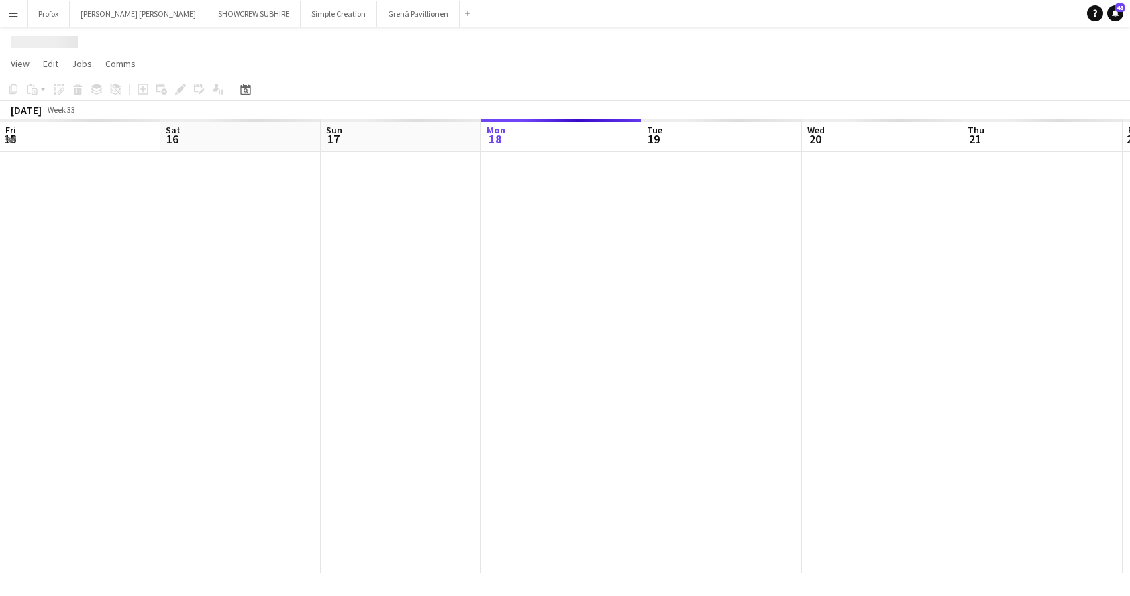
scroll to position [0, 321]
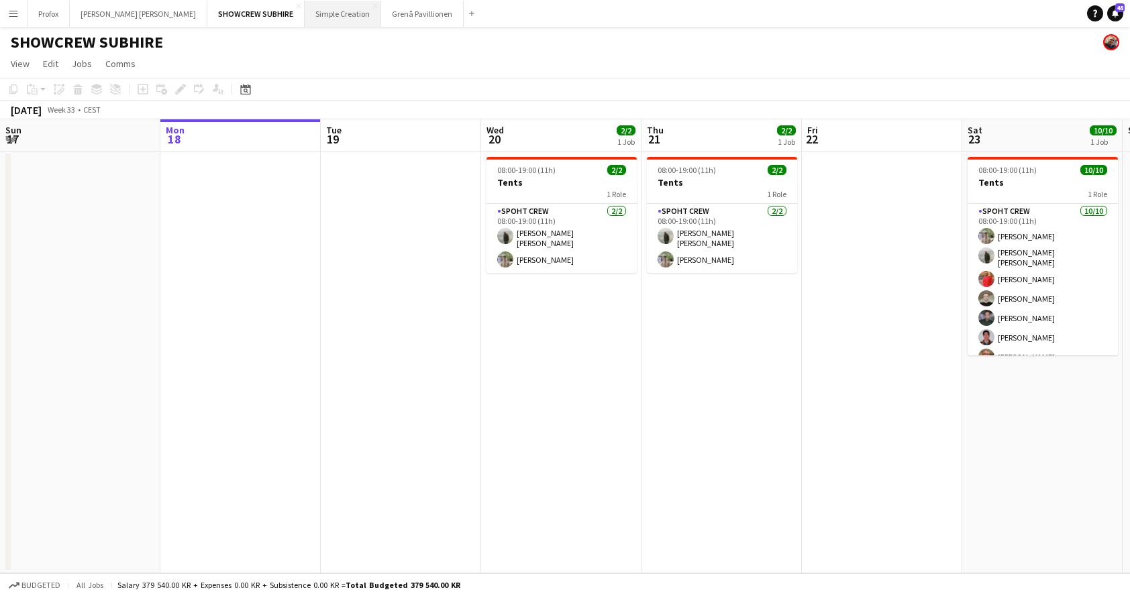
click at [305, 11] on button "Simple Creation Close" at bounding box center [343, 14] width 76 height 26
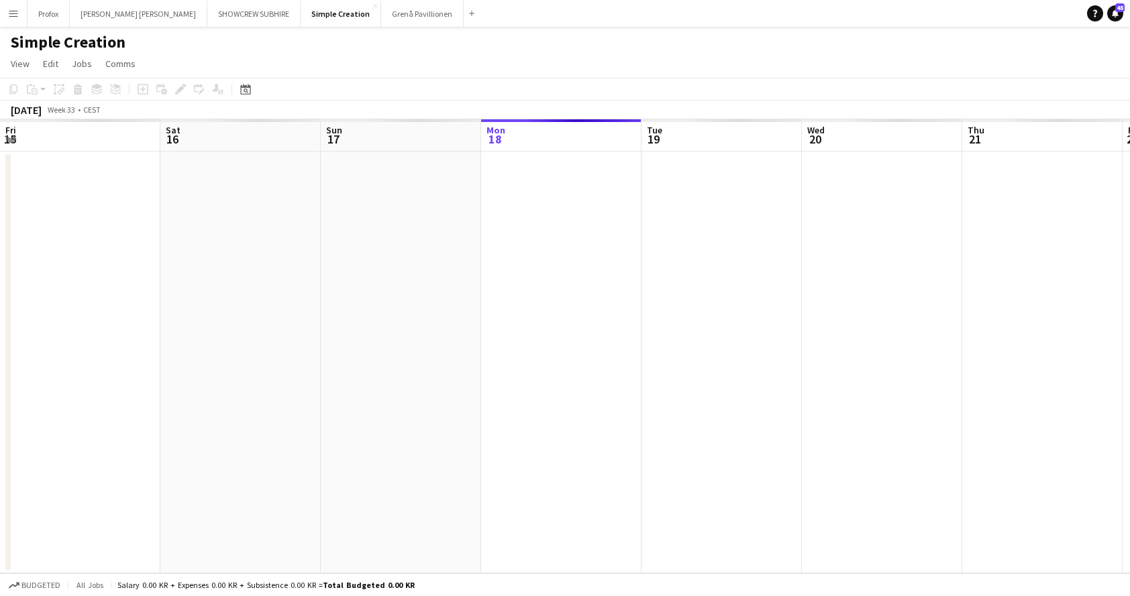
scroll to position [0, 321]
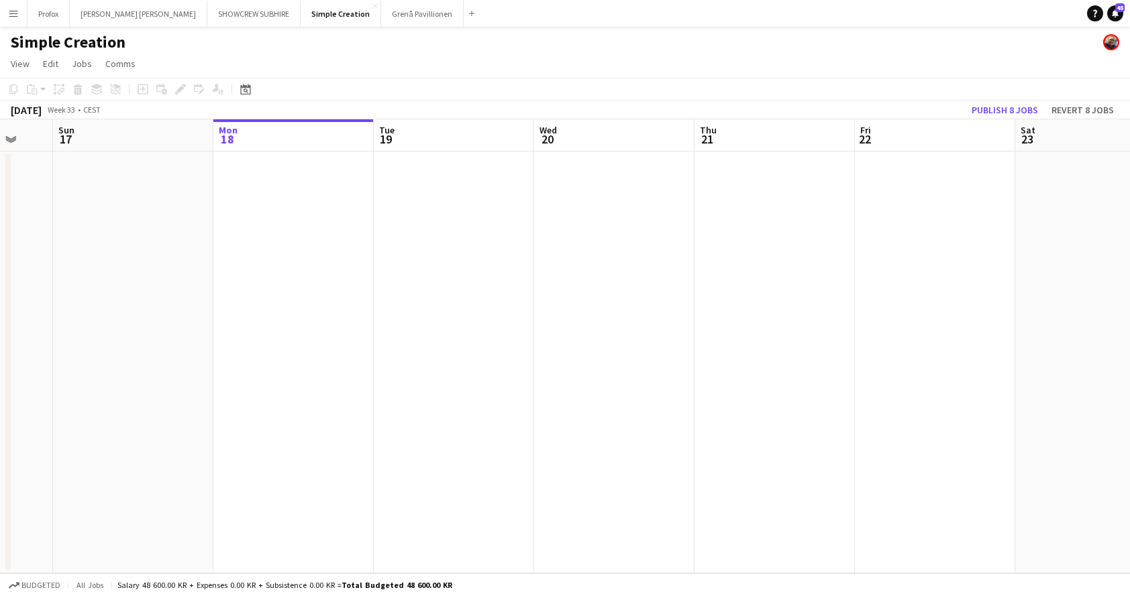
drag, startPoint x: 376, startPoint y: 149, endPoint x: 592, endPoint y: 150, distance: 216.0
click at [592, 150] on app-calendar-viewport "Fri 15 Sat 16 Sun 17 Mon 18 Tue 19 Wed 20 Thu 21 Fri 22 Sat 23 Sun 24 Mon 25 Tu…" at bounding box center [565, 346] width 1130 height 454
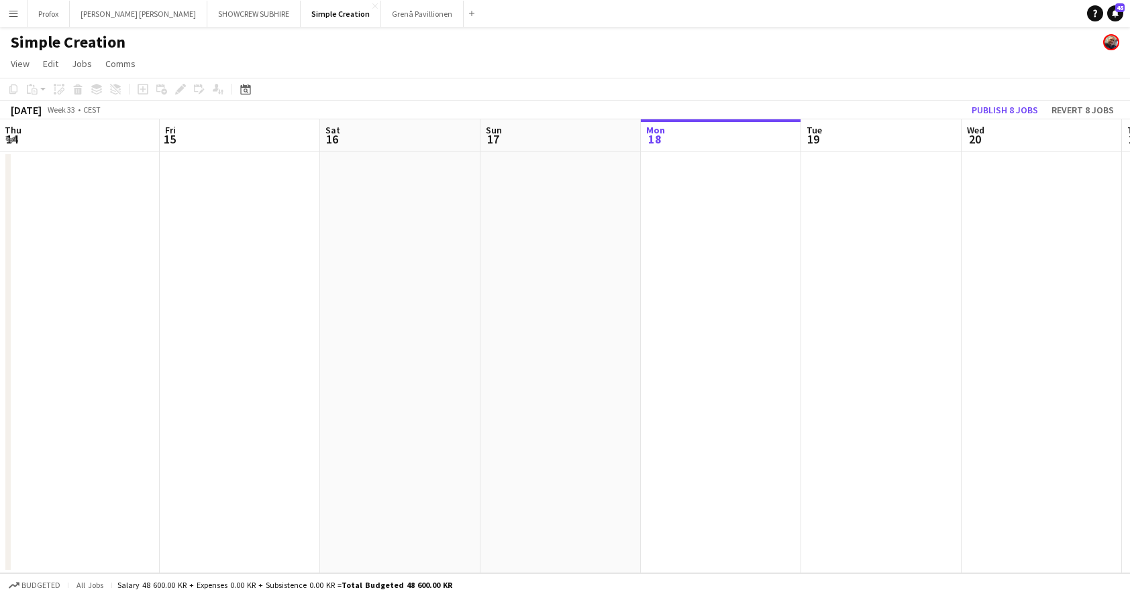
drag, startPoint x: 406, startPoint y: 156, endPoint x: 451, endPoint y: 149, distance: 45.4
click at [496, 151] on app-calendar-viewport "Tue 12 Wed 13 Thu 14 Fri 15 Sat 16 Sun 17 Mon 18 Tue 19 Wed 20 Thu 21 Fri 22 Sa…" at bounding box center [565, 346] width 1130 height 454
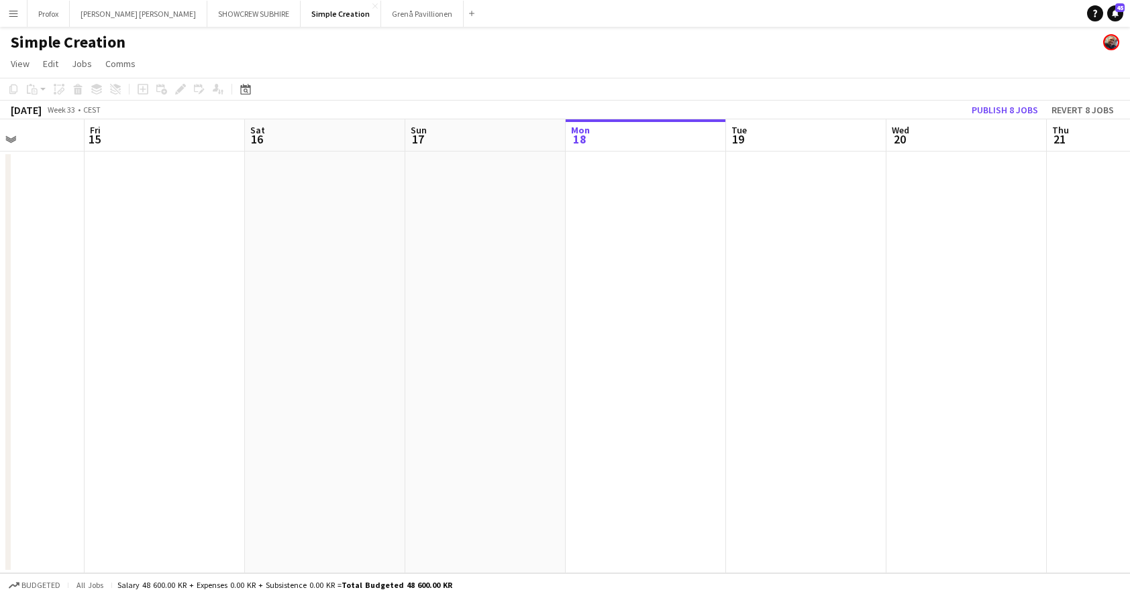
drag, startPoint x: 317, startPoint y: 144, endPoint x: 483, endPoint y: 150, distance: 165.8
click at [537, 151] on app-calendar-viewport "Tue 12 Wed 13 Thu 14 Fri 15 Sat 16 Sun 17 Mon 18 Tue 19 Wed 20 Thu 21 Fri 22 Sa…" at bounding box center [565, 346] width 1130 height 454
drag, startPoint x: 271, startPoint y: 143, endPoint x: 409, endPoint y: 151, distance: 137.8
click at [564, 160] on app-calendar-viewport "Sun 10 Mon 11 Tue 12 Wed 13 Thu 14 Fri 15 Sat 16 Sun 17 Mon 18 Tue 19 Wed 20 Th…" at bounding box center [565, 346] width 1130 height 454
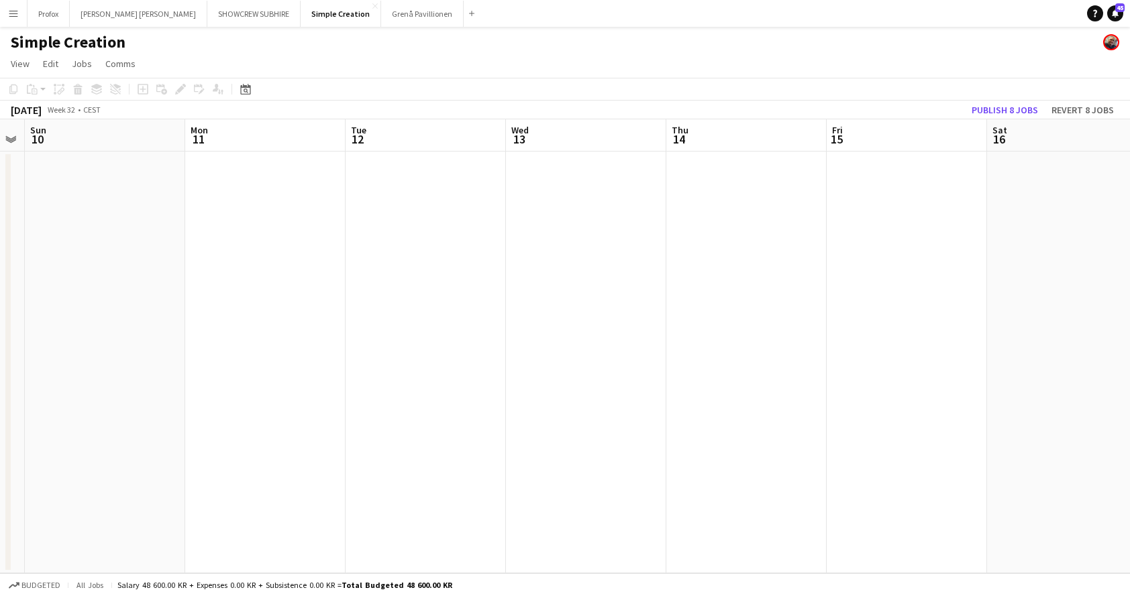
drag, startPoint x: 389, startPoint y: 152, endPoint x: 435, endPoint y: 154, distance: 45.7
click at [619, 160] on app-calendar-viewport "Fri 8 Sat 9 Sun 10 Mon 11 Tue 12 Wed 13 Thu 14 Fri 15 Sat 16 Sun 17 Mon 18 Tue …" at bounding box center [565, 346] width 1130 height 454
drag, startPoint x: 392, startPoint y: 154, endPoint x: 637, endPoint y: 158, distance: 244.2
click at [637, 158] on app-calendar-viewport "Thu 7 Fri 8 Sat 9 Sun 10 Mon 11 Tue 12 Wed 13 Thu 14 Fri 15 Sat 16 Sun 17 Mon 18" at bounding box center [565, 346] width 1130 height 454
drag, startPoint x: 358, startPoint y: 154, endPoint x: 600, endPoint y: 164, distance: 243.1
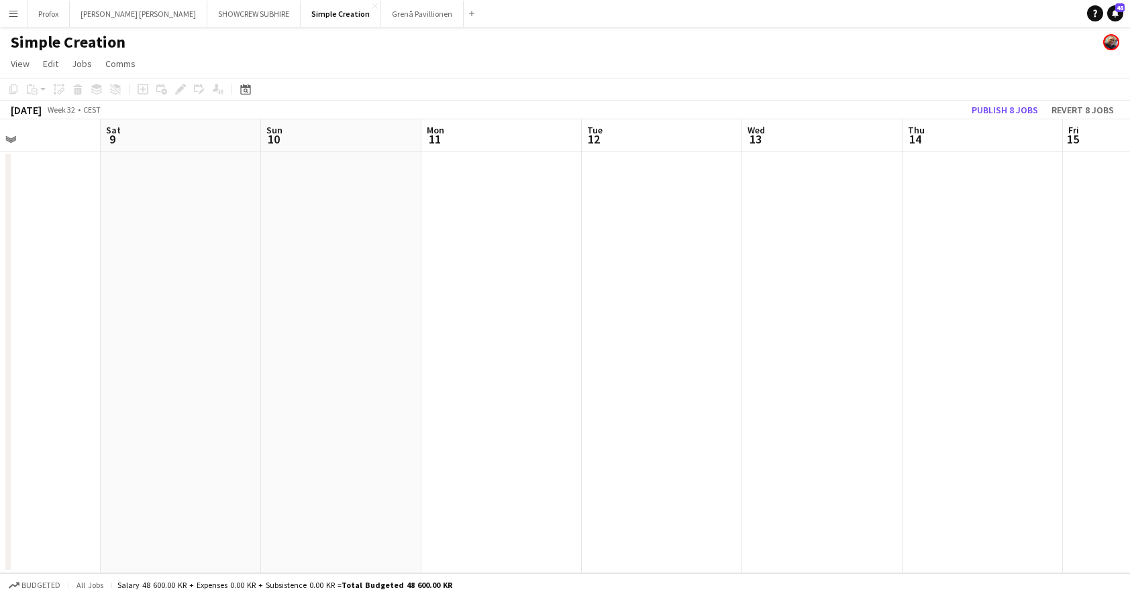
click at [603, 164] on app-calendar-viewport "Wed 6 Thu 7 Fri 8 Sat 9 Sun 10 Mon 11 Tue 12 Wed 13 Thu 14 Fri 15 Sat 16 Sun 17" at bounding box center [565, 346] width 1130 height 454
drag, startPoint x: 416, startPoint y: 148, endPoint x: 252, endPoint y: 141, distance: 163.8
click at [433, 146] on app-calendar-viewport "Sun 3 Mon 4 Tue 5 Wed 6 Thu 7 Fri 8 Sat 9 Sun 10 Mon 11 Tue 12 Wed 13 Thu 14" at bounding box center [565, 346] width 1130 height 454
drag, startPoint x: 395, startPoint y: 150, endPoint x: 173, endPoint y: 137, distance: 222.4
click at [519, 148] on app-calendar-viewport "Sat 2 Sun 3 Mon 4 Tue 5 Wed 6 Thu 7 Fri 8 Sat 9 Sun 10 Mon 11 Tue 12 Wed 13" at bounding box center [565, 346] width 1130 height 454
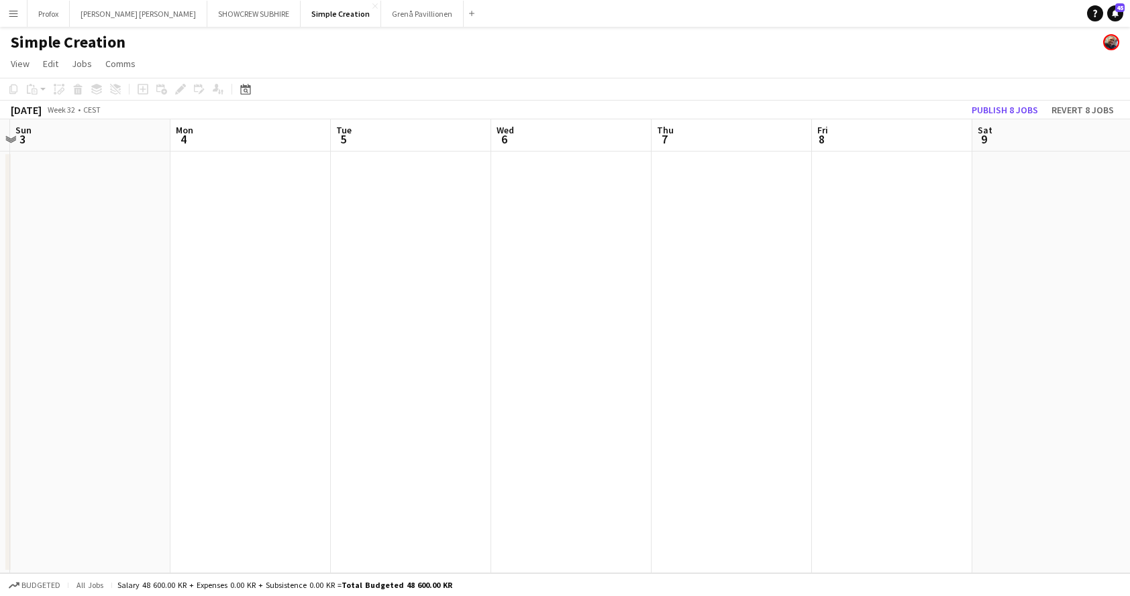
drag, startPoint x: 173, startPoint y: 137, endPoint x: 353, endPoint y: 144, distance: 179.9
click at [486, 146] on app-calendar-viewport "Fri 1 Sat 2 Sun 3 Mon 4 Tue 5 Wed 6 Thu 7 Fri 8 Sat 9 Sun 10 Mon 11 Tue 12" at bounding box center [565, 346] width 1130 height 454
drag, startPoint x: 385, startPoint y: 148, endPoint x: -264, endPoint y: 123, distance: 649.2
click at [0, 123] on html "Menu Boards Boards Boards All jobs Status Workforce Workforce My Workforce Recr…" at bounding box center [565, 298] width 1130 height 596
drag, startPoint x: 111, startPoint y: 152, endPoint x: 52, endPoint y: 174, distance: 62.4
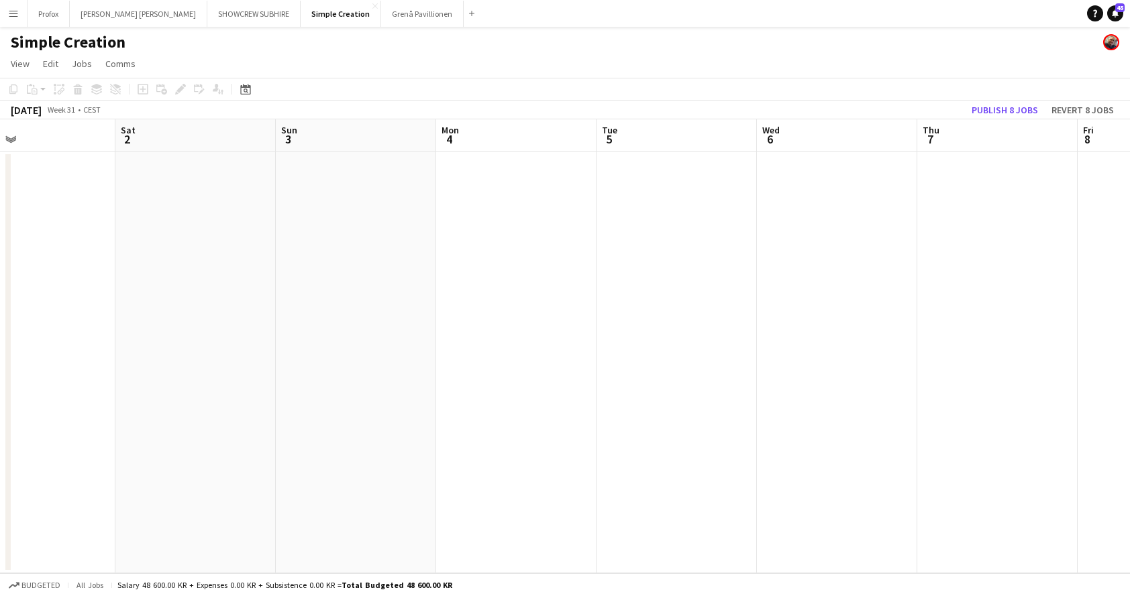
click at [37, 172] on app-calendar-viewport "Wed 30 Thu 31 Fri 1 Sat 2 Sun 3 Mon 4 Tue 5 Wed 6 Thu 7 Fri 8 Sat 9 Sun 10" at bounding box center [565, 346] width 1130 height 454
drag, startPoint x: 482, startPoint y: 203, endPoint x: 473, endPoint y: 211, distance: 12.4
click at [184, 182] on app-calendar-viewport "Wed 30 Thu 31 Fri 1 Sat 2 Sun 3 Mon 4 Tue 5 Wed 6 Thu 7 Fri 8 Sat 9 Sun 10" at bounding box center [565, 346] width 1130 height 454
drag, startPoint x: 498, startPoint y: 214, endPoint x: 119, endPoint y: 188, distance: 379.9
click at [119, 188] on app-calendar-viewport "Thu 31 Fri 1 Sat 2 Sun 3 Mon 4 Tue 5 Wed 6 Thu 7 Fri 8 Sat 9 Sun 10 Mon 11" at bounding box center [565, 346] width 1130 height 454
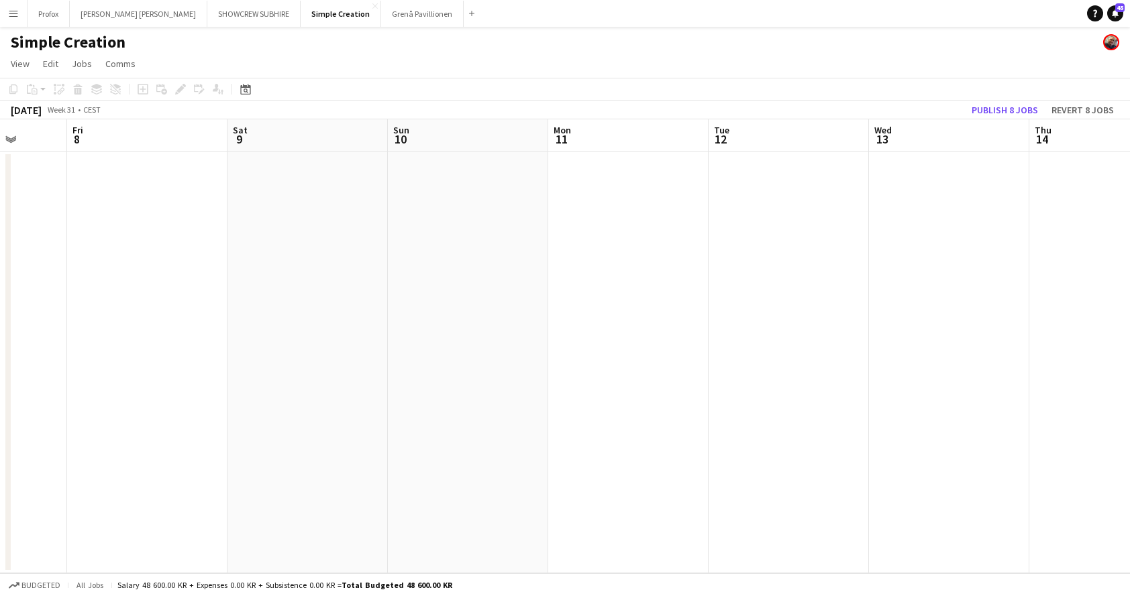
drag, startPoint x: 584, startPoint y: 223, endPoint x: 125, endPoint y: 192, distance: 459.9
click at [112, 190] on app-calendar-viewport "Sun 3 Mon 4 Tue 5 Wed 6 Thu 7 Fri 8 Sat 9 Sun 10 Mon 11 Tue 12 Wed 13 Thu 14" at bounding box center [565, 346] width 1130 height 454
drag, startPoint x: 481, startPoint y: 218, endPoint x: 318, endPoint y: 221, distance: 163.0
click at [220, 213] on app-calendar-viewport "Wed 6 Thu 7 Fri 8 Sat 9 Sun 10 Mon 11 Tue 12 Wed 13 Thu 14 Fri 15 Sat 16 Sun 17" at bounding box center [565, 346] width 1130 height 454
drag, startPoint x: 368, startPoint y: 219, endPoint x: 303, endPoint y: 215, distance: 64.5
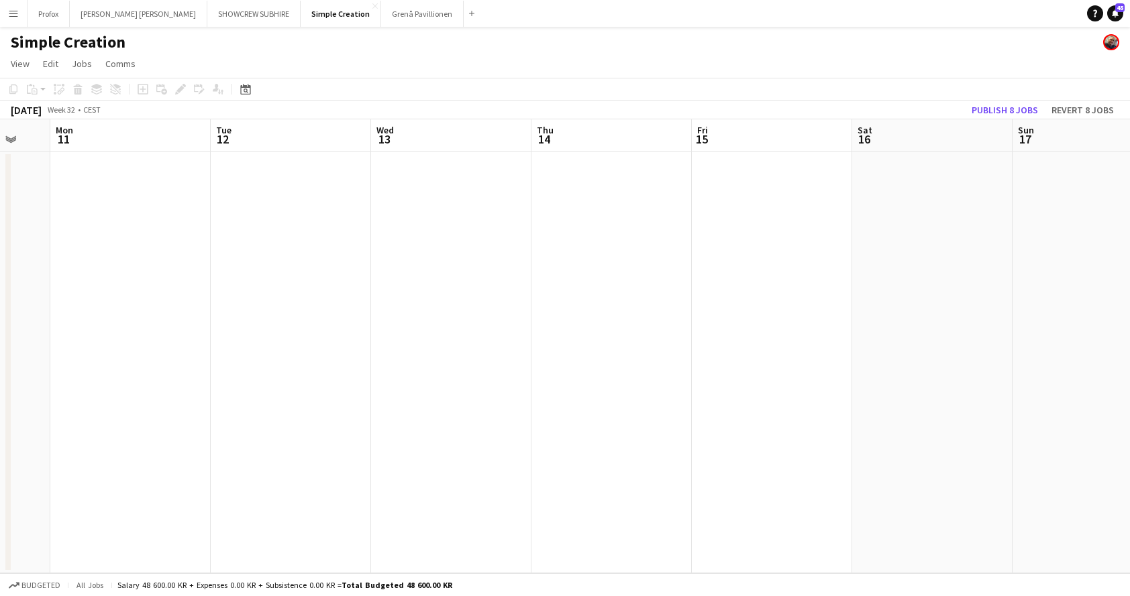
click at [254, 213] on app-calendar-viewport "Fri 8 Sat 9 Sun 10 Mon 11 Tue 12 Wed 13 Thu 14 Fri 15 Sat 16 Sun 17 Mon 18 Tue …" at bounding box center [565, 346] width 1130 height 454
drag, startPoint x: 93, startPoint y: 184, endPoint x: 138, endPoint y: 188, distance: 45.1
click at [131, 187] on app-calendar-viewport "Mon 11 Tue 12 Wed 13 Thu 14 Fri 15 Sat 16 Sun 17 Mon 18 Tue 19 Wed 20 Thu 21 Fr…" at bounding box center [565, 346] width 1130 height 454
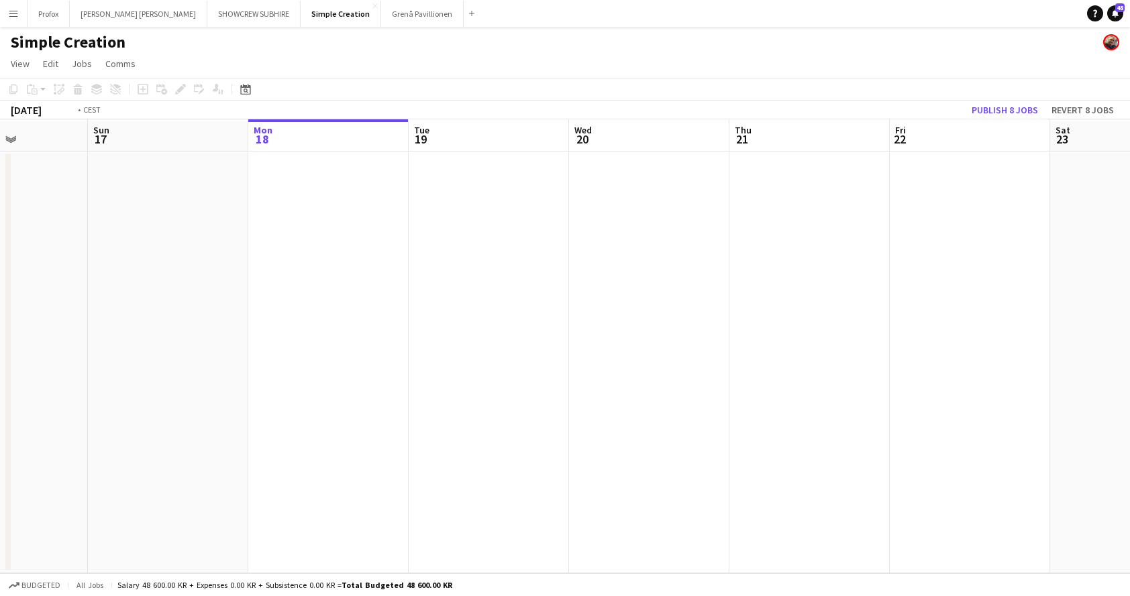
drag, startPoint x: 559, startPoint y: 219, endPoint x: 90, endPoint y: 175, distance: 471.6
click at [77, 174] on app-calendar-viewport "Thu 14 Fri 15 Sat 16 Sun 17 Mon 18 Tue 19 Wed 20 Thu 21 Fri 22 Sat 23 Sun 24 Mo…" at bounding box center [565, 346] width 1130 height 454
drag, startPoint x: 491, startPoint y: 200, endPoint x: 202, endPoint y: 189, distance: 289.4
click at [201, 189] on app-calendar-viewport "Tue 19 Wed 20 Thu 21 Fri 22 Sat 23 Sun 24 Mon 25 Tue 26 Wed 27 Thu 28 Fri 29 Sa…" at bounding box center [565, 346] width 1130 height 454
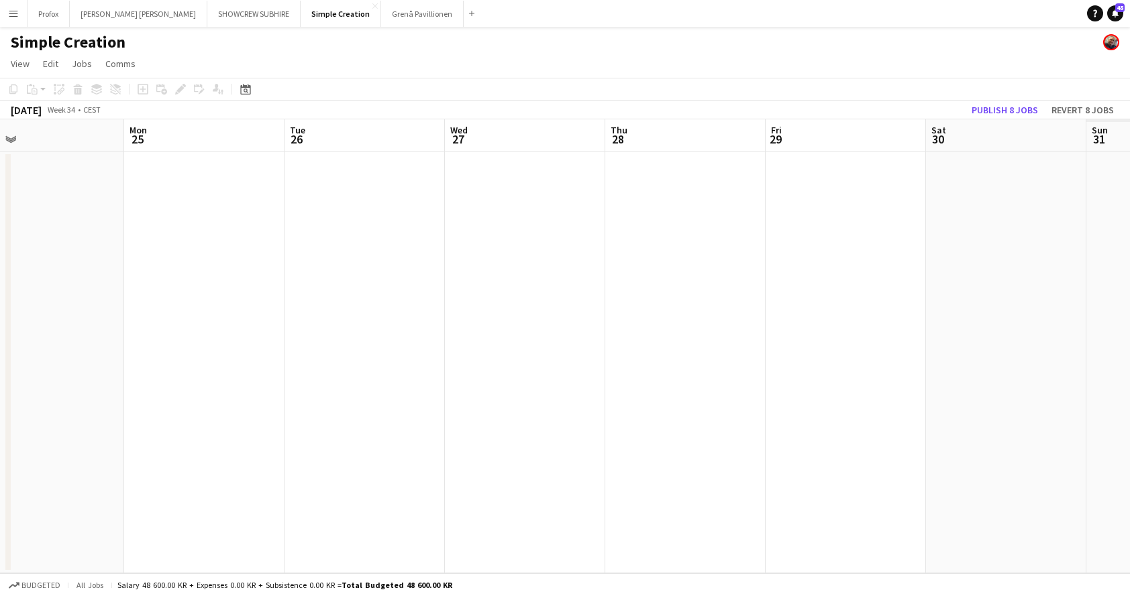
drag, startPoint x: 488, startPoint y: 200, endPoint x: 154, endPoint y: 176, distance: 334.3
click at [111, 174] on app-calendar-viewport "Thu 21 Fri 22 Sat 23 Sun 24 Mon 25 Tue 26 Wed 27 Thu 28 Fri 29 Sat 30 Sun 31 Mo…" at bounding box center [565, 346] width 1130 height 454
drag, startPoint x: 364, startPoint y: 180, endPoint x: 246, endPoint y: 176, distance: 118.8
click at [50, 159] on app-calendar-viewport "Sat 23 Sun 24 Mon 25 Tue 26 Wed 27 Thu 28 Fri 29 Sat 30 Sun 31 Mon 1 Tue 2 Wed 3" at bounding box center [565, 346] width 1130 height 454
drag, startPoint x: 398, startPoint y: 186, endPoint x: 438, endPoint y: 191, distance: 39.8
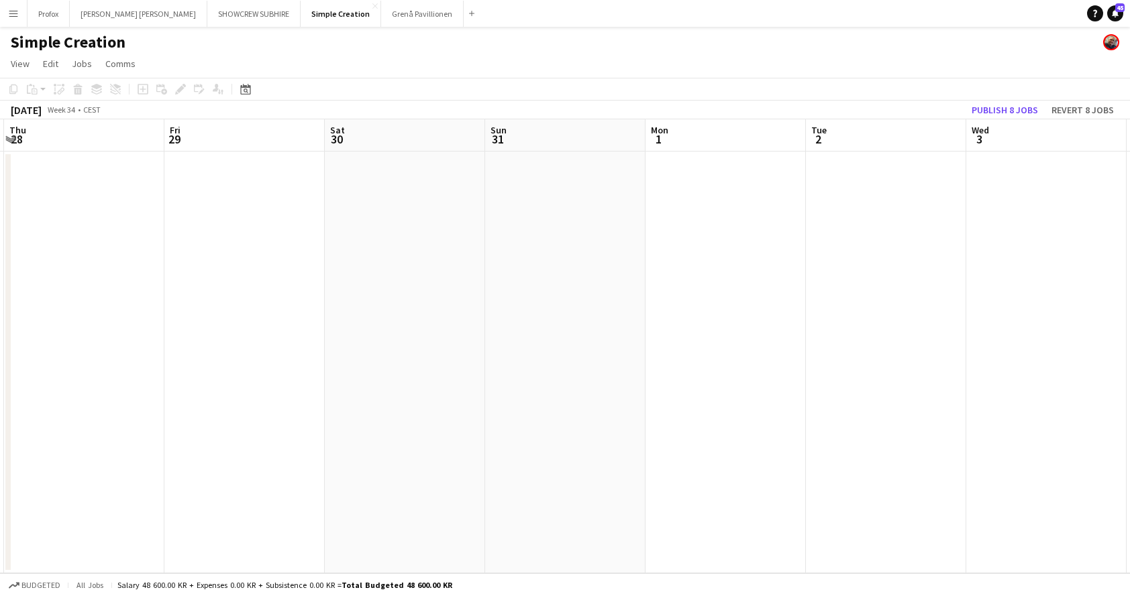
click at [113, 174] on app-calendar-viewport "Mon 25 Tue 26 Wed 27 Thu 28 Fri 29 Sat 30 Sun 31 Mon 1 Tue 2 Wed 3 Thu 4 Fri 5" at bounding box center [565, 346] width 1130 height 454
drag, startPoint x: 596, startPoint y: 201, endPoint x: 557, endPoint y: 199, distance: 39.6
click at [229, 180] on app-calendar-viewport "Wed 27 Thu 28 Fri 29 Sat 30 Sun 31 Mon 1 Tue 2 Wed 3 Thu 4 Fri 5 Sat 6 Sun 7" at bounding box center [565, 346] width 1130 height 454
drag, startPoint x: 590, startPoint y: 200, endPoint x: 500, endPoint y: 186, distance: 90.3
click at [157, 172] on app-calendar-viewport "Sat 30 Sun 31 Mon 1 Tue 2 Wed 3 Thu 4 Fri 5 Sat 6 Sun 7 Mon 8 Tue 9 Wed 10" at bounding box center [565, 346] width 1130 height 454
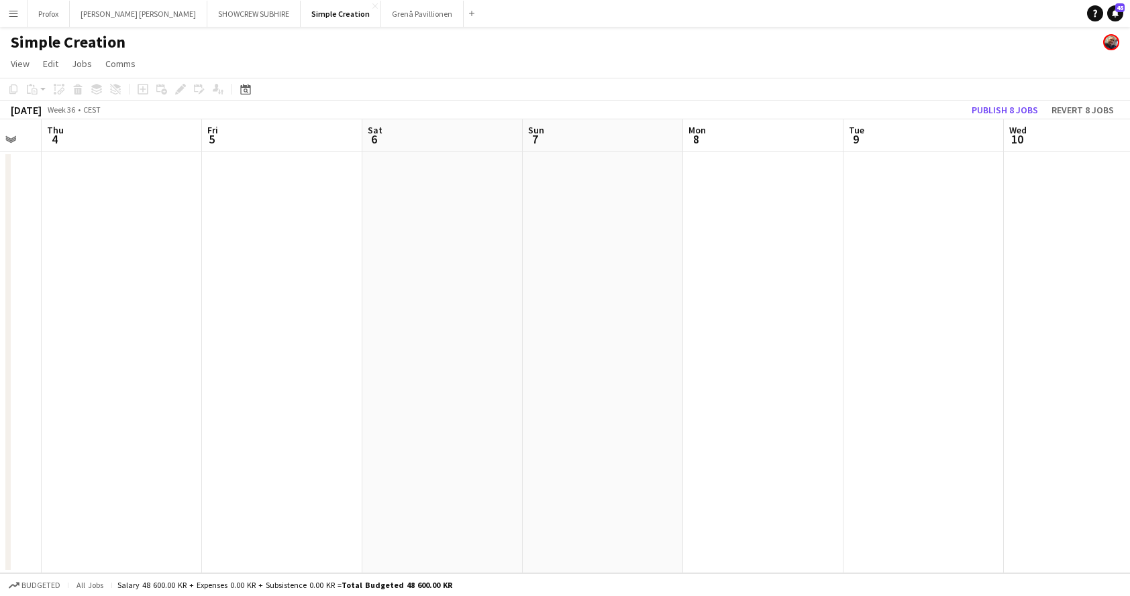
drag, startPoint x: 301, startPoint y: 178, endPoint x: 327, endPoint y: 178, distance: 26.8
click at [327, 178] on app-calendar-viewport "Mon 1 Tue 2 Wed 3 Thu 4 Fri 5 Sat 6 Sun 7 Mon 8 Tue 9 Wed 10 Thu 11 Fri 12" at bounding box center [565, 346] width 1130 height 454
drag, startPoint x: 339, startPoint y: 175, endPoint x: 60, endPoint y: 138, distance: 281.5
click at [0, 124] on html "Menu Boards Boards Boards All jobs Status Workforce Workforce My Workforce Recr…" at bounding box center [565, 298] width 1130 height 596
drag, startPoint x: 584, startPoint y: 190, endPoint x: 248, endPoint y: 189, distance: 336.8
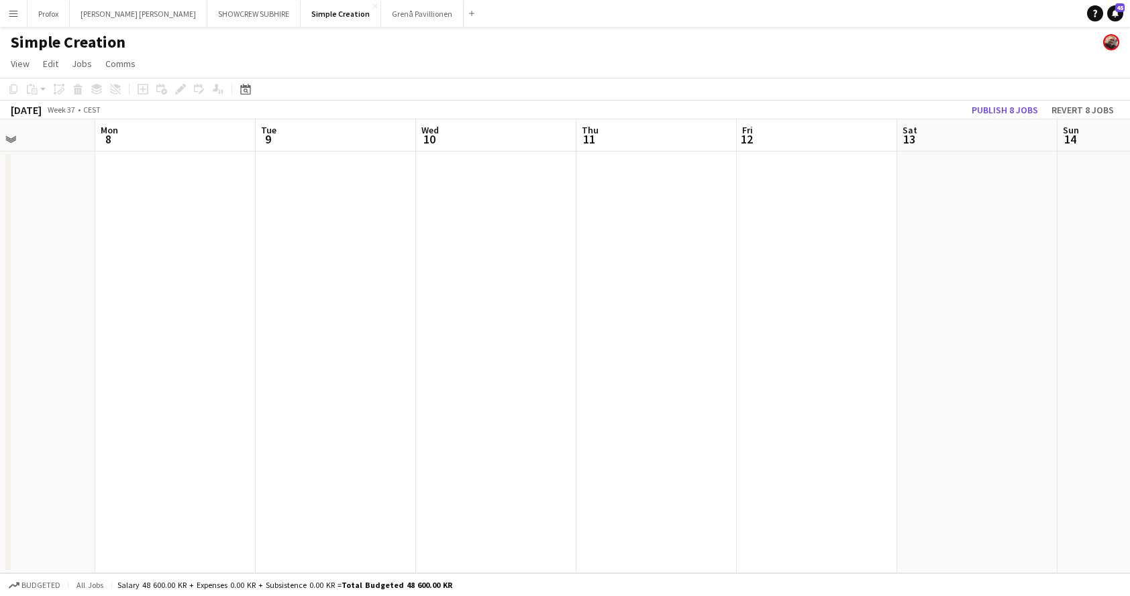
click at [211, 194] on app-calendar-viewport "Fri 5 Sat 6 Sun 7 Mon 8 Tue 9 Wed 10 Thu 11 Fri 12 Sat 13 Sun 14 Mon 15 Tue 16" at bounding box center [565, 346] width 1130 height 454
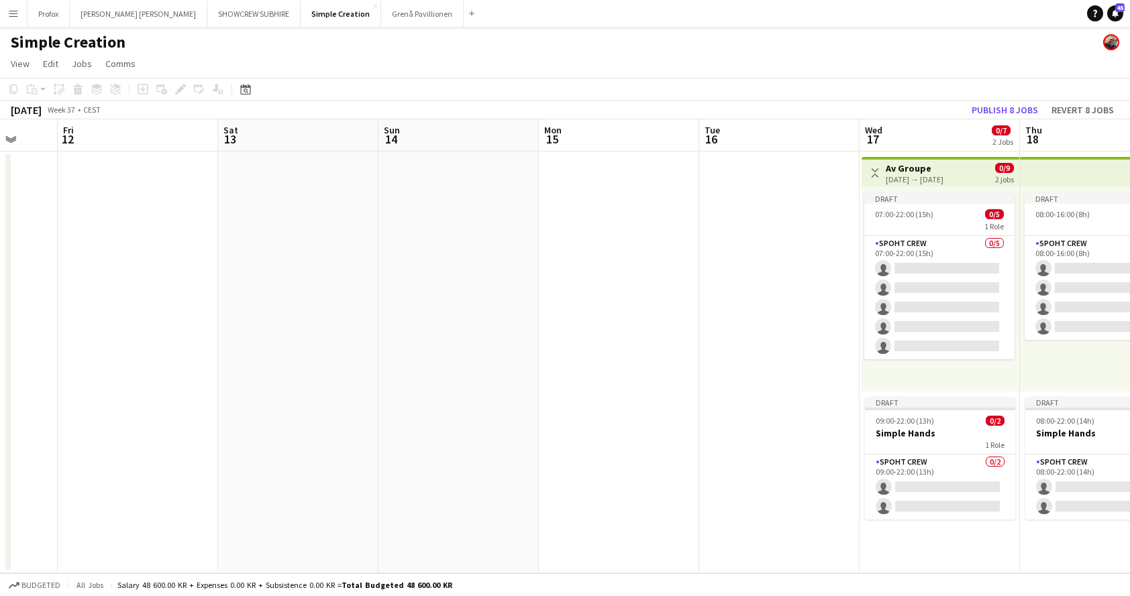
drag, startPoint x: 329, startPoint y: 183, endPoint x: 148, endPoint y: 186, distance: 180.5
click at [140, 187] on app-calendar-viewport "Tue 9 Wed 10 Thu 11 Fri 12 Sat 13 Sun 14 Mon 15 Tue 16 Wed 17 0/7 2 Jobs Thu 18…" at bounding box center [565, 346] width 1130 height 454
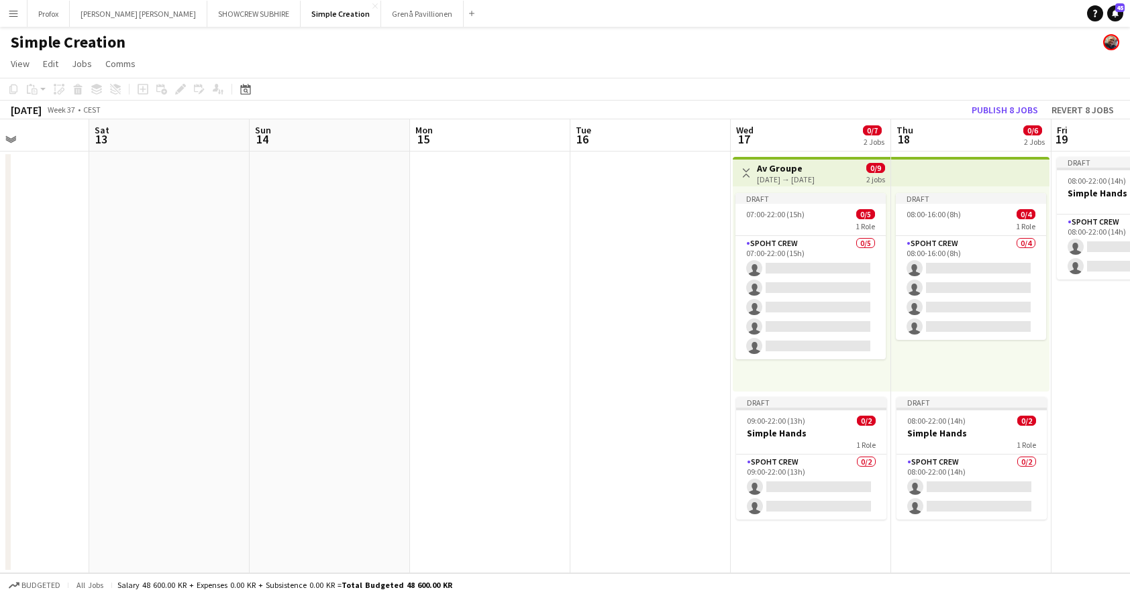
drag, startPoint x: 340, startPoint y: 189, endPoint x: 47, endPoint y: 207, distance: 293.7
click at [47, 207] on app-calendar-viewport "Wed 10 Thu 11 Fri 12 Sat 13 Sun 14 Mon 15 Tue 16 Wed 17 0/7 2 Jobs Thu 18 0/6 2…" at bounding box center [565, 346] width 1130 height 454
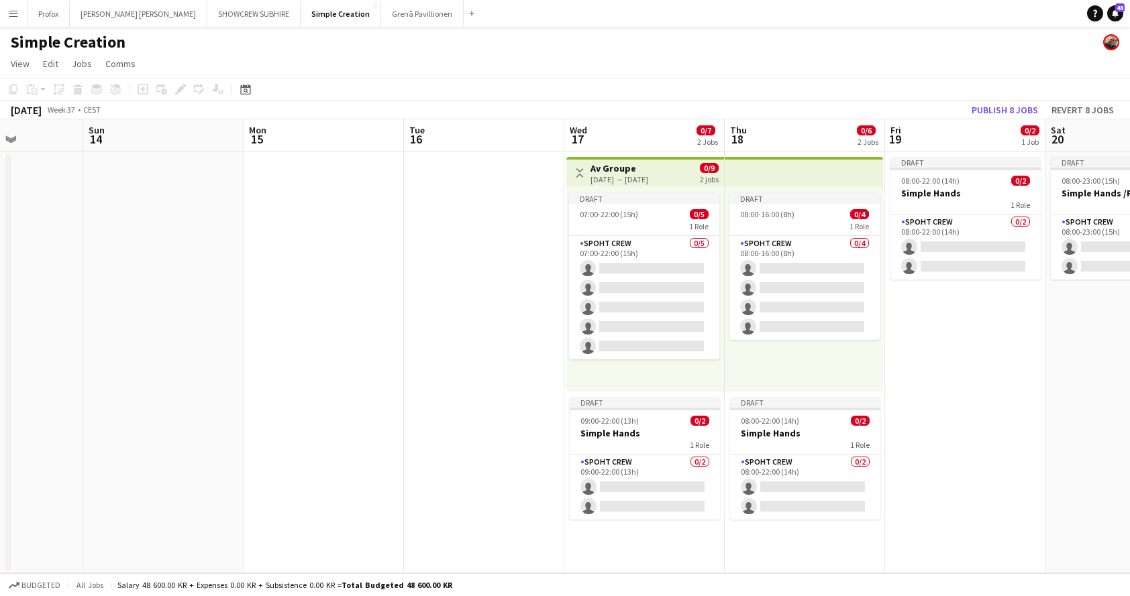
drag
click at [140, 198] on app-calendar-viewport "Thu 11 Fri 12 Sat 13 Sun 14 Mon 15 Tue 16 Wed 17 0/7 2 Jobs Thu 18 0/6 2 Jobs F…" at bounding box center [565, 346] width 1130 height 454
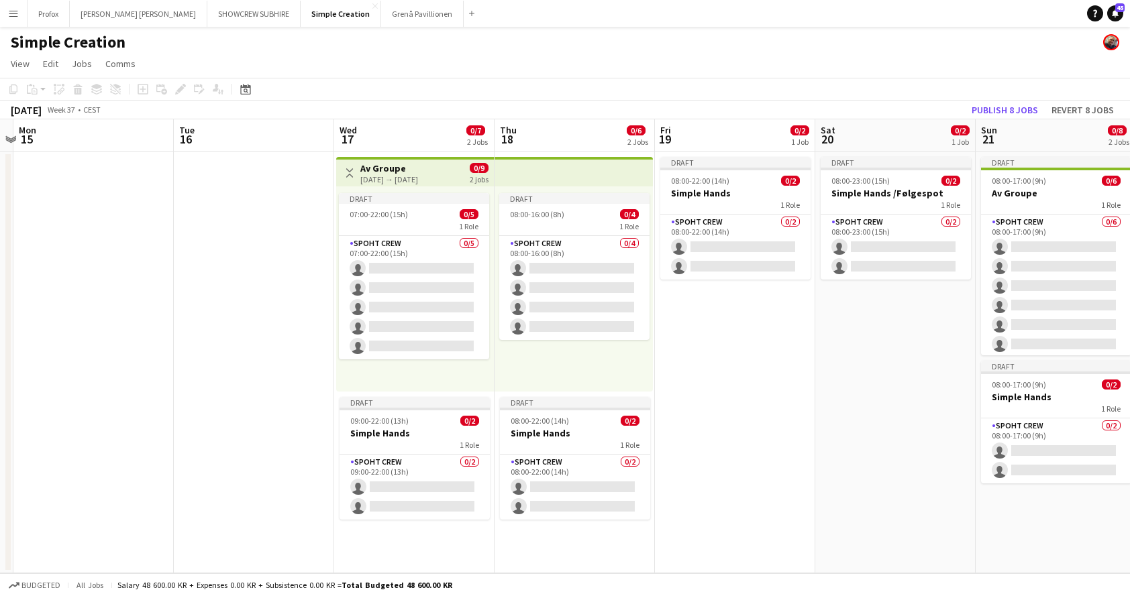
scroll to position [0, 466]
click at [146, 199] on app-calendar-viewport "Fri 12 Sat 13 Sun 14 Mon 15 Tue 16 Wed 17 0/7 2 Jobs Thu 18 0/6 2 Jobs Fri 19 0…" at bounding box center [565, 346] width 1130 height 454
